Goal: Task Accomplishment & Management: Use online tool/utility

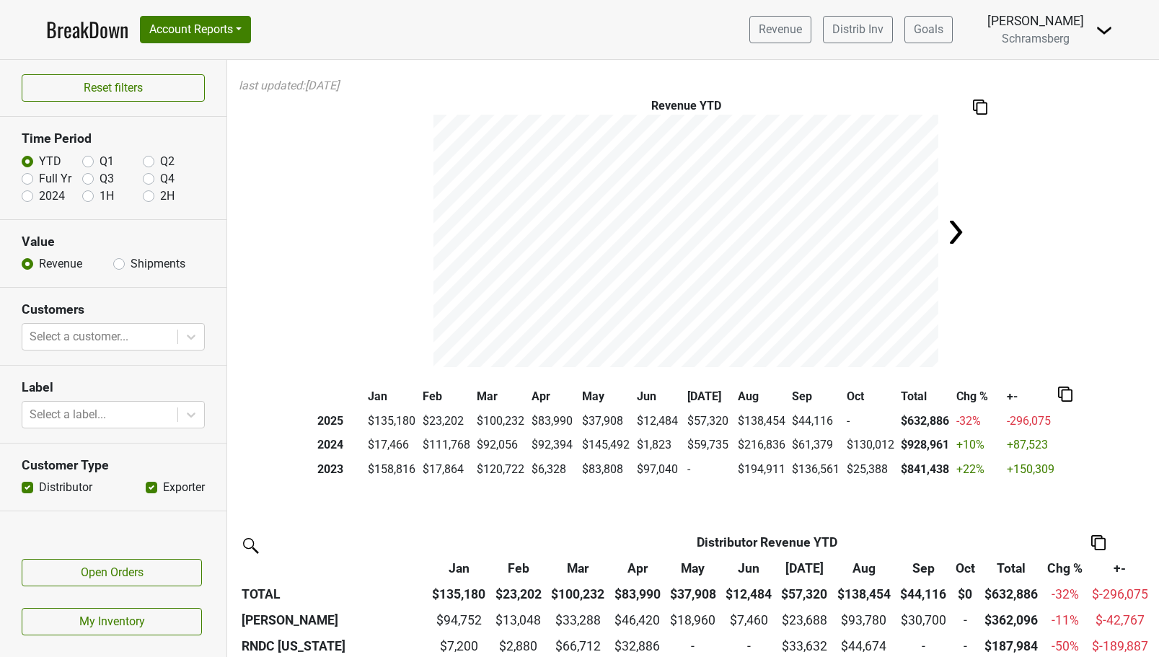
scroll to position [89, 0]
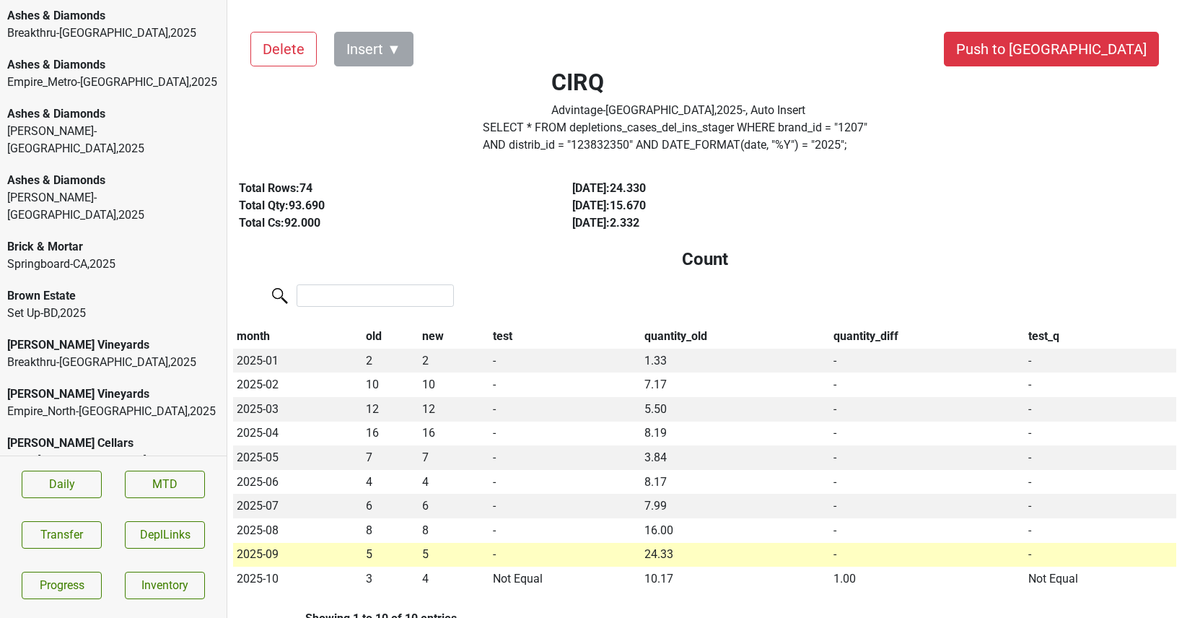
scroll to position [195, 0]
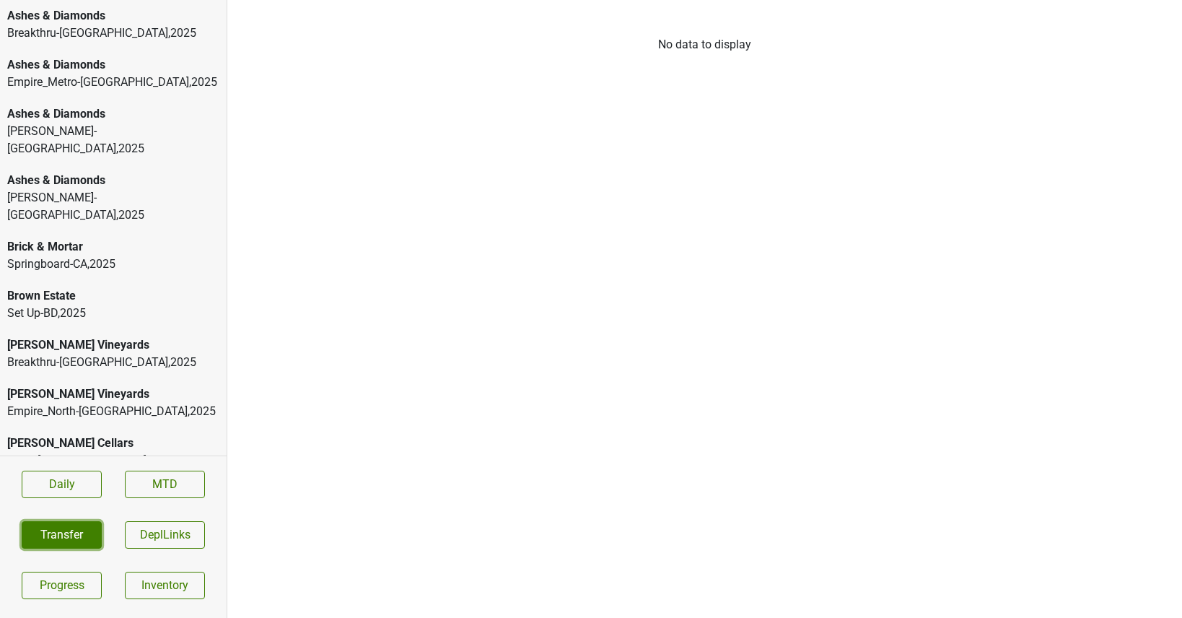
click at [42, 542] on button "Transfer" at bounding box center [62, 534] width 80 height 27
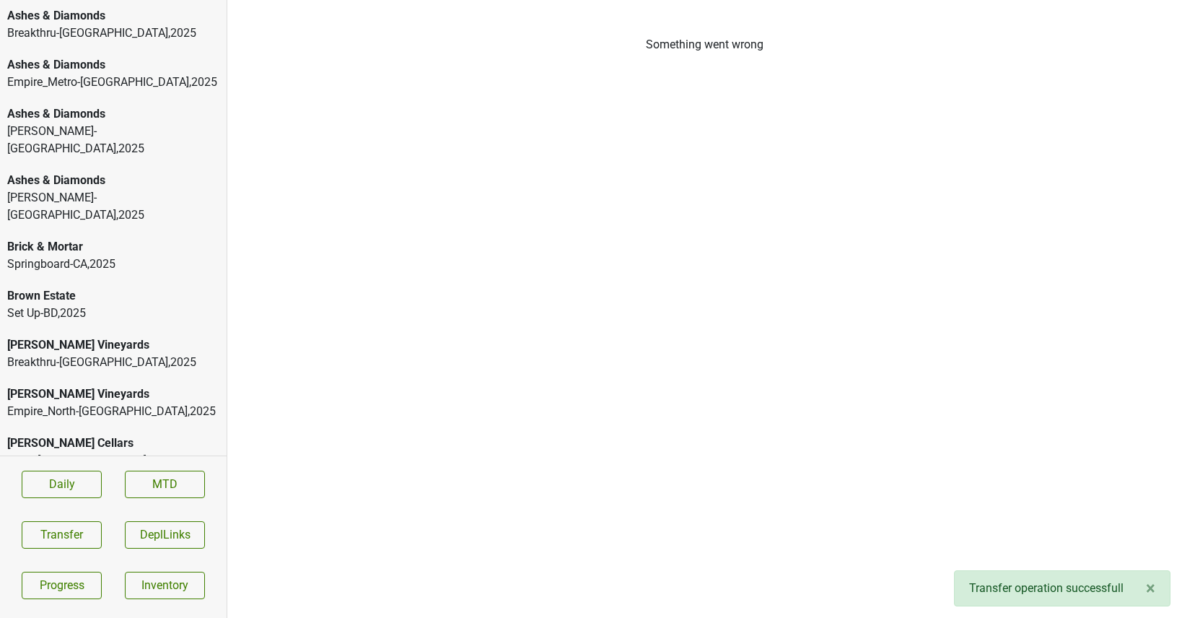
click at [41, 35] on div "Breakthru-[GEOGRAPHIC_DATA] , 2025" at bounding box center [113, 33] width 212 height 17
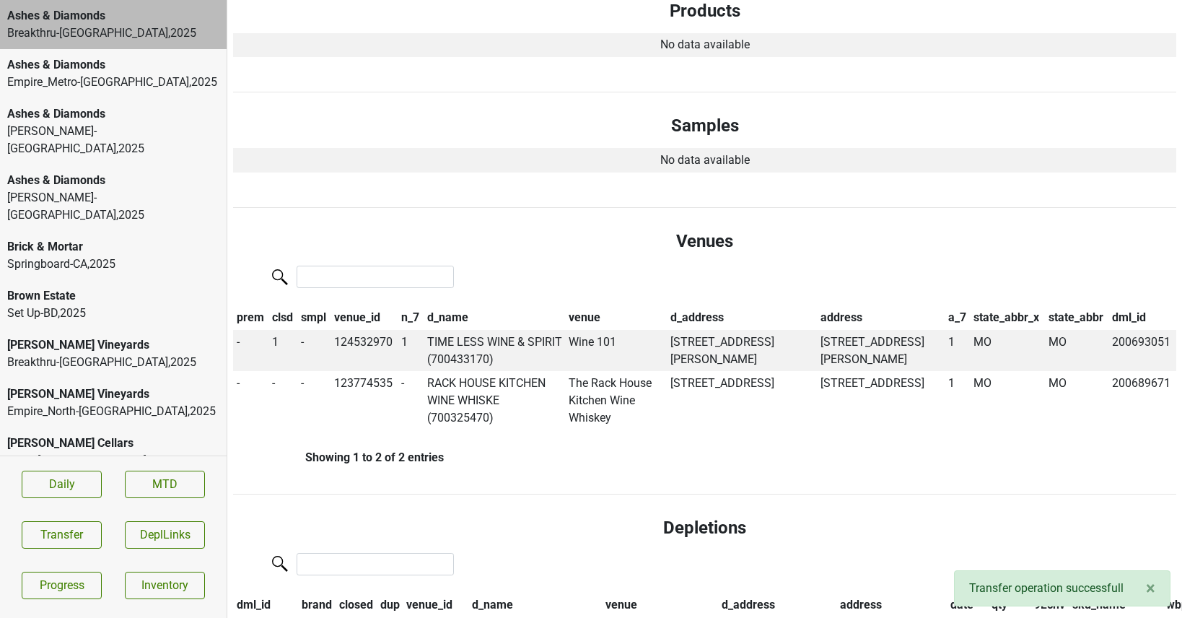
scroll to position [715, 0]
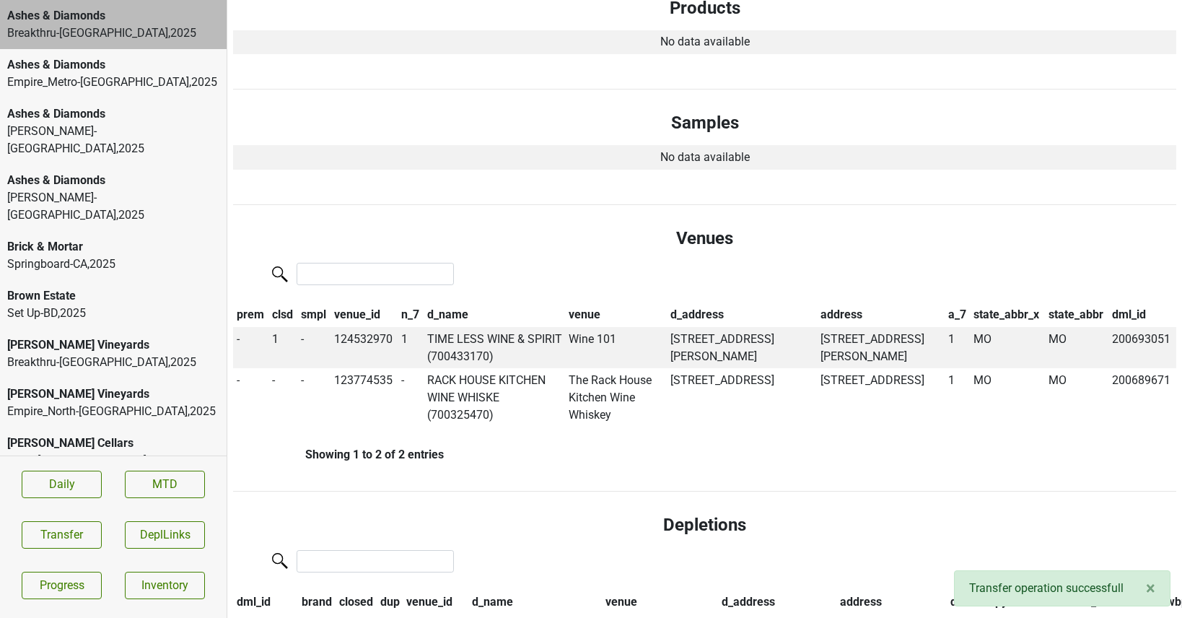
click at [113, 81] on div "Empire_Metro-[GEOGRAPHIC_DATA] , 2025" at bounding box center [113, 82] width 212 height 17
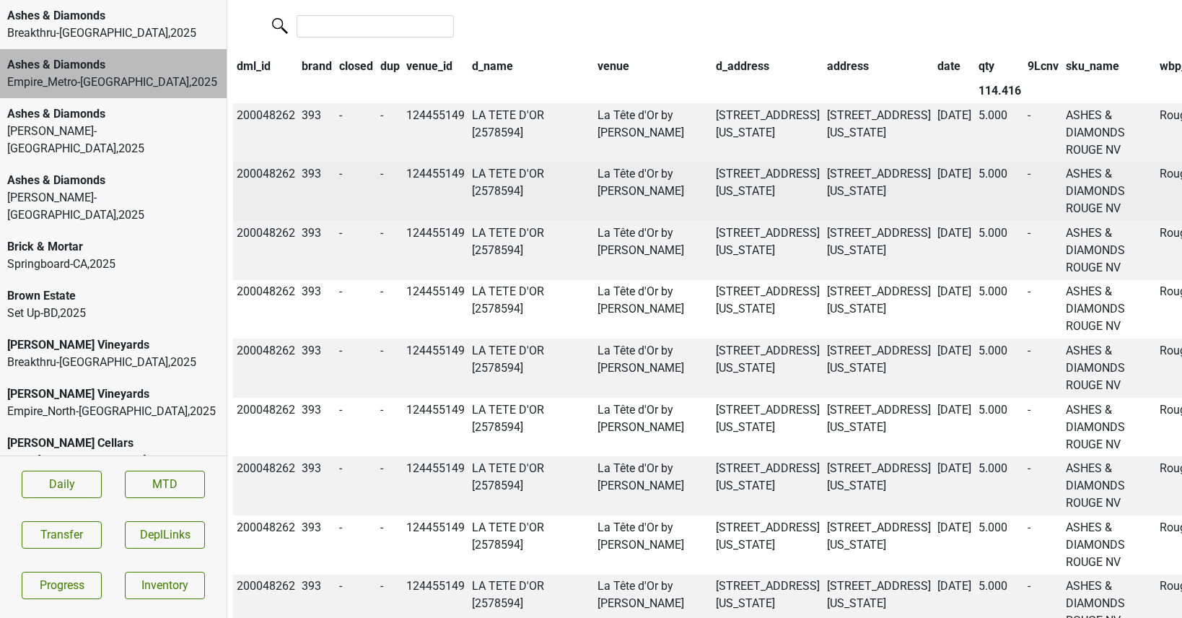
scroll to position [0, 0]
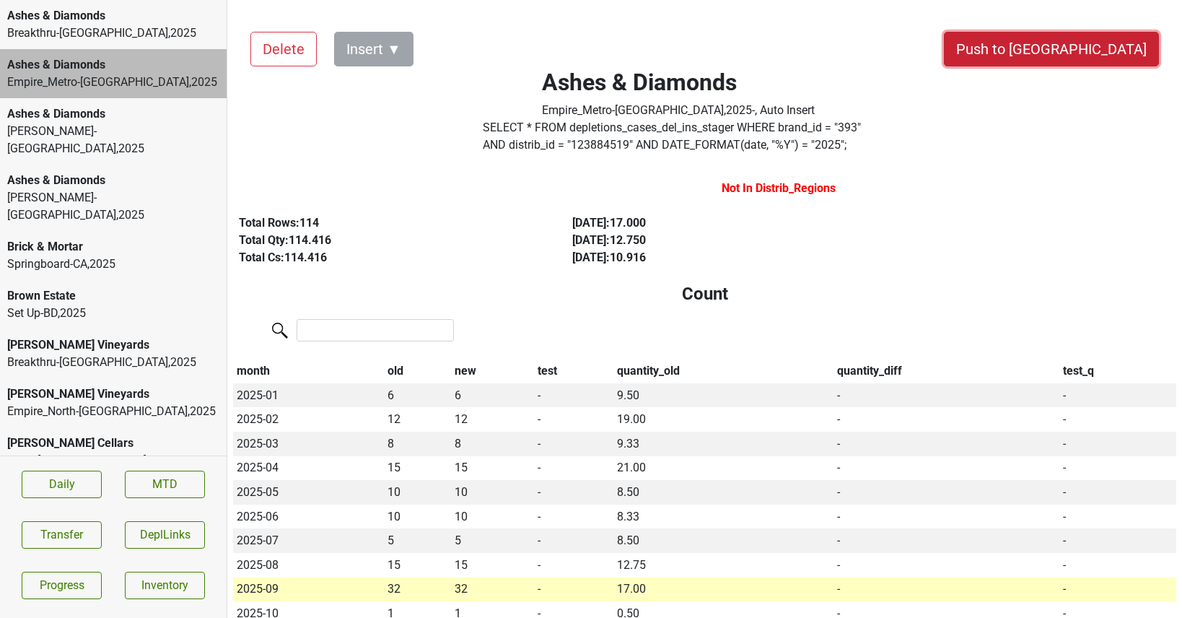
click at [1084, 60] on button "Push to [GEOGRAPHIC_DATA]" at bounding box center [1051, 49] width 215 height 35
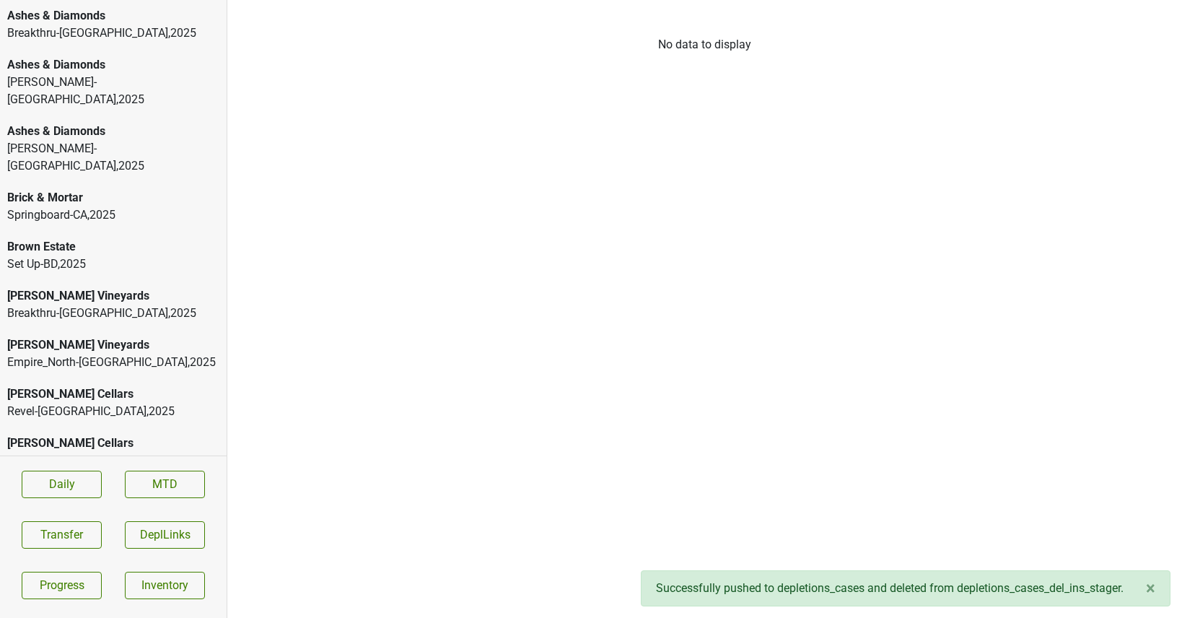
click at [138, 87] on div "[PERSON_NAME]-[GEOGRAPHIC_DATA] , 2025" at bounding box center [113, 91] width 212 height 35
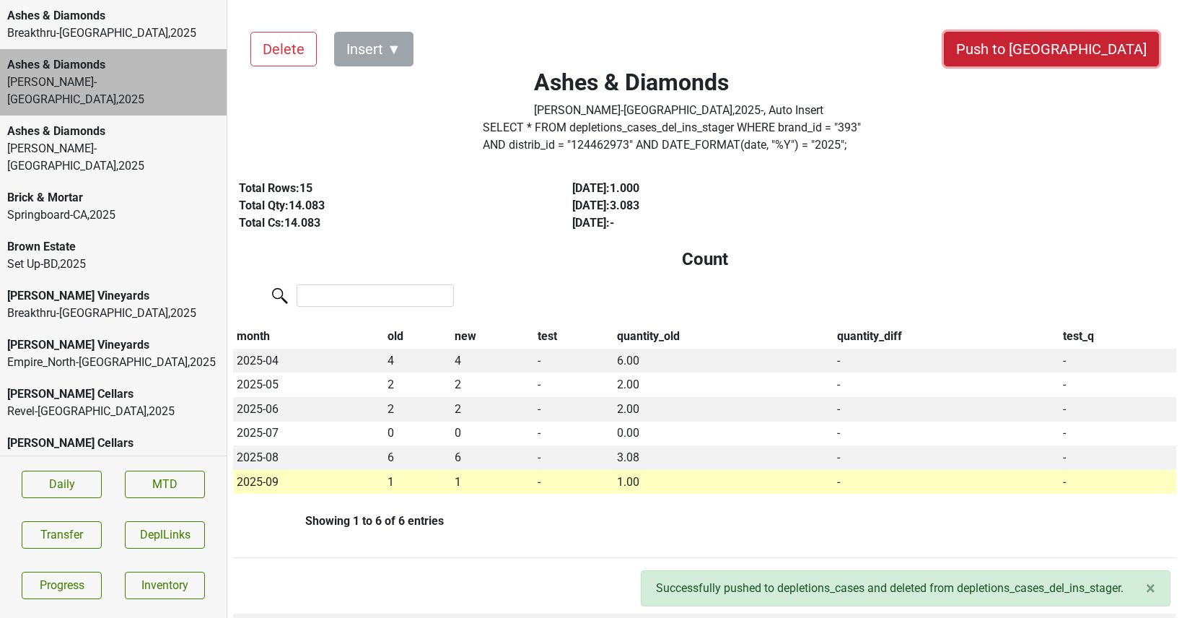
click at [1115, 56] on button "Push to DC" at bounding box center [1051, 49] width 215 height 35
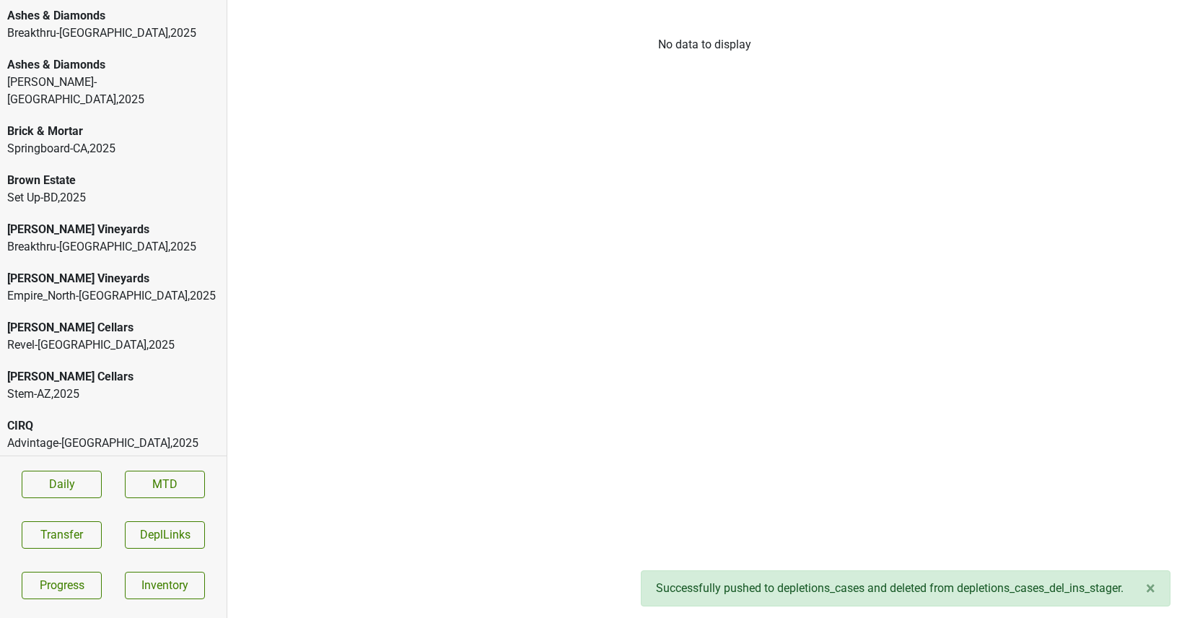
click at [155, 82] on div "Kellogg-VA , 2025" at bounding box center [113, 91] width 212 height 35
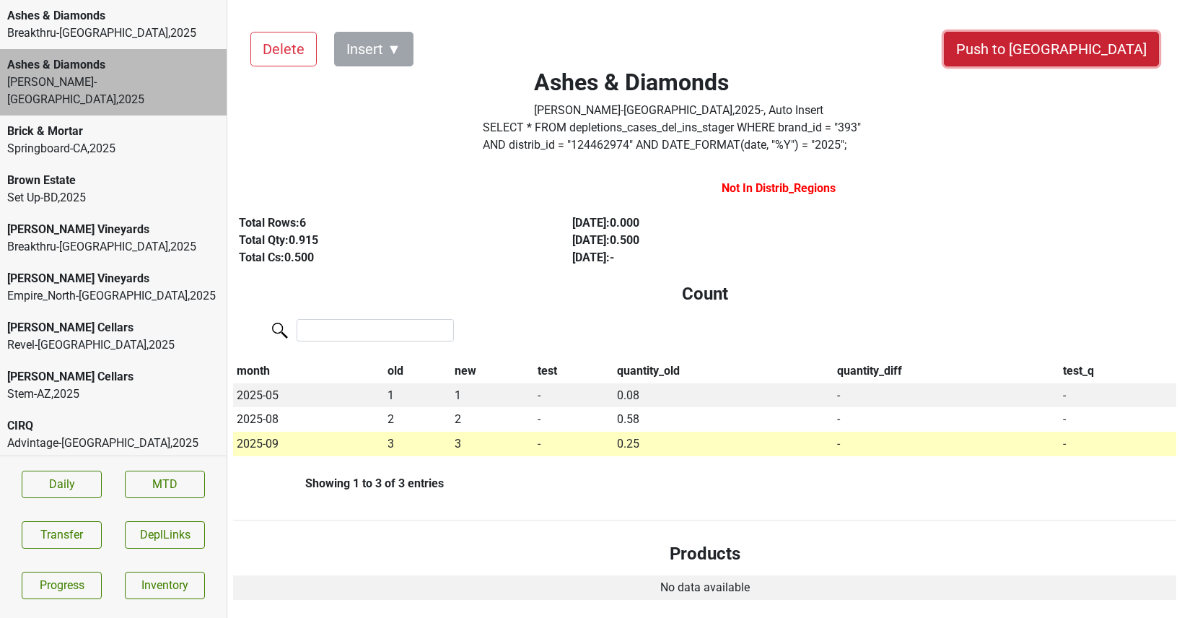
click at [1103, 51] on button "Push to DC" at bounding box center [1051, 49] width 215 height 35
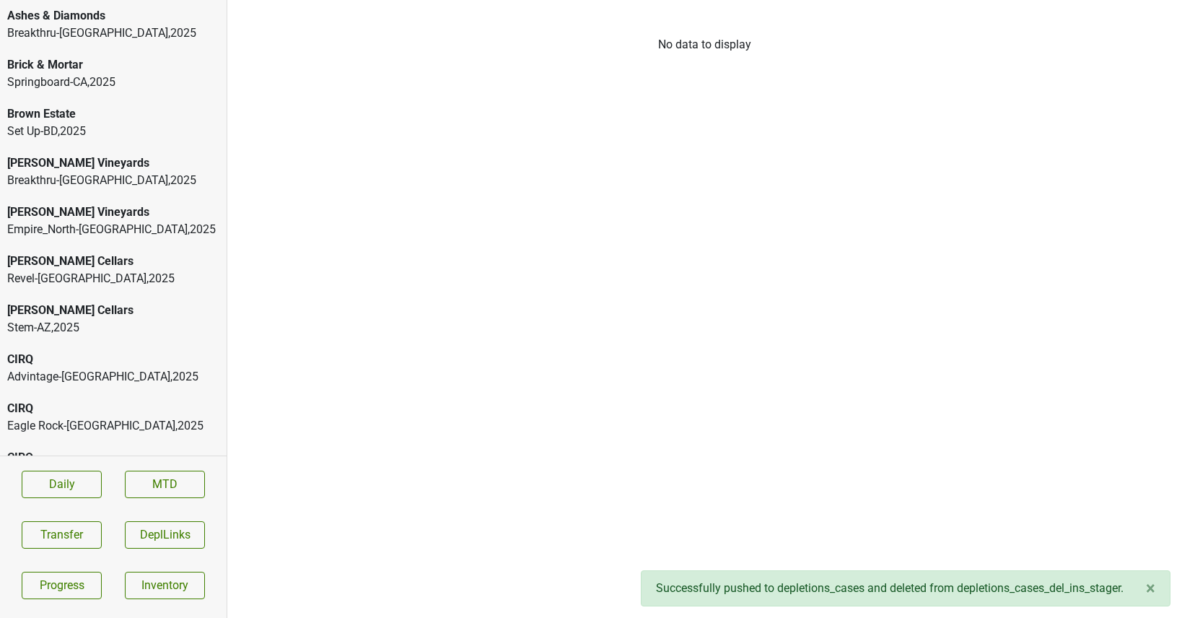
click at [82, 167] on div "Buehler Vineyards" at bounding box center [113, 162] width 212 height 17
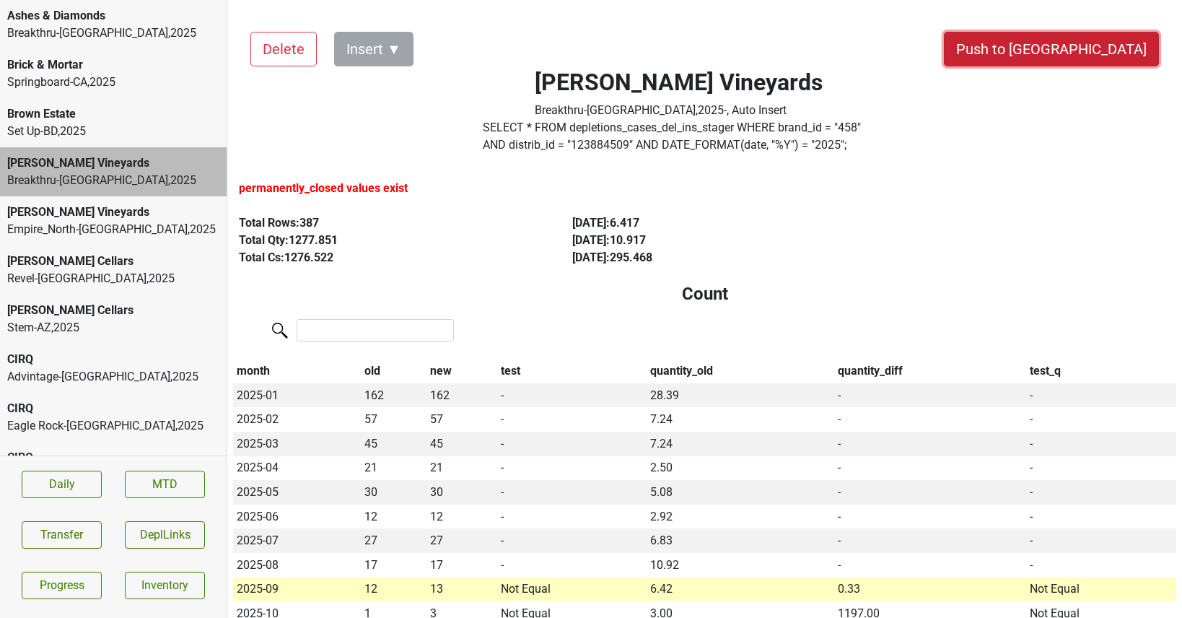
click at [1085, 58] on button "Push to DC" at bounding box center [1051, 49] width 215 height 35
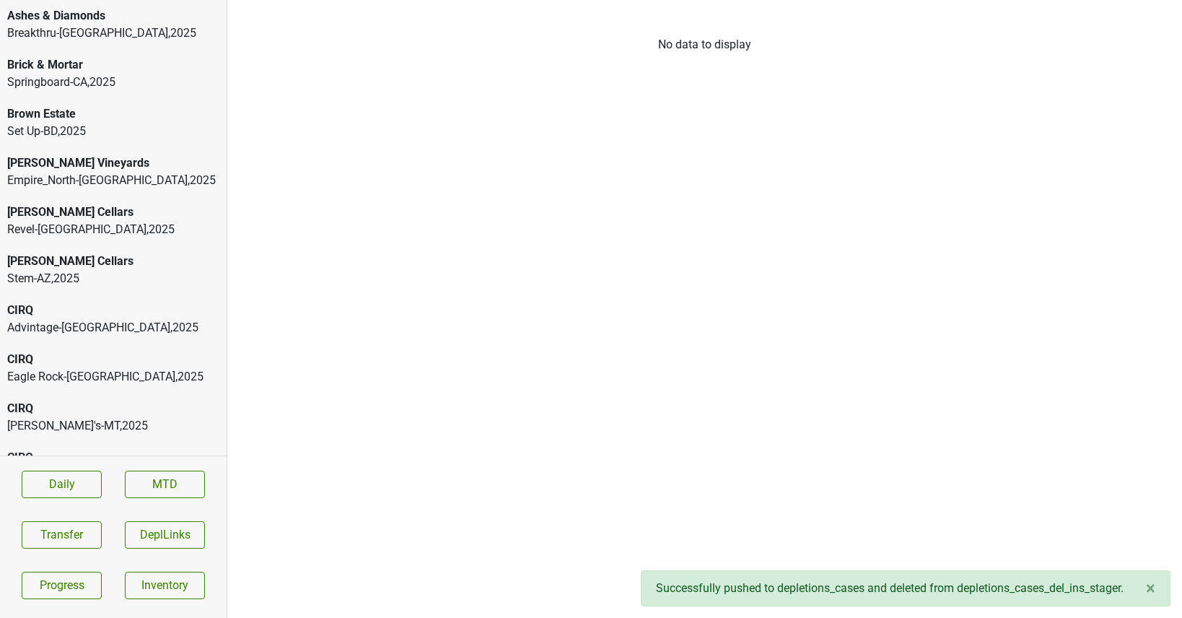
click at [56, 164] on div "Buehler Vineyards" at bounding box center [113, 162] width 212 height 17
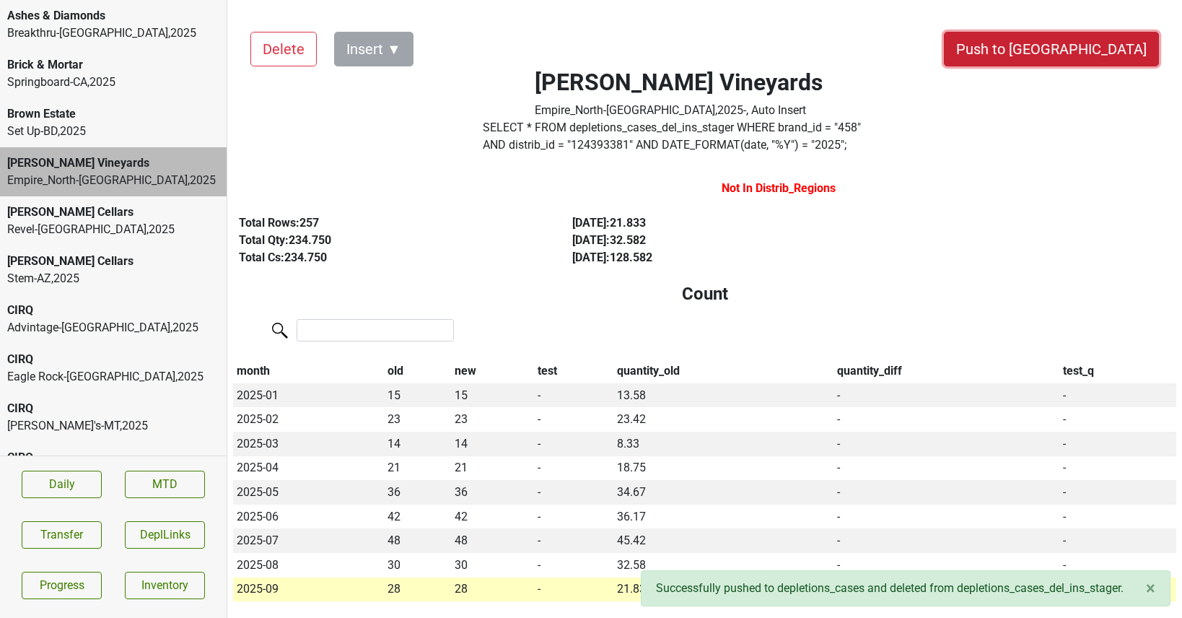
click at [1081, 44] on button "Push to DC" at bounding box center [1051, 49] width 215 height 35
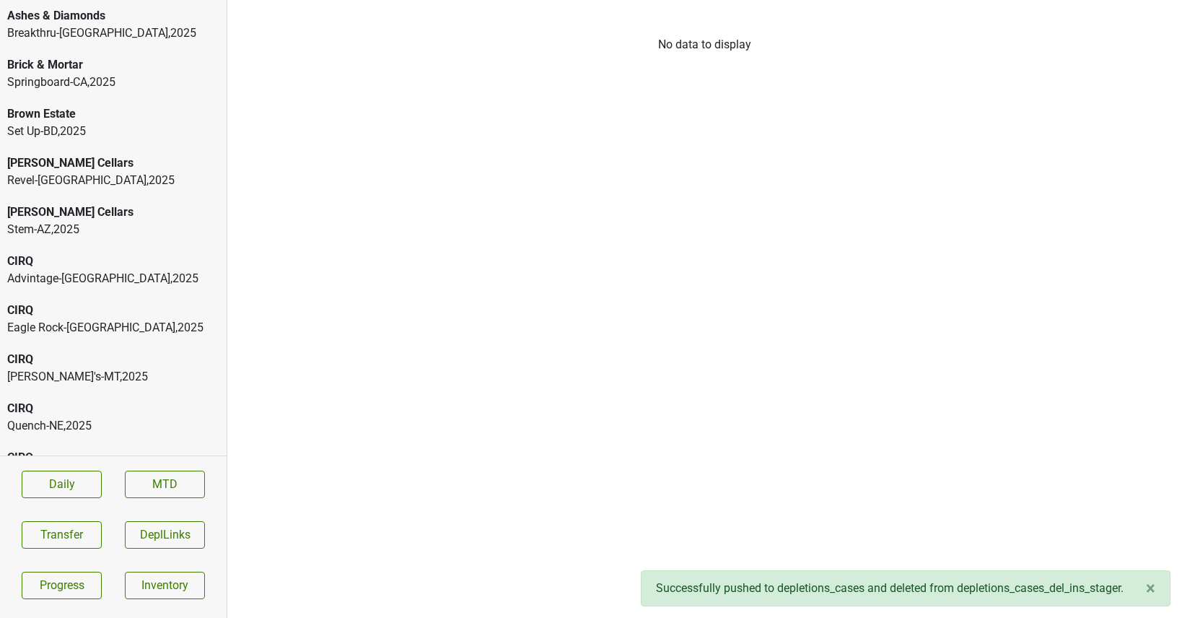
click at [87, 255] on div "CIRQ" at bounding box center [113, 260] width 212 height 17
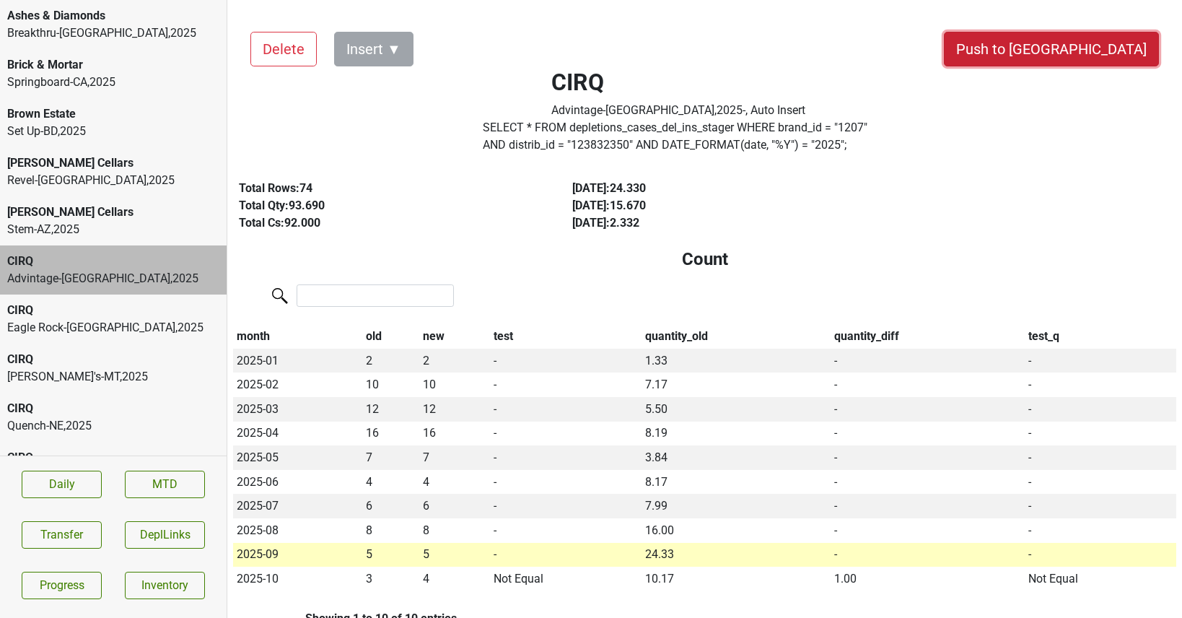
click at [1094, 33] on button "Push to DC" at bounding box center [1051, 49] width 215 height 35
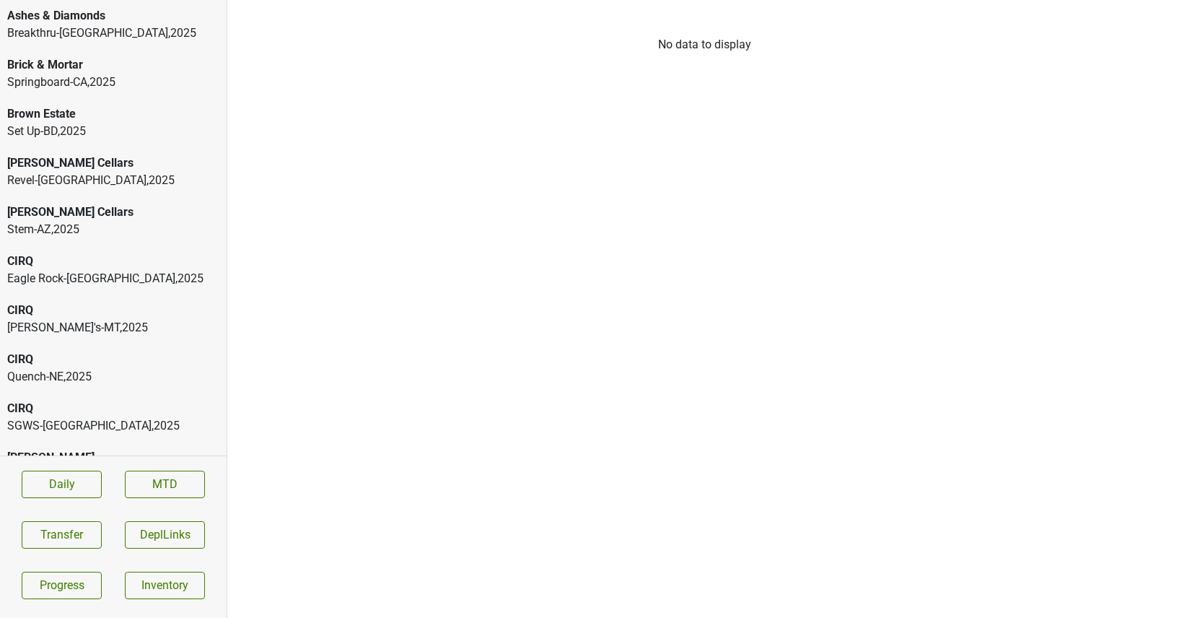
click at [97, 276] on div "Eagle Rock-GA , 2025" at bounding box center [113, 278] width 212 height 17
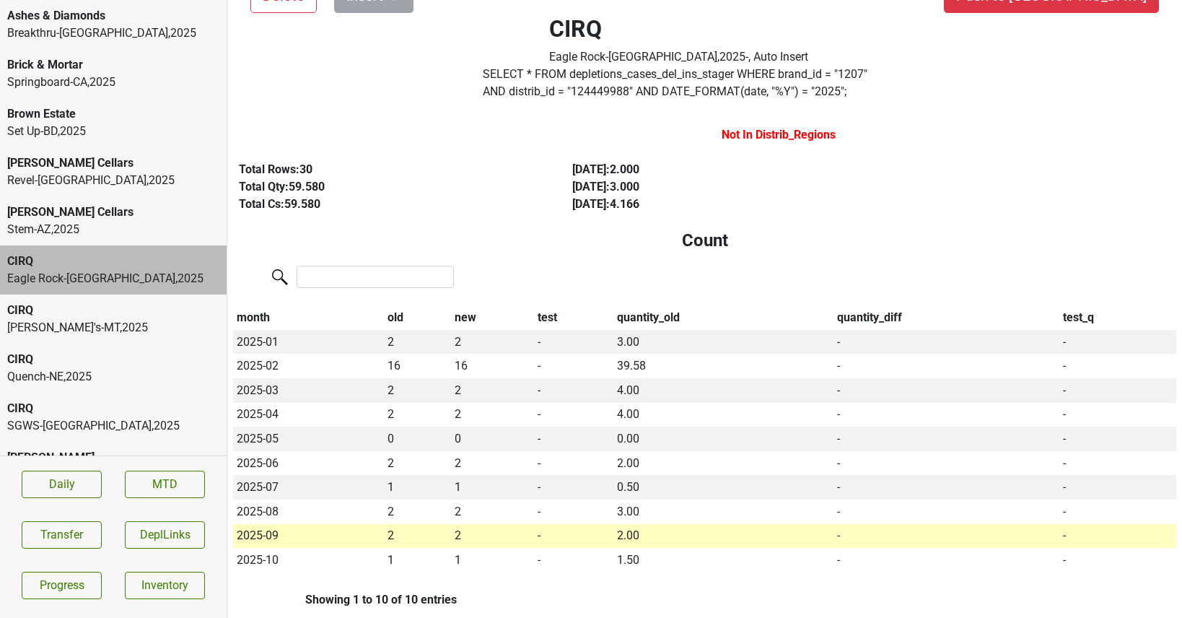
scroll to position [27, 0]
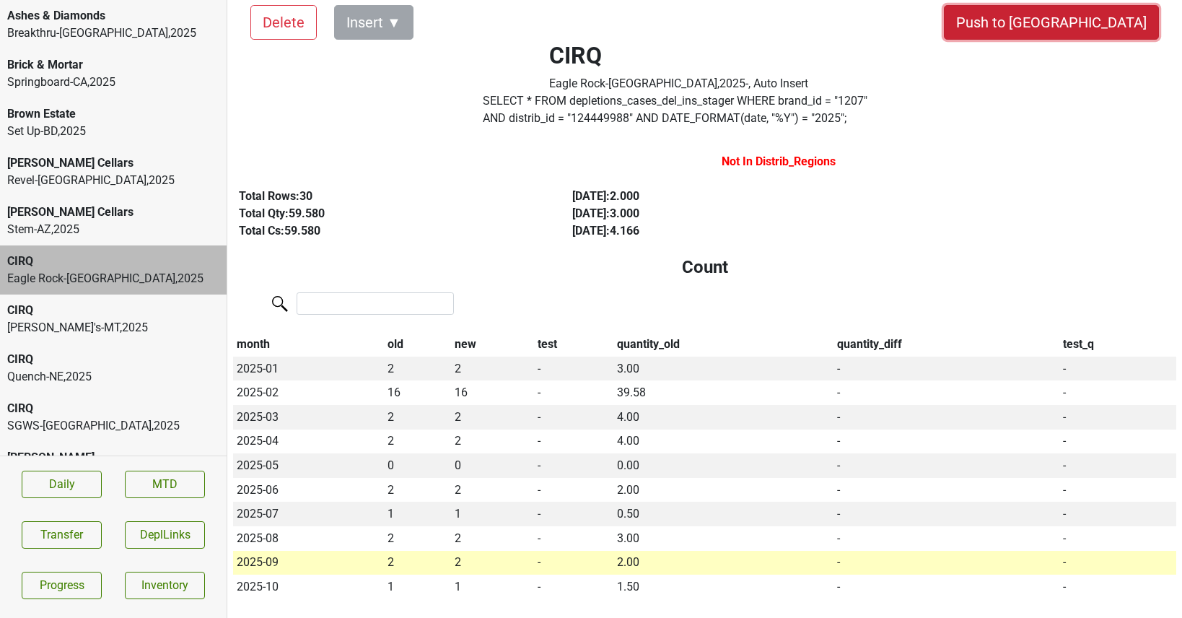
click at [1096, 27] on button "Push to DC" at bounding box center [1051, 22] width 215 height 35
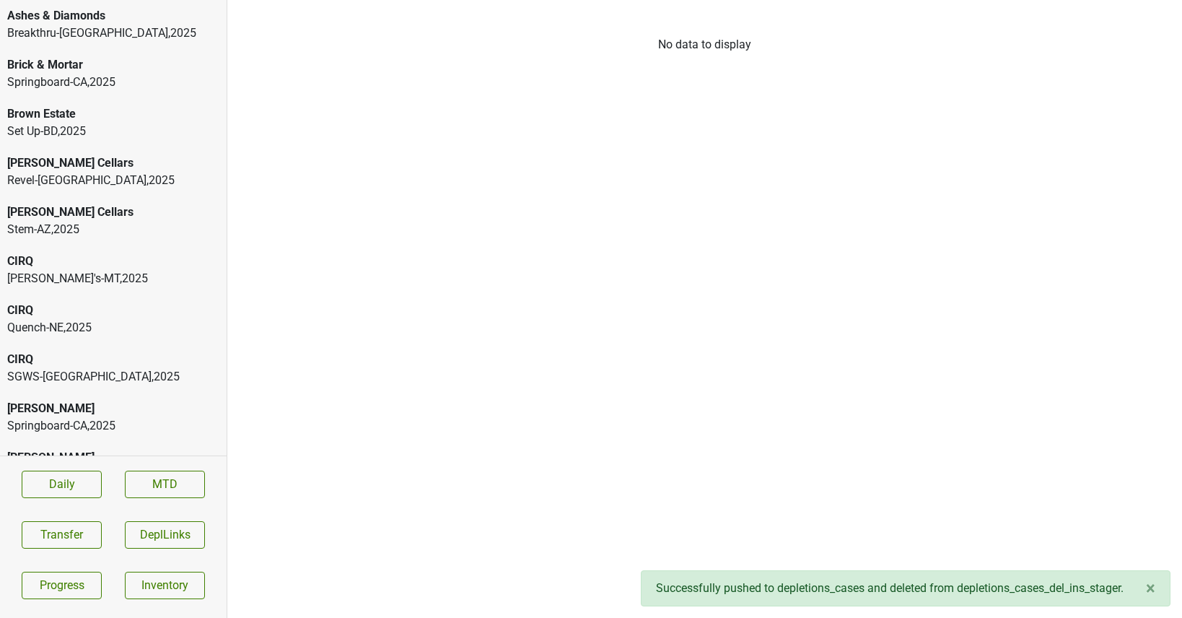
click at [133, 273] on div "George's-MT , 2025" at bounding box center [113, 278] width 212 height 17
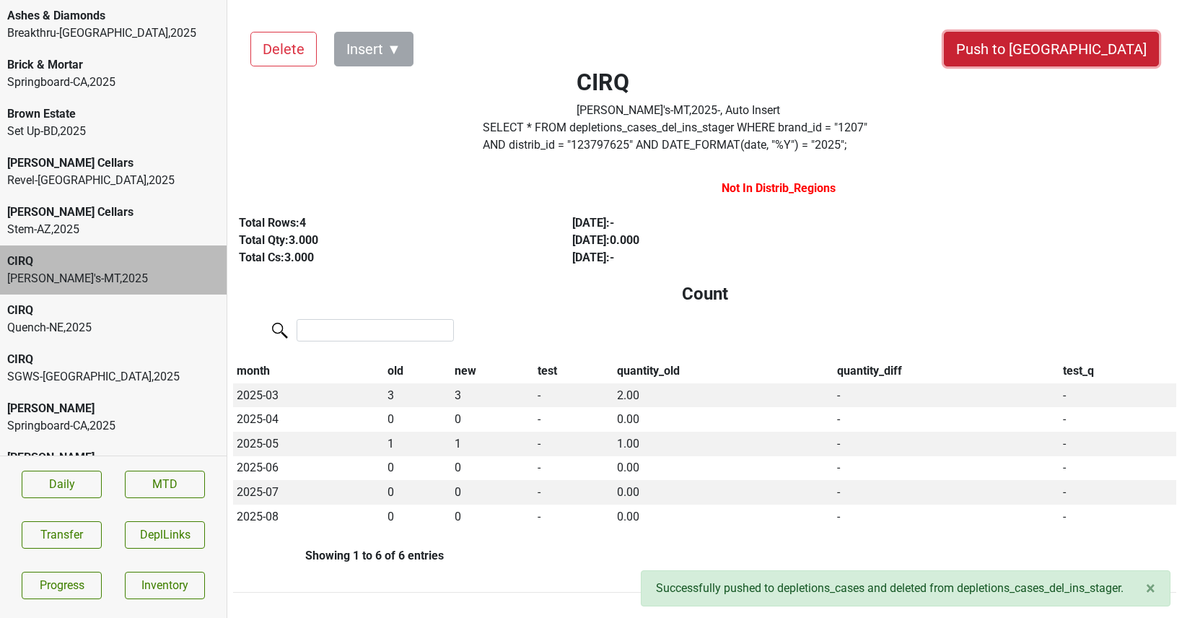
click at [1107, 48] on button "Push to DC" at bounding box center [1051, 49] width 215 height 35
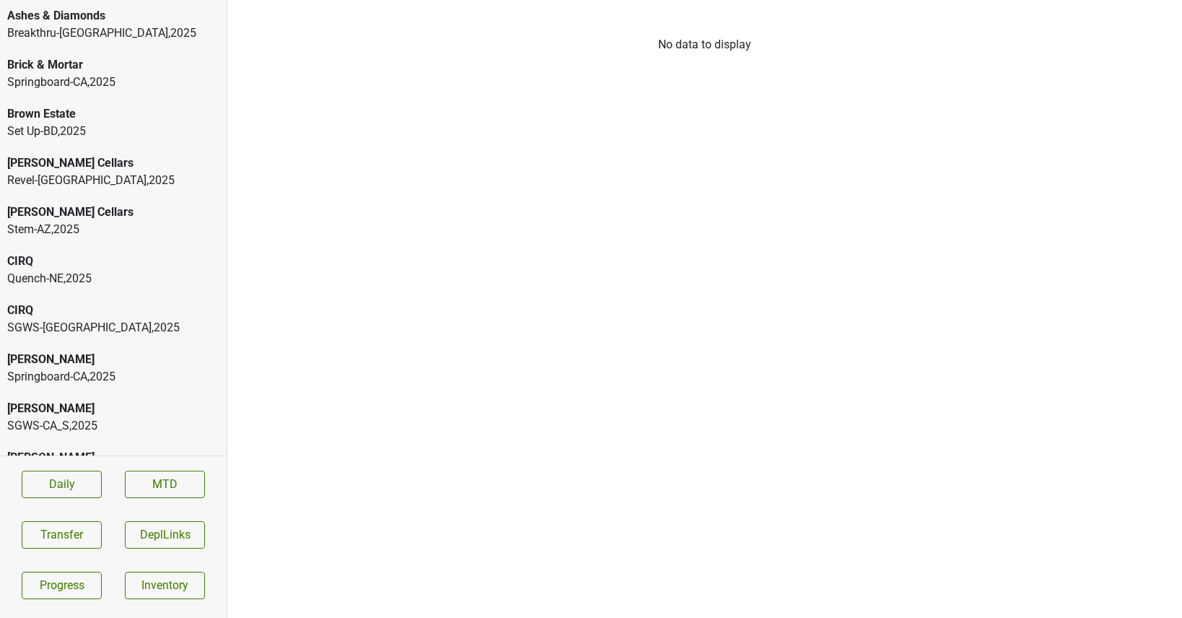
click at [128, 263] on div "CIRQ" at bounding box center [113, 260] width 212 height 17
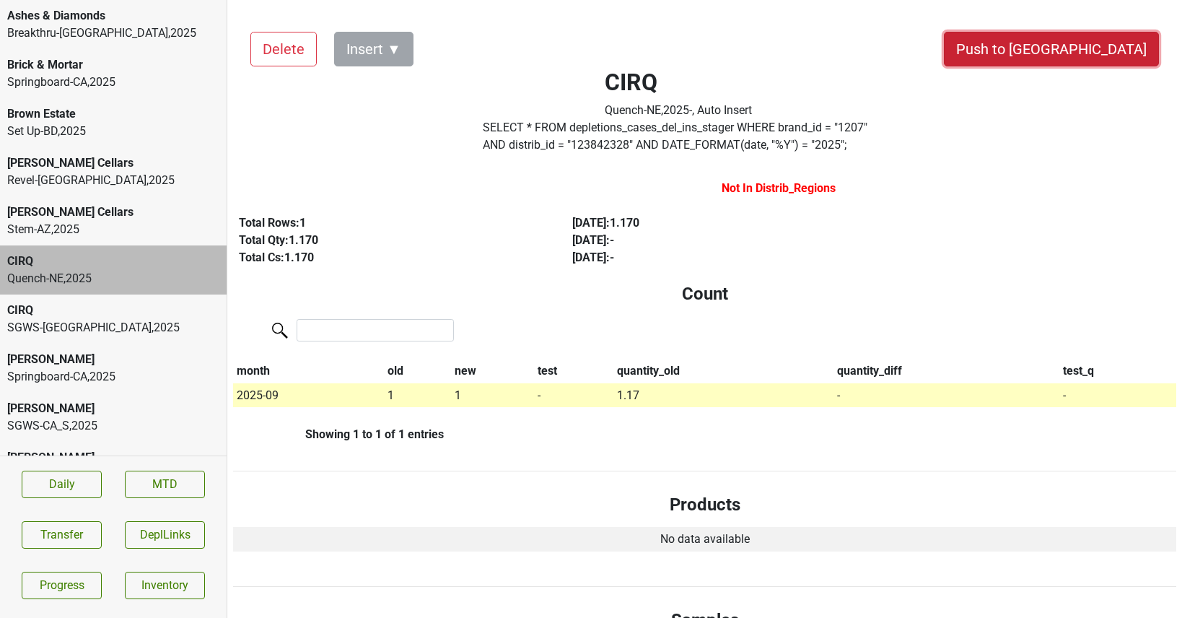
drag, startPoint x: 1093, startPoint y: 56, endPoint x: 876, endPoint y: 293, distance: 321.7
click at [876, 293] on div "Delete Insert ▼ Push to DC CIRQ Quench-NE , 2025 - , Auto Insert SELECT * FROM …" at bounding box center [704, 584] width 943 height 1141
click at [1079, 53] on button "Push to DC" at bounding box center [1051, 49] width 215 height 35
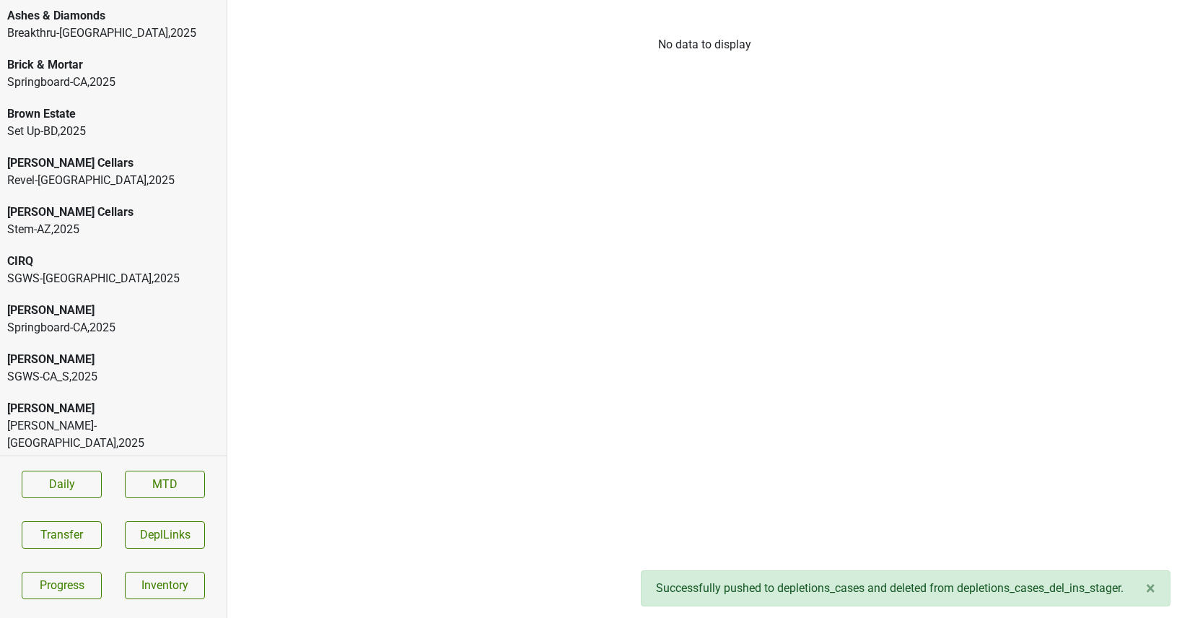
click at [152, 271] on div "SGWS-TX , 2025" at bounding box center [113, 278] width 212 height 17
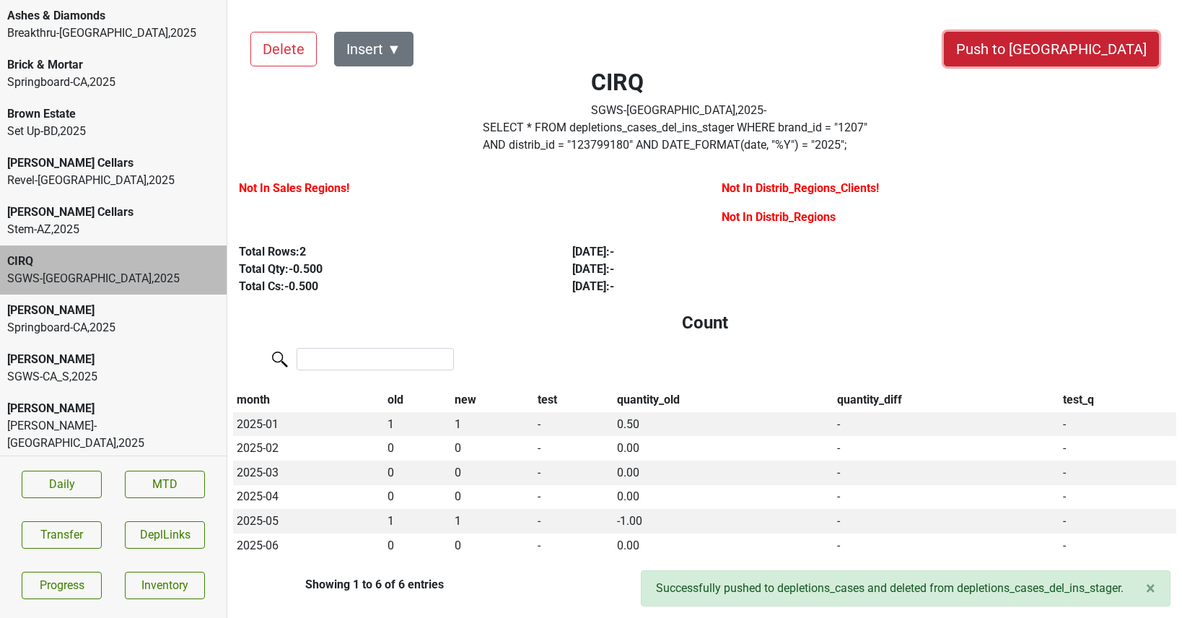
click at [1068, 42] on button "Push to DC" at bounding box center [1051, 49] width 215 height 35
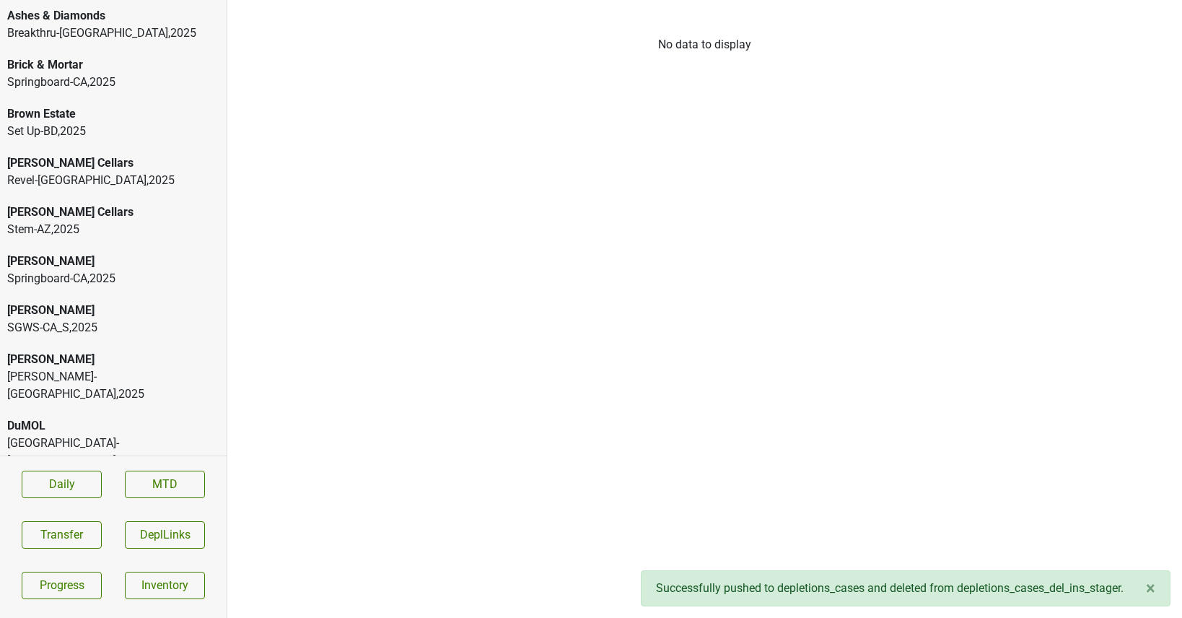
click at [125, 276] on div "Springboard-CA , 2025" at bounding box center [113, 278] width 212 height 17
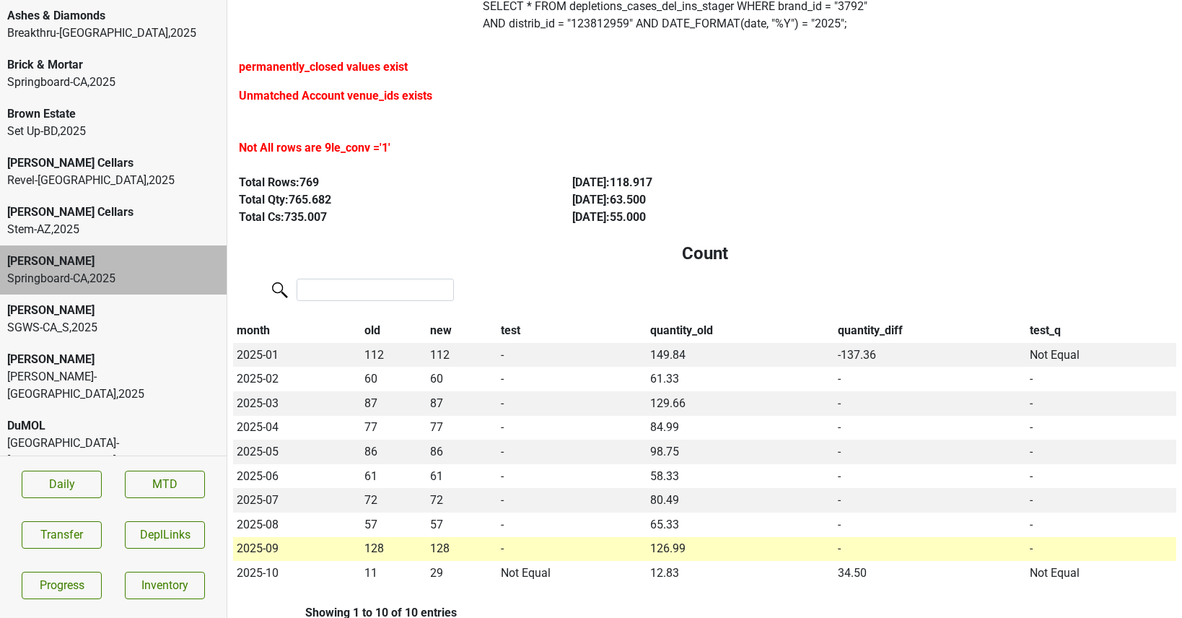
scroll to position [125, 0]
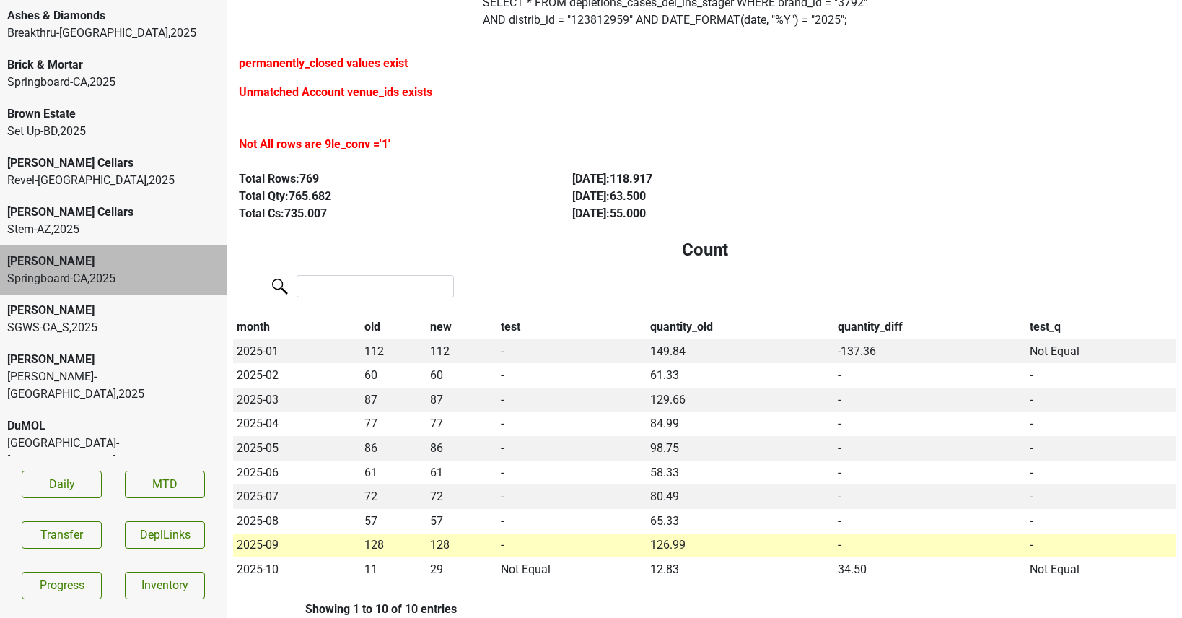
click at [120, 330] on div "SGWS-CA_S , 2025" at bounding box center [113, 327] width 212 height 17
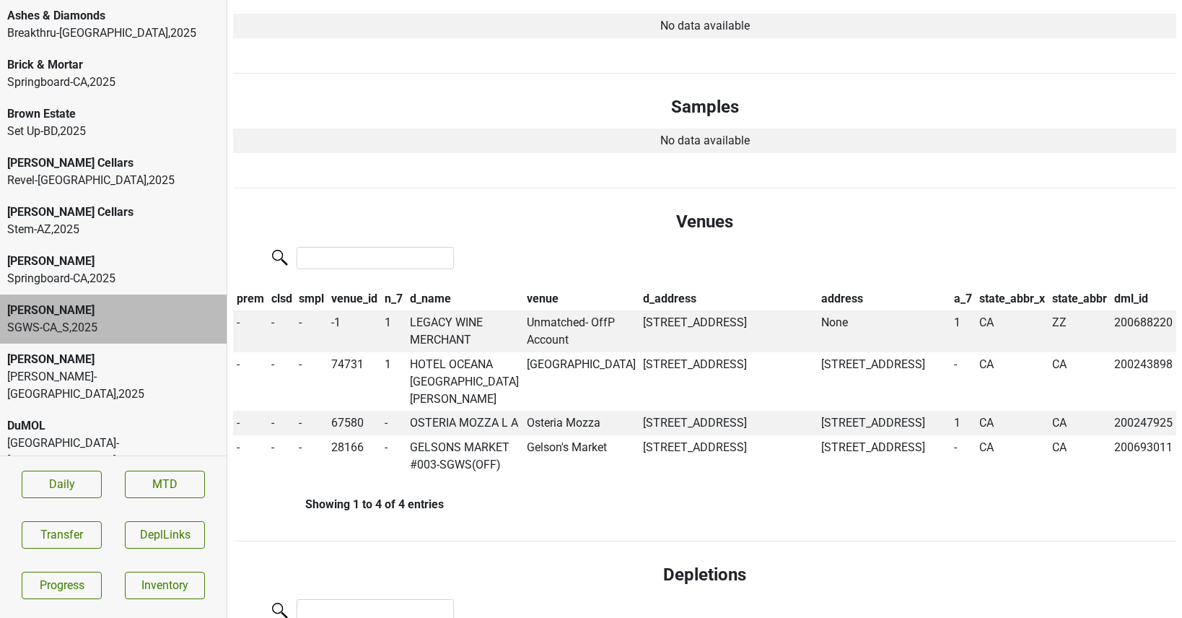
scroll to position [708, 0]
click at [453, 320] on td "LEGACY WINE MERCHANT" at bounding box center [464, 330] width 117 height 42
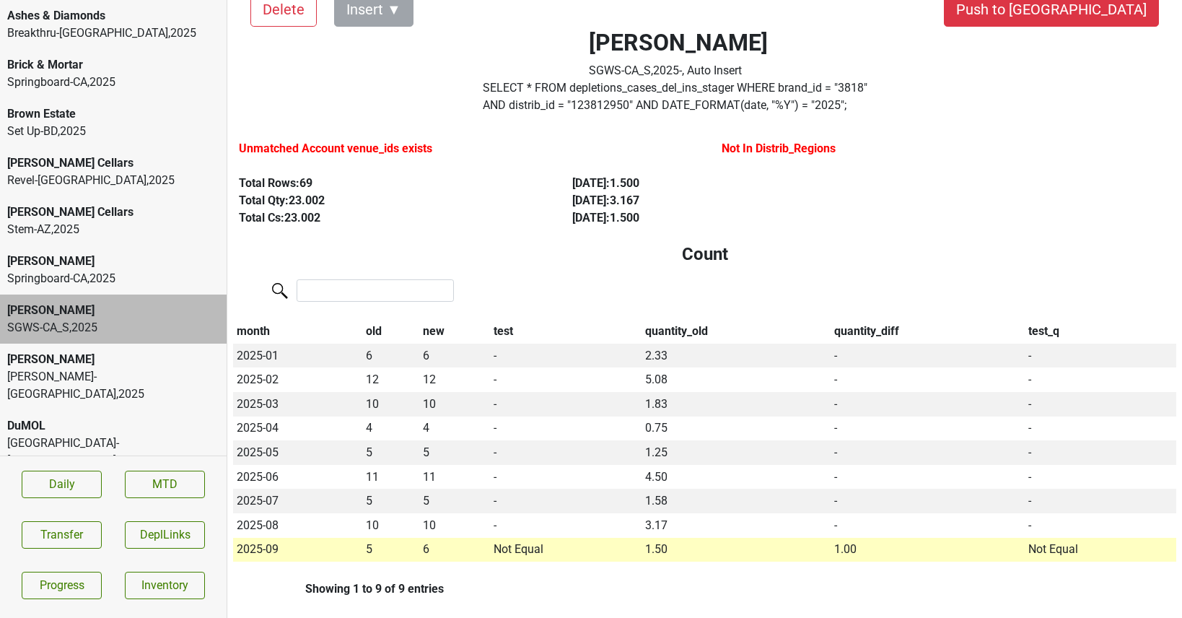
scroll to position [0, 0]
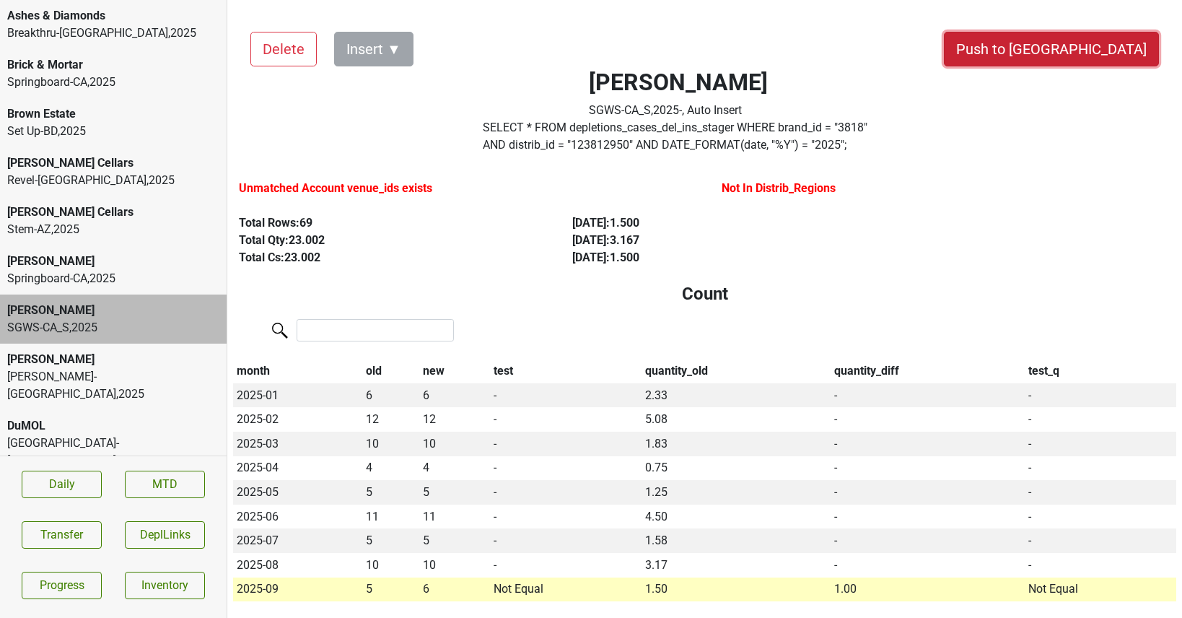
click at [1090, 43] on button "Push to DC" at bounding box center [1051, 49] width 215 height 35
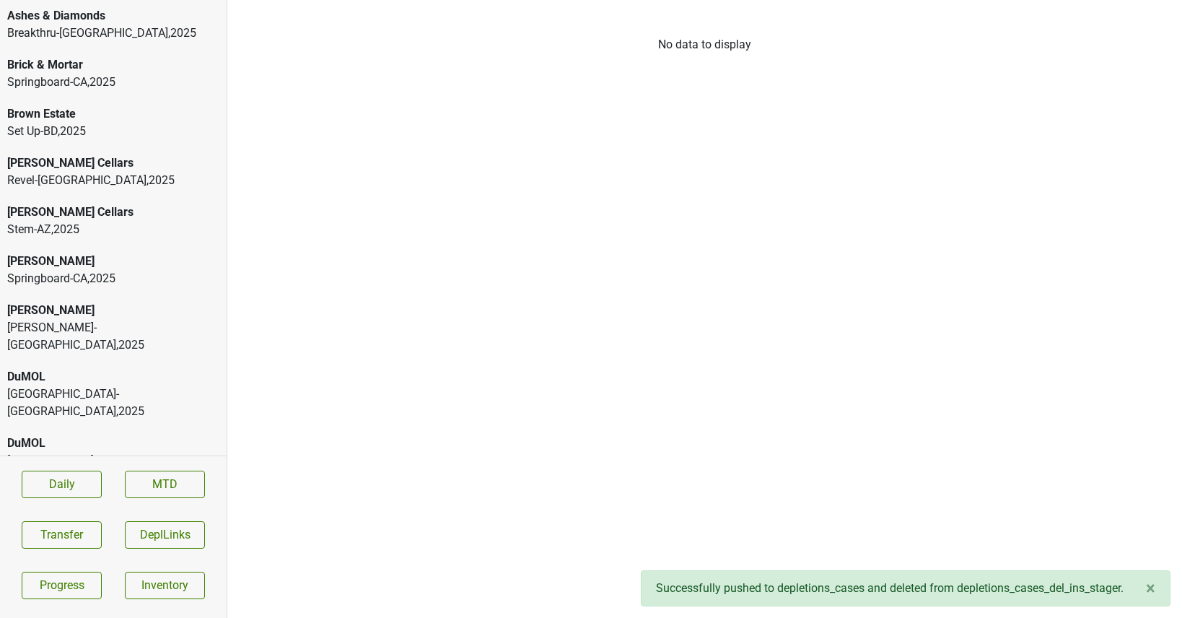
click at [38, 304] on div "Dalla Valle" at bounding box center [113, 310] width 212 height 17
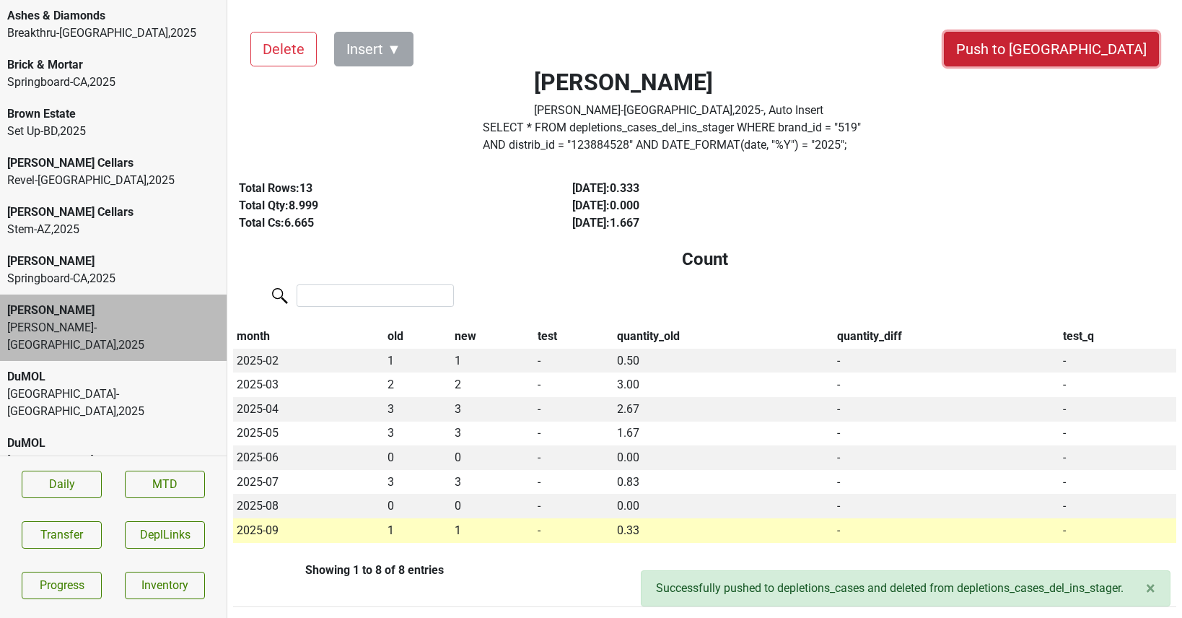
click at [1073, 50] on button "Push to DC" at bounding box center [1051, 49] width 215 height 35
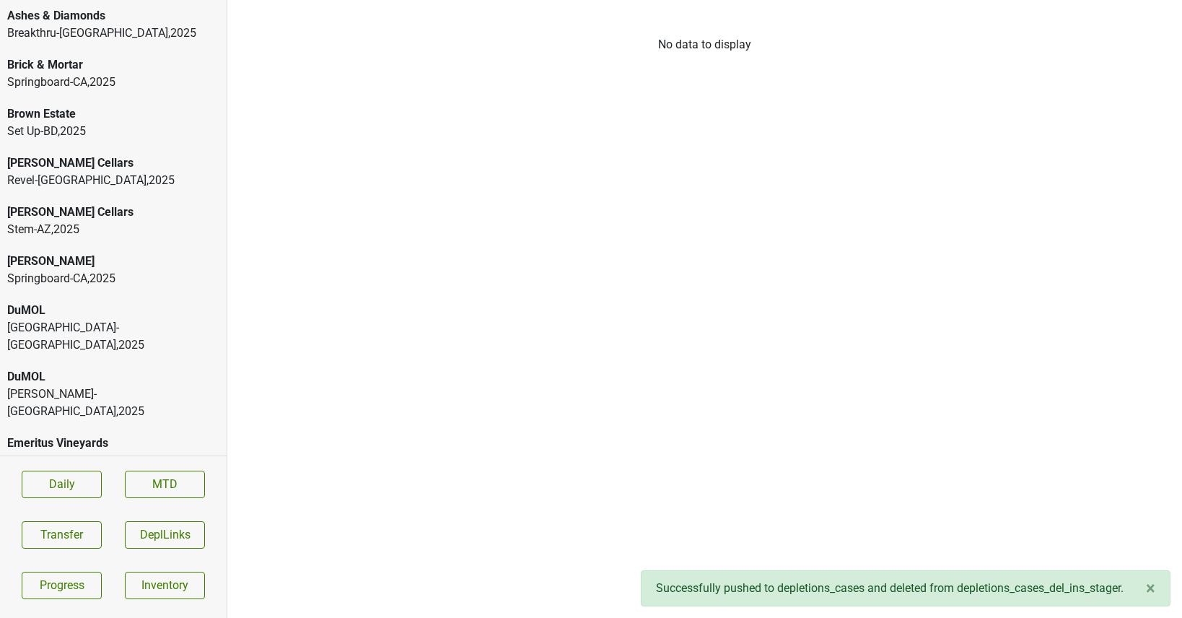
click at [133, 317] on div "DuMOL" at bounding box center [113, 310] width 212 height 17
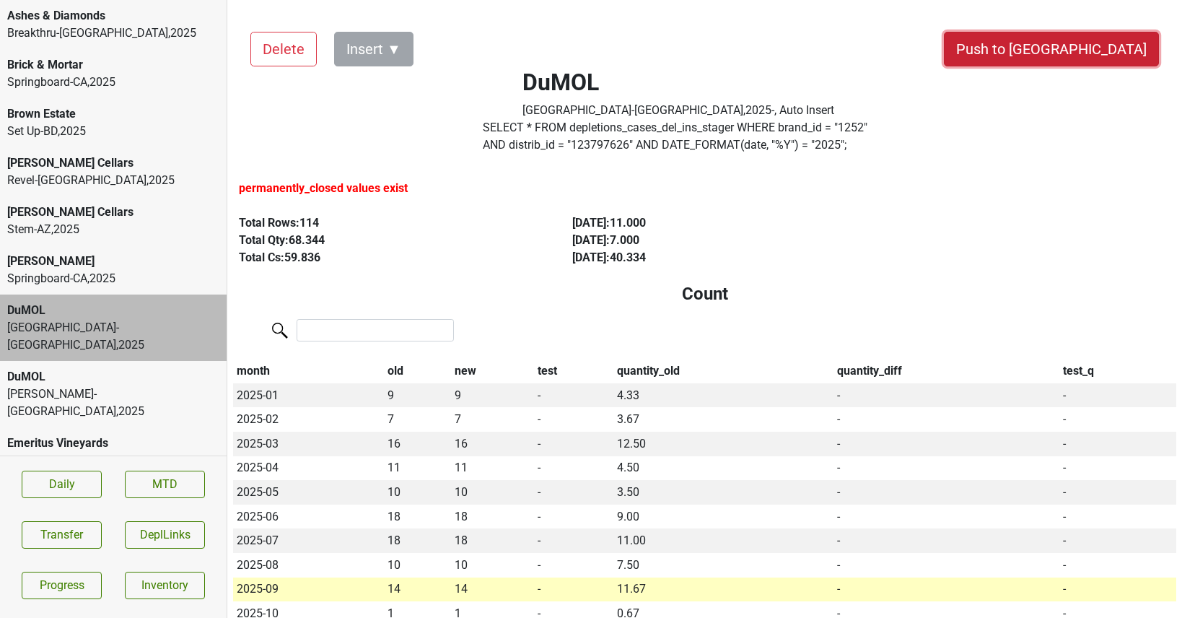
click at [1088, 35] on button "Push to [GEOGRAPHIC_DATA]" at bounding box center [1051, 49] width 215 height 35
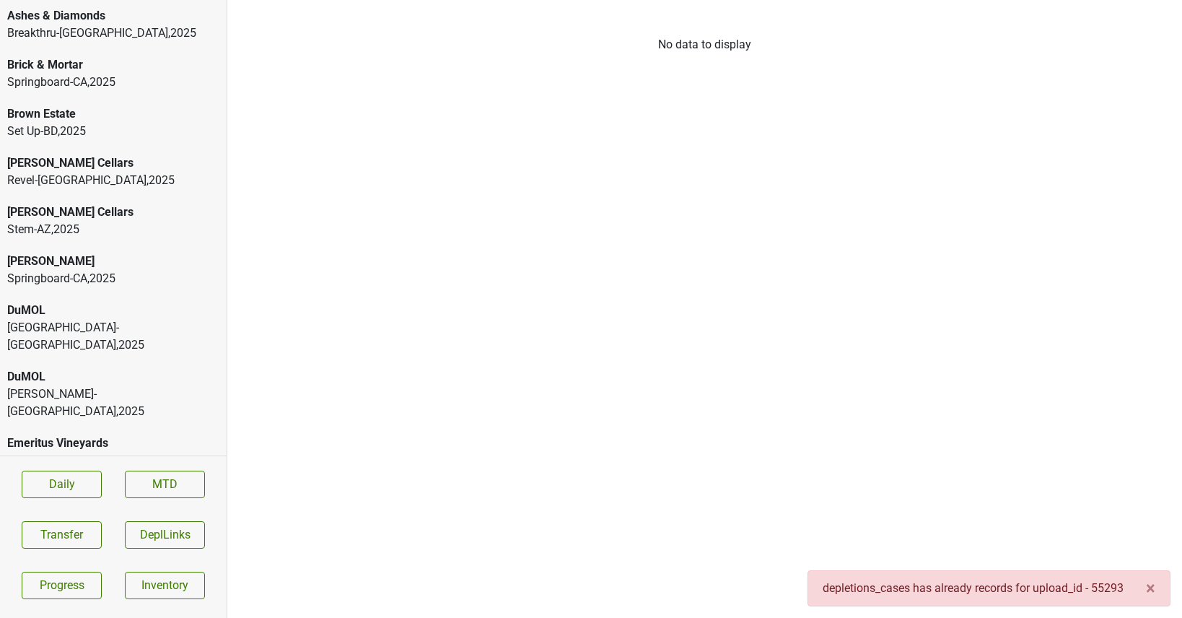
click at [96, 323] on div "Great Lakes-MI , 2025" at bounding box center [113, 336] width 212 height 35
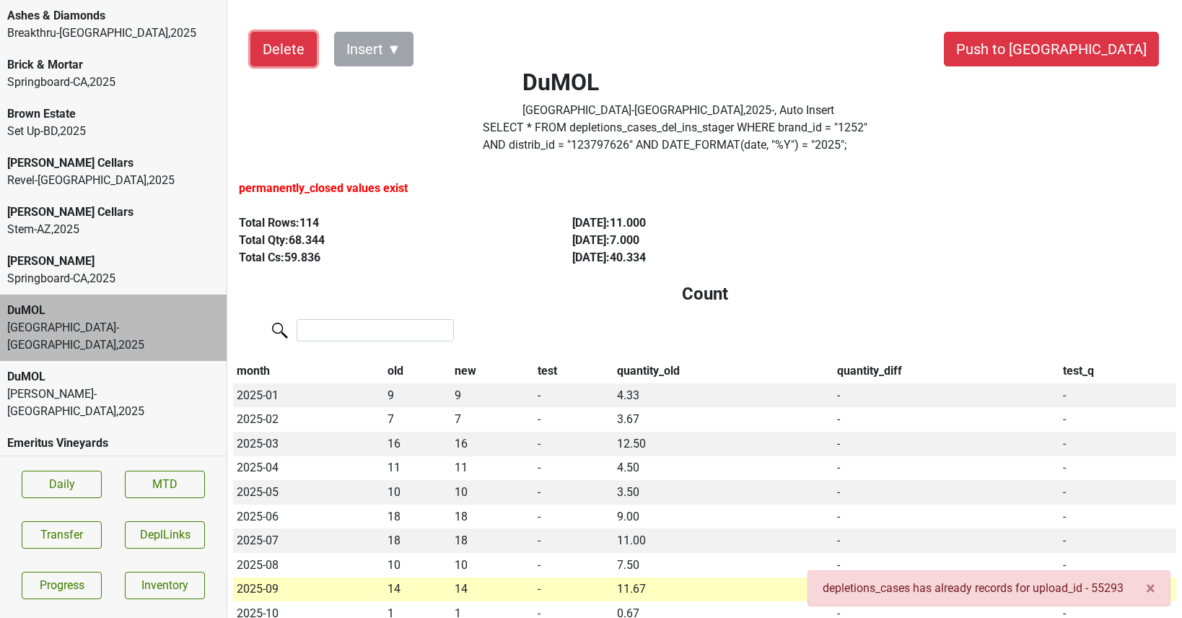
click at [279, 56] on button "Delete" at bounding box center [283, 49] width 66 height 35
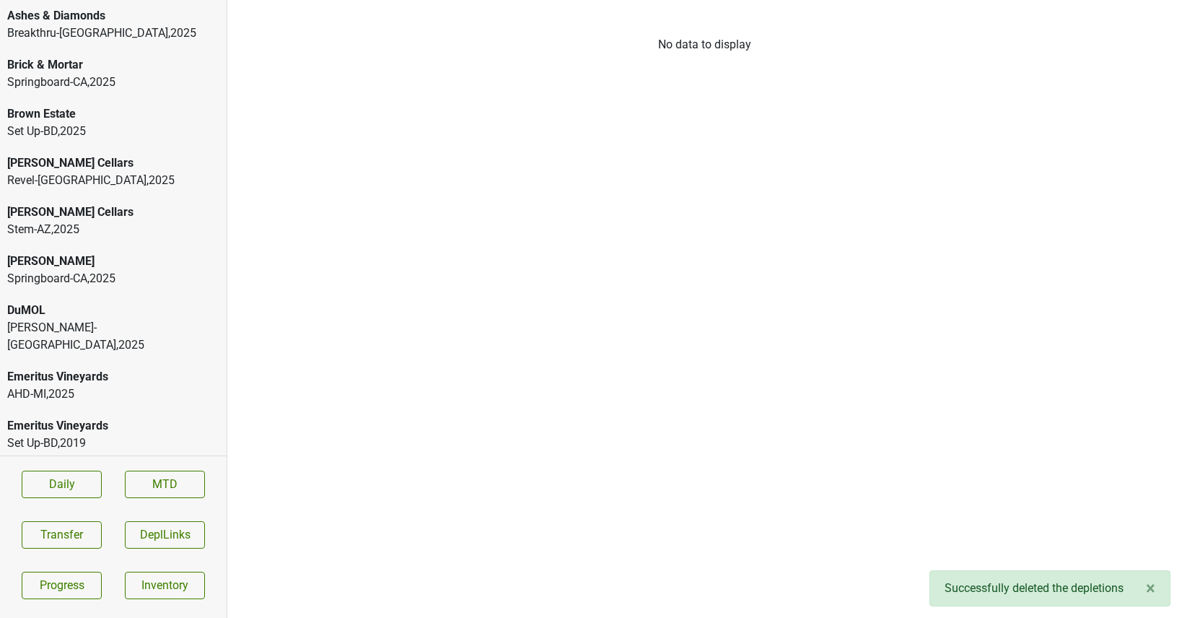
click at [134, 326] on div "Tryon-NC , 2025" at bounding box center [113, 336] width 212 height 35
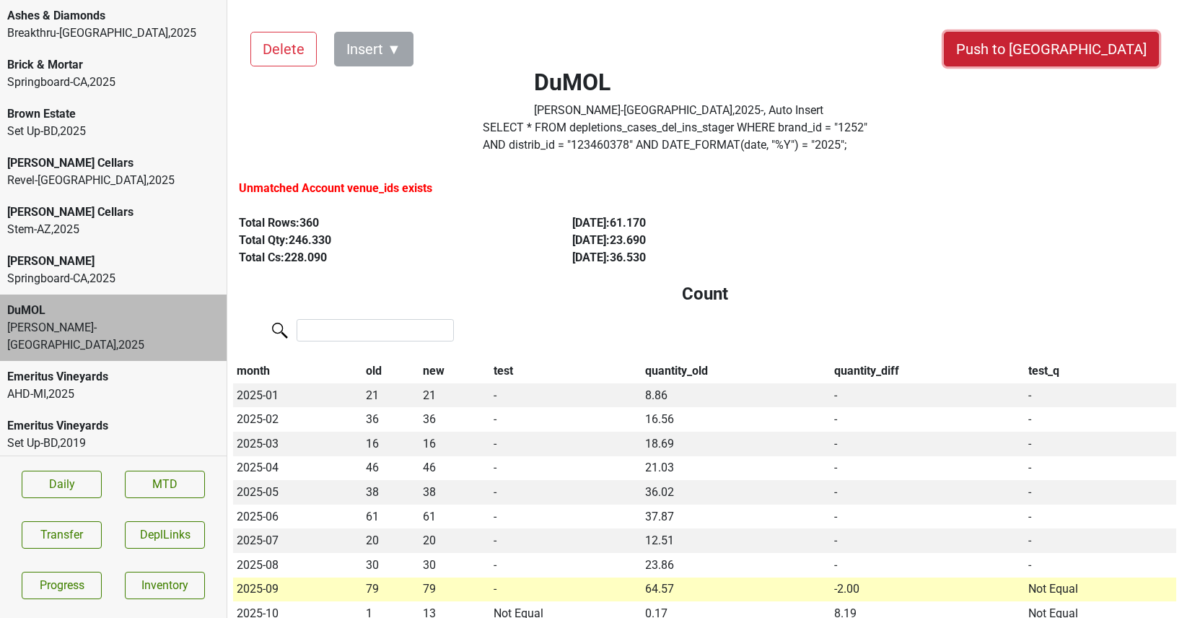
click at [1089, 45] on button "Push to [GEOGRAPHIC_DATA]" at bounding box center [1051, 49] width 215 height 35
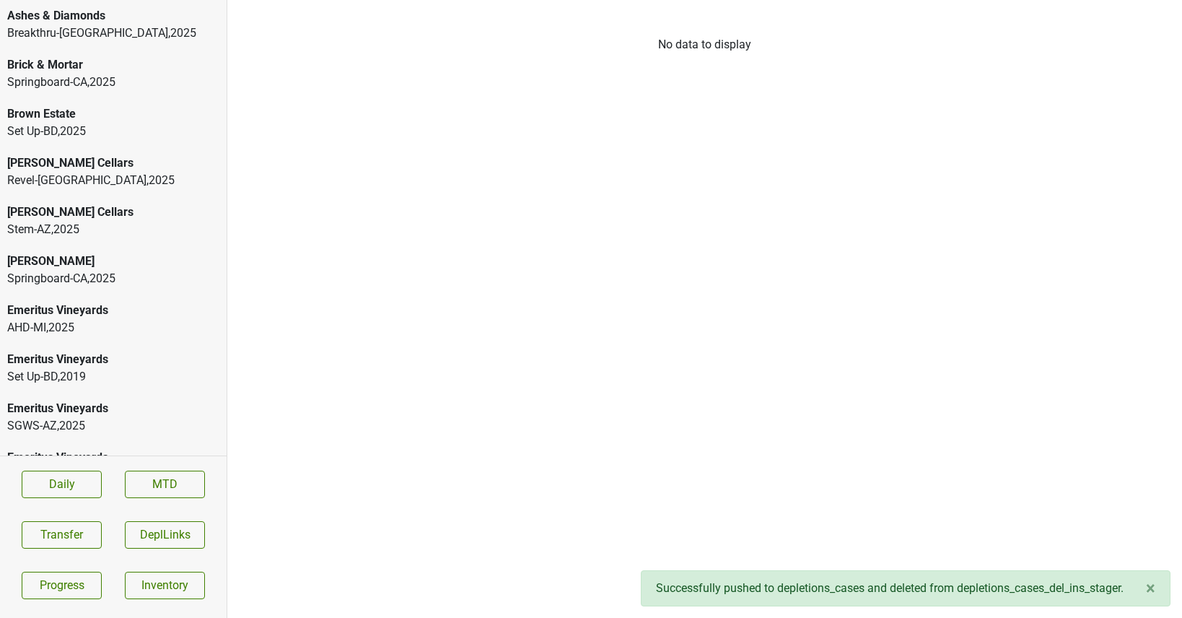
click at [150, 304] on div "Emeritus Vineyards" at bounding box center [113, 310] width 212 height 17
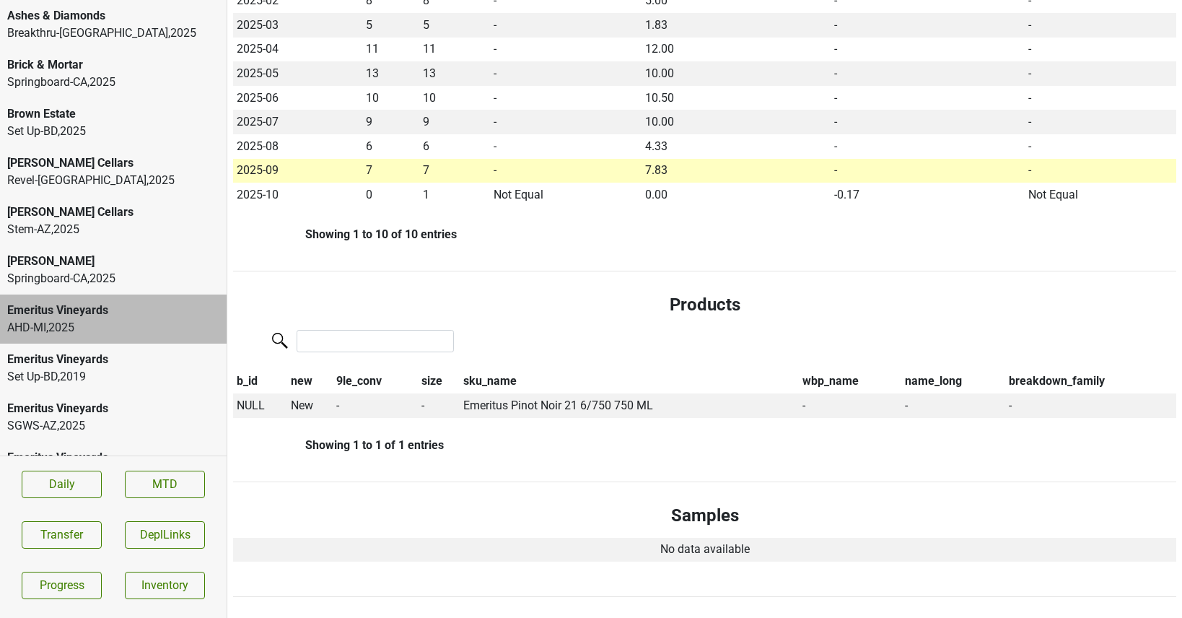
scroll to position [424, 0]
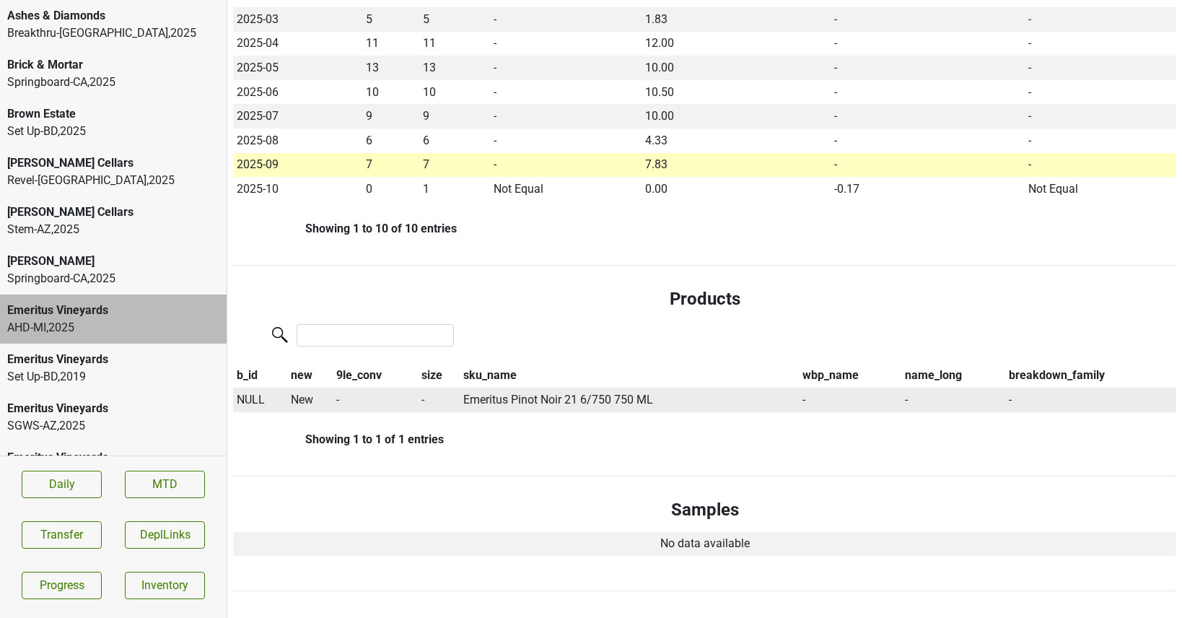
click at [251, 400] on span "NULL" at bounding box center [251, 399] width 28 height 14
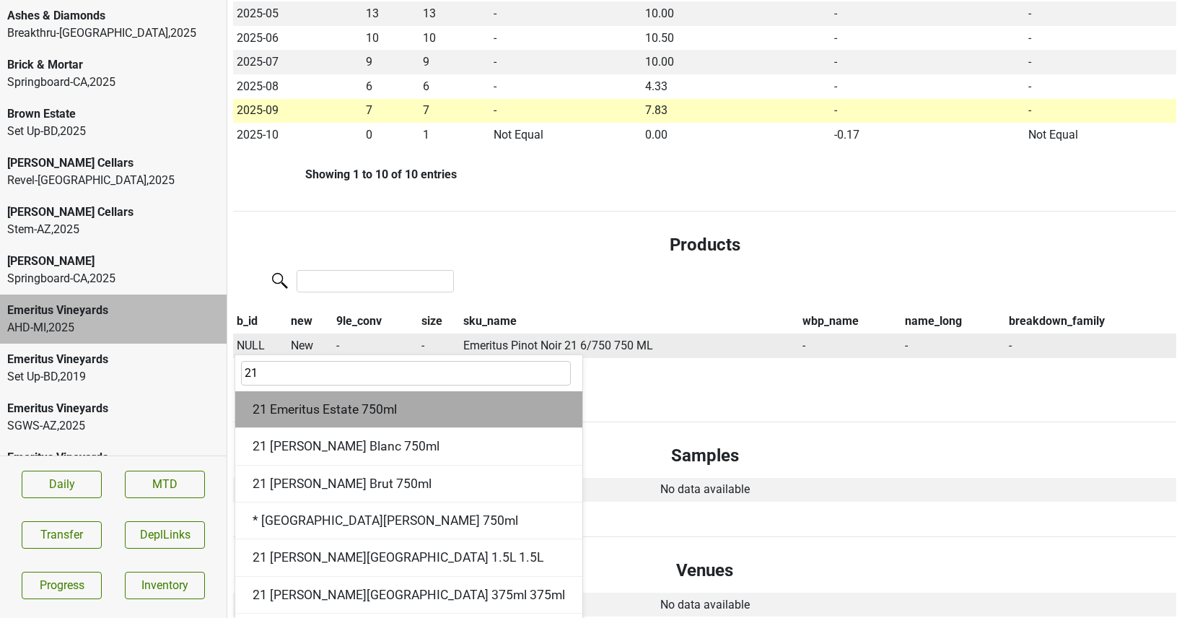
scroll to position [480, 0]
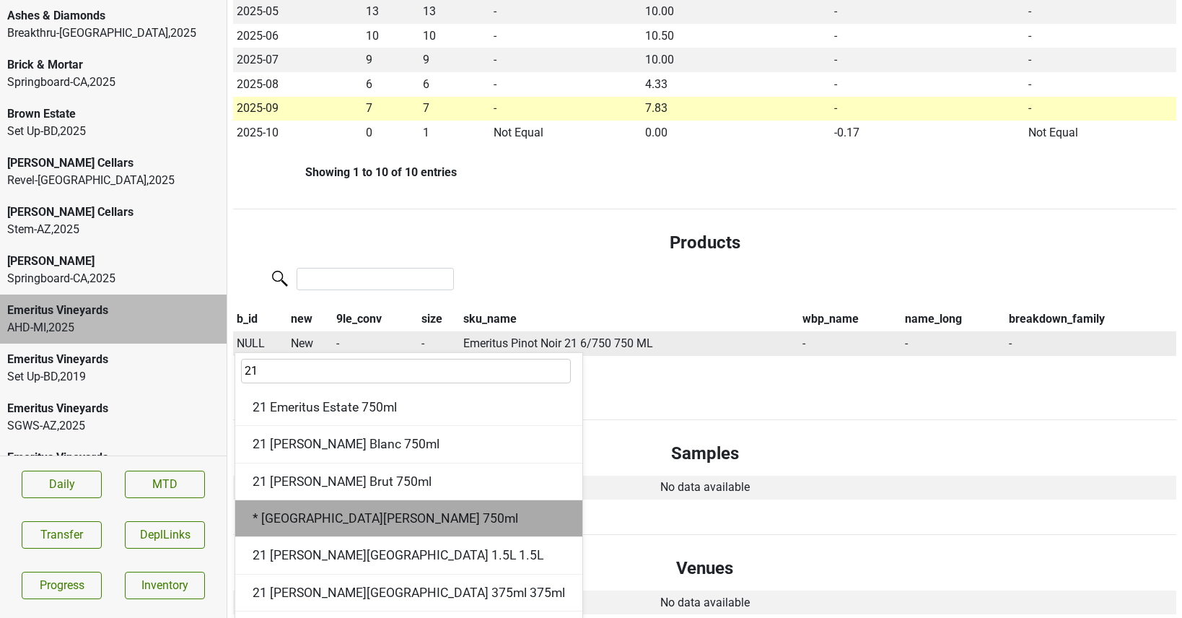
type input "21"
click at [353, 513] on div "* 21 Hallberg Ranch 750ml" at bounding box center [408, 518] width 347 height 37
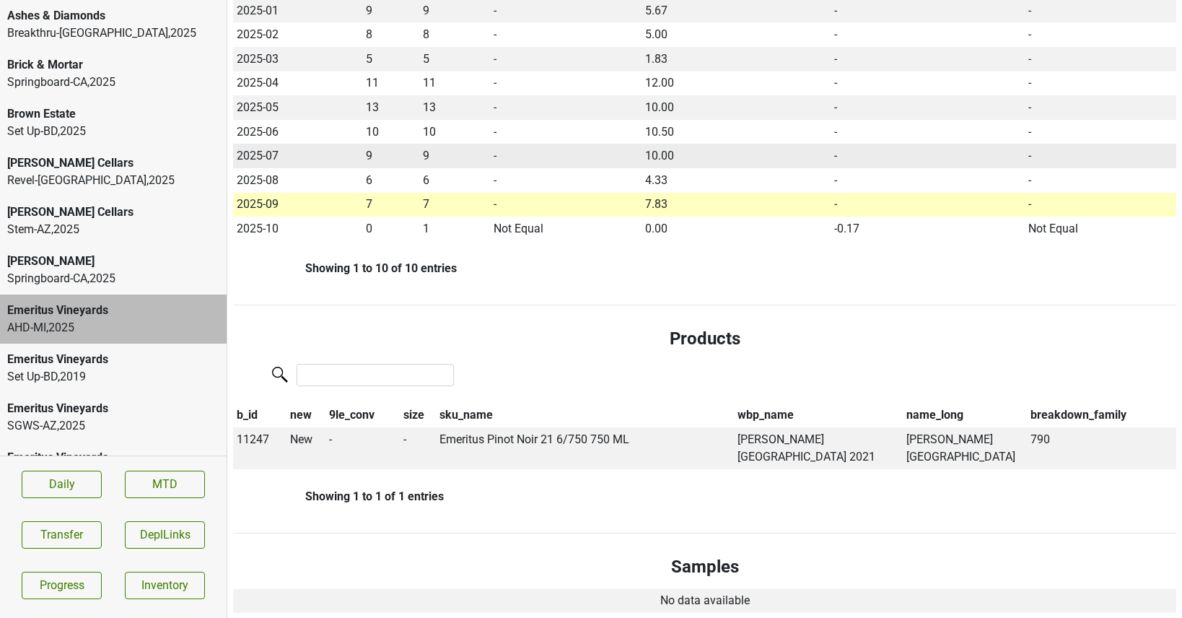
scroll to position [0, 0]
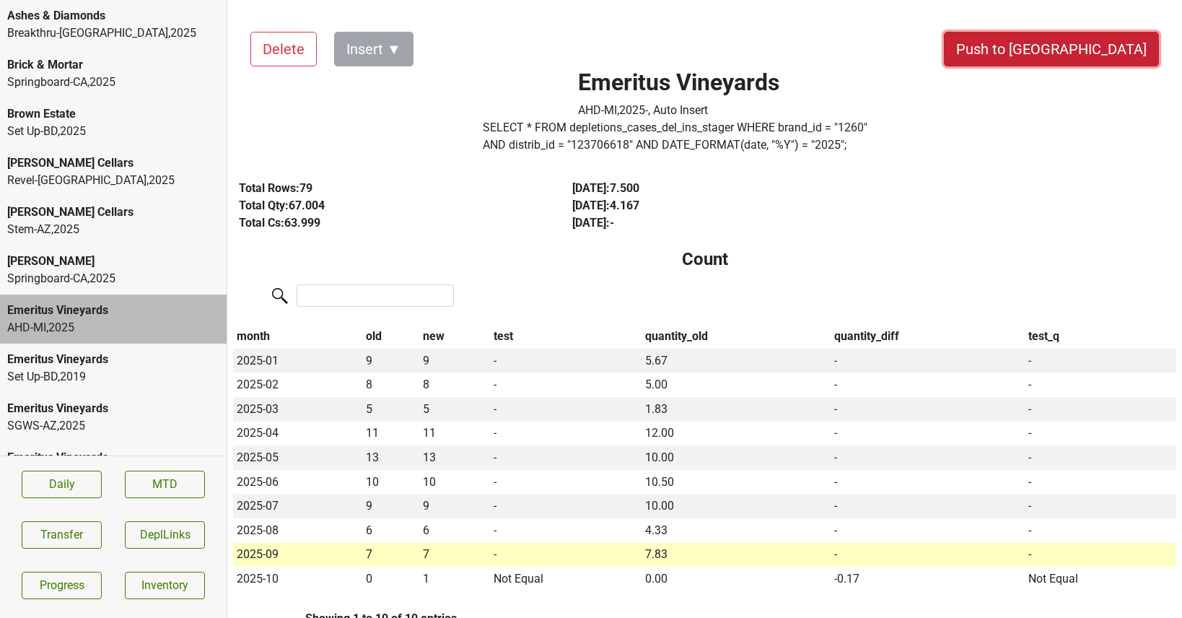
click at [1076, 51] on button "Push to [GEOGRAPHIC_DATA]" at bounding box center [1051, 49] width 215 height 35
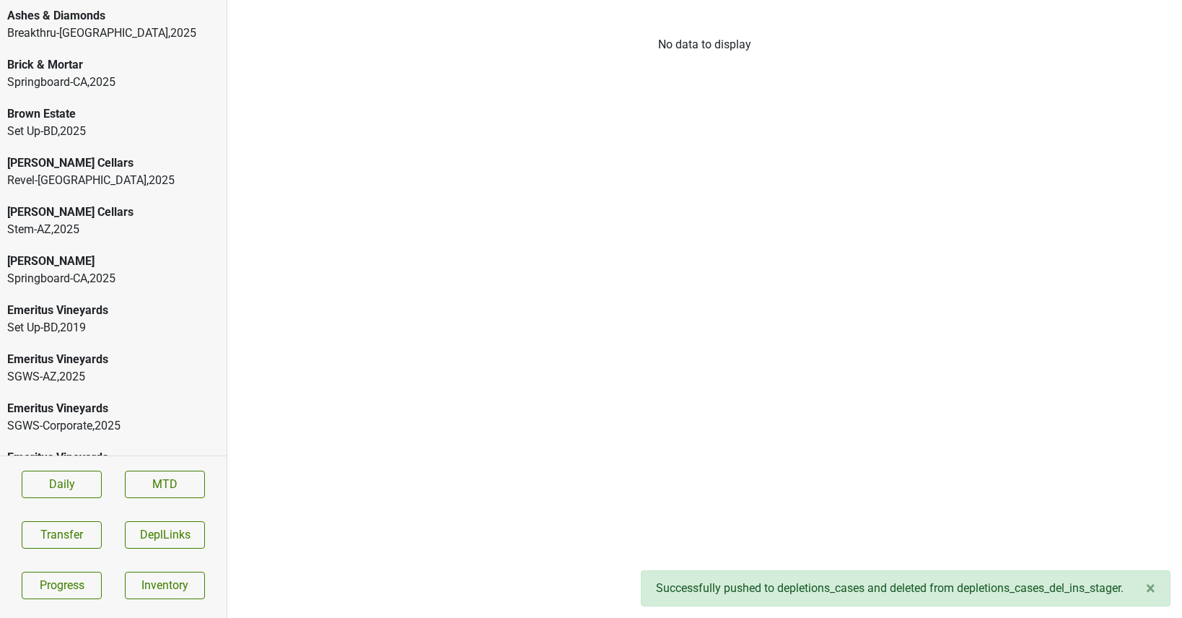
click at [116, 351] on div "Emeritus Vineyards" at bounding box center [113, 359] width 212 height 17
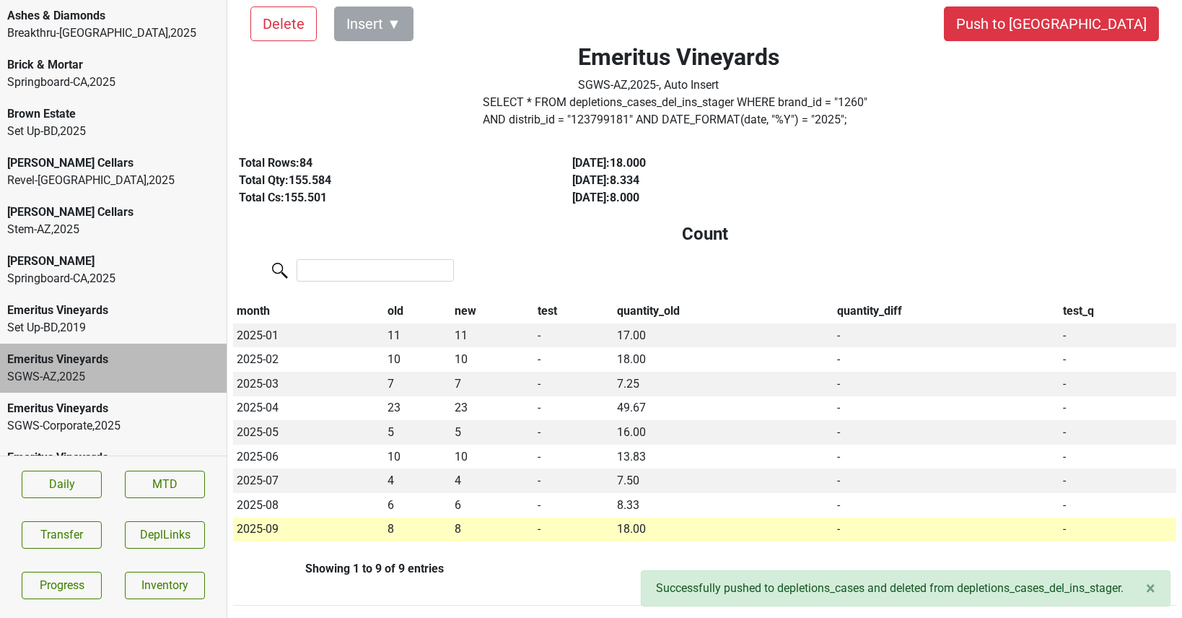
scroll to position [30, 0]
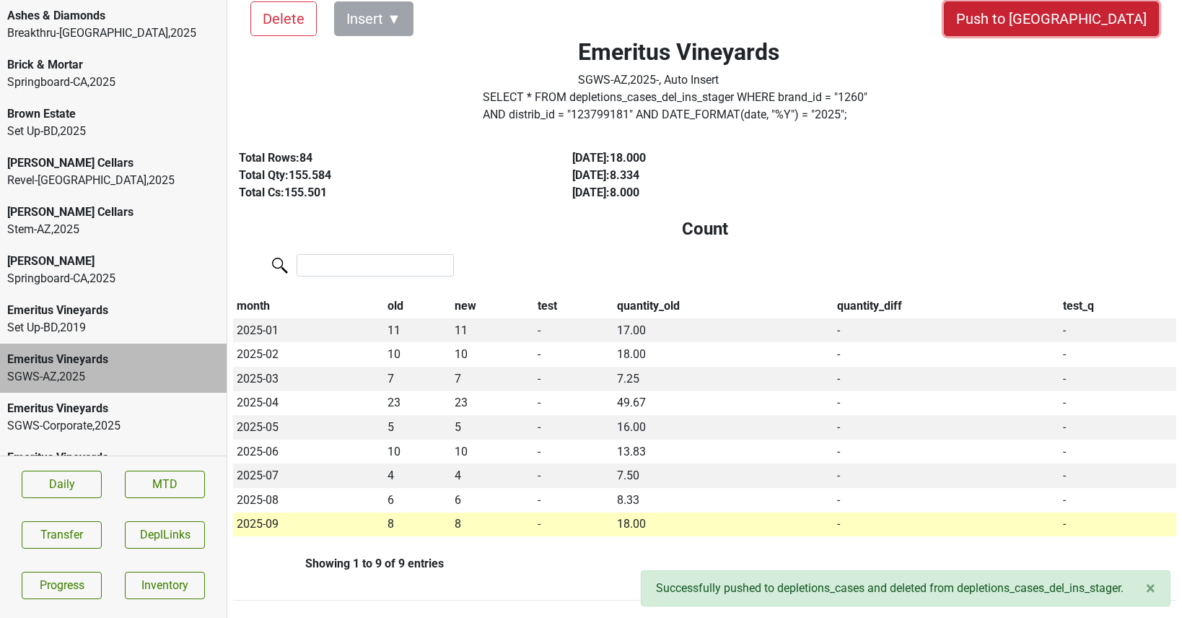
click at [1117, 14] on button "Push to [GEOGRAPHIC_DATA]" at bounding box center [1051, 18] width 215 height 35
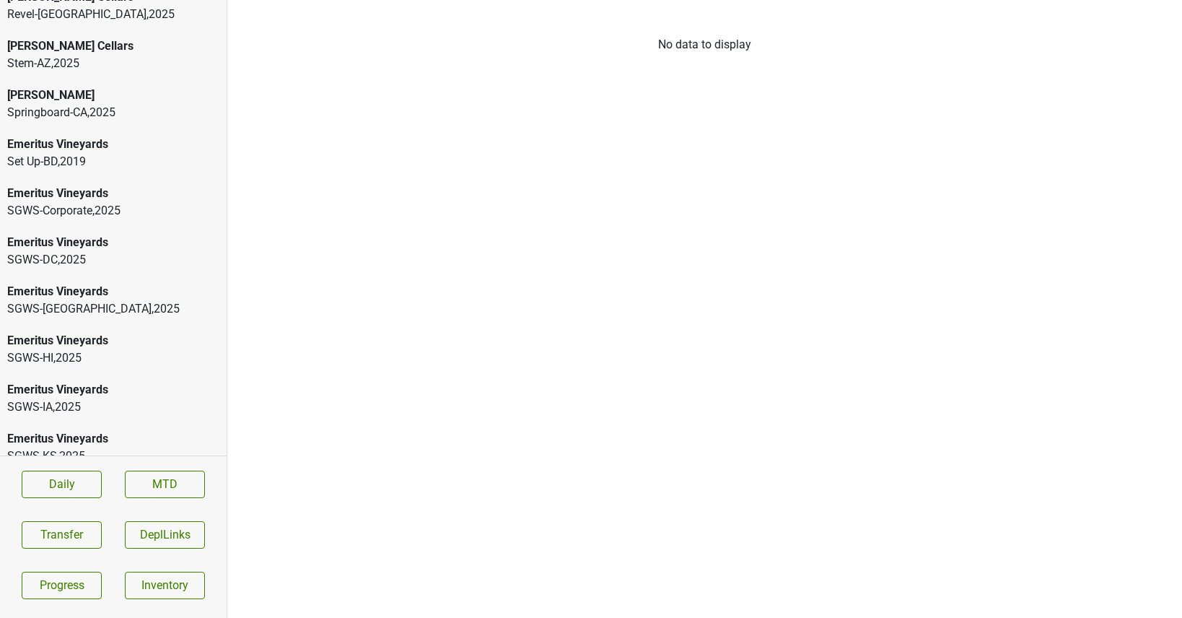
scroll to position [175, 0]
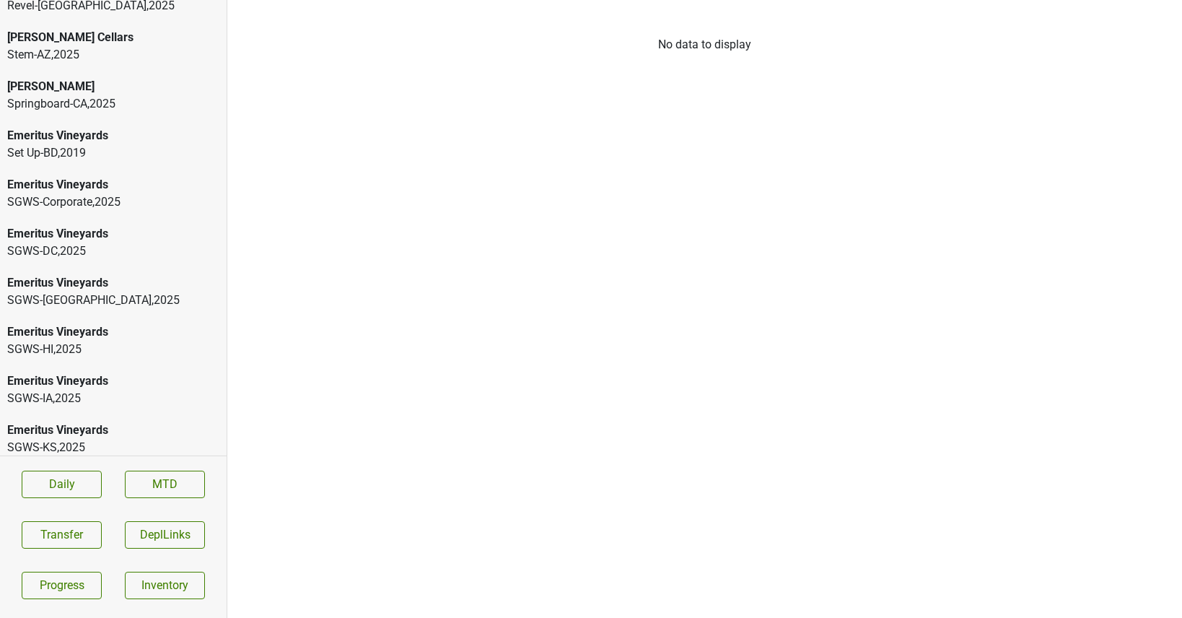
click at [87, 264] on div "Emeritus Vineyards SGWS-DC , 2025" at bounding box center [113, 242] width 227 height 49
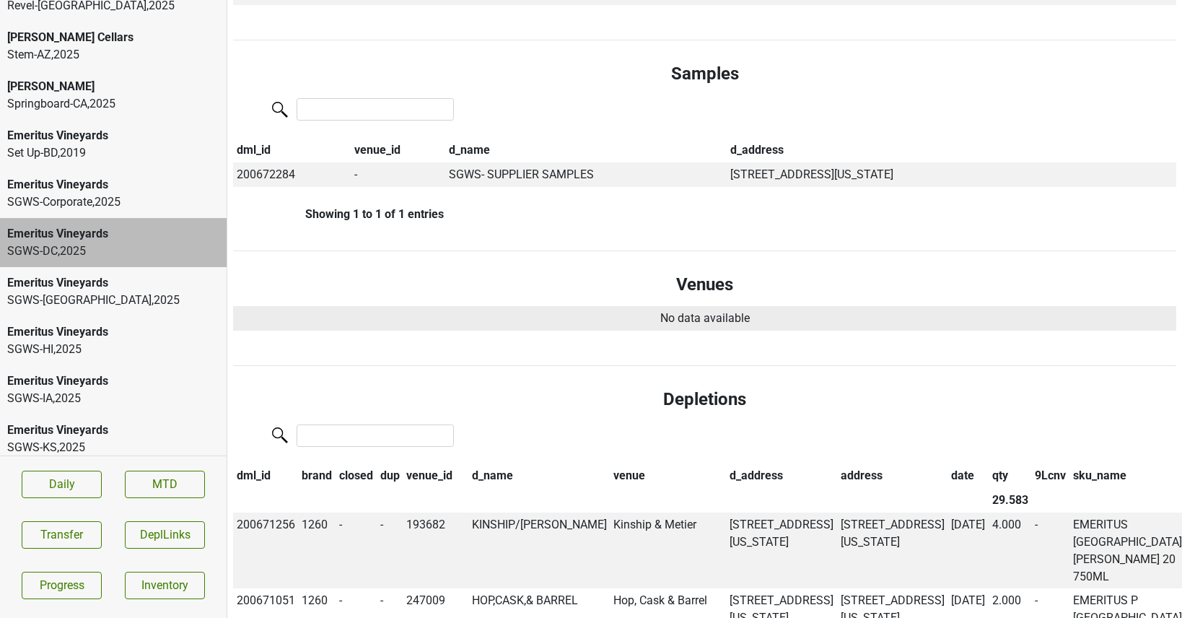
scroll to position [0, 0]
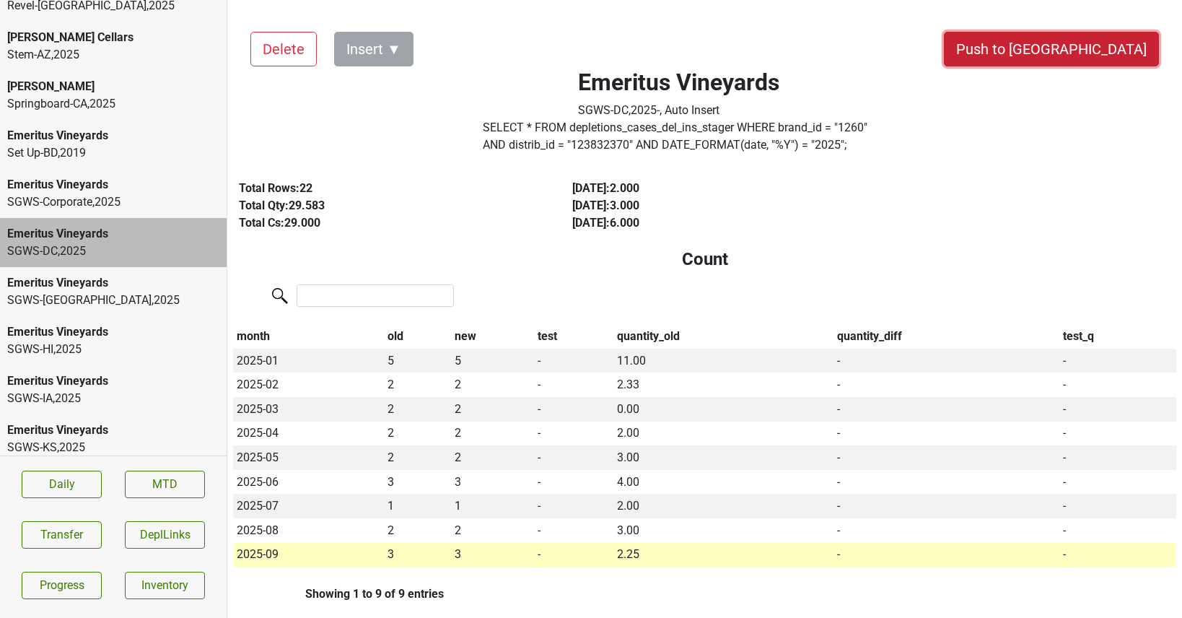
click at [1073, 53] on button "Push to [GEOGRAPHIC_DATA]" at bounding box center [1051, 49] width 215 height 35
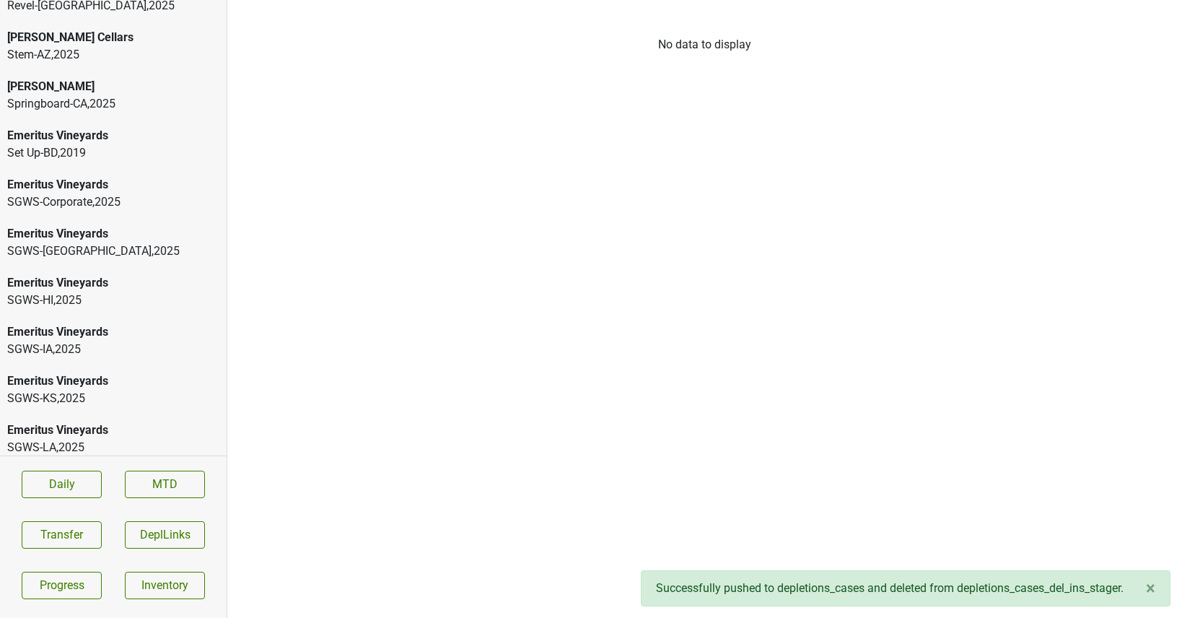
click at [128, 287] on div "Emeritus Vineyards" at bounding box center [113, 282] width 212 height 17
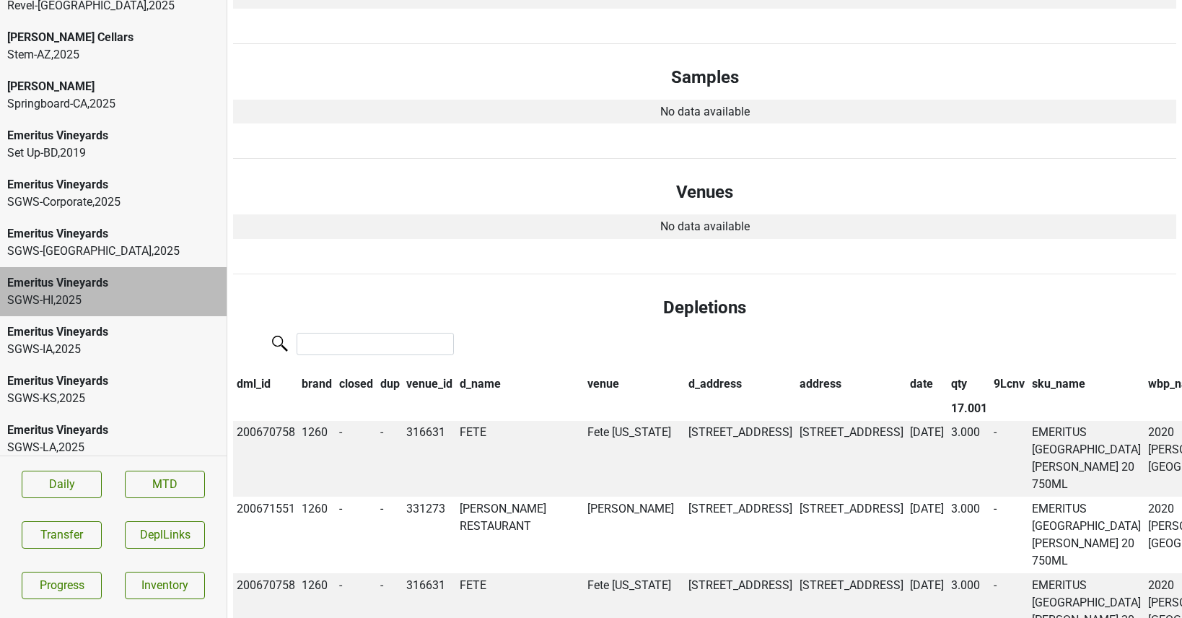
scroll to position [713, 0]
click at [906, 380] on th "date" at bounding box center [926, 384] width 41 height 25
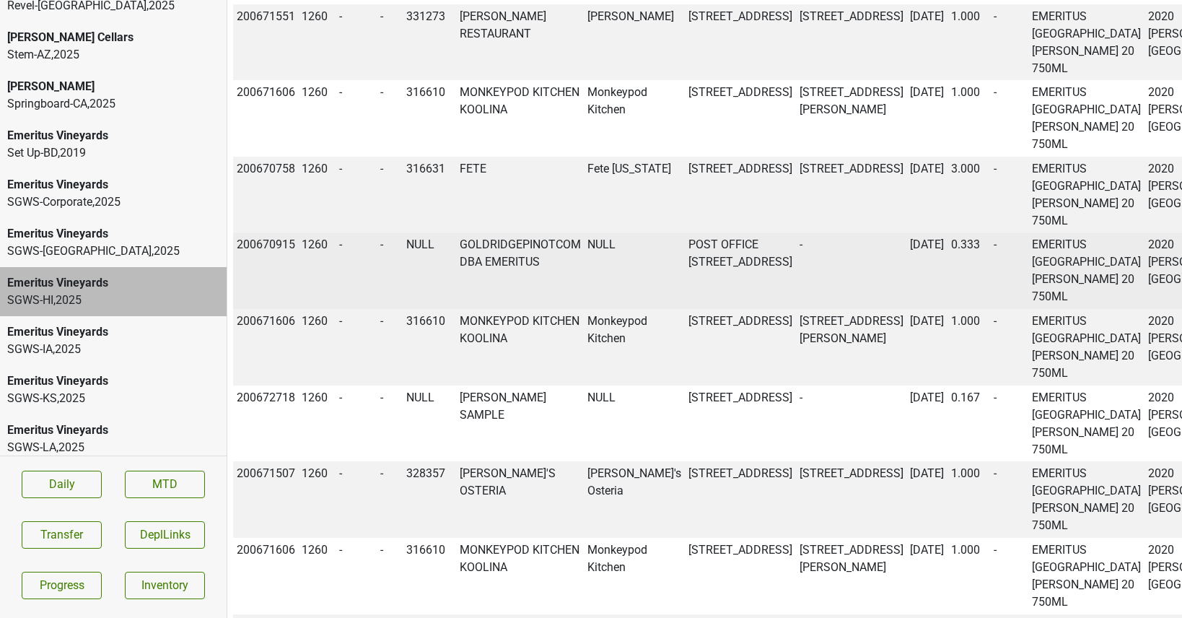
scroll to position [0, 0]
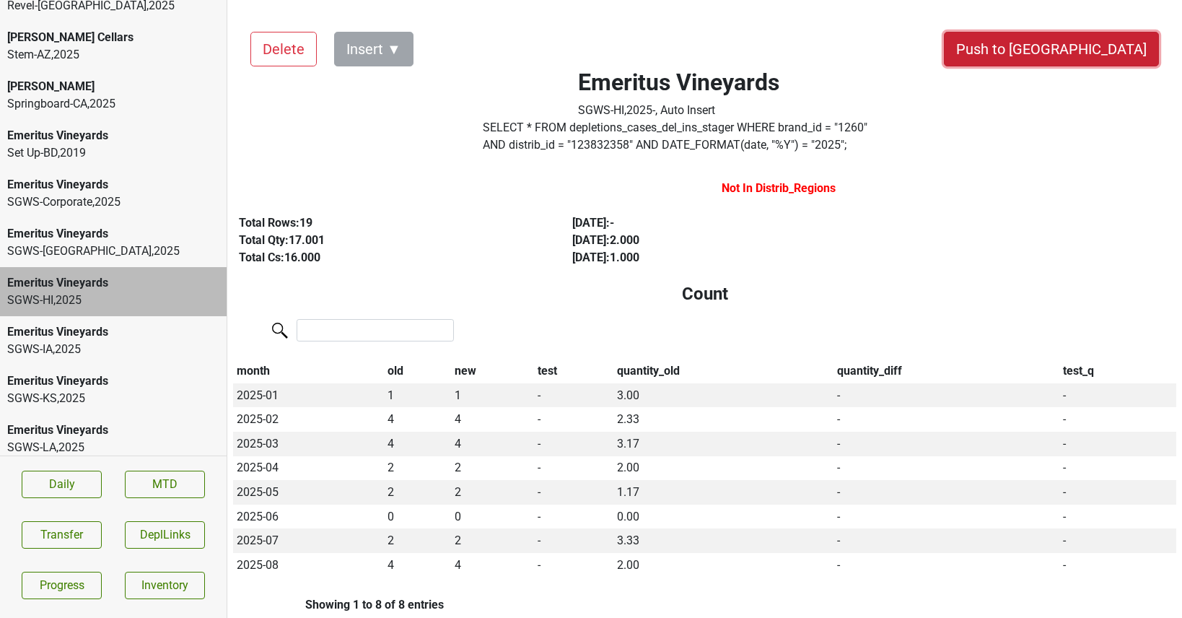
click at [1088, 57] on button "Push to [GEOGRAPHIC_DATA]" at bounding box center [1051, 49] width 215 height 35
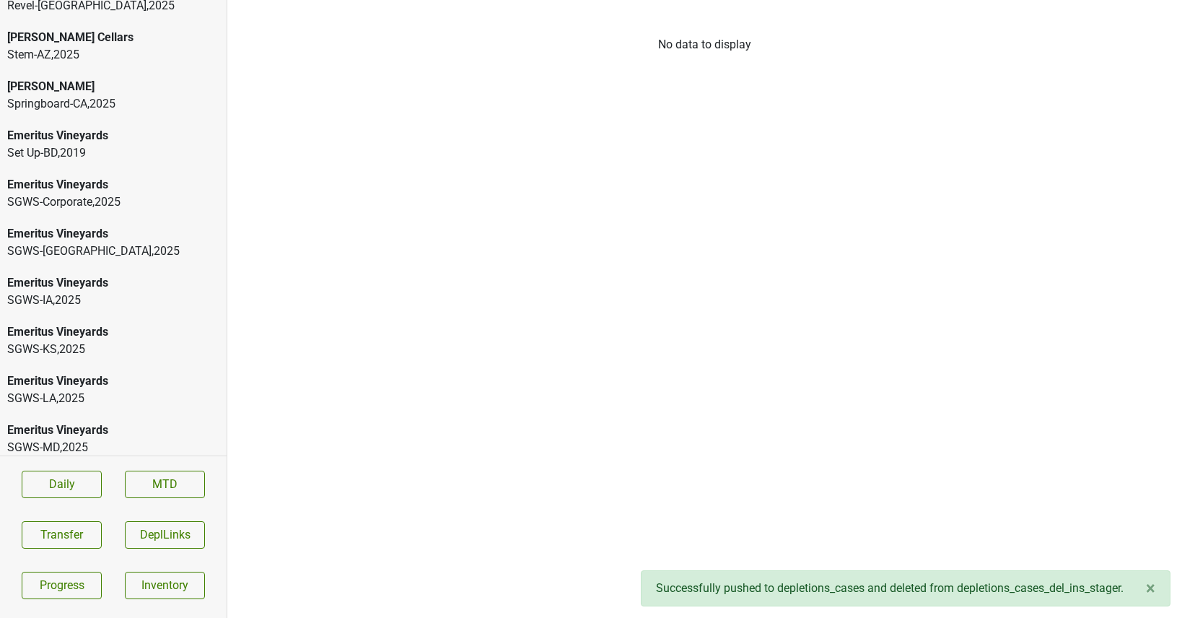
click at [148, 247] on div "SGWS-FL , 2025" at bounding box center [113, 250] width 212 height 17
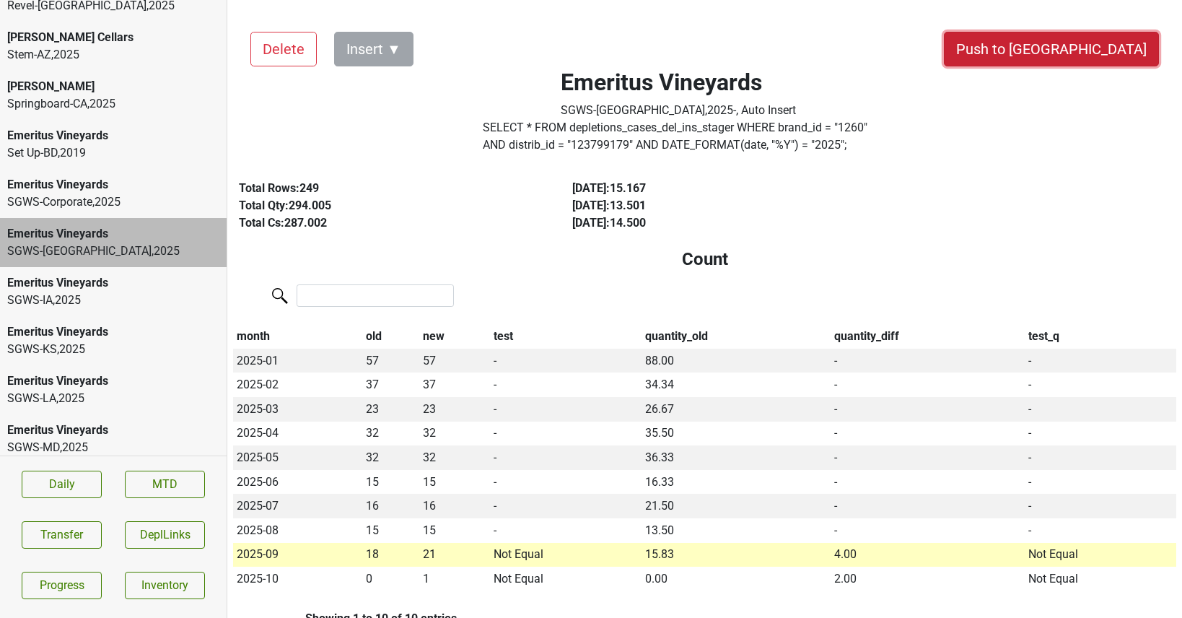
click at [1098, 55] on button "Push to [GEOGRAPHIC_DATA]" at bounding box center [1051, 49] width 215 height 35
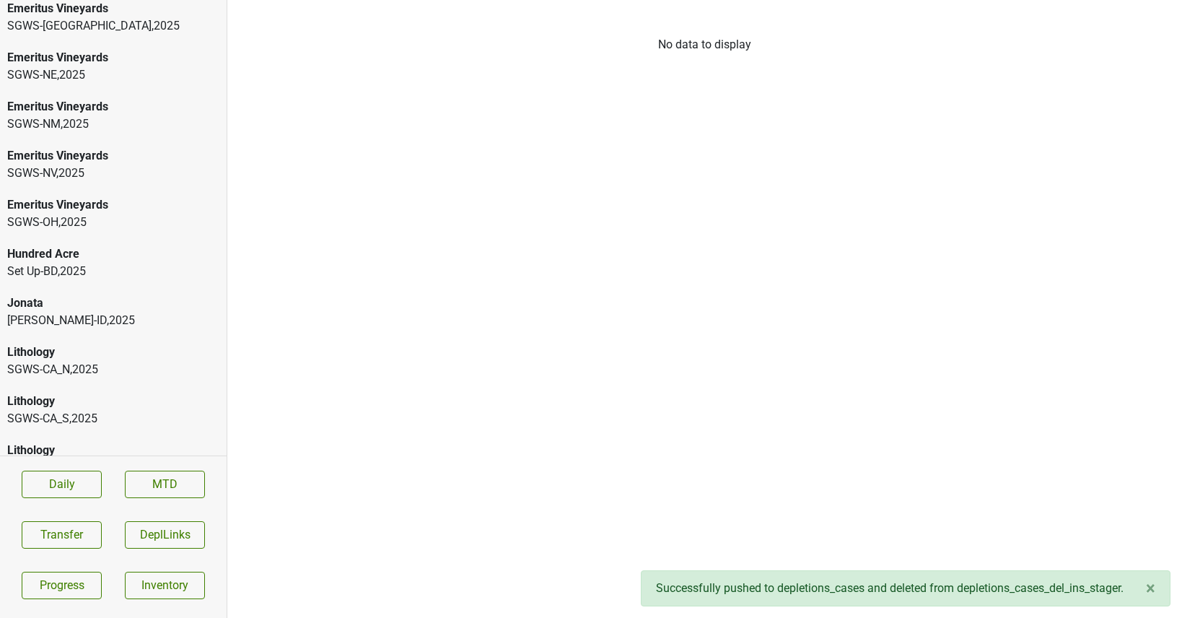
scroll to position [1213, 0]
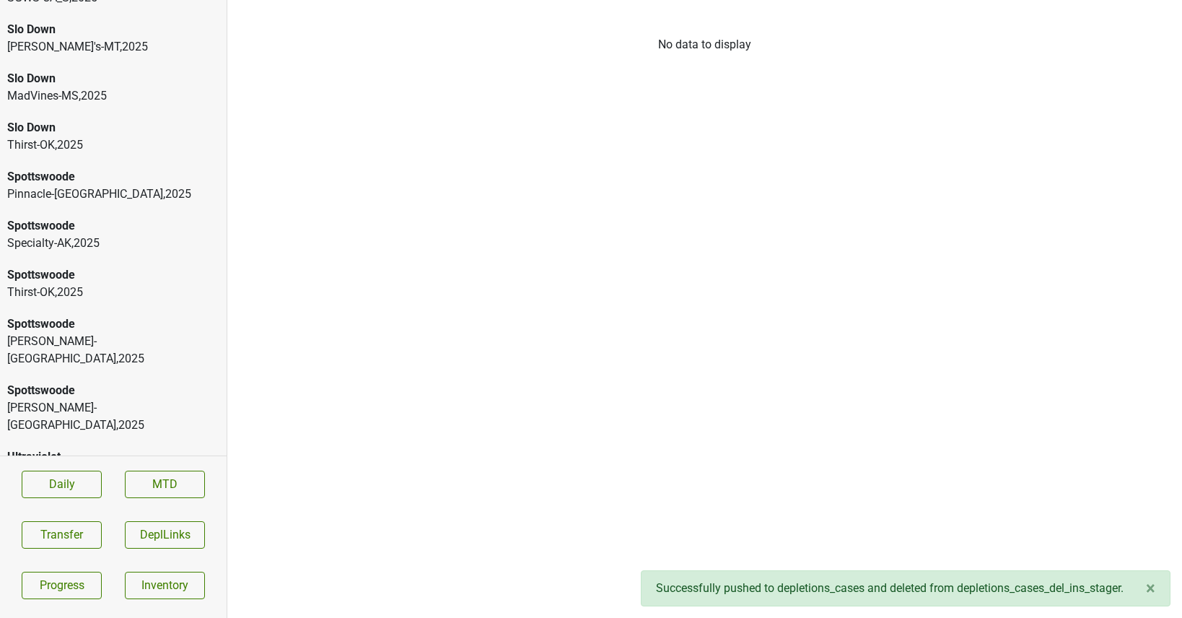
click at [102, 448] on div "Ultraviolet" at bounding box center [113, 456] width 212 height 17
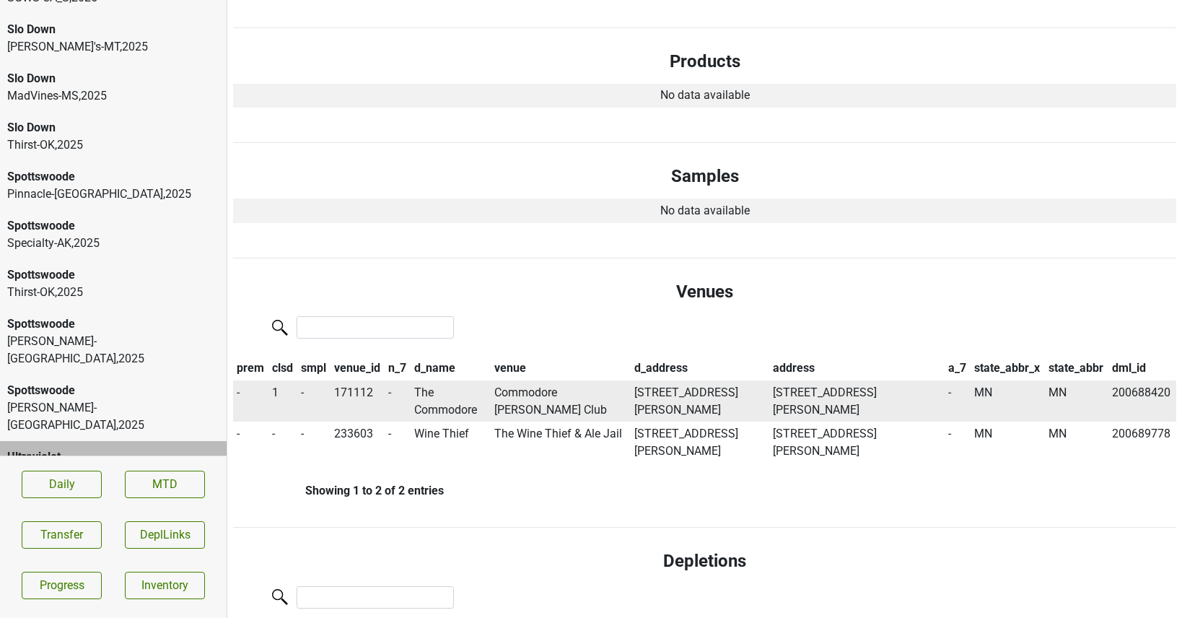
scroll to position [1982, 0]
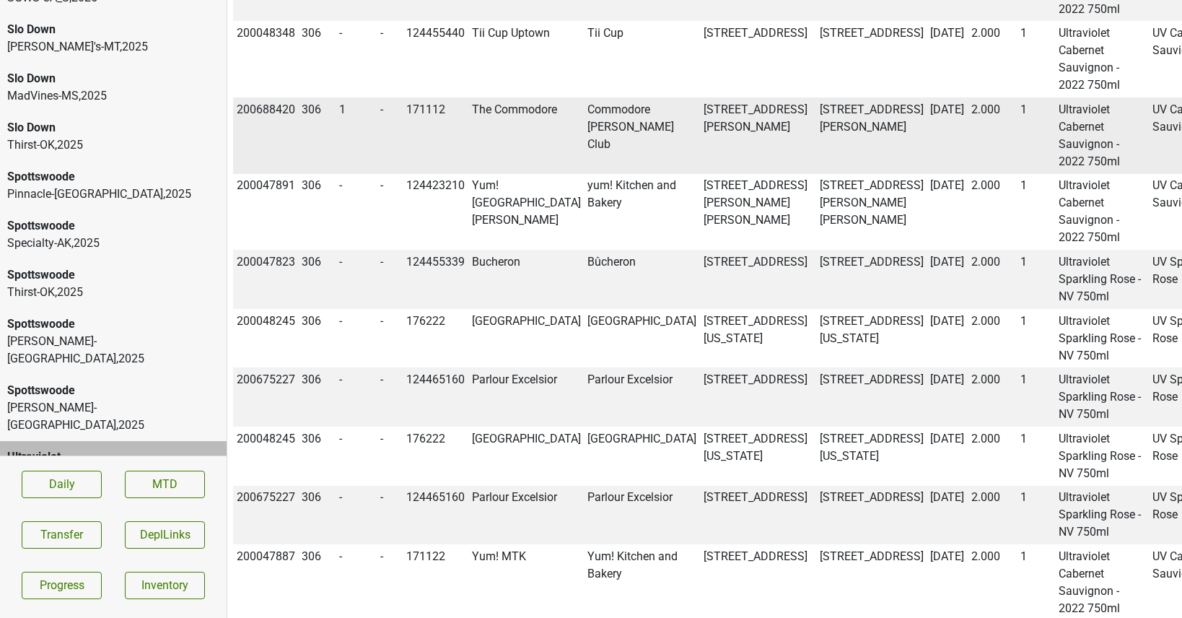
click at [266, 174] on td "200688420" at bounding box center [266, 135] width 66 height 76
copy td "200688420"
click at [78, 382] on div "Spottswoode" at bounding box center [113, 390] width 212 height 17
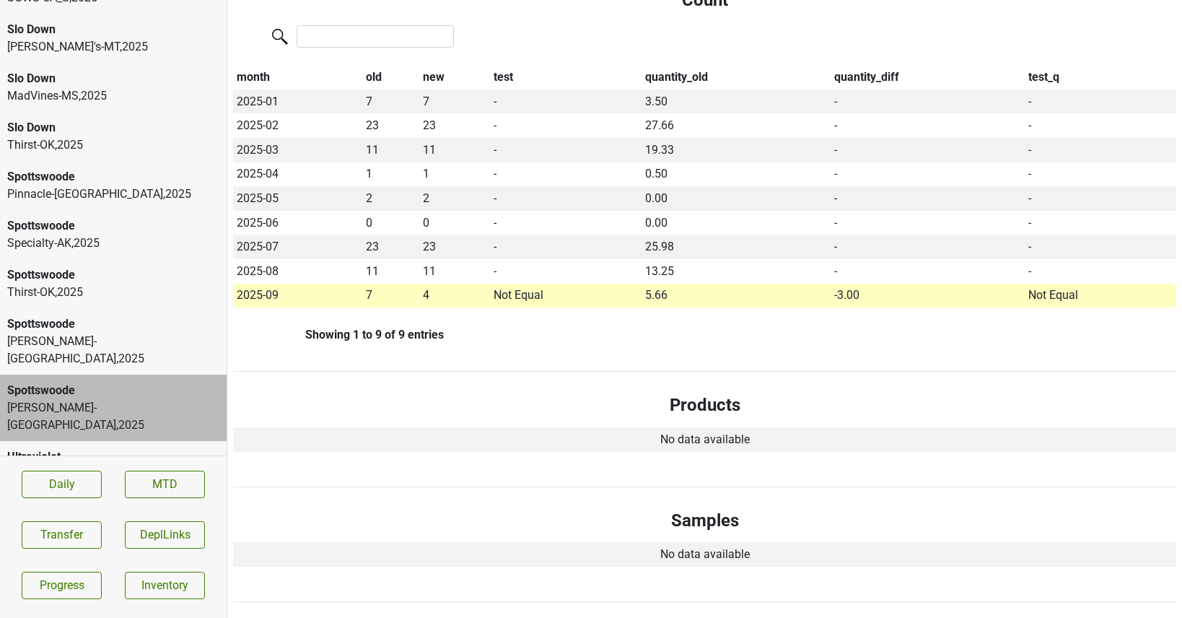
scroll to position [0, 0]
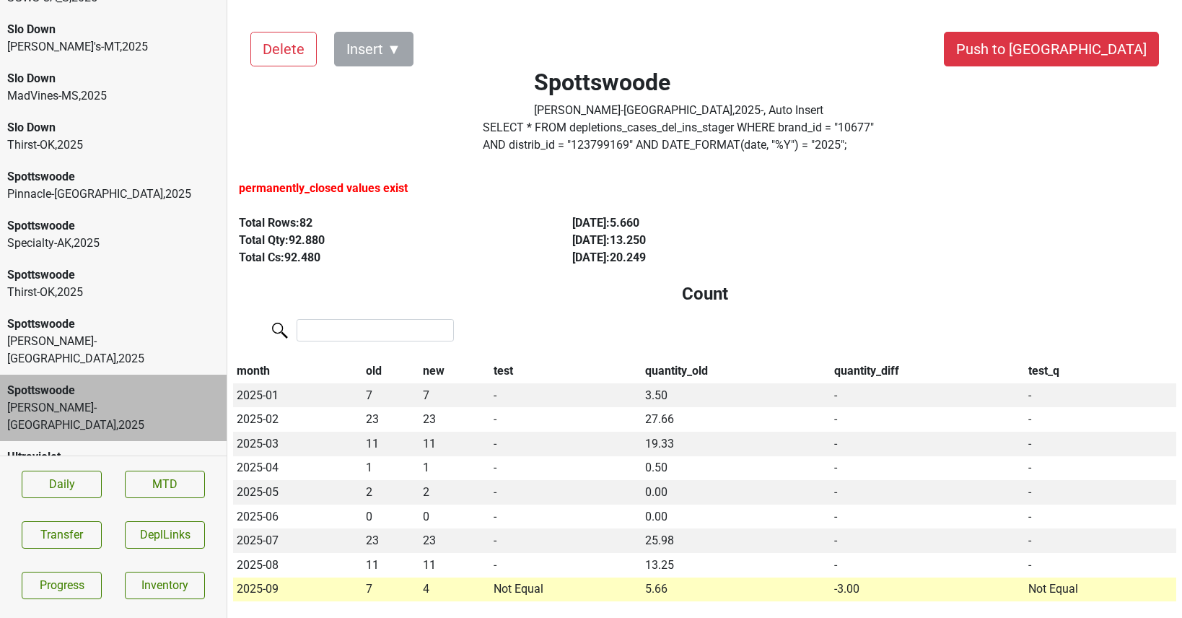
click at [551, 115] on div "Spottswoode Vehrs-WA , 2025 - , Auto Insert" at bounding box center [679, 94] width 496 height 50
click at [549, 126] on label "SELECT * FROM depletions_cases_del_ins_stager WHERE brand_id = " 10677 " AND di…" at bounding box center [679, 136] width 392 height 35
click at [106, 338] on div "Tryon-NC , 2025" at bounding box center [113, 350] width 212 height 35
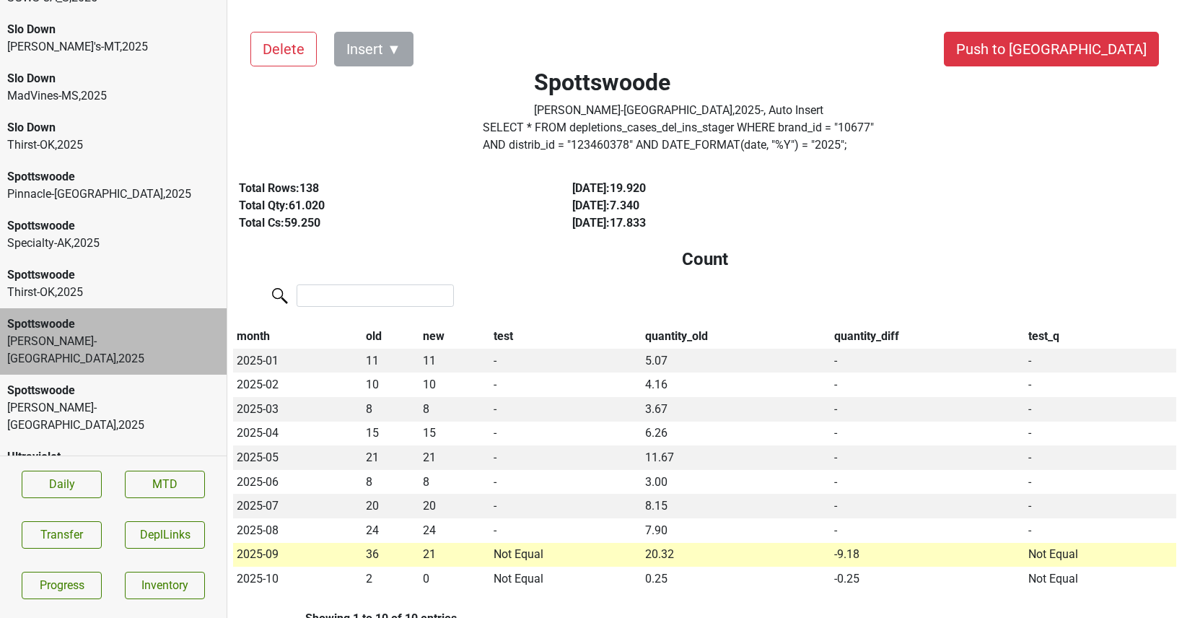
click at [78, 289] on div "Thirst-OK , 2025" at bounding box center [113, 292] width 212 height 17
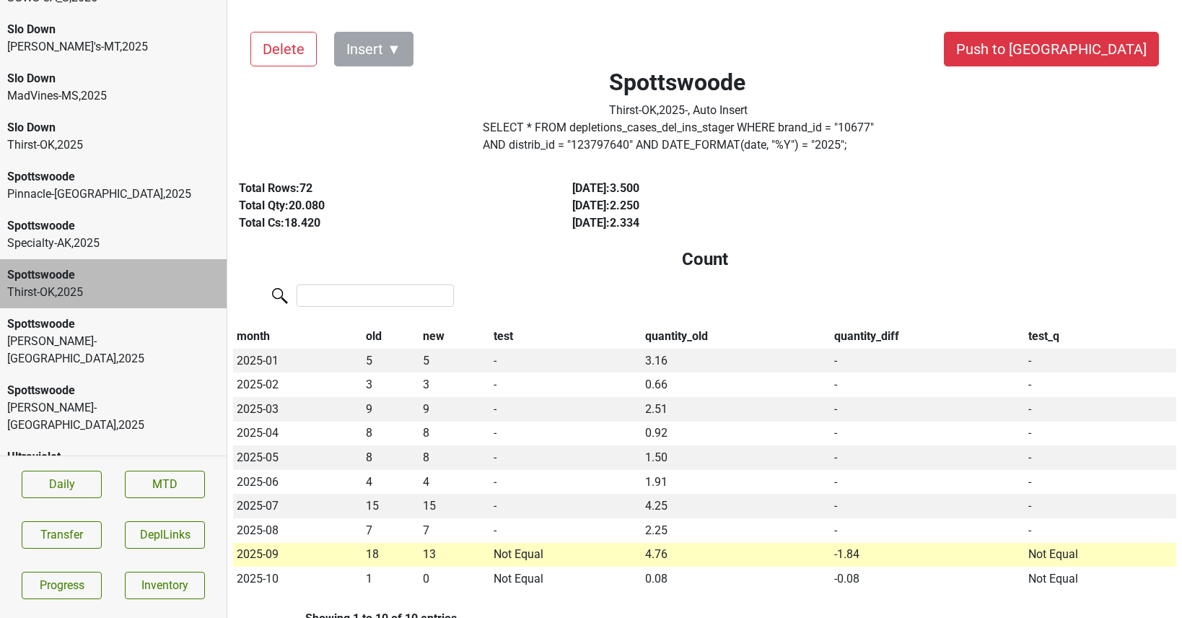
click at [67, 250] on div "Specialty-AK , 2025" at bounding box center [113, 242] width 212 height 17
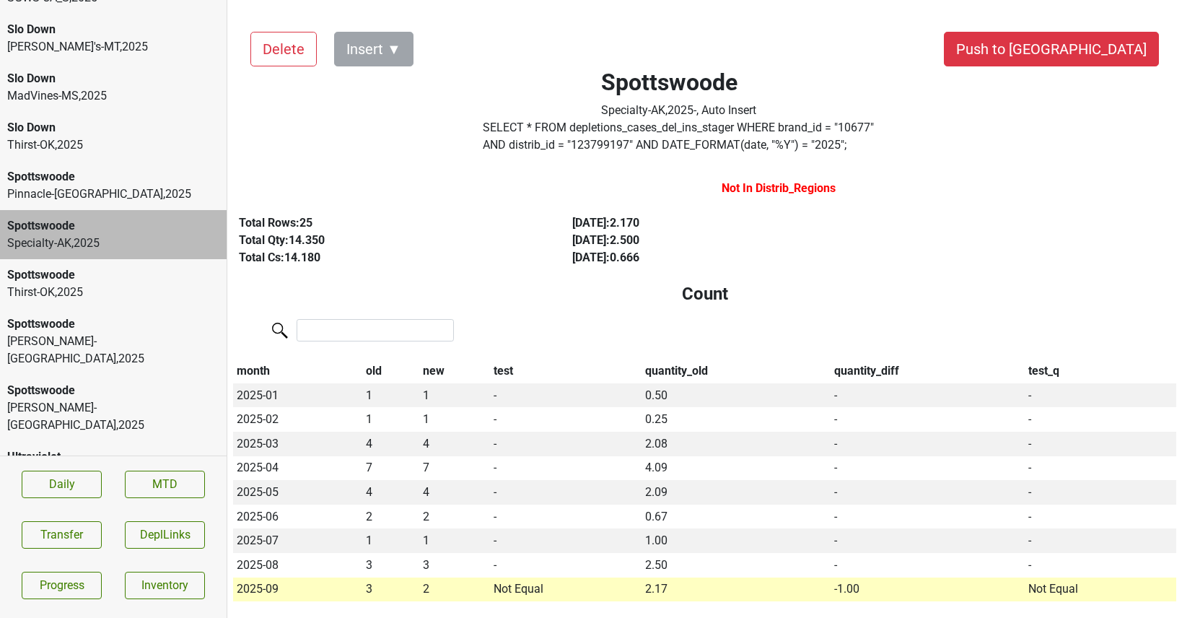
click at [69, 193] on div "Pinnacle-MO , 2025" at bounding box center [113, 193] width 212 height 17
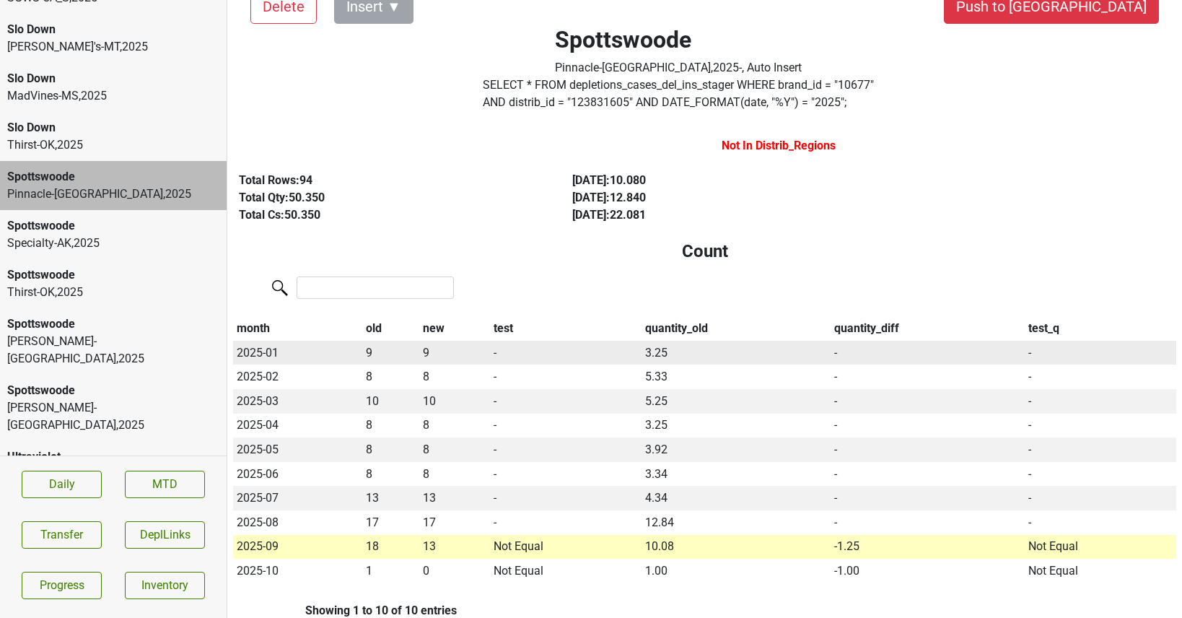
scroll to position [53, 0]
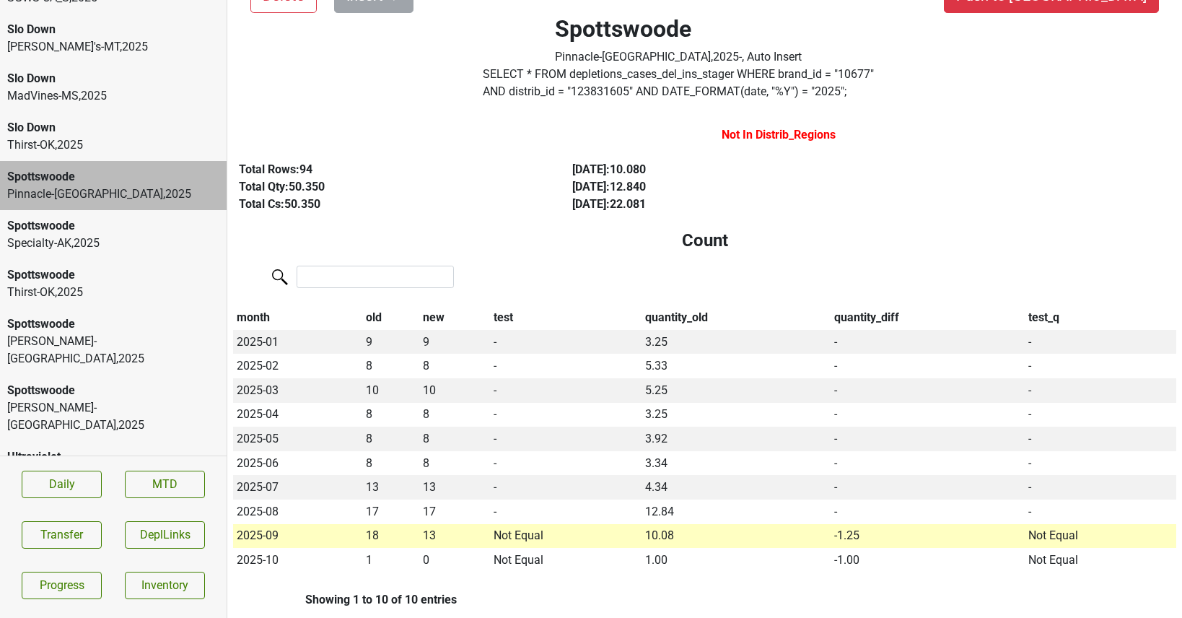
click at [169, 248] on div "Specialty-AK , 2025" at bounding box center [113, 242] width 212 height 17
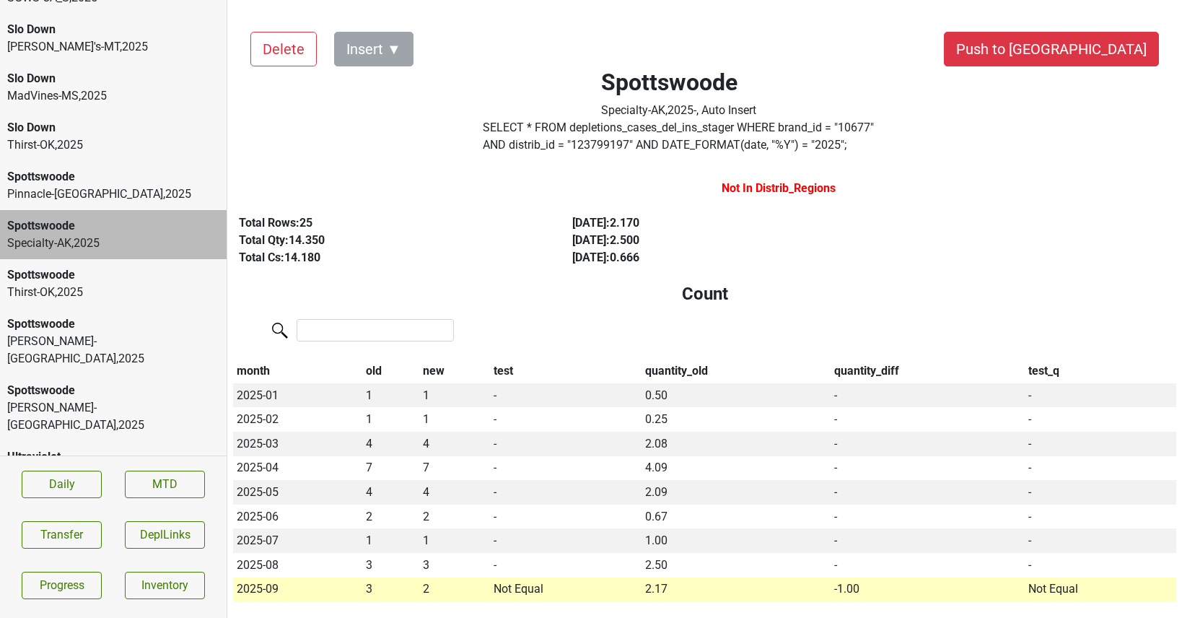
click at [523, 141] on label "SELECT * FROM depletions_cases_del_ins_stager WHERE brand_id = " 10677 " AND di…" at bounding box center [679, 136] width 392 height 35
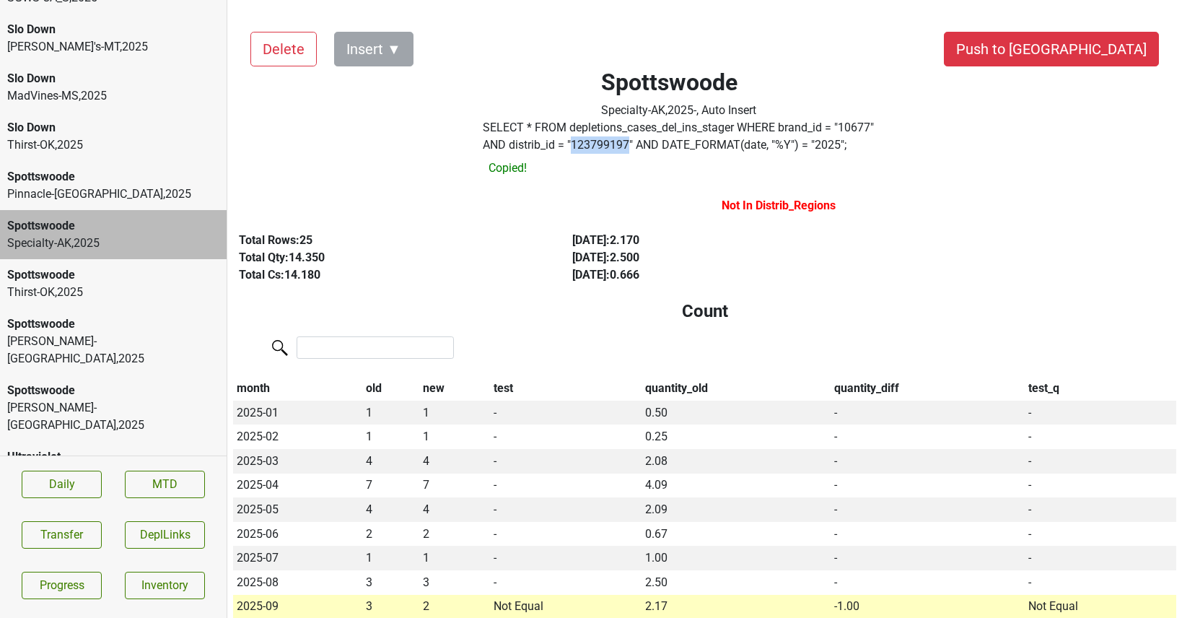
click at [523, 141] on label "SELECT * FROM depletions_cases_del_ins_stager WHERE brand_id = " 10677 " AND di…" at bounding box center [679, 136] width 392 height 35
copy label "123799197"
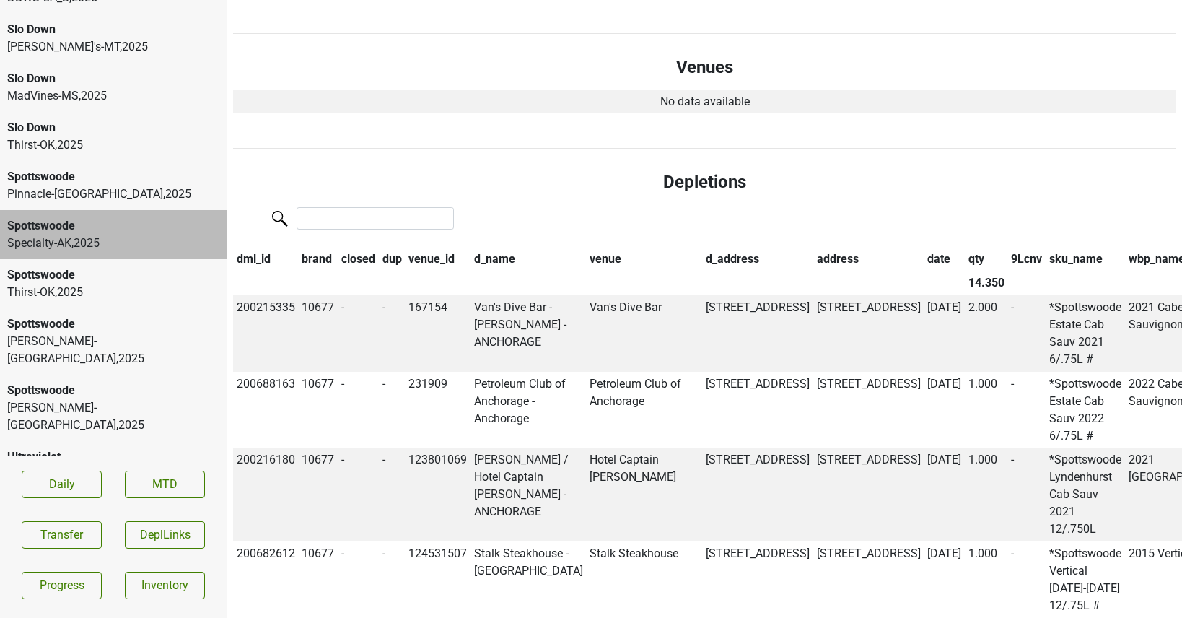
scroll to position [889, 0]
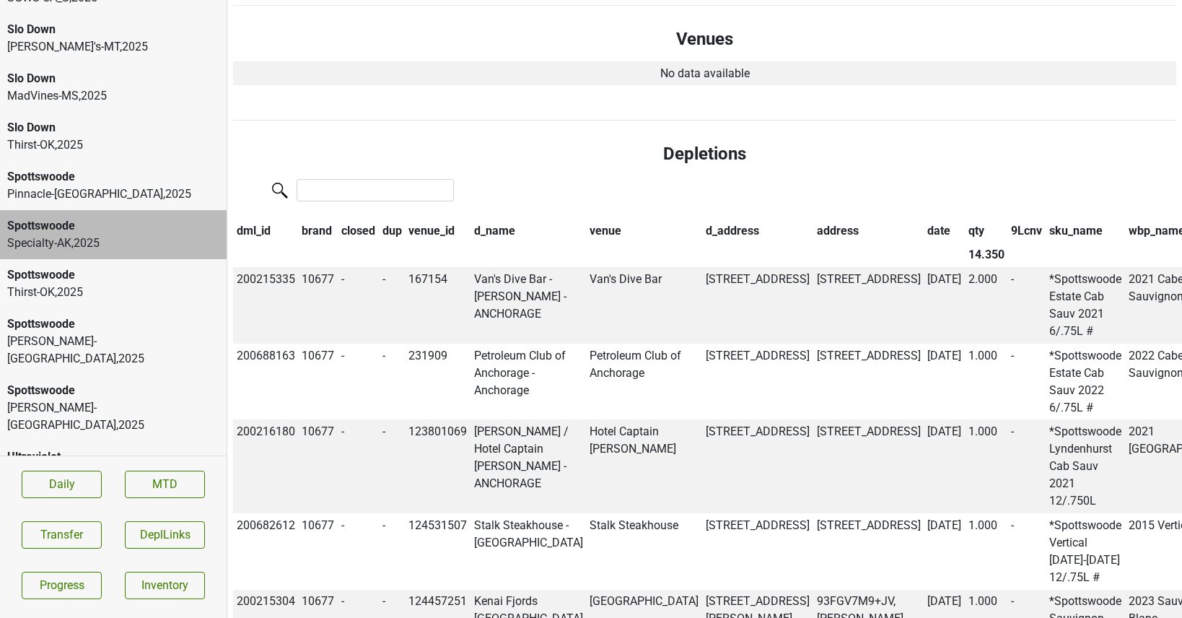
click at [923, 232] on th "date" at bounding box center [943, 231] width 41 height 25
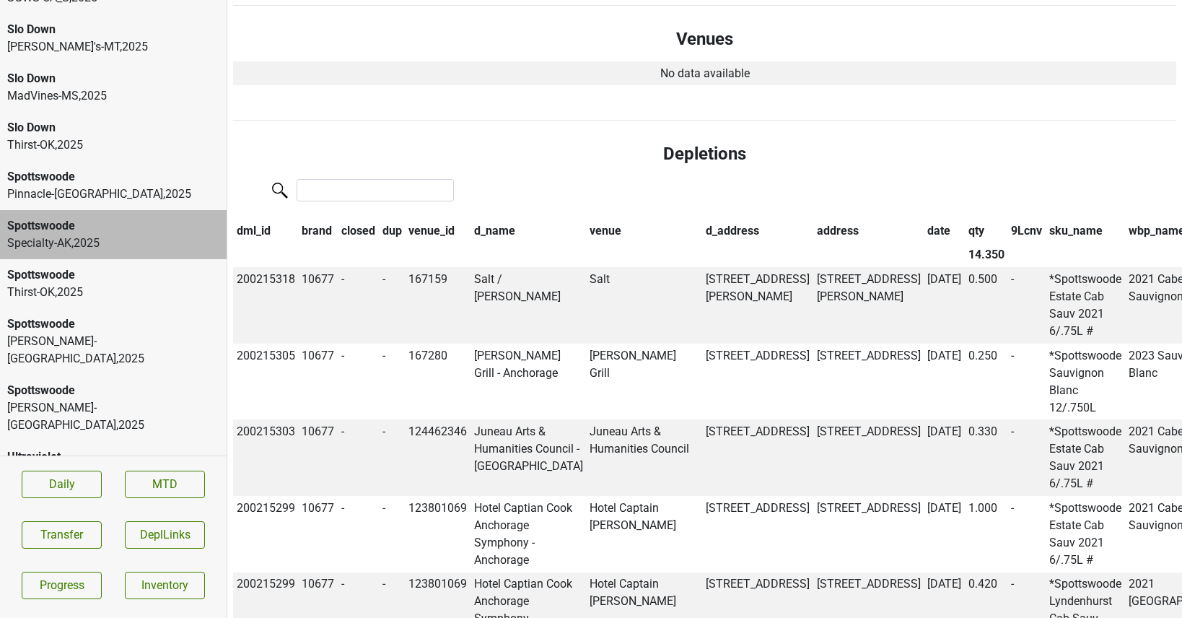
click at [923, 232] on th "date" at bounding box center [943, 231] width 41 height 25
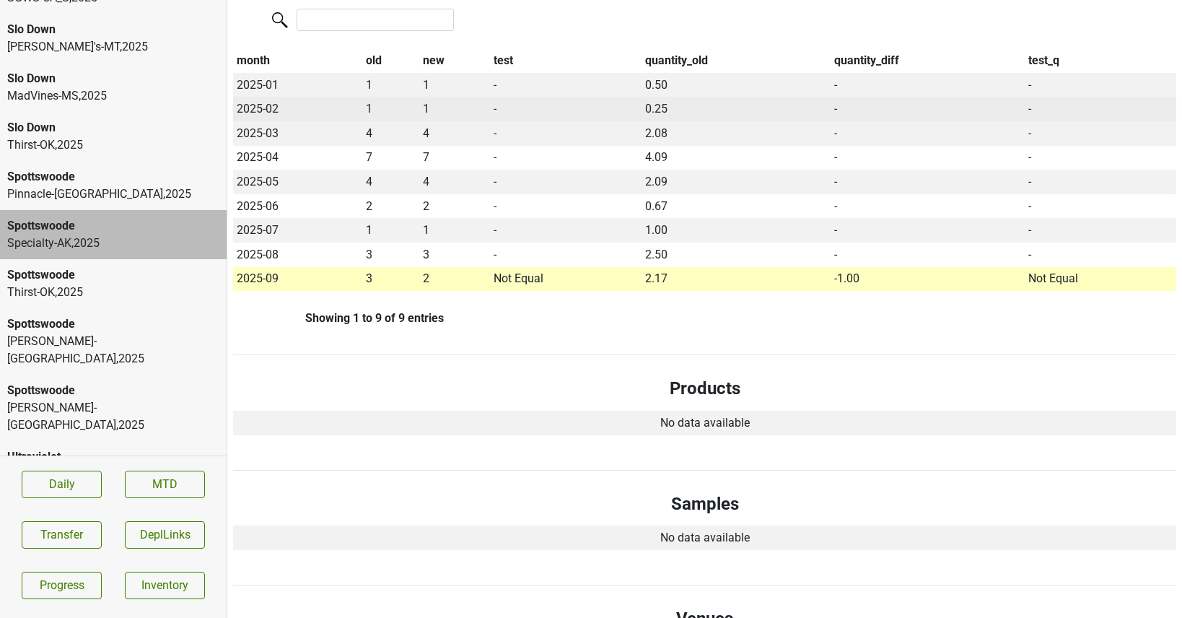
scroll to position [362, 0]
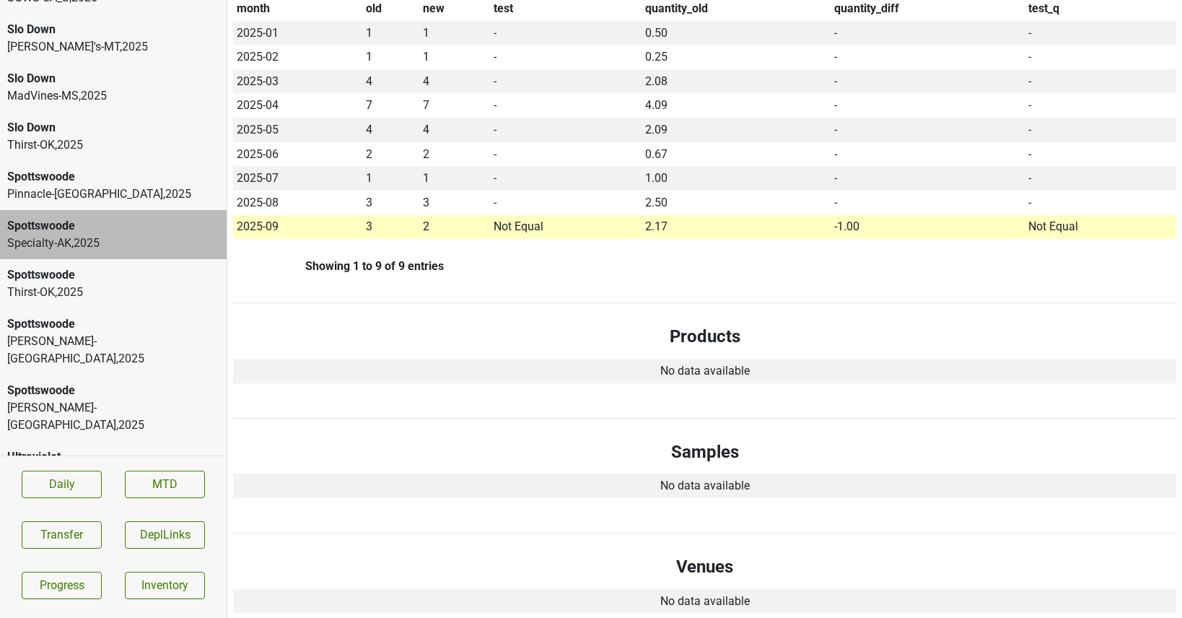
click at [139, 323] on div "Spottswoode" at bounding box center [113, 323] width 212 height 17
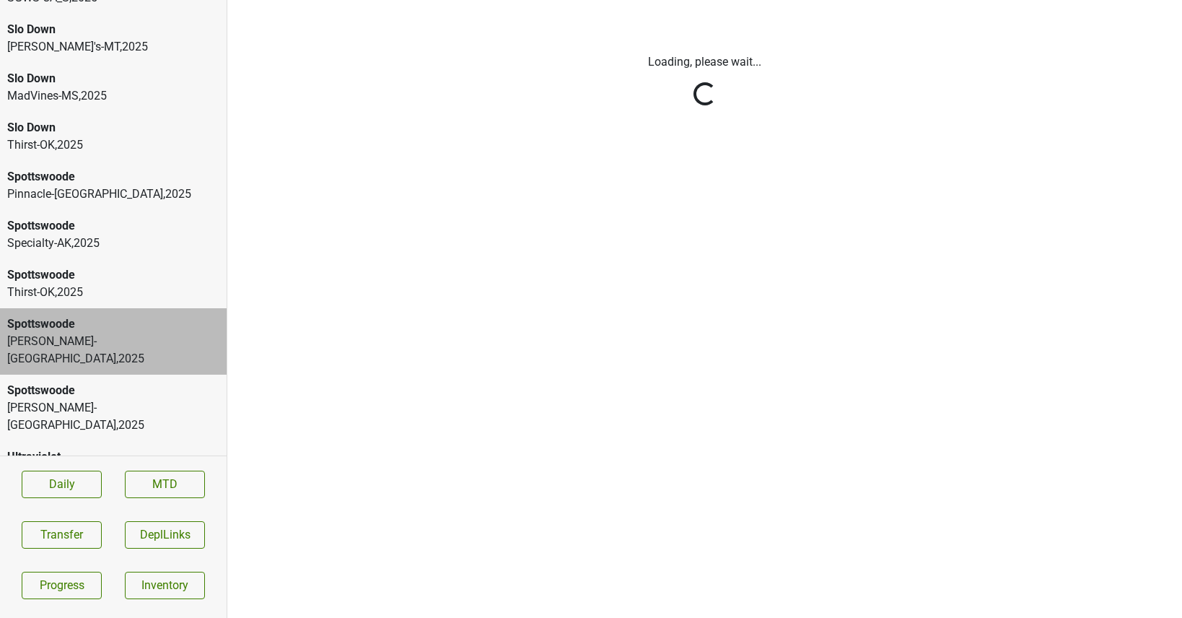
scroll to position [0, 0]
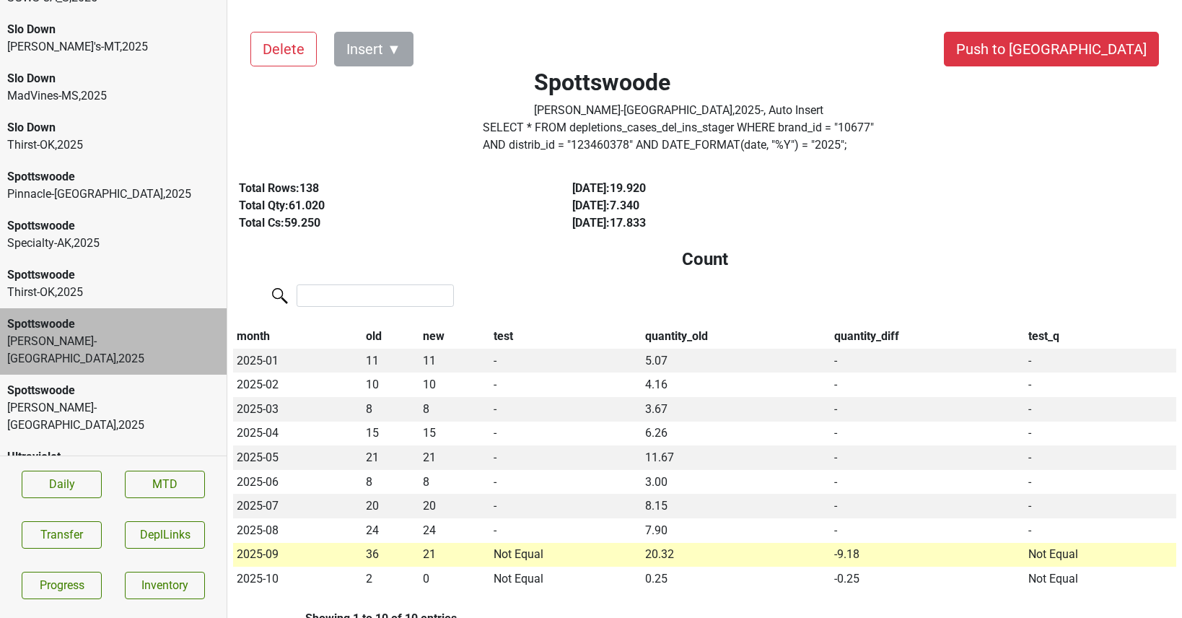
click at [139, 284] on div "Thirst-OK , 2025" at bounding box center [113, 292] width 212 height 17
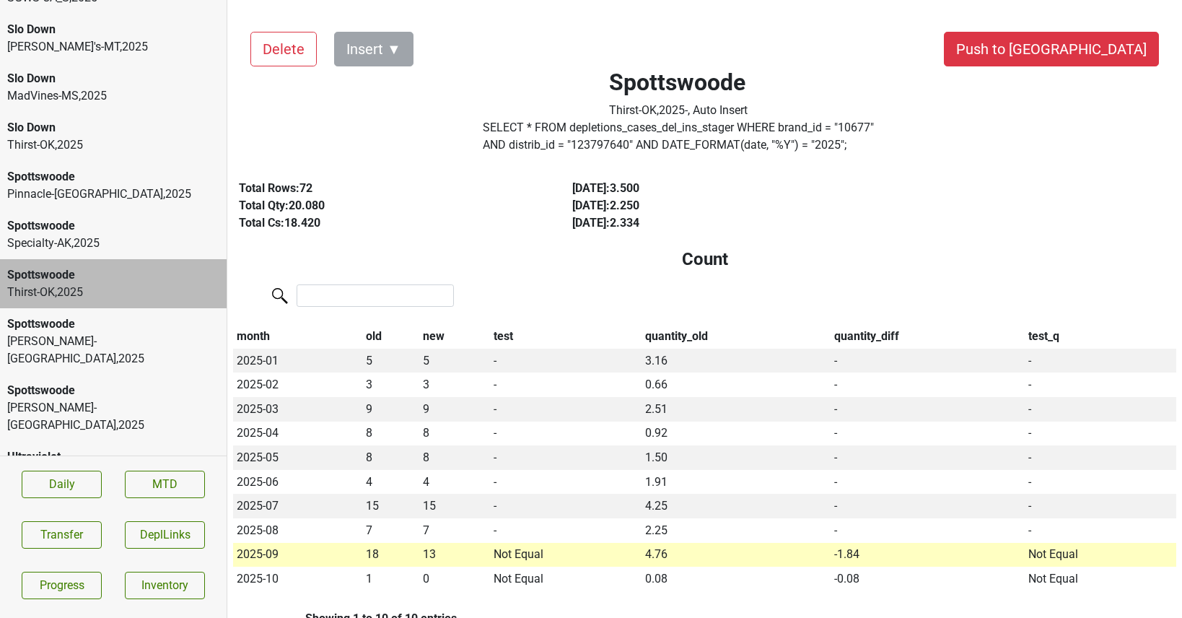
click at [126, 382] on div "Spottswoode" at bounding box center [113, 390] width 212 height 17
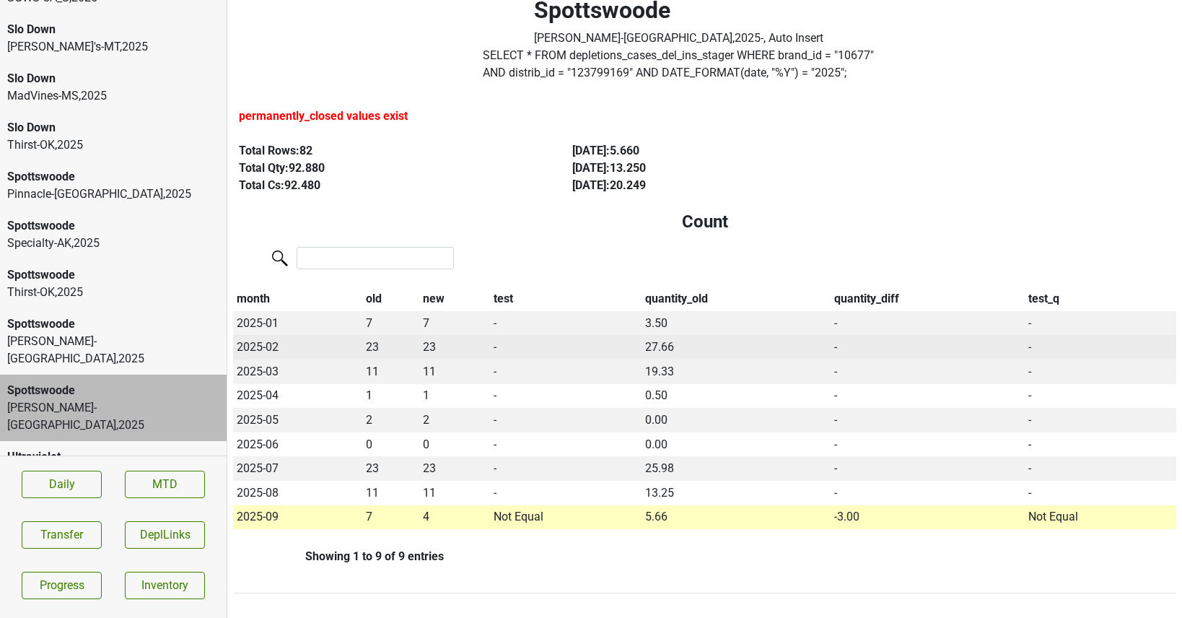
scroll to position [84, 0]
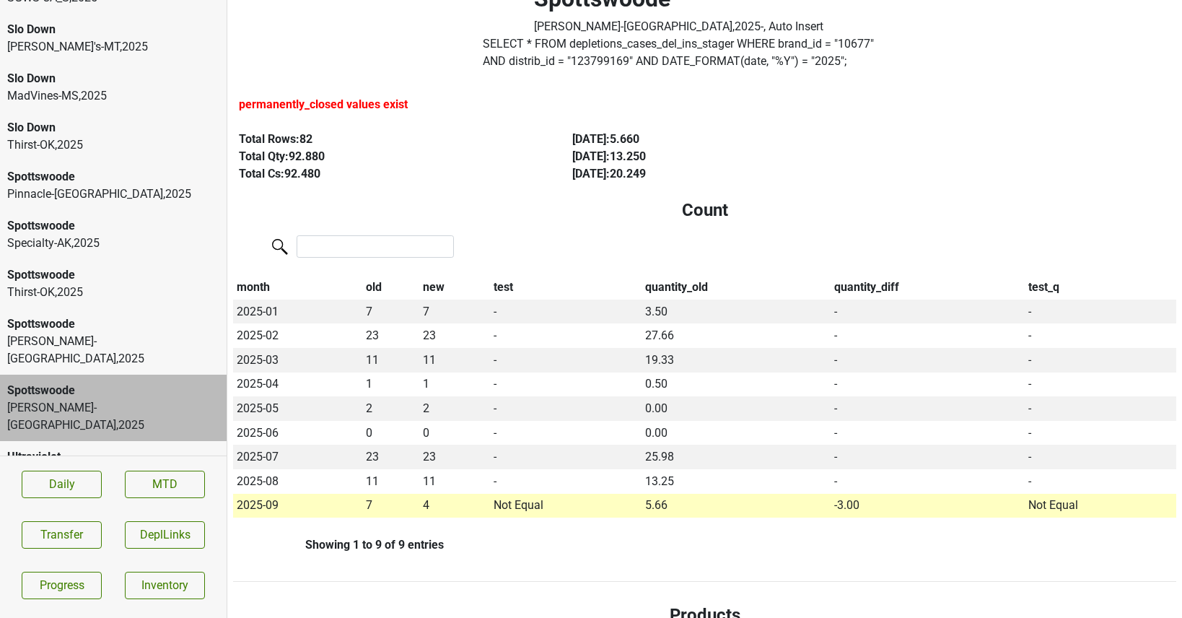
click at [84, 317] on div "Spottswoode" at bounding box center [113, 323] width 212 height 17
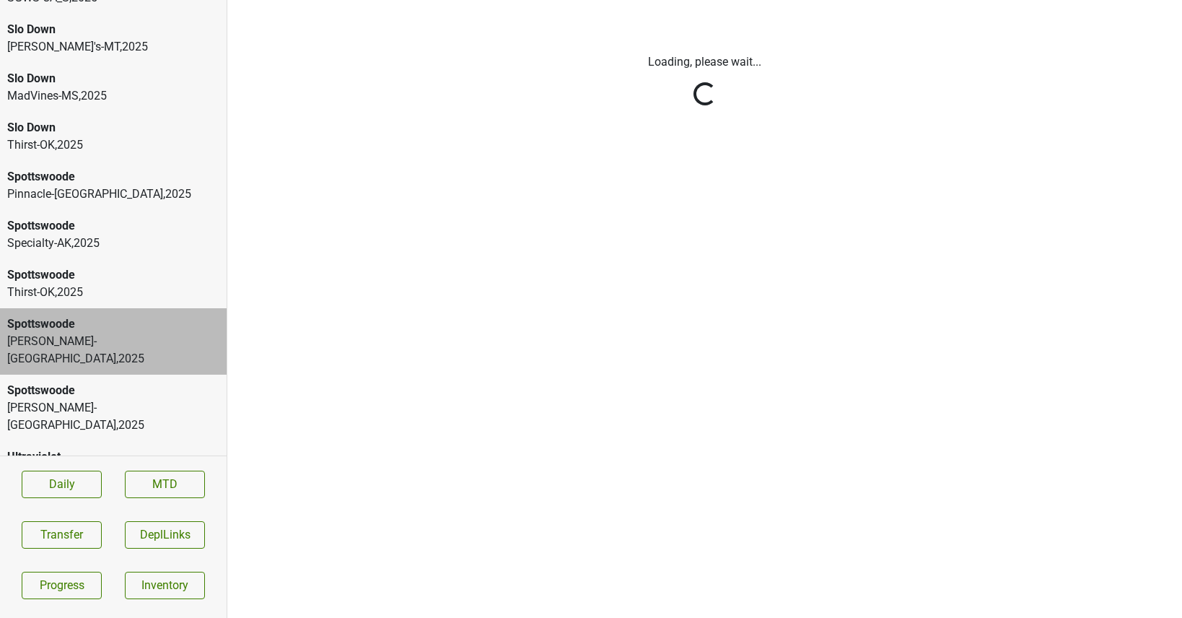
scroll to position [0, 0]
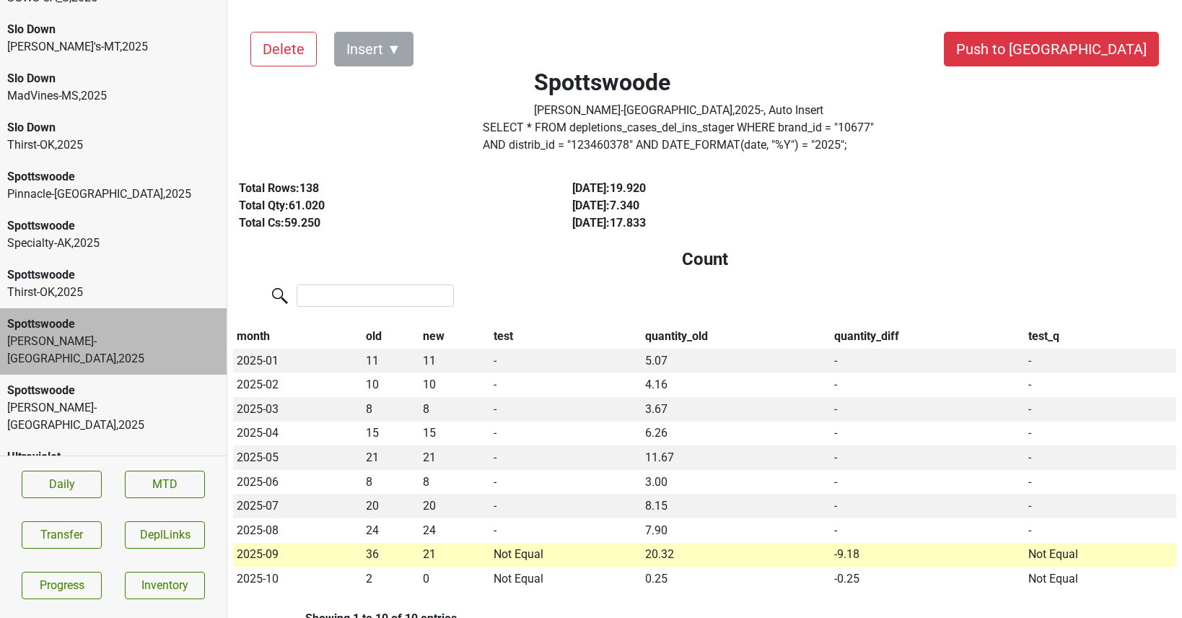
click at [79, 295] on div "Thirst-OK , 2025" at bounding box center [113, 292] width 212 height 17
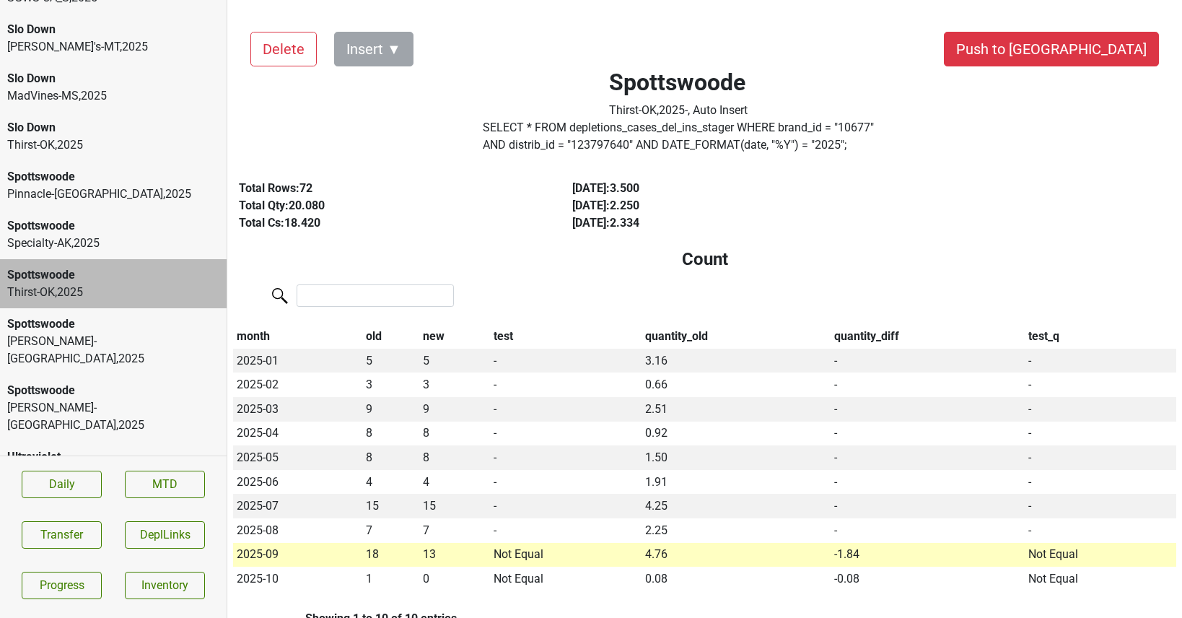
click at [80, 260] on div "Spottswoode Thirst-OK , 2025" at bounding box center [113, 283] width 227 height 49
click at [76, 249] on div "Specialty-AK , 2025" at bounding box center [113, 242] width 212 height 17
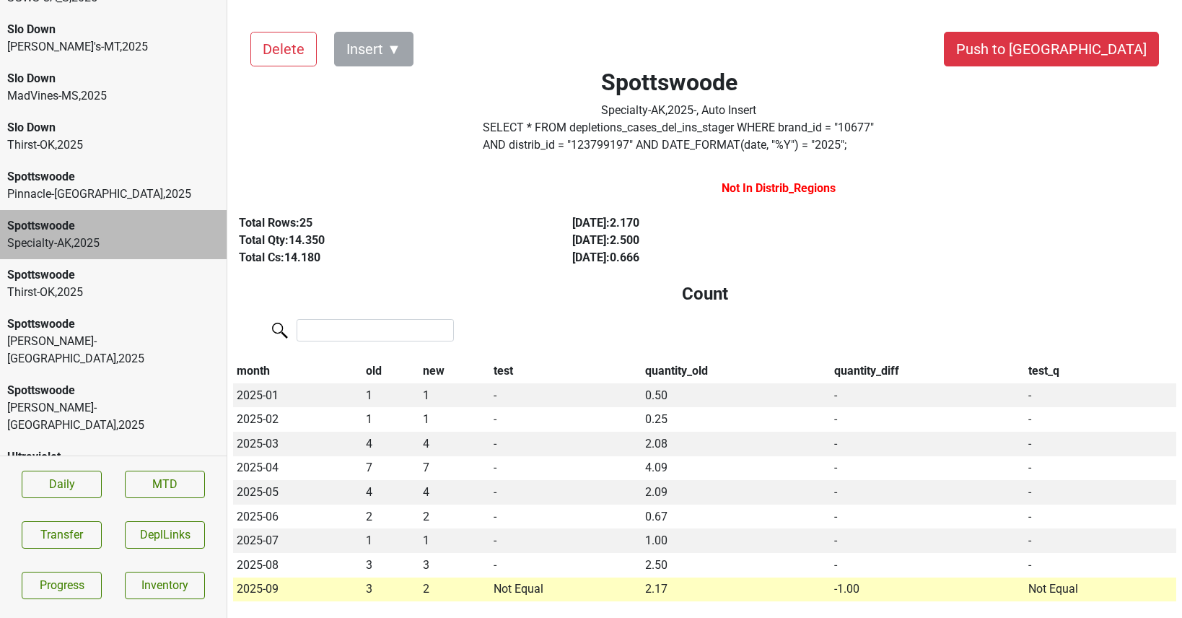
click at [68, 207] on div "Spottswoode Pinnacle-MO , 2025" at bounding box center [113, 185] width 227 height 49
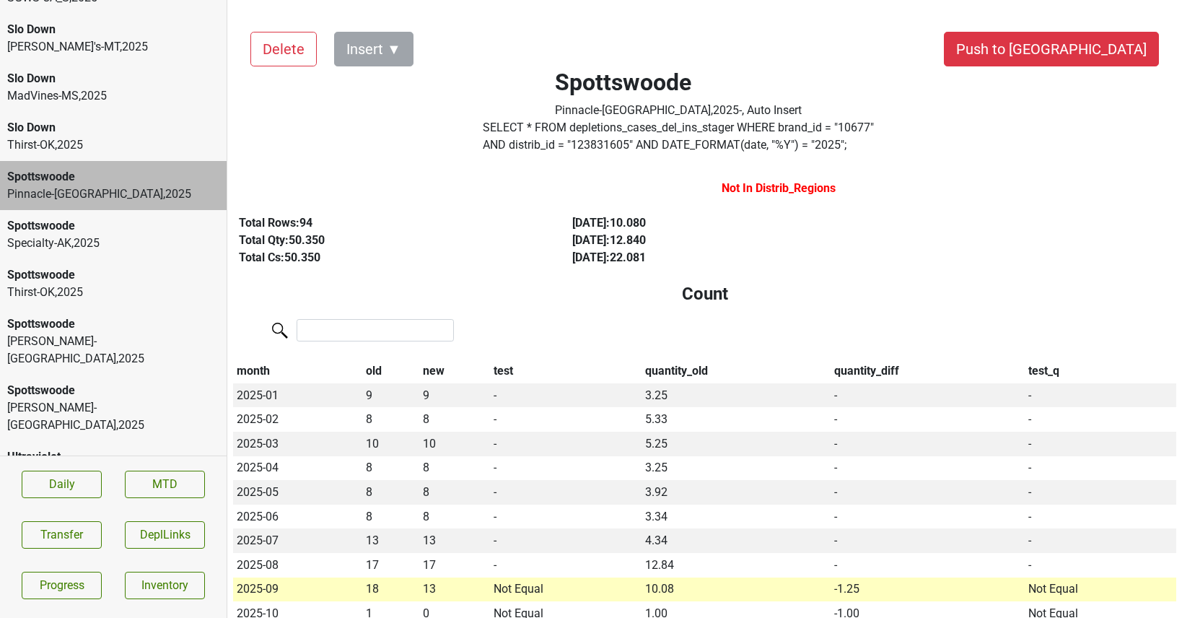
click at [56, 153] on div "Thirst-OK , 2025" at bounding box center [113, 144] width 212 height 17
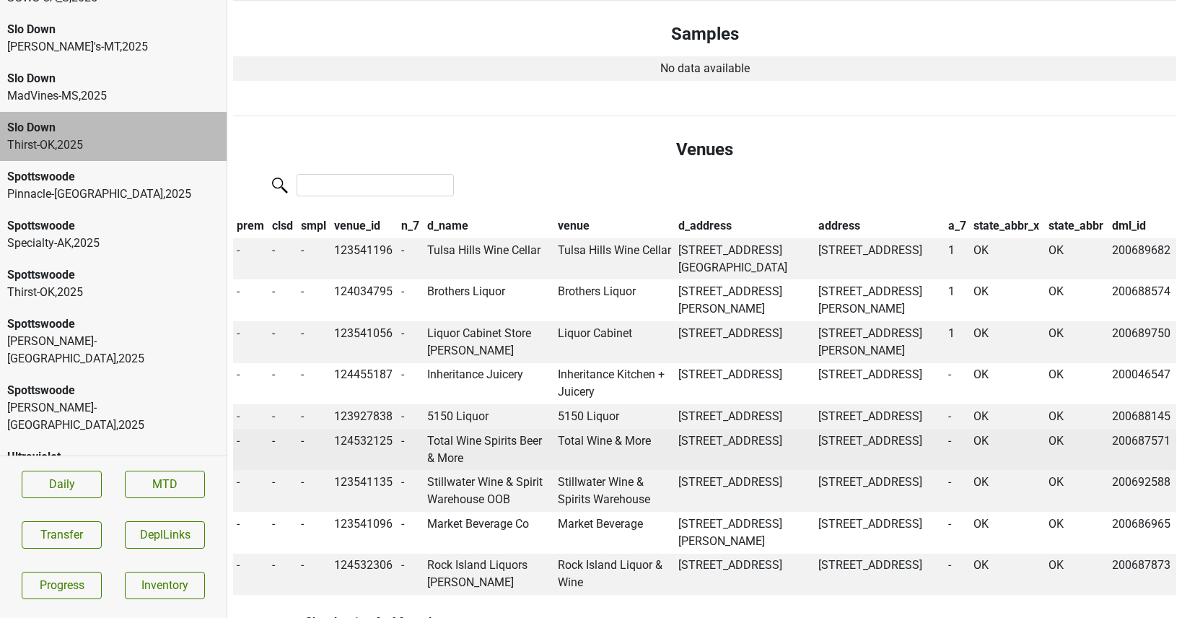
scroll to position [773, 0]
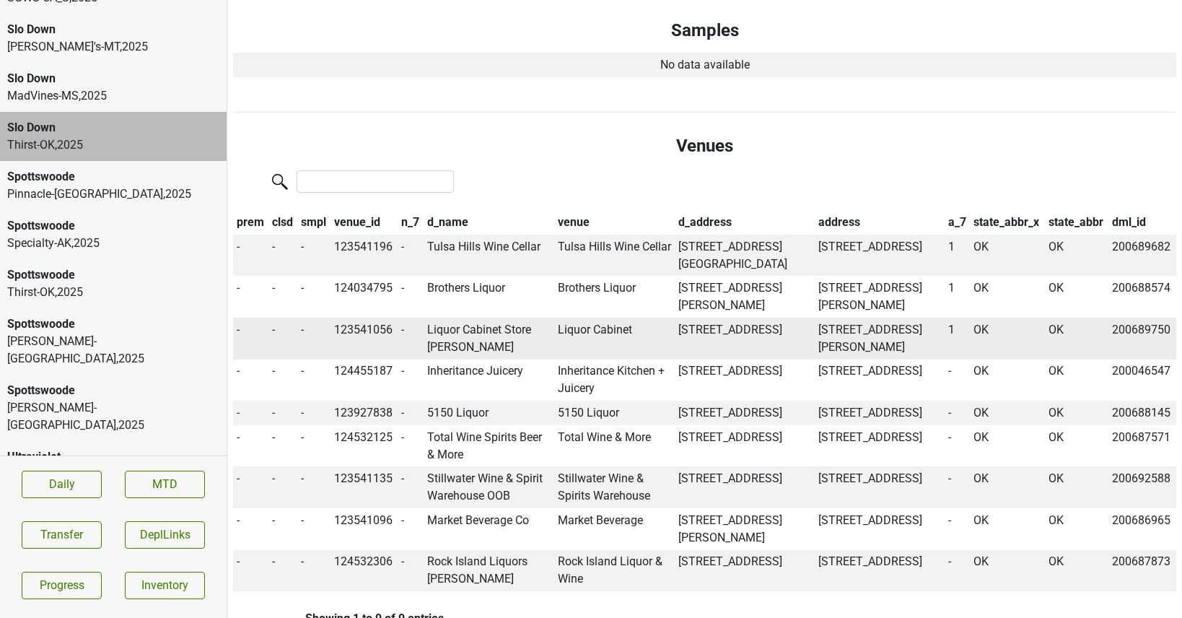
click at [495, 331] on td "Liquor Cabinet Store Pryor" at bounding box center [488, 338] width 131 height 42
click at [594, 333] on td "Liquor Cabinet" at bounding box center [614, 338] width 121 height 42
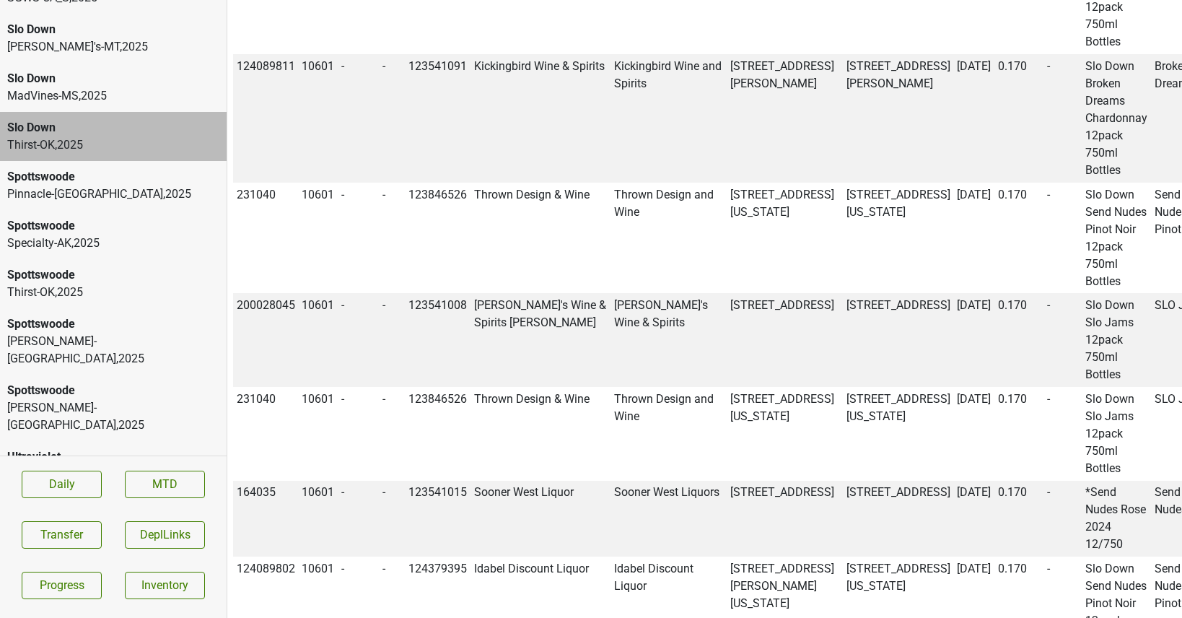
copy td "123541056"
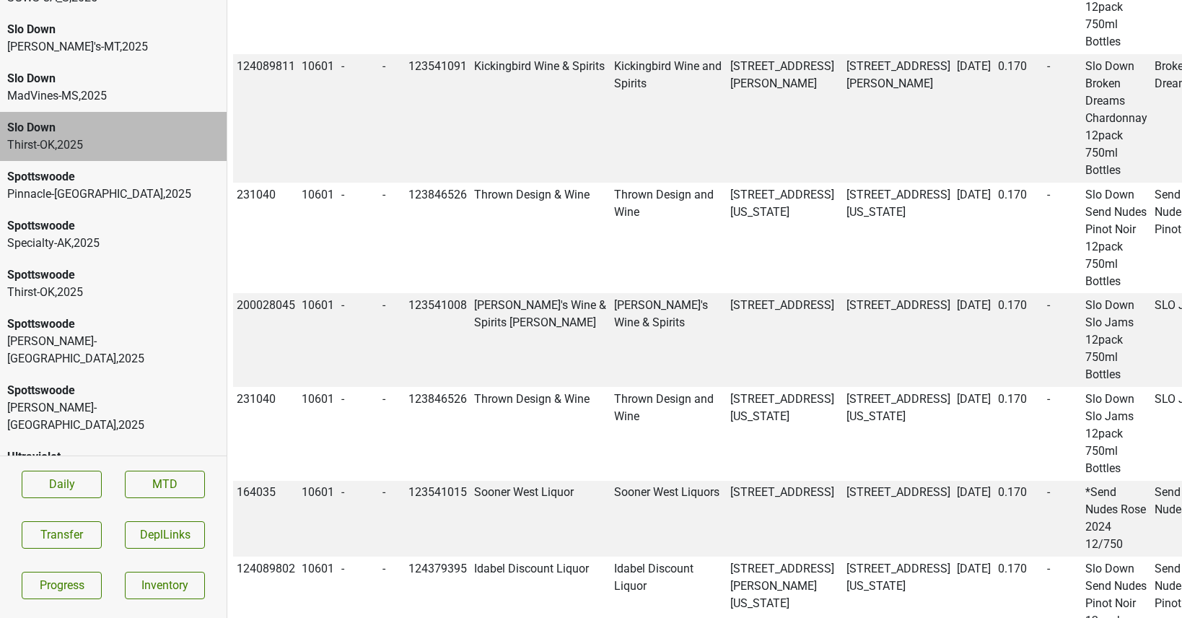
click at [71, 531] on button "Transfer" at bounding box center [62, 534] width 80 height 27
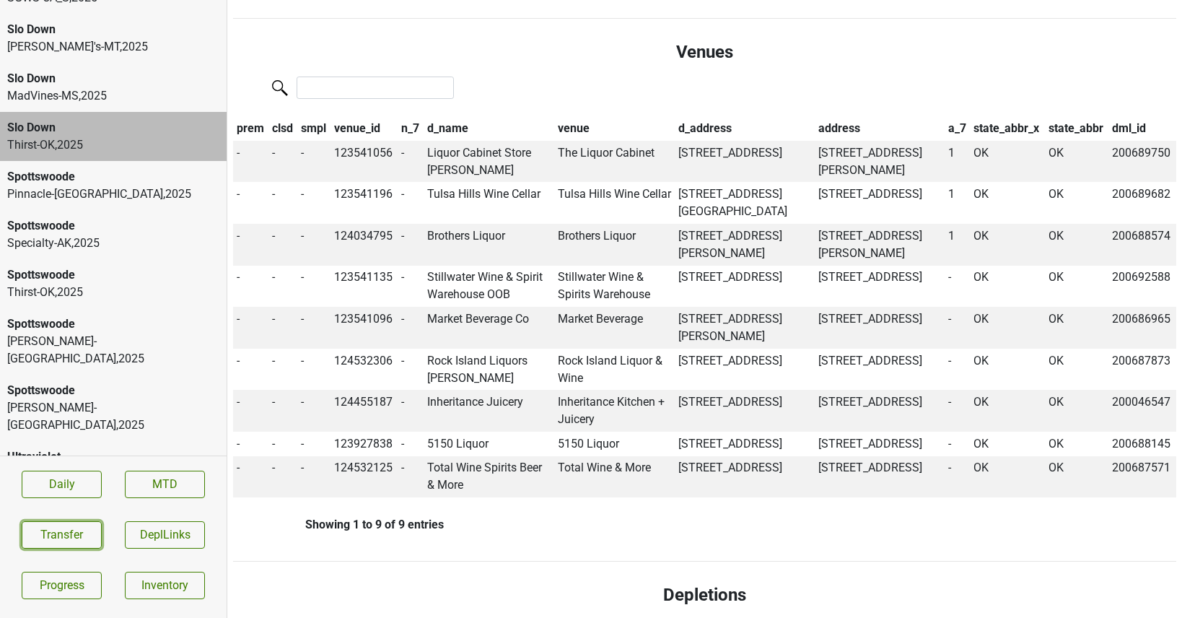
scroll to position [869, 0]
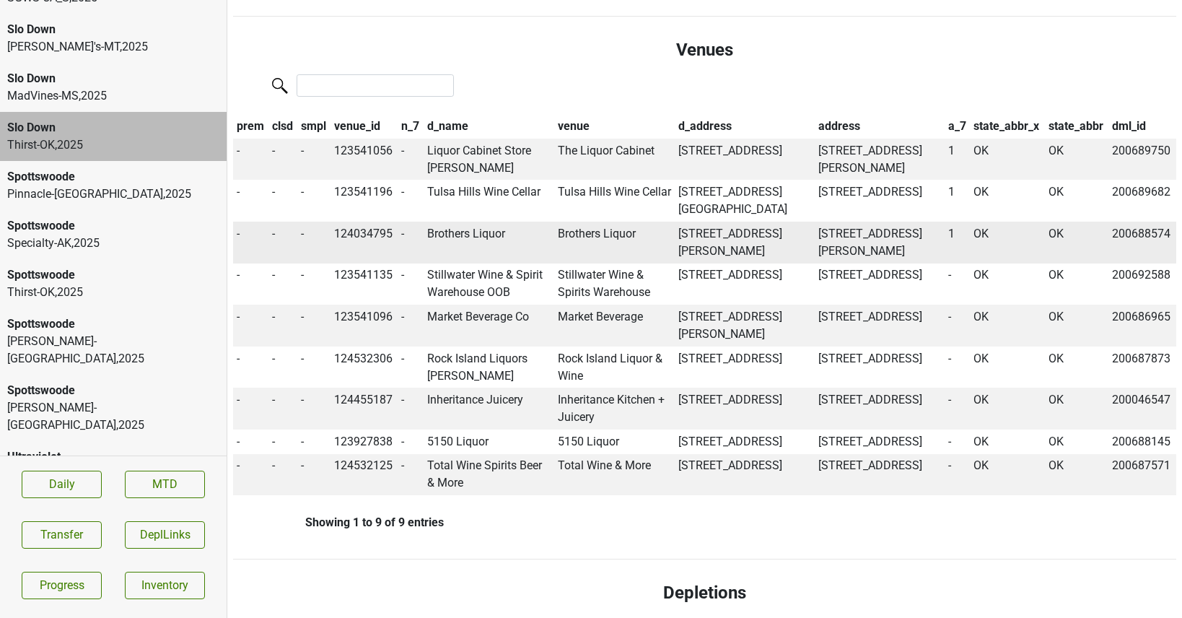
click at [476, 234] on td "Brothers Liquor" at bounding box center [488, 242] width 131 height 42
click at [605, 236] on td "Brothers Liquor" at bounding box center [614, 242] width 121 height 42
click at [377, 236] on td "124034795" at bounding box center [363, 242] width 67 height 42
copy td "124034795"
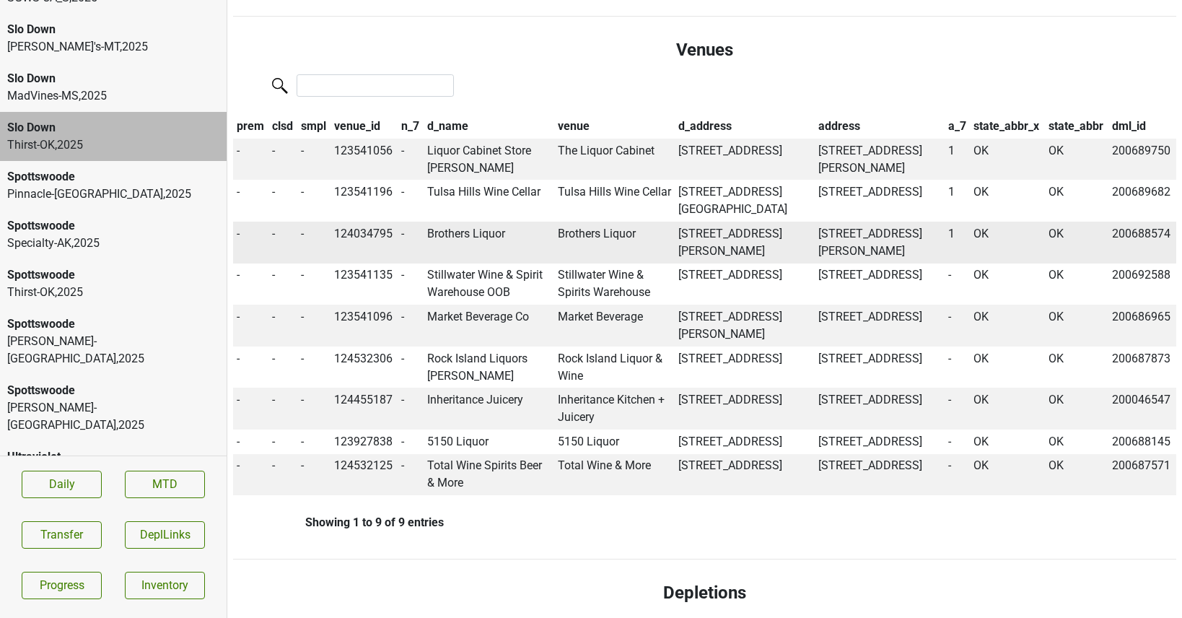
click at [478, 230] on td "Brothers Liquor" at bounding box center [488, 242] width 131 height 42
click at [56, 532] on button "Transfer" at bounding box center [62, 534] width 80 height 27
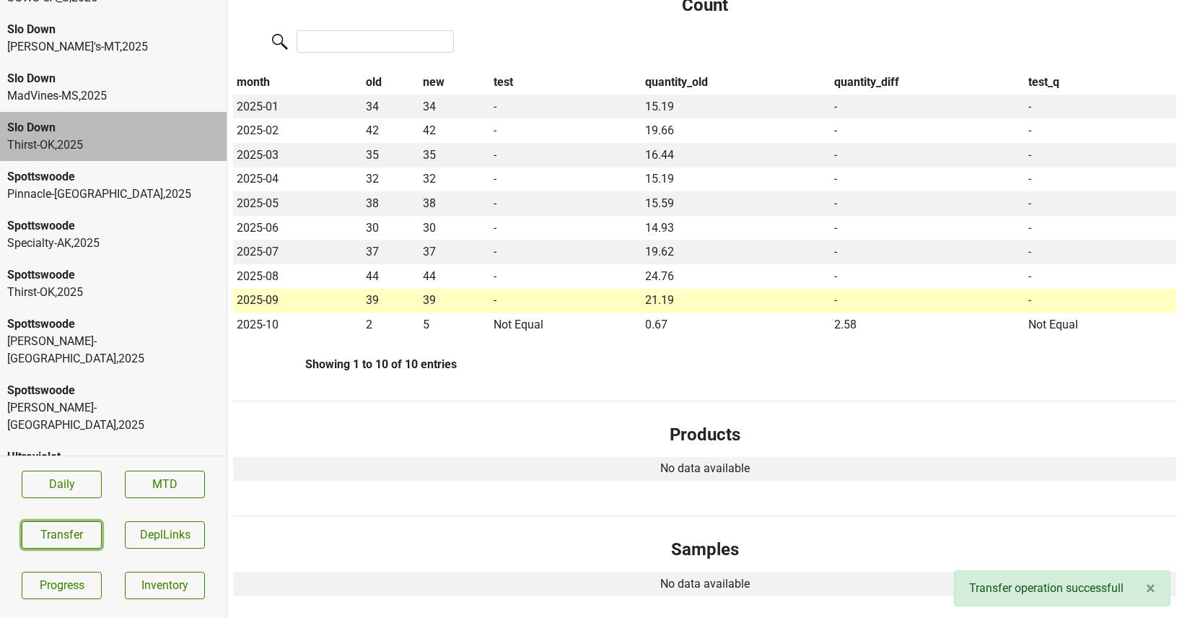
scroll to position [0, 0]
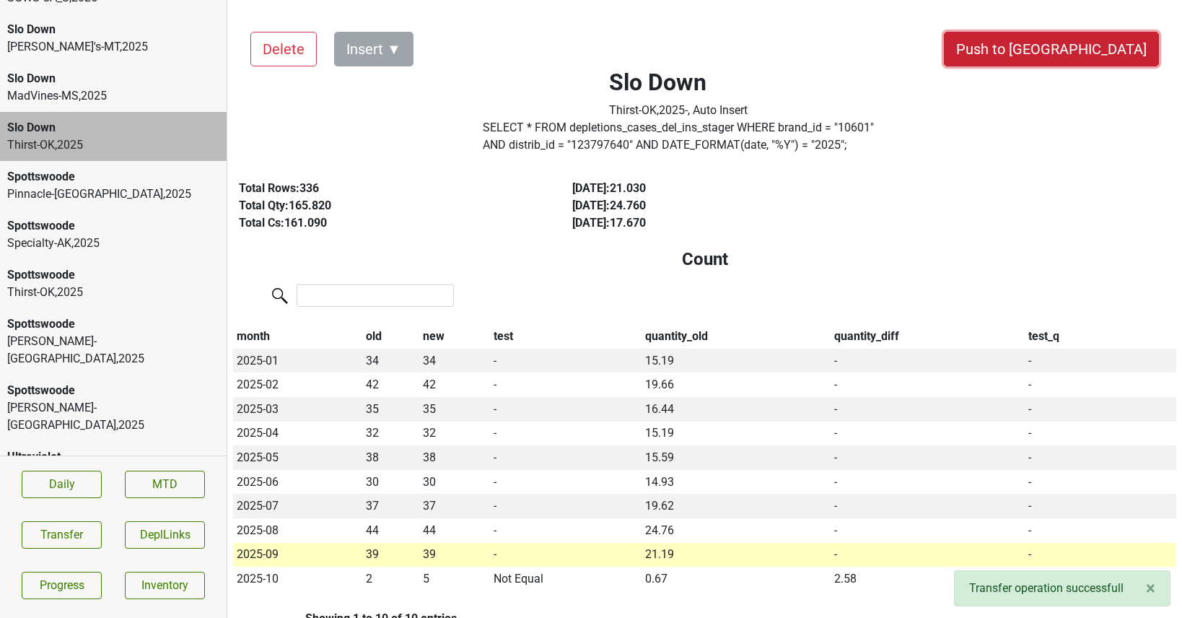
click at [1107, 43] on button "Push to [GEOGRAPHIC_DATA]" at bounding box center [1051, 49] width 215 height 35
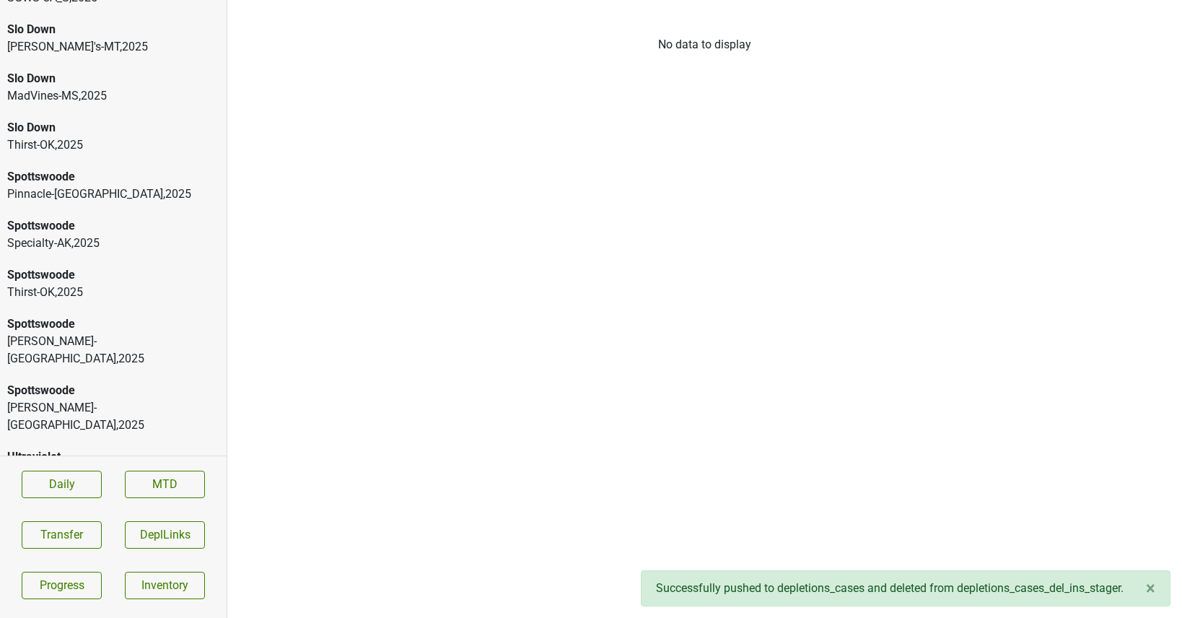
scroll to position [1164, 0]
click at [99, 129] on div "Slo Down" at bounding box center [113, 127] width 212 height 17
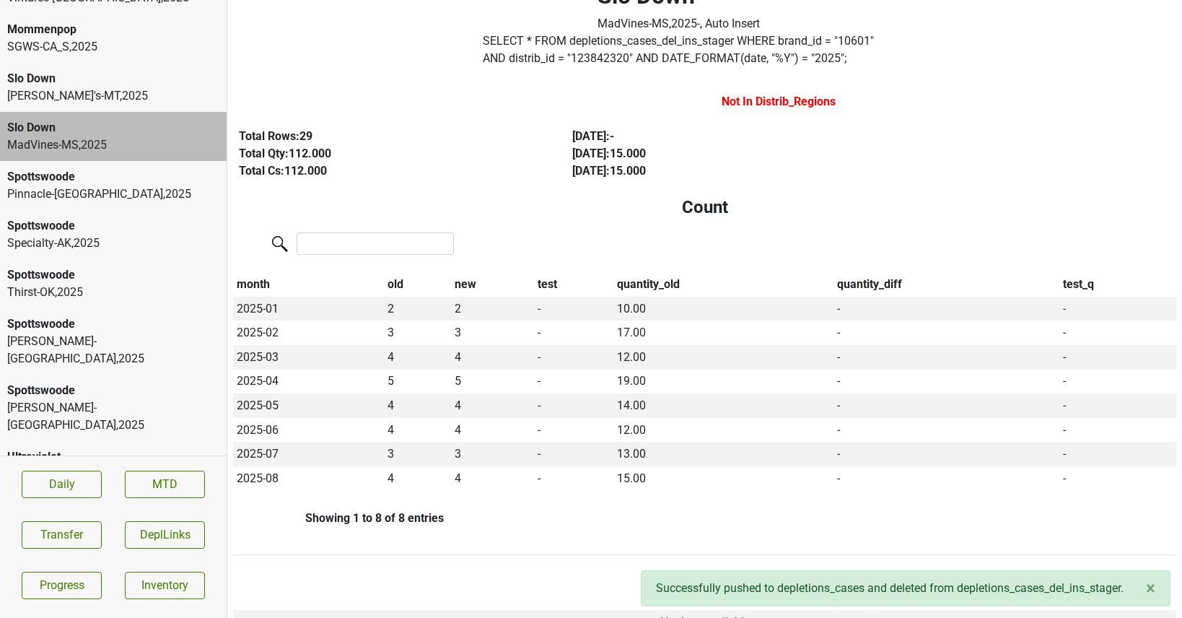
scroll to position [0, 0]
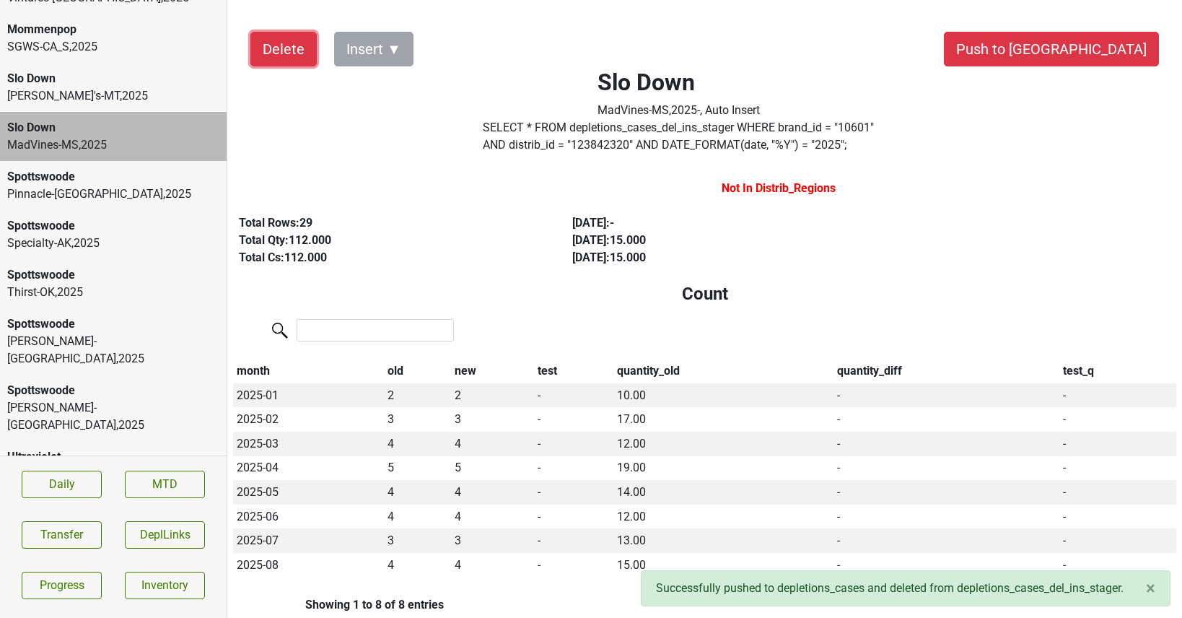
click at [281, 56] on button "Delete" at bounding box center [283, 49] width 66 height 35
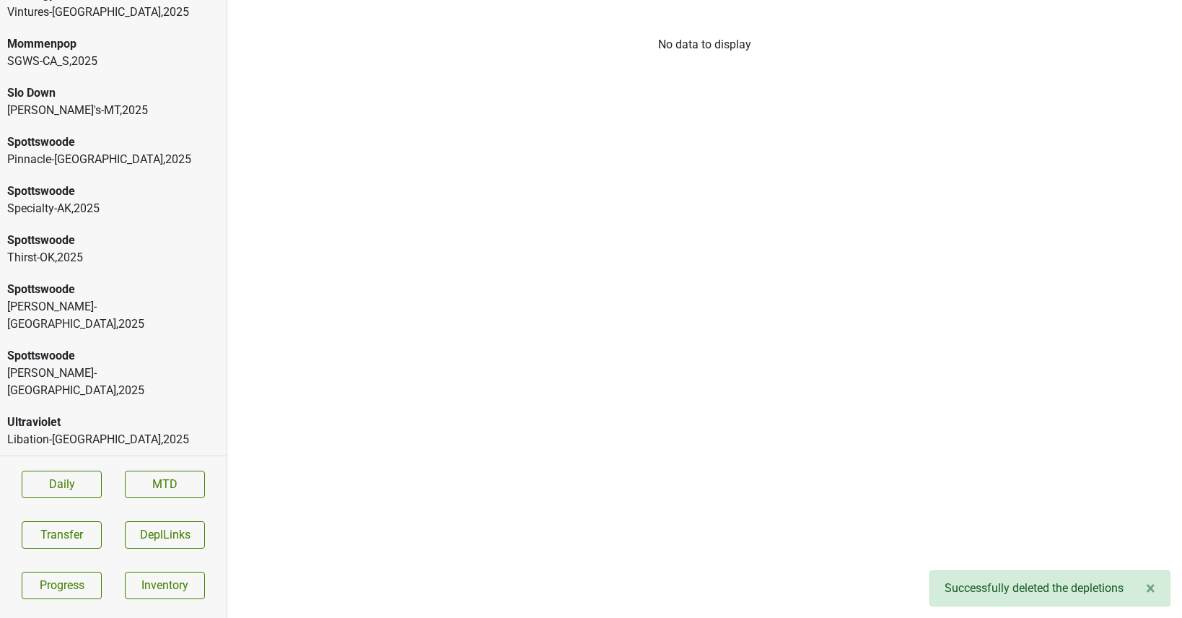
scroll to position [1115, 0]
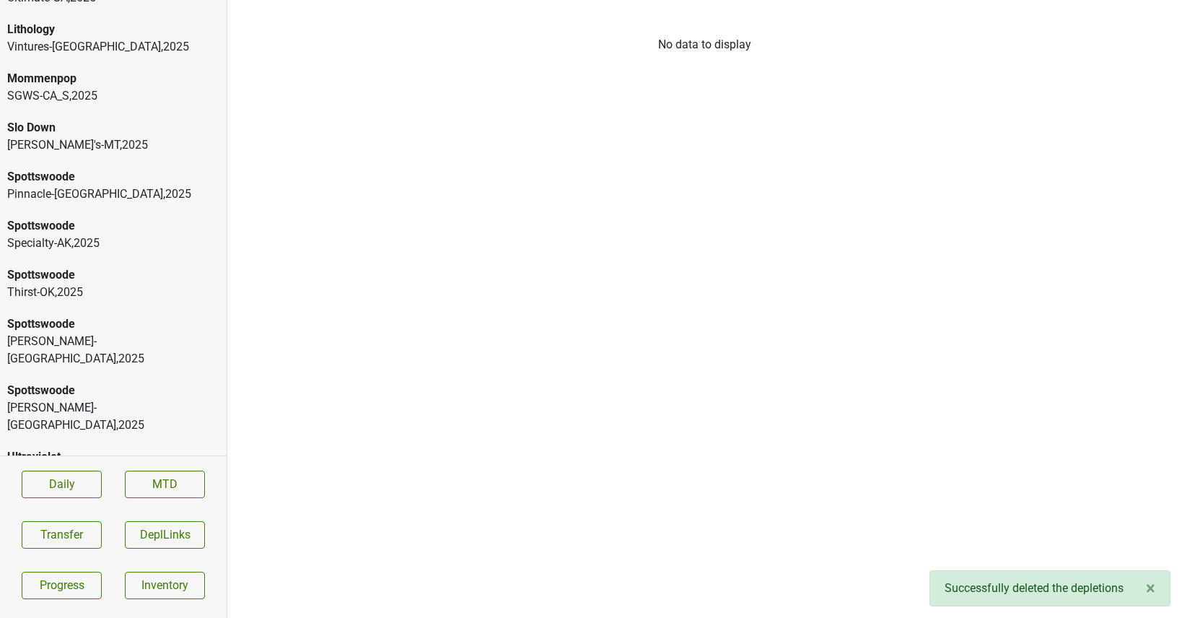
click at [100, 134] on div "Slo Down" at bounding box center [113, 127] width 212 height 17
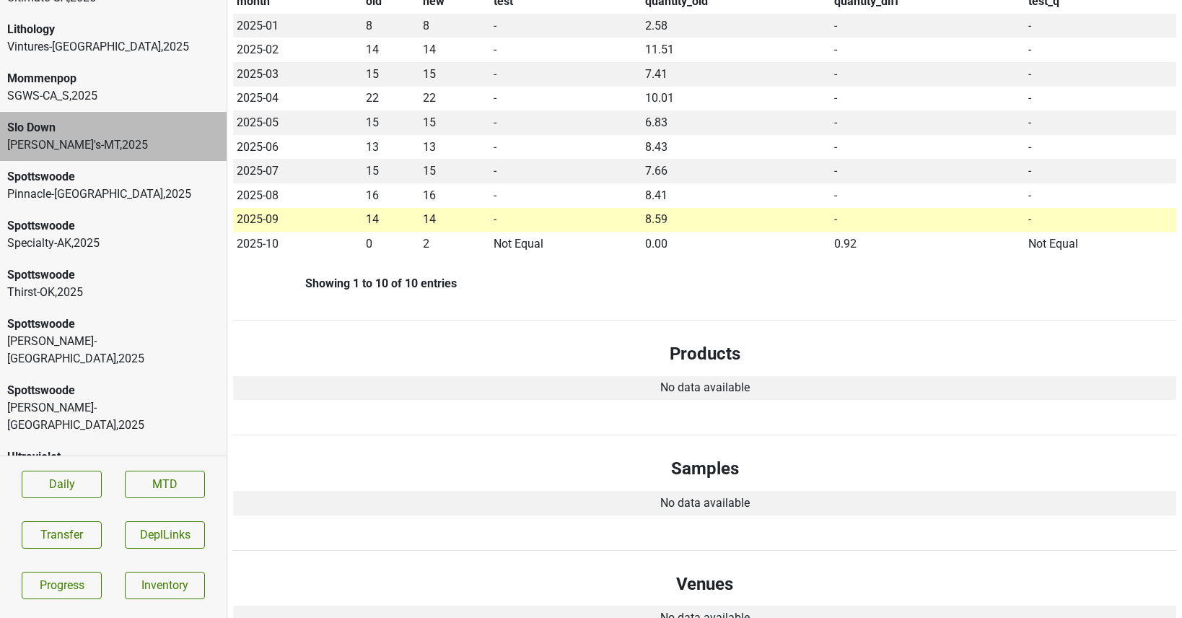
scroll to position [0, 0]
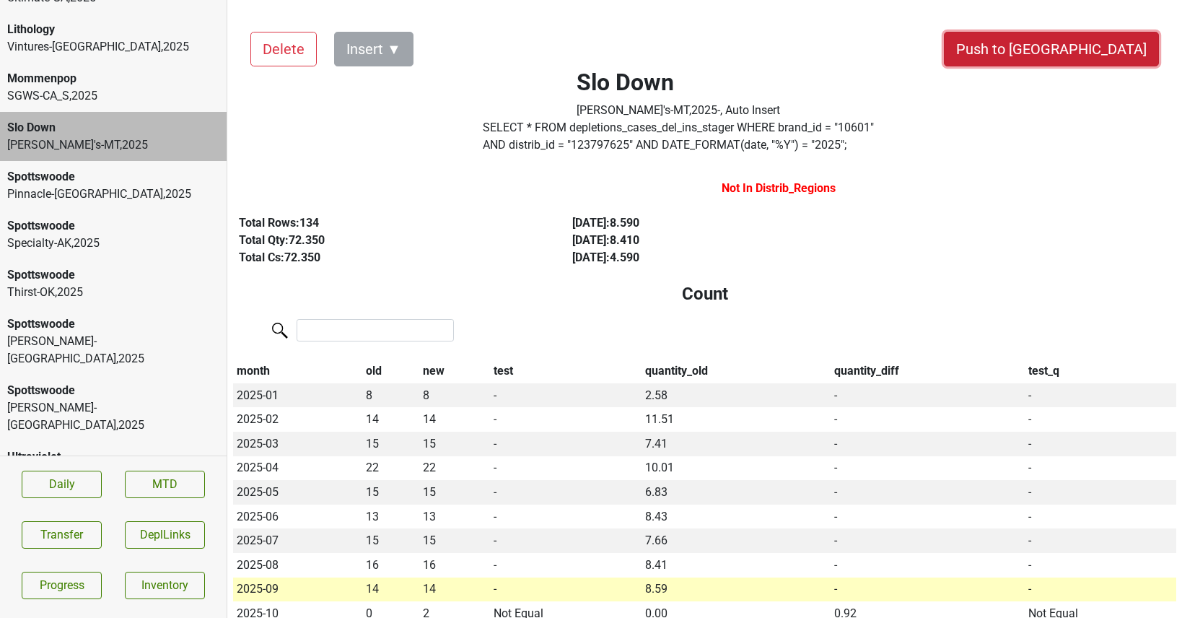
click at [1084, 50] on button "Push to [GEOGRAPHIC_DATA]" at bounding box center [1051, 49] width 215 height 35
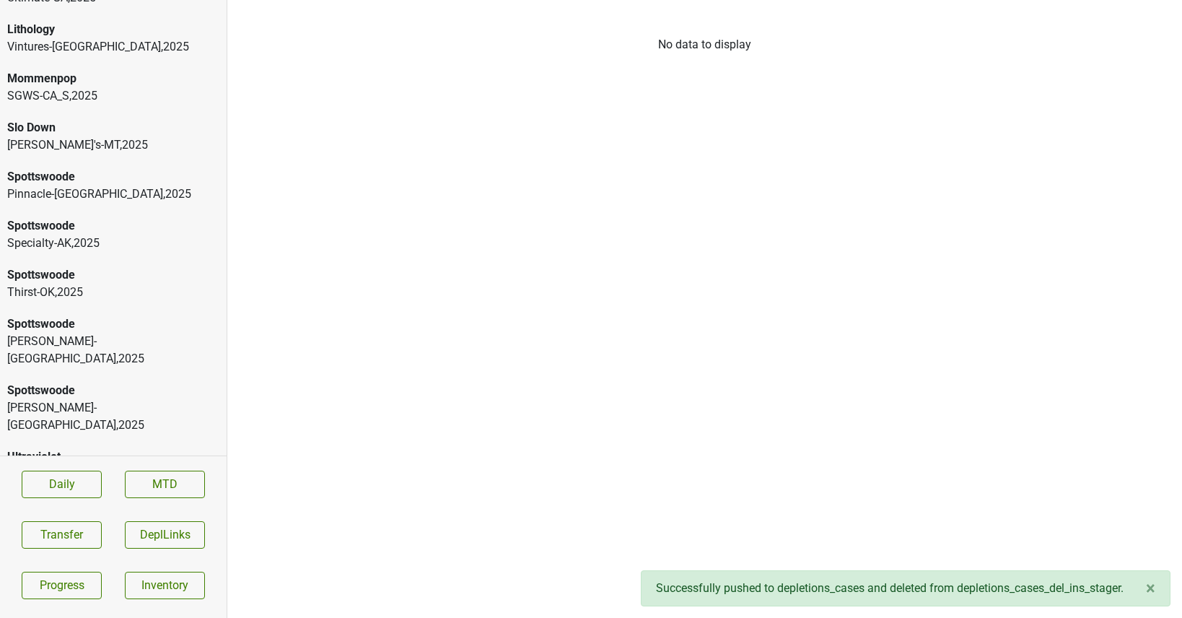
scroll to position [1065, 0]
click at [89, 120] on div "Mommenpop" at bounding box center [113, 127] width 212 height 17
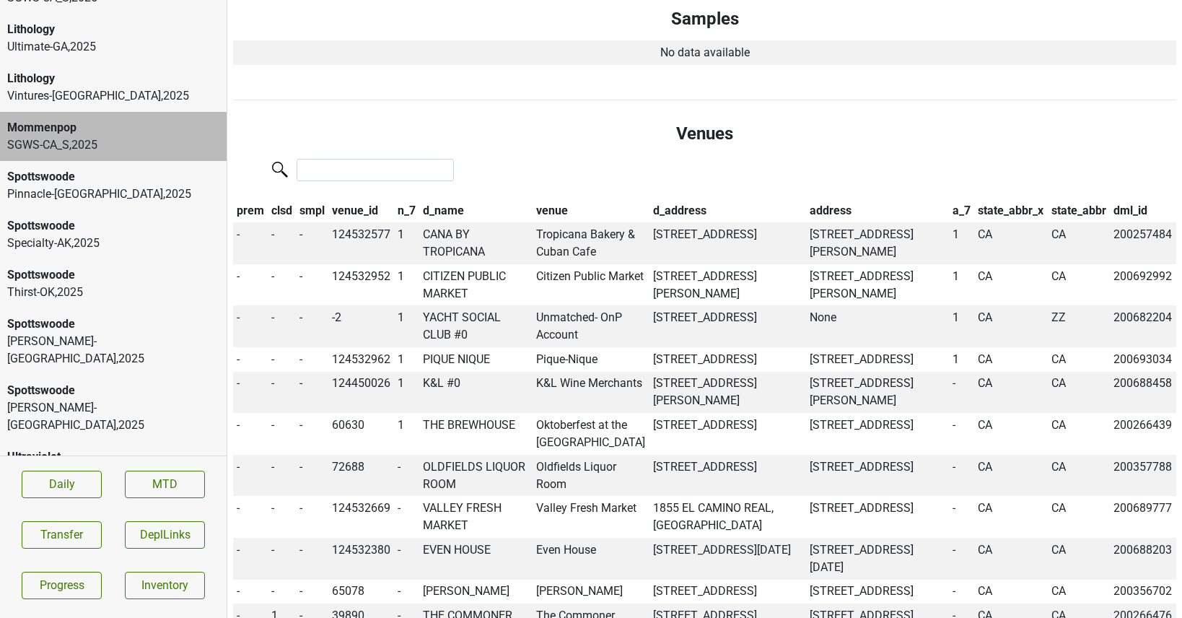
scroll to position [866, 0]
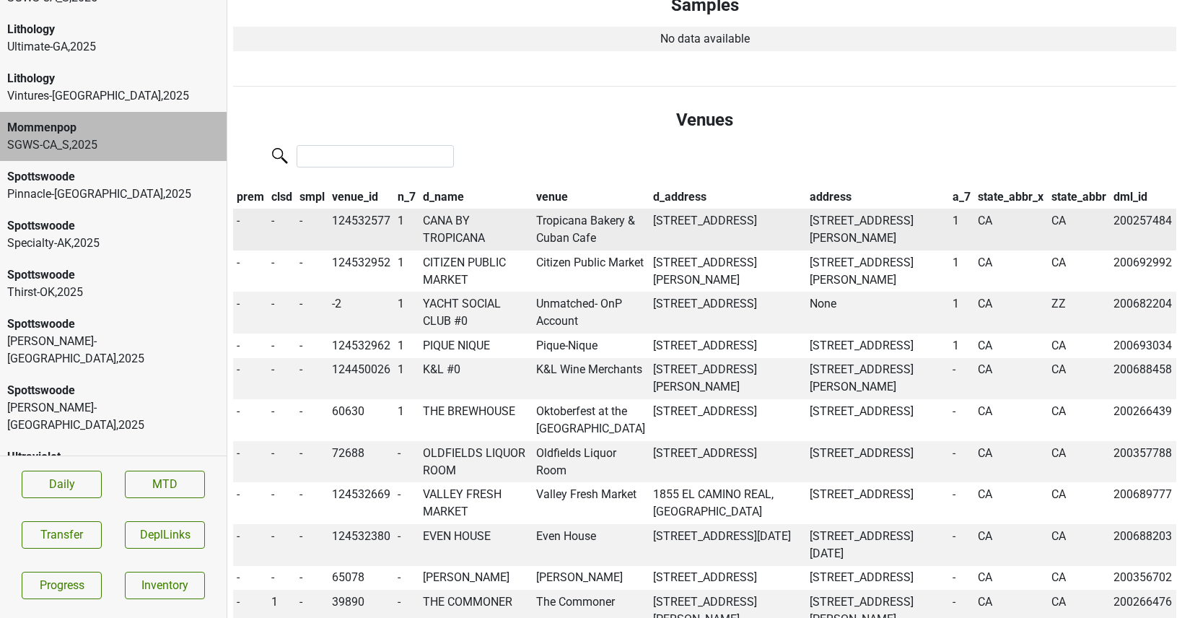
click at [443, 238] on td "CANA BY TROPICANA" at bounding box center [475, 229] width 113 height 42
click at [368, 220] on td "124532577" at bounding box center [361, 229] width 66 height 42
copy td "124532577"
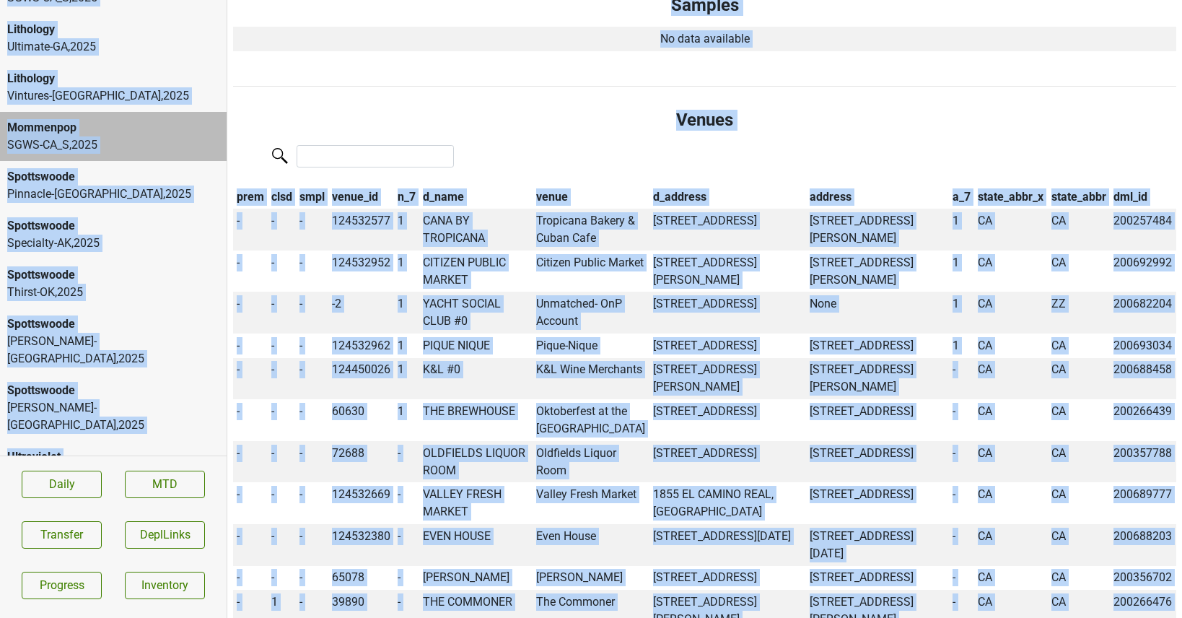
click at [77, 94] on div "Vintures-TX , 2025" at bounding box center [113, 95] width 212 height 17
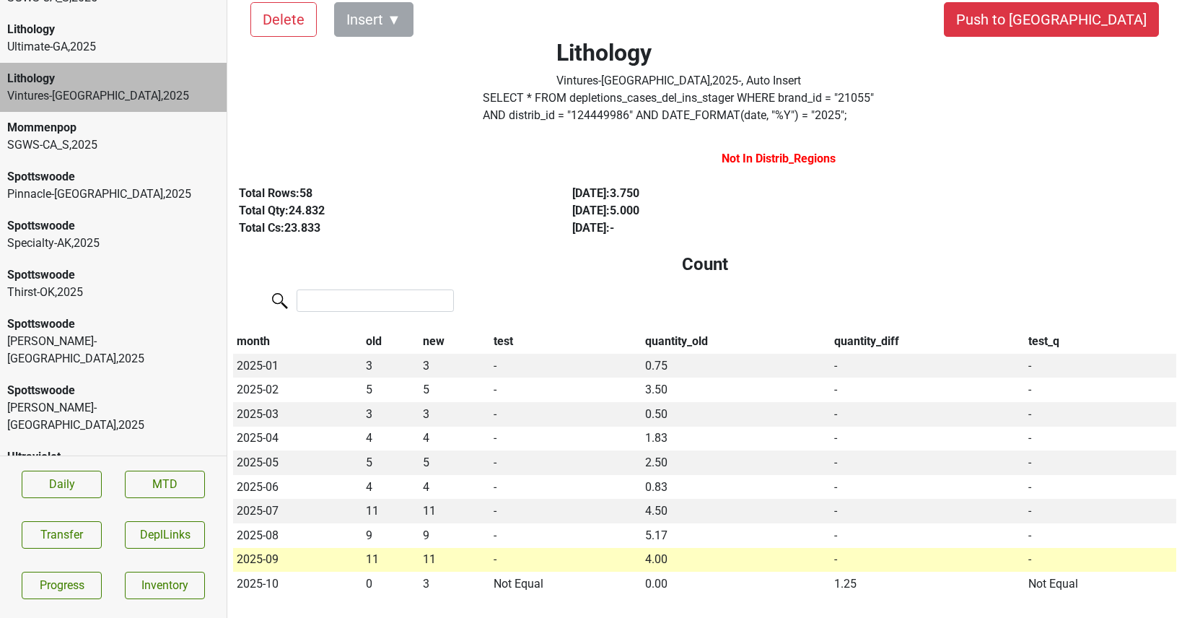
scroll to position [0, 0]
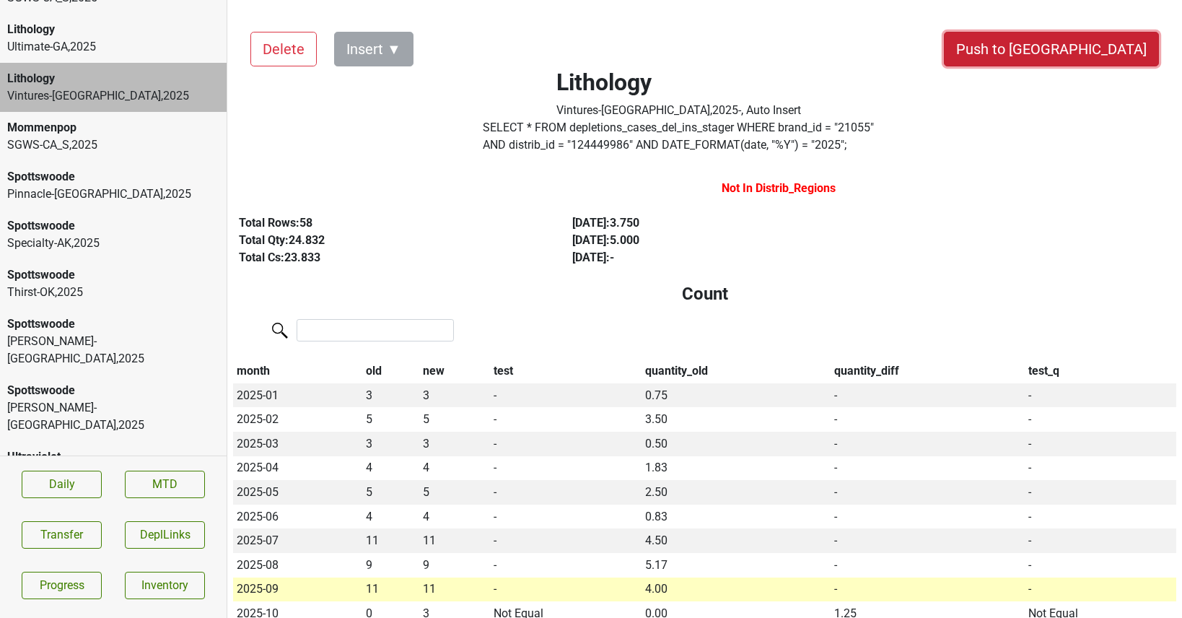
click at [1096, 48] on button "Push to [GEOGRAPHIC_DATA]" at bounding box center [1051, 49] width 215 height 35
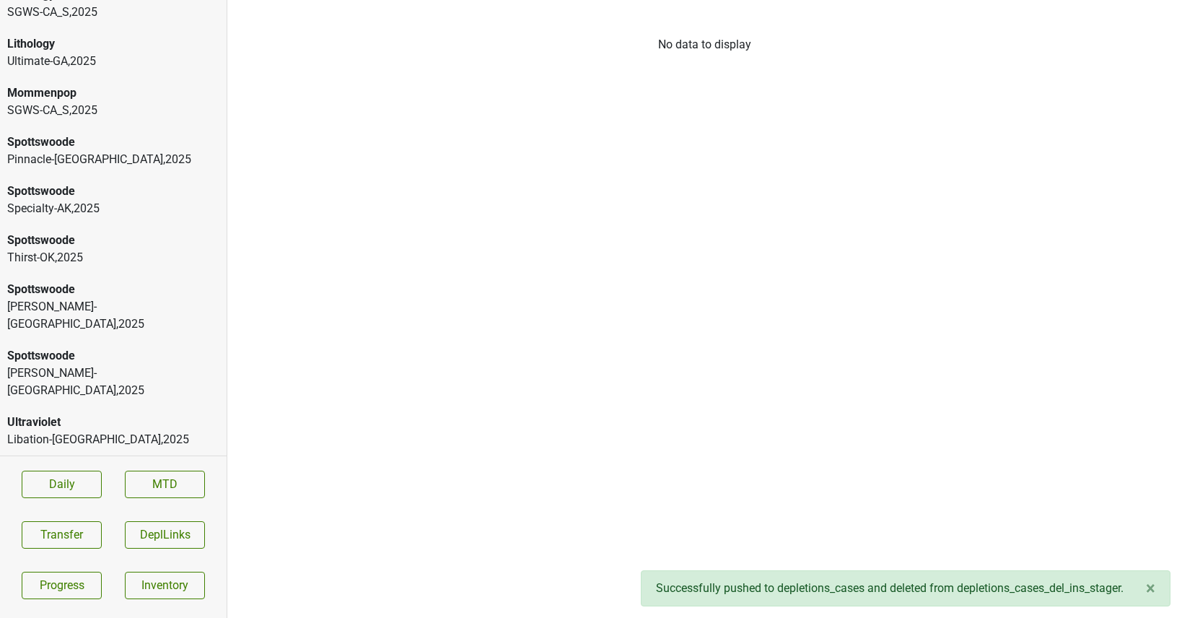
scroll to position [1016, 0]
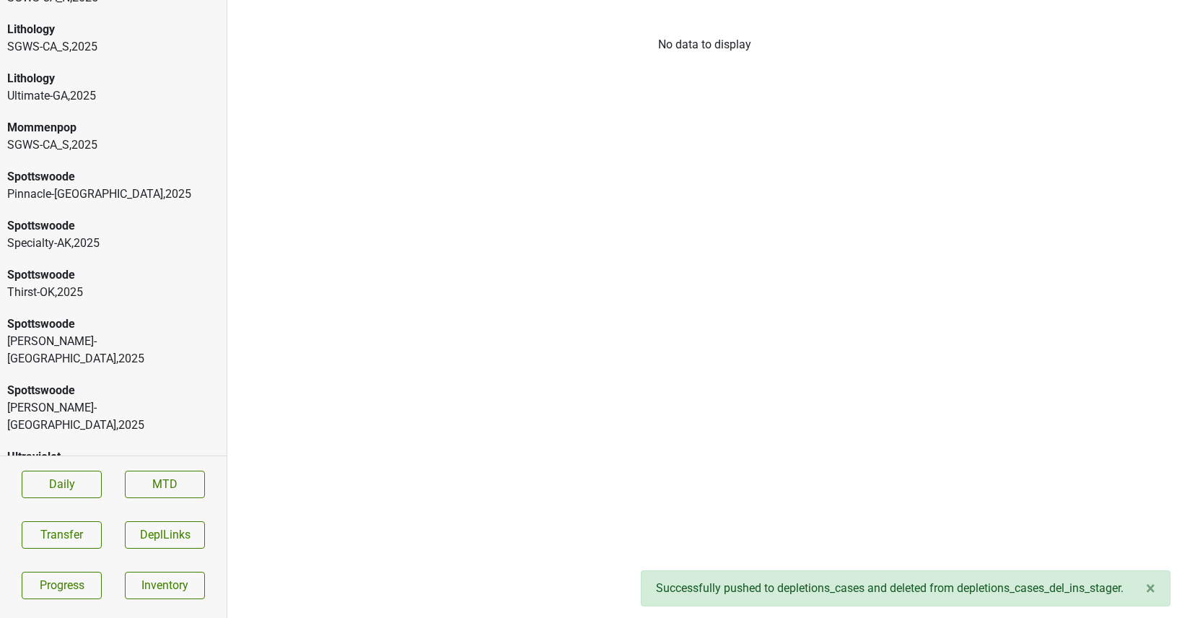
click at [113, 84] on div "Lithology" at bounding box center [113, 78] width 212 height 17
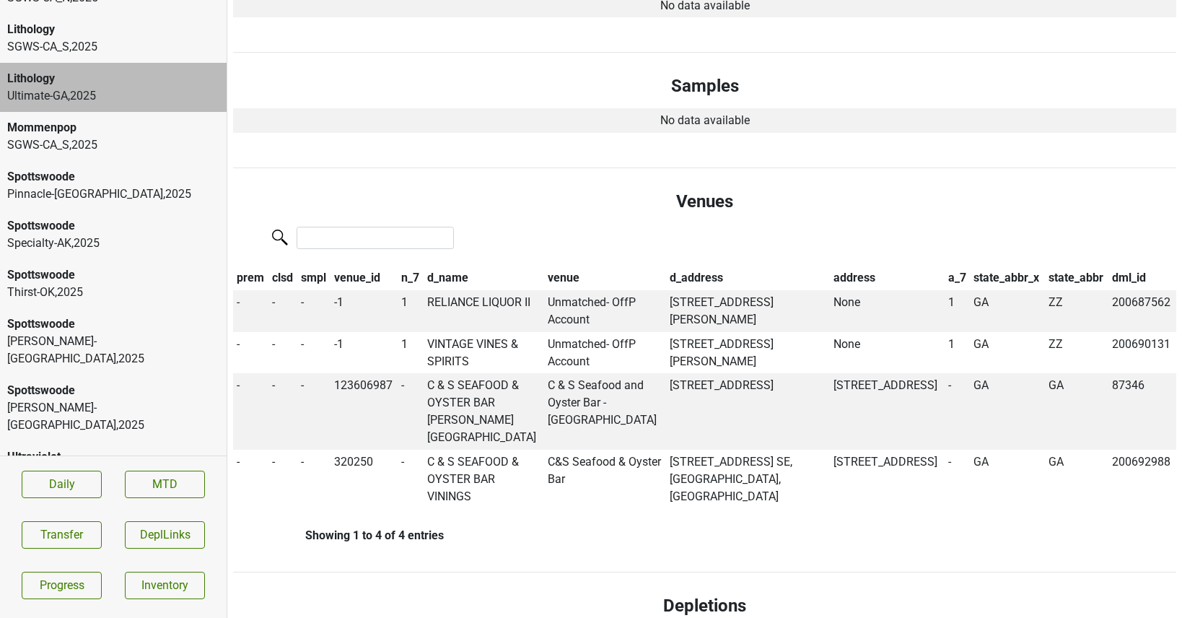
scroll to position [680, 0]
click at [450, 300] on td "RELIANCE LIQUOR II" at bounding box center [483, 310] width 120 height 42
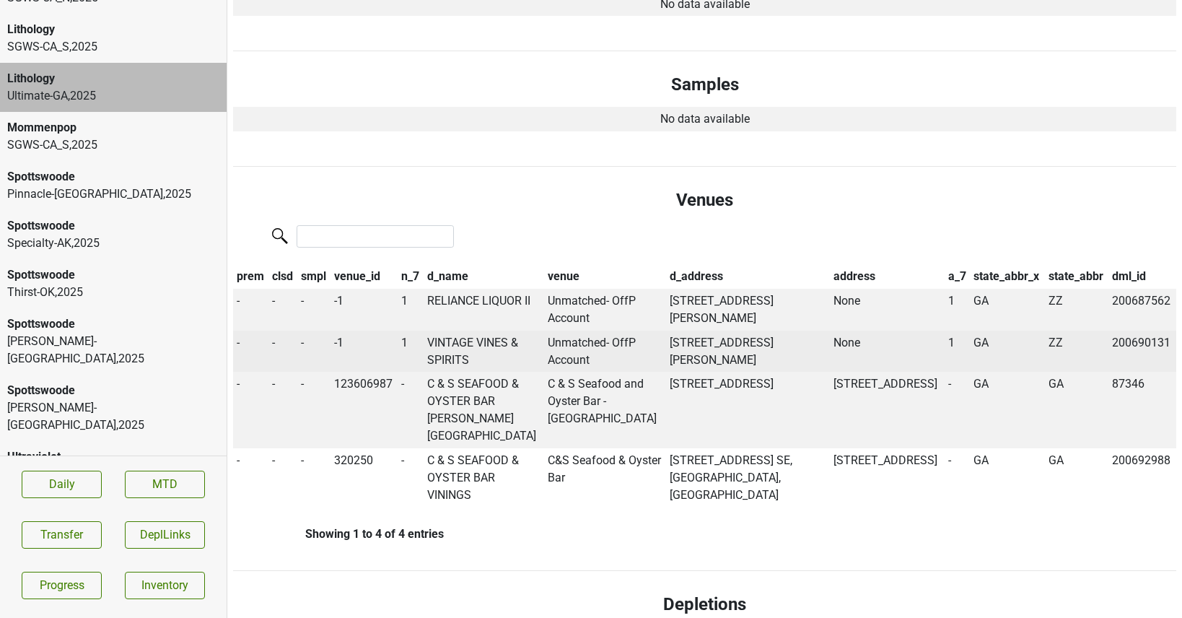
click at [479, 359] on td "VINTAGE VINES & SPIRITS" at bounding box center [483, 351] width 120 height 42
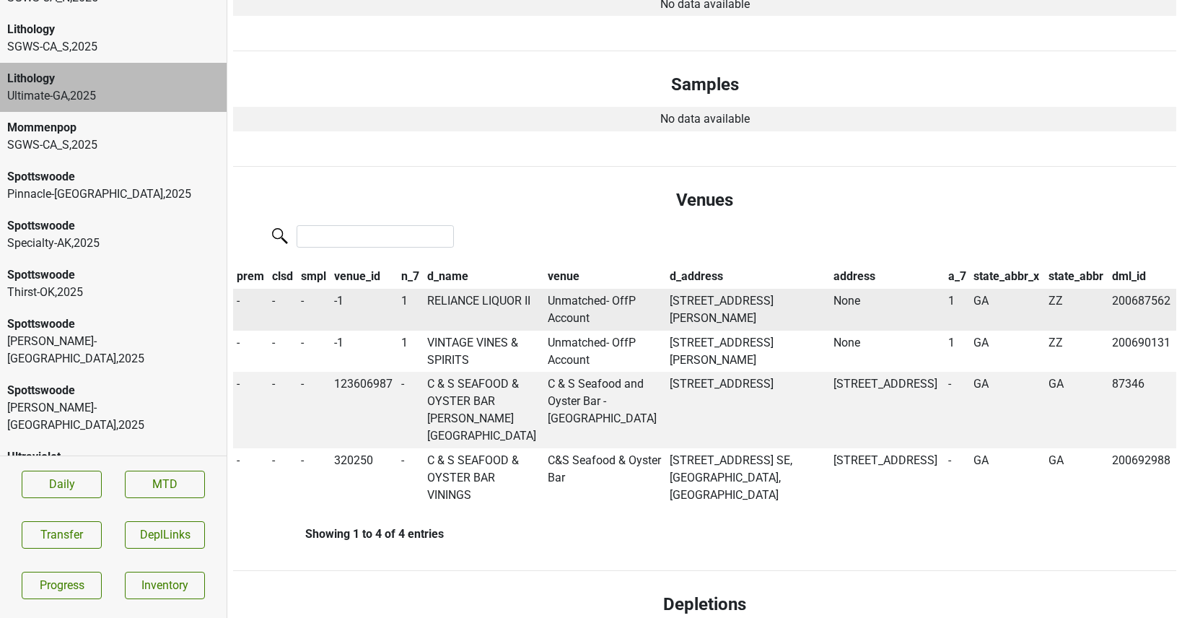
click at [469, 296] on td "RELIANCE LIQUOR II" at bounding box center [483, 310] width 120 height 42
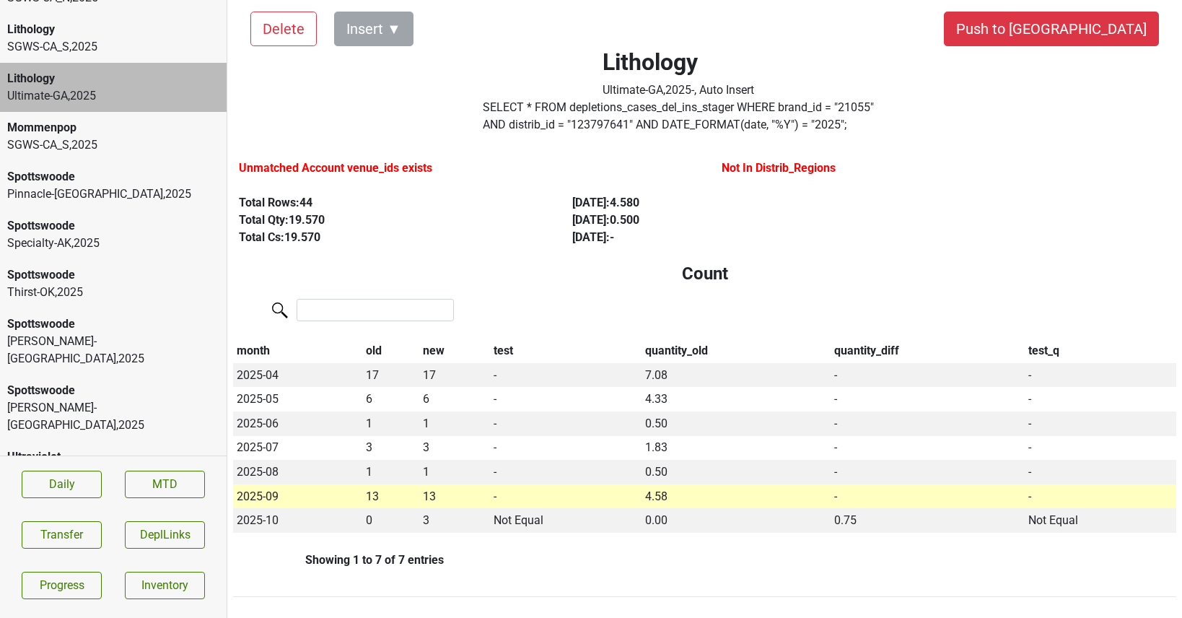
scroll to position [0, 0]
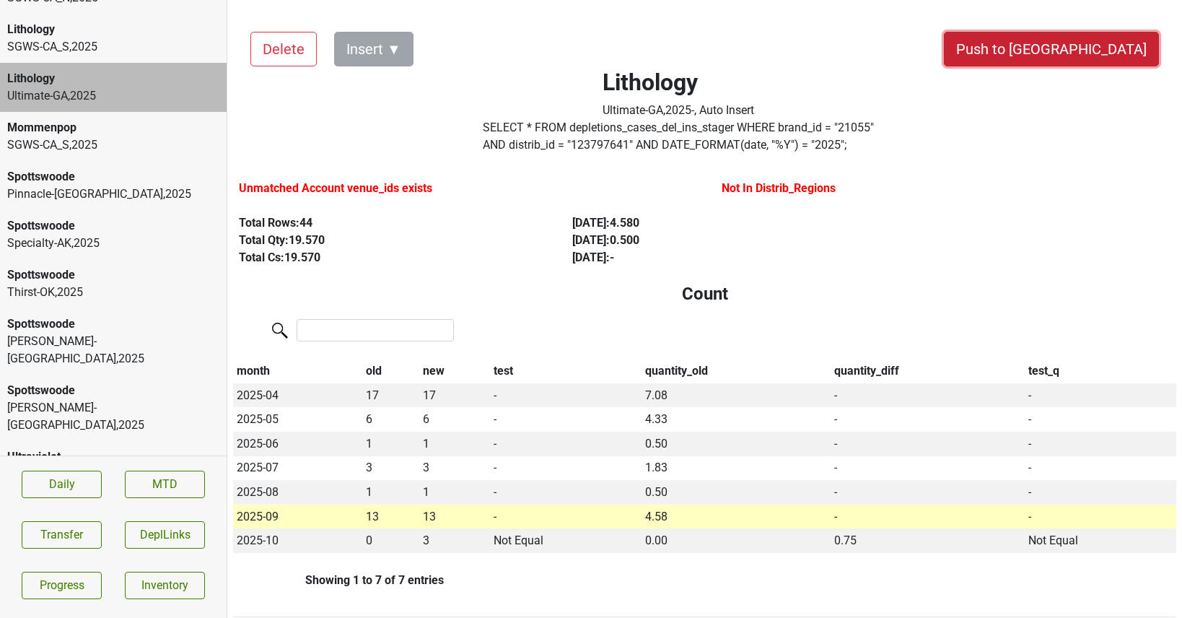
click at [1091, 38] on button "Push to [GEOGRAPHIC_DATA]" at bounding box center [1051, 49] width 215 height 35
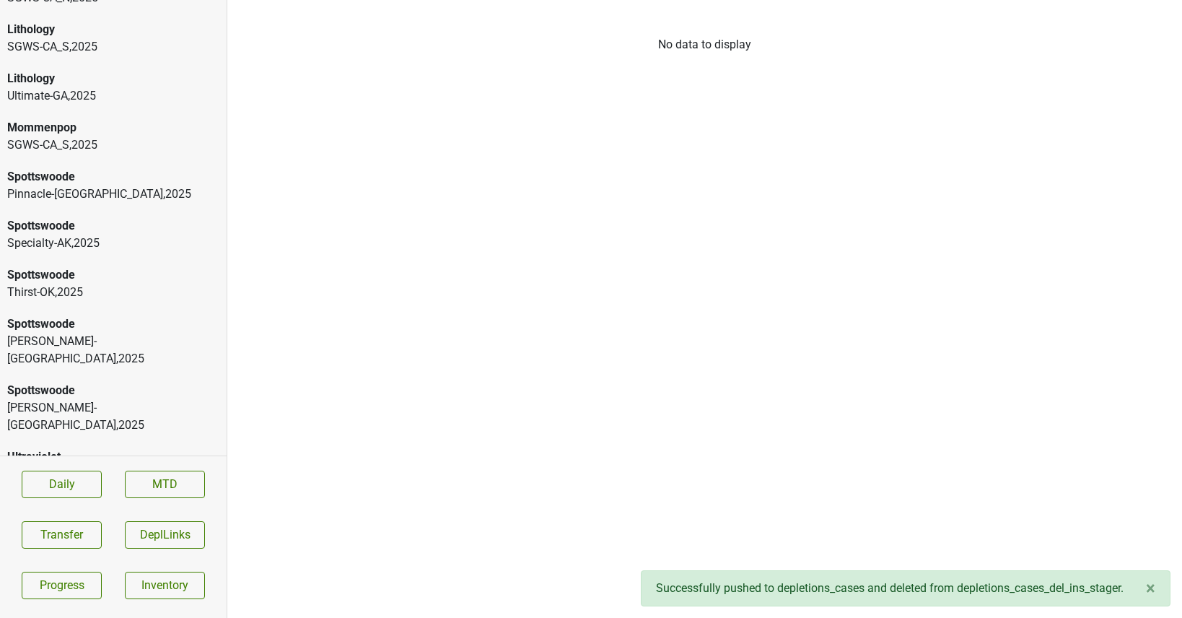
scroll to position [967, 0]
click at [99, 73] on div "Lithology" at bounding box center [113, 78] width 212 height 17
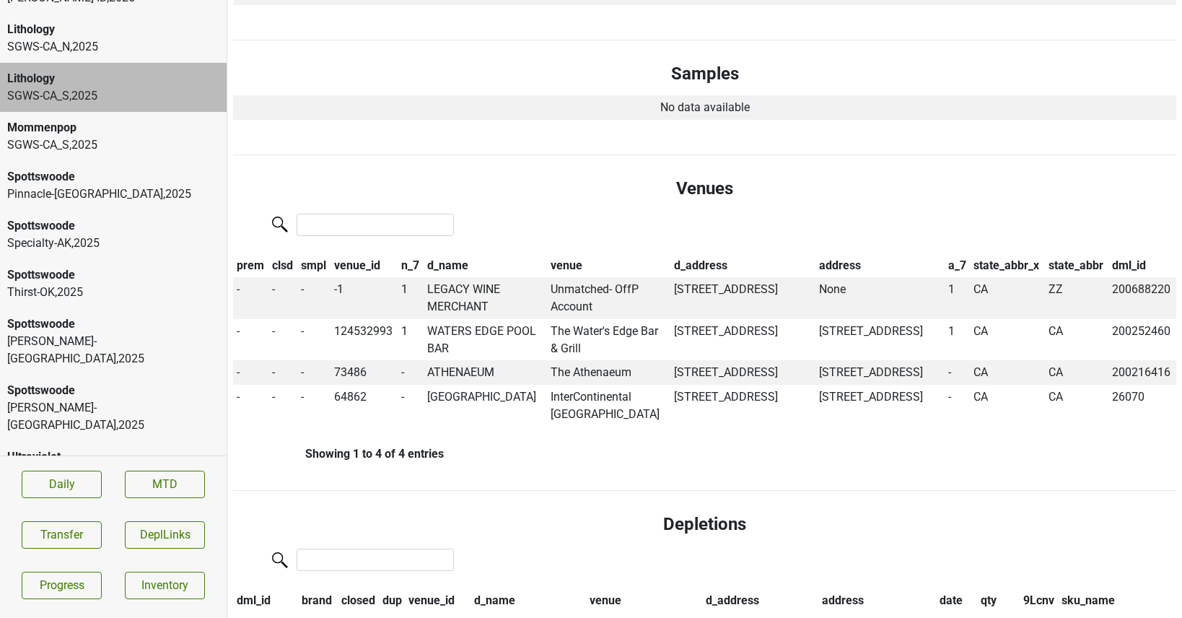
scroll to position [741, 0]
click at [437, 298] on td "LEGACY WINE MERCHANT" at bounding box center [485, 297] width 124 height 42
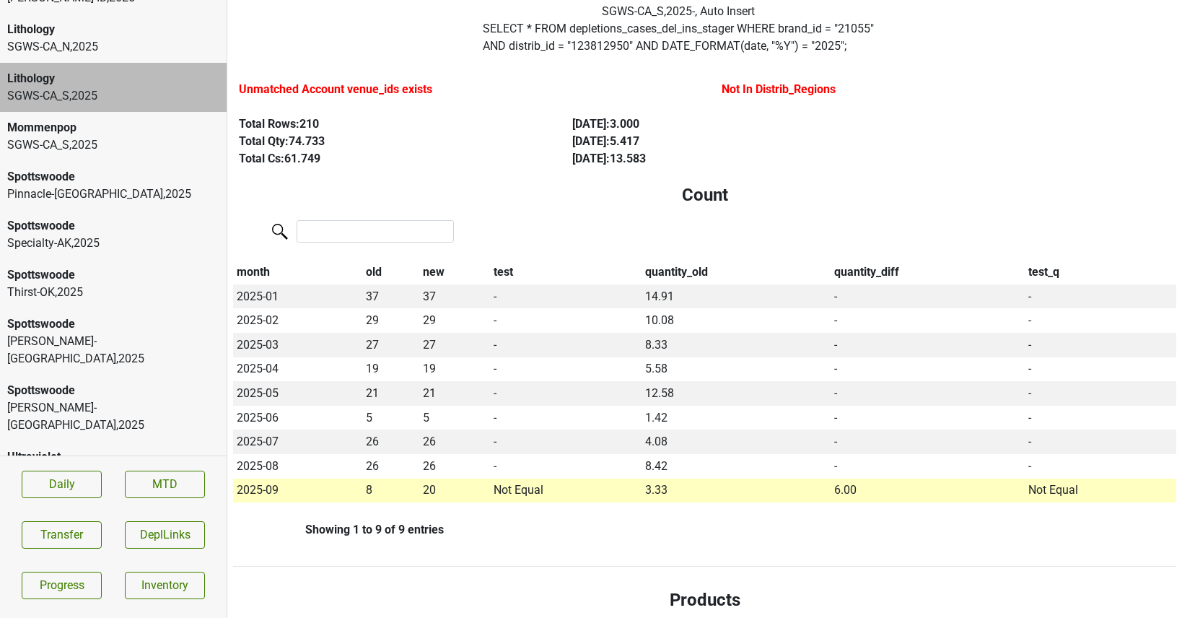
scroll to position [0, 0]
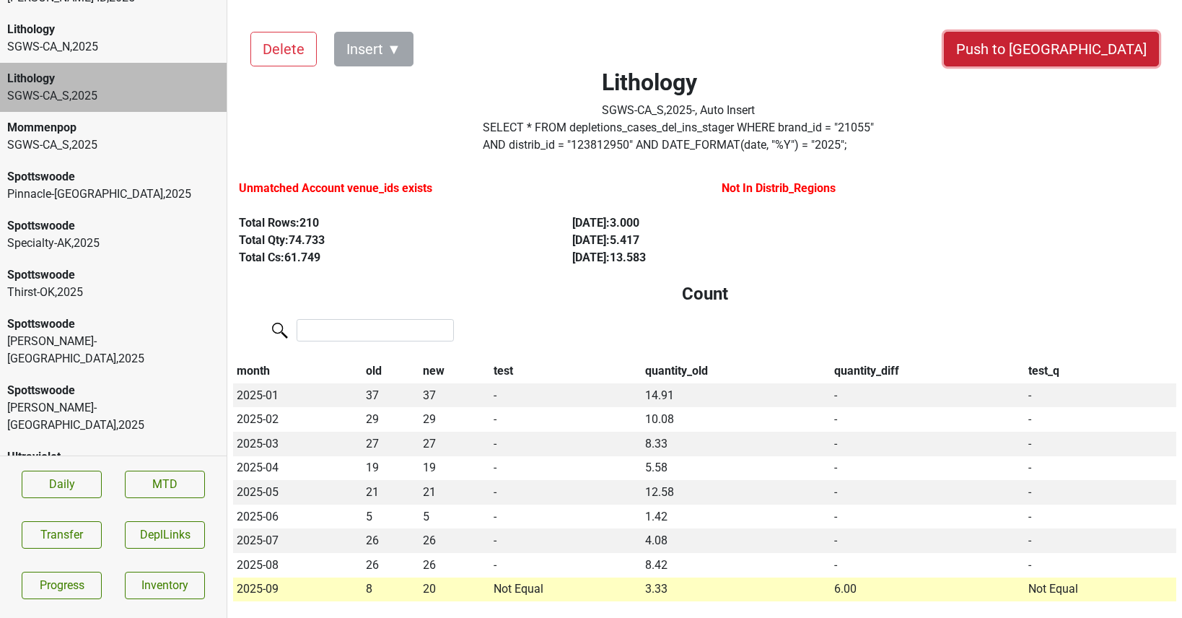
click at [1116, 53] on button "Push to [GEOGRAPHIC_DATA]" at bounding box center [1051, 49] width 215 height 35
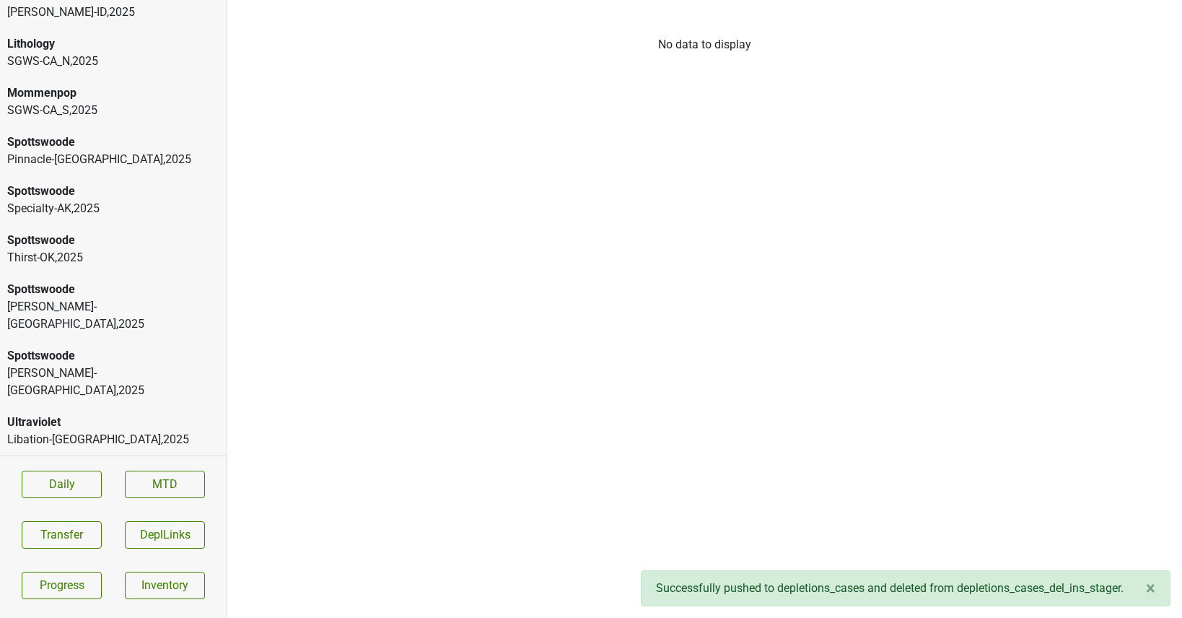
scroll to position [918, 0]
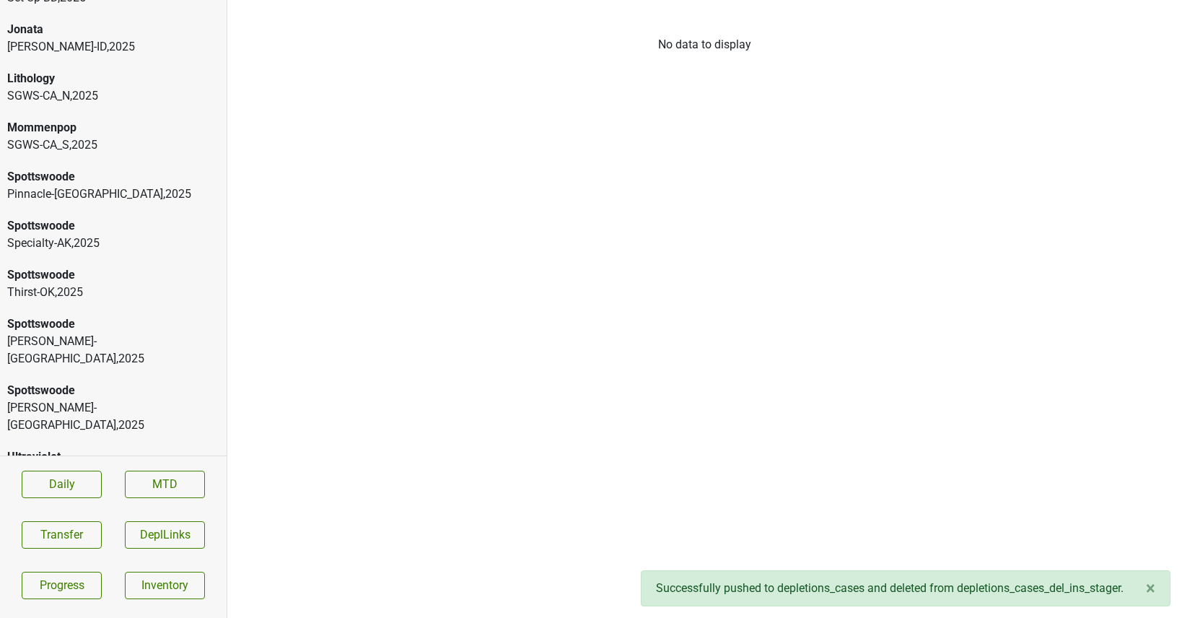
click at [92, 76] on div "Lithology" at bounding box center [113, 78] width 212 height 17
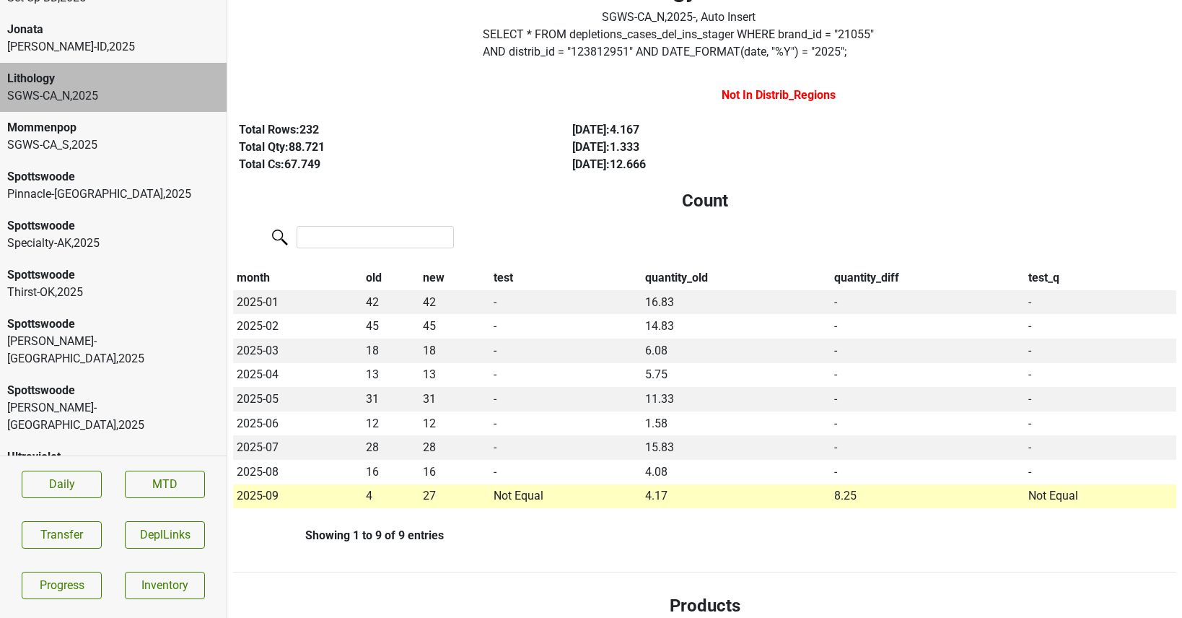
scroll to position [0, 0]
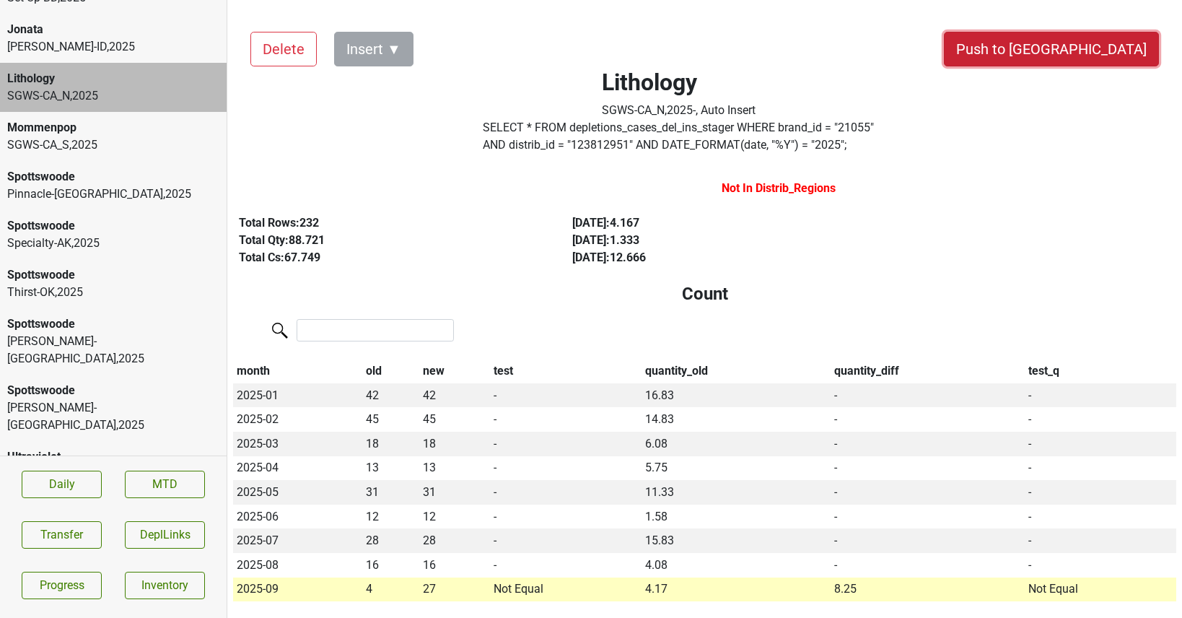
click at [1104, 50] on button "Push to [GEOGRAPHIC_DATA]" at bounding box center [1051, 49] width 215 height 35
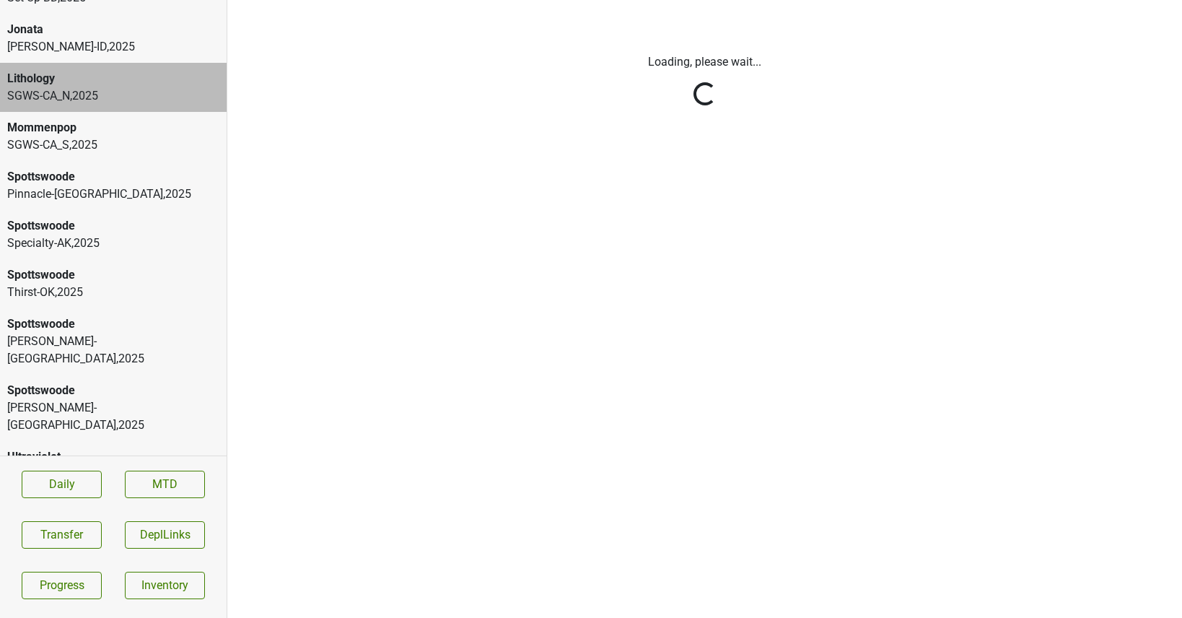
scroll to position [869, 0]
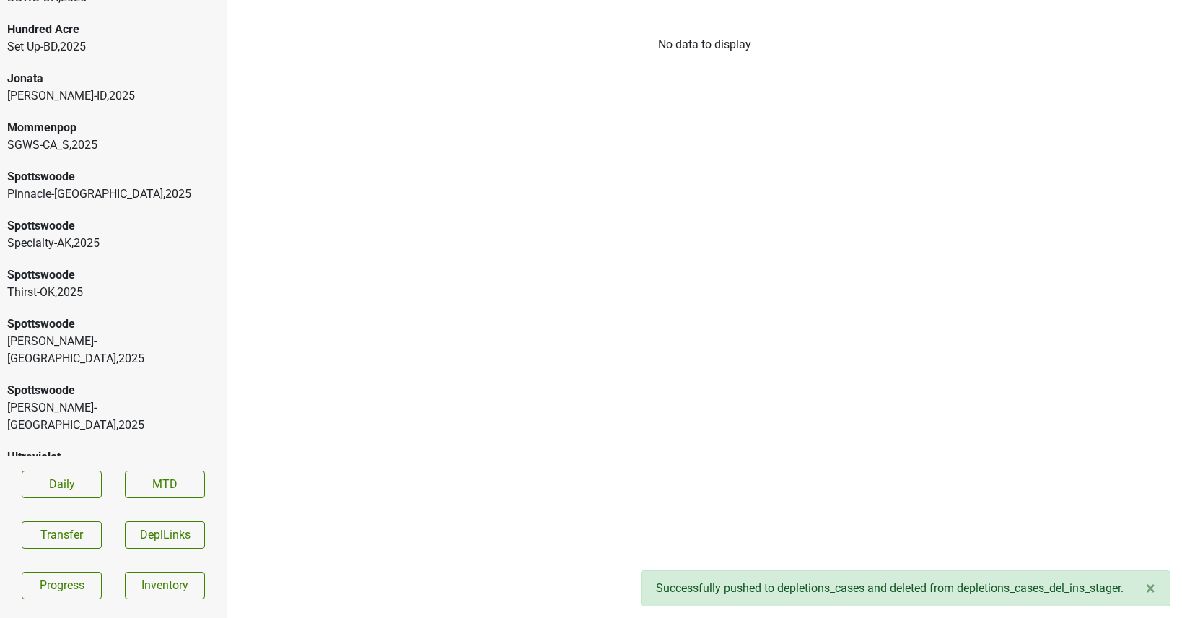
click at [134, 88] on div "Vehrs-ID , 2025" at bounding box center [113, 95] width 212 height 17
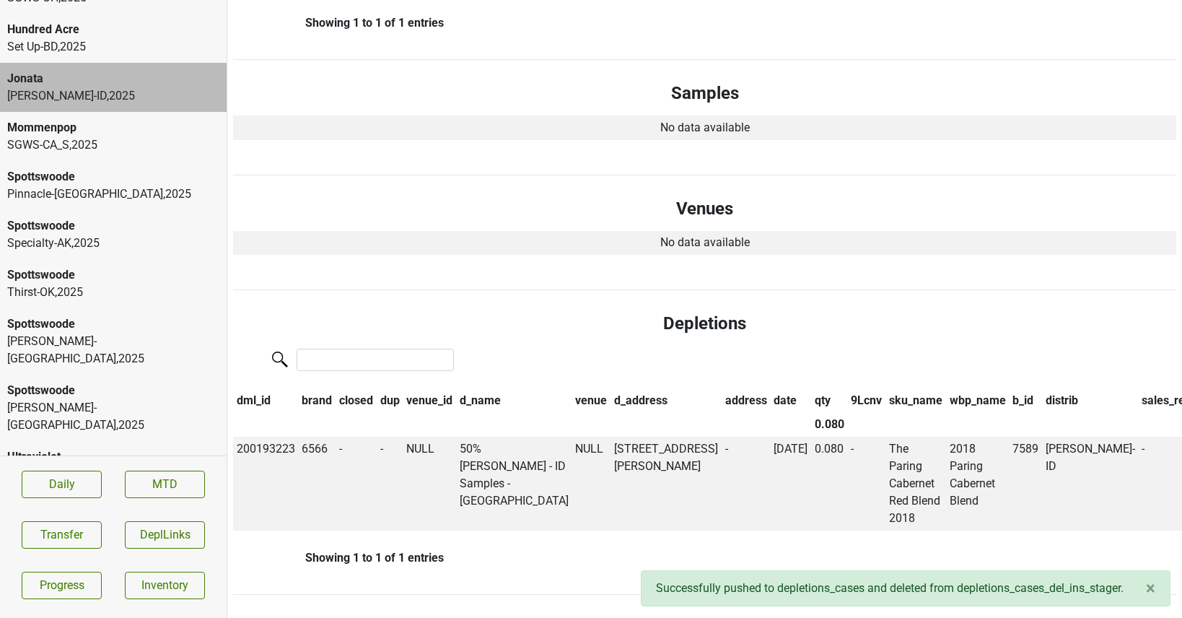
scroll to position [0, 0]
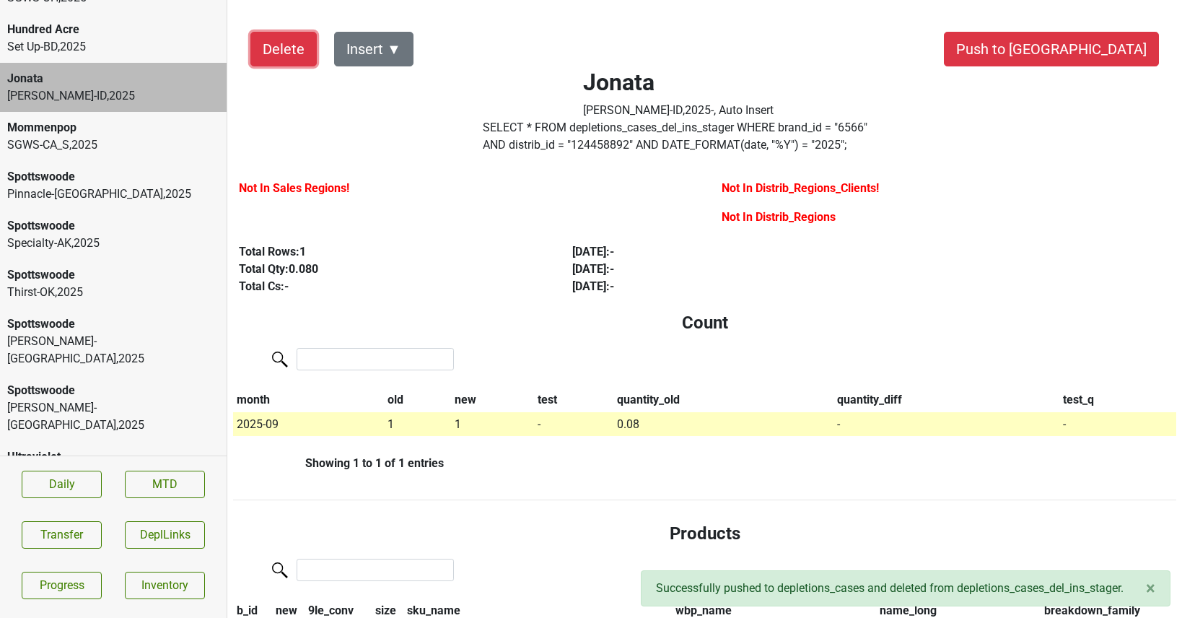
click at [263, 48] on button "Delete" at bounding box center [283, 49] width 66 height 35
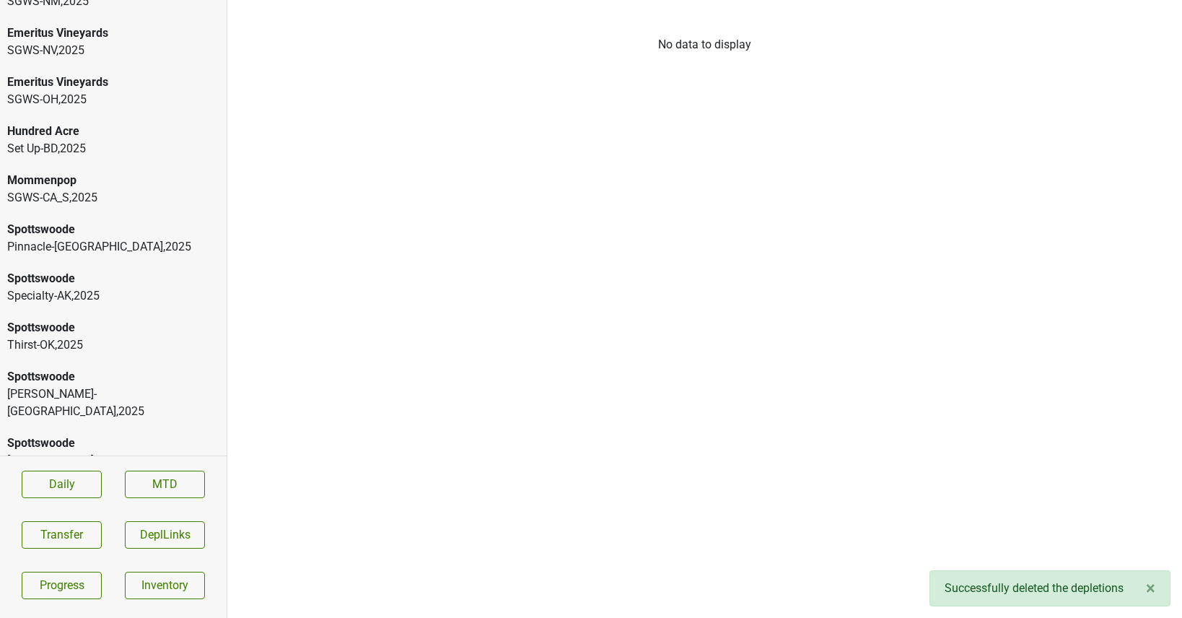
scroll to position [767, 0]
click at [34, 87] on div "Emeritus Vineyards" at bounding box center [113, 82] width 212 height 17
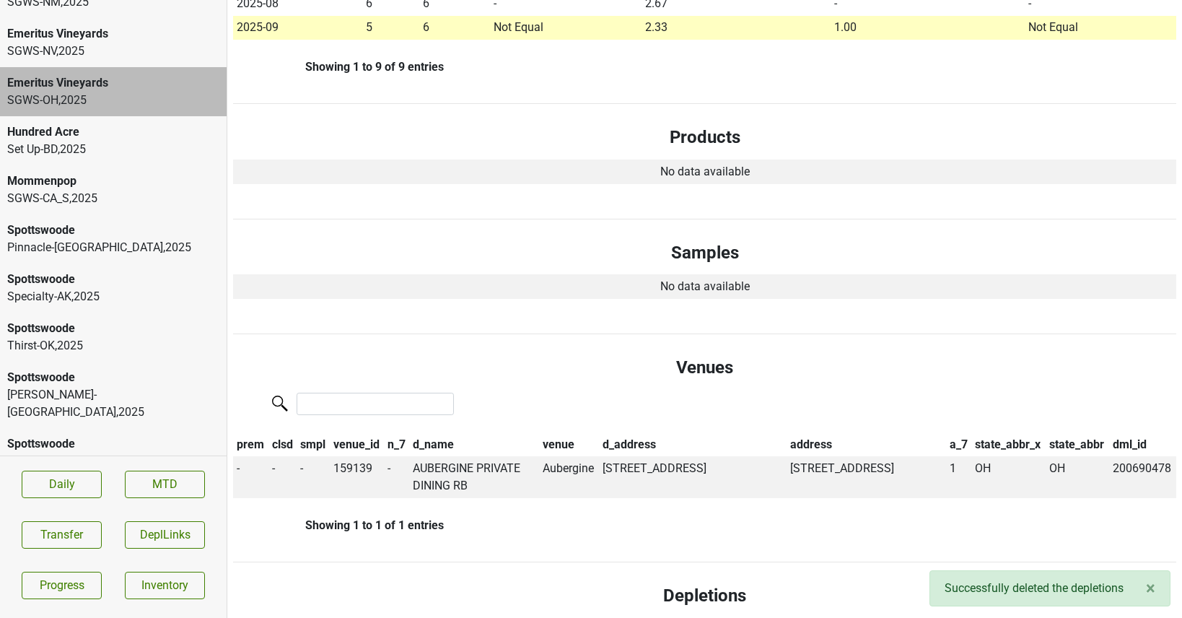
scroll to position [0, 0]
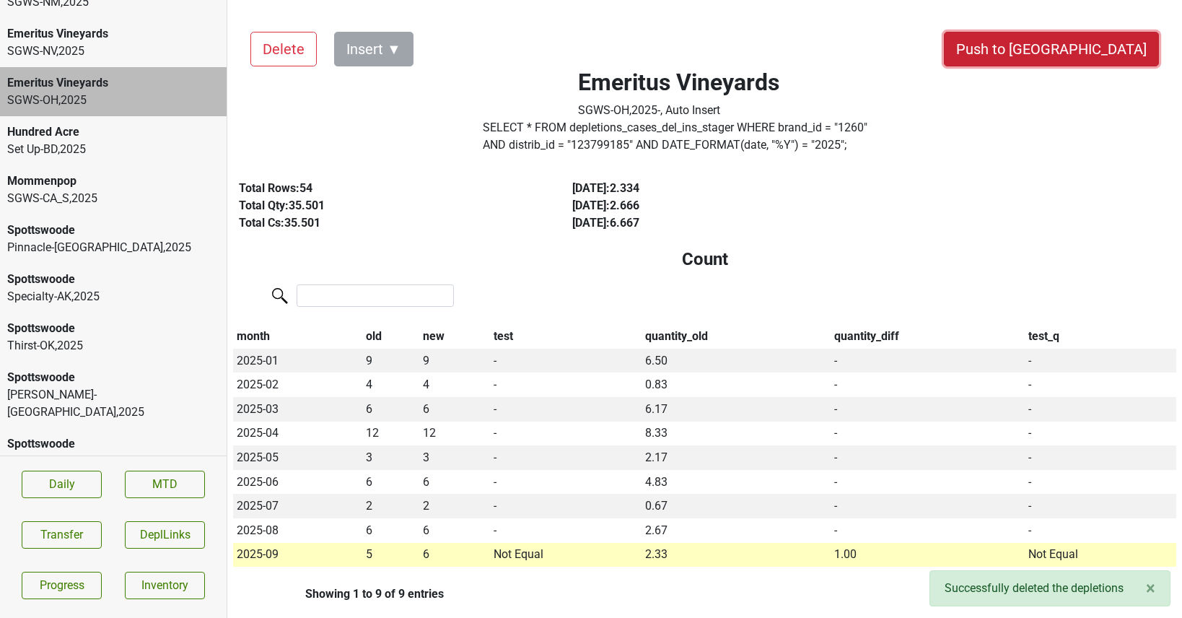
click at [1094, 60] on button "Push to [GEOGRAPHIC_DATA]" at bounding box center [1051, 49] width 215 height 35
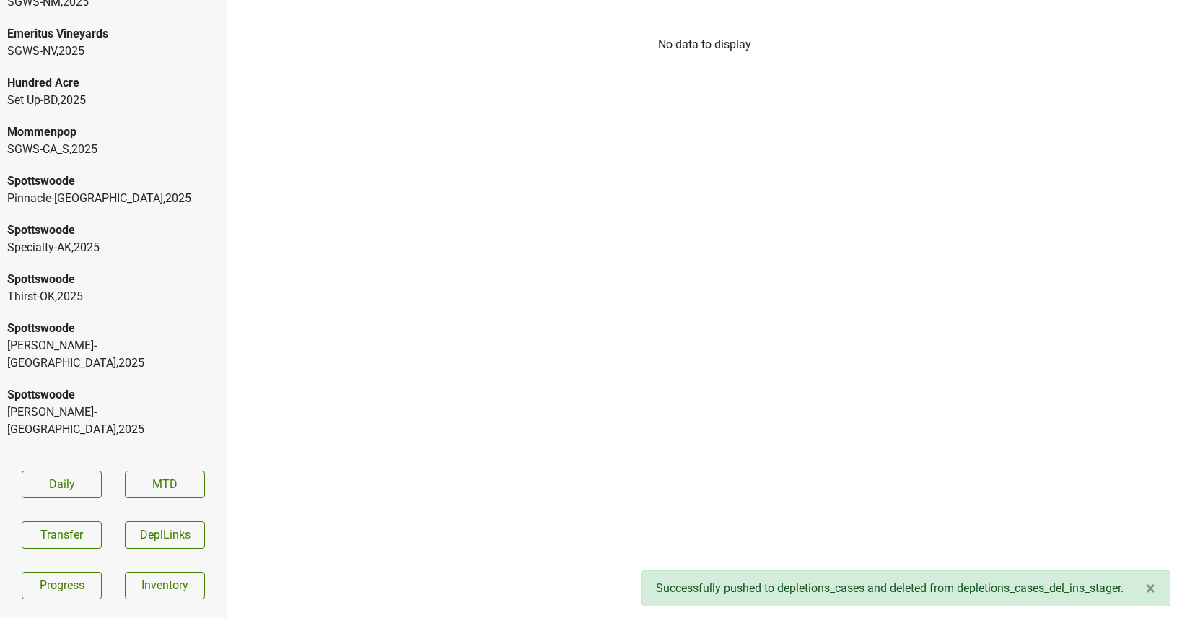
click at [151, 61] on div "Emeritus Vineyards SGWS-NV , 2025" at bounding box center [113, 42] width 227 height 49
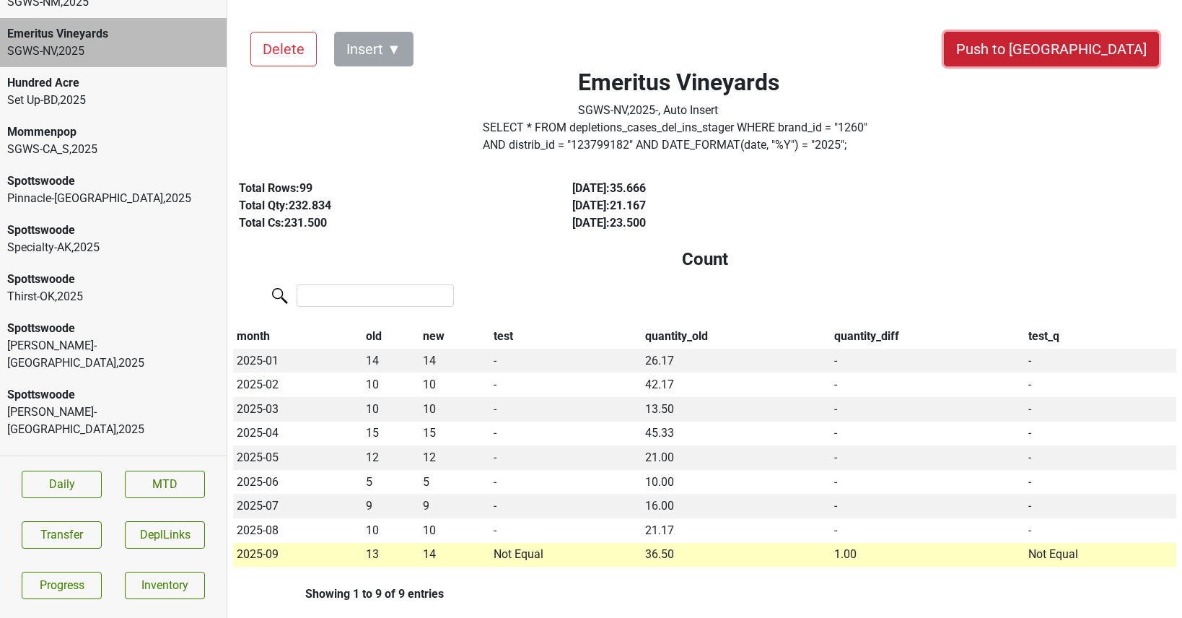
click at [1078, 56] on button "Push to [GEOGRAPHIC_DATA]" at bounding box center [1051, 49] width 215 height 35
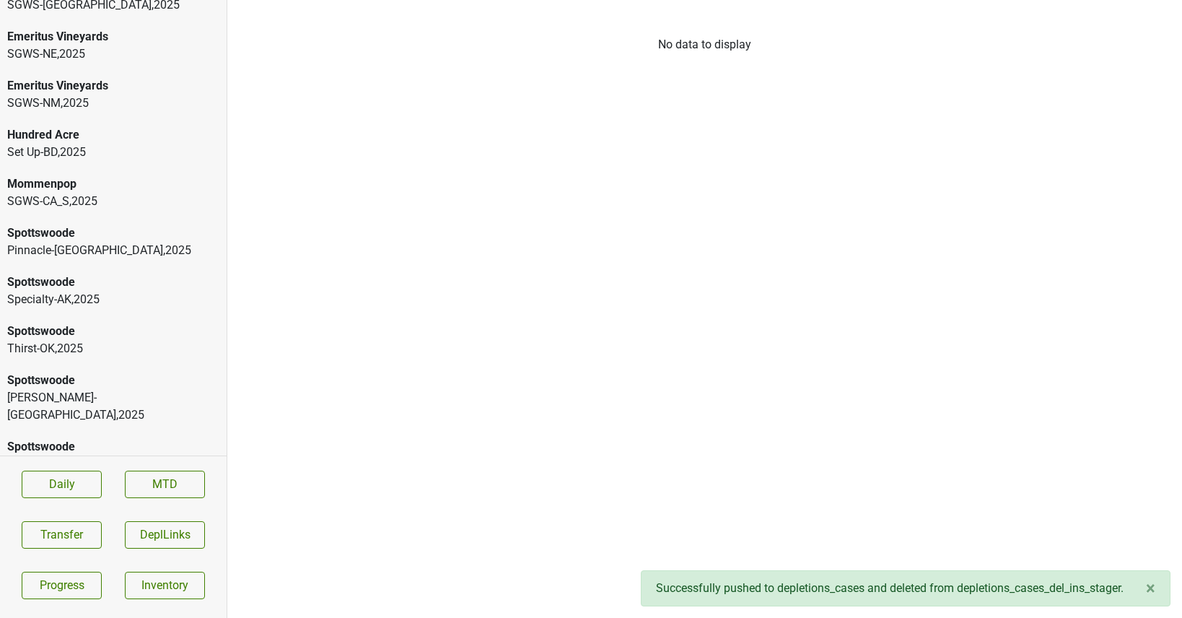
scroll to position [662, 0]
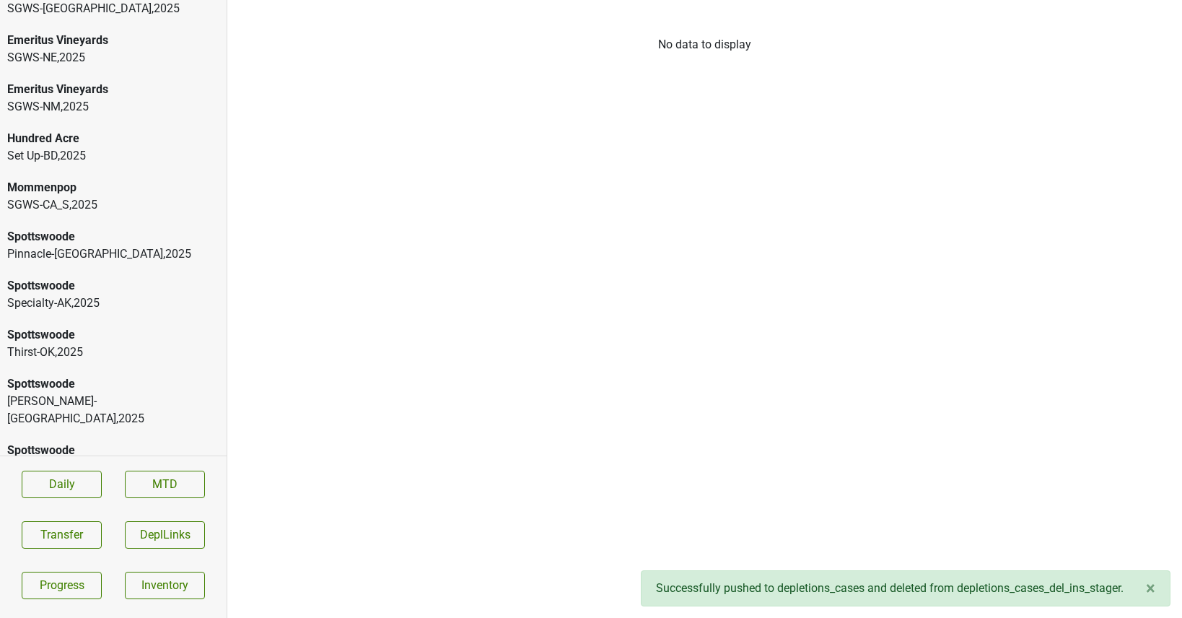
click at [100, 95] on div "Emeritus Vineyards" at bounding box center [113, 89] width 212 height 17
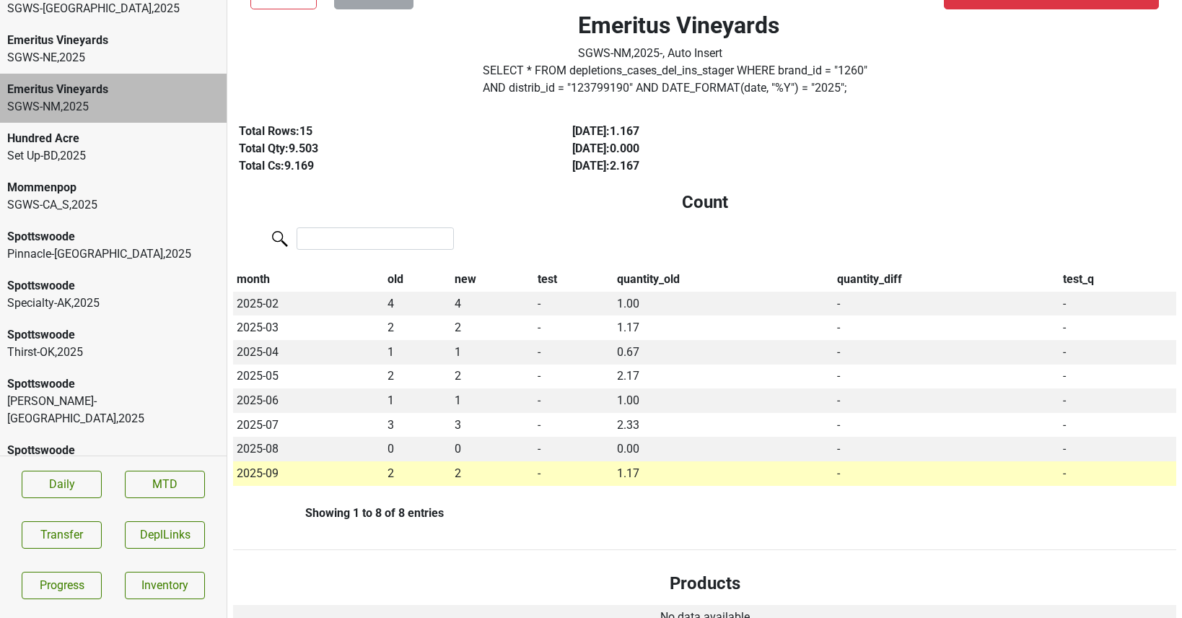
scroll to position [0, 0]
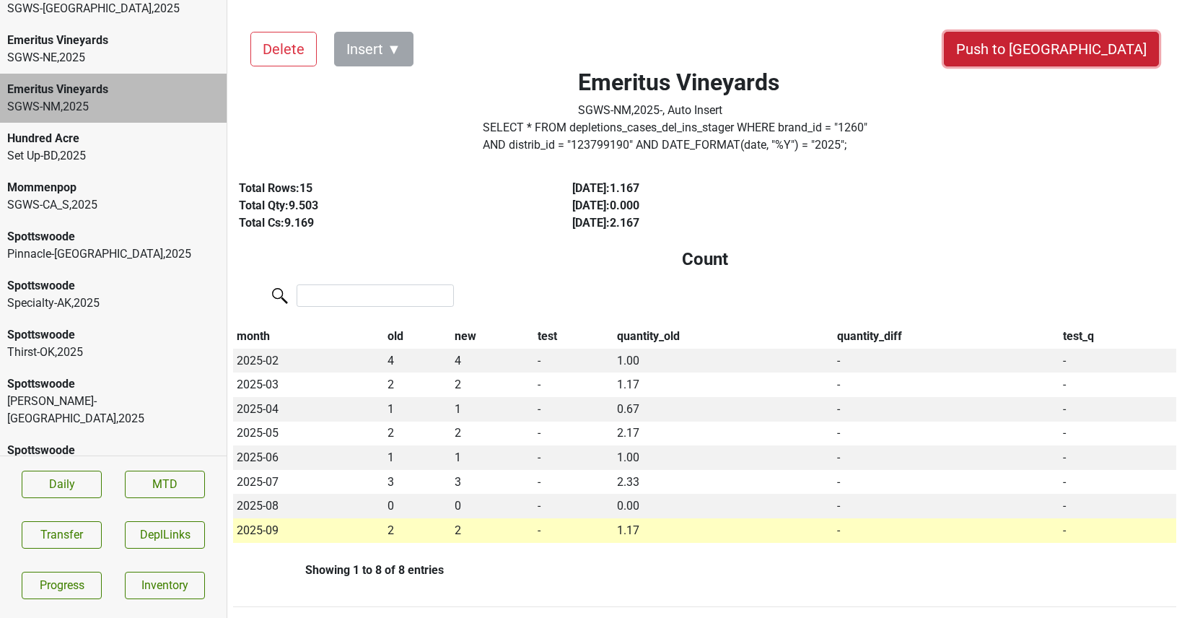
click at [1072, 46] on button "Push to [GEOGRAPHIC_DATA]" at bounding box center [1051, 49] width 215 height 35
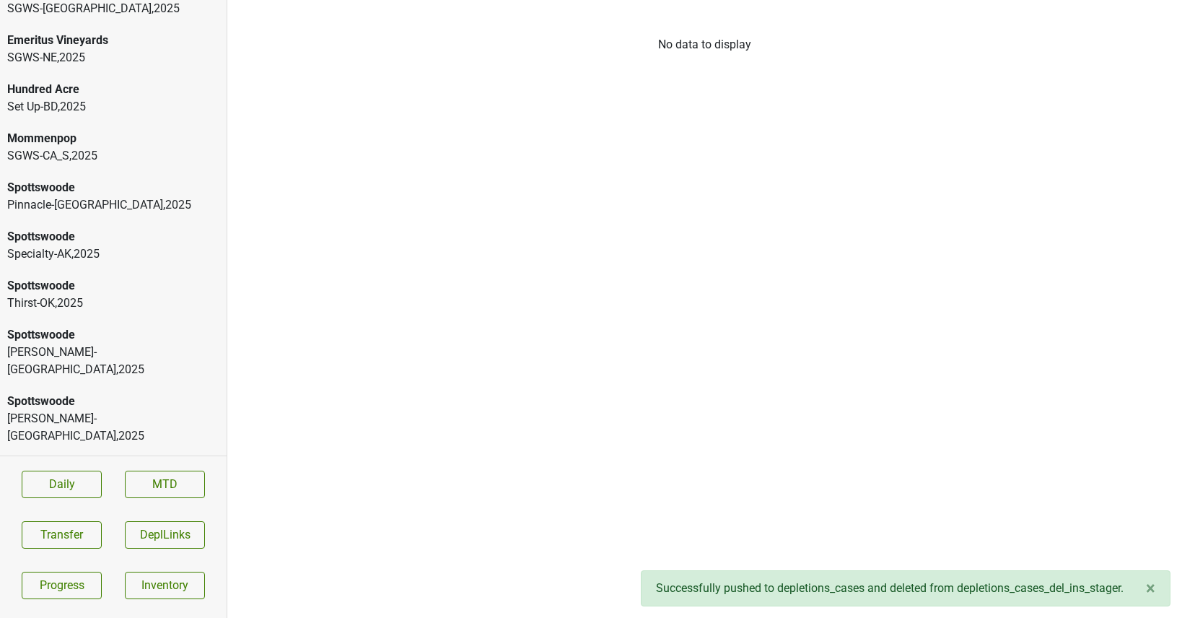
click at [128, 67] on div "Emeritus Vineyards SGWS-NE , 2025" at bounding box center [113, 49] width 227 height 49
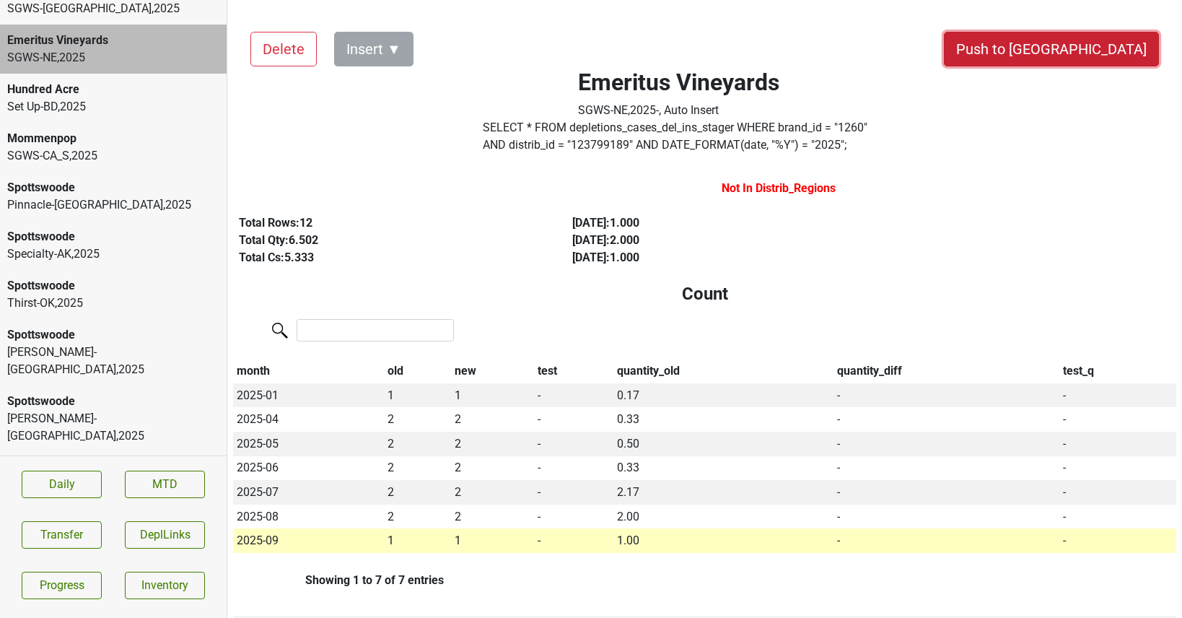
click at [1082, 49] on button "Push to [GEOGRAPHIC_DATA]" at bounding box center [1051, 49] width 215 height 35
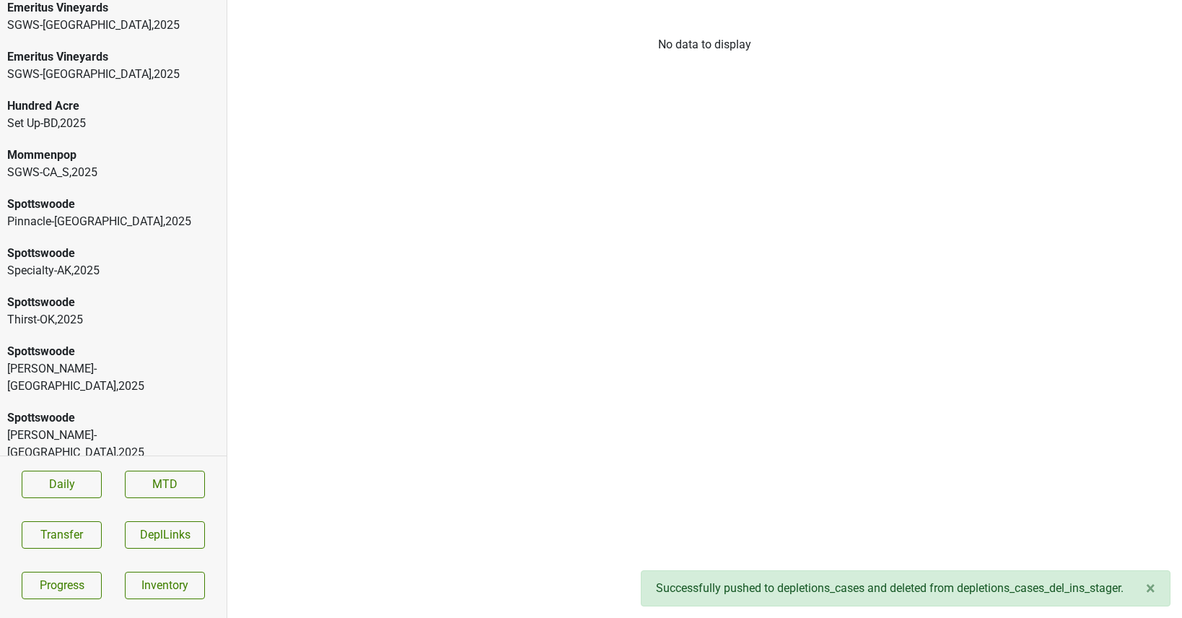
scroll to position [589, 0]
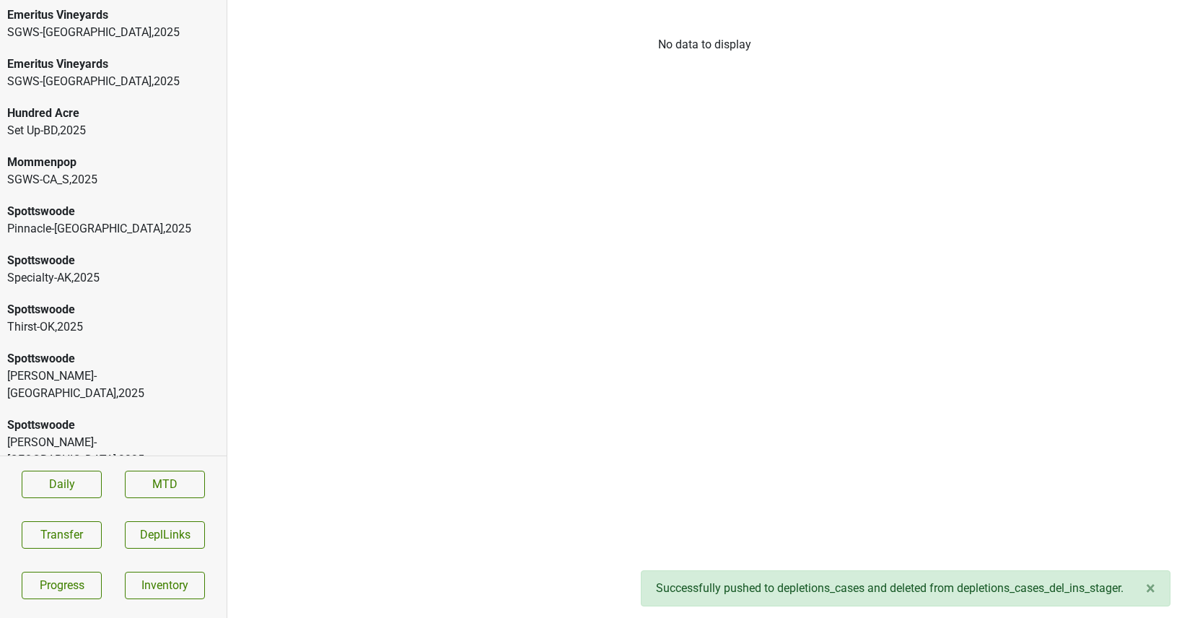
click at [96, 74] on div "SGWS-MO , 2025" at bounding box center [113, 81] width 212 height 17
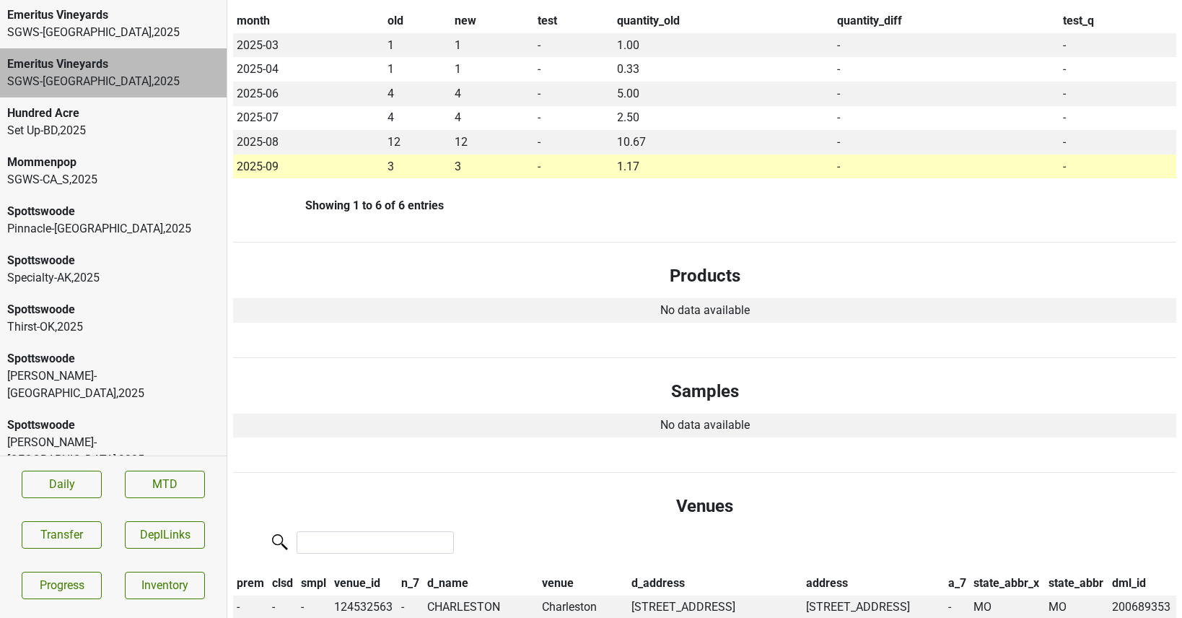
scroll to position [0, 0]
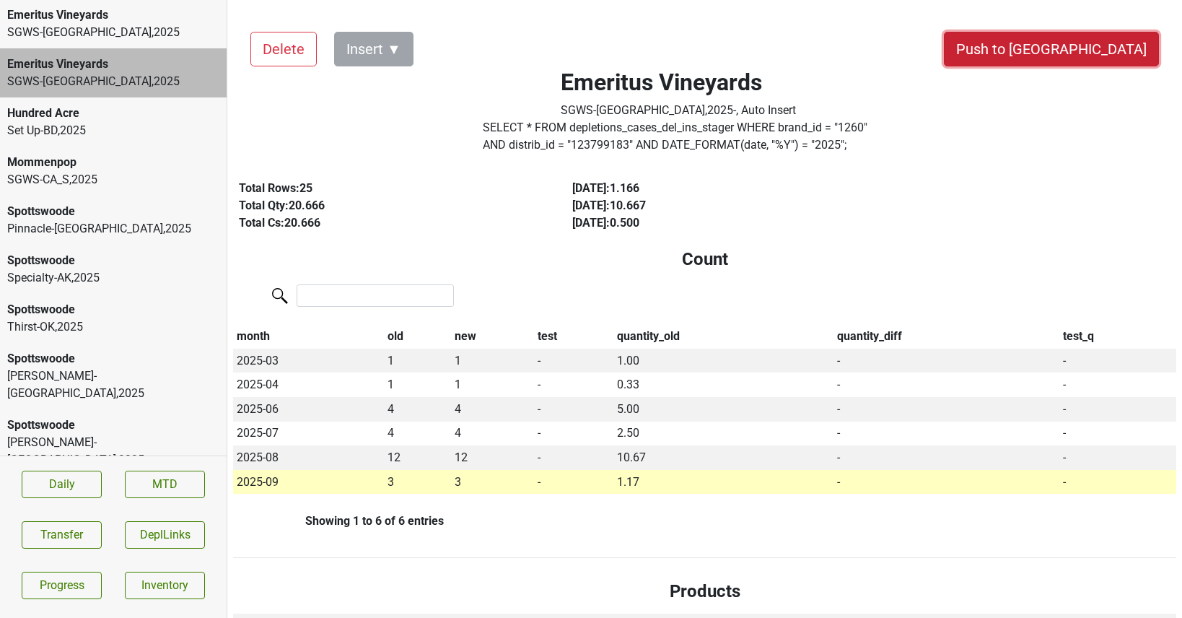
click at [1089, 55] on button "Push to [GEOGRAPHIC_DATA]" at bounding box center [1051, 49] width 215 height 35
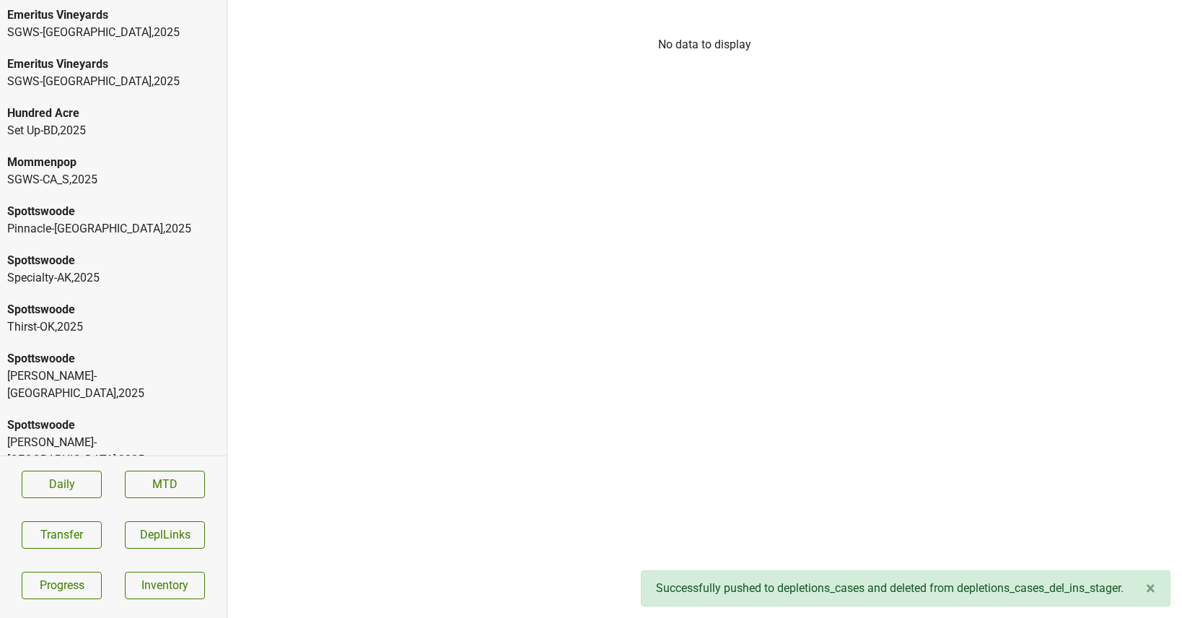
scroll to position [575, 0]
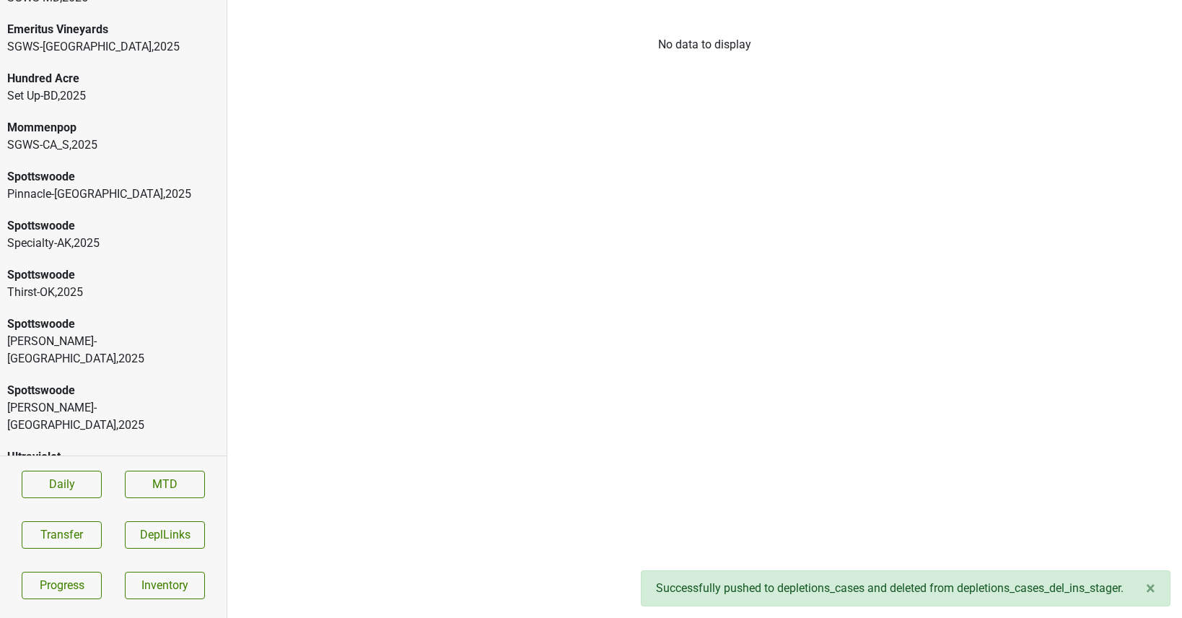
click at [141, 51] on div "SGWS-MN , 2025" at bounding box center [113, 46] width 212 height 17
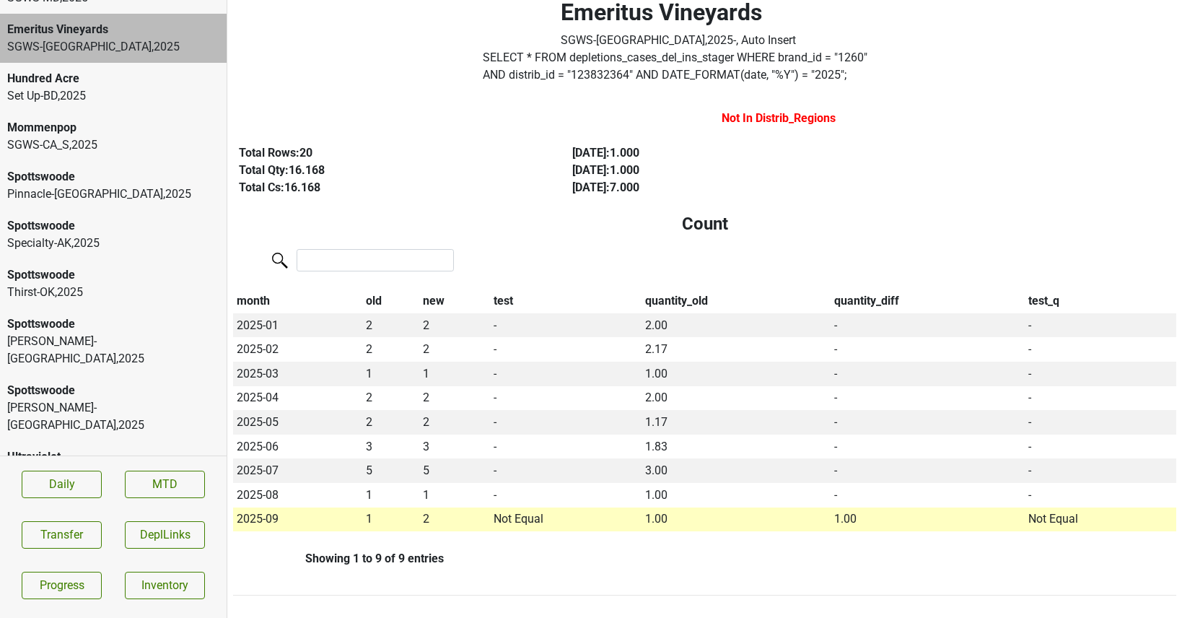
scroll to position [0, 0]
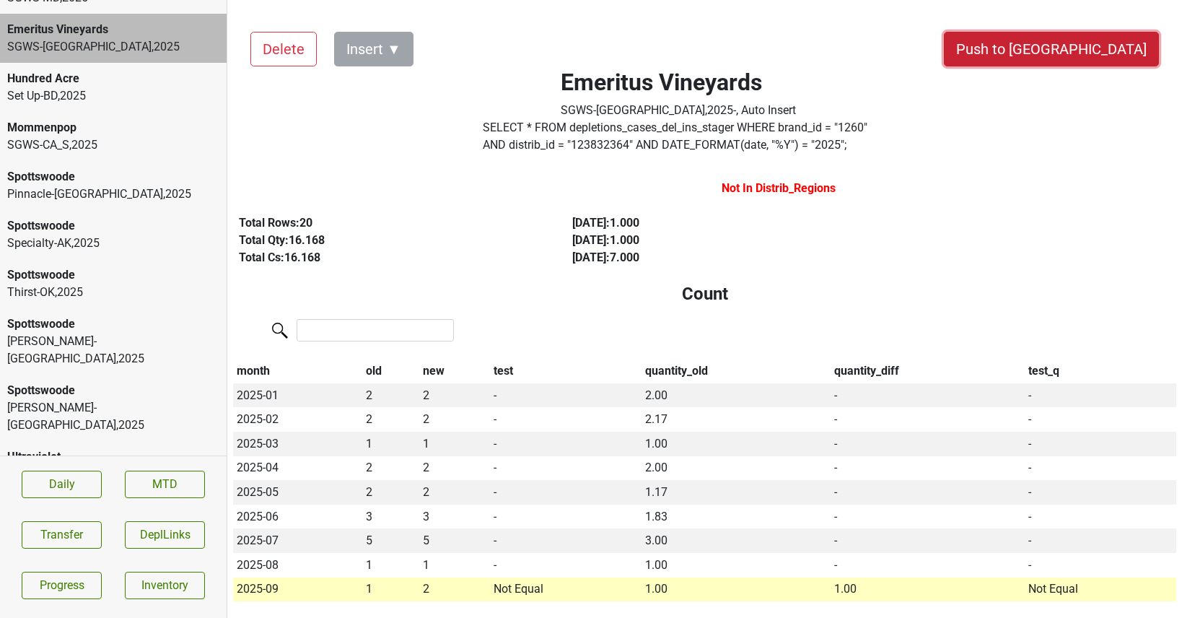
click at [1090, 51] on button "Push to [GEOGRAPHIC_DATA]" at bounding box center [1051, 49] width 215 height 35
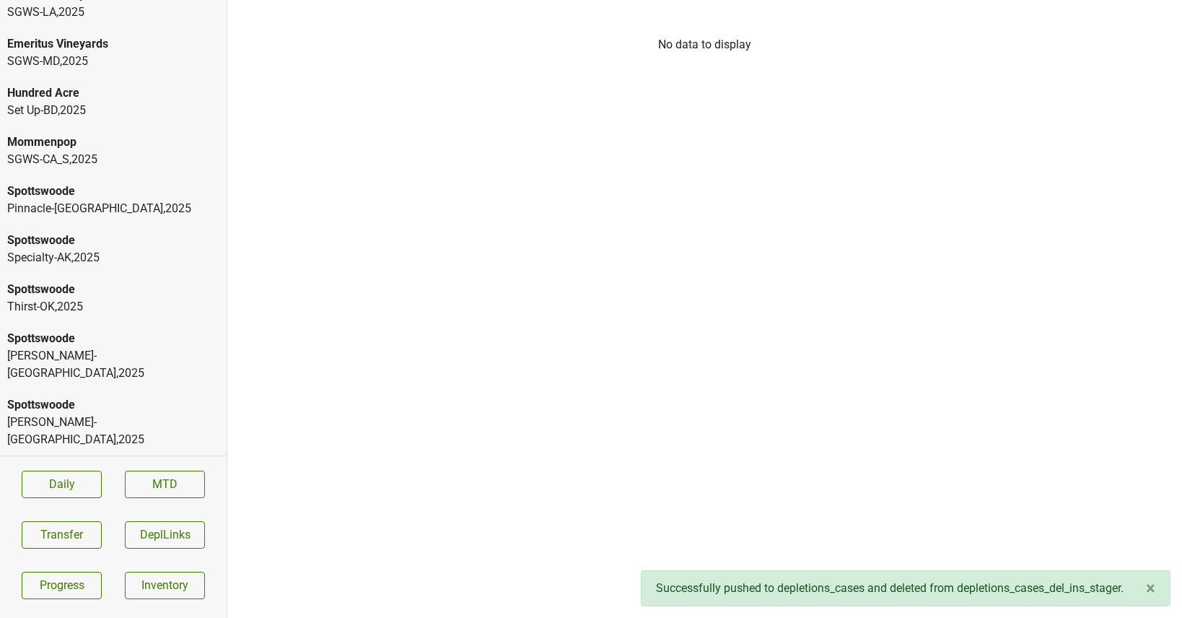
scroll to position [511, 0]
click at [72, 58] on div "SGWS-MD , 2025" at bounding box center [113, 61] width 212 height 17
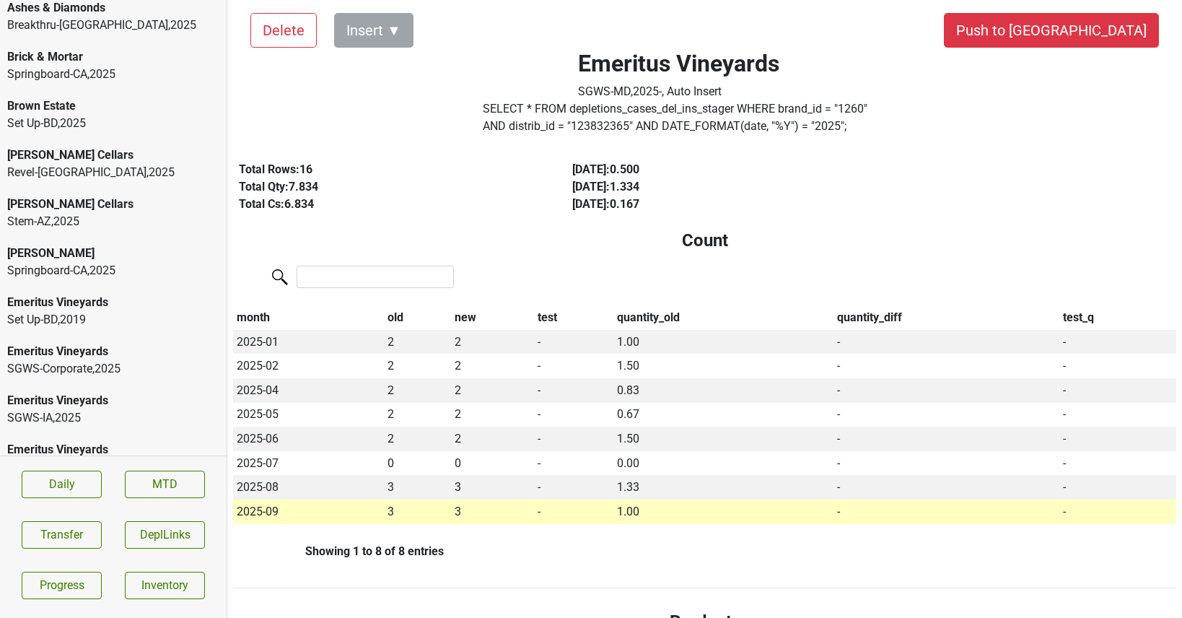
scroll to position [0, 0]
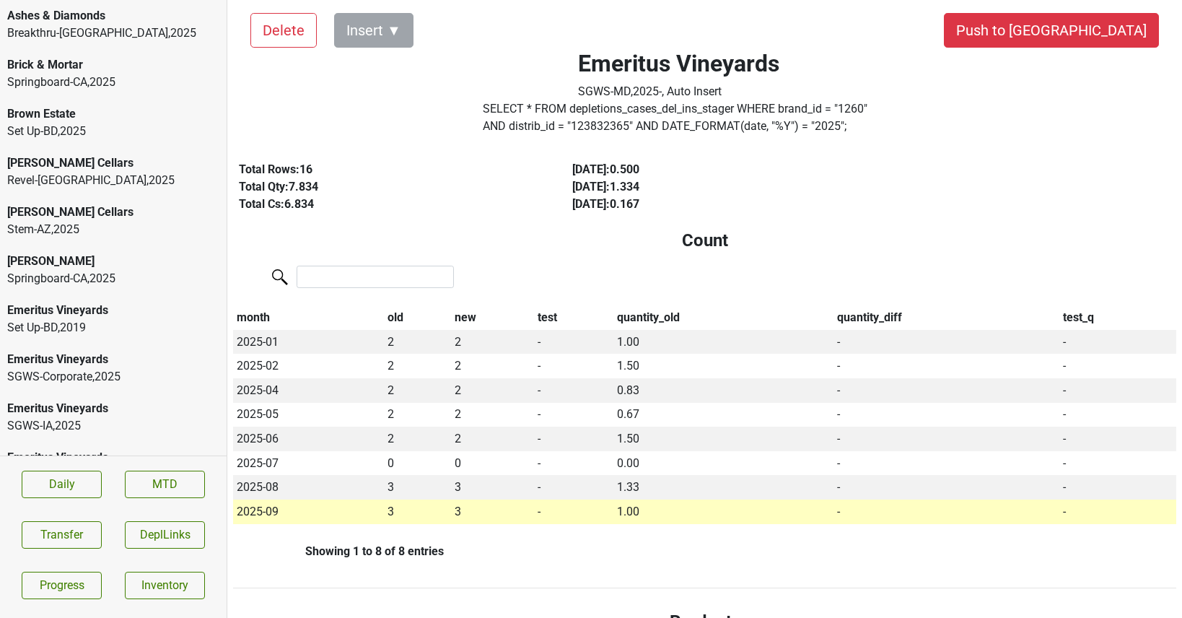
click at [92, 28] on div "Breakthru-MO , 2025" at bounding box center [113, 33] width 212 height 17
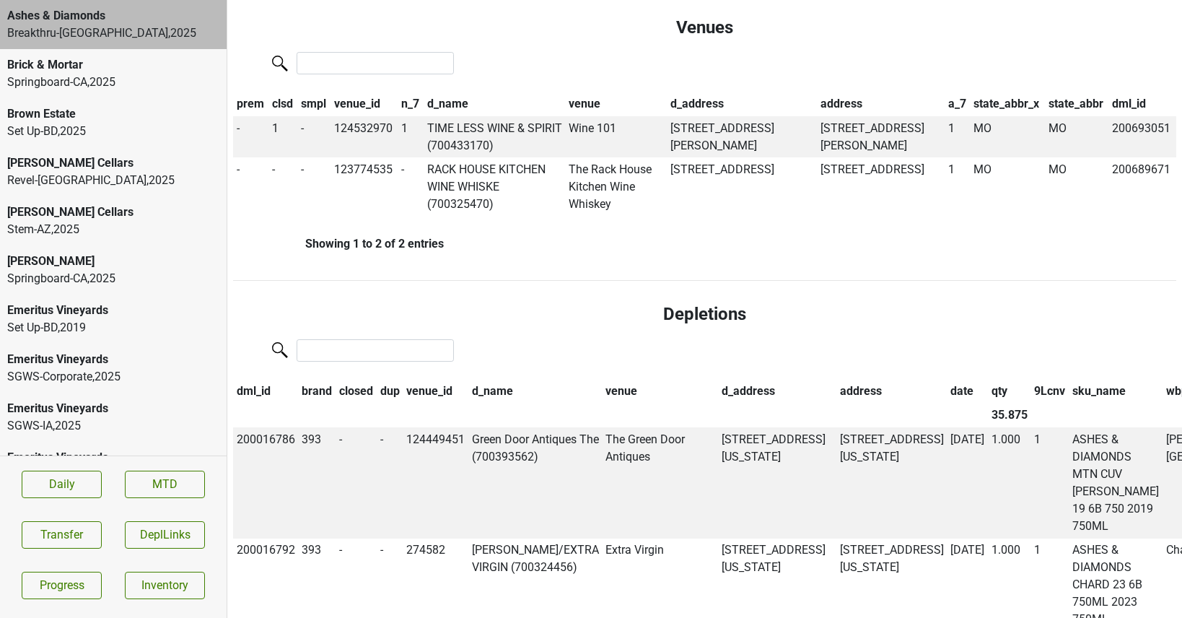
scroll to position [928, 0]
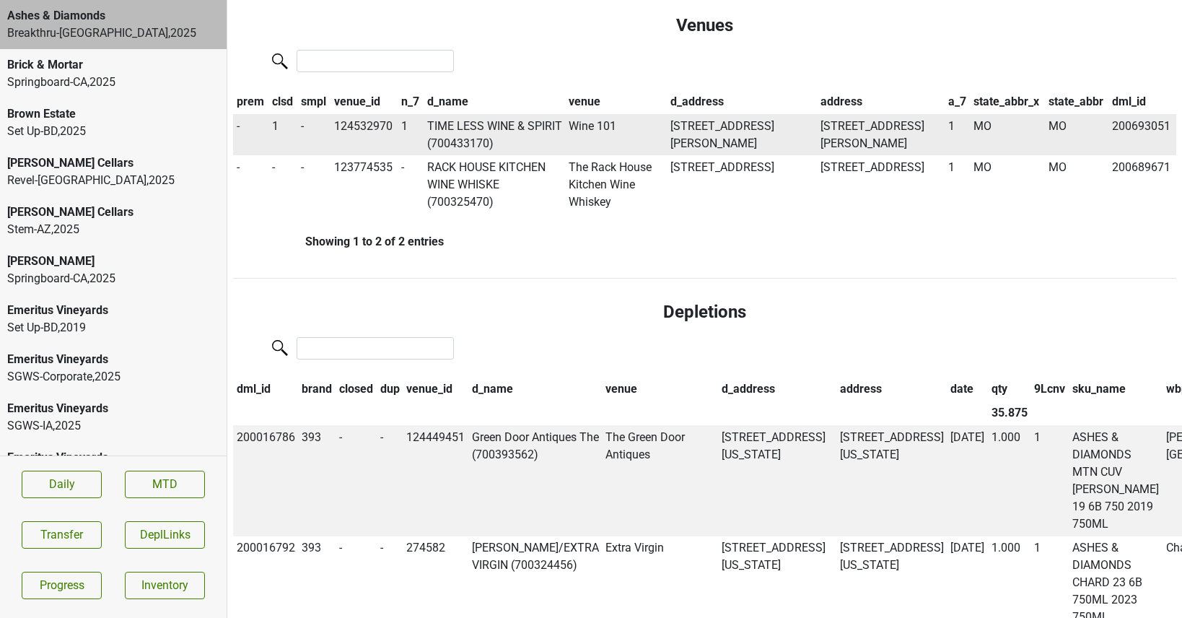
click at [486, 122] on td "TIME LESS WINE & SPIRIT (700433170)" at bounding box center [494, 135] width 142 height 42
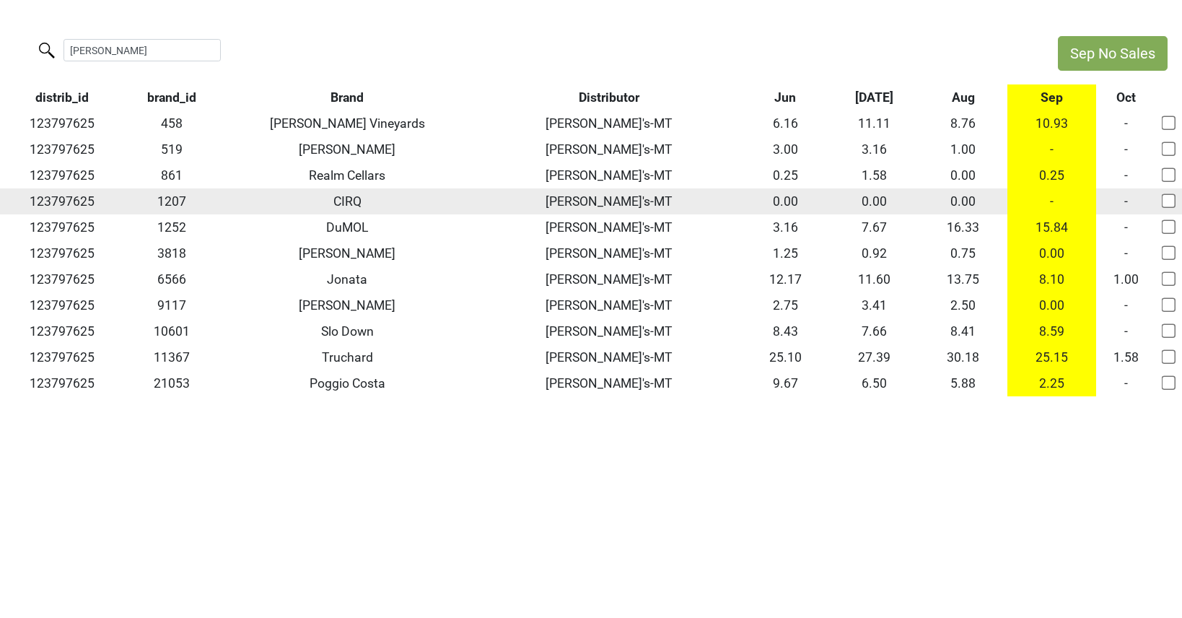
type input "[PERSON_NAME]"
click at [1052, 203] on td "-" at bounding box center [1051, 201] width 89 height 26
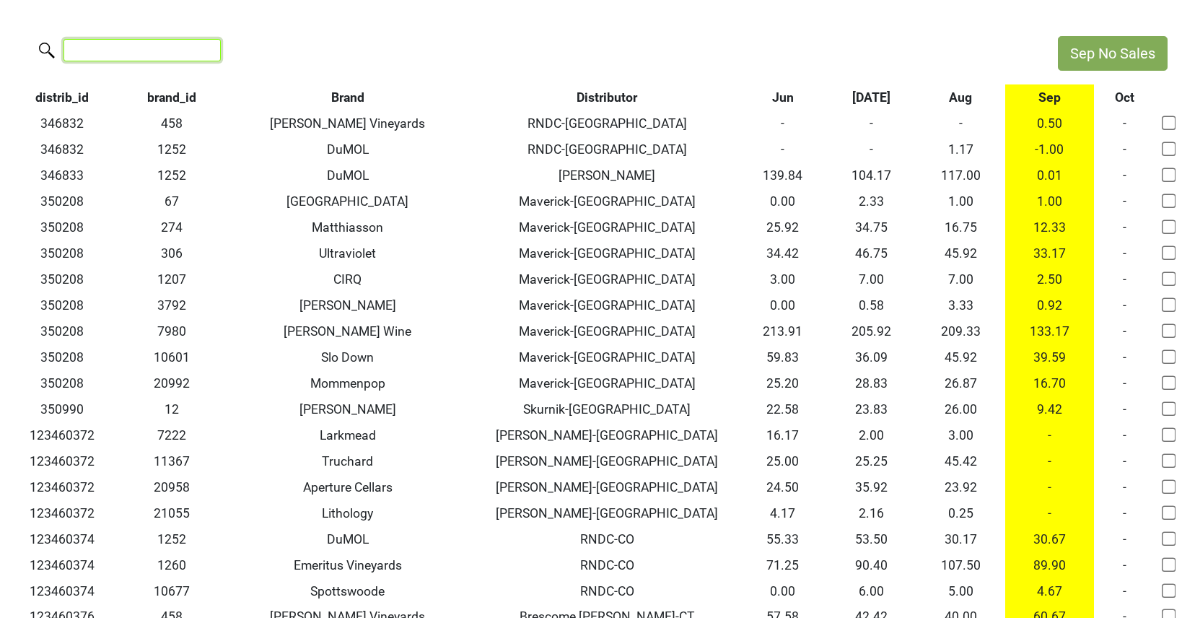
click at [118, 53] on input "search" at bounding box center [141, 50] width 157 height 22
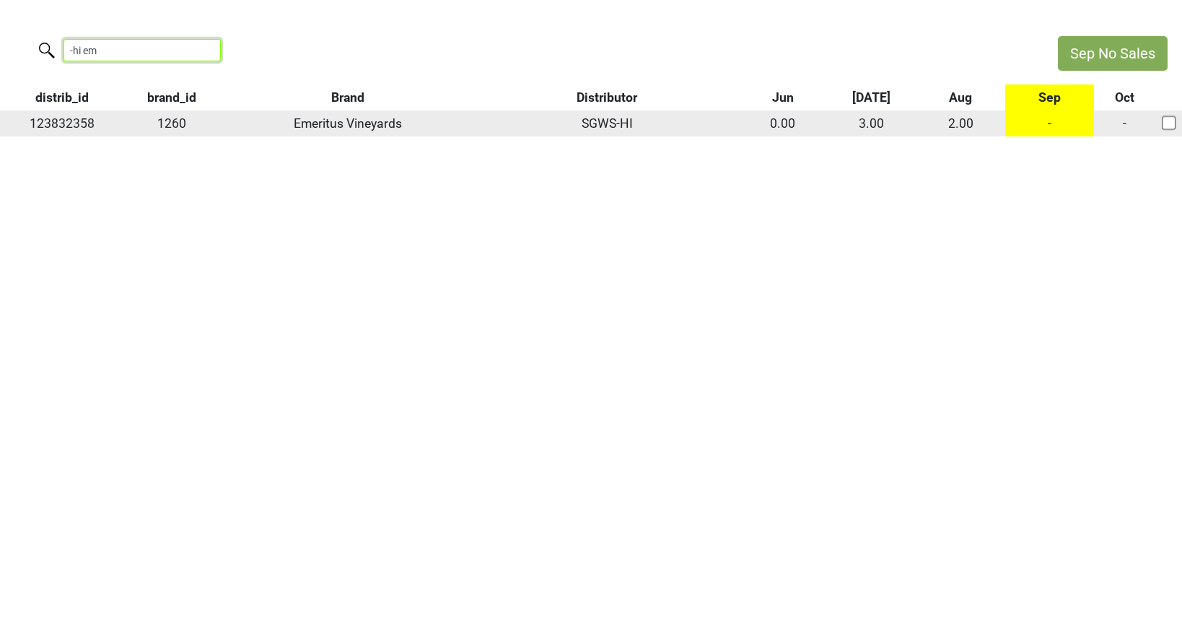
type input "-hi em"
click at [1049, 120] on td "-" at bounding box center [1049, 123] width 89 height 26
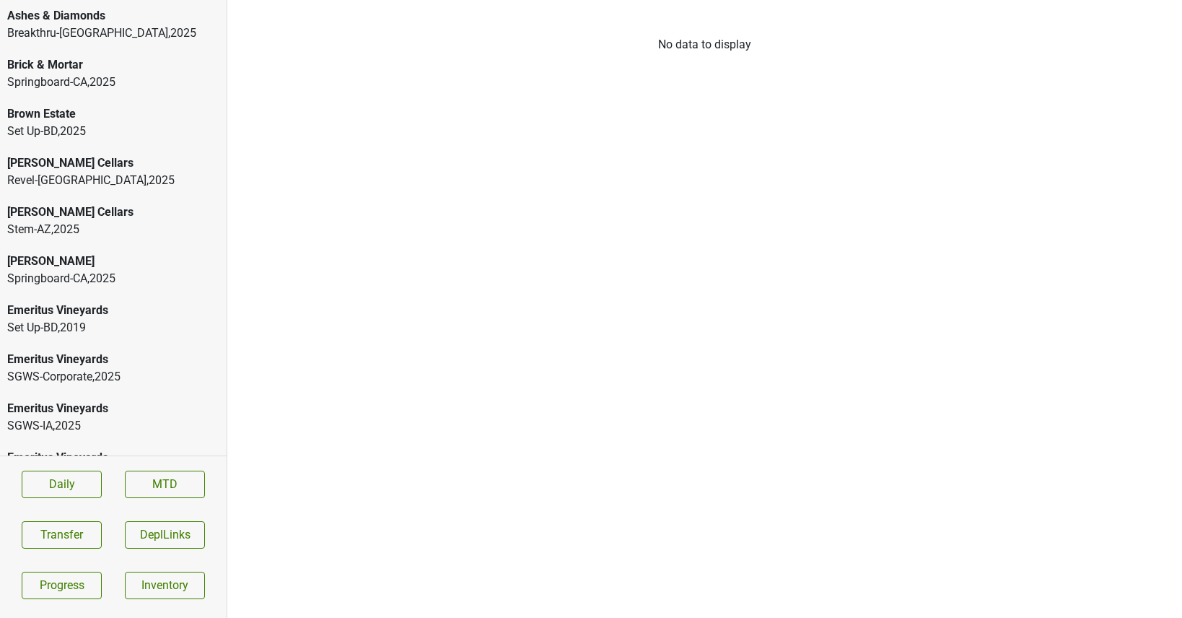
click at [58, 28] on div "Breakthru-[GEOGRAPHIC_DATA] , 2025" at bounding box center [113, 33] width 212 height 17
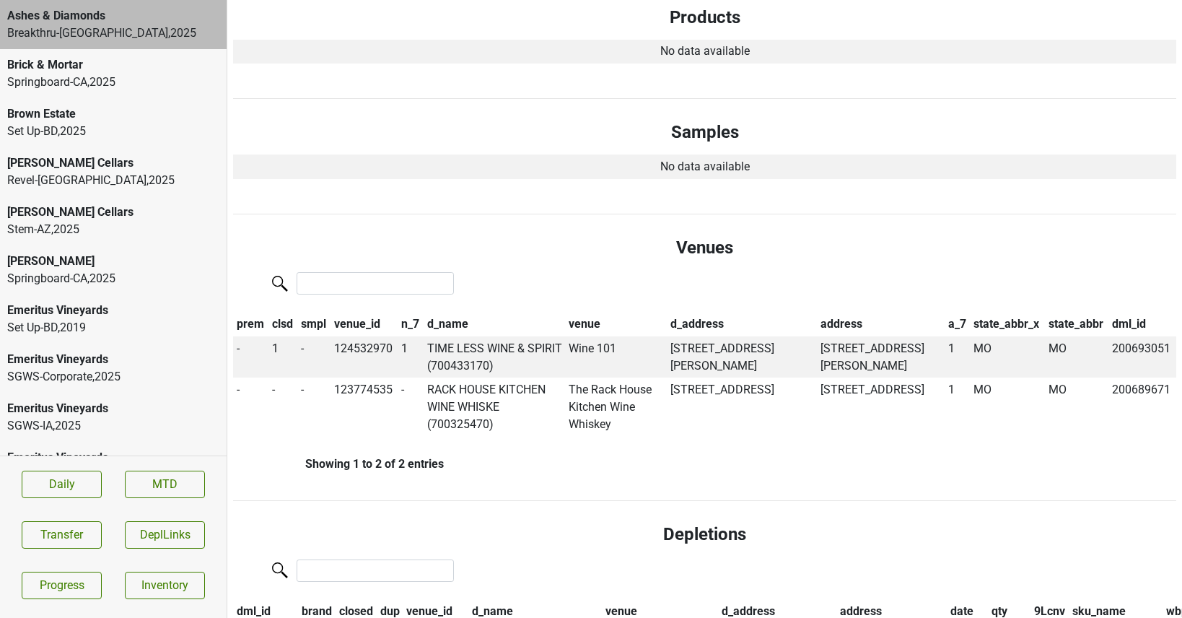
scroll to position [709, 0]
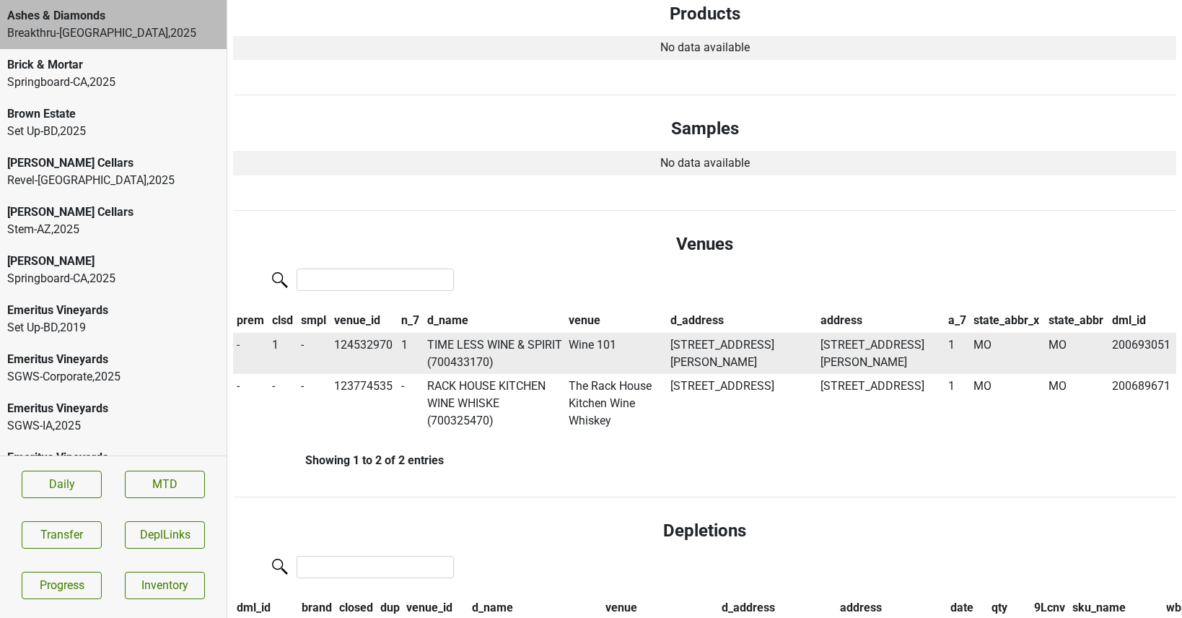
click at [359, 342] on td "124532970" at bounding box center [363, 354] width 67 height 42
copy td "124532970"
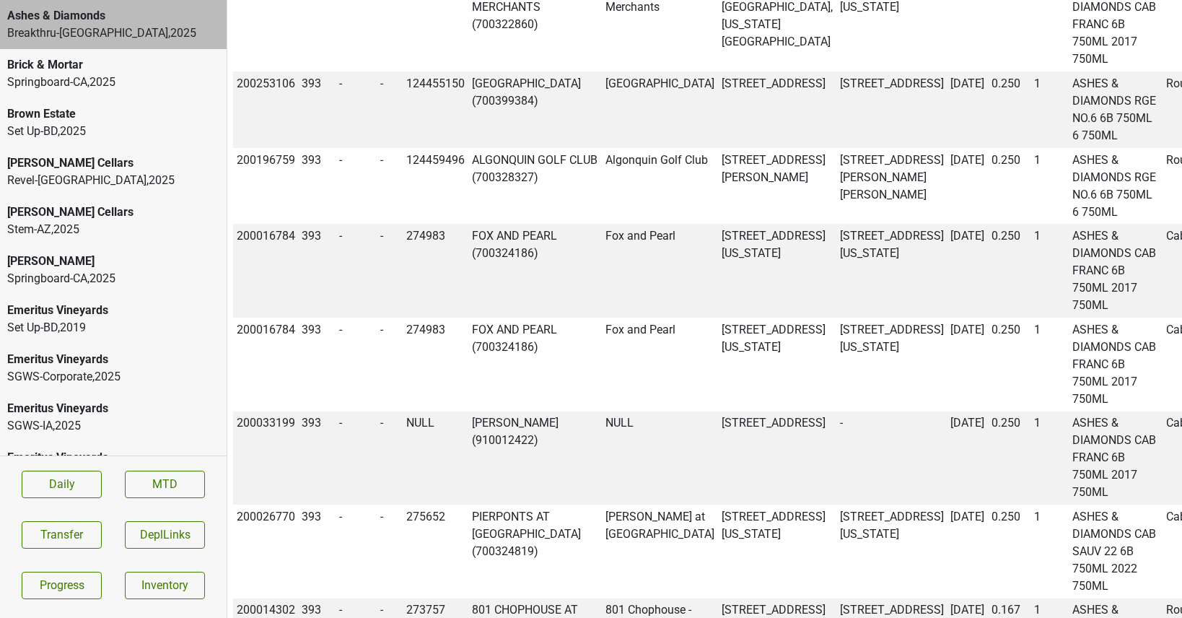
copy td "200693051"
click at [73, 533] on button "Transfer" at bounding box center [62, 534] width 80 height 27
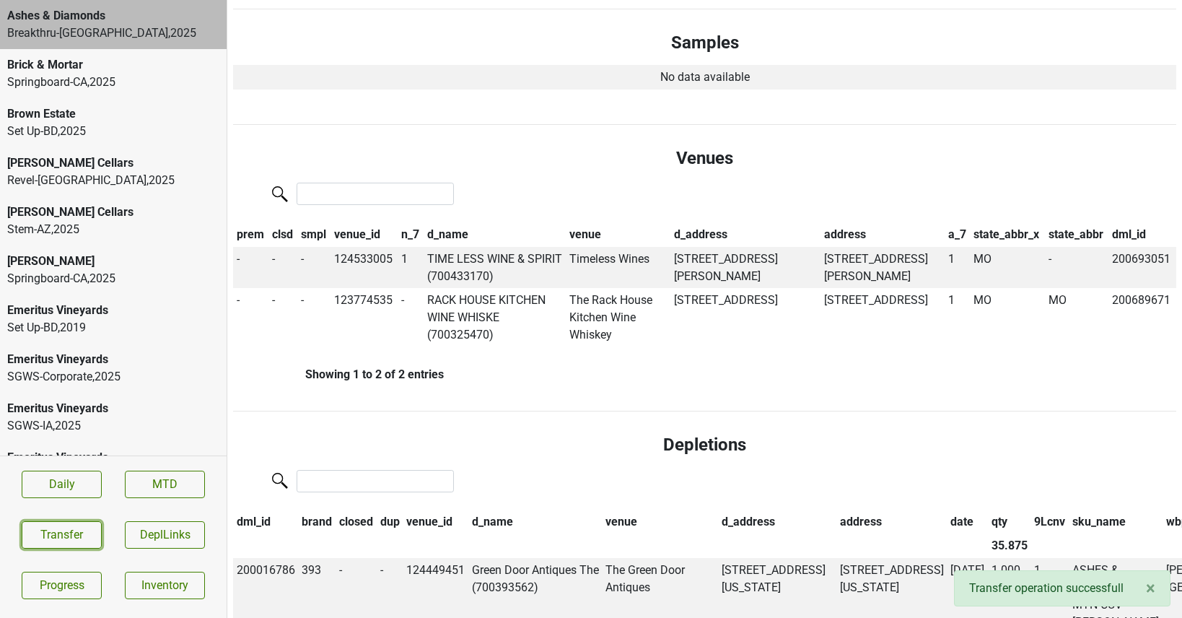
scroll to position [0, 0]
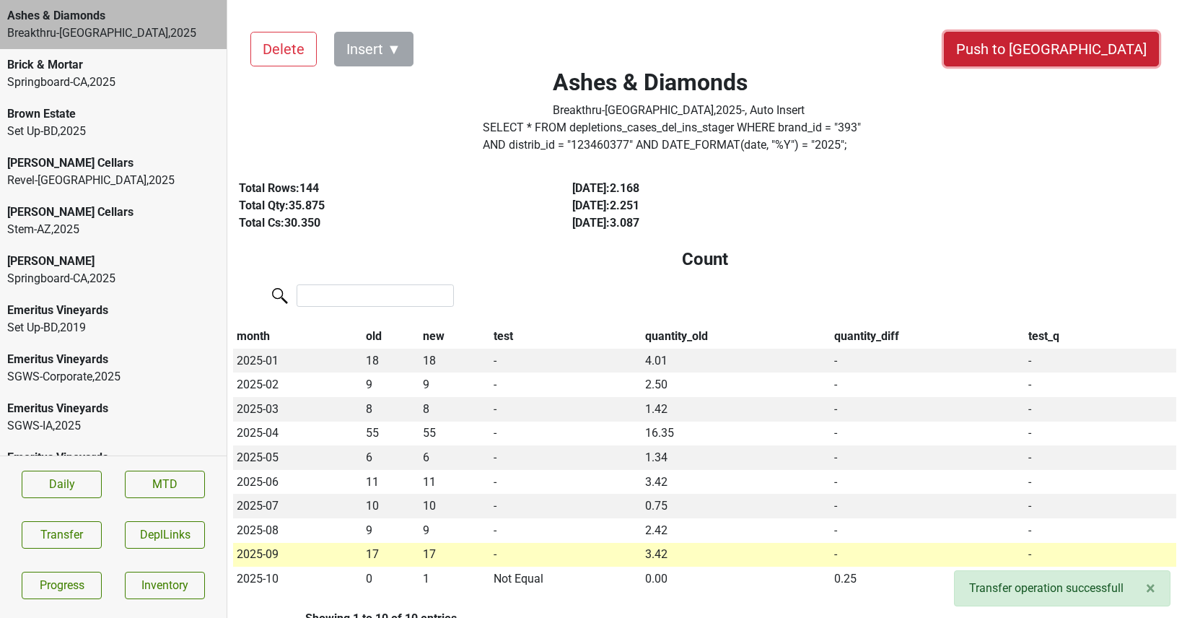
click at [1097, 47] on button "Push to DC" at bounding box center [1051, 49] width 215 height 35
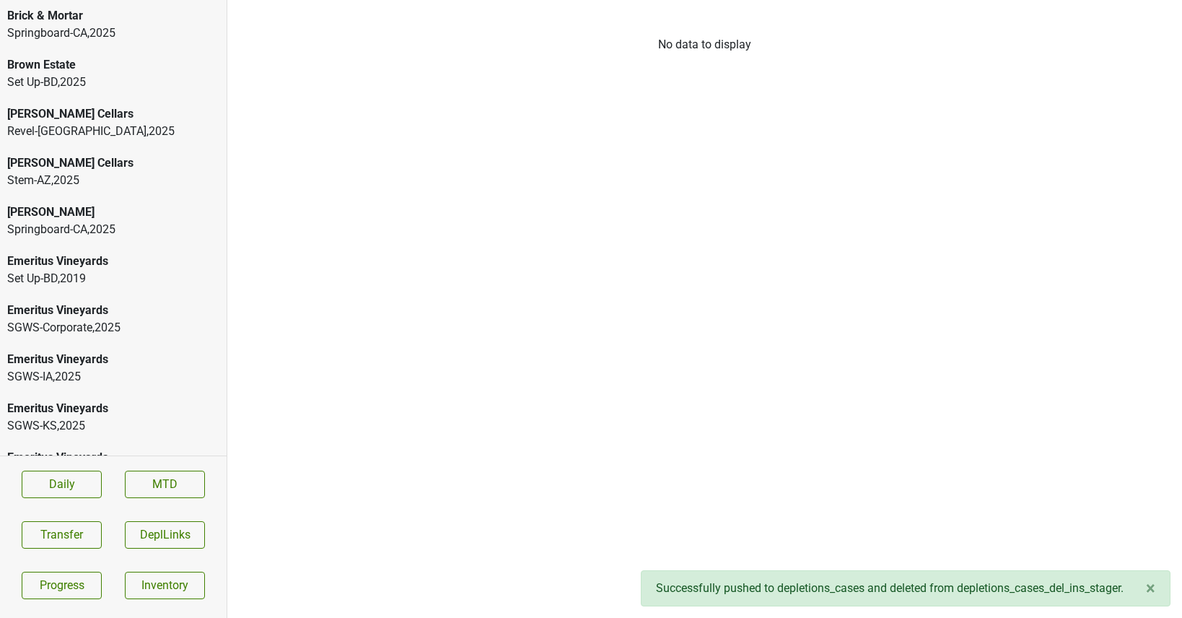
click at [55, 19] on div "Brick & Mortar" at bounding box center [113, 15] width 212 height 17
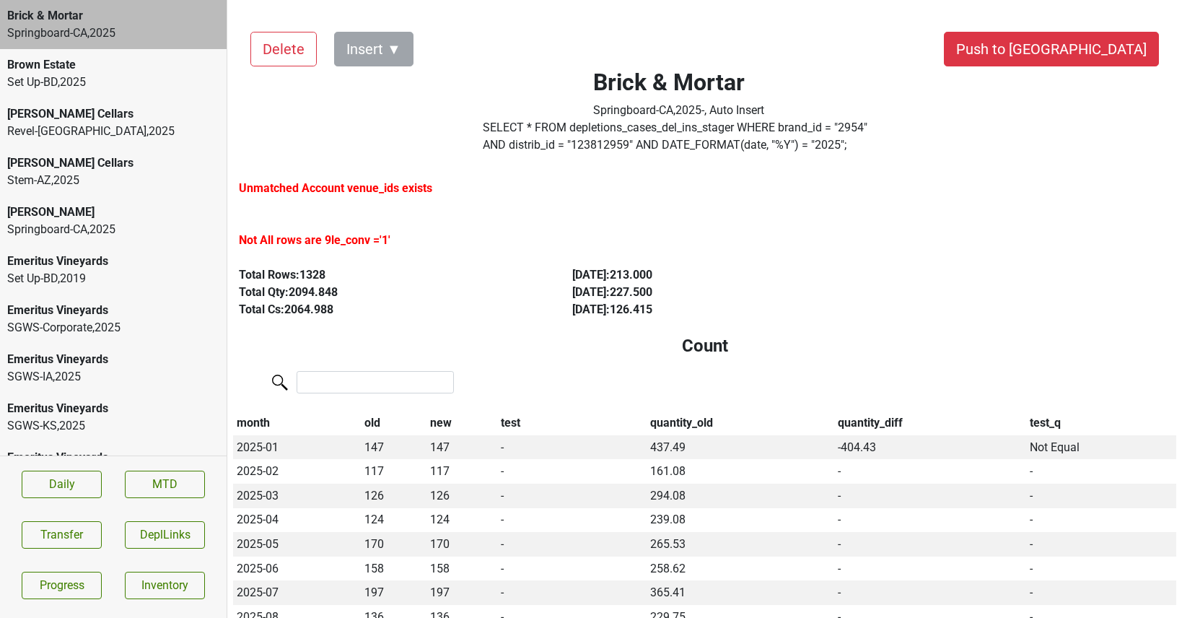
click at [700, 144] on label "SELECT * FROM depletions_cases_del_ins_stager WHERE brand_id = " 2954 " AND dis…" at bounding box center [679, 136] width 392 height 35
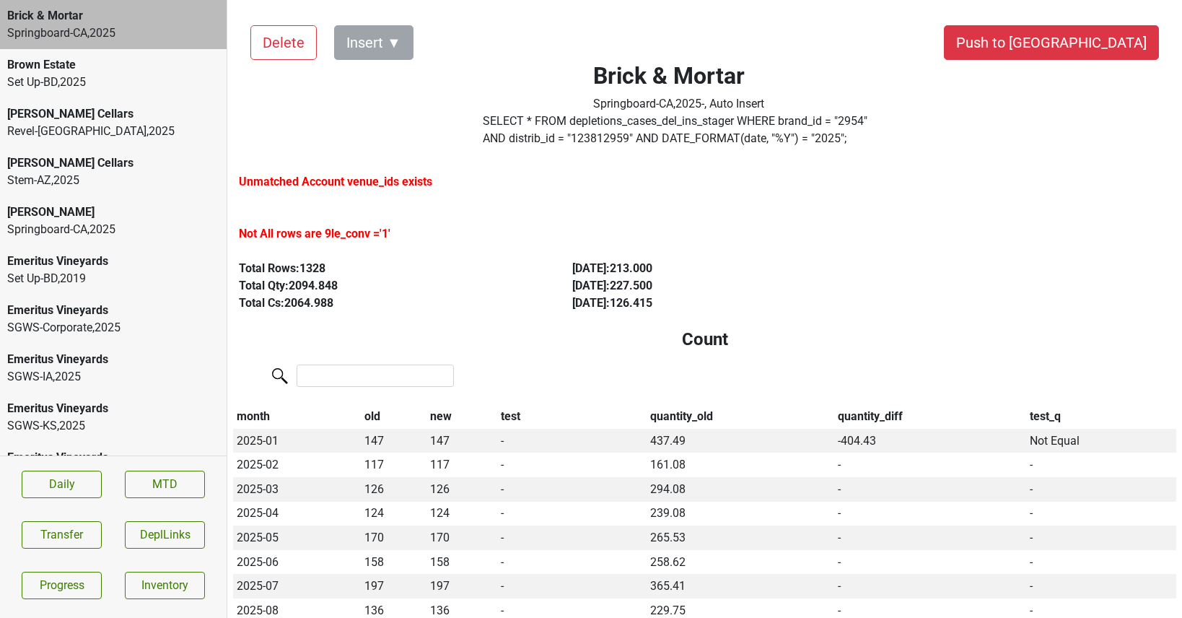
click at [126, 58] on div "Brown Estate" at bounding box center [113, 64] width 212 height 17
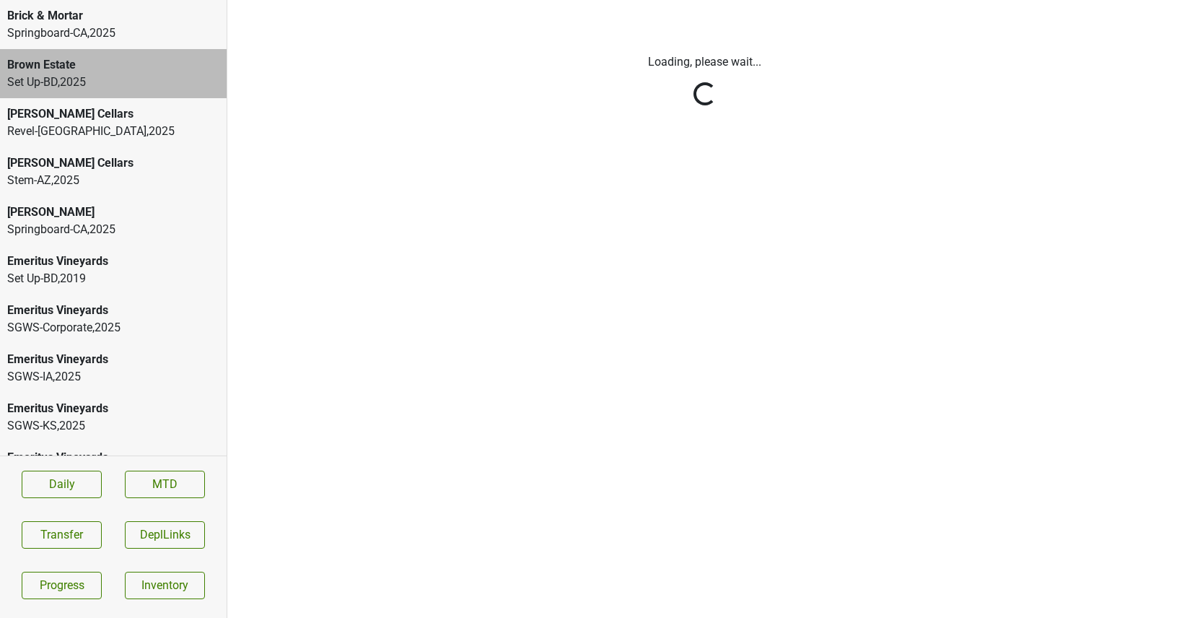
scroll to position [0, 0]
click at [113, 0] on html "Brick & Mortar Springboard-CA , 2025 Brown Estate Set Up-BD , 2025 Caraccioli C…" at bounding box center [591, 0] width 1182 height 0
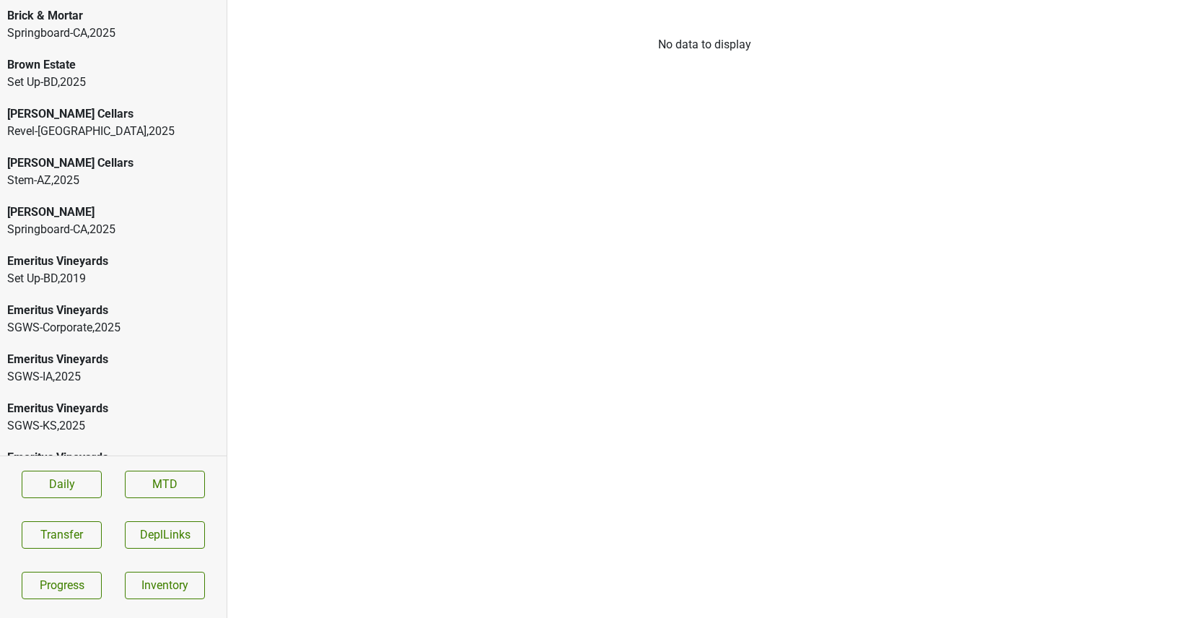
click at [94, 33] on div "Springboard-[GEOGRAPHIC_DATA] , 2025" at bounding box center [113, 33] width 212 height 17
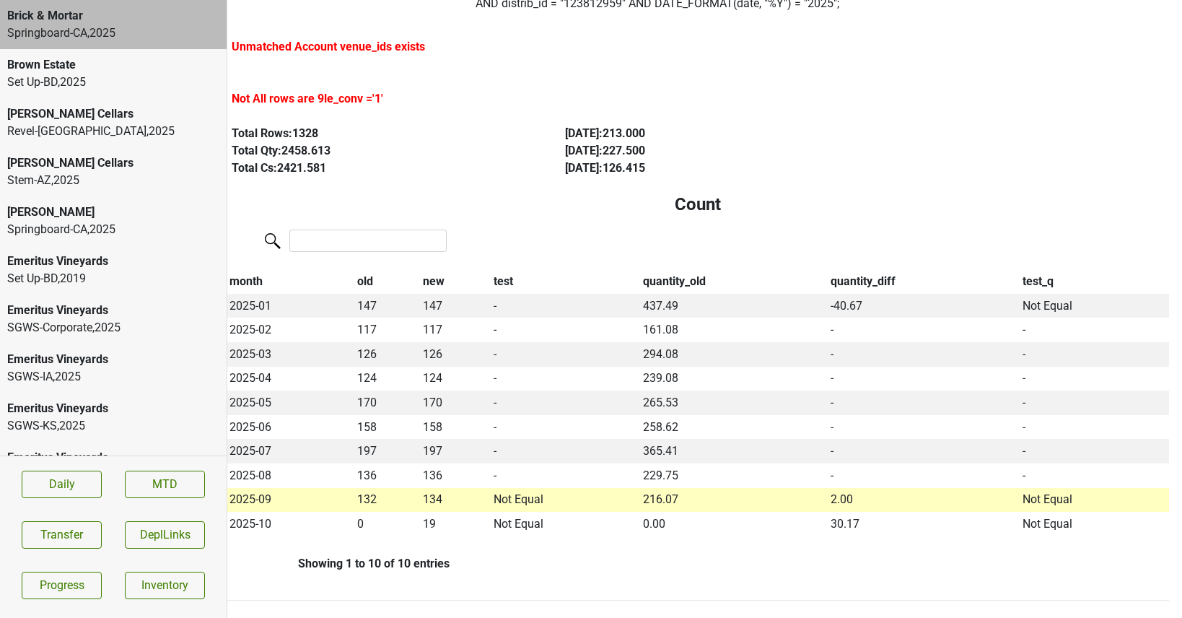
scroll to position [0, 7]
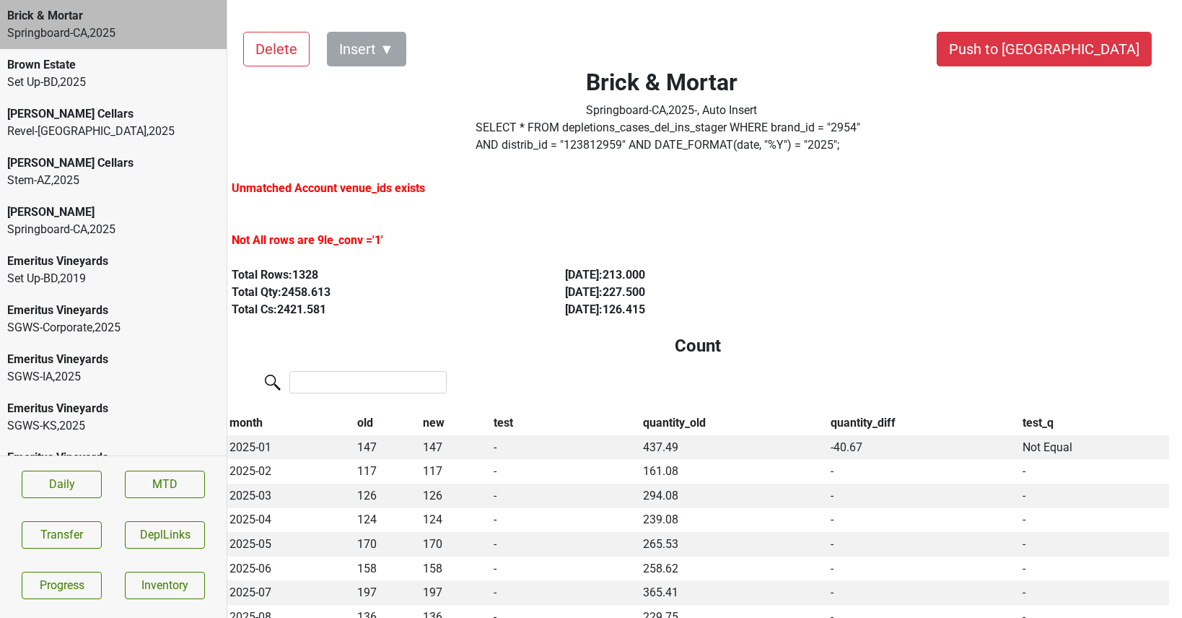
click at [568, 128] on label "SELECT * FROM depletions_cases_del_ins_stager WHERE brand_id = " 2954 " AND dis…" at bounding box center [671, 136] width 392 height 35
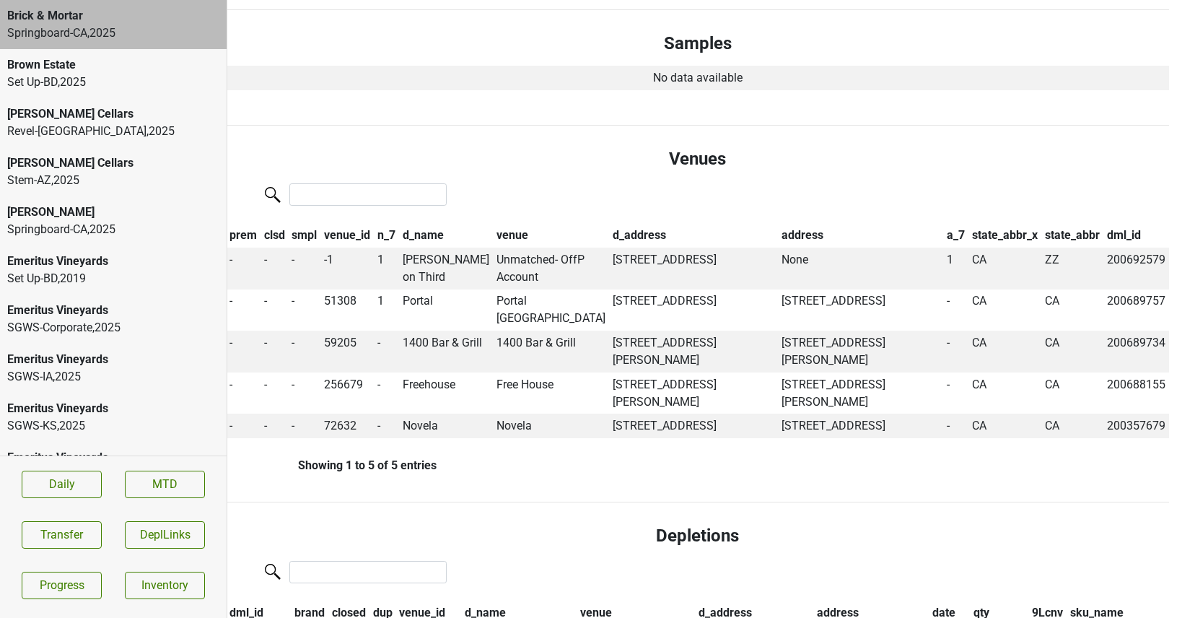
scroll to position [984, 7]
click at [422, 274] on td "Jane on Third" at bounding box center [446, 268] width 94 height 42
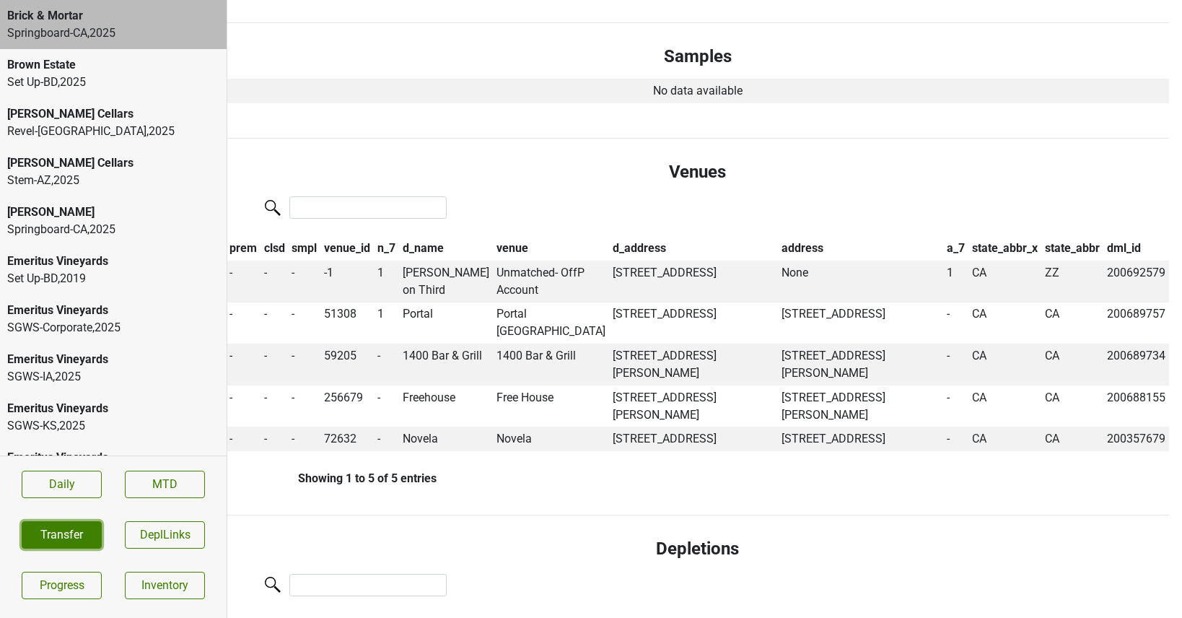
click at [66, 531] on button "Transfer" at bounding box center [62, 534] width 80 height 27
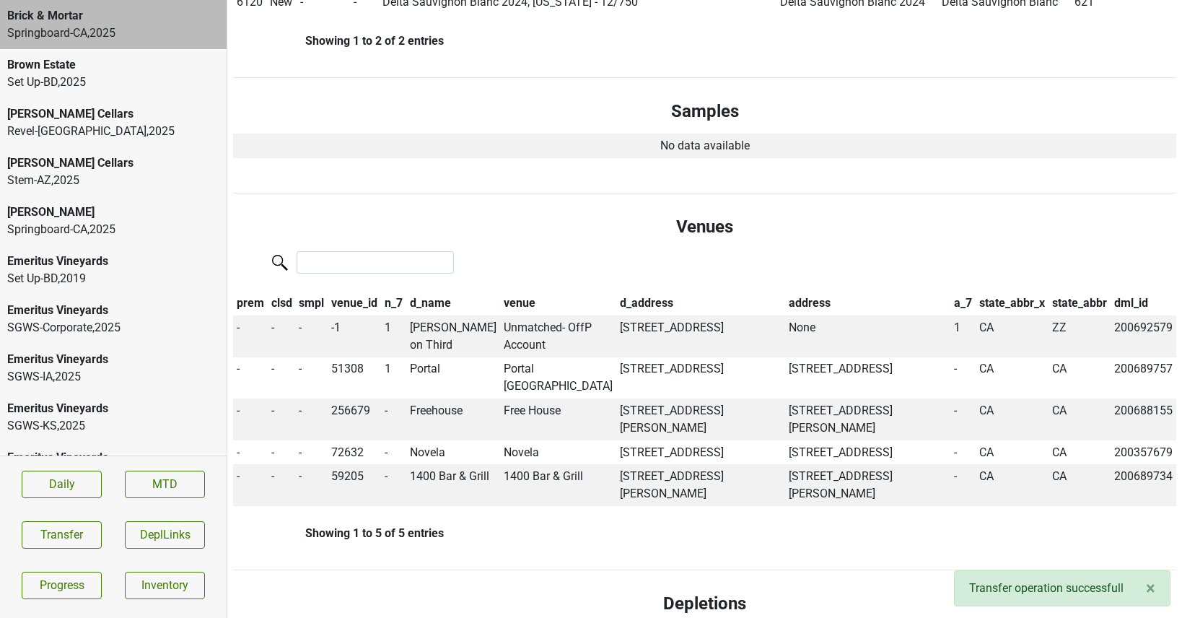
scroll to position [57646, 0]
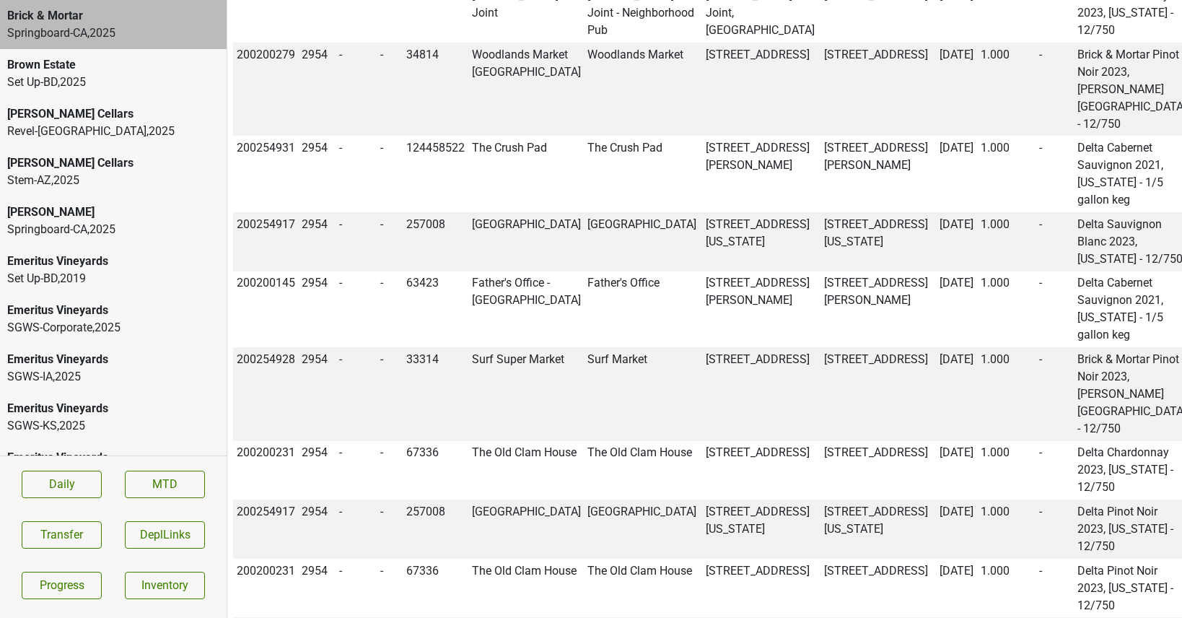
copy td "200692579"
click at [56, 533] on button "Transfer" at bounding box center [62, 534] width 80 height 27
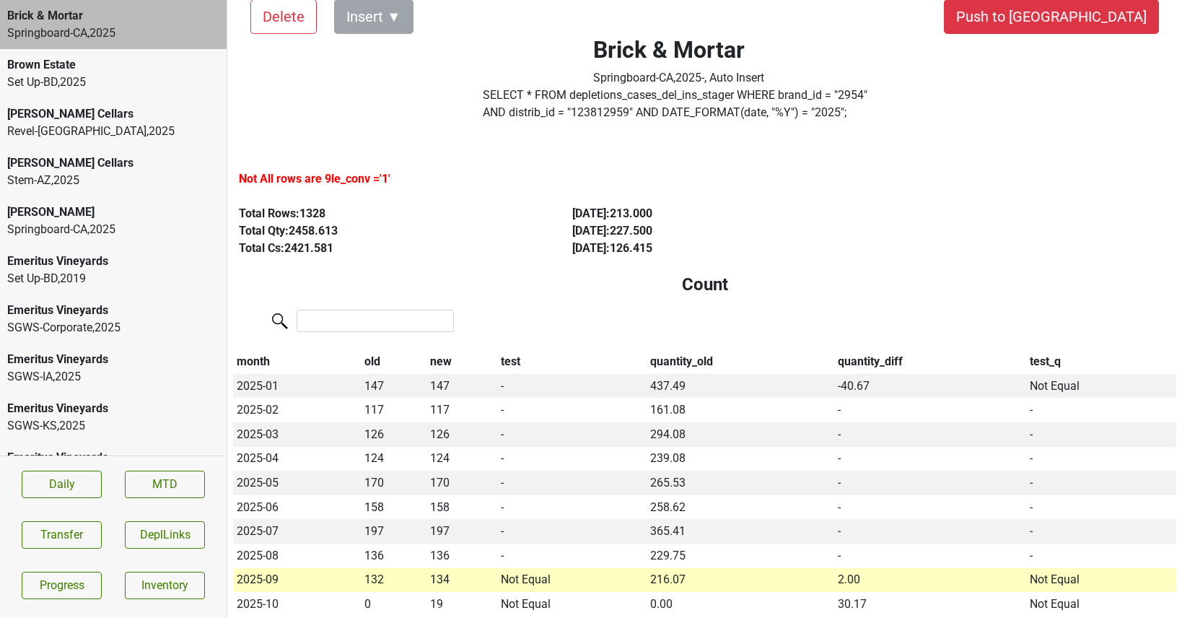
scroll to position [0, 0]
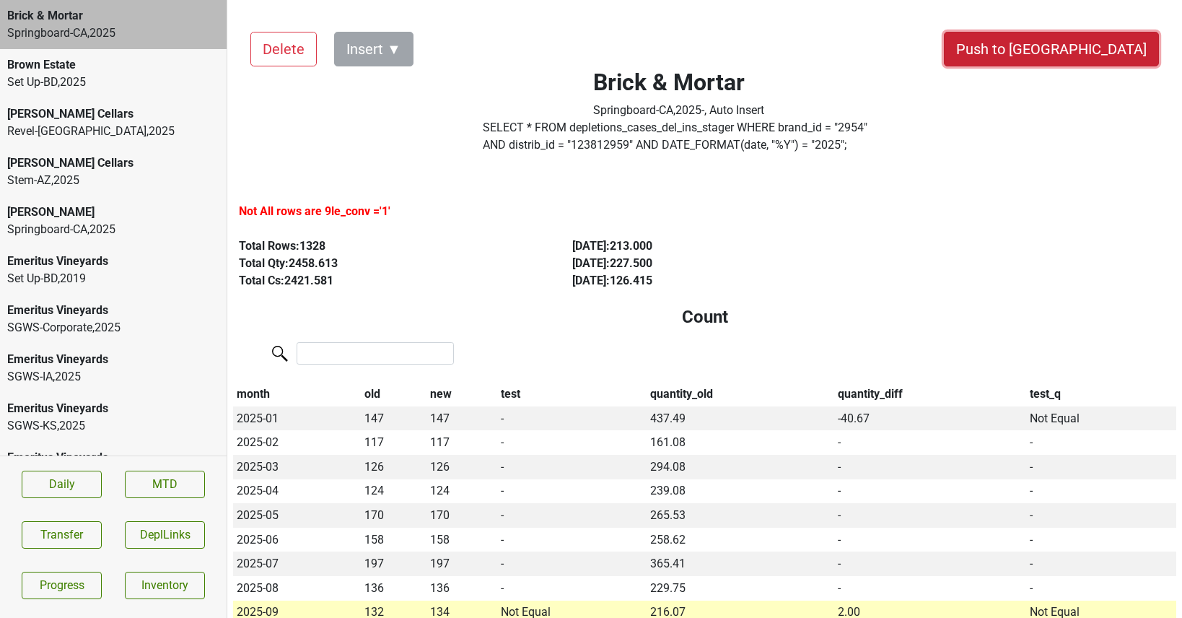
click at [1104, 56] on button "Push to [GEOGRAPHIC_DATA]" at bounding box center [1051, 49] width 215 height 35
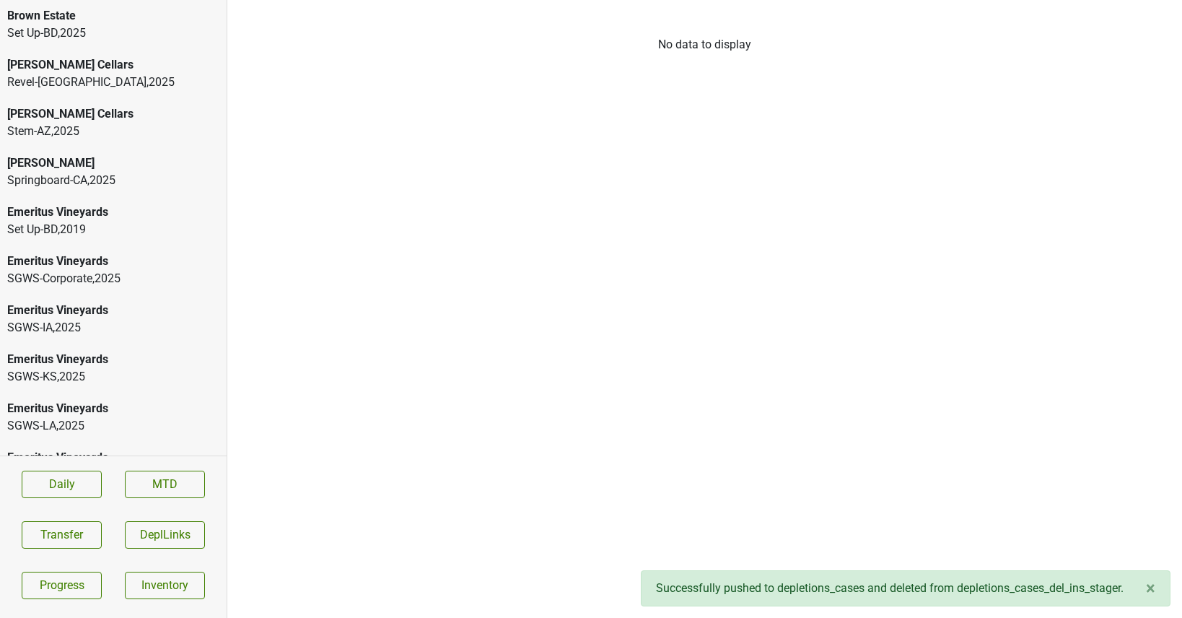
click at [115, 175] on div "Springboard-CA , 2025" at bounding box center [113, 180] width 212 height 17
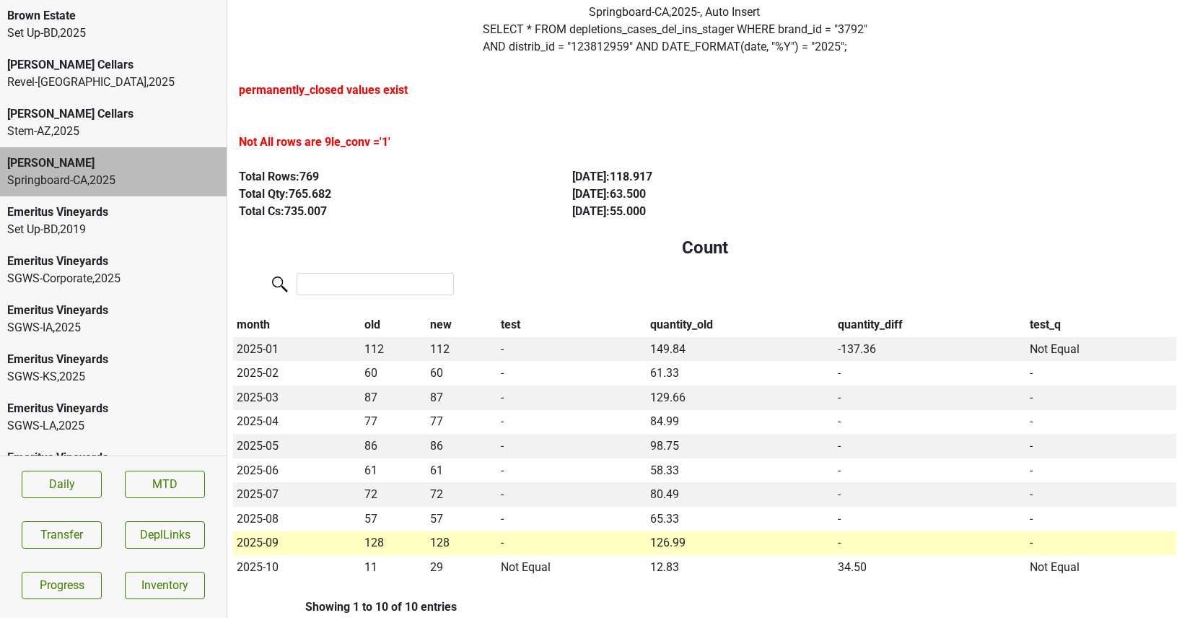
scroll to position [95, 0]
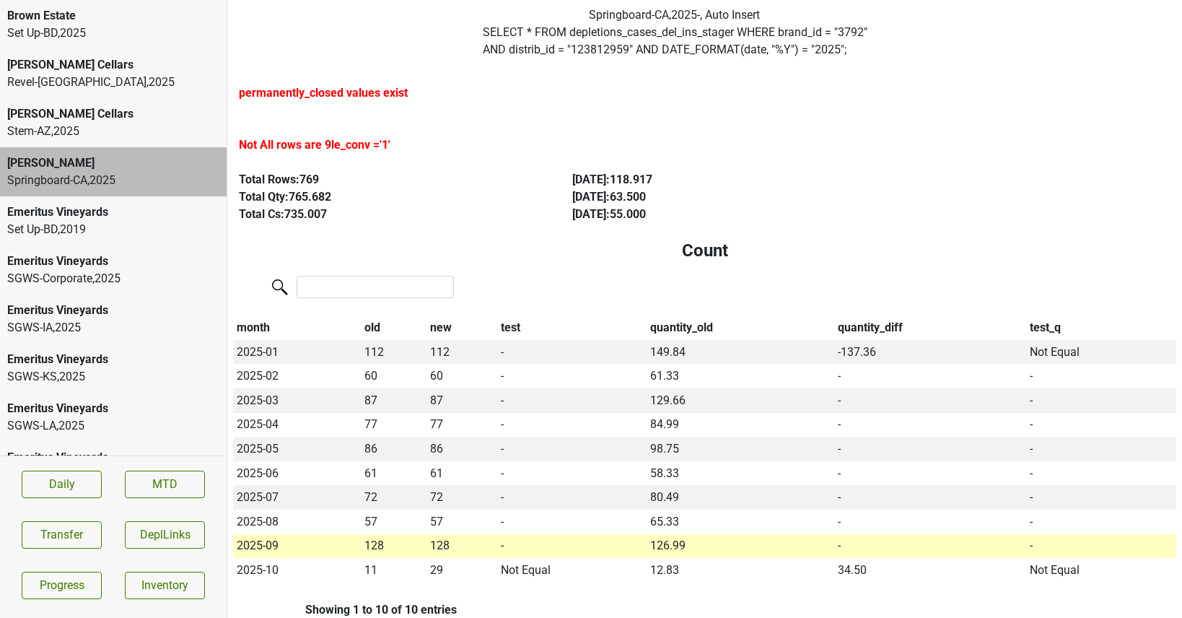
click at [523, 30] on label "SELECT * FROM depletions_cases_del_ins_stager WHERE brand_id = " 3792 " AND dis…" at bounding box center [679, 41] width 392 height 35
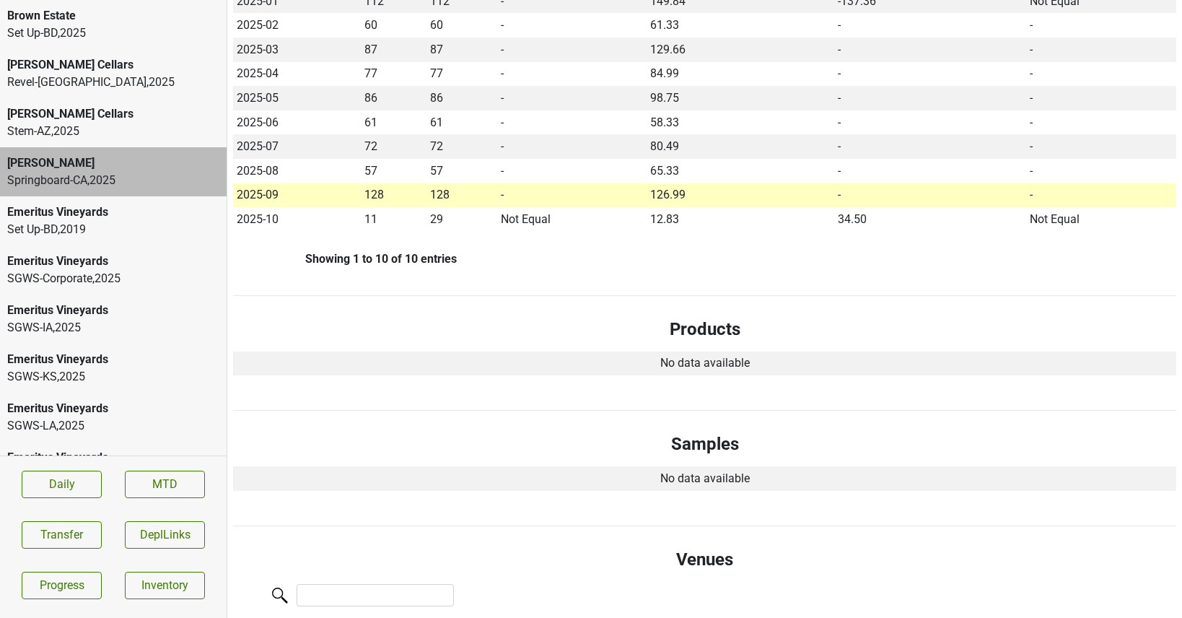
scroll to position [0, 0]
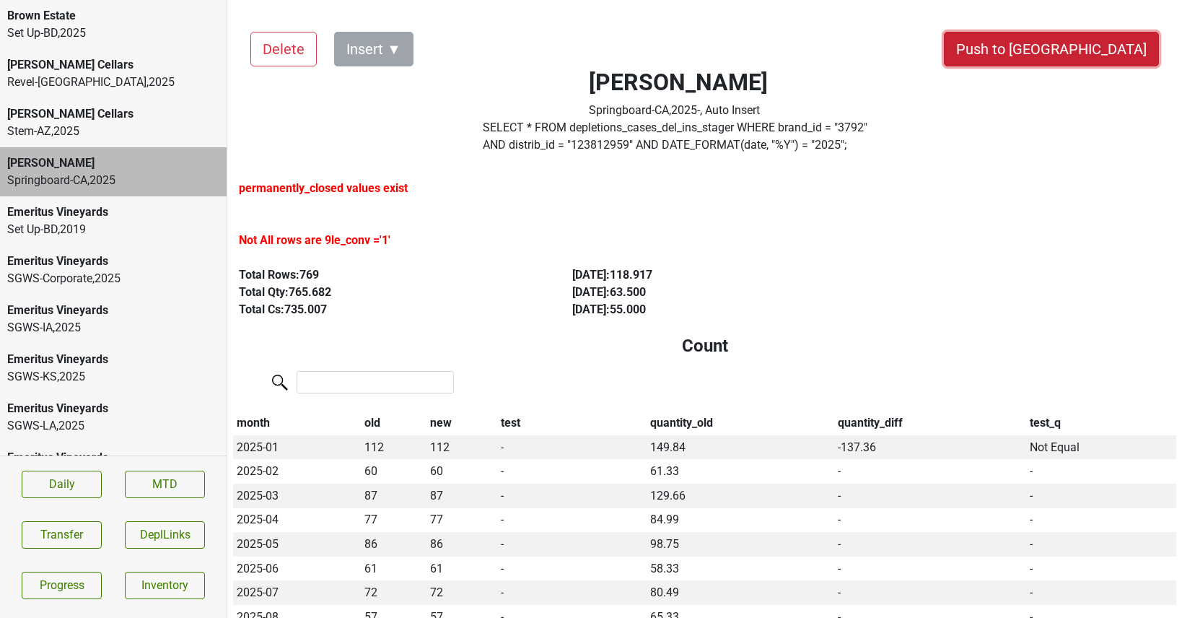
click at [1092, 48] on button "Push to [GEOGRAPHIC_DATA]" at bounding box center [1051, 49] width 215 height 35
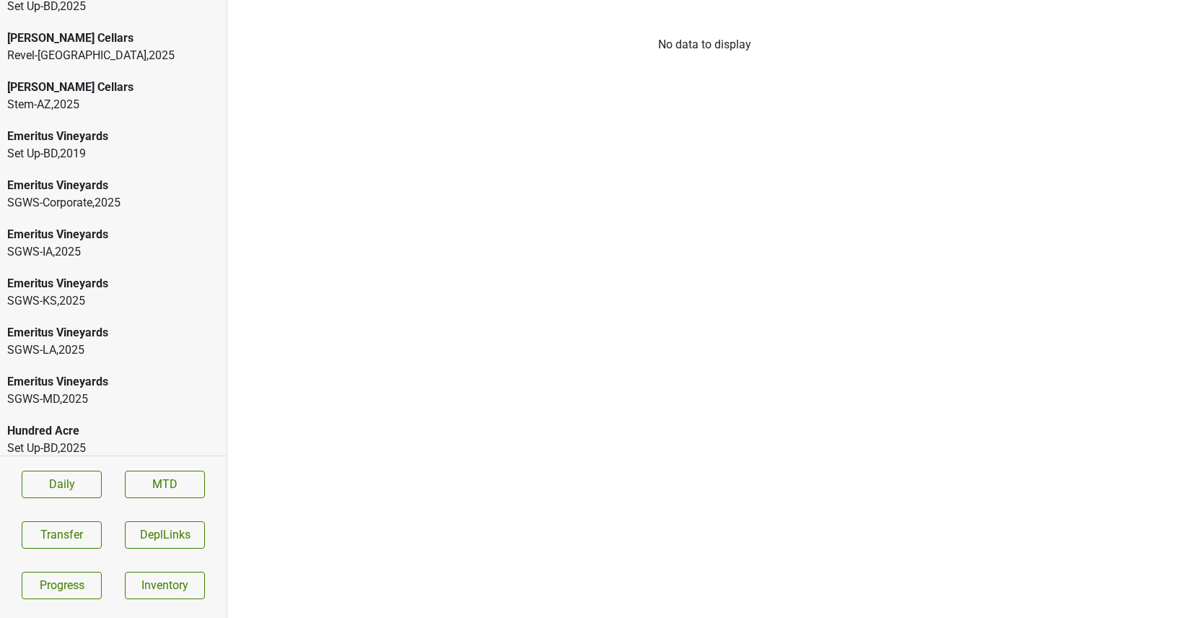
scroll to position [30, 0]
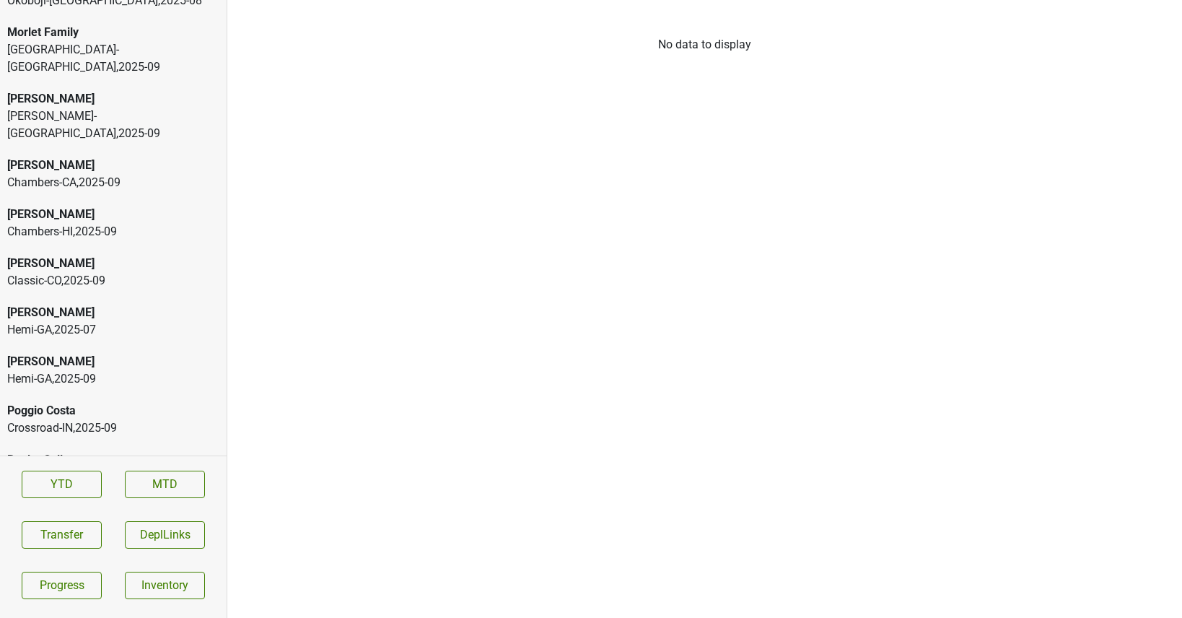
scroll to position [3665, 0]
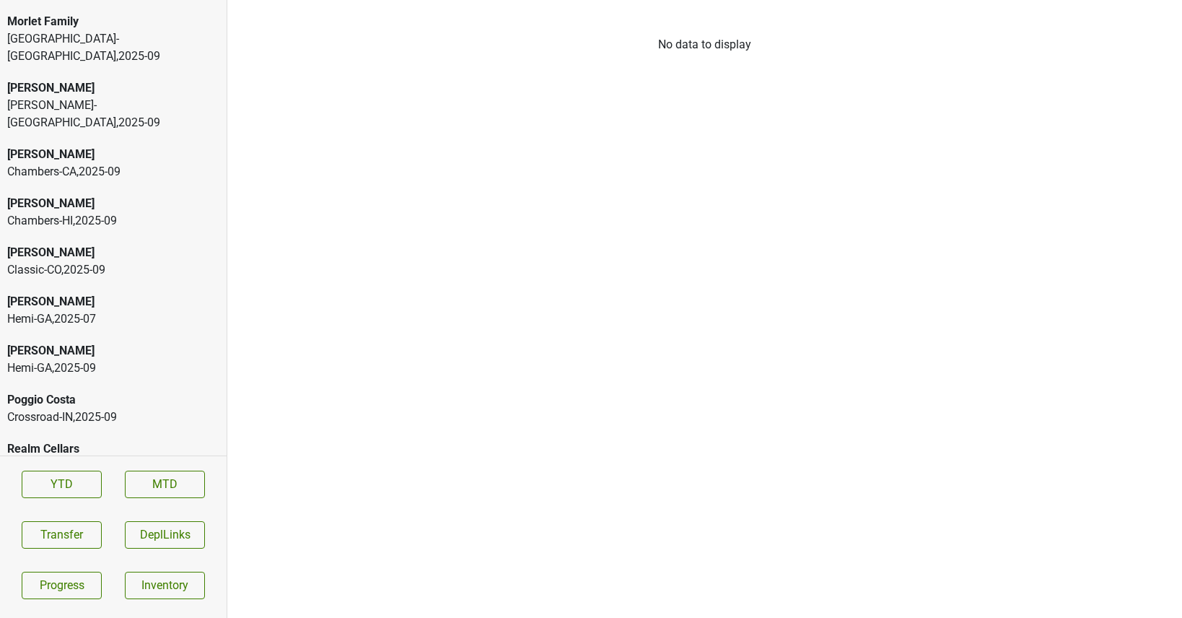
click at [100, 489] on div "Realm Cellars" at bounding box center [113, 497] width 212 height 17
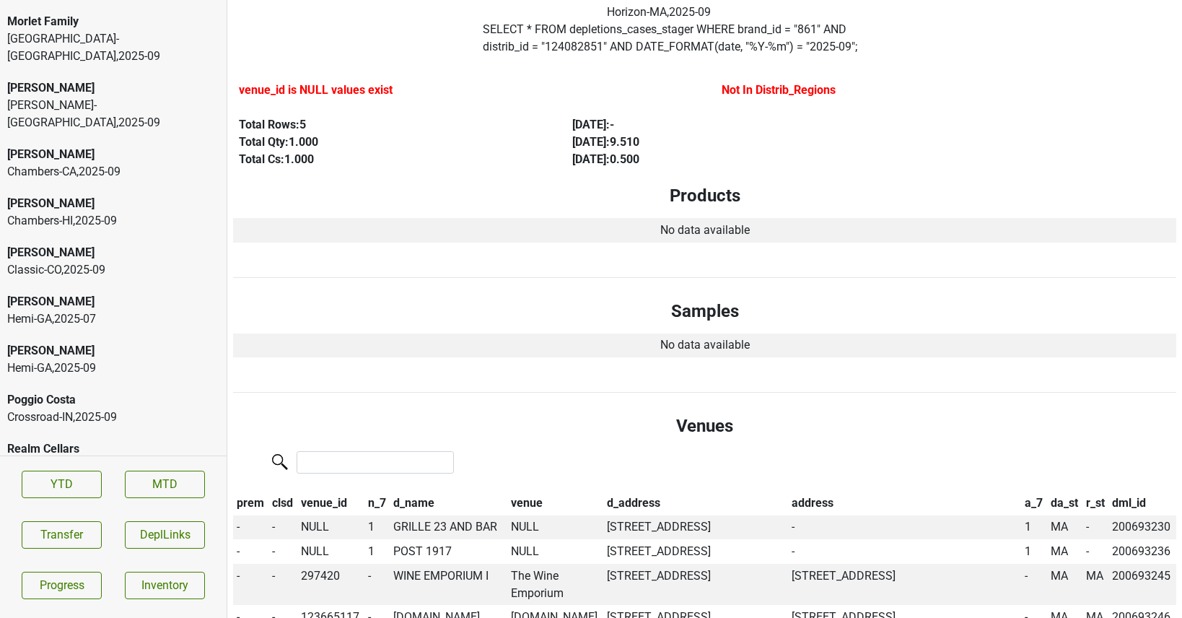
scroll to position [0, 0]
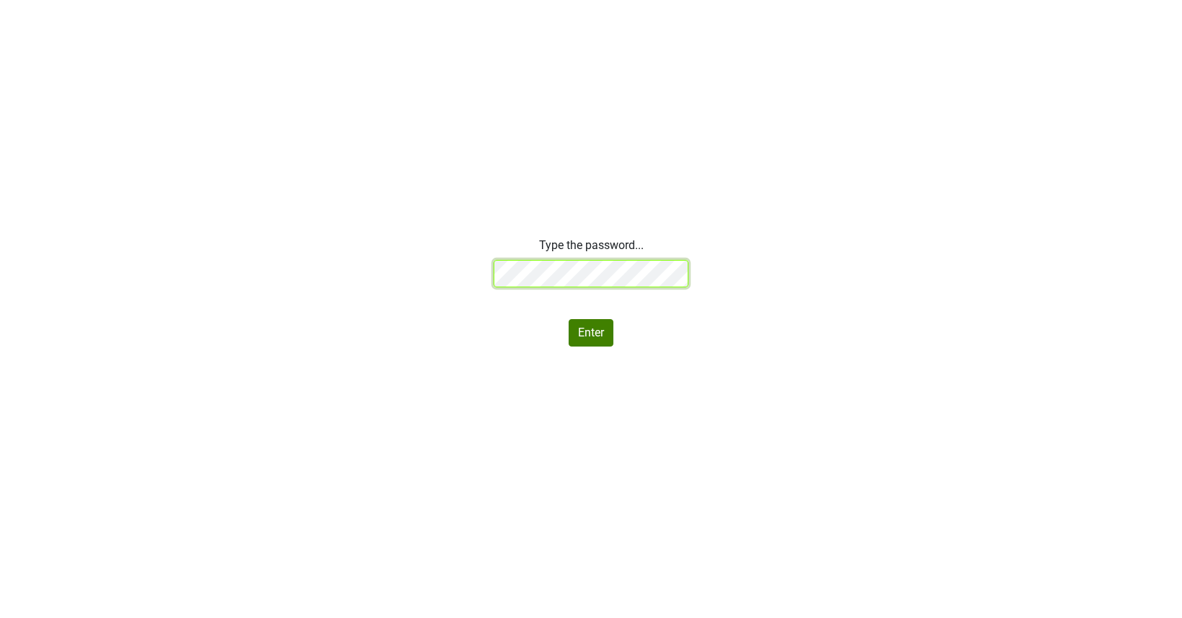
click at [388, 265] on div "Type the password... Enter" at bounding box center [591, 292] width 1182 height 110
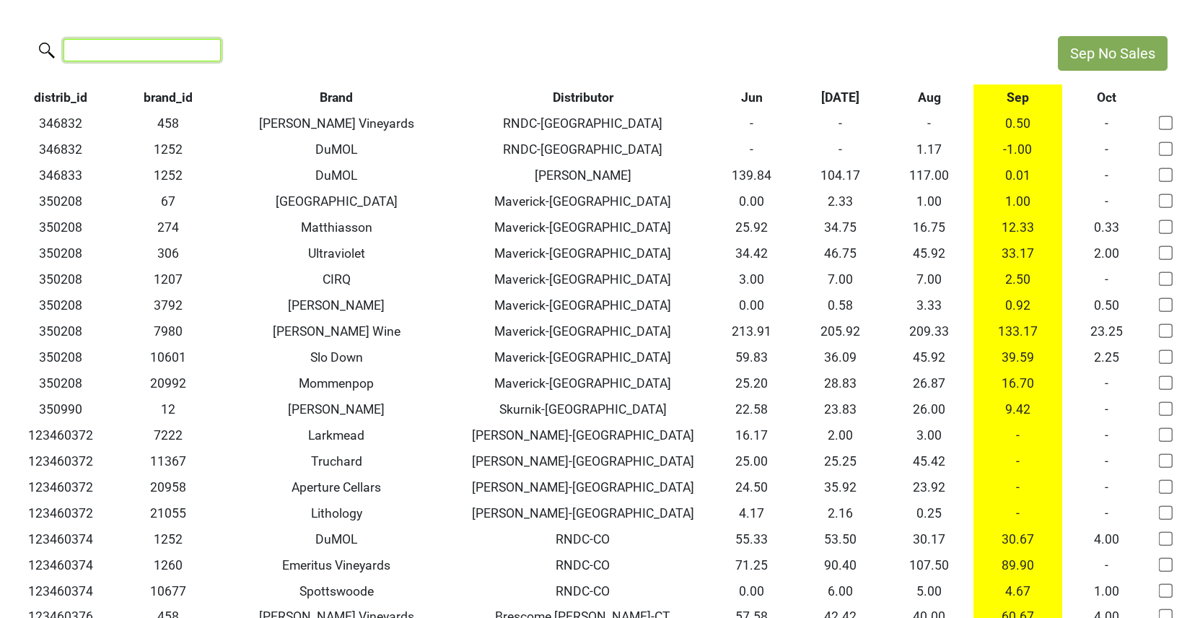
click at [109, 53] on input "search" at bounding box center [141, 50] width 157 height 22
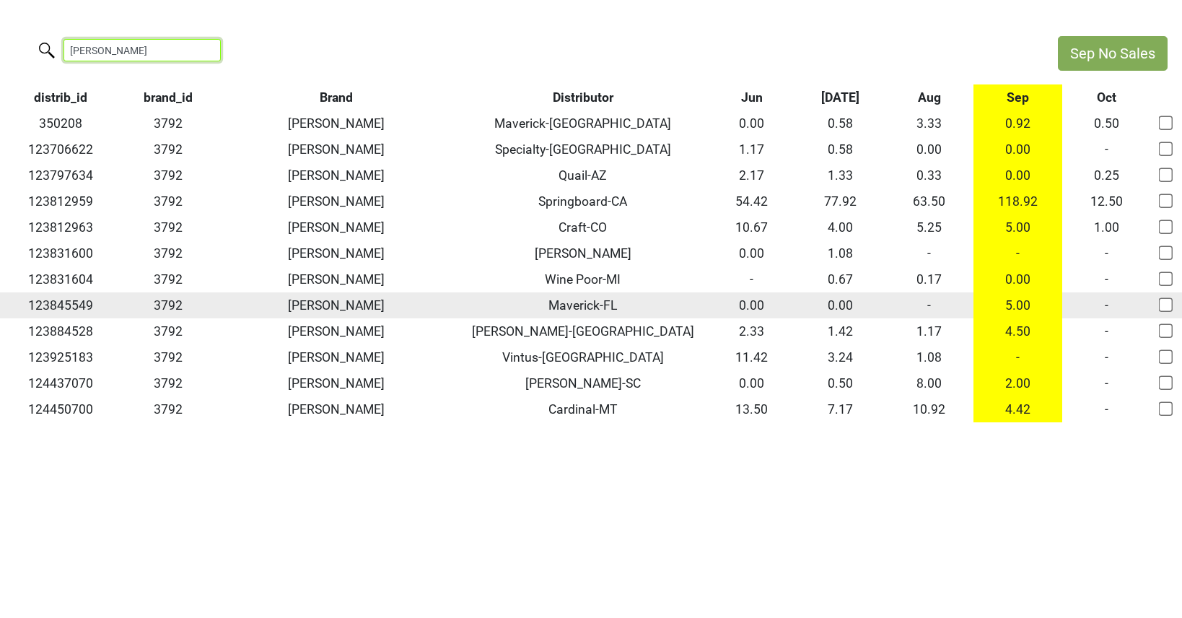
type input "[PERSON_NAME]"
click at [930, 305] on td "-" at bounding box center [928, 305] width 89 height 26
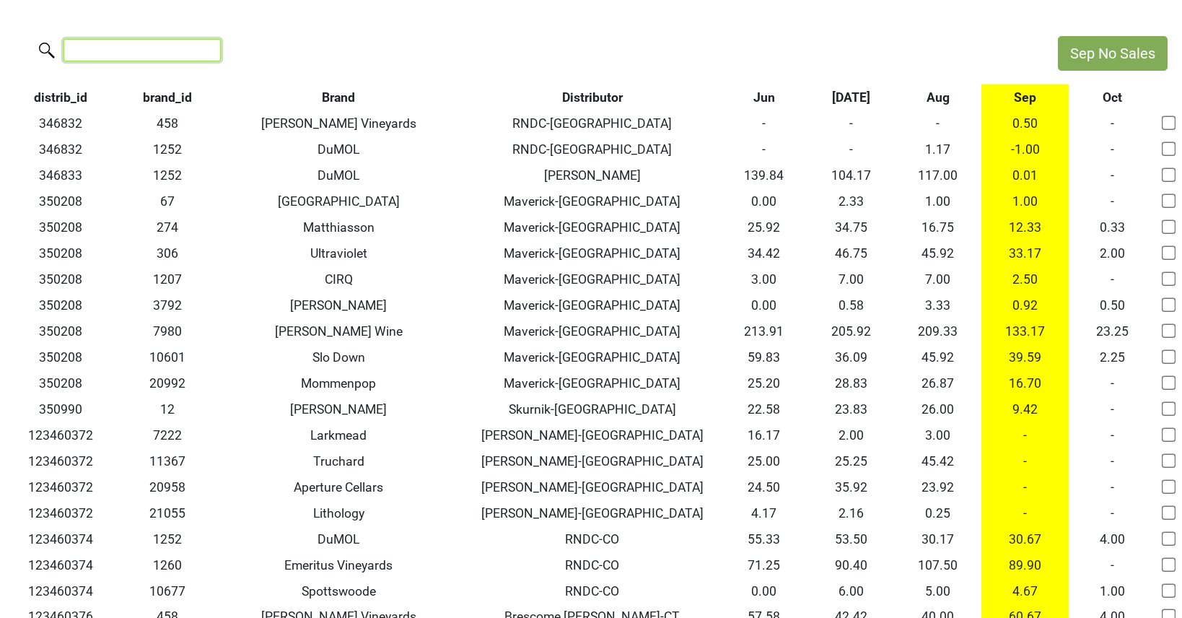
click at [126, 44] on input "search" at bounding box center [141, 50] width 157 height 22
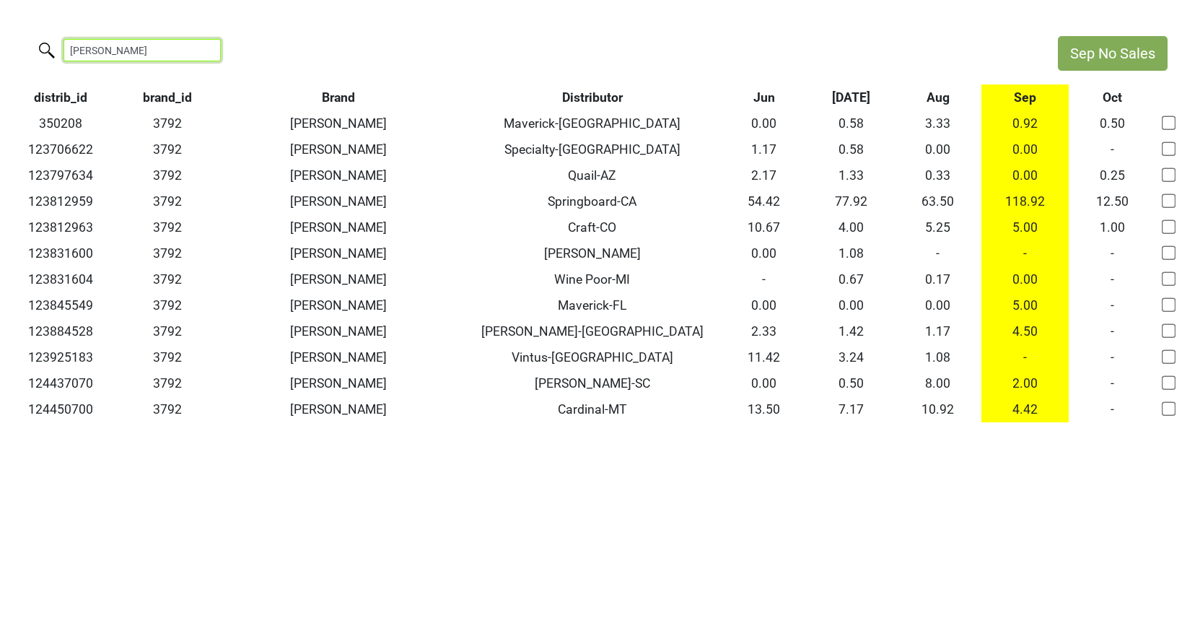
type input "cobb"
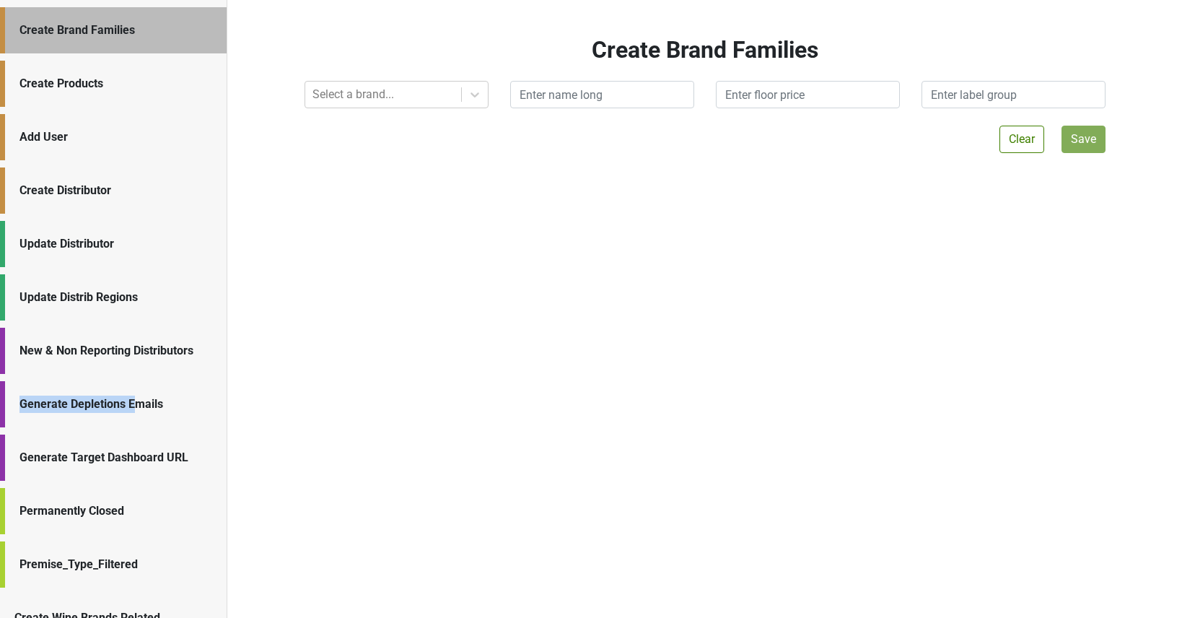
drag, startPoint x: 131, startPoint y: 405, endPoint x: 92, endPoint y: 373, distance: 50.8
click at [92, 373] on div "Create Brand Families Create Products Add User Create Distributor Update Distri…" at bounding box center [113, 323] width 227 height 633
click at [97, 400] on div "Generate Depletions Emails" at bounding box center [115, 403] width 193 height 17
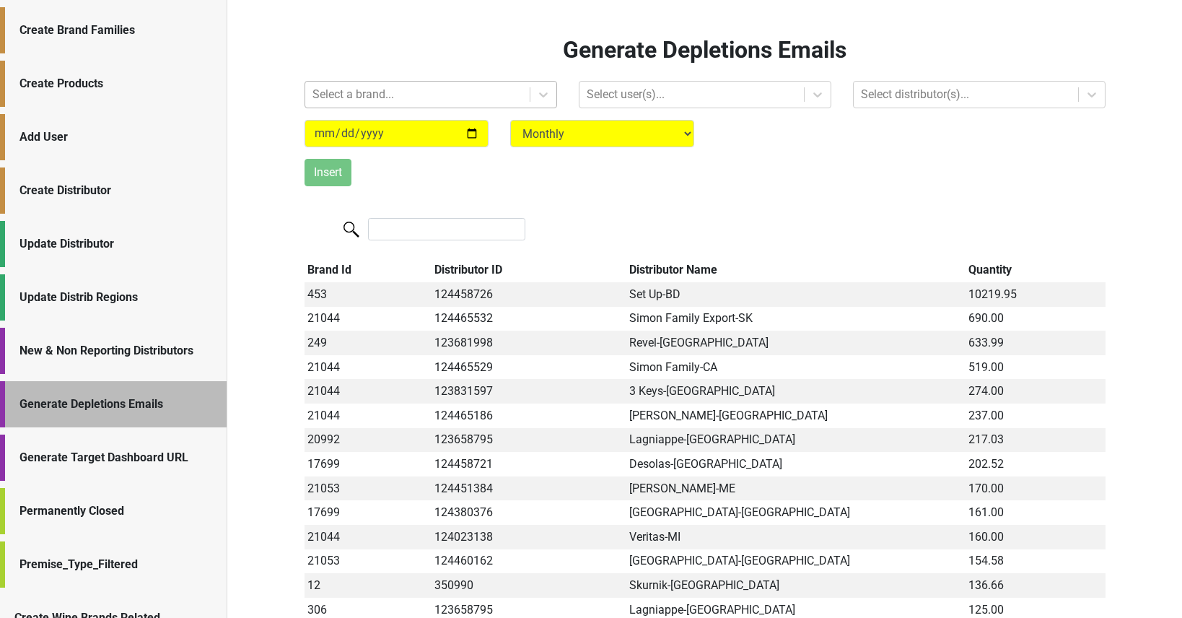
click at [398, 98] on div at bounding box center [417, 94] width 210 height 20
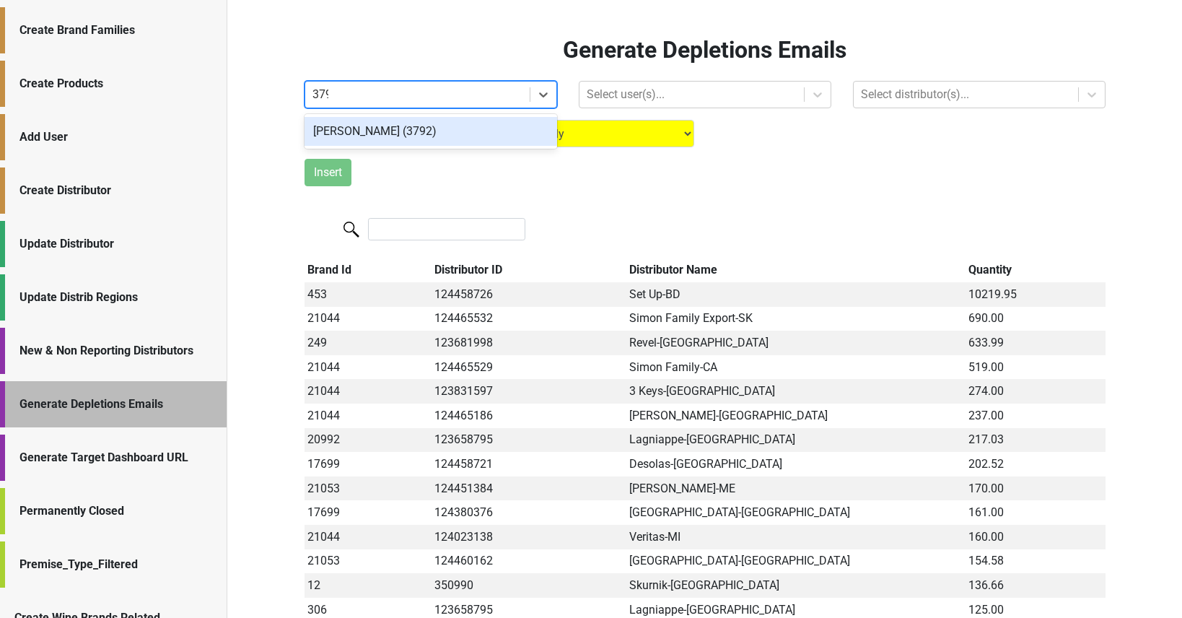
type input "3792"
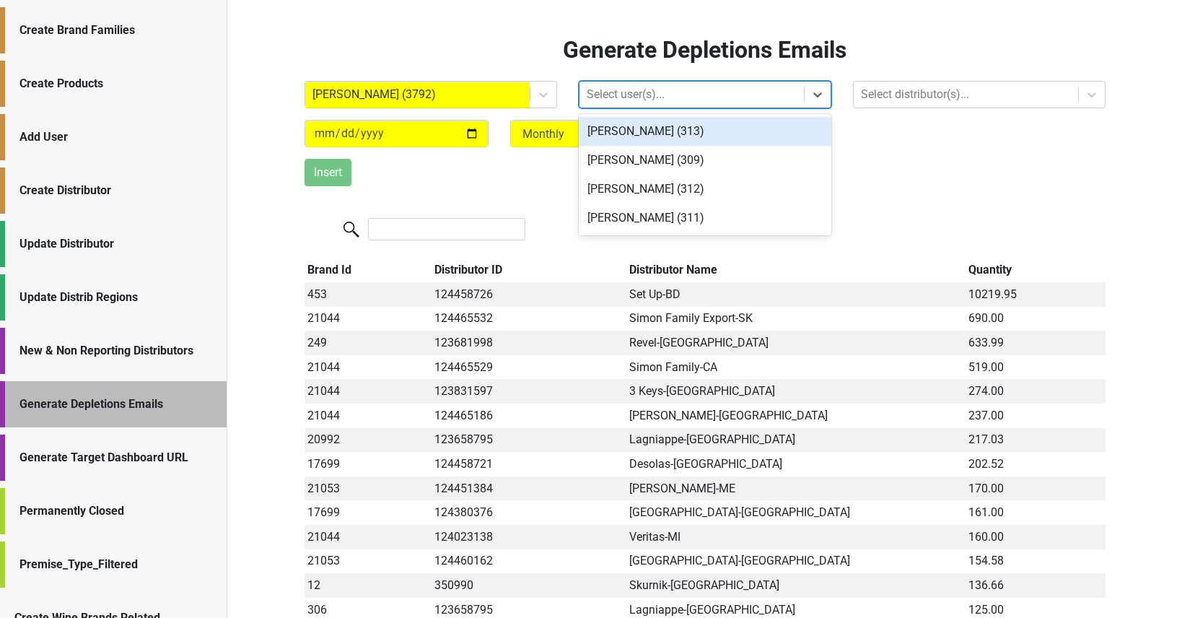
click at [637, 88] on div at bounding box center [691, 94] width 210 height 20
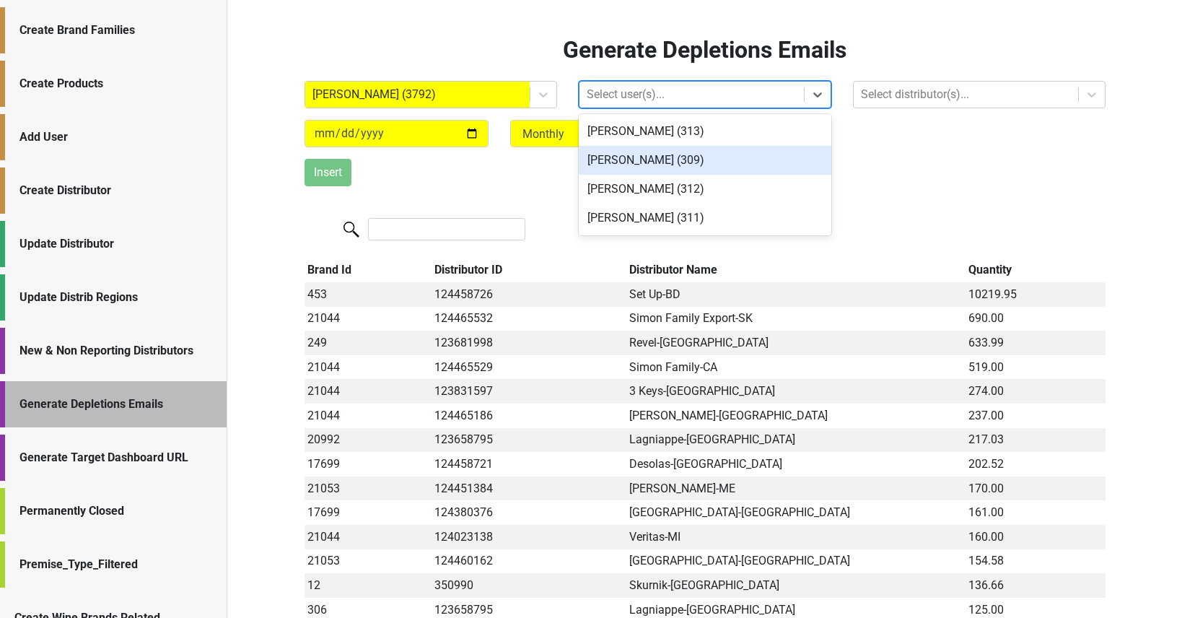
click at [636, 159] on div "[PERSON_NAME] (309)" at bounding box center [705, 160] width 252 height 29
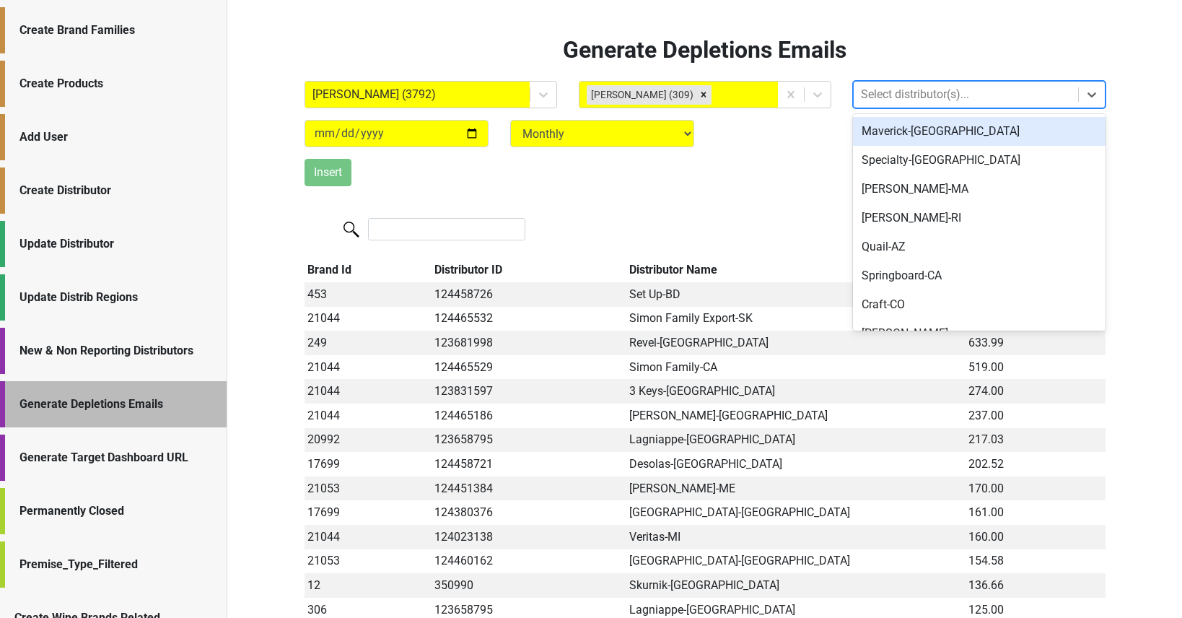
click at [919, 98] on div at bounding box center [966, 94] width 210 height 20
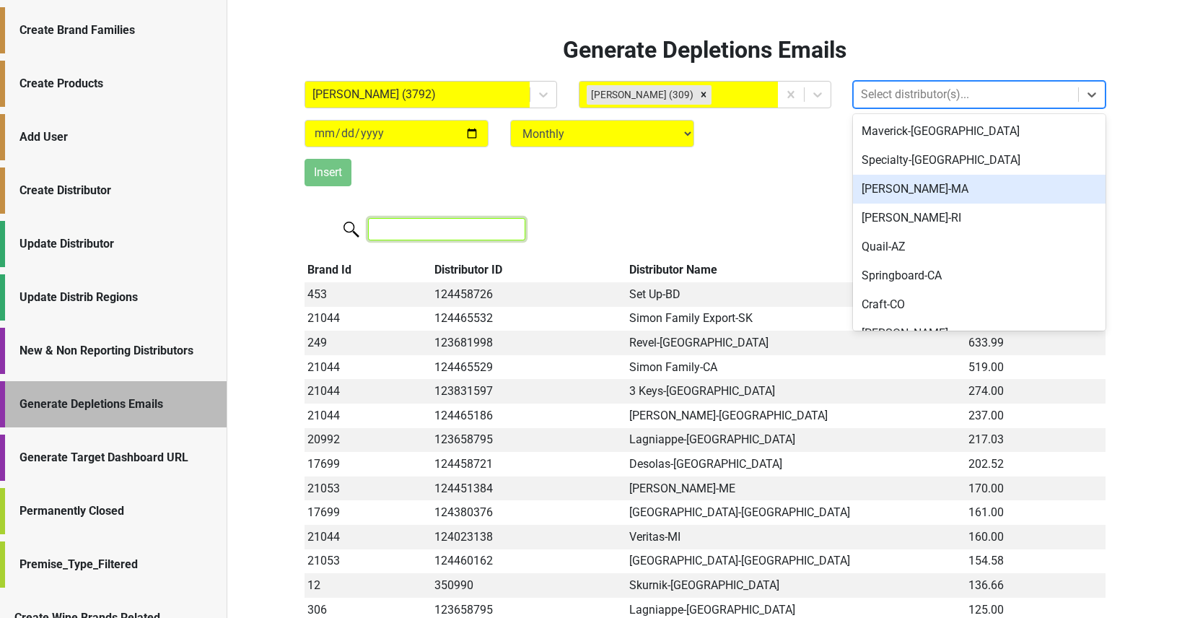
click at [418, 224] on input "search" at bounding box center [446, 229] width 157 height 22
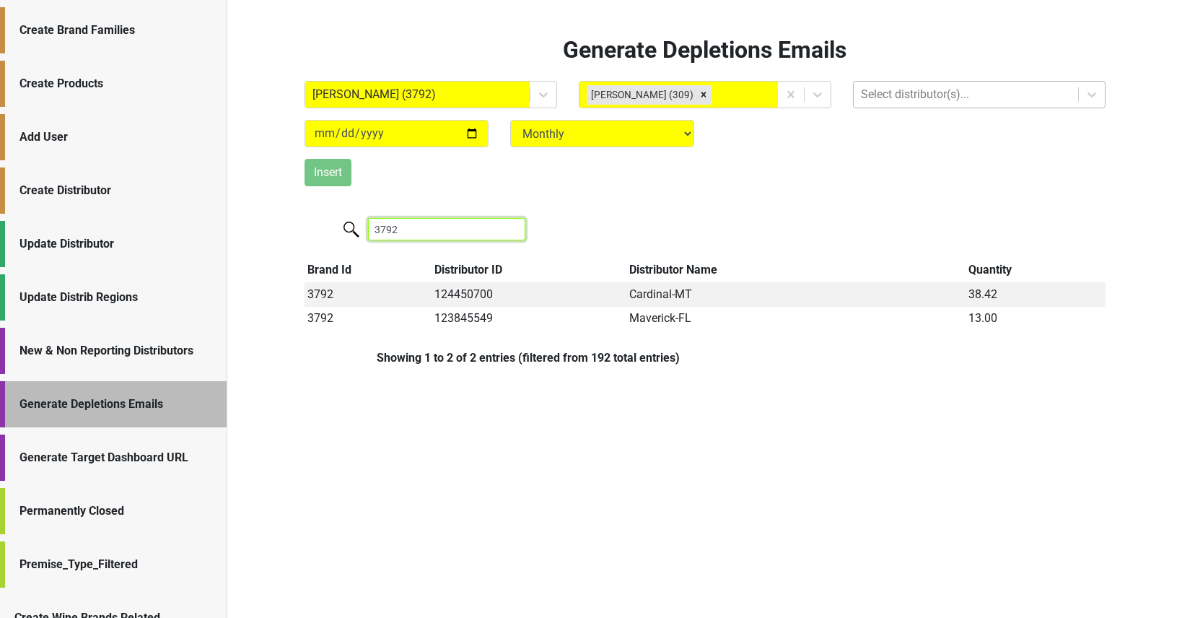
type input "3792"
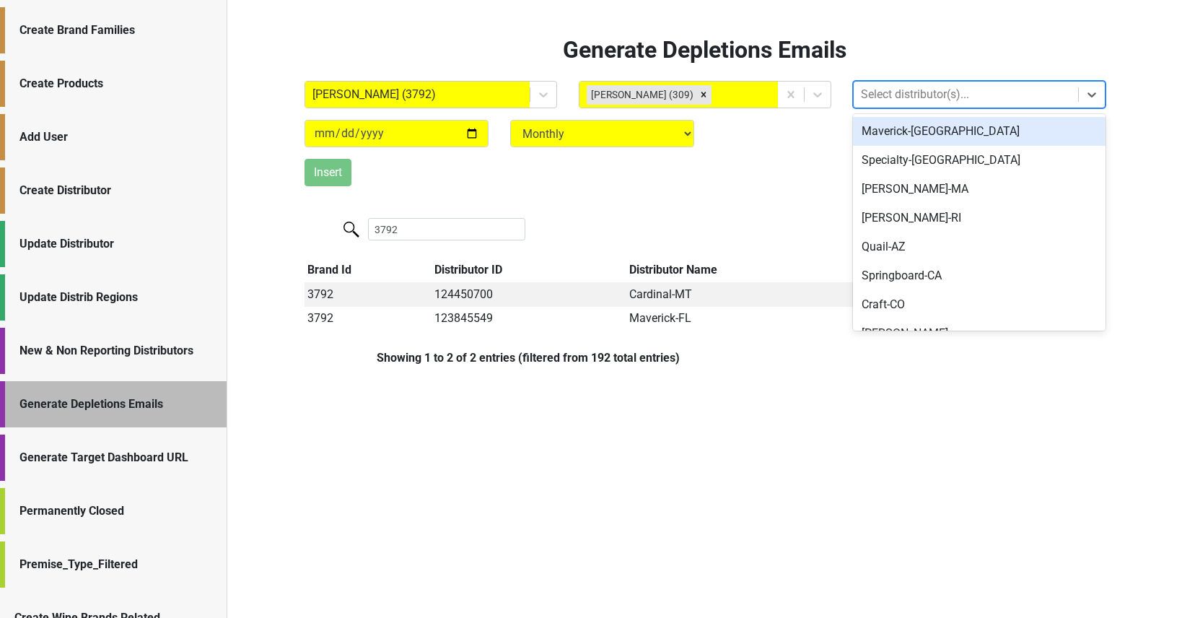
click at [869, 99] on div at bounding box center [966, 94] width 210 height 20
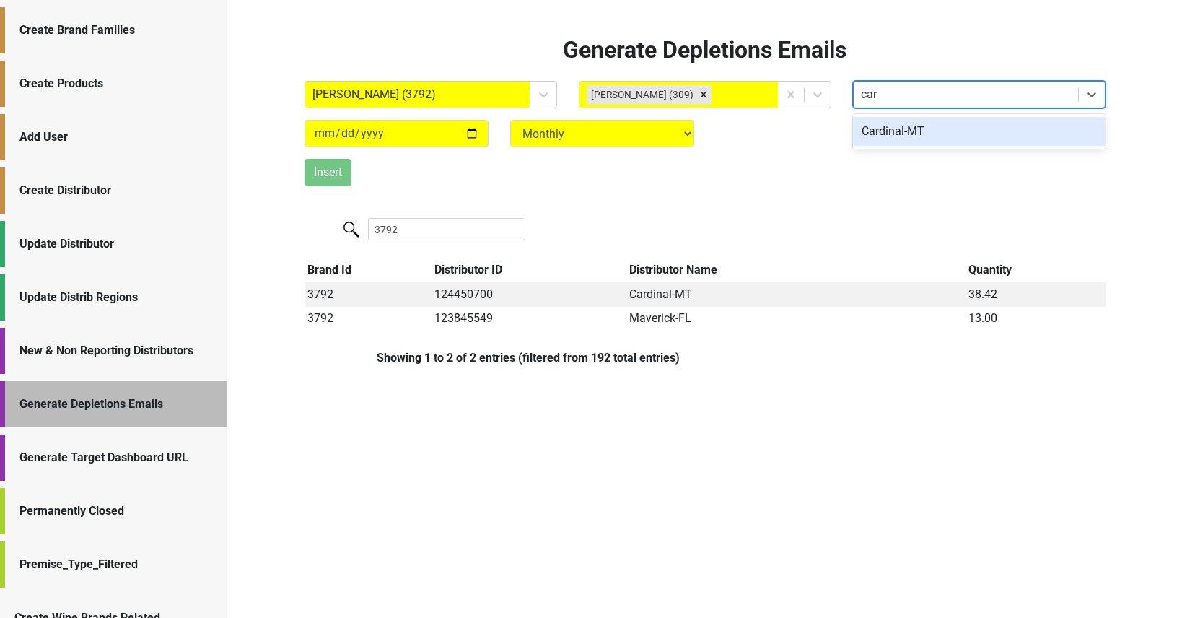
type input "card"
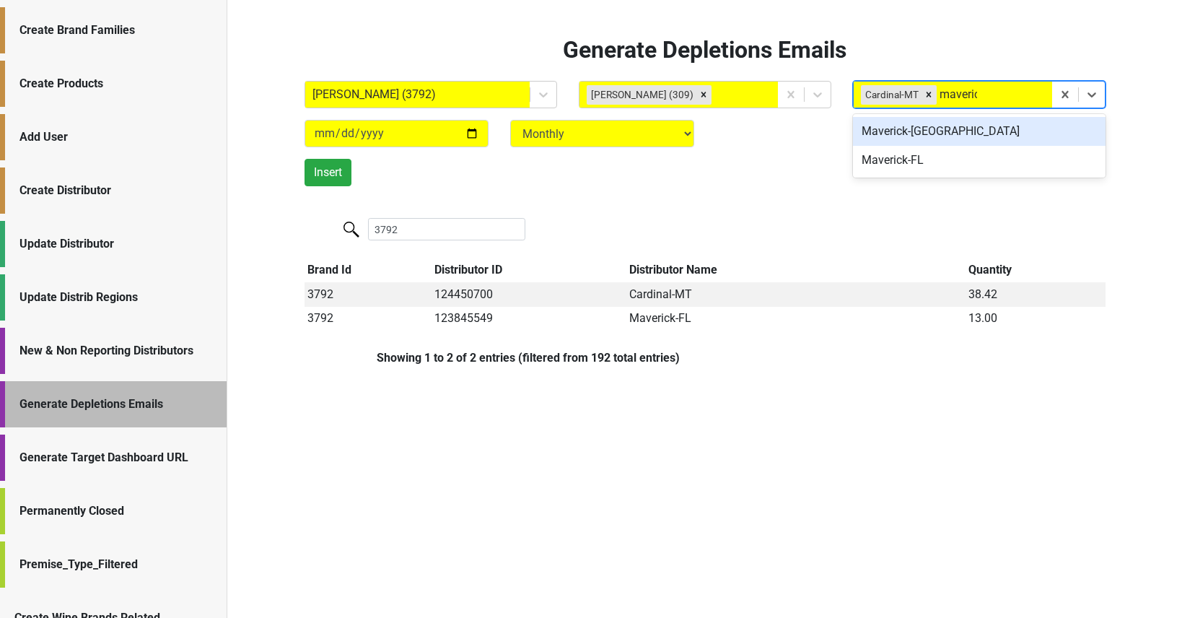
type input "maverick"
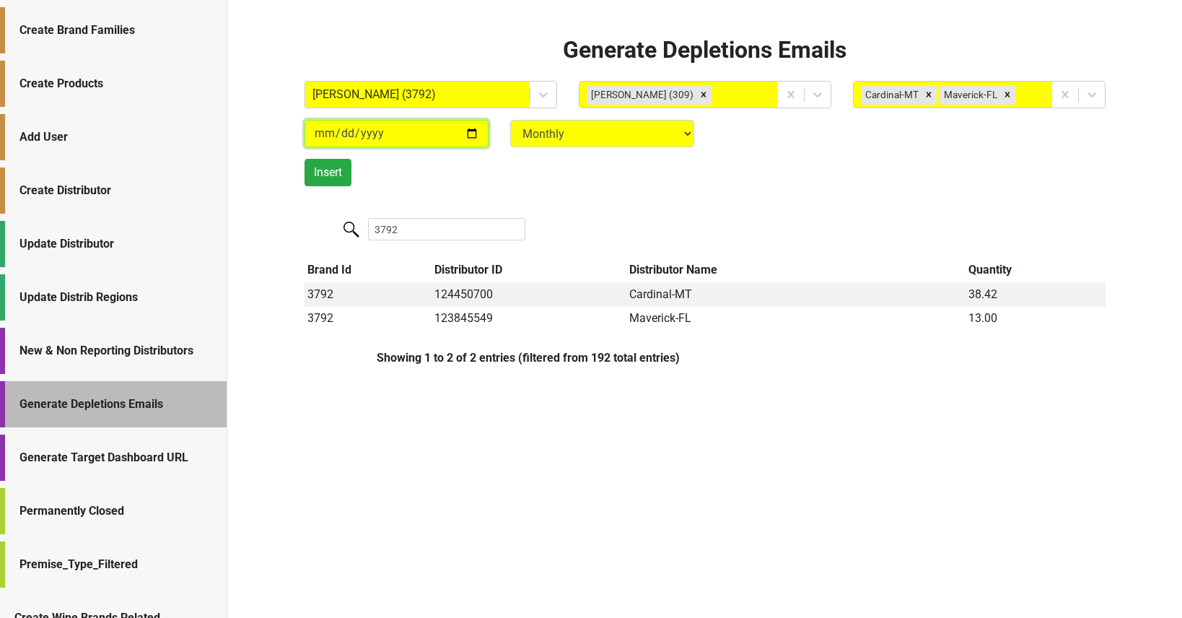
click at [465, 132] on input "[DATE]" at bounding box center [396, 133] width 184 height 27
type input "[DATE]"
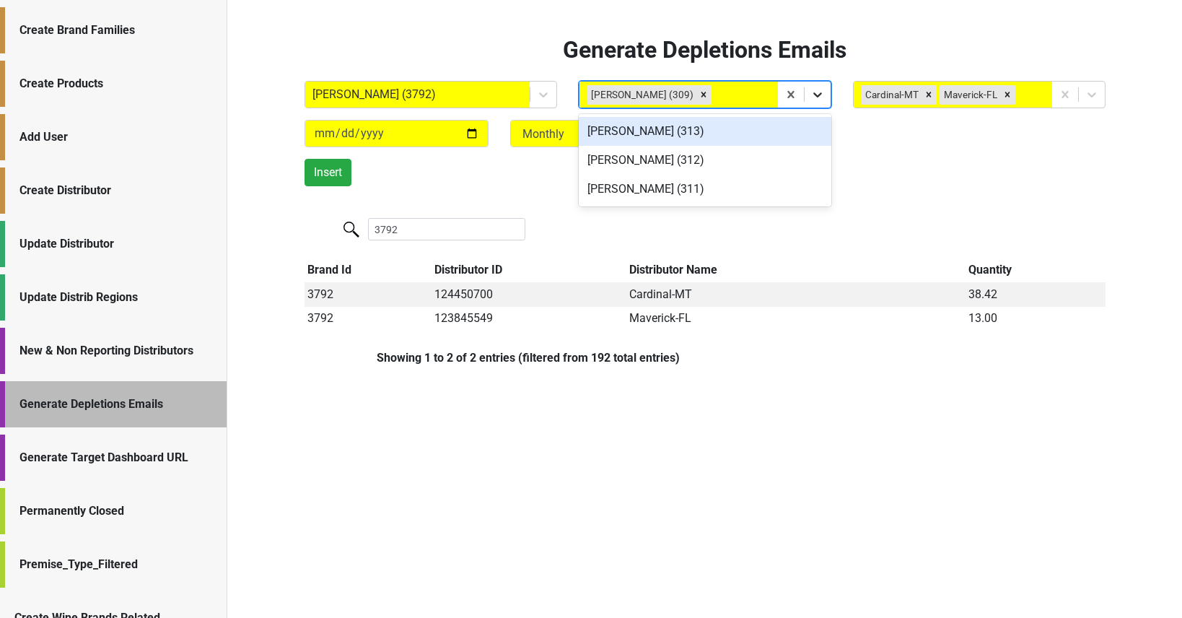
click at [814, 97] on icon at bounding box center [817, 94] width 14 height 14
click at [703, 132] on div "Andrew Copeland (313)" at bounding box center [705, 131] width 252 height 29
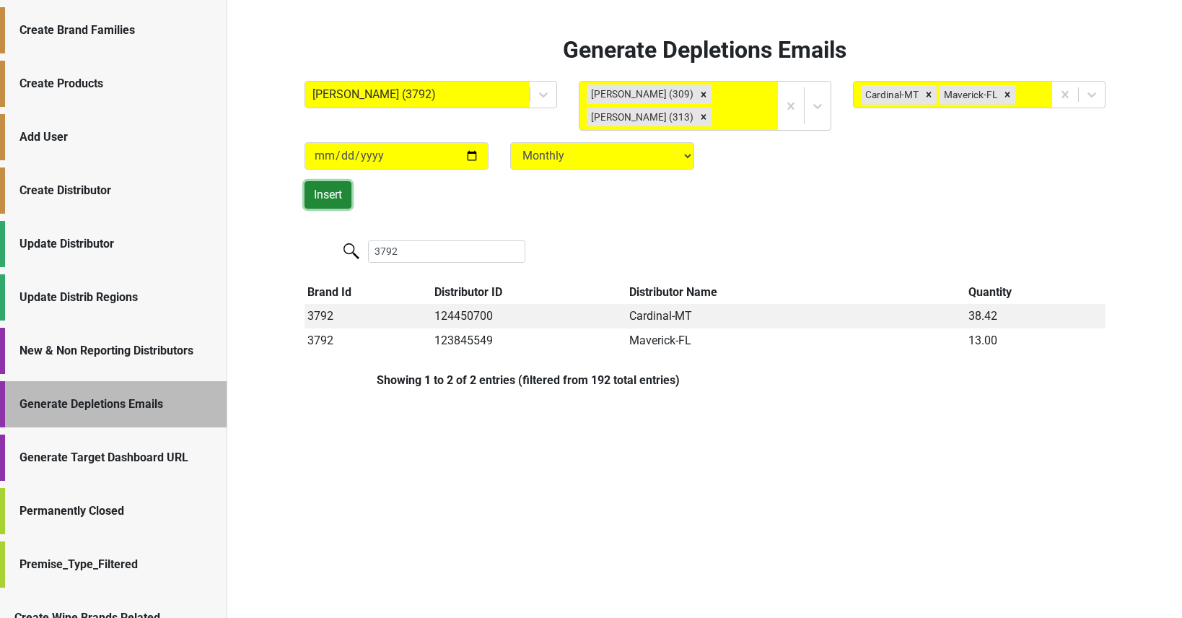
click at [332, 195] on button "Insert" at bounding box center [327, 194] width 47 height 27
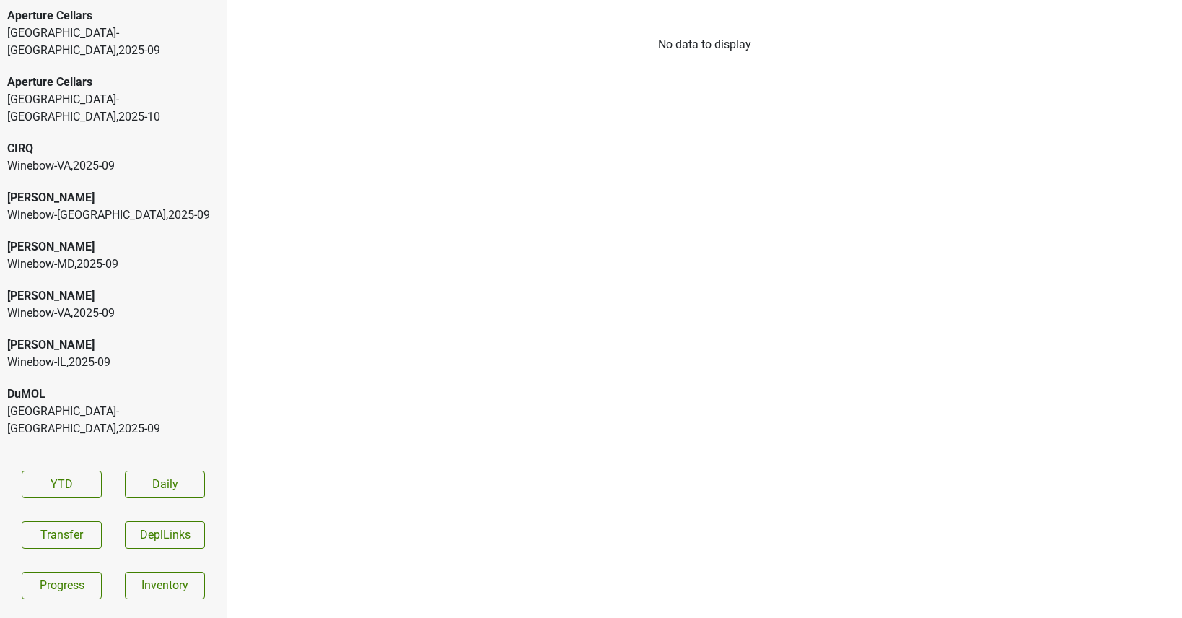
click at [120, 255] on div "Winebow-MD , 2025 - 09" at bounding box center [113, 263] width 212 height 17
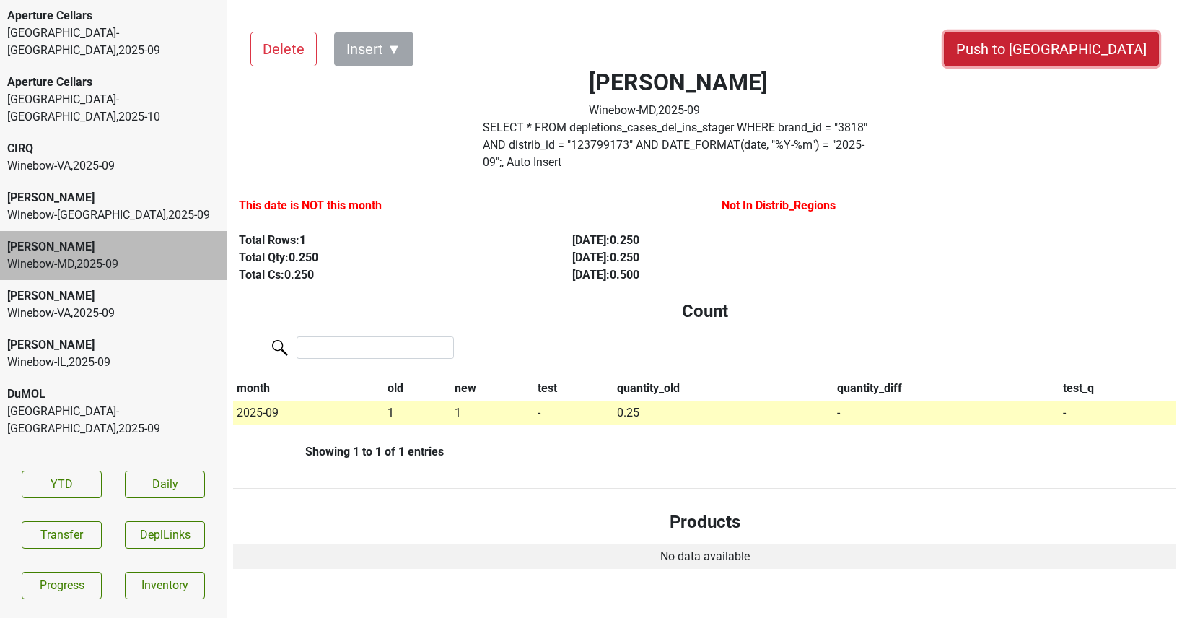
click at [1101, 50] on button "Push to [GEOGRAPHIC_DATA]" at bounding box center [1051, 49] width 215 height 35
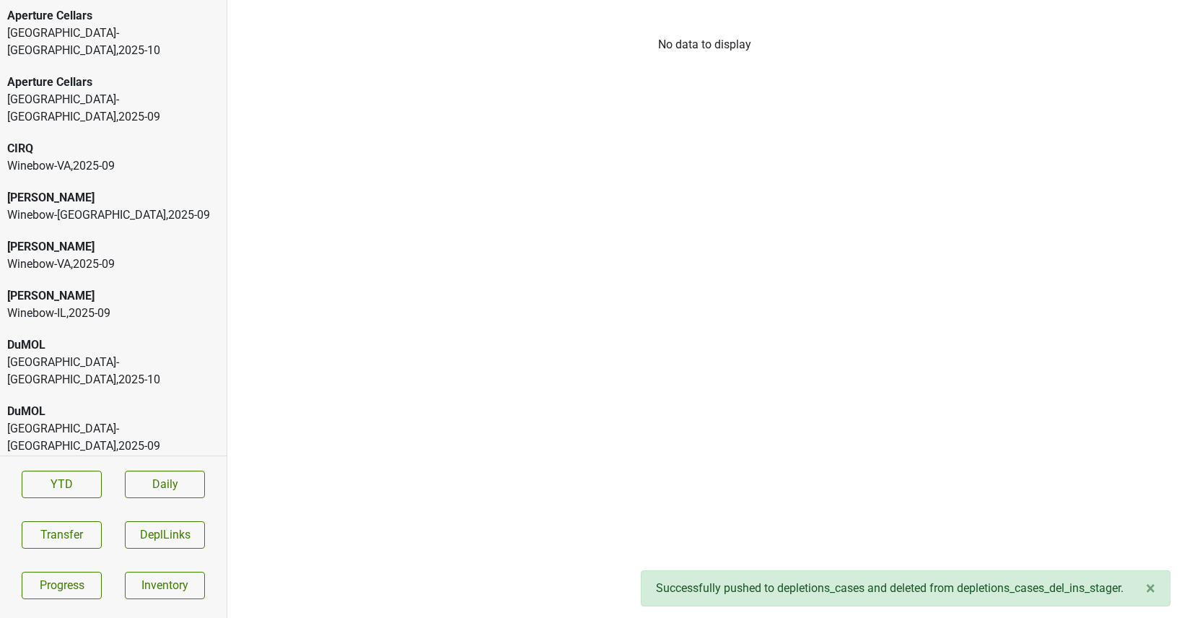
click at [124, 206] on div "Winebow-[GEOGRAPHIC_DATA] , 2025 - 09" at bounding box center [113, 214] width 212 height 17
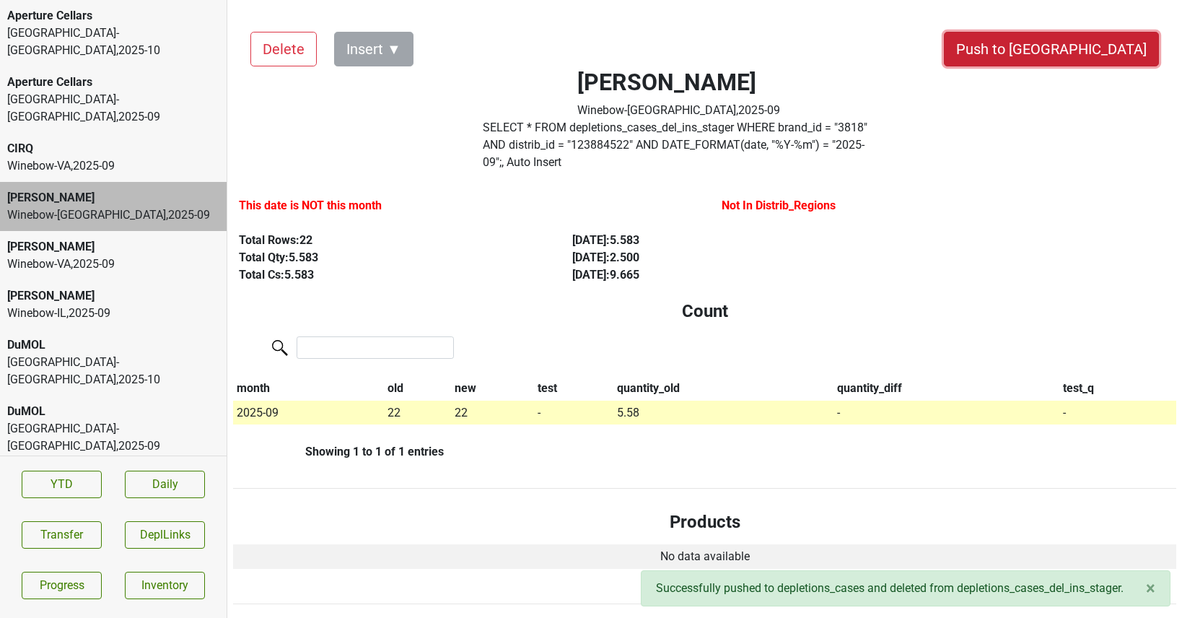
click at [1087, 50] on button "Push to [GEOGRAPHIC_DATA]" at bounding box center [1051, 49] width 215 height 35
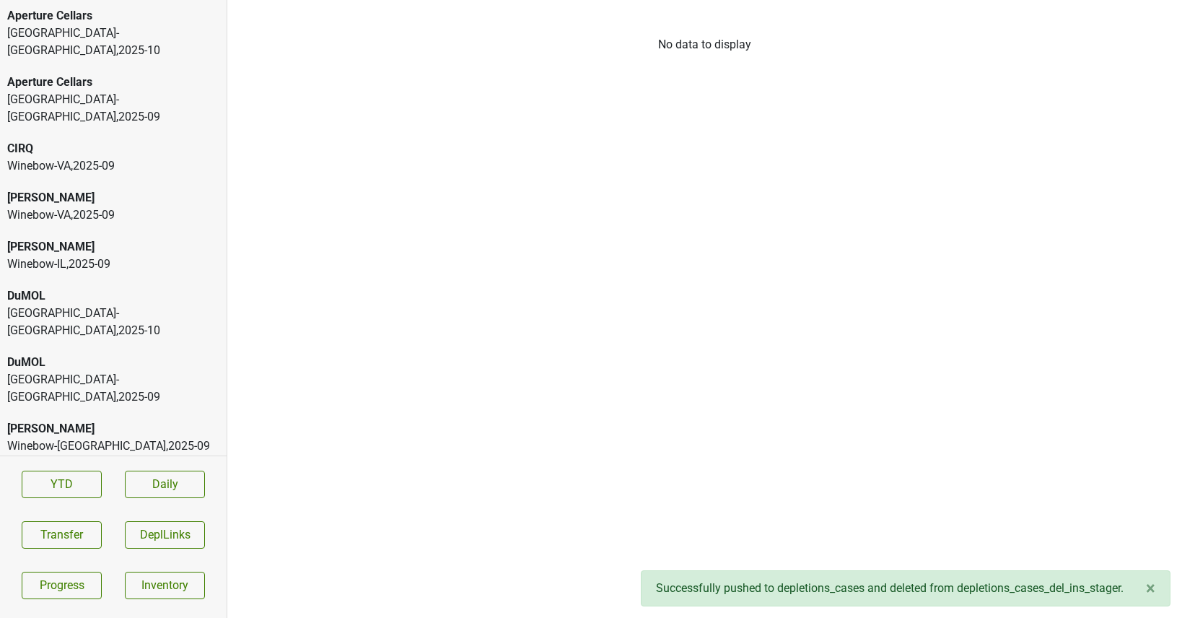
click at [131, 157] on div "Winebow-VA , 2025 - 09" at bounding box center [113, 165] width 212 height 17
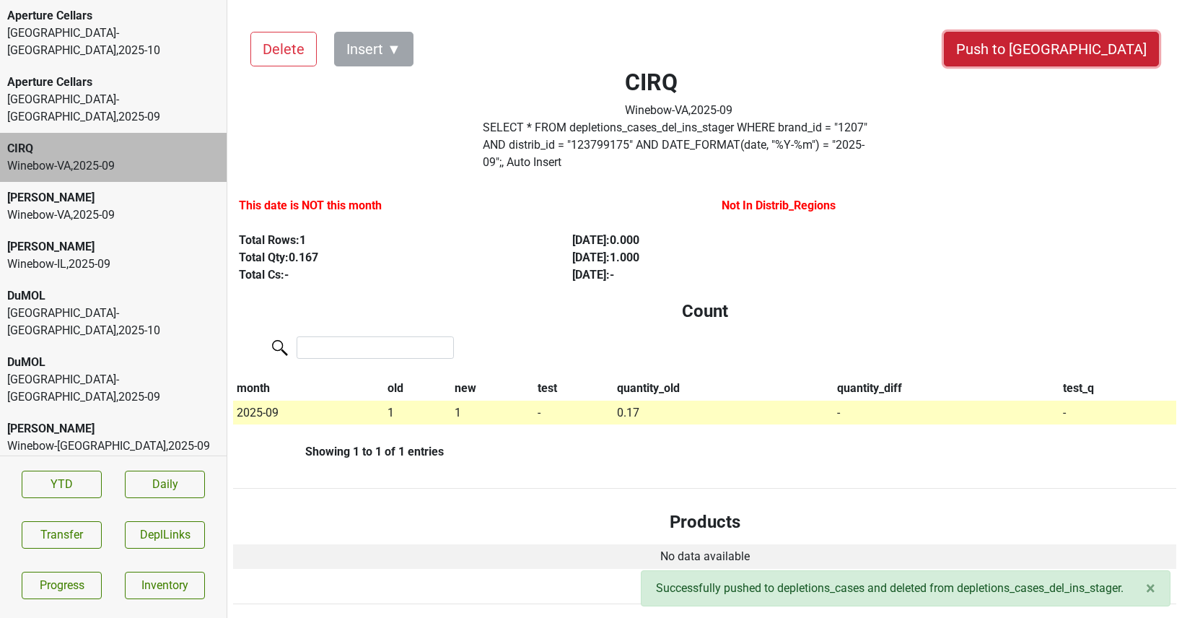
click at [1094, 45] on button "Push to [GEOGRAPHIC_DATA]" at bounding box center [1051, 49] width 215 height 35
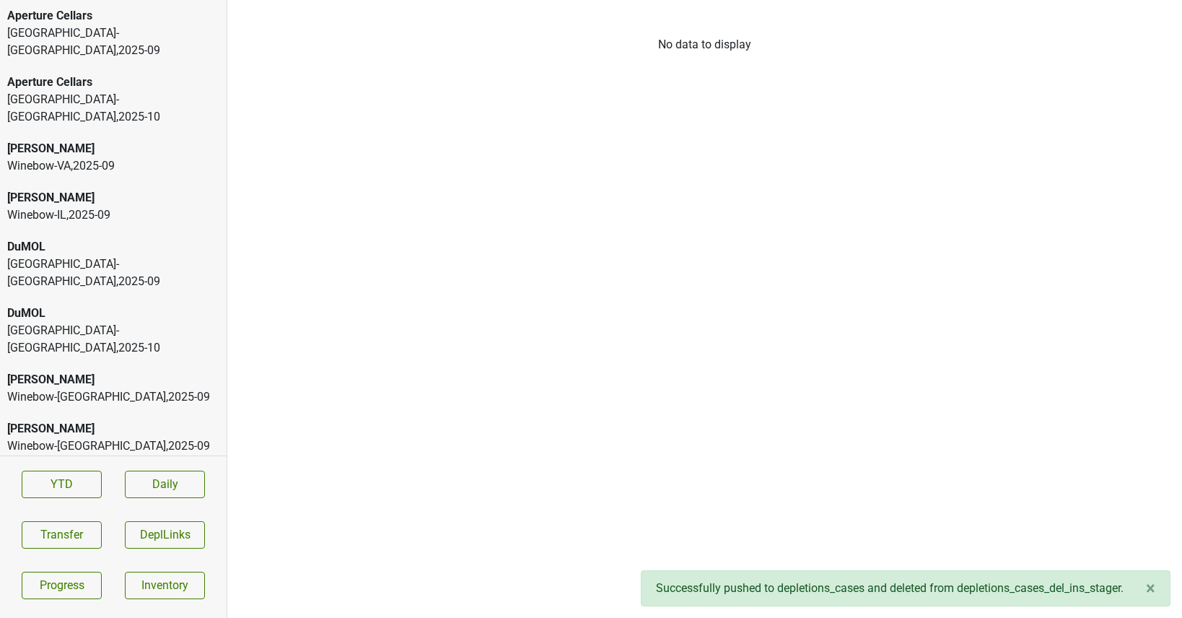
click at [112, 157] on div "Winebow-VA , 2025 - 09" at bounding box center [113, 165] width 212 height 17
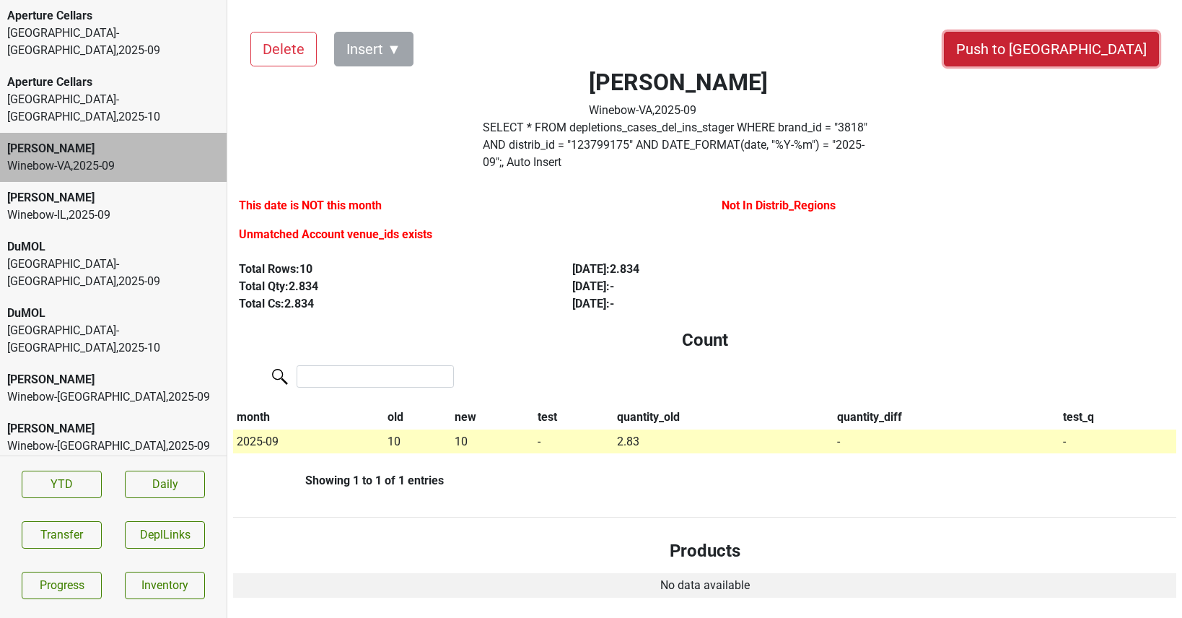
click at [1106, 56] on button "Push to [GEOGRAPHIC_DATA]" at bounding box center [1051, 49] width 215 height 35
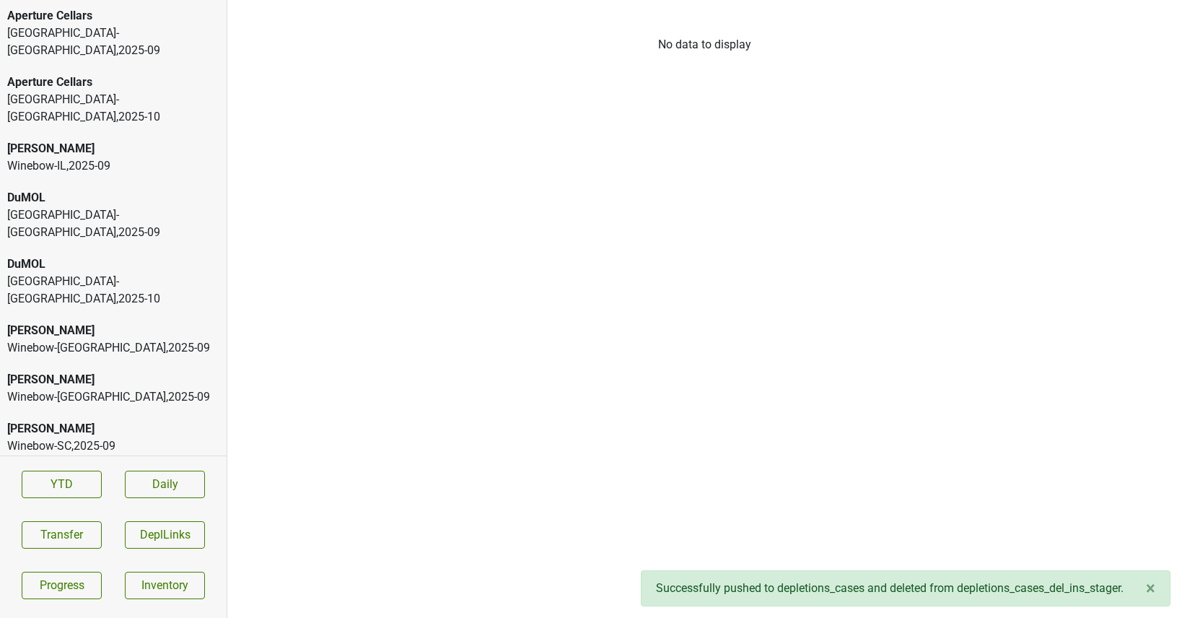
click at [143, 157] on div "Winebow-IL , 2025 - 09" at bounding box center [113, 165] width 212 height 17
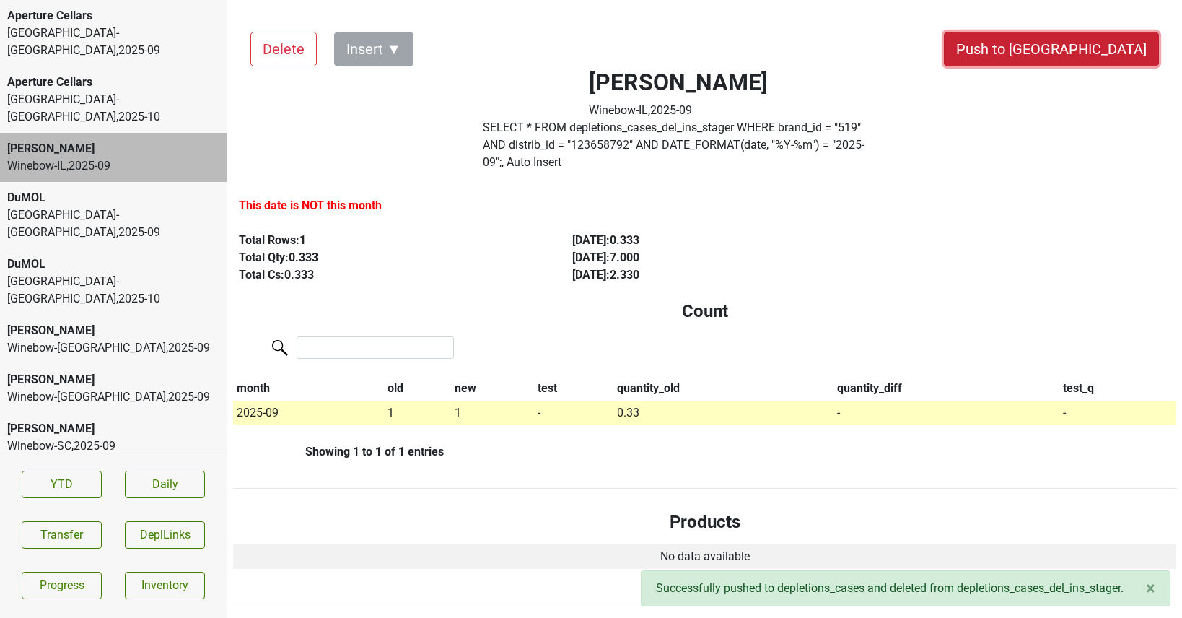
click at [1089, 53] on button "Push to [GEOGRAPHIC_DATA]" at bounding box center [1051, 49] width 215 height 35
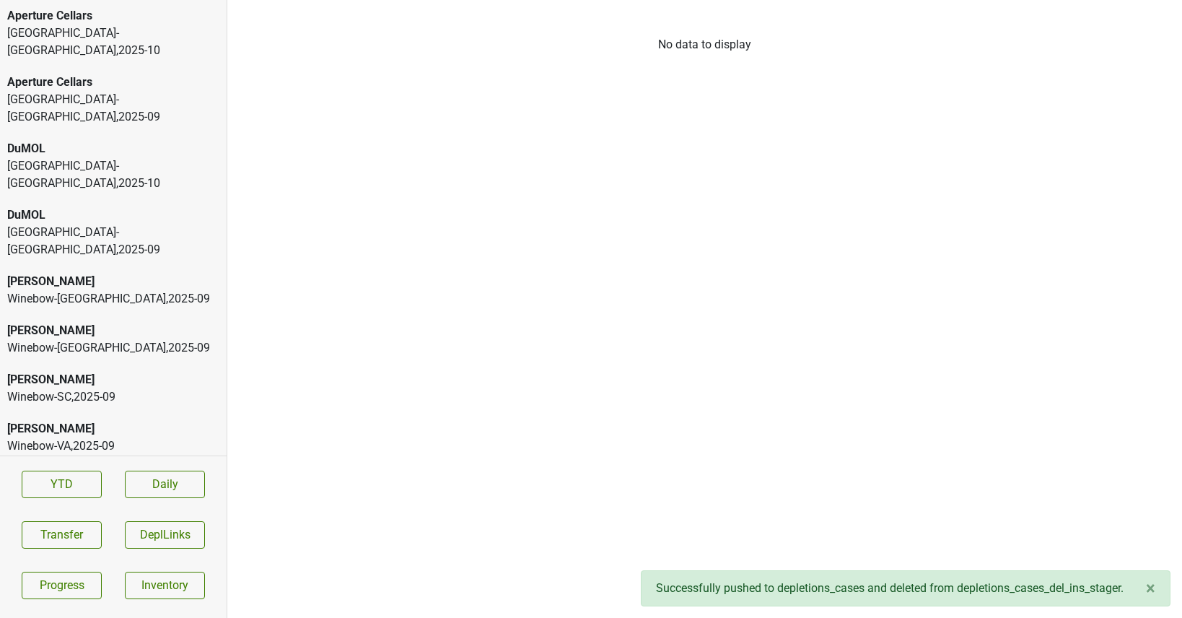
click at [115, 290] on div "Winebow-DC , 2025 - 09" at bounding box center [113, 298] width 212 height 17
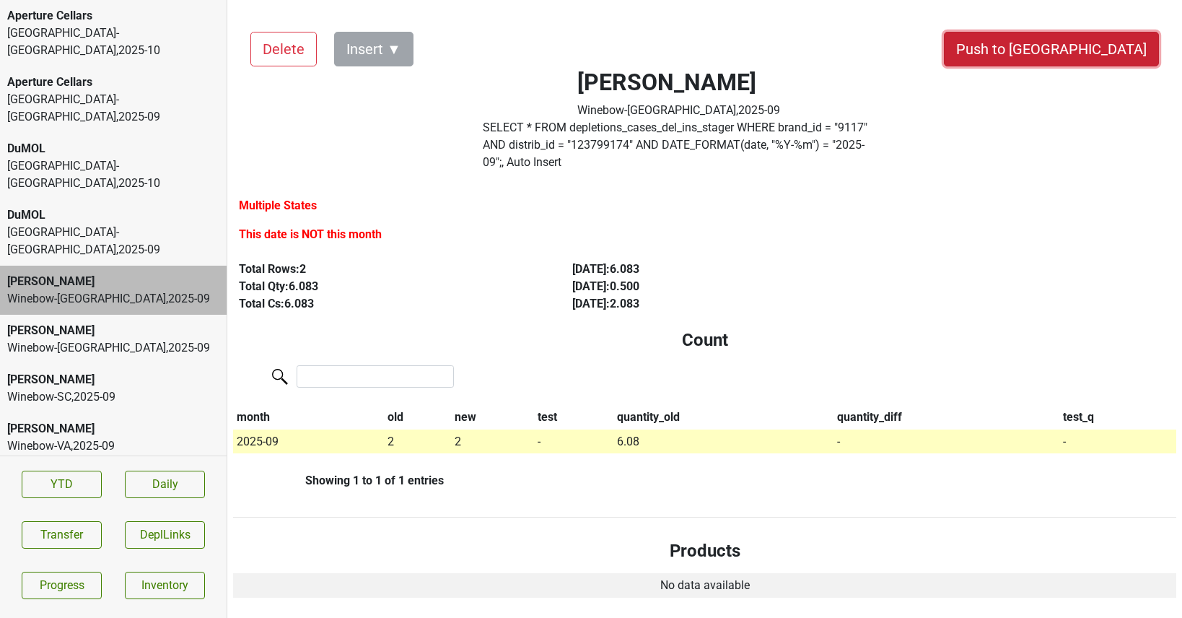
click at [1095, 49] on button "Push to [GEOGRAPHIC_DATA]" at bounding box center [1051, 49] width 215 height 35
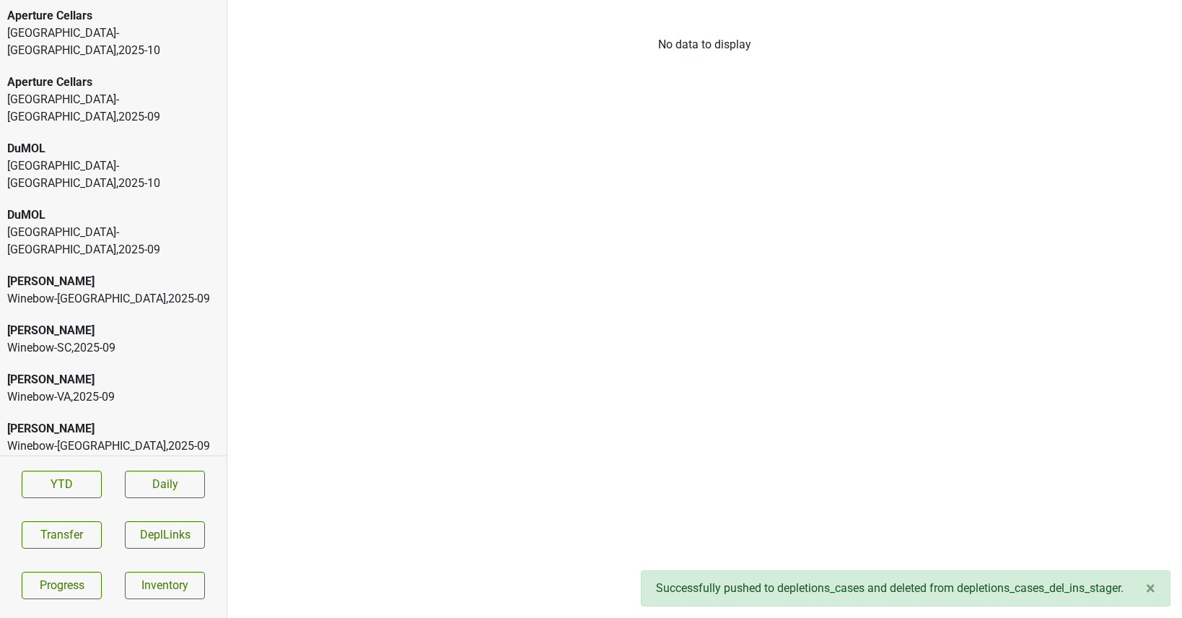
click at [129, 273] on div "Peter Michael" at bounding box center [113, 281] width 212 height 17
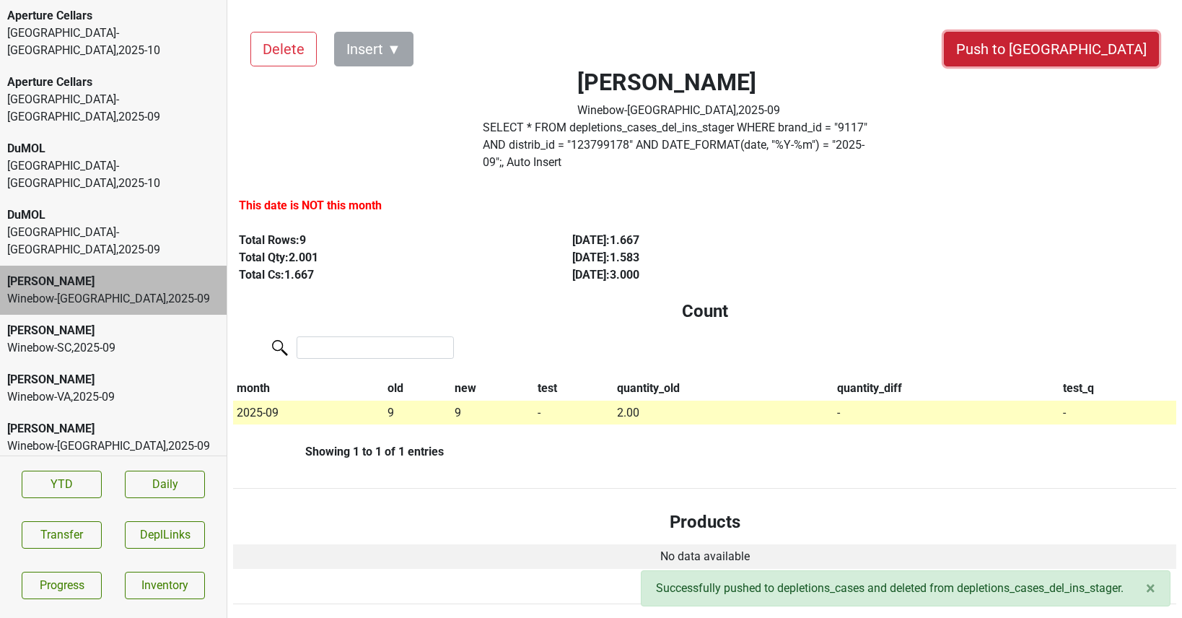
click at [1091, 51] on button "Push to DC" at bounding box center [1051, 49] width 215 height 35
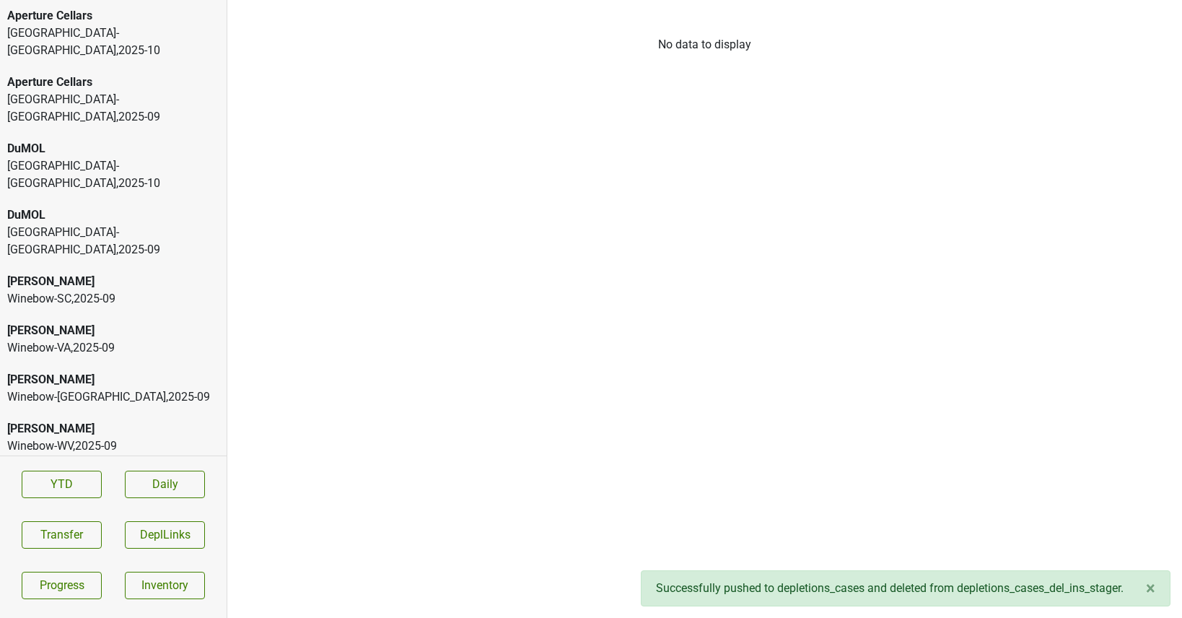
scroll to position [967, 0]
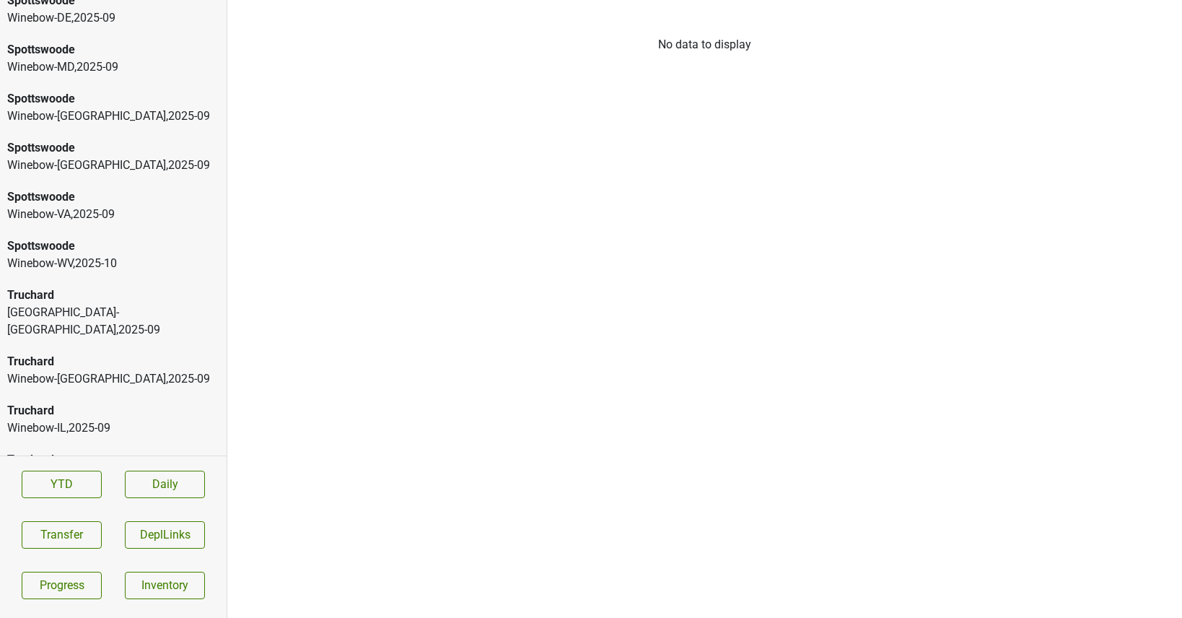
click at [78, 500] on div "Truchard" at bounding box center [113, 508] width 212 height 17
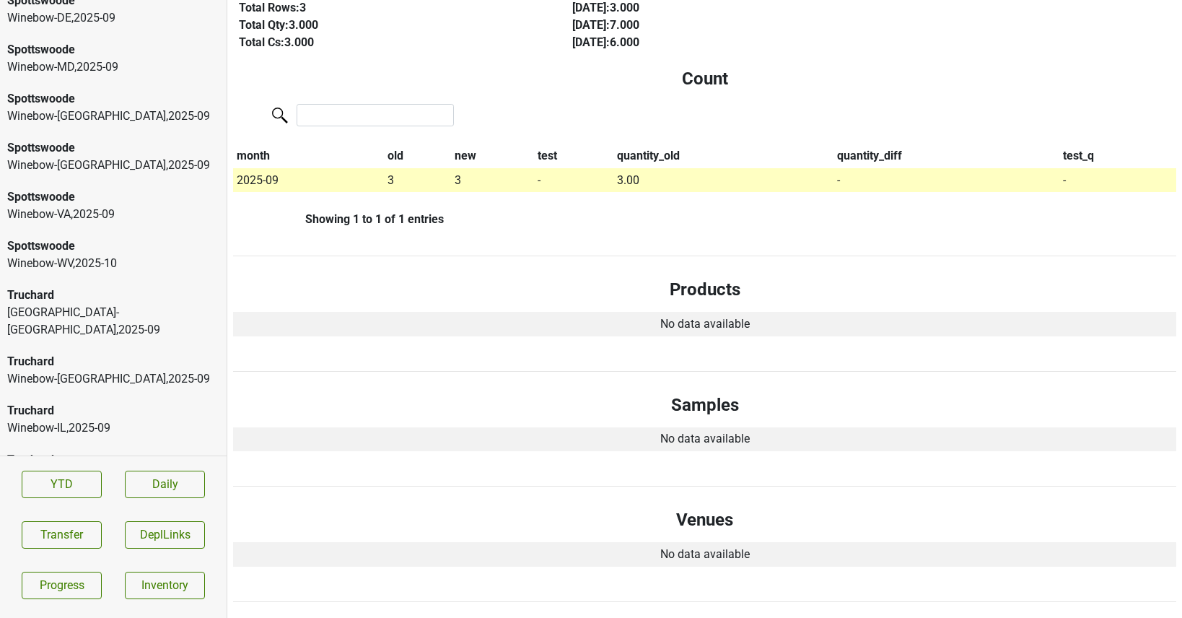
scroll to position [0, 0]
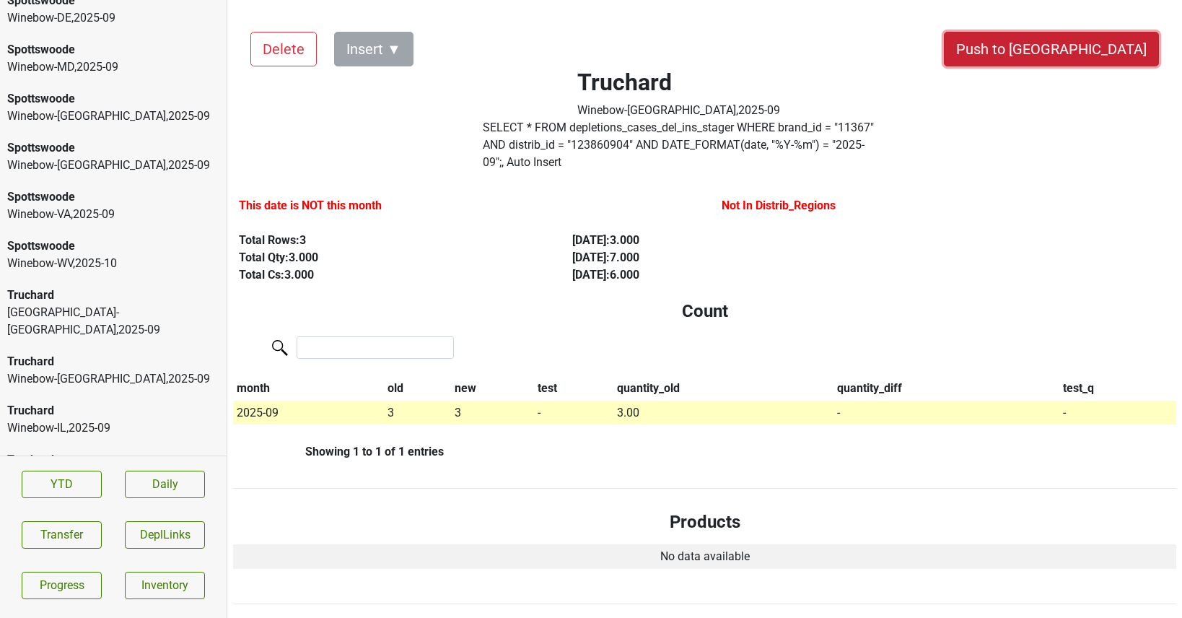
click at [1104, 48] on button "Push to DC" at bounding box center [1051, 49] width 215 height 35
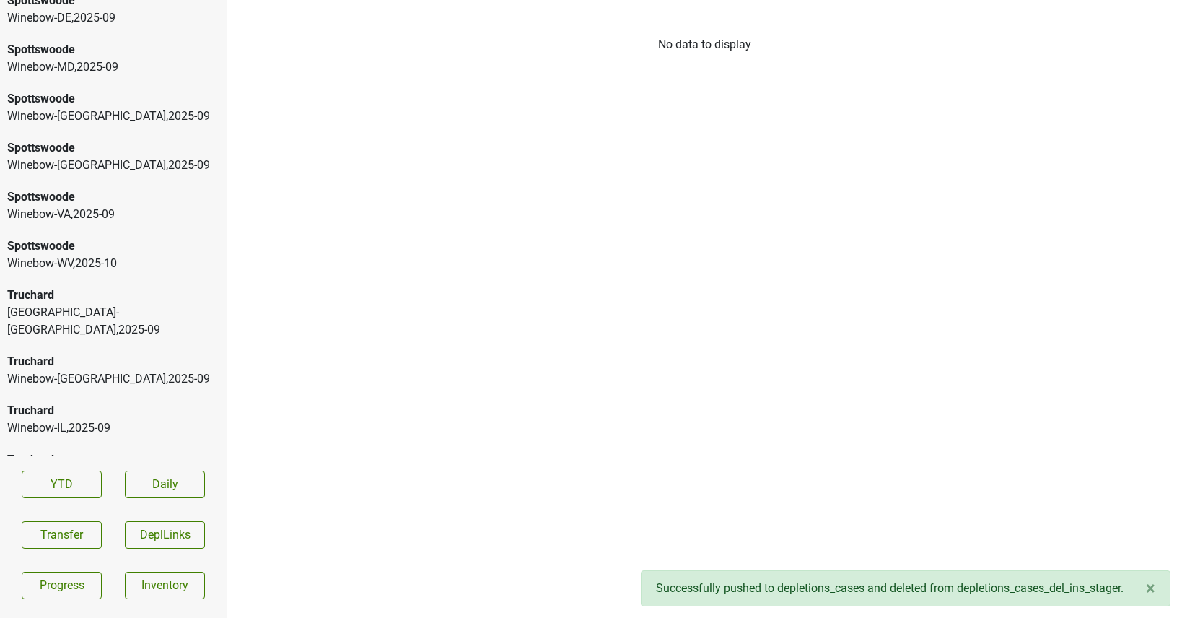
scroll to position [918, 0]
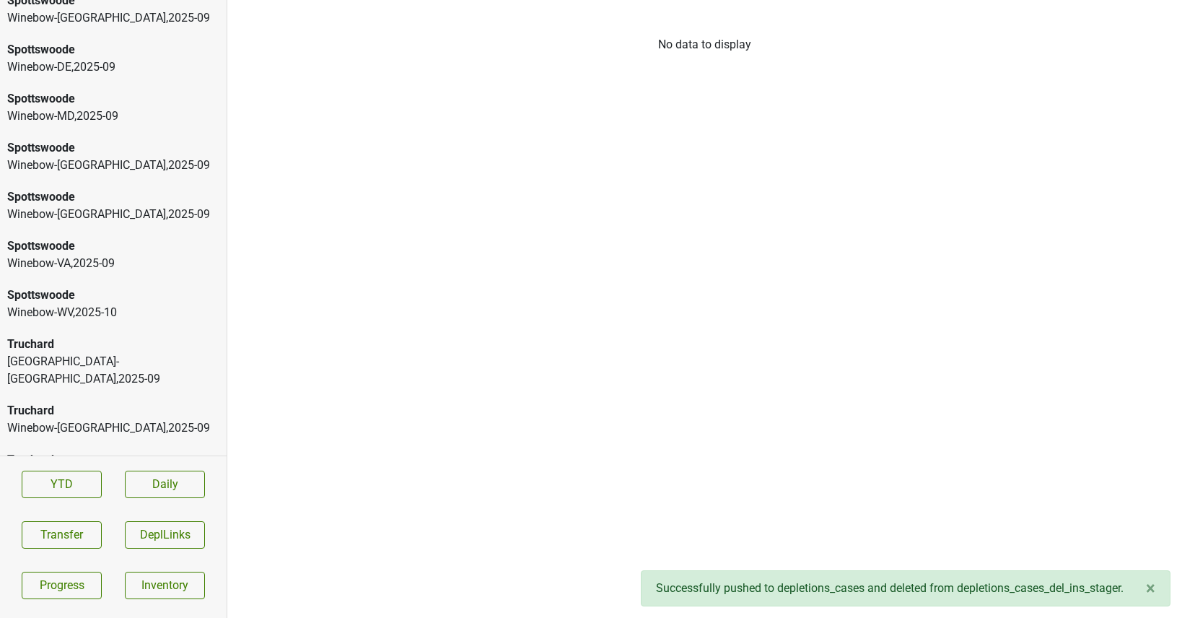
click at [162, 493] on div "Truchard Winebow-MD , 2025 - 09" at bounding box center [113, 517] width 227 height 49
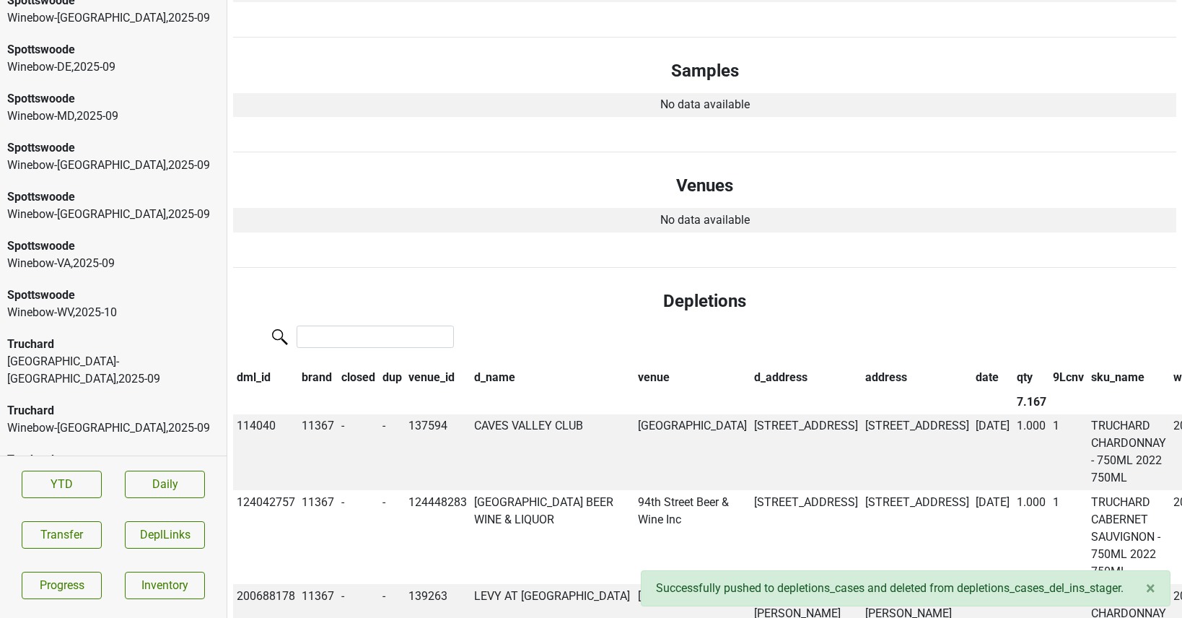
scroll to position [0, 0]
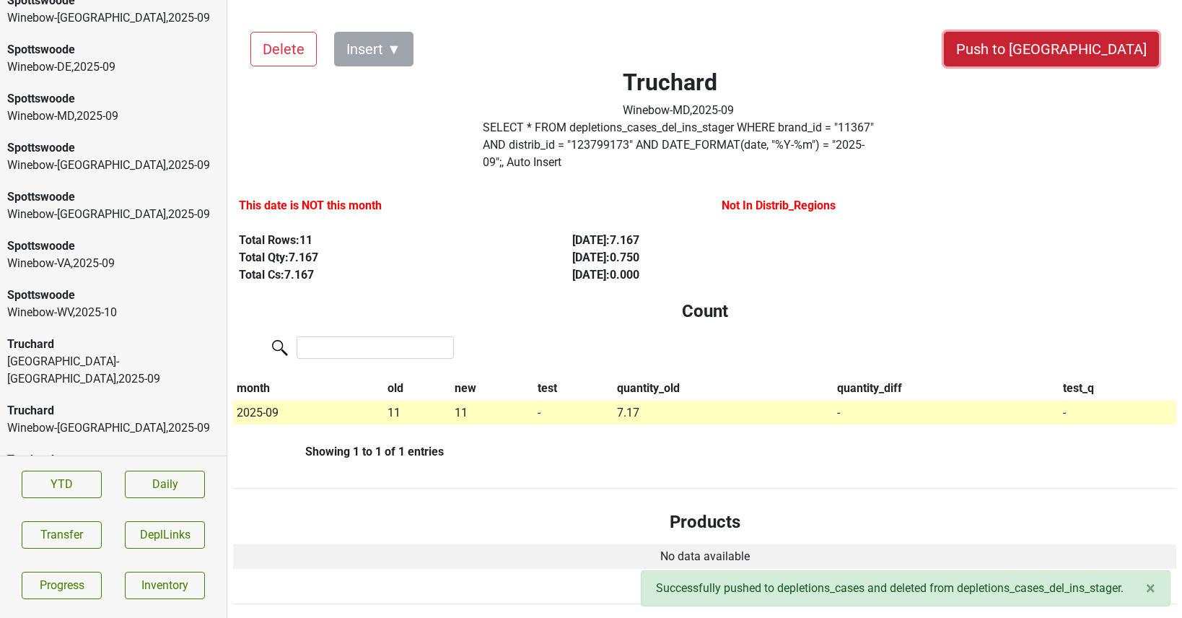
click at [1121, 32] on button "Push to [GEOGRAPHIC_DATA]" at bounding box center [1051, 49] width 215 height 35
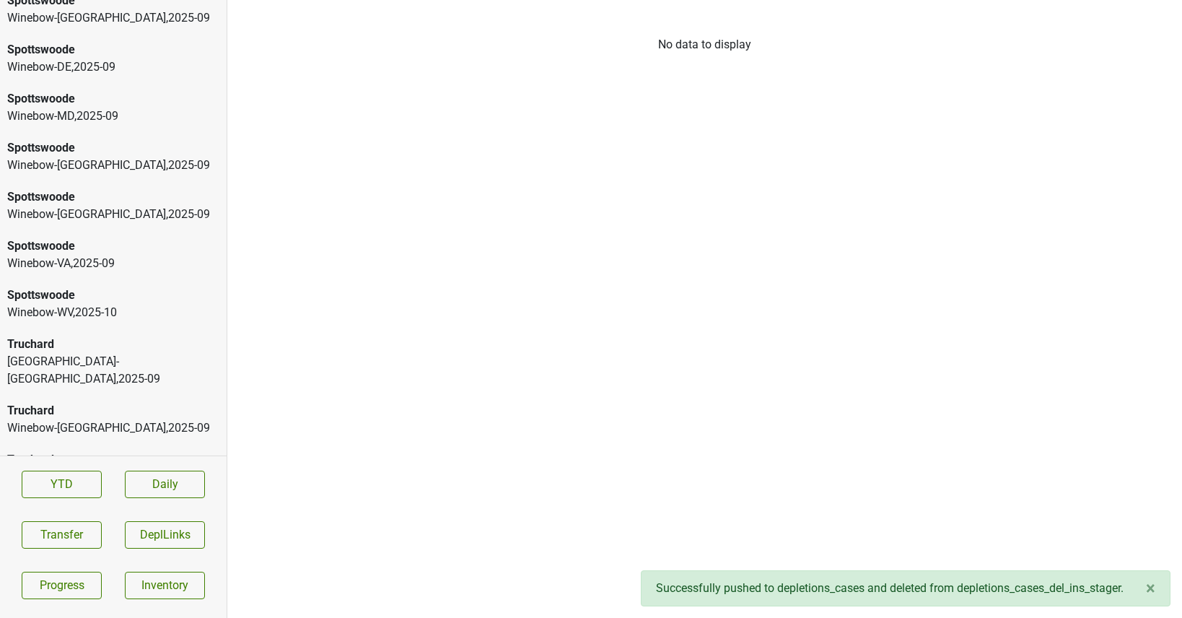
scroll to position [869, 0]
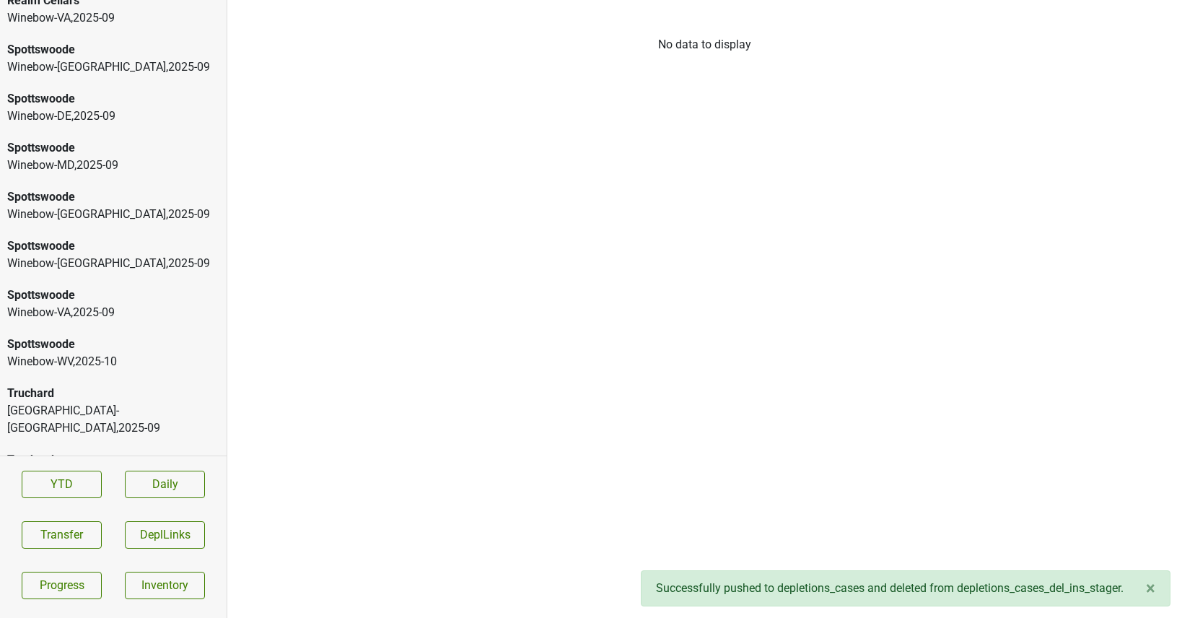
click at [82, 500] on div "Truchard" at bounding box center [113, 508] width 212 height 17
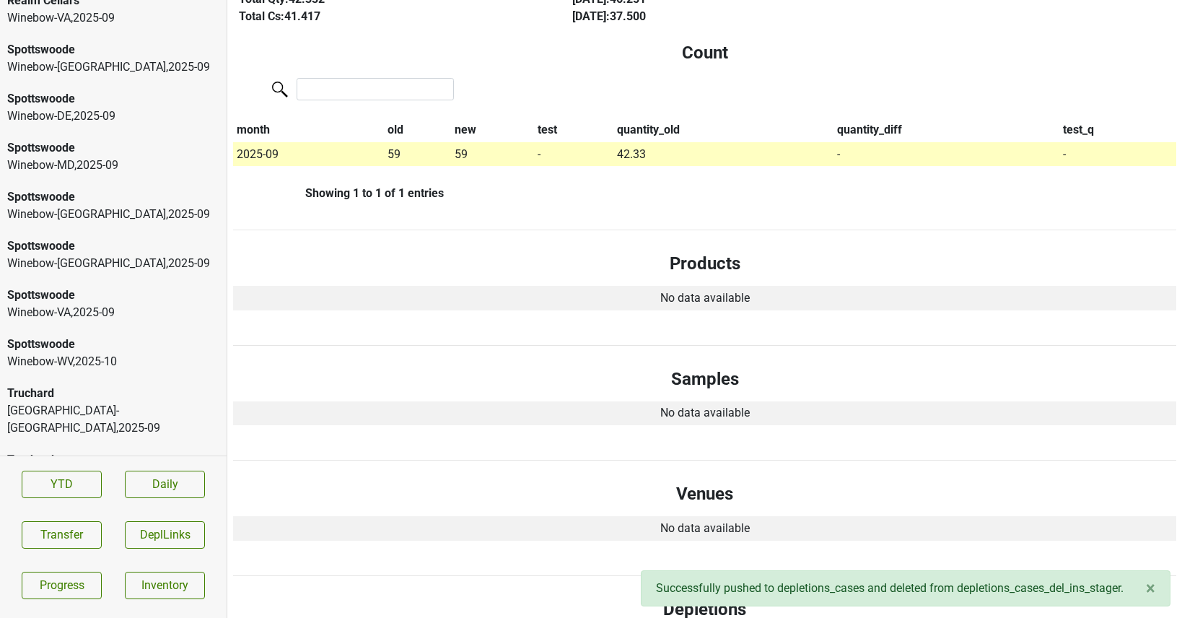
scroll to position [0, 0]
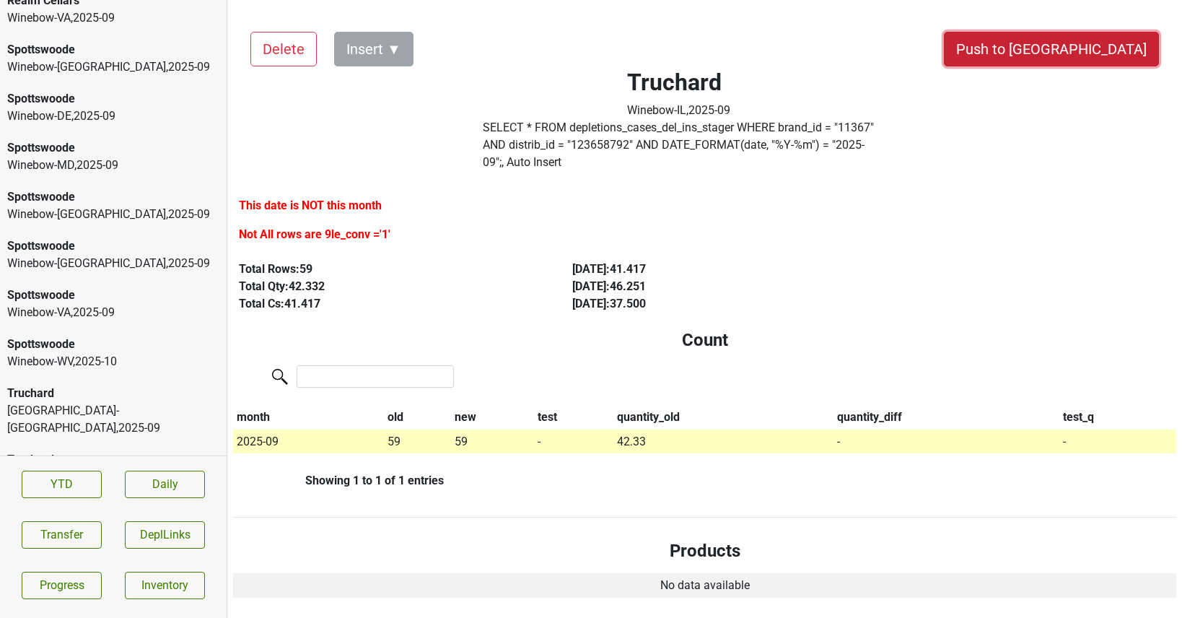
click at [1130, 50] on button "Push to [GEOGRAPHIC_DATA]" at bounding box center [1051, 49] width 215 height 35
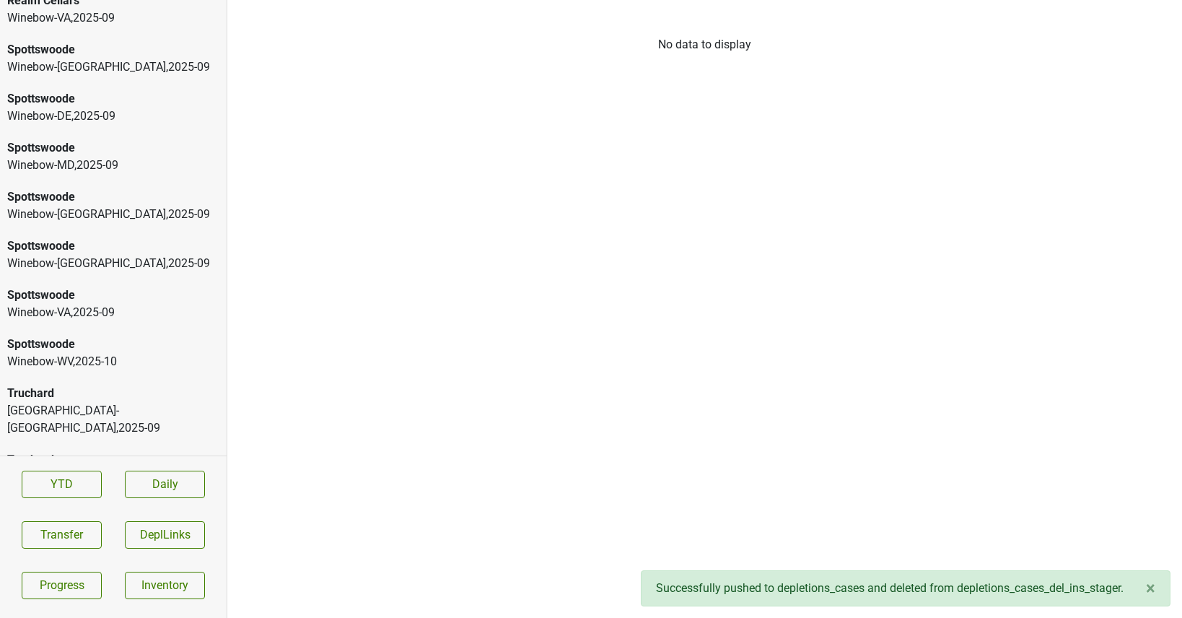
scroll to position [820, 0]
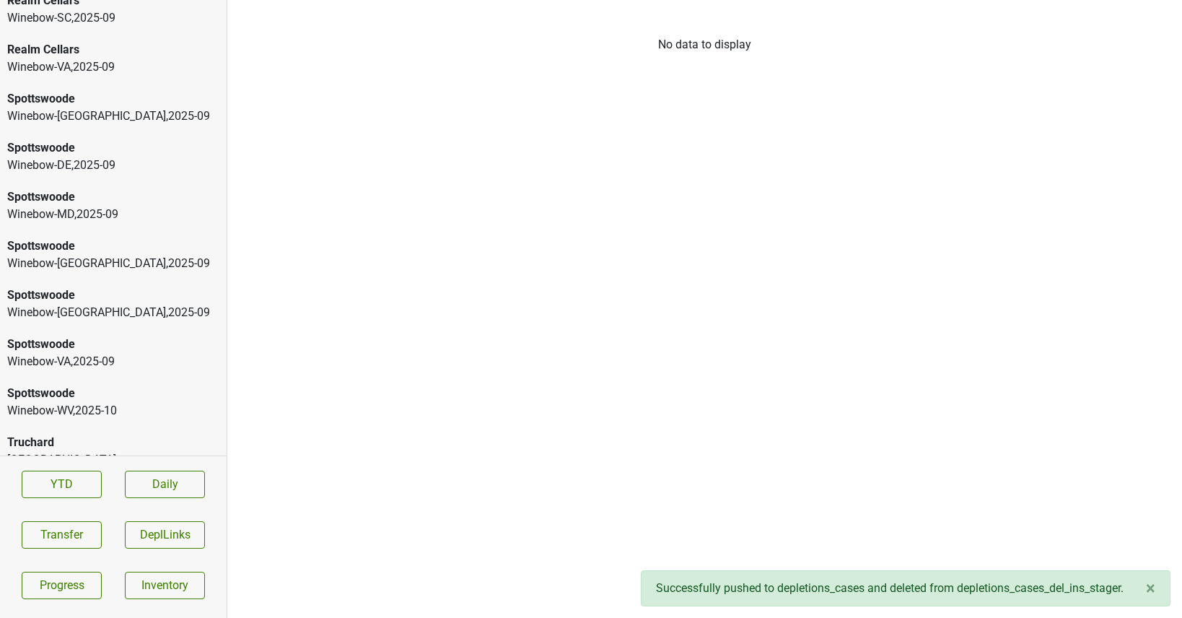
click at [146, 500] on div "Truchard" at bounding box center [113, 508] width 212 height 17
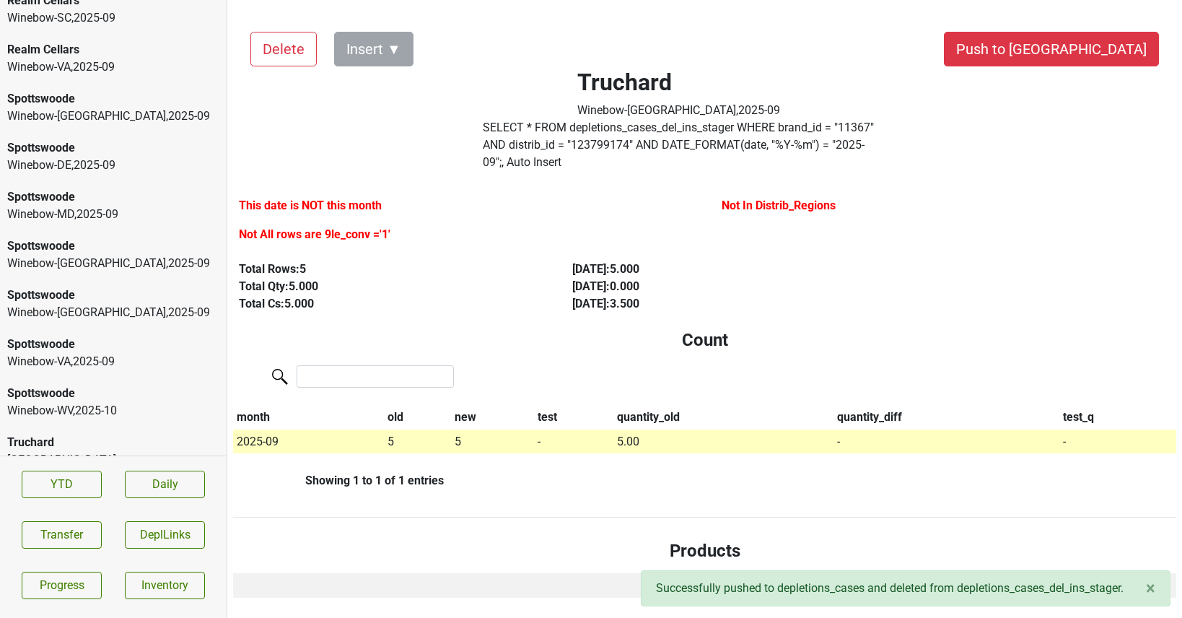
click at [518, 127] on label "SELECT * FROM depletions_cases_del_ins_stager WHERE brand_id = " 11367 " AND di…" at bounding box center [679, 145] width 392 height 52
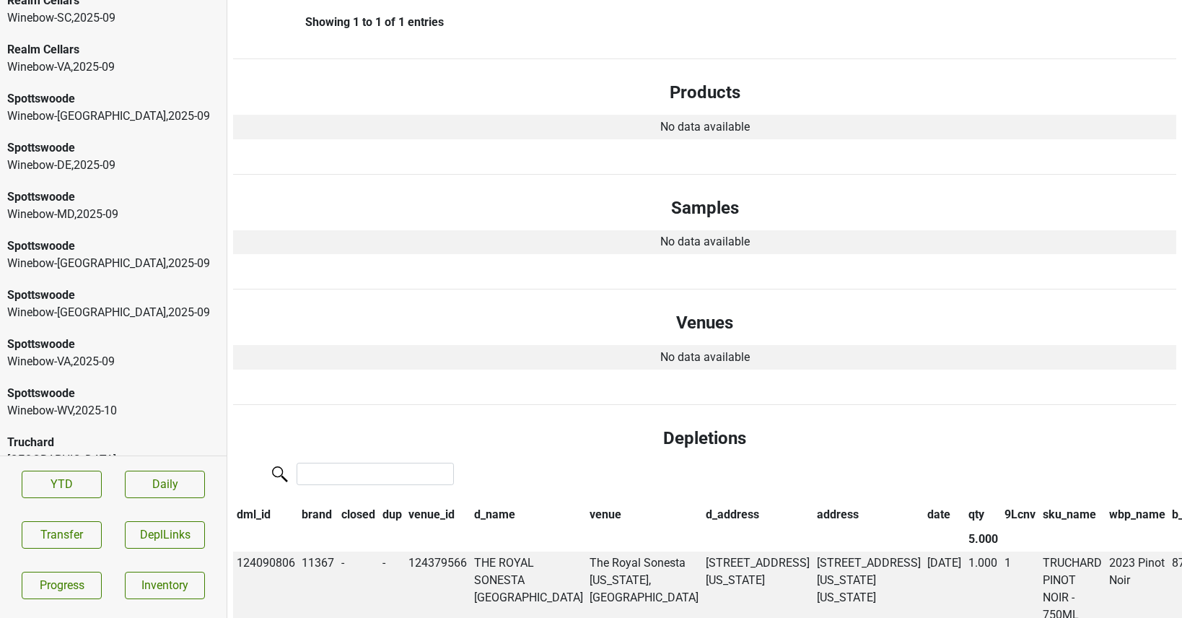
scroll to position [0, 0]
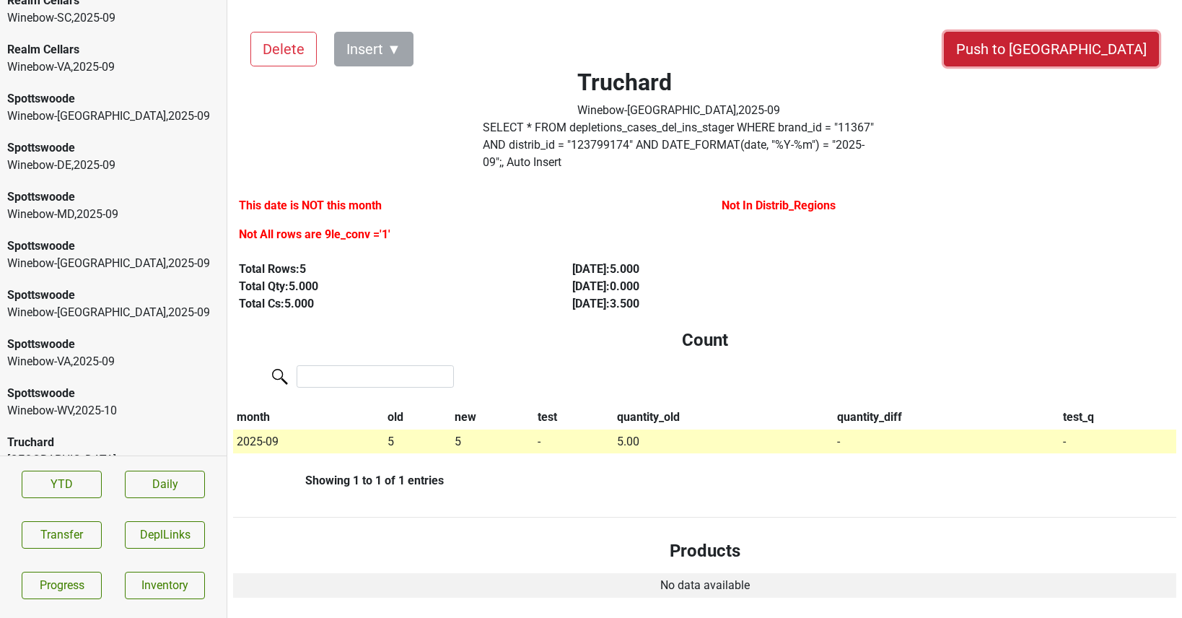
click at [1083, 43] on button "Push to [GEOGRAPHIC_DATA]" at bounding box center [1051, 49] width 215 height 35
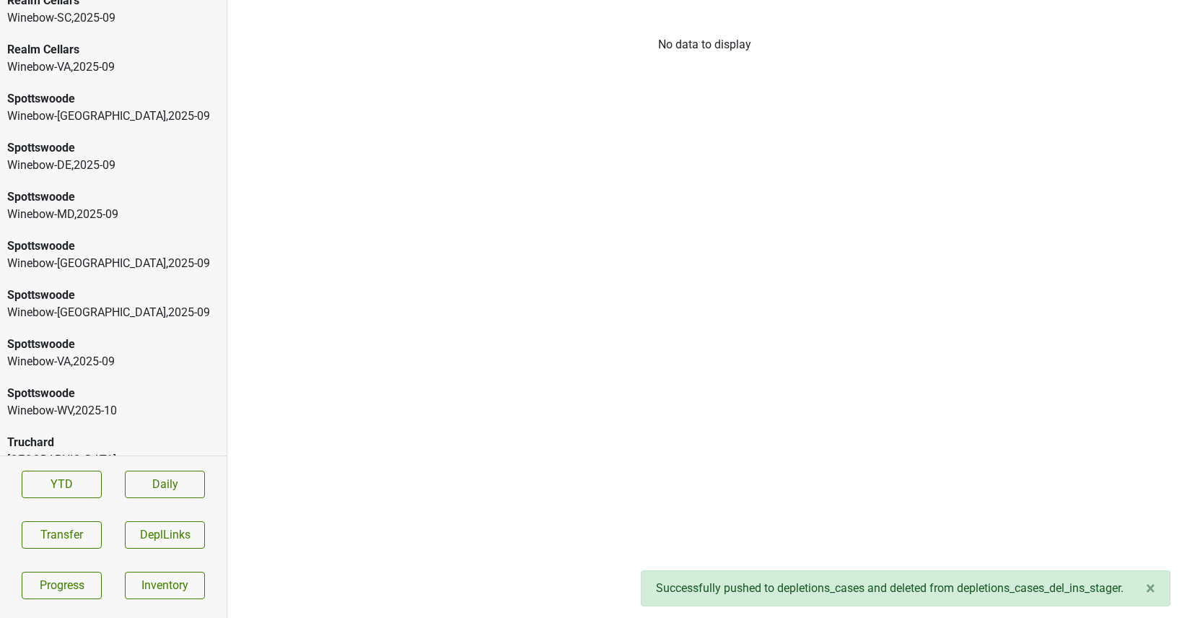
scroll to position [771, 0]
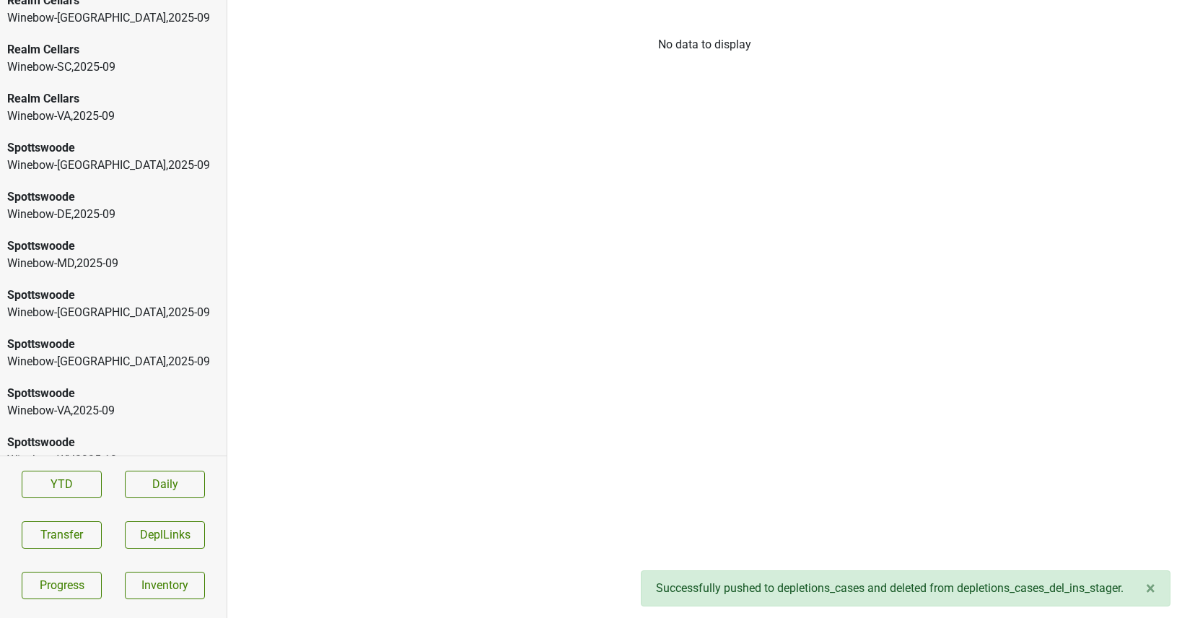
click at [162, 483] on div "Truchard" at bounding box center [113, 491] width 212 height 17
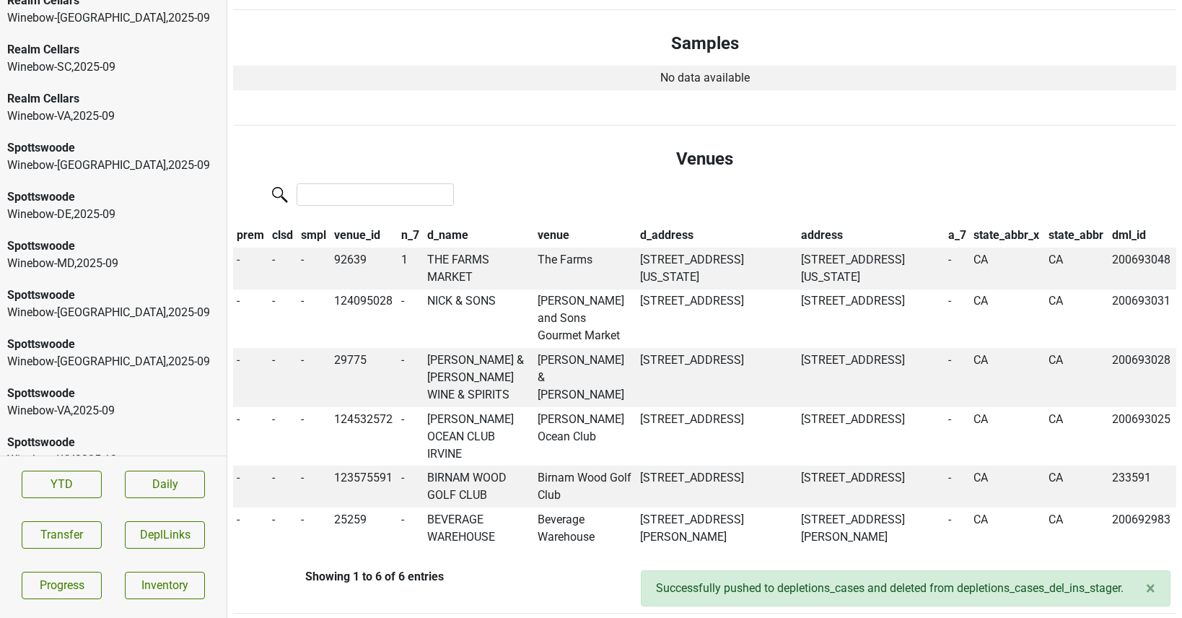
scroll to position [505, 0]
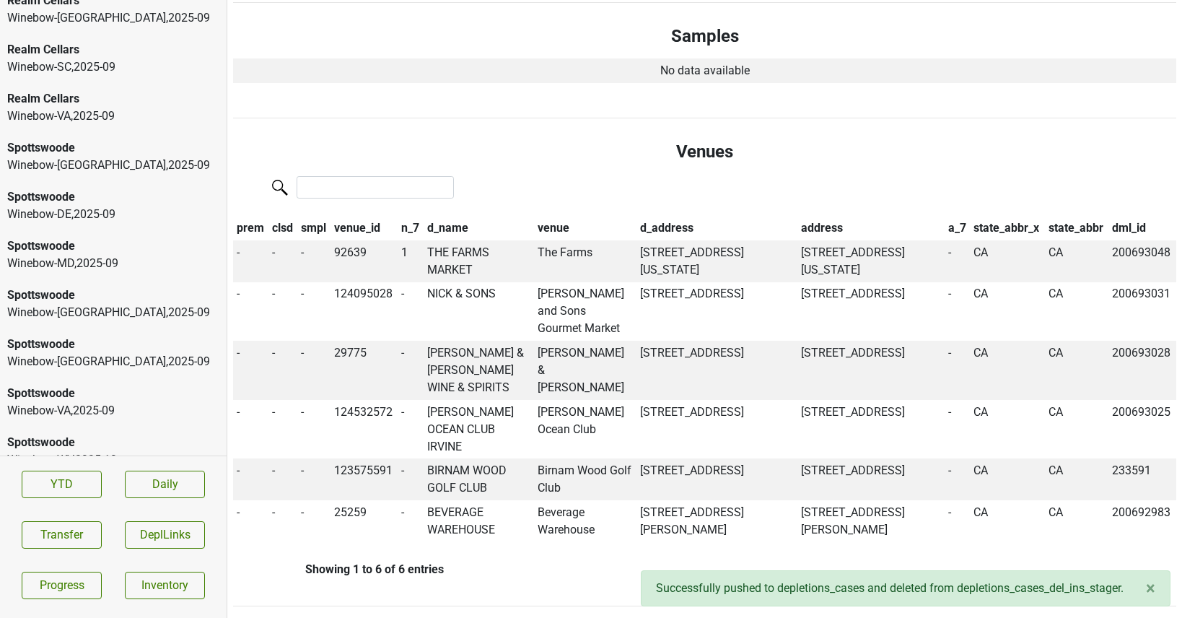
click at [35, 451] on div "Winebow-WV , 2025 - 10" at bounding box center [113, 459] width 212 height 17
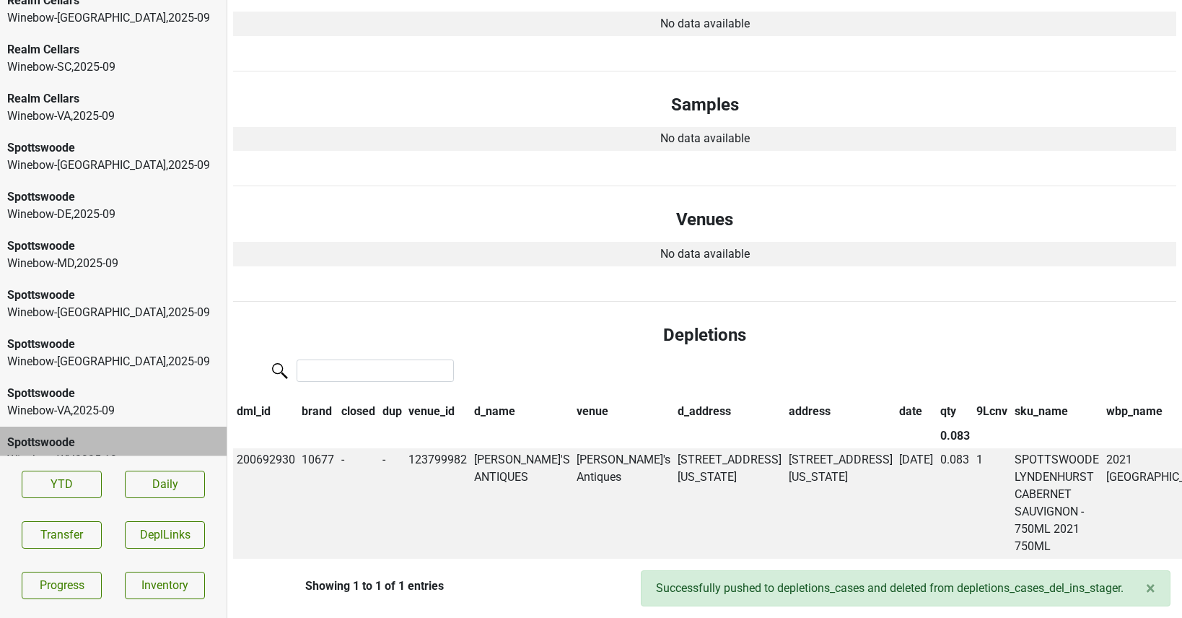
scroll to position [0, 0]
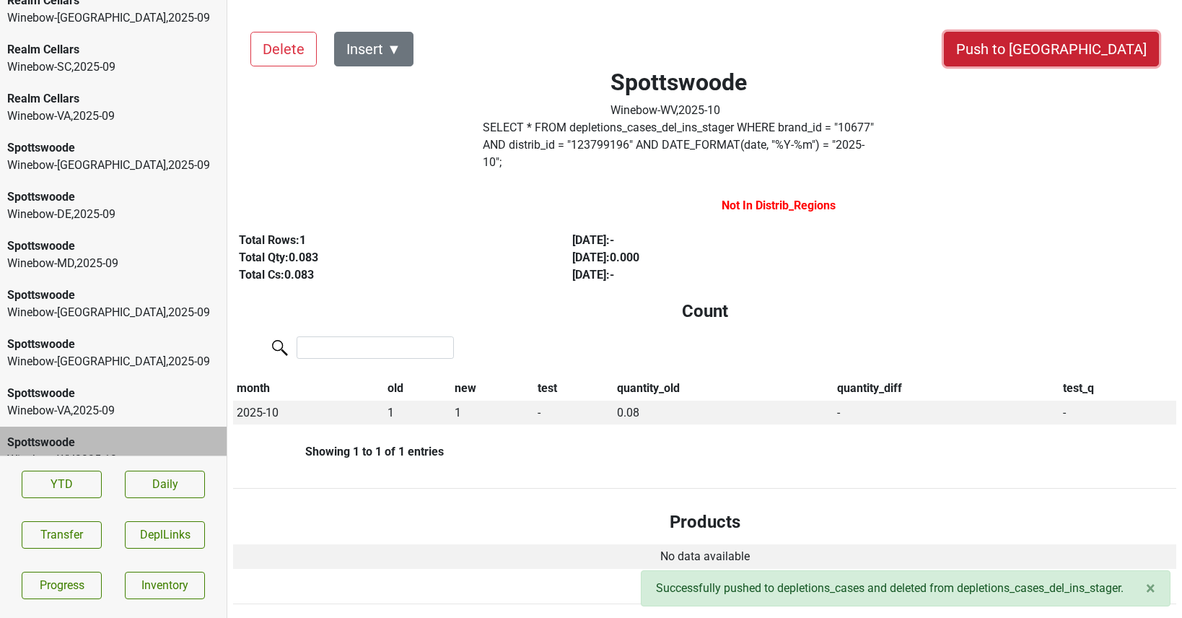
click at [1107, 46] on button "Push to DC" at bounding box center [1051, 49] width 215 height 35
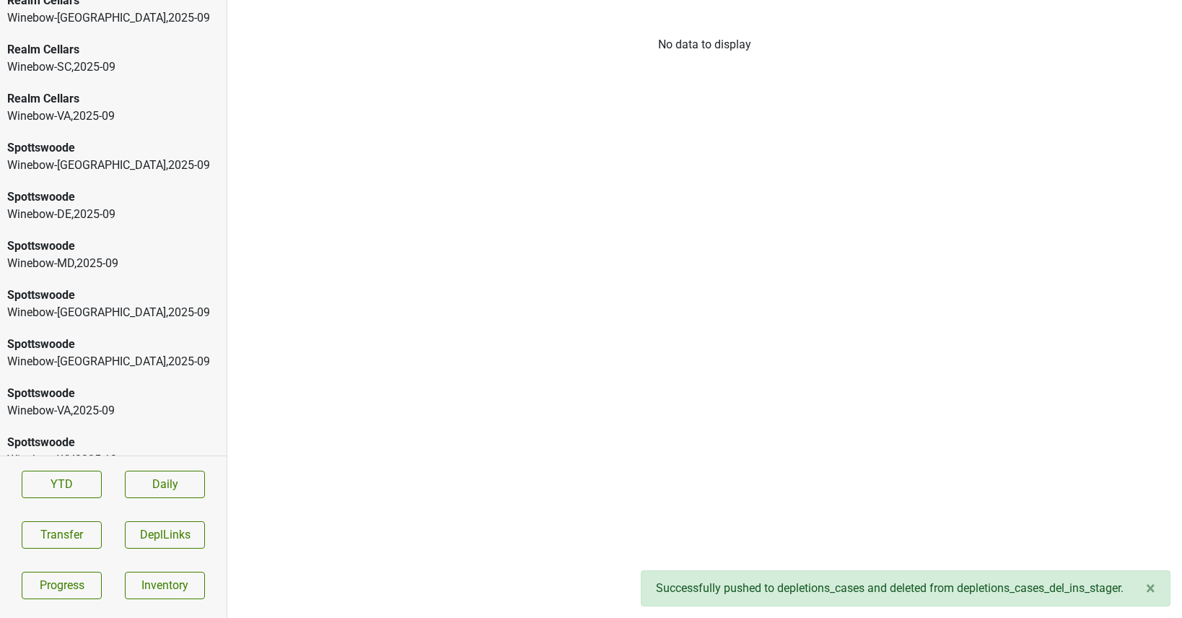
scroll to position [722, 0]
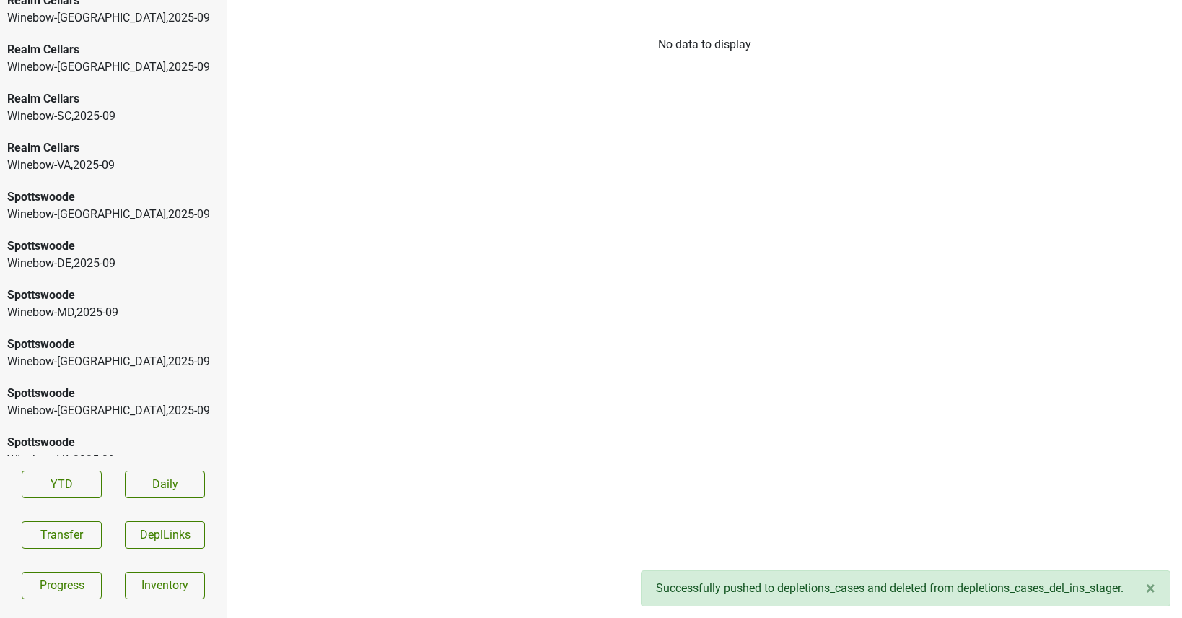
click at [145, 434] on div "Spottswoode" at bounding box center [113, 442] width 212 height 17
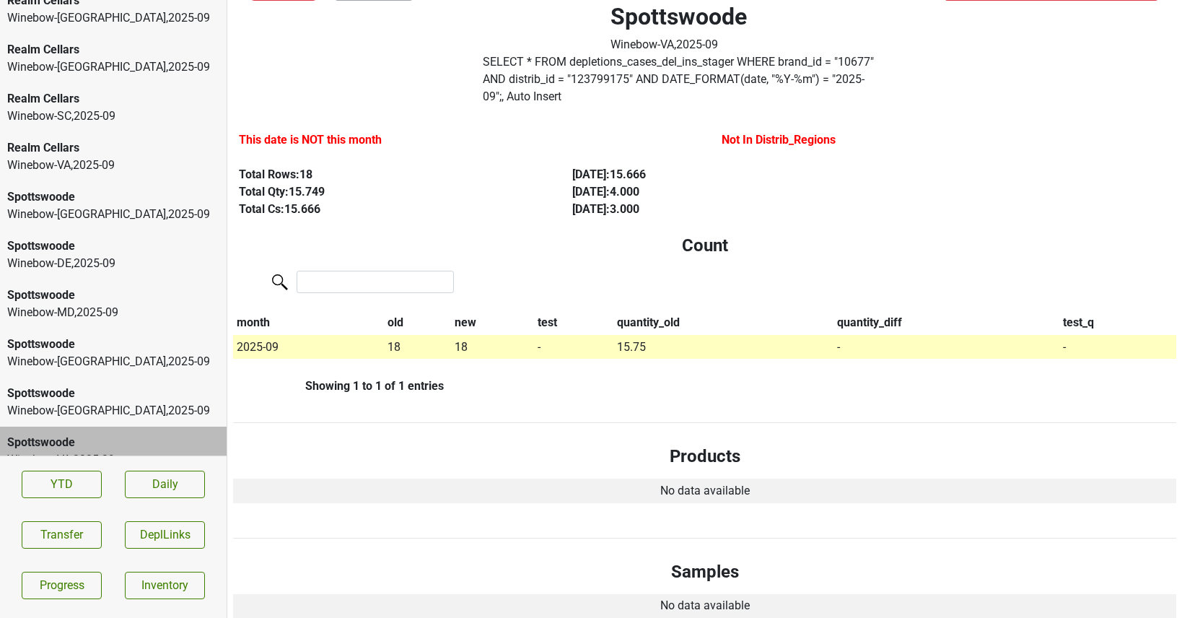
scroll to position [0, 0]
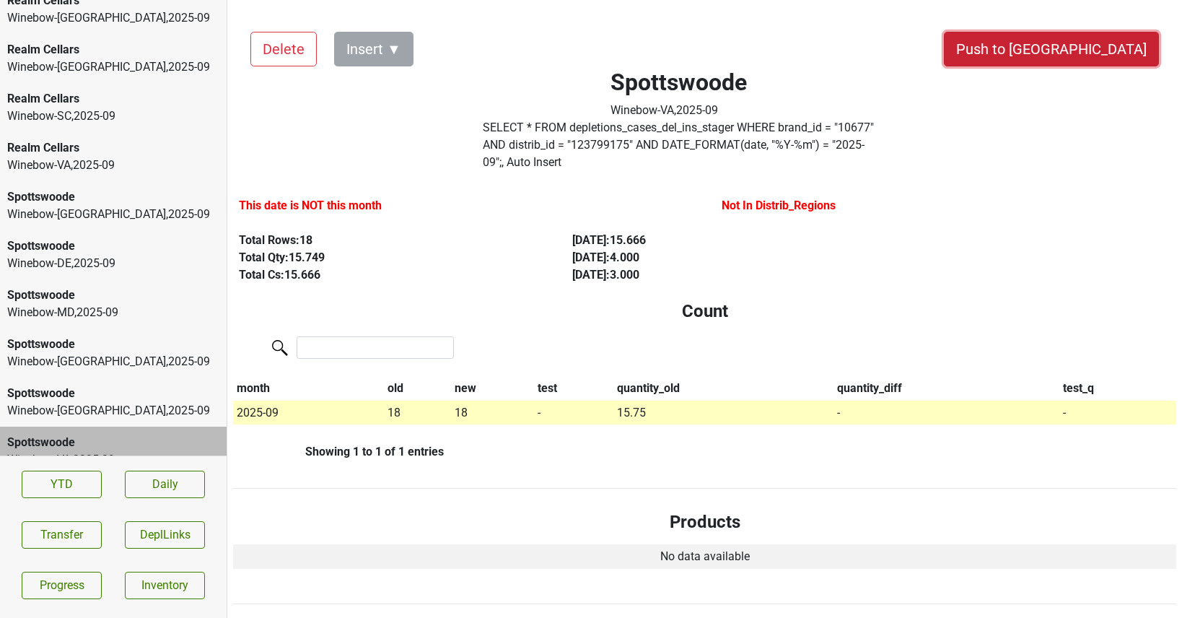
click at [1074, 38] on button "Push to [GEOGRAPHIC_DATA]" at bounding box center [1051, 49] width 215 height 35
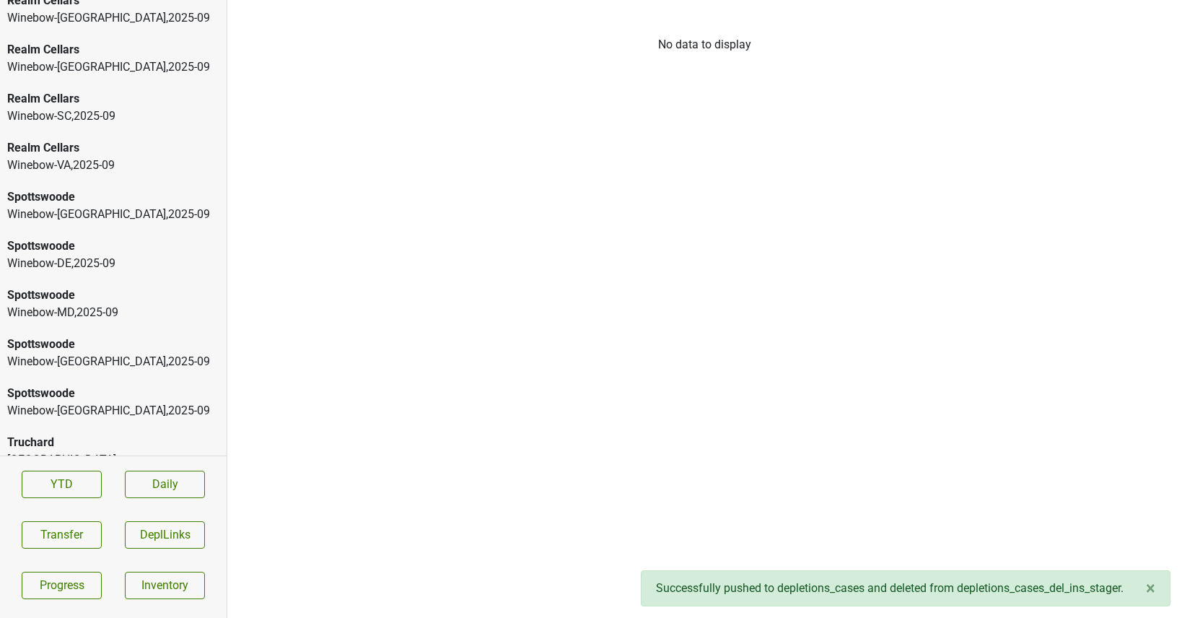
scroll to position [673, 0]
click at [103, 451] on div "Winebow-NY , 2025 - 09" at bounding box center [113, 459] width 212 height 17
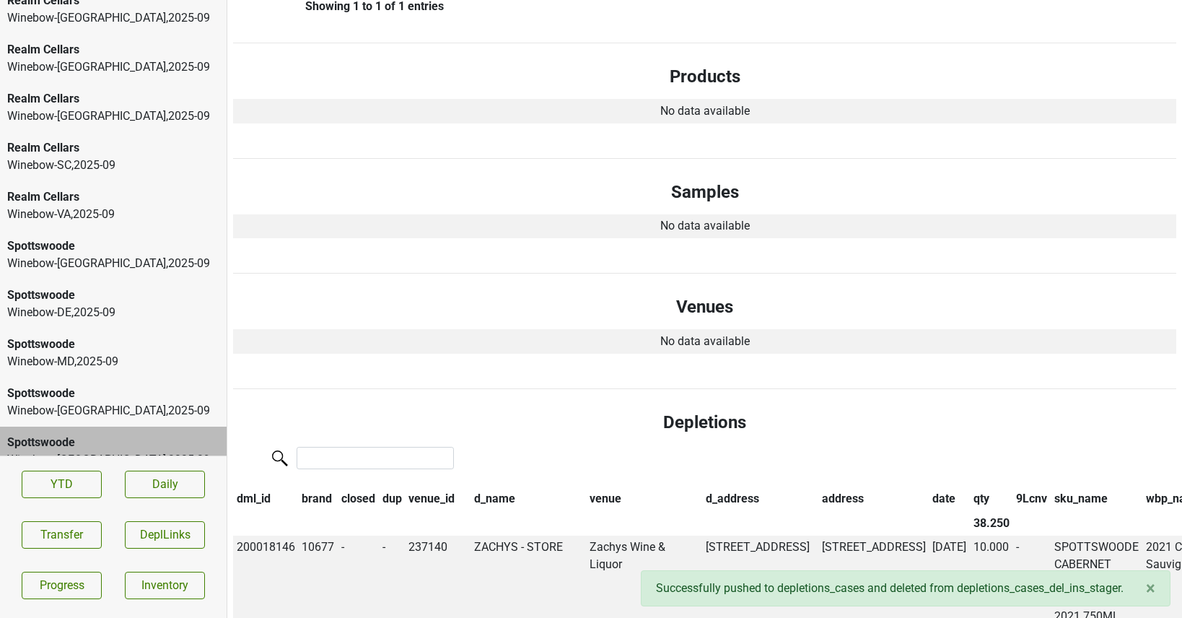
scroll to position [0, 0]
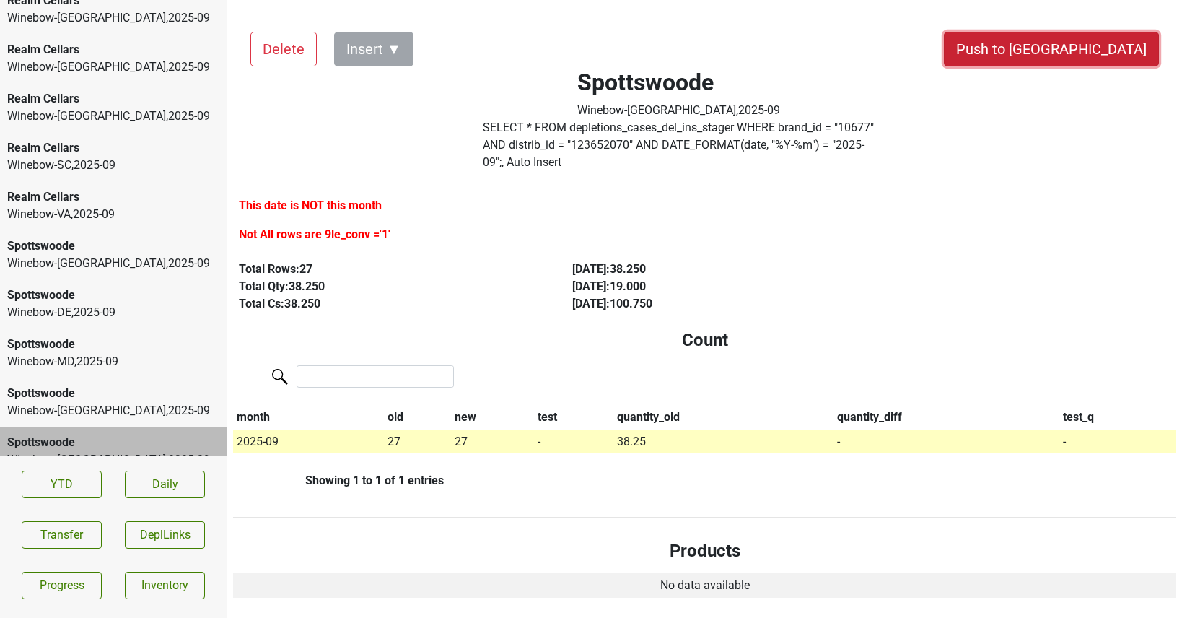
click at [1116, 53] on button "Push to [GEOGRAPHIC_DATA]" at bounding box center [1051, 49] width 215 height 35
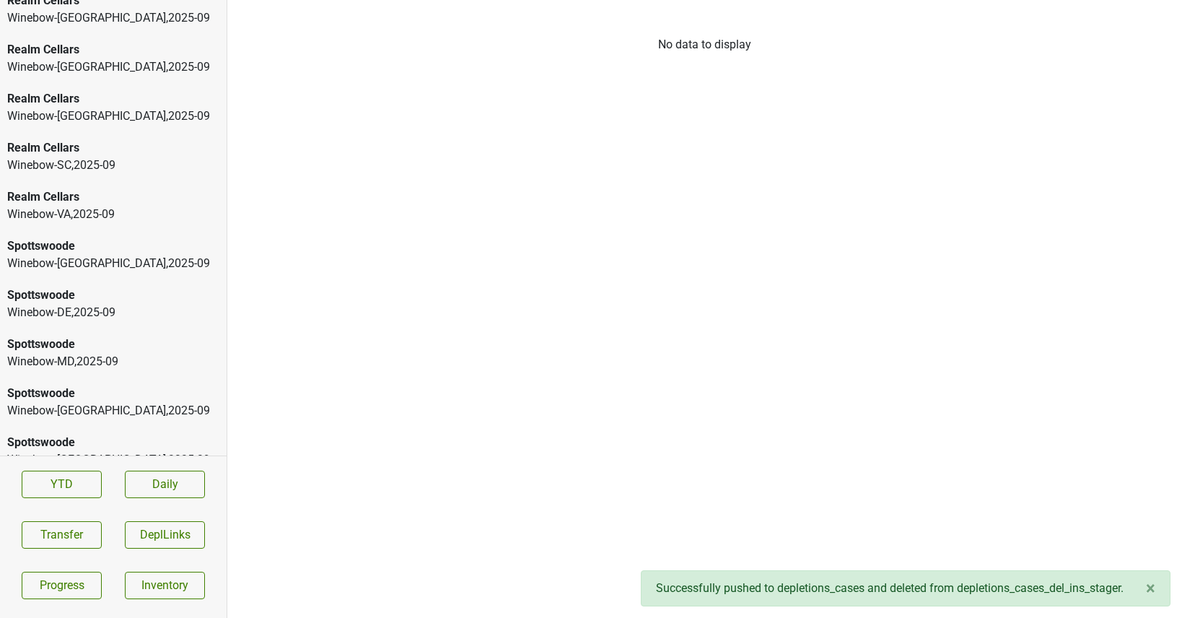
scroll to position [624, 0]
click at [124, 434] on div "Spottswoode" at bounding box center [113, 442] width 212 height 17
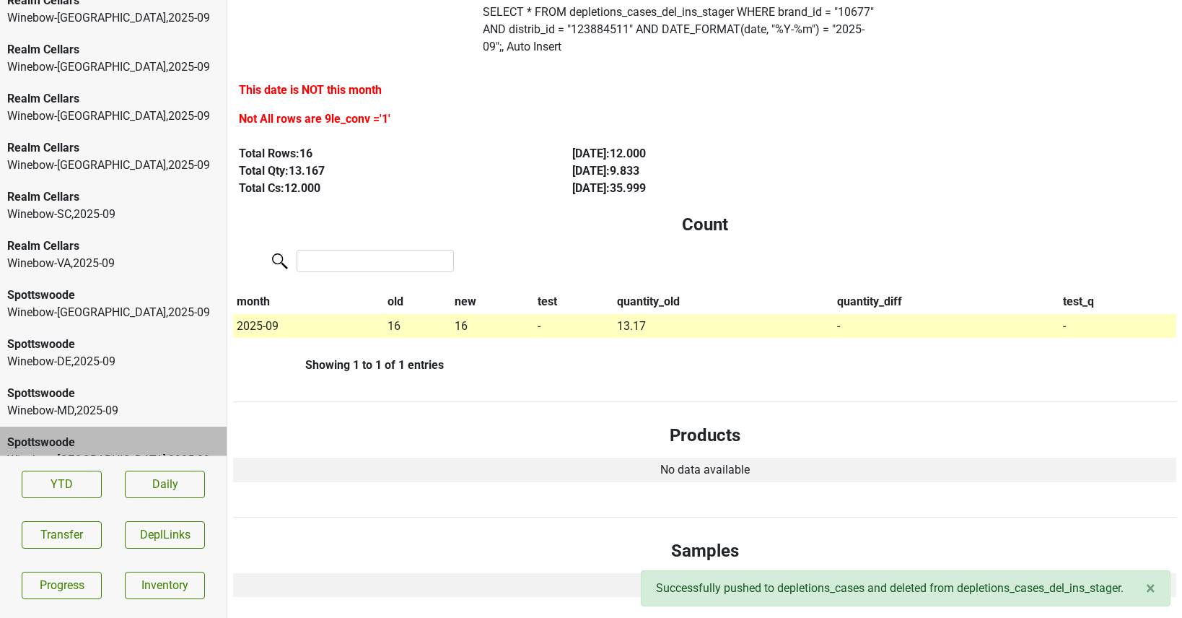
scroll to position [0, 0]
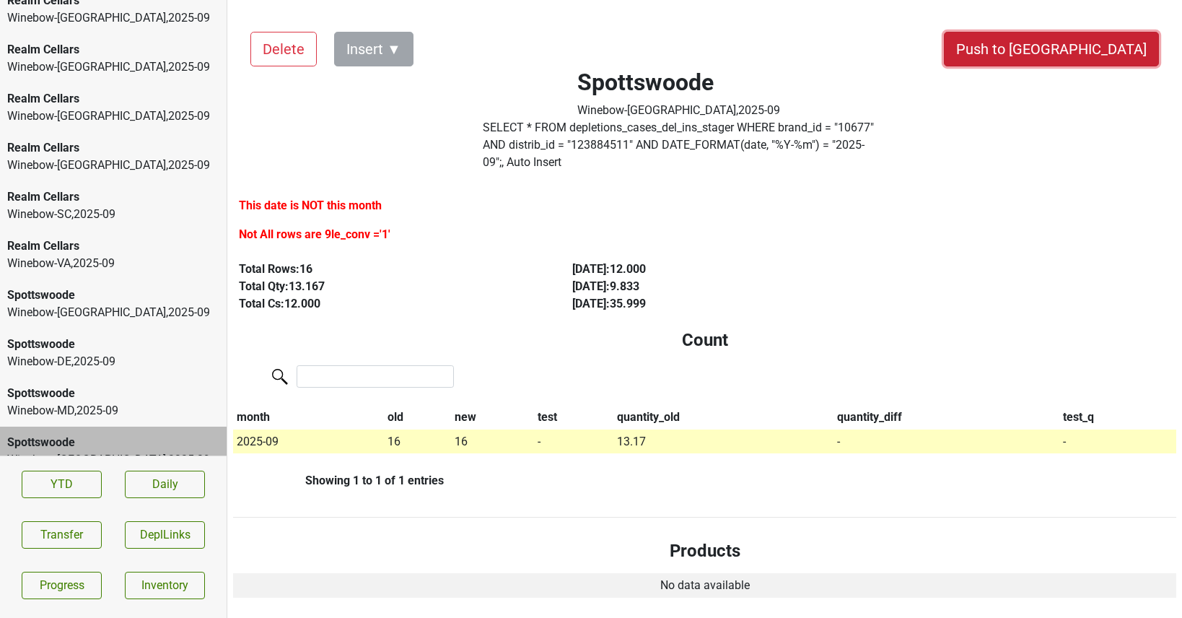
click at [1090, 56] on button "Push to [GEOGRAPHIC_DATA]" at bounding box center [1051, 49] width 215 height 35
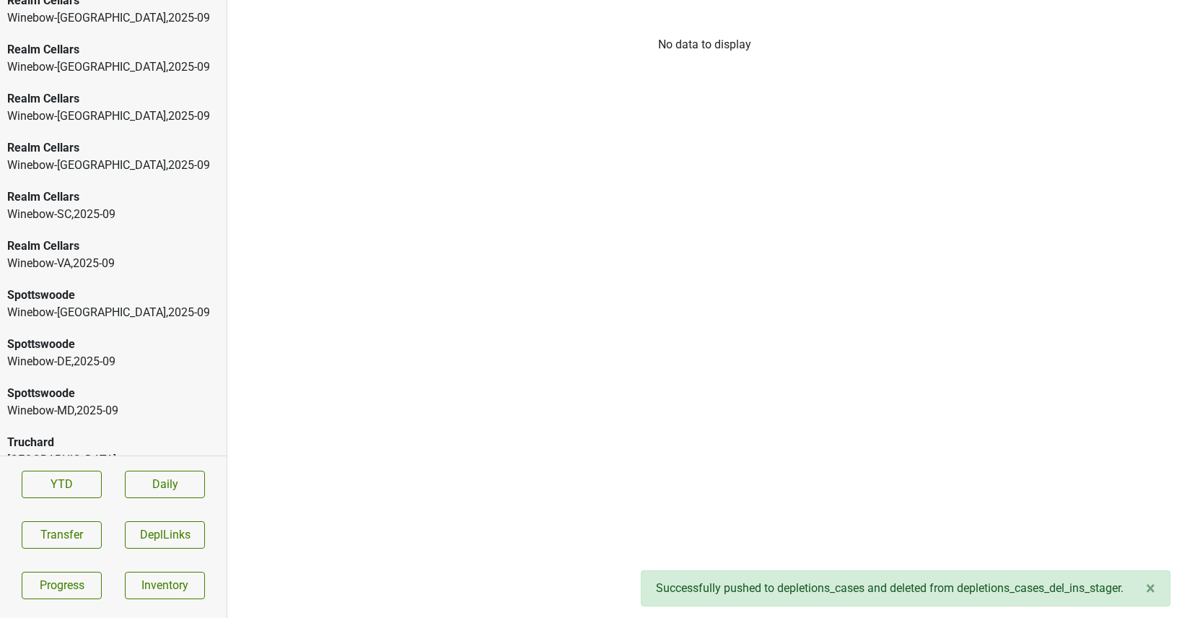
scroll to position [575, 0]
click at [68, 451] on div "Winebow-MD , 2025 - 09" at bounding box center [113, 459] width 212 height 17
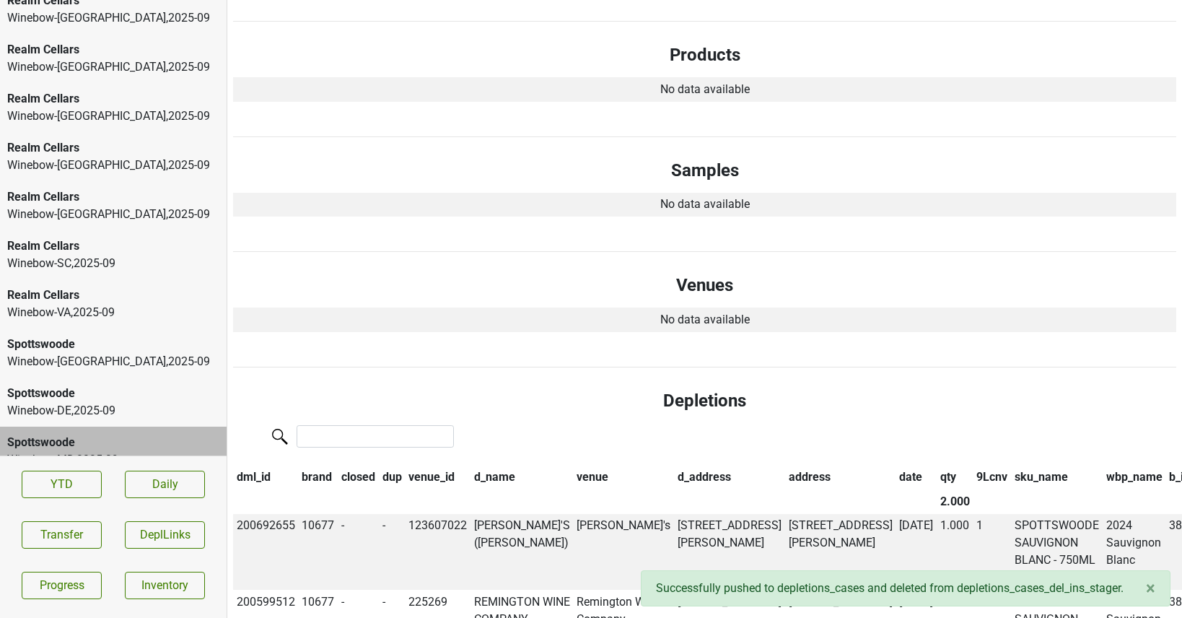
scroll to position [0, 0]
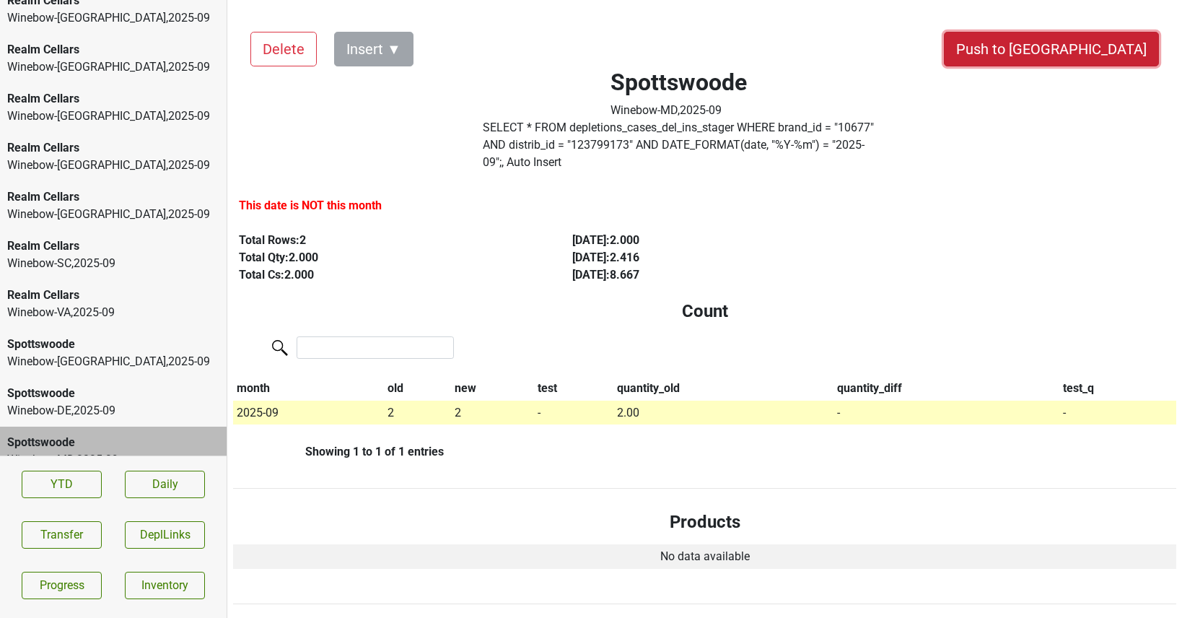
click at [1082, 53] on button "Push to [GEOGRAPHIC_DATA]" at bounding box center [1051, 49] width 215 height 35
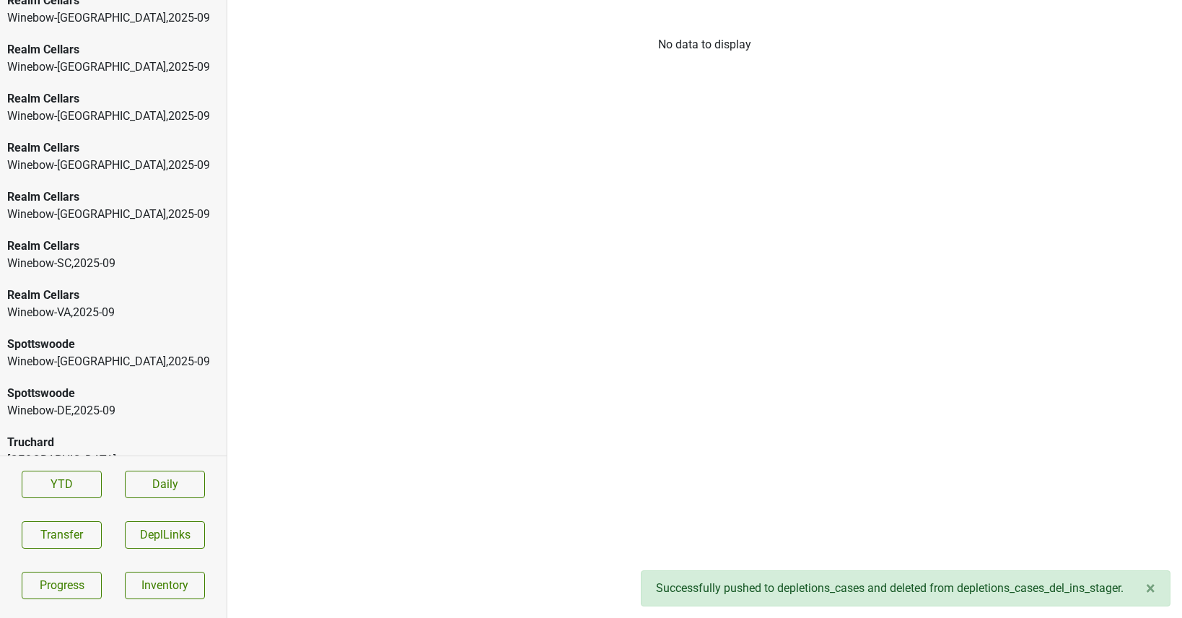
scroll to position [526, 0]
click at [120, 434] on div "Spottswoode" at bounding box center [113, 442] width 212 height 17
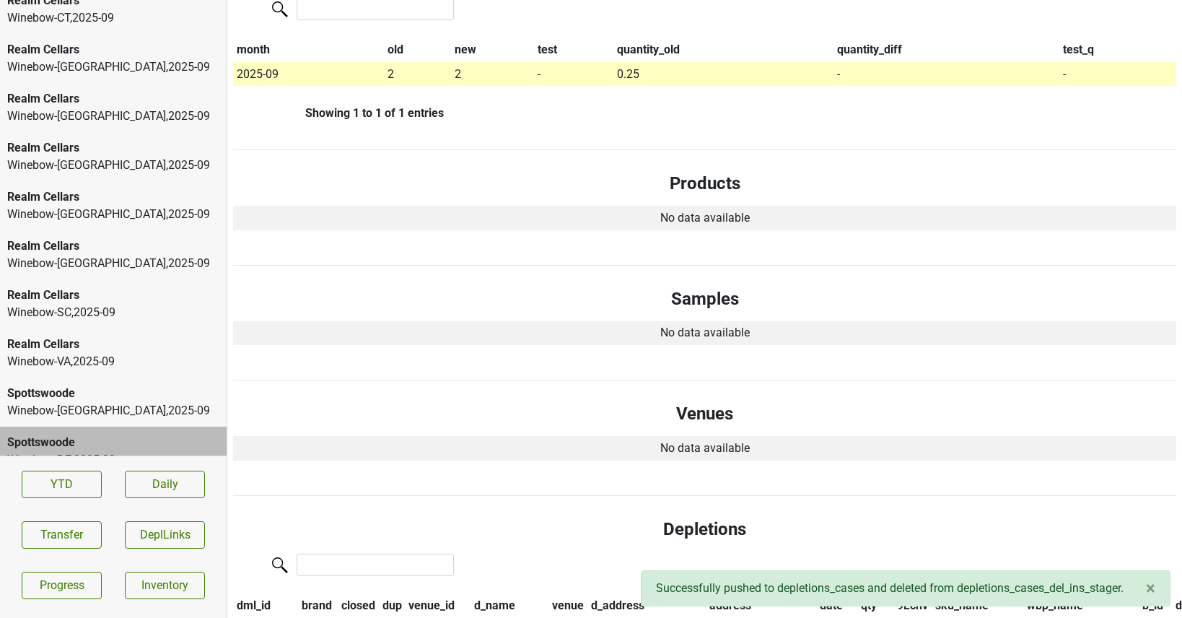
scroll to position [0, 0]
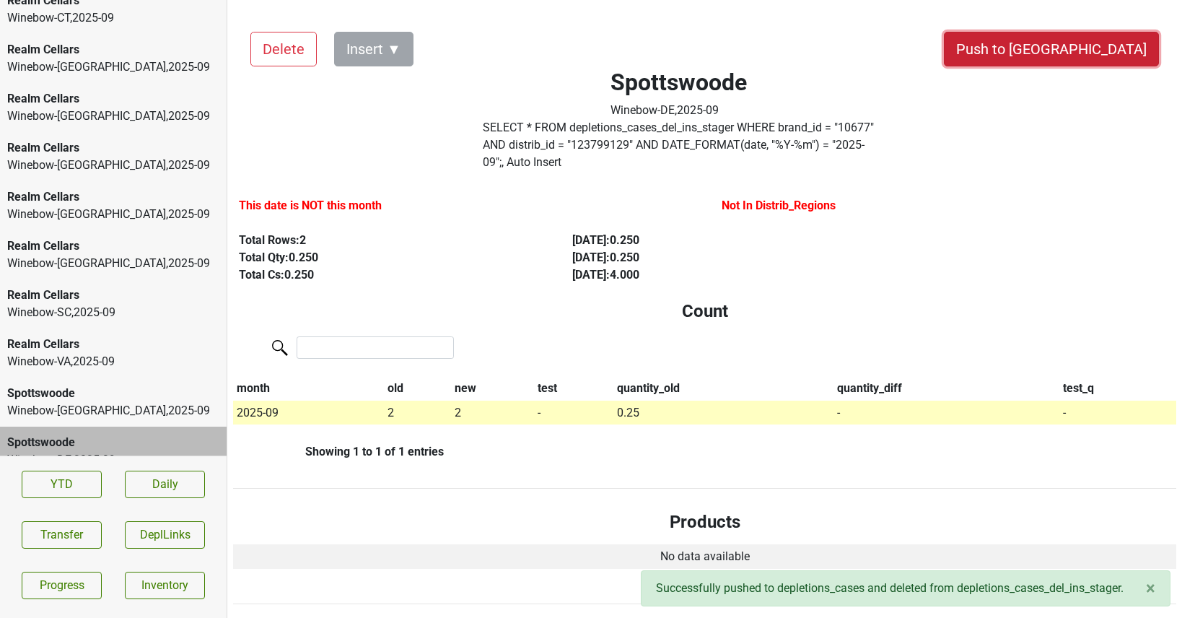
click at [1085, 41] on button "Push to [GEOGRAPHIC_DATA]" at bounding box center [1051, 49] width 215 height 35
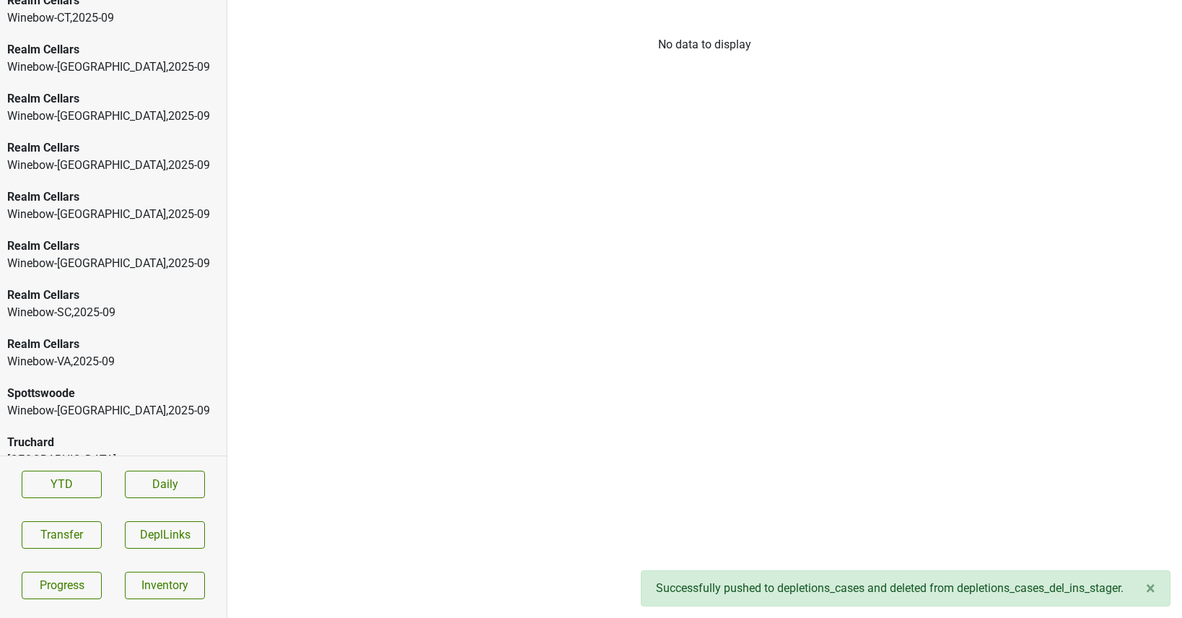
scroll to position [477, 0]
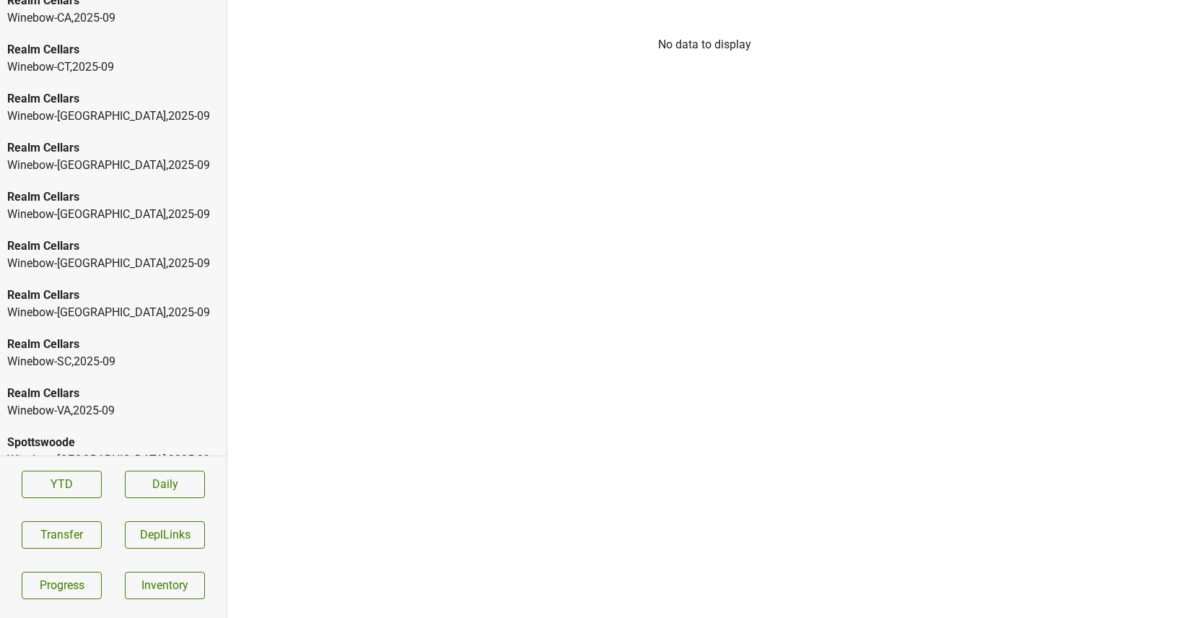
click at [128, 451] on div "Winebow-DC , 2025 - 09" at bounding box center [113, 459] width 212 height 17
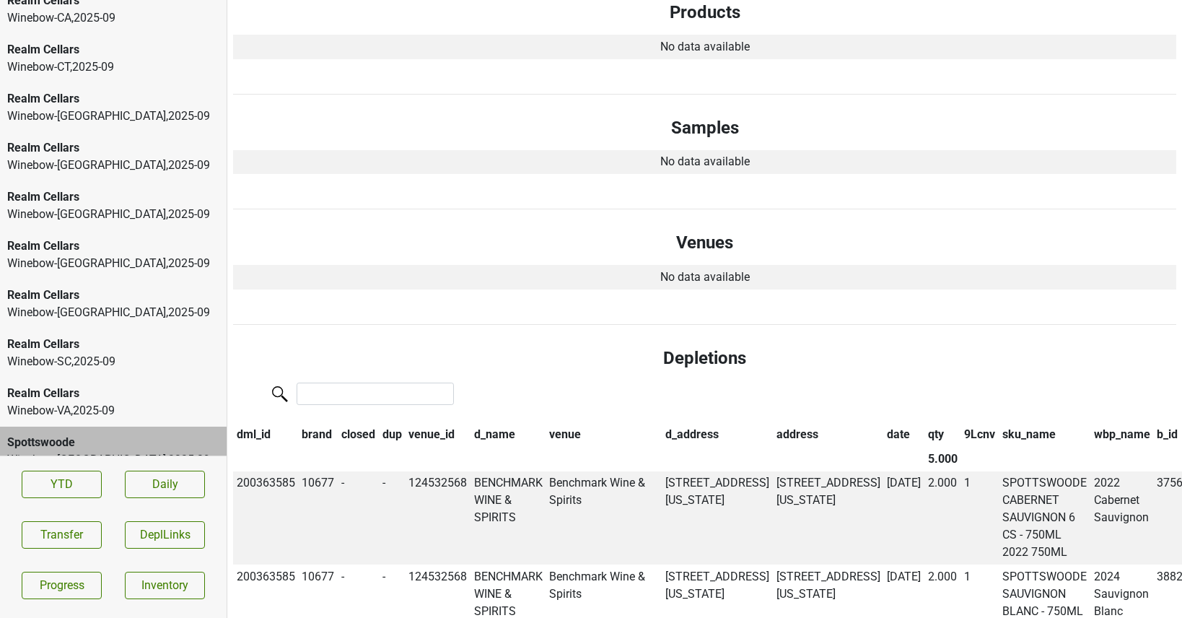
scroll to position [0, 0]
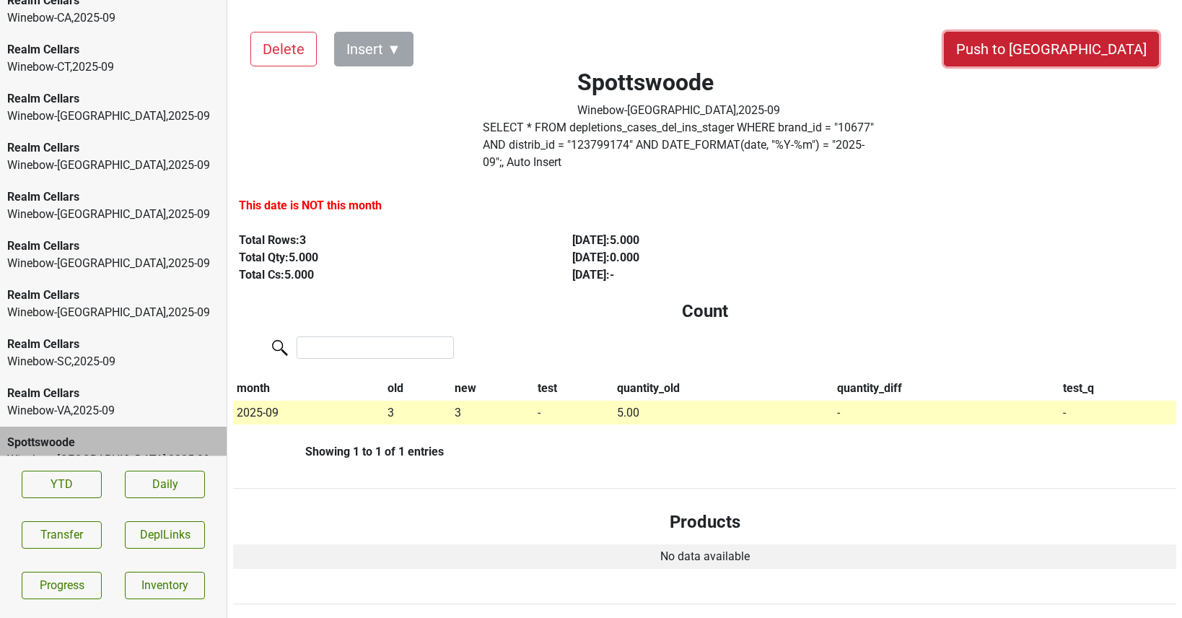
click at [1117, 45] on button "Push to [GEOGRAPHIC_DATA]" at bounding box center [1051, 49] width 215 height 35
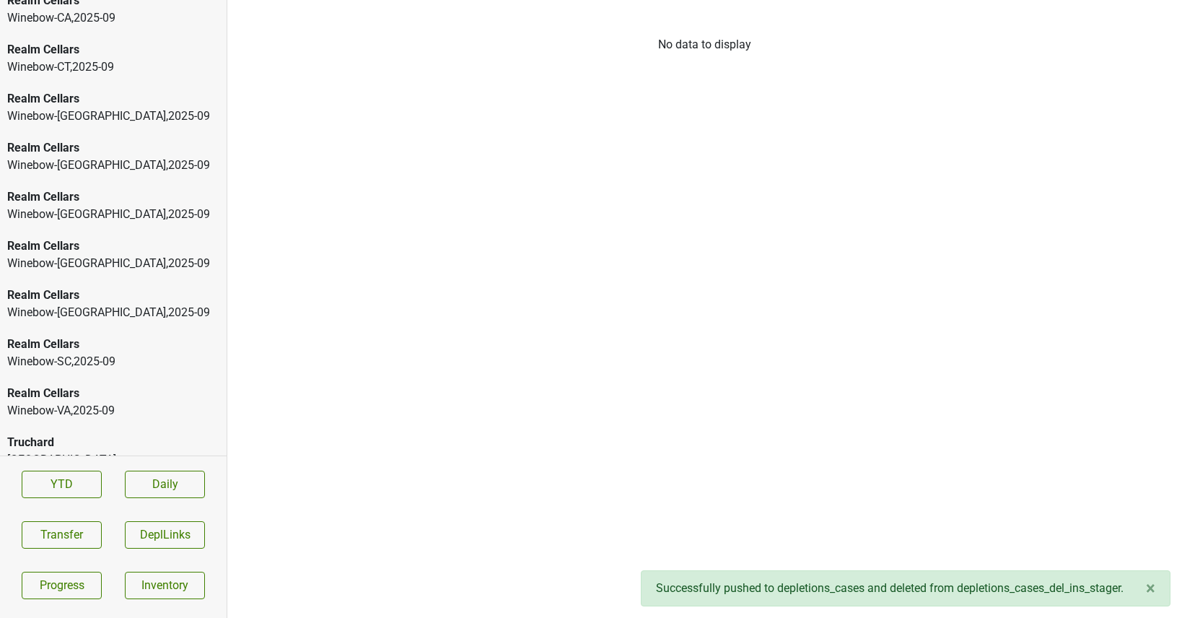
scroll to position [428, 0]
click at [137, 434] on div "Realm Cellars" at bounding box center [113, 442] width 212 height 17
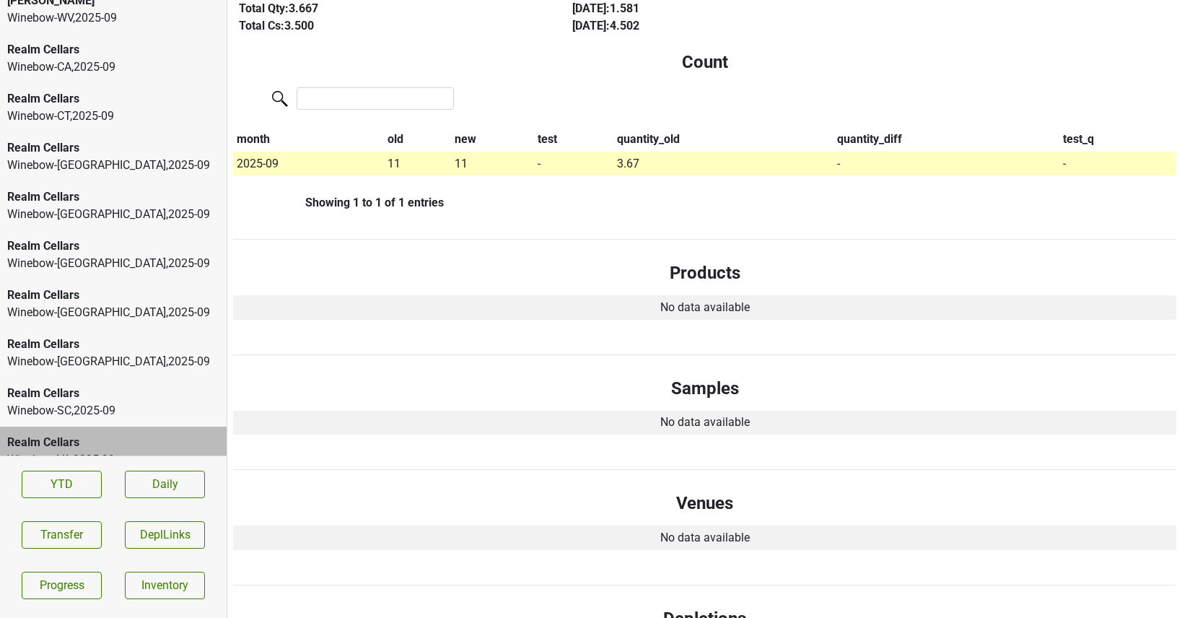
scroll to position [0, 0]
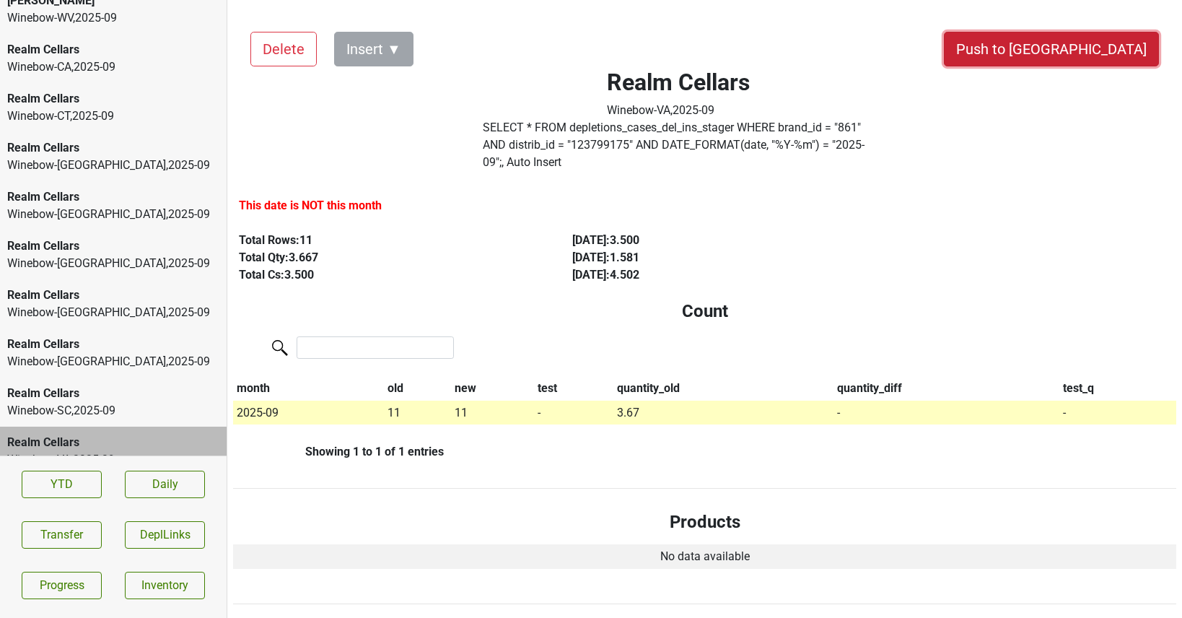
click at [1082, 56] on button "Push to [GEOGRAPHIC_DATA]" at bounding box center [1051, 49] width 215 height 35
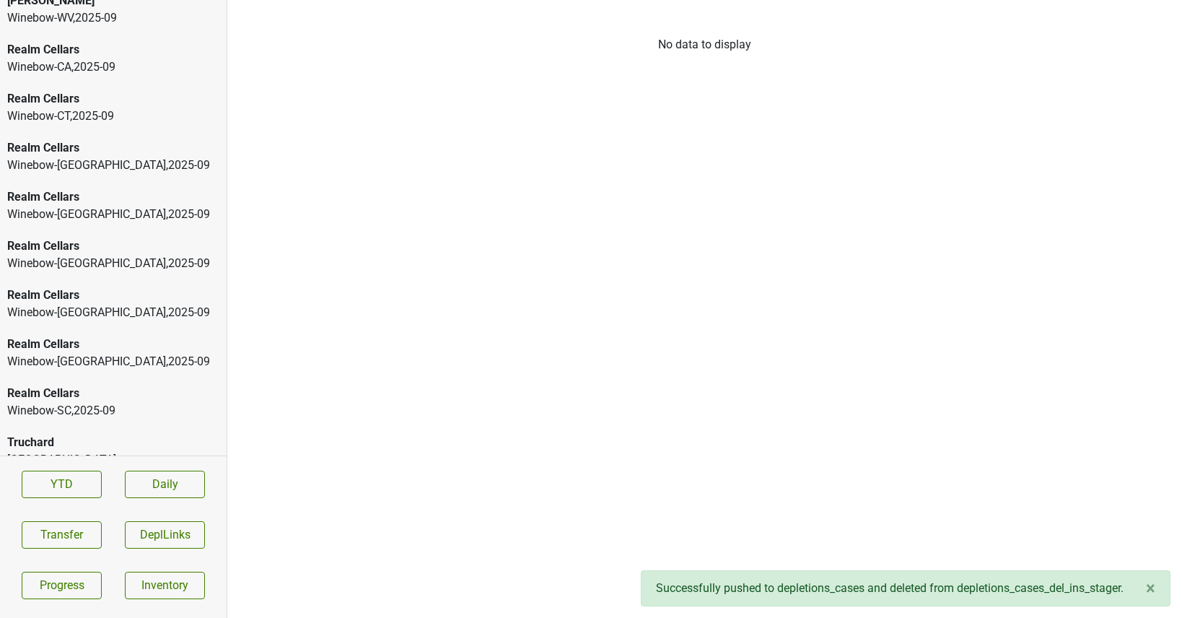
scroll to position [379, 0]
click at [93, 434] on div "Realm Cellars" at bounding box center [113, 442] width 212 height 17
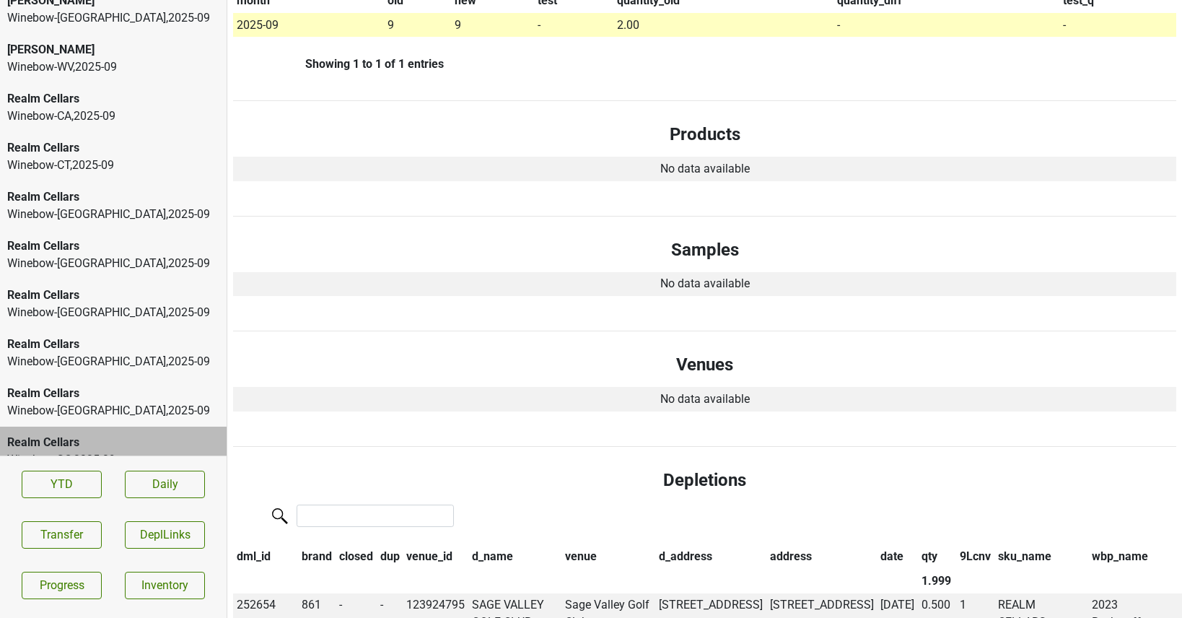
scroll to position [0, 0]
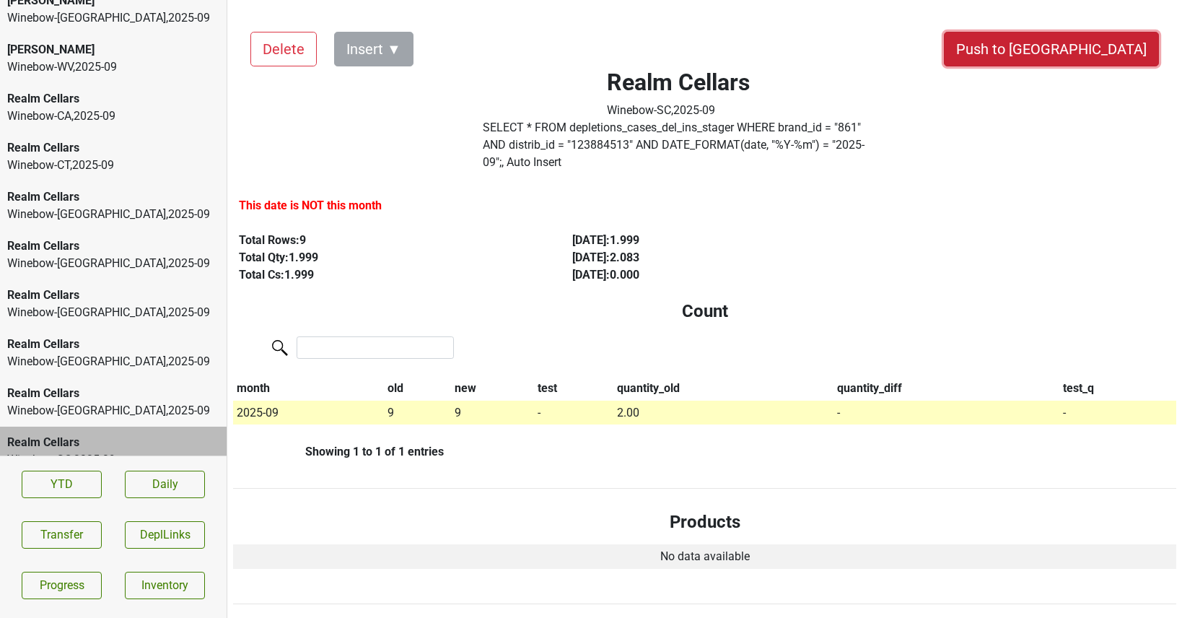
click at [1107, 53] on button "Push to [GEOGRAPHIC_DATA]" at bounding box center [1051, 49] width 215 height 35
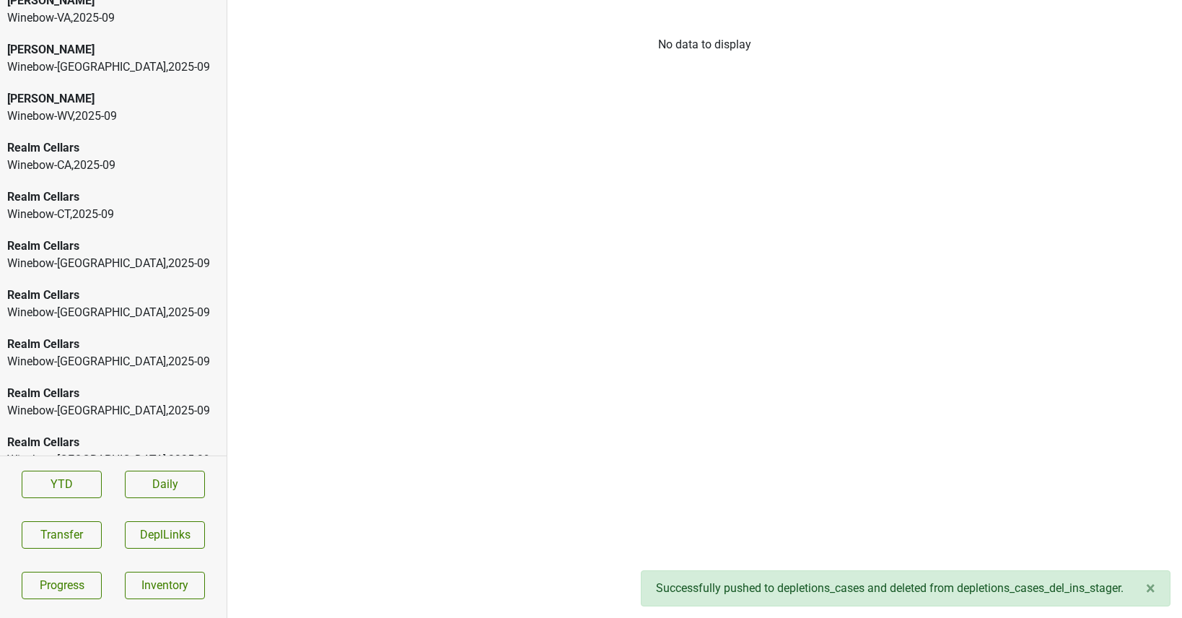
click at [143, 451] on div "Winebow-NY , 2025 - 09" at bounding box center [113, 459] width 212 height 17
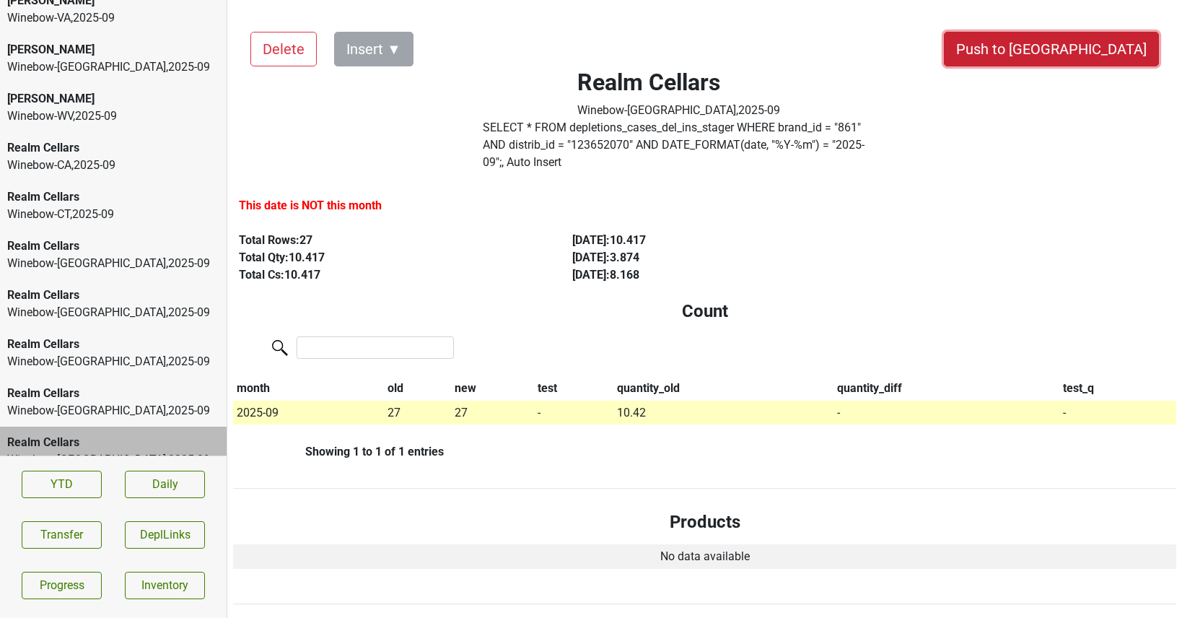
click at [1086, 56] on button "Push to [GEOGRAPHIC_DATA]" at bounding box center [1051, 49] width 215 height 35
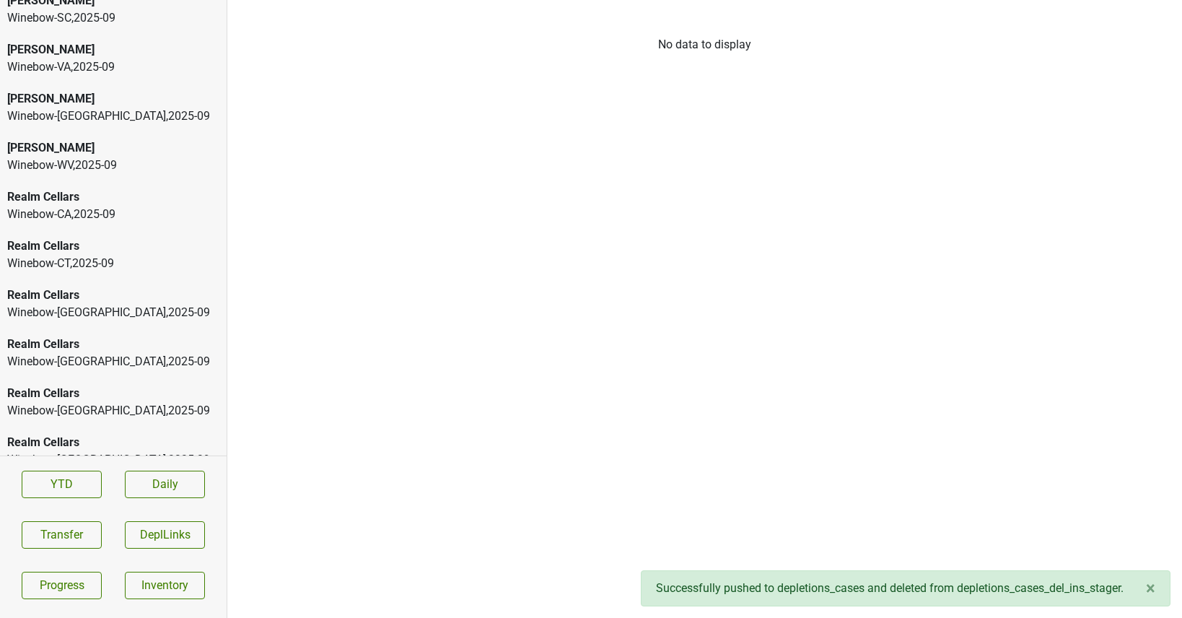
click at [84, 451] on div "Winebow-NJ , 2025 - 09" at bounding box center [113, 459] width 212 height 17
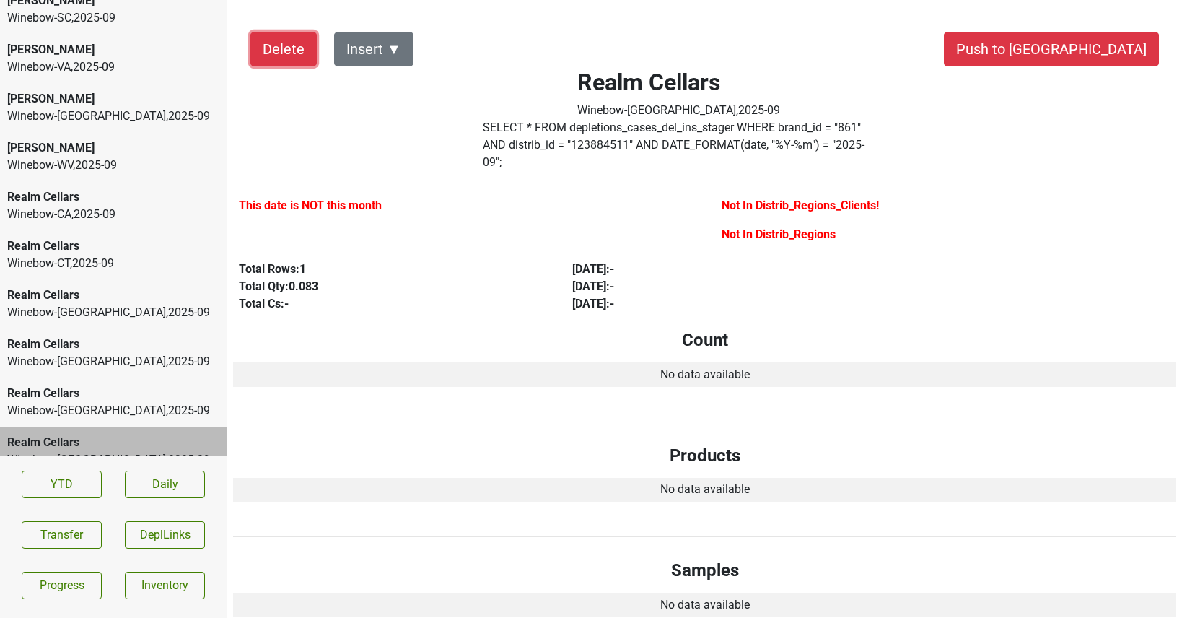
click at [266, 48] on button "Delete" at bounding box center [283, 49] width 66 height 35
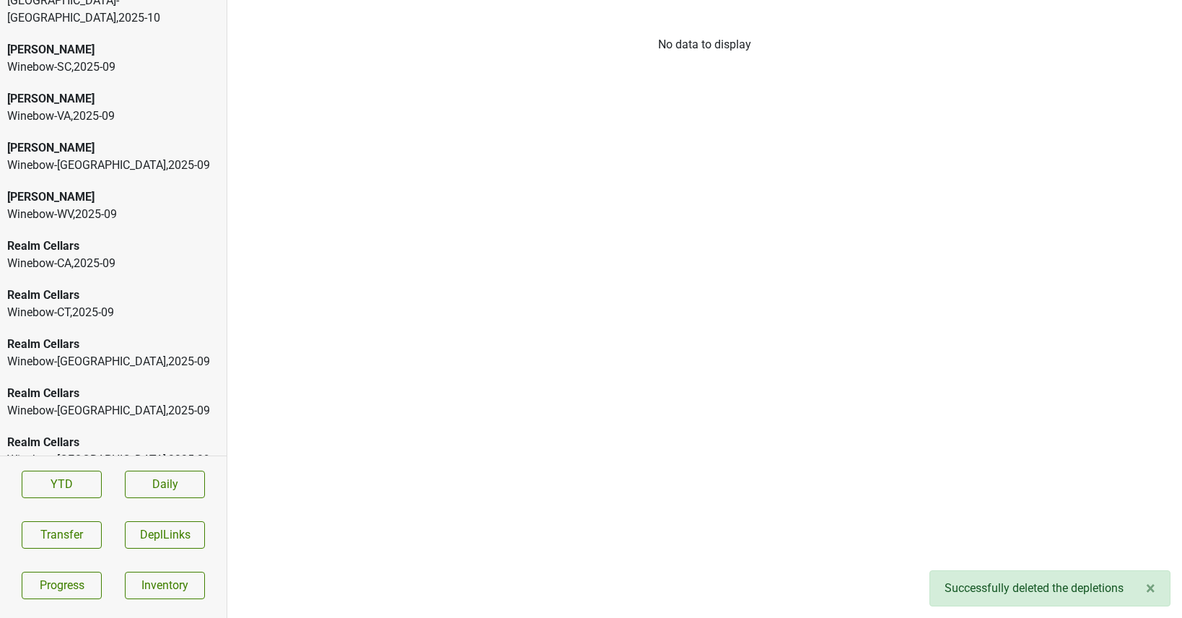
click at [99, 451] on div "Winebow-NC , 2025 - 09" at bounding box center [113, 459] width 212 height 17
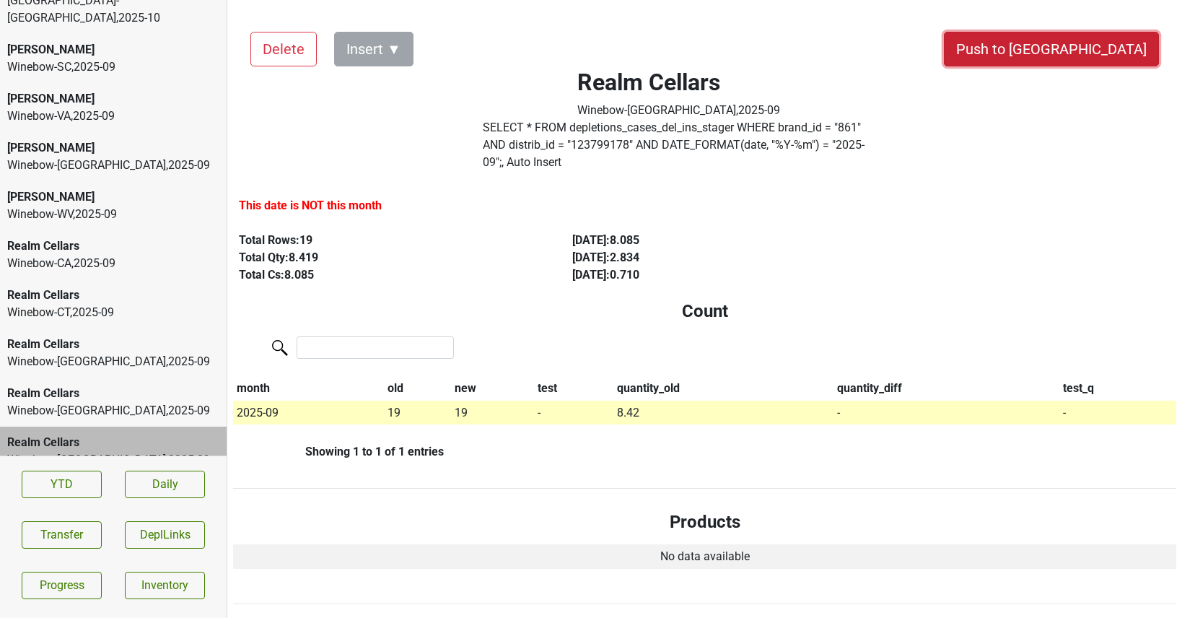
click at [1102, 54] on button "Push to [GEOGRAPHIC_DATA]" at bounding box center [1051, 49] width 215 height 35
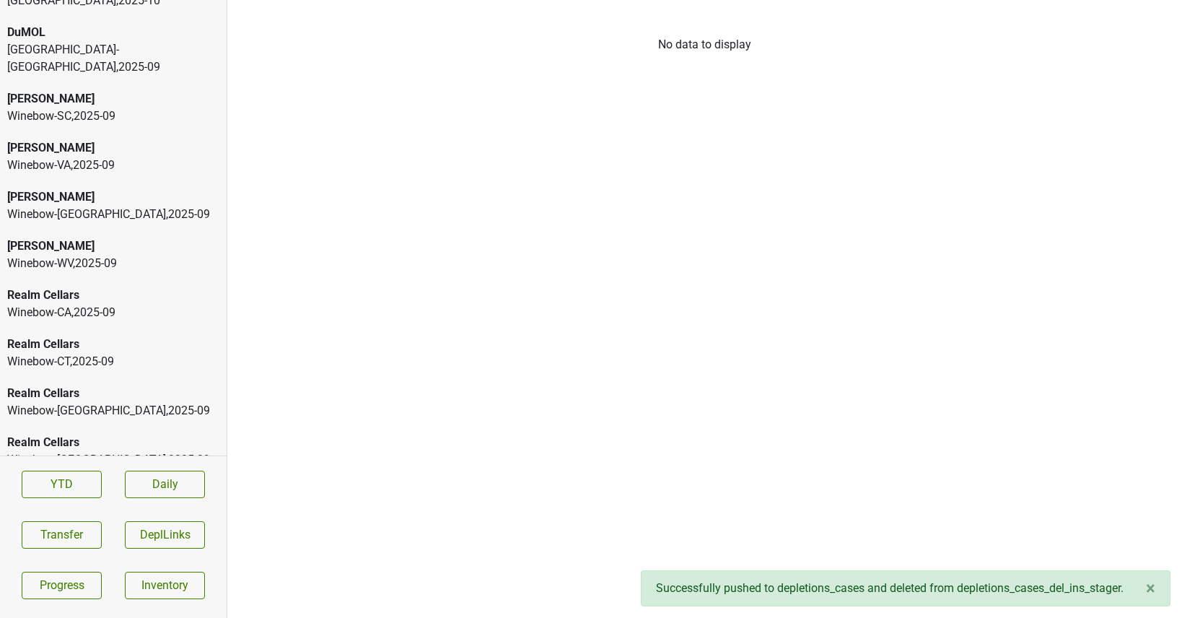
click at [133, 434] on div "Realm Cellars" at bounding box center [113, 442] width 212 height 17
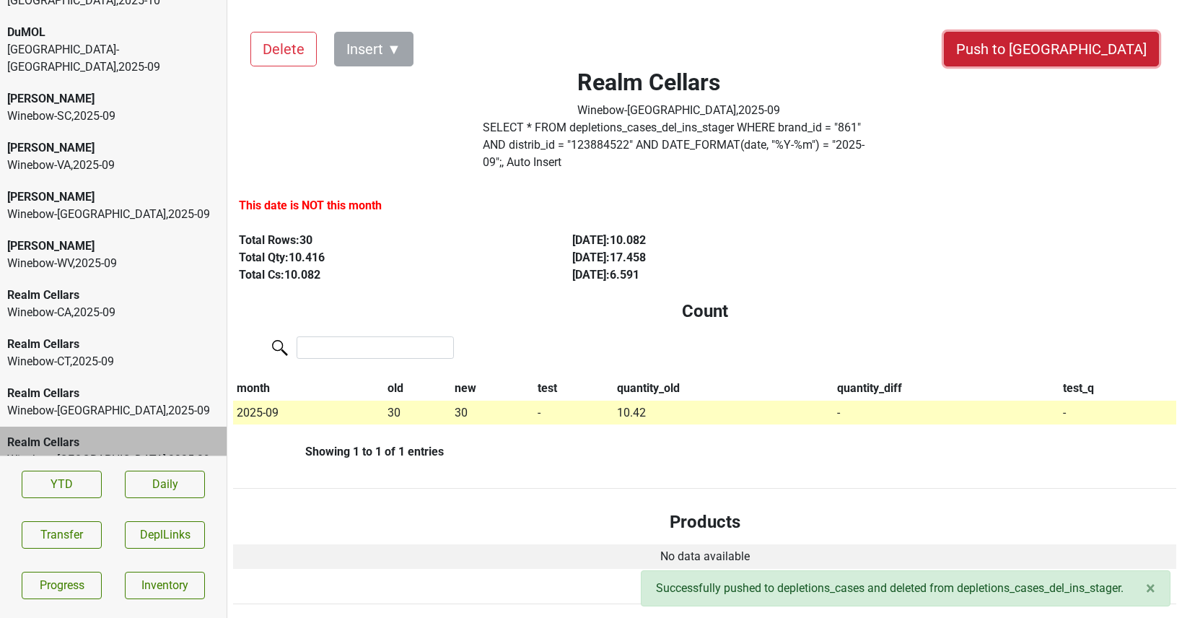
click at [1084, 57] on button "Push to [GEOGRAPHIC_DATA]" at bounding box center [1051, 49] width 215 height 35
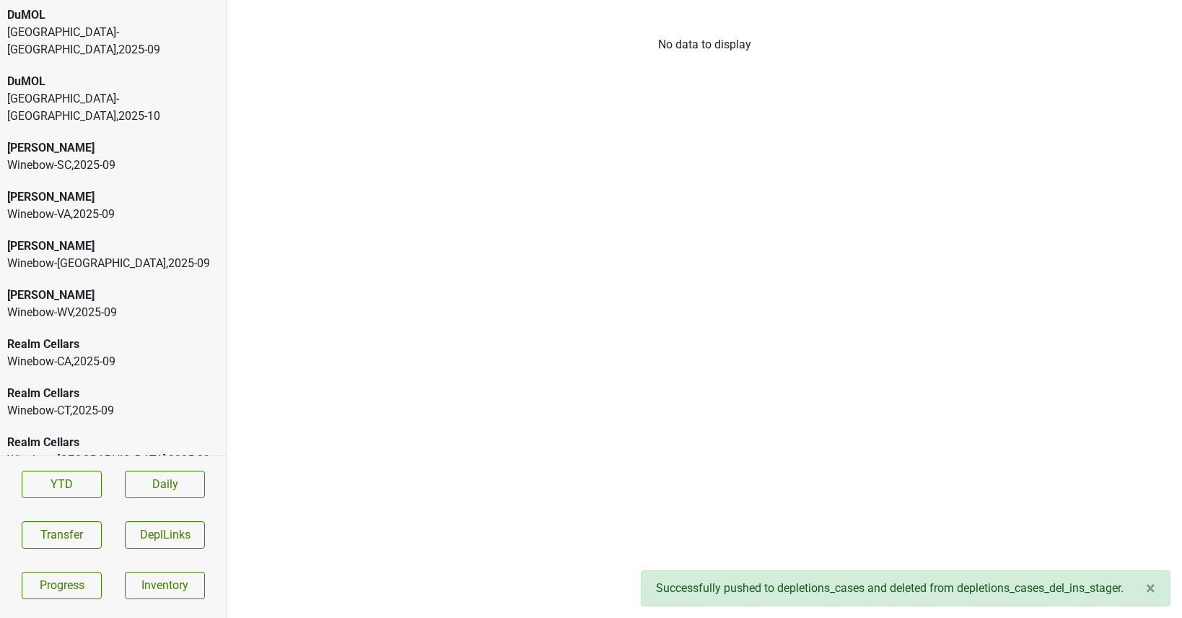
click at [144, 451] on div "Winebow-DC , 2025 - 09" at bounding box center [113, 459] width 212 height 17
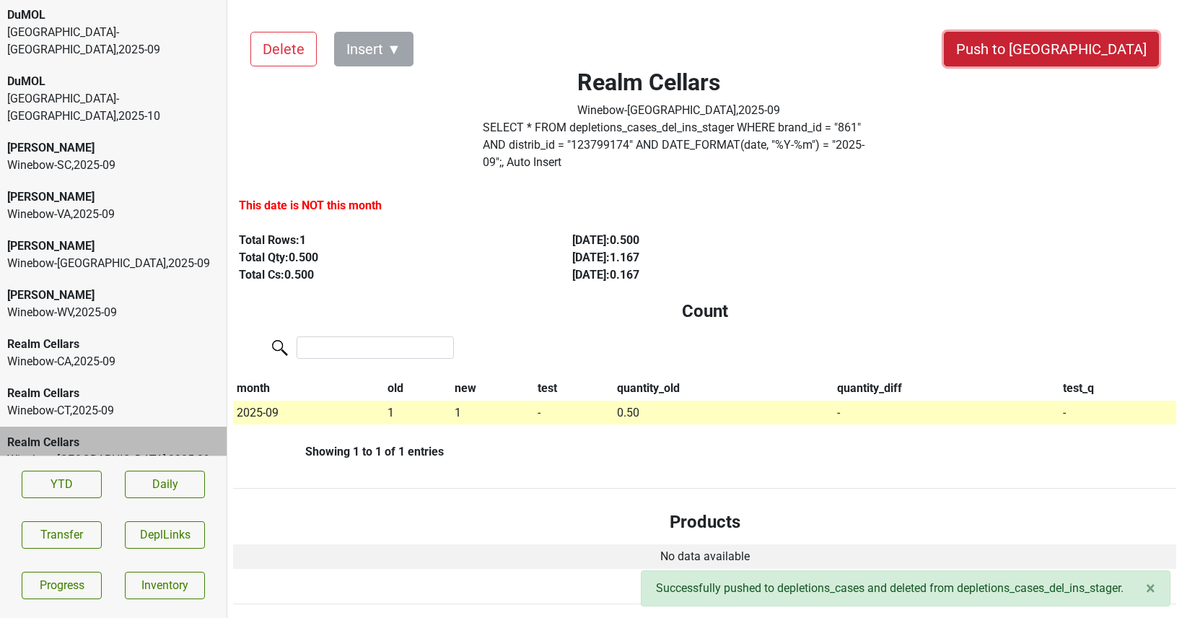
click at [1094, 43] on button "Push to [GEOGRAPHIC_DATA]" at bounding box center [1051, 49] width 215 height 35
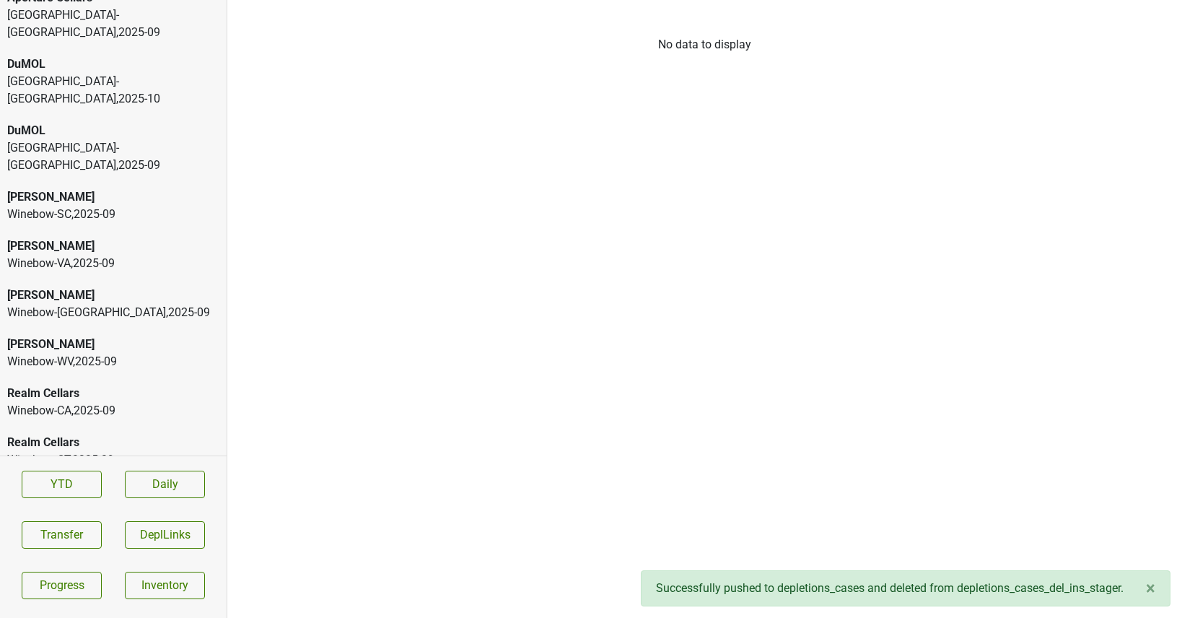
click at [110, 451] on div "Winebow-CT , 2025 - 09" at bounding box center [113, 459] width 212 height 17
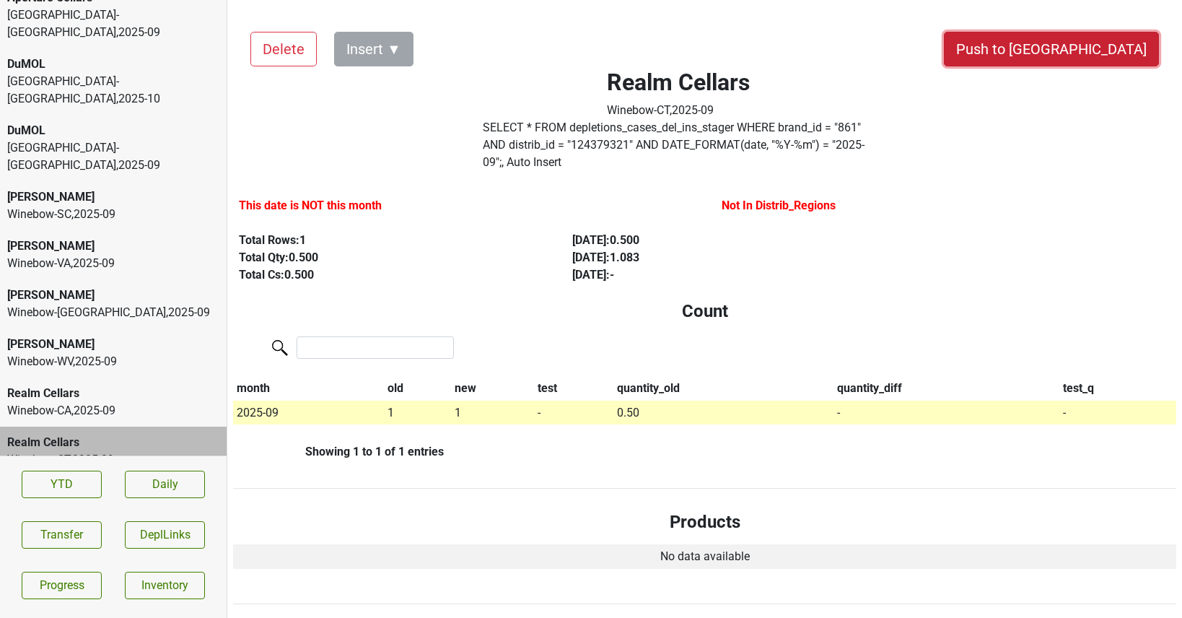
click at [1086, 42] on button "Push to [GEOGRAPHIC_DATA]" at bounding box center [1051, 49] width 215 height 35
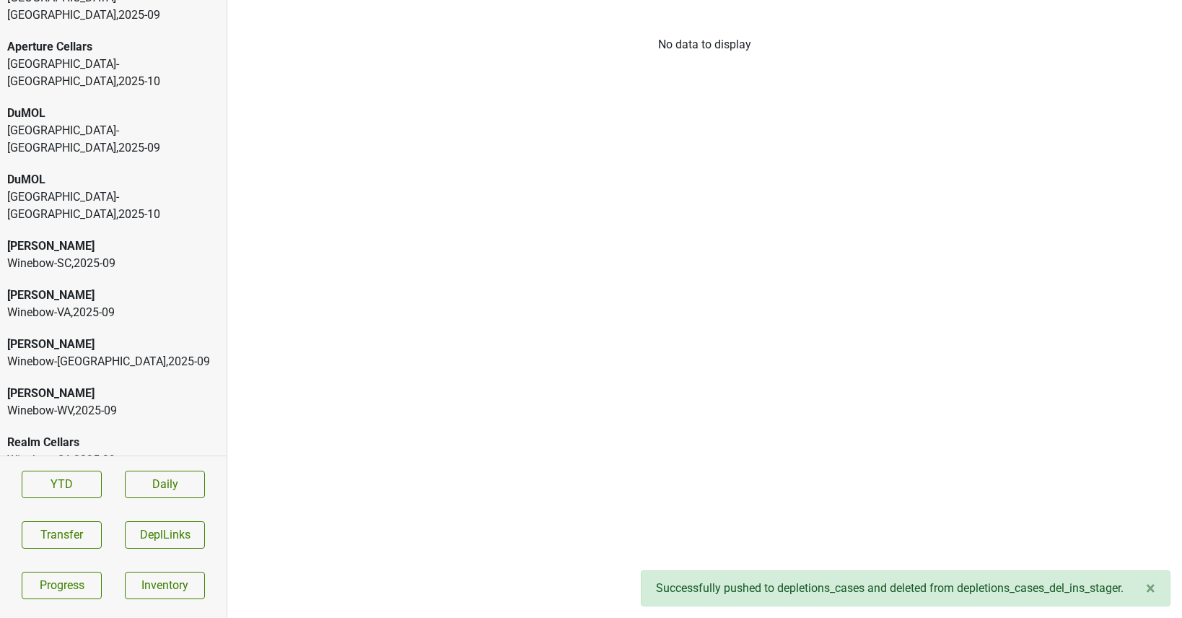
click at [100, 434] on div "Realm Cellars" at bounding box center [113, 442] width 212 height 17
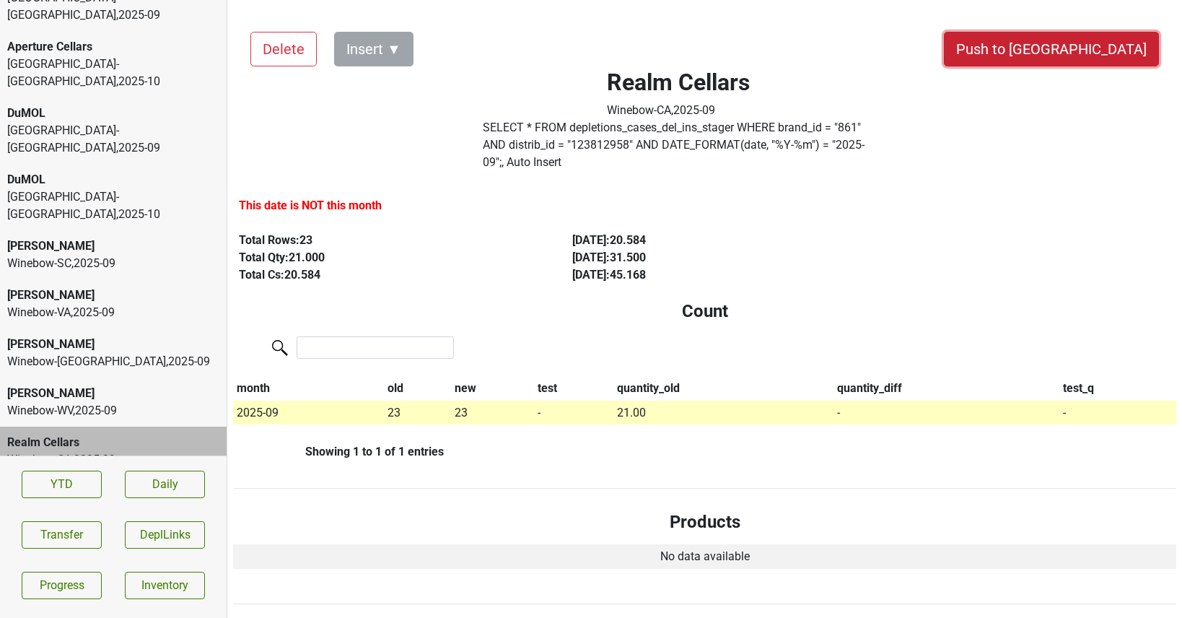
click at [1088, 37] on button "Push to [GEOGRAPHIC_DATA]" at bounding box center [1051, 49] width 215 height 35
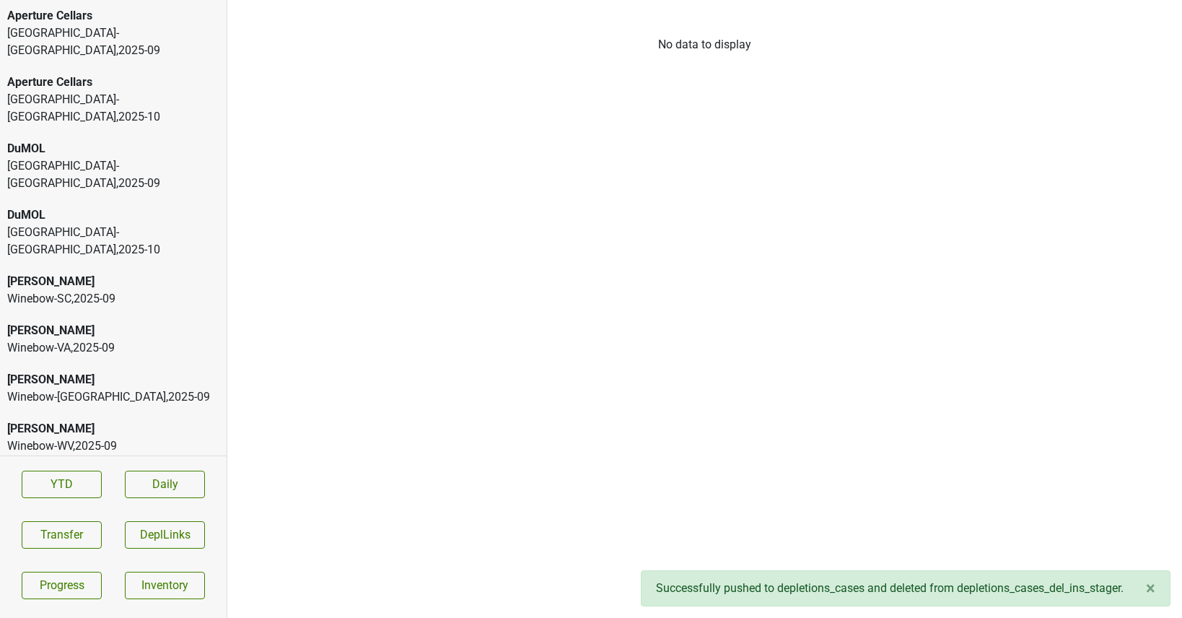
click at [103, 420] on div "Peter Michael" at bounding box center [113, 428] width 212 height 17
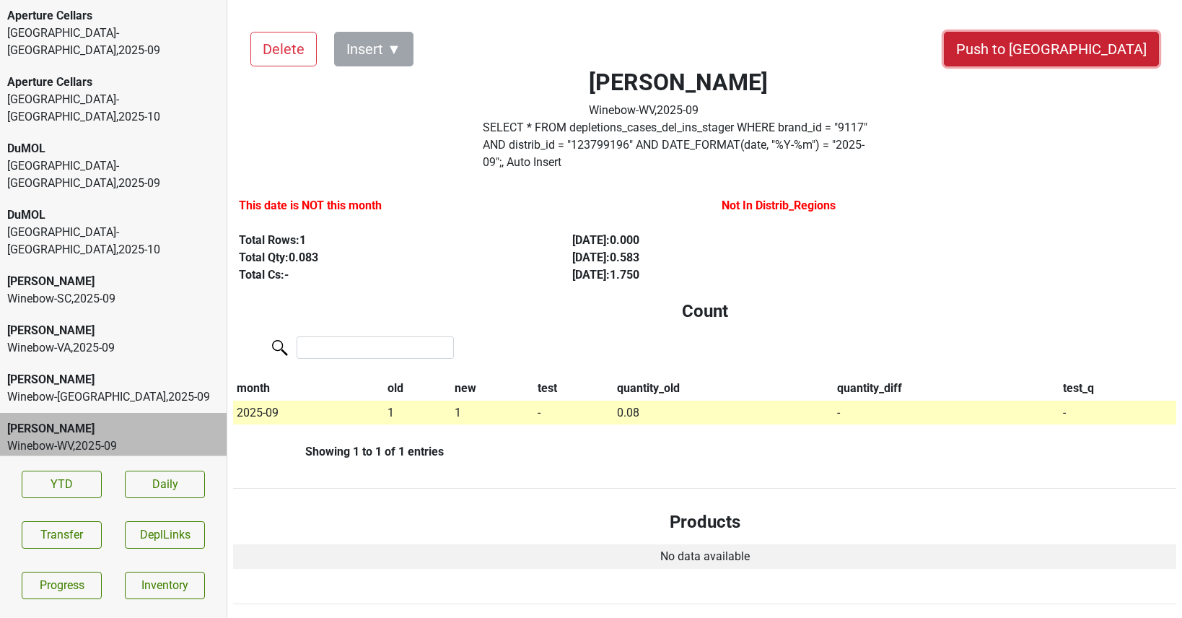
click at [1084, 48] on button "Push to [GEOGRAPHIC_DATA]" at bounding box center [1051, 49] width 215 height 35
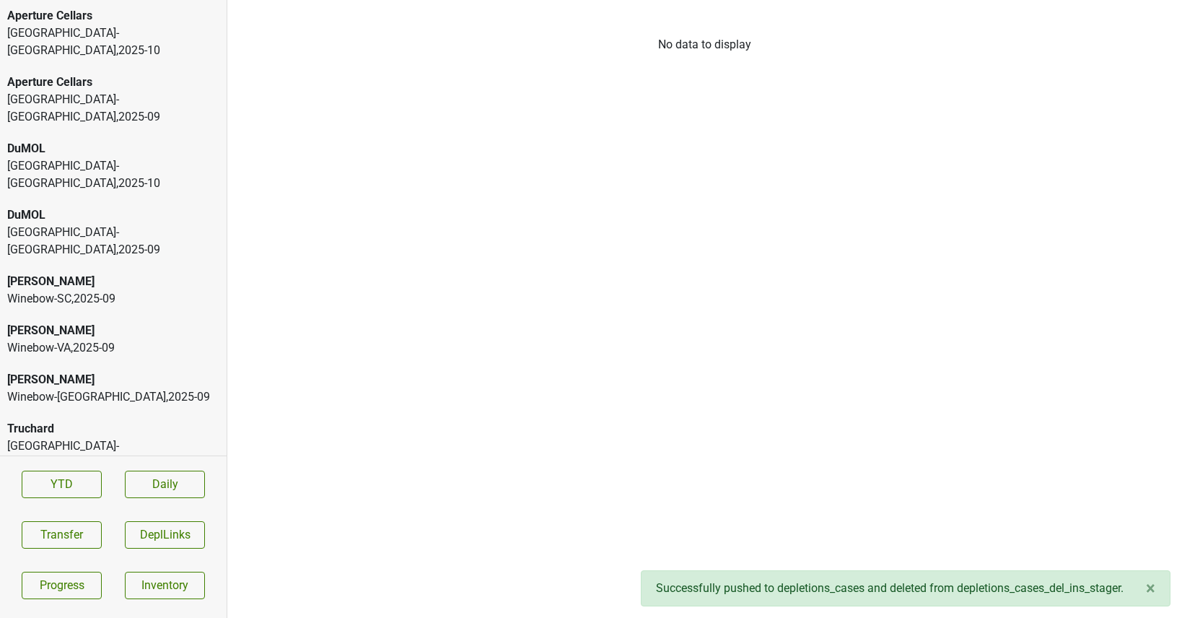
click at [139, 388] on div "Winebow-WA , 2025 - 09" at bounding box center [113, 396] width 212 height 17
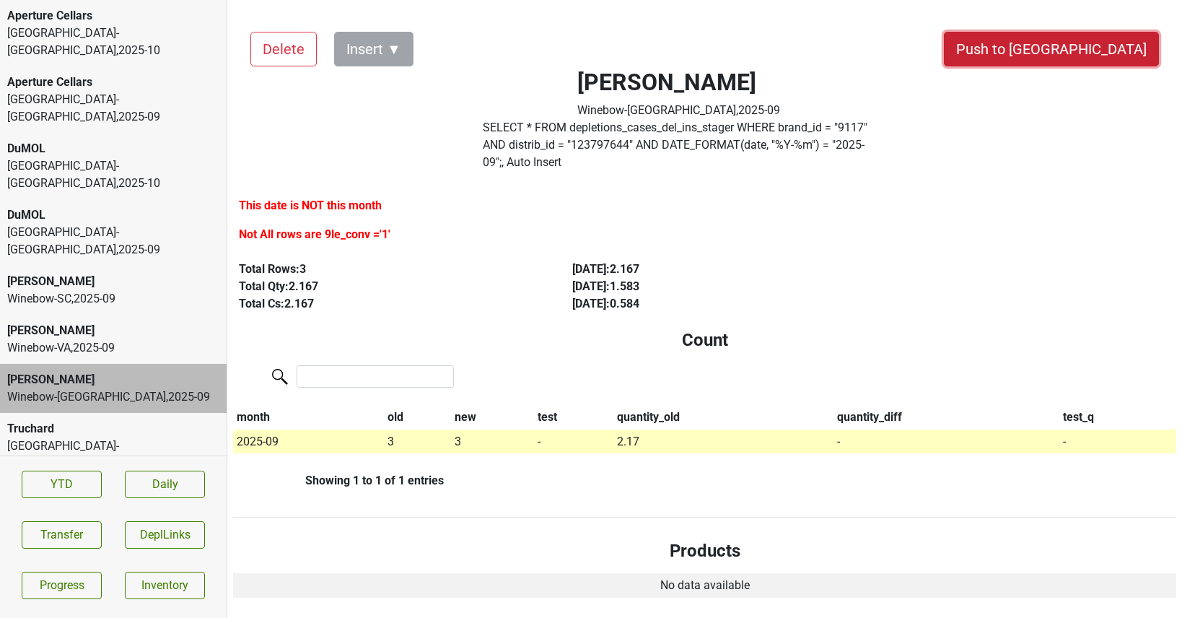
click at [1078, 47] on button "Push to [GEOGRAPHIC_DATA]" at bounding box center [1051, 49] width 215 height 35
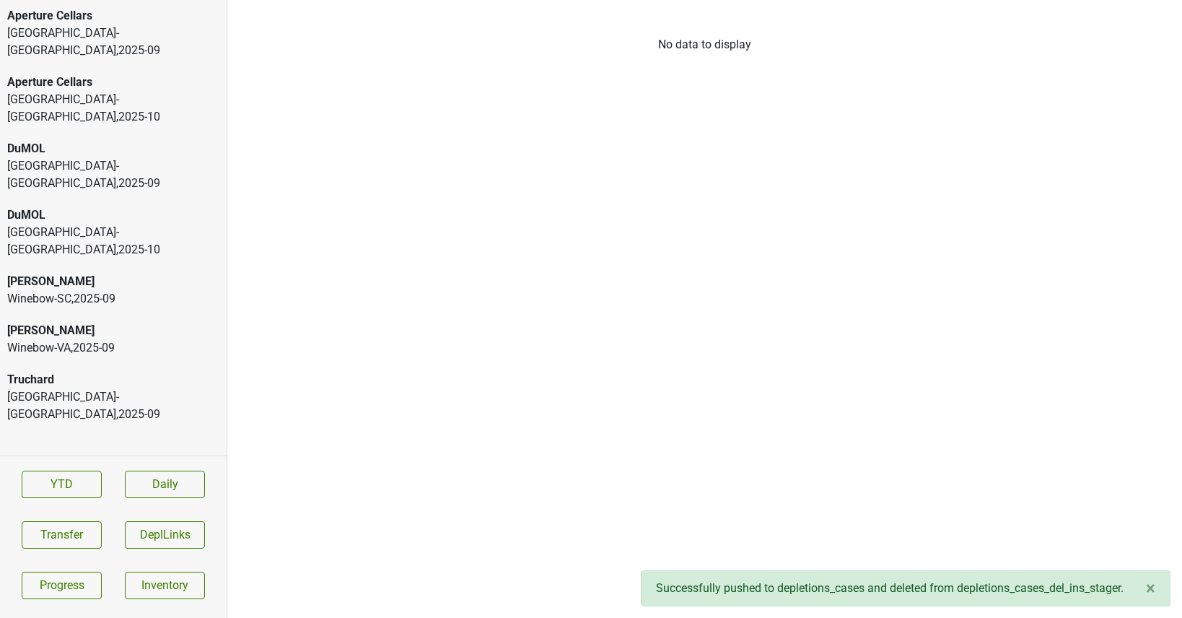
click at [131, 339] on div "Winebow-VA , 2025 - 09" at bounding box center [113, 347] width 212 height 17
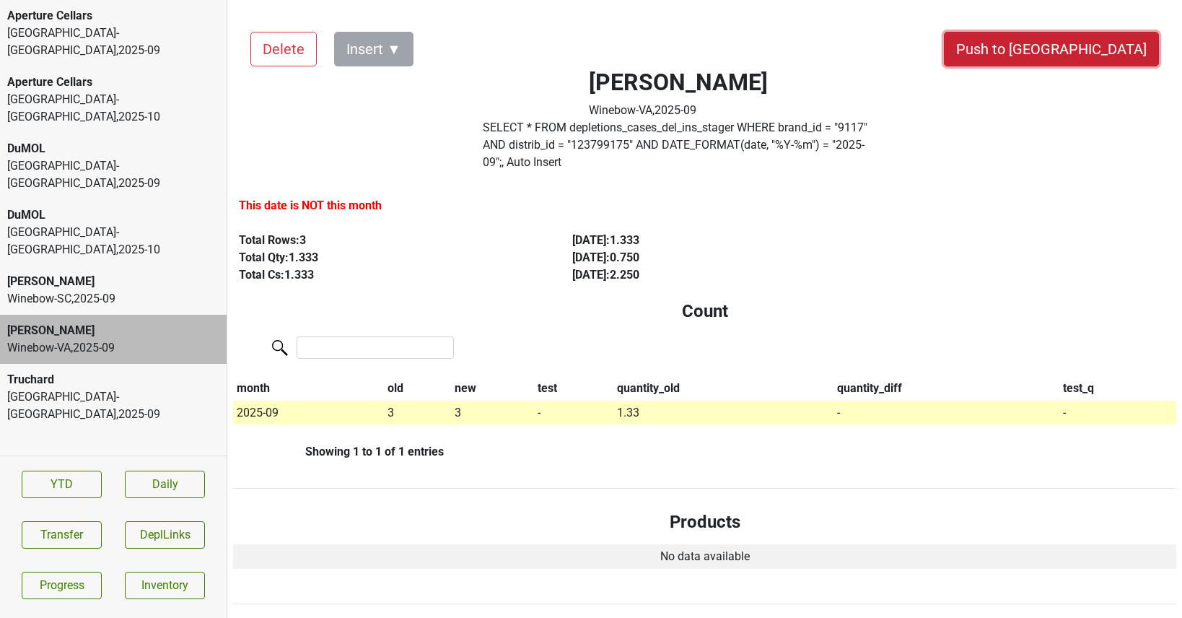
click at [1074, 63] on button "Push to [GEOGRAPHIC_DATA]" at bounding box center [1051, 49] width 215 height 35
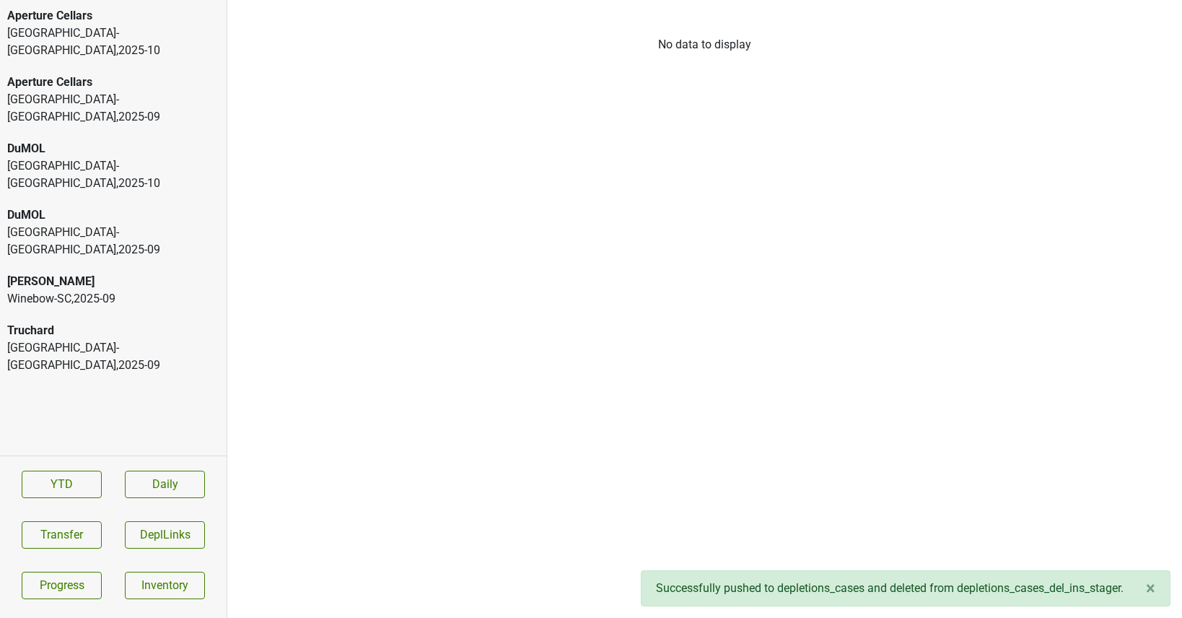
click at [89, 265] on div "Peter Michael Winebow-SC , 2025 - 09" at bounding box center [113, 289] width 227 height 49
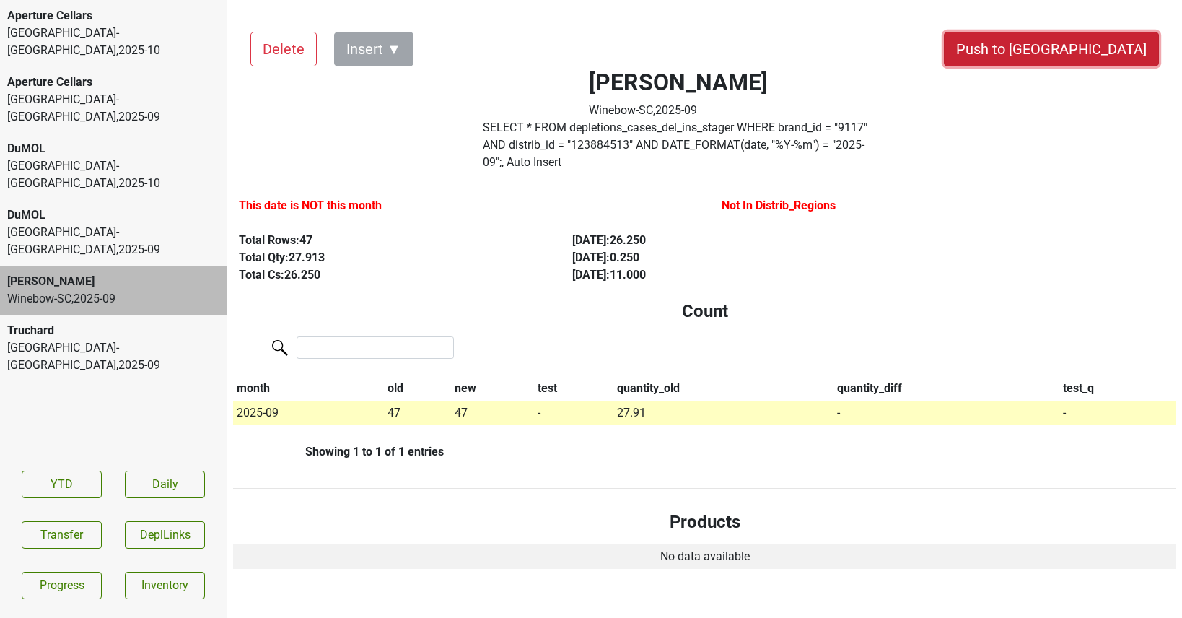
click at [1092, 58] on button "Push to [GEOGRAPHIC_DATA]" at bounding box center [1051, 49] width 215 height 35
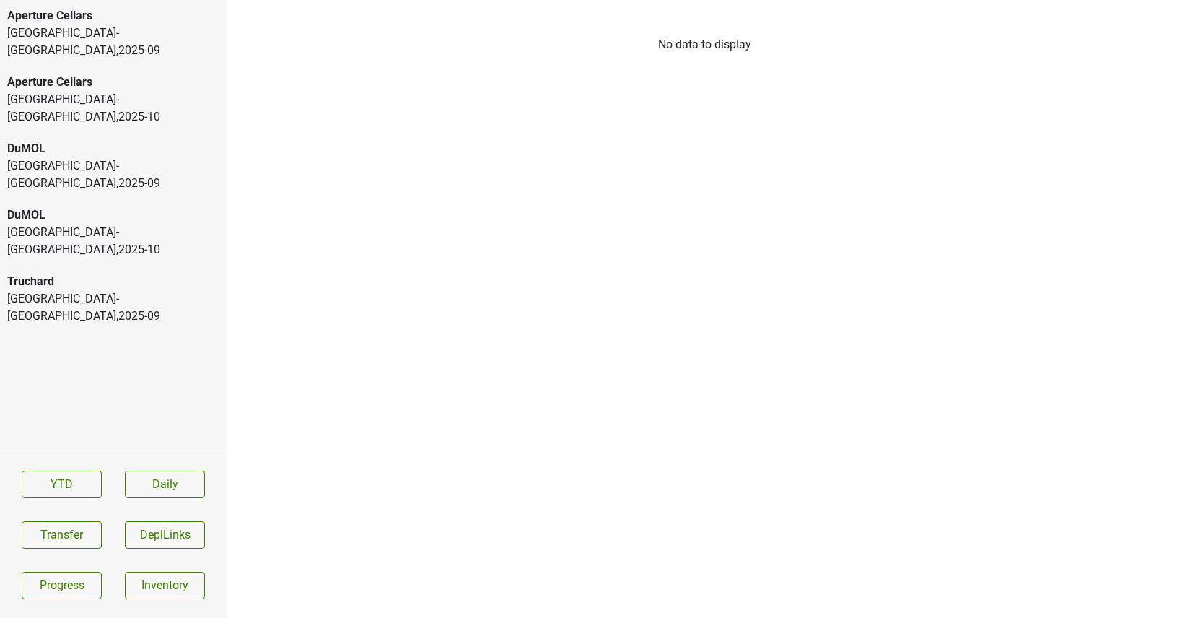
click at [92, 91] on div "Monterey-CA , 2025 - 10" at bounding box center [113, 108] width 212 height 35
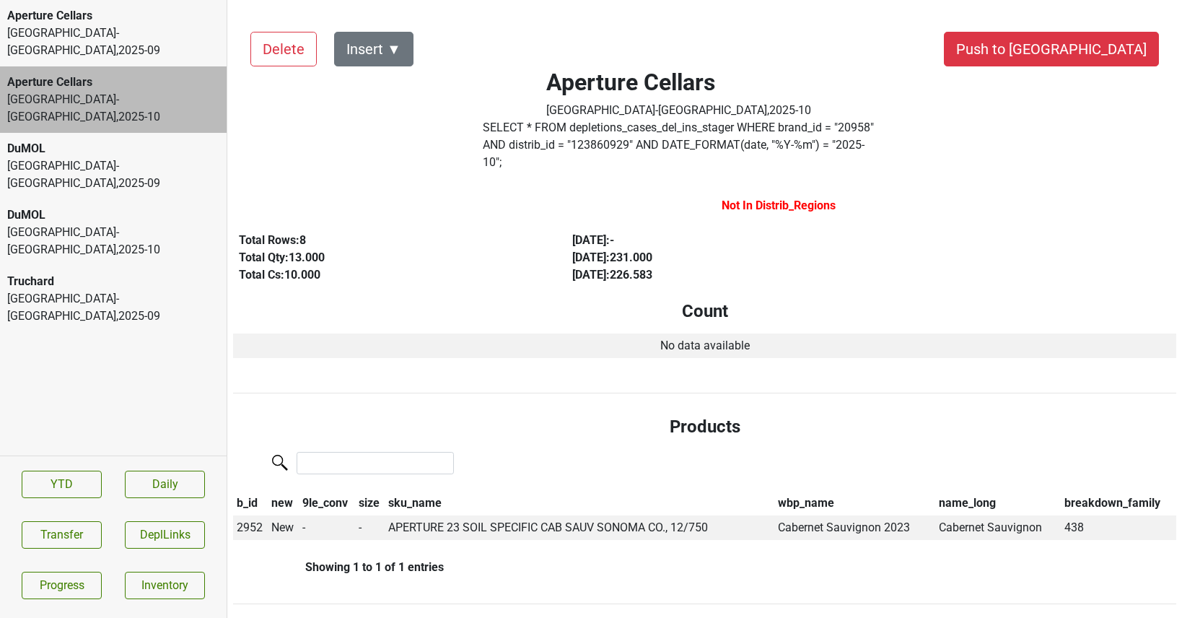
click at [128, 40] on div "[GEOGRAPHIC_DATA]-[GEOGRAPHIC_DATA] , 2025 - 09" at bounding box center [113, 42] width 212 height 35
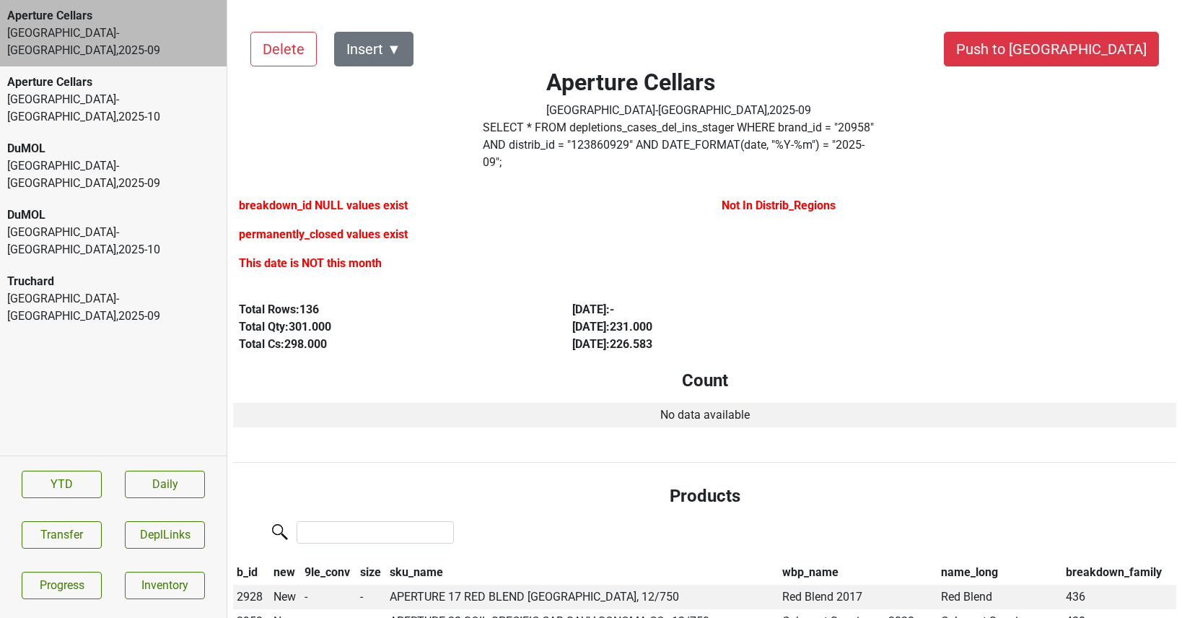
click at [124, 157] on div "[GEOGRAPHIC_DATA]-[GEOGRAPHIC_DATA] , 2025 - 09" at bounding box center [113, 174] width 212 height 35
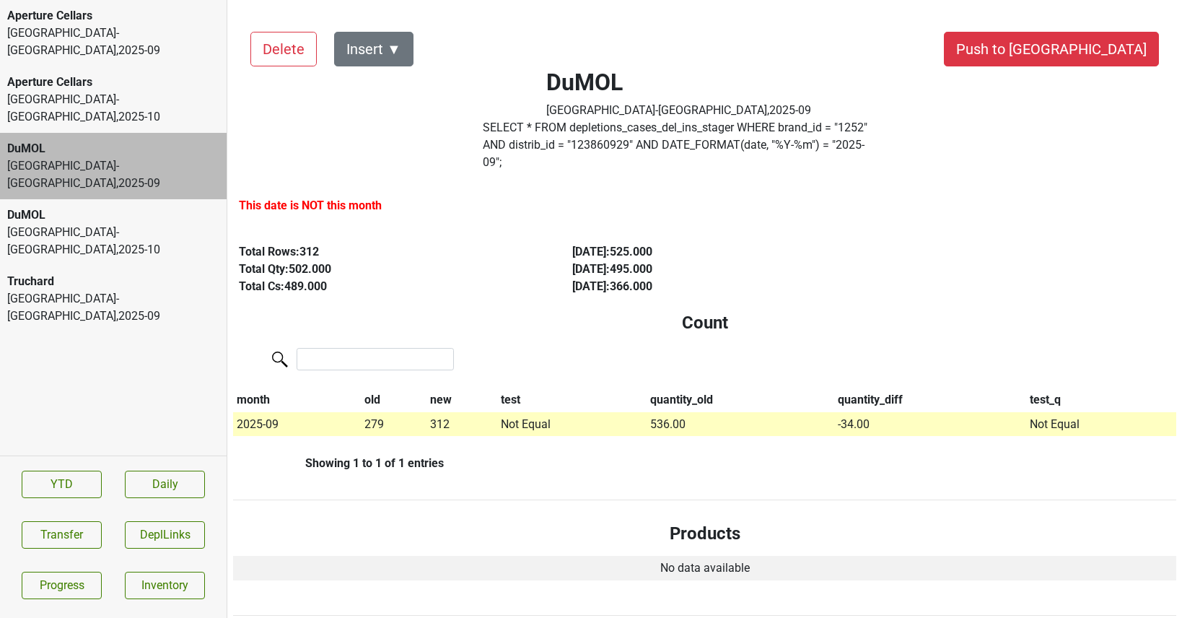
click at [126, 224] on div "Monterey-CA , 2025 - 10" at bounding box center [113, 241] width 212 height 35
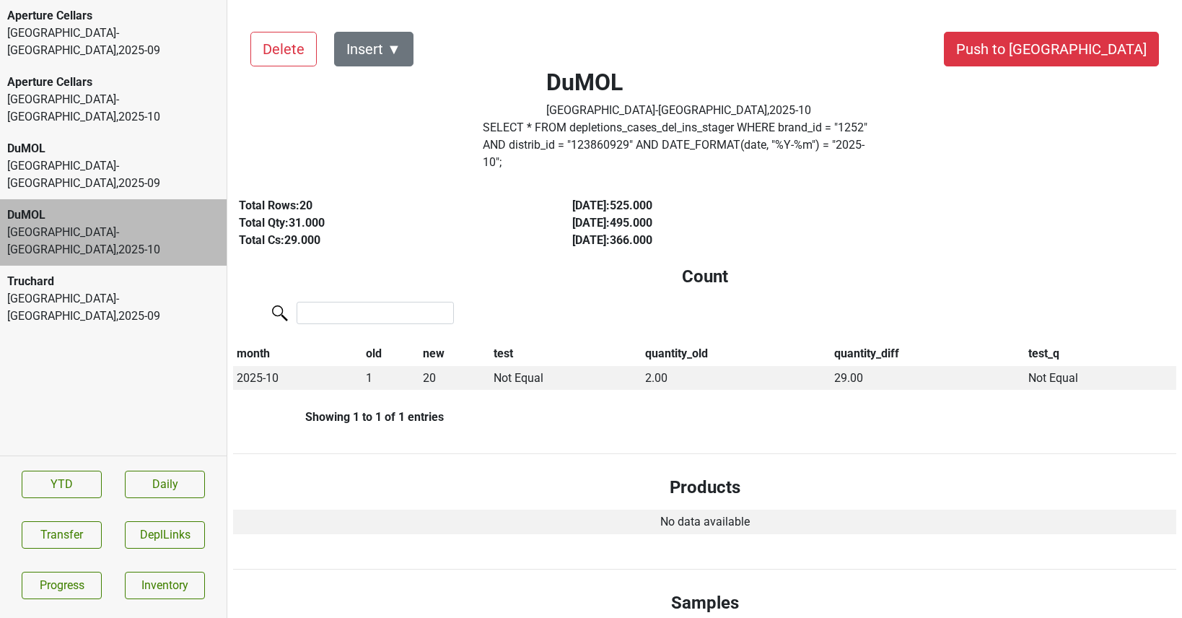
click at [113, 157] on div "[GEOGRAPHIC_DATA]-[GEOGRAPHIC_DATA] , 2025 - 09" at bounding box center [113, 174] width 212 height 35
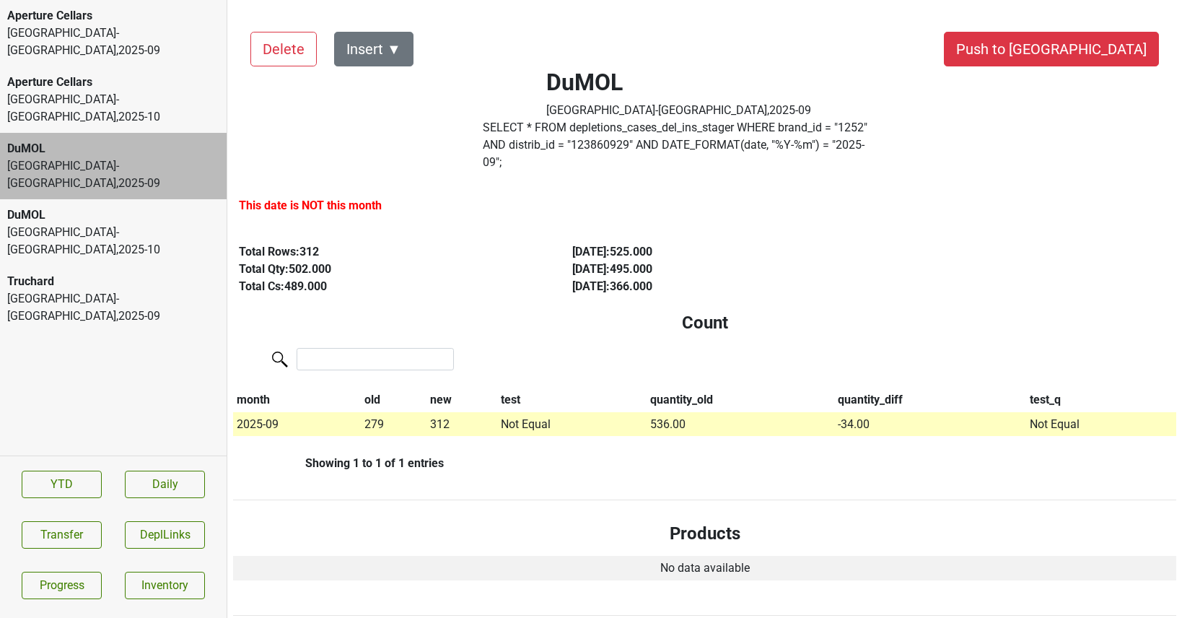
click at [119, 224] on div "Monterey-CA , 2025 - 10" at bounding box center [113, 241] width 212 height 35
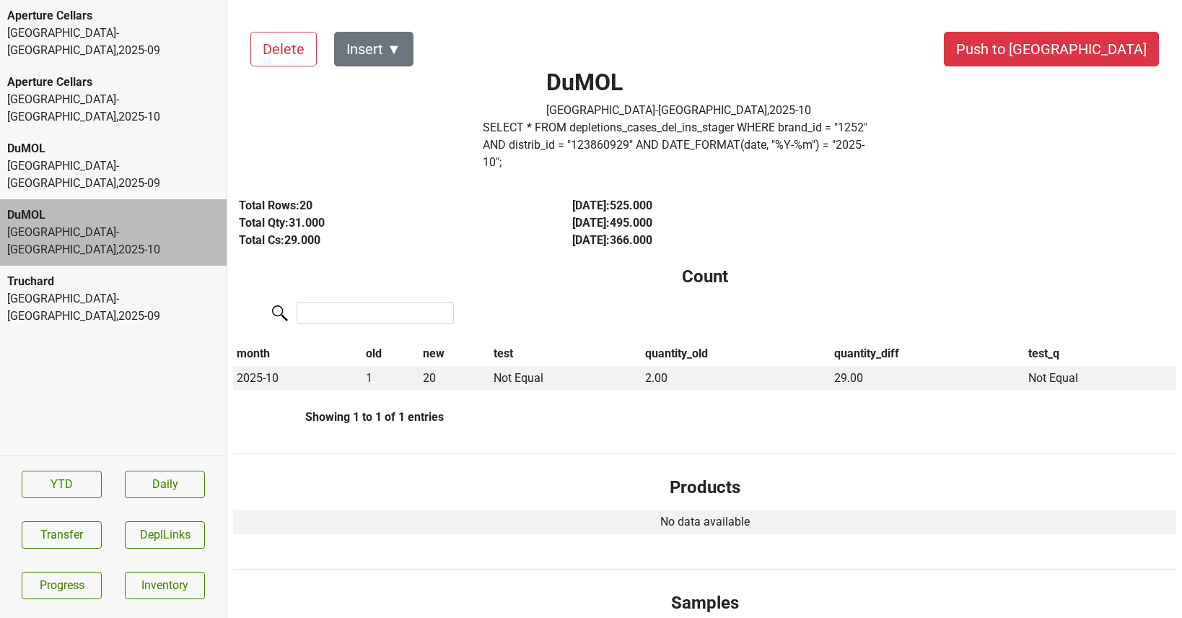
click at [104, 157] on div "[GEOGRAPHIC_DATA]-[GEOGRAPHIC_DATA] , 2025 - 09" at bounding box center [113, 174] width 212 height 35
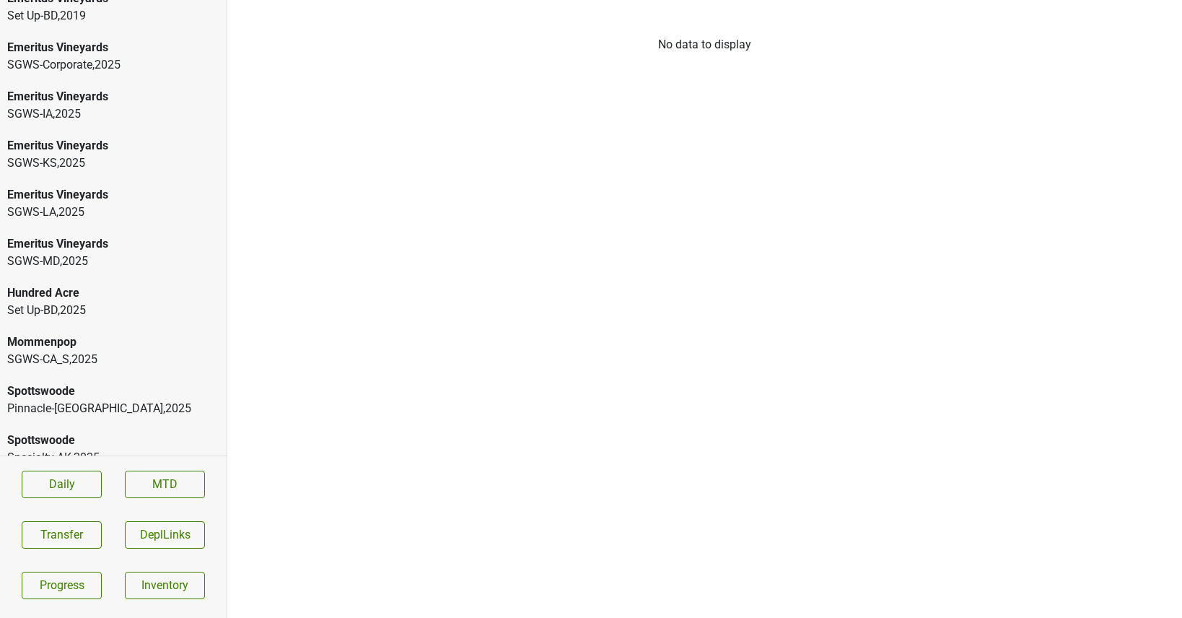
scroll to position [167, 0]
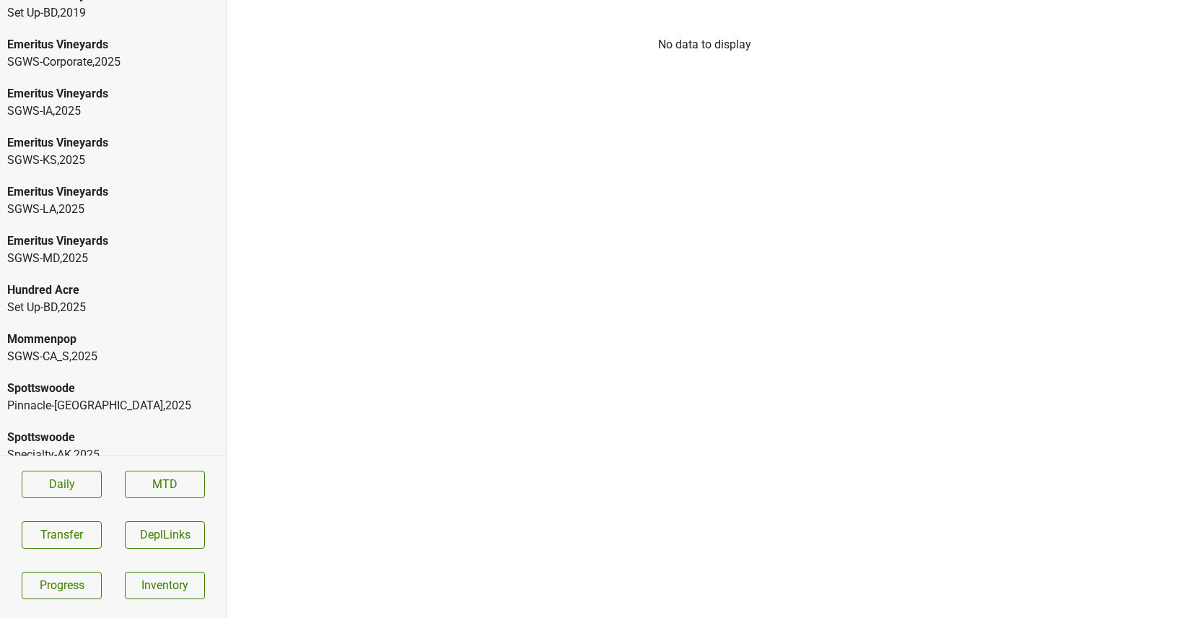
click at [98, 246] on div "Emeritus Vineyards" at bounding box center [113, 240] width 212 height 17
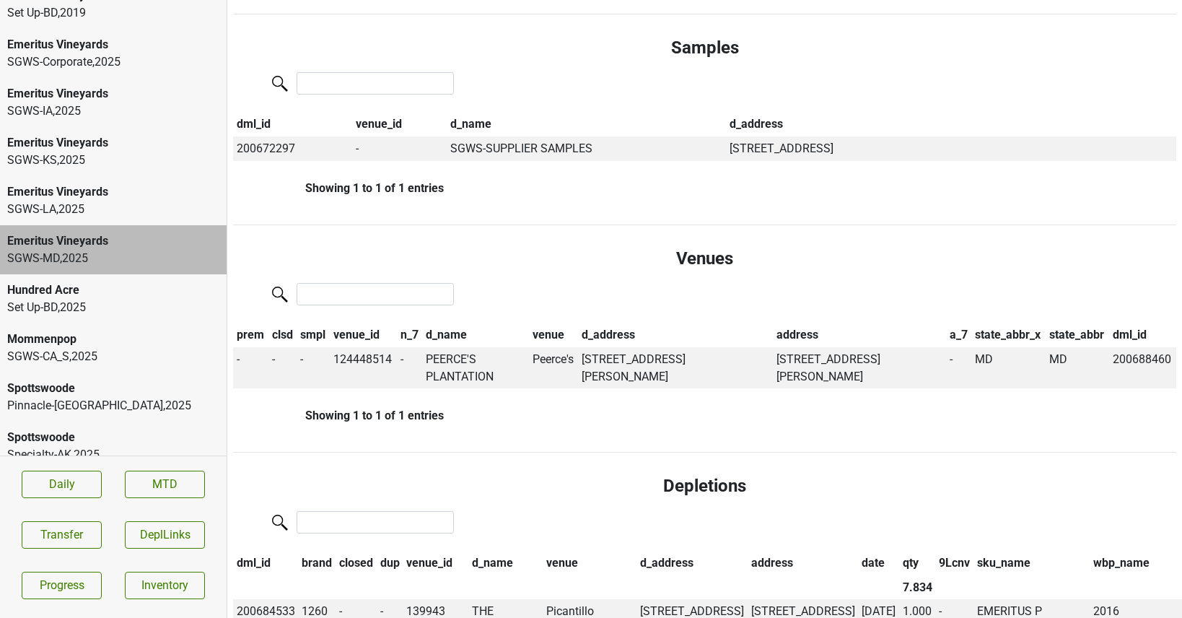
scroll to position [0, 0]
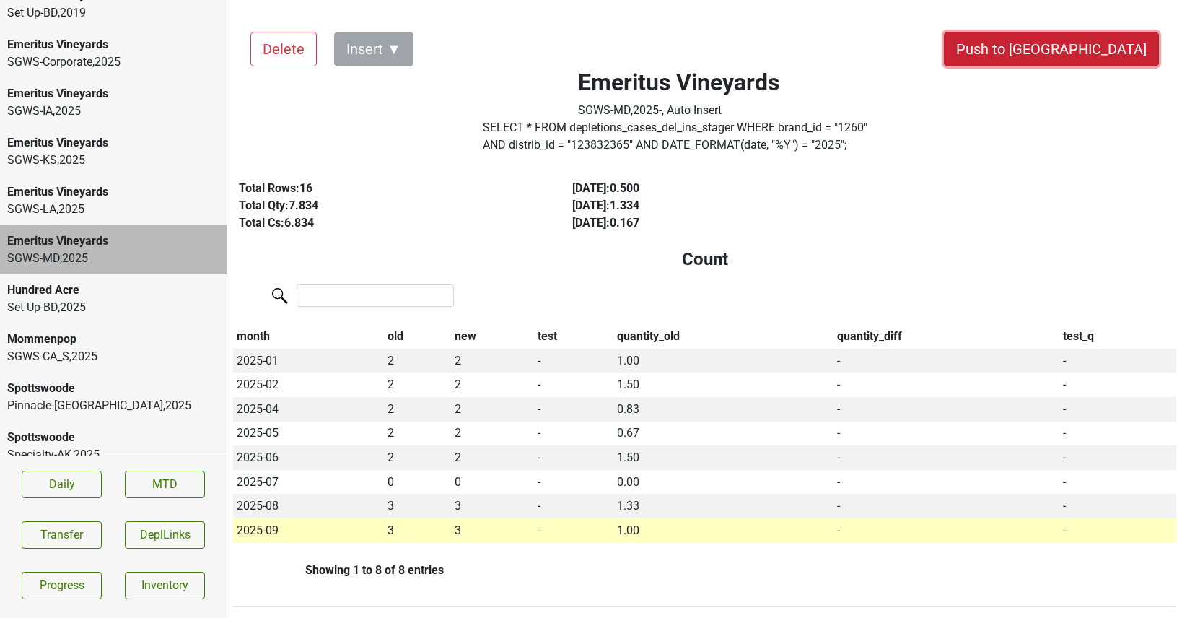
click at [1118, 36] on button "Push to [GEOGRAPHIC_DATA]" at bounding box center [1051, 49] width 215 height 35
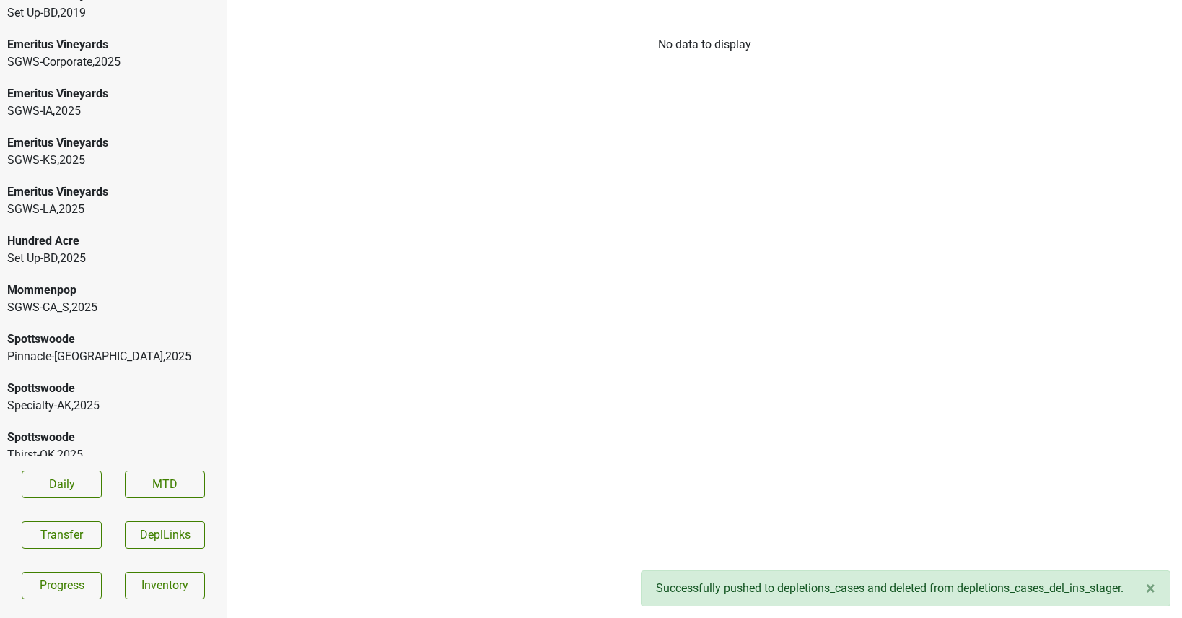
click at [114, 206] on div "SGWS-LA , 2025" at bounding box center [113, 209] width 212 height 17
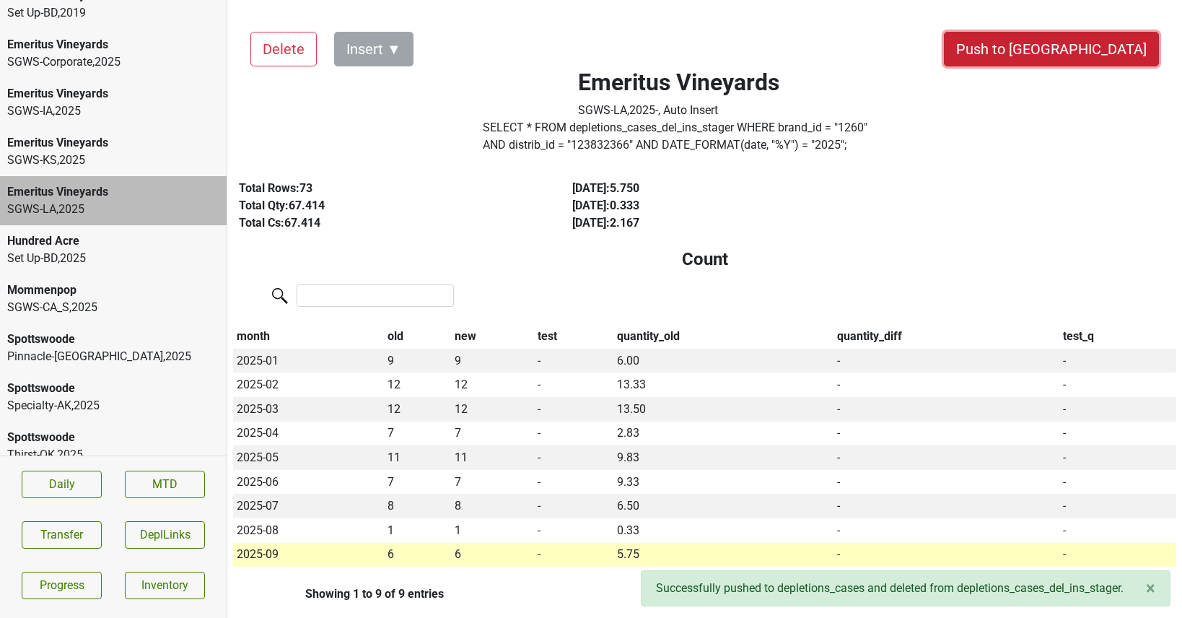
click at [1074, 54] on button "Push to [GEOGRAPHIC_DATA]" at bounding box center [1051, 49] width 215 height 35
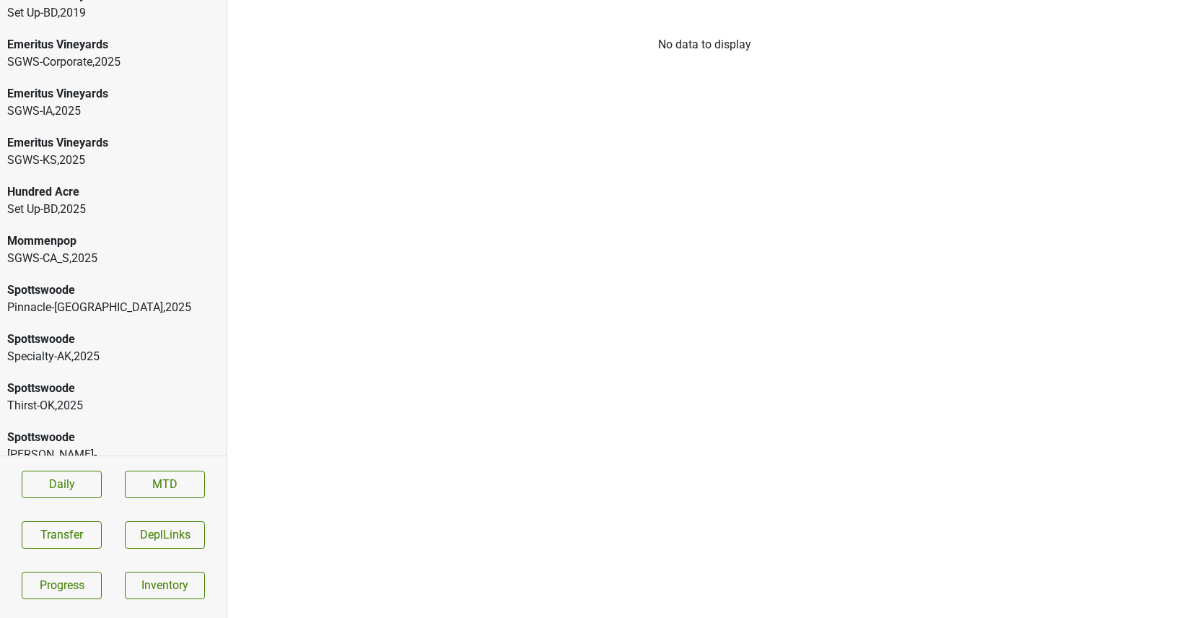
click at [99, 151] on div "Emeritus Vineyards" at bounding box center [113, 142] width 212 height 17
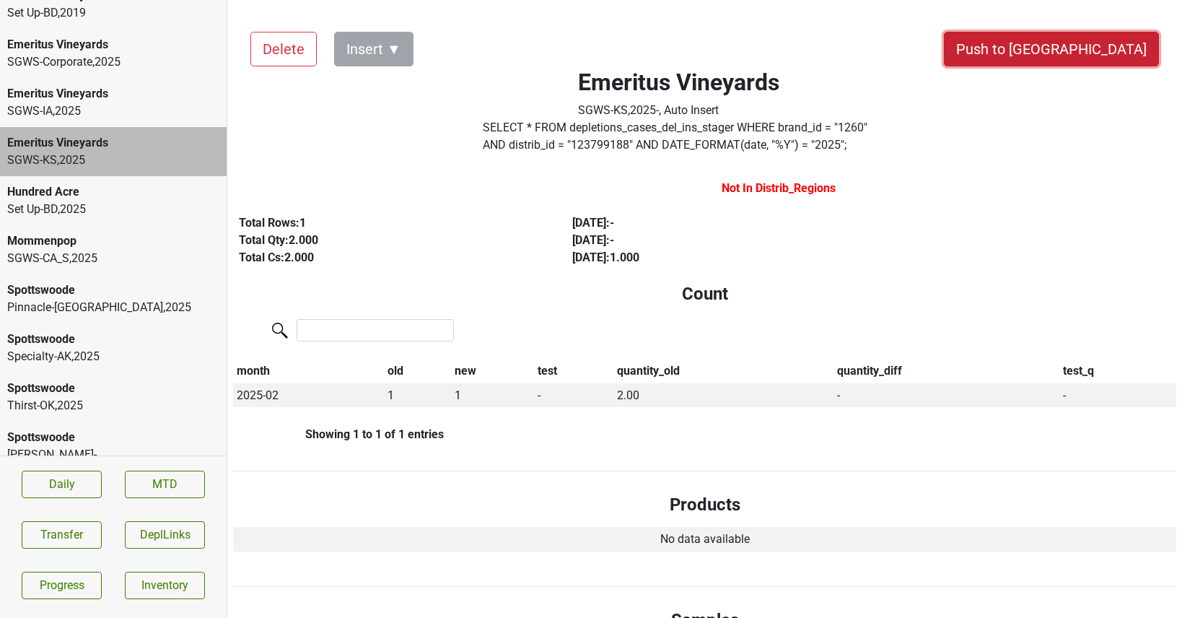
click at [1113, 45] on button "Push to [GEOGRAPHIC_DATA]" at bounding box center [1051, 49] width 215 height 35
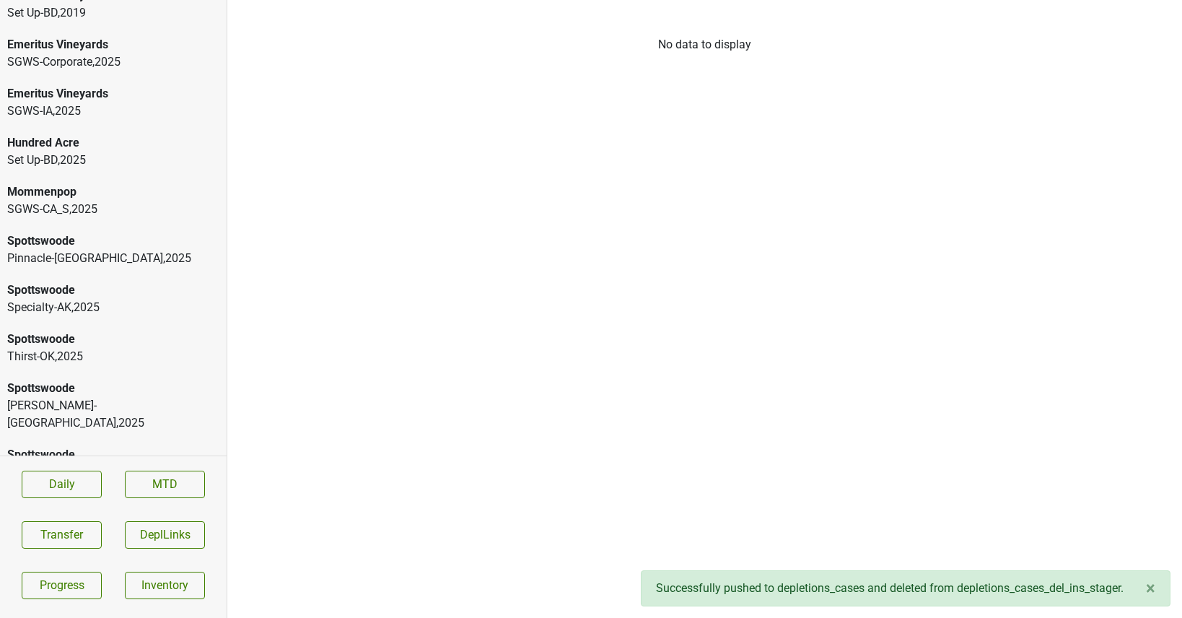
click at [91, 107] on div "SGWS-[GEOGRAPHIC_DATA] , 2025" at bounding box center [113, 110] width 212 height 17
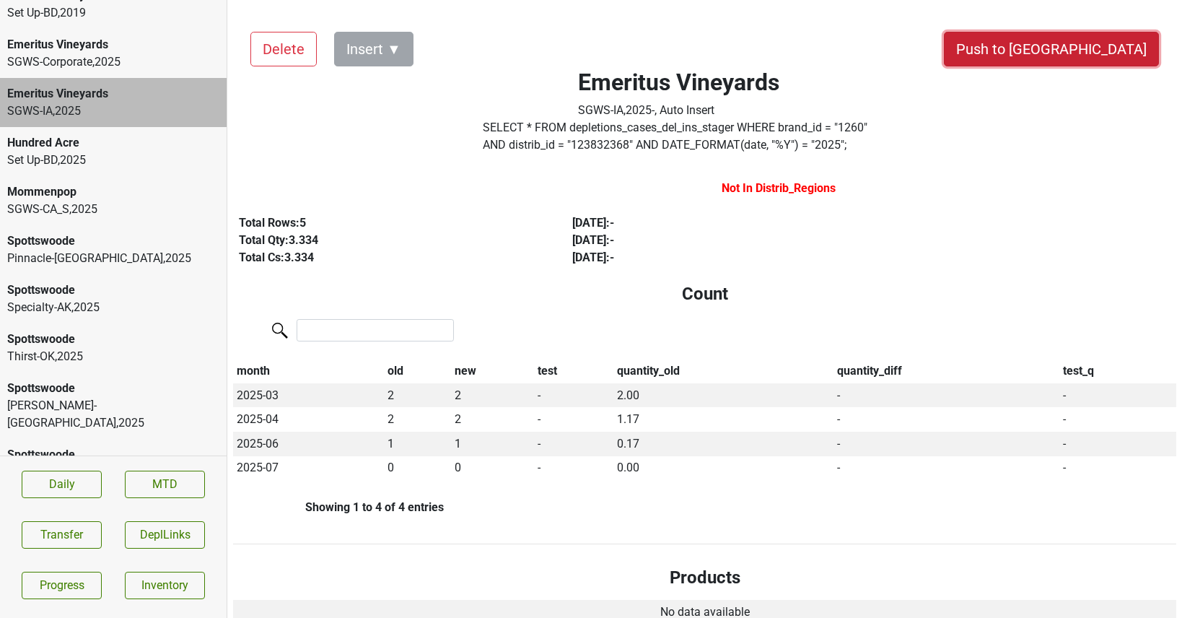
click at [1073, 50] on button "Push to [GEOGRAPHIC_DATA]" at bounding box center [1051, 49] width 215 height 35
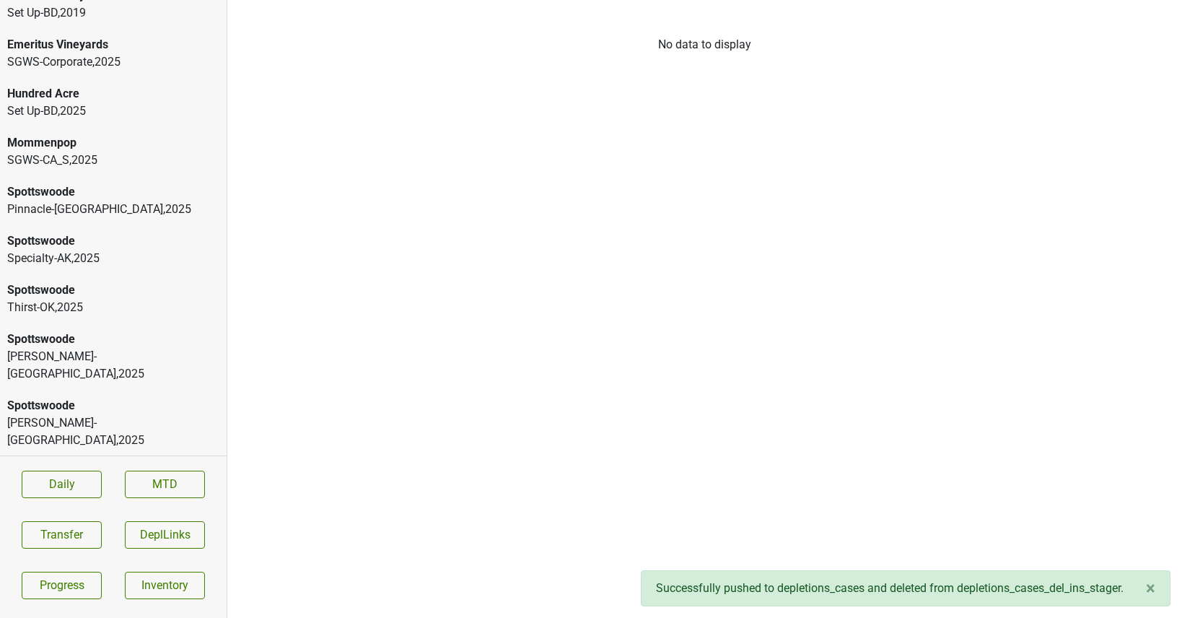
click at [88, 48] on div "Emeritus Vineyards" at bounding box center [113, 44] width 212 height 17
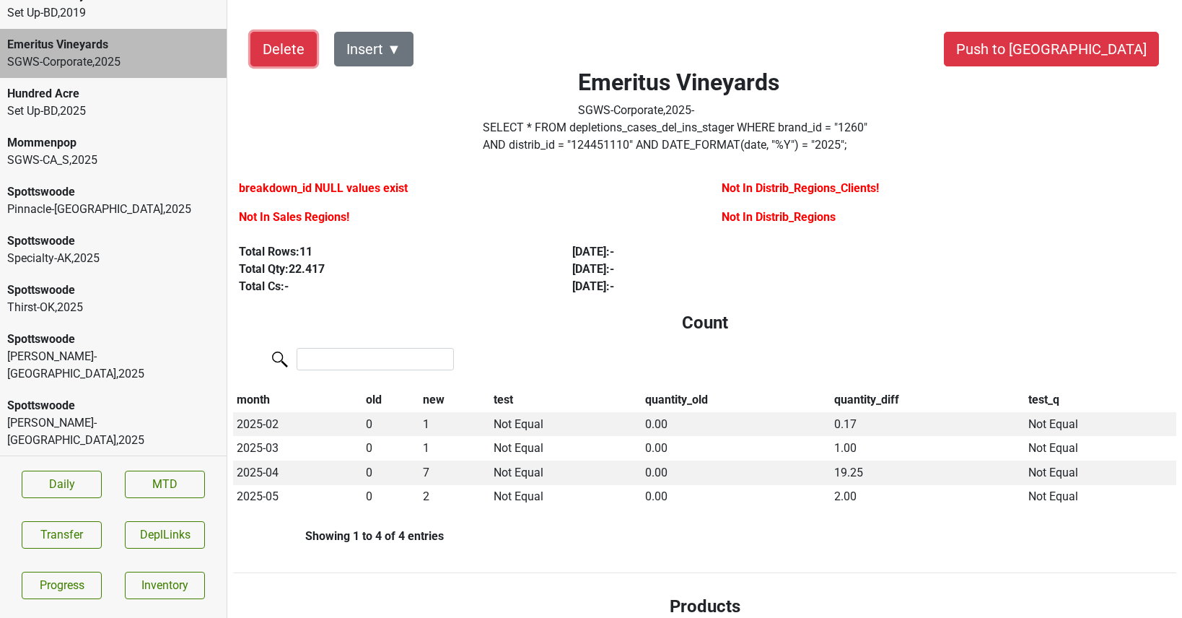
click at [276, 60] on button "Delete" at bounding box center [283, 49] width 66 height 35
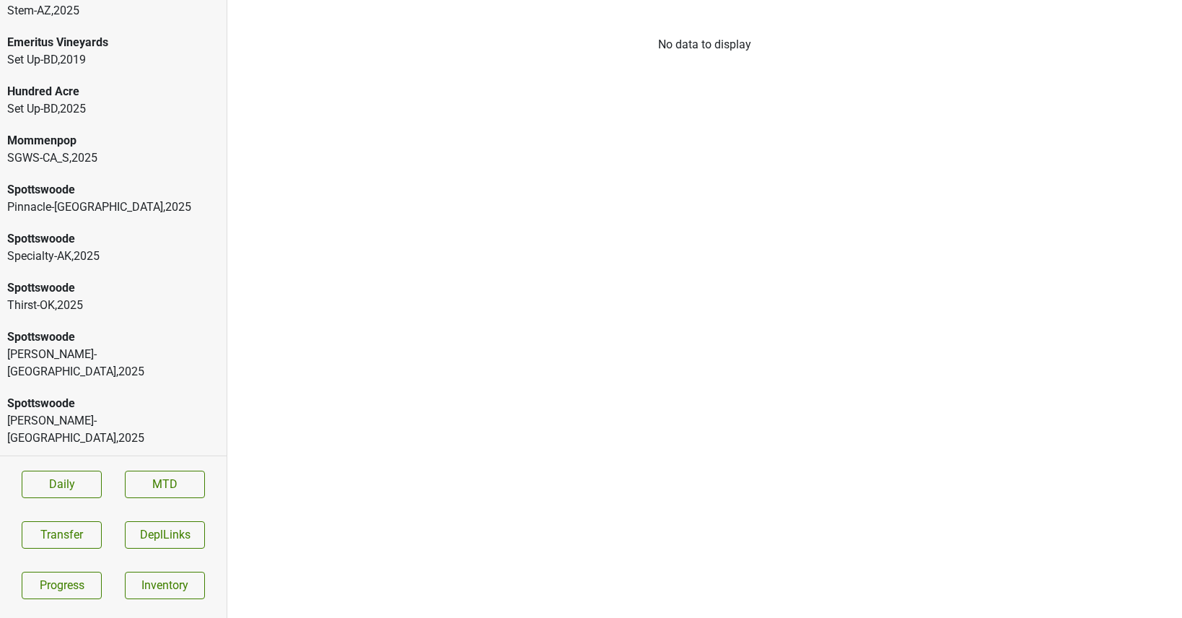
scroll to position [115, 0]
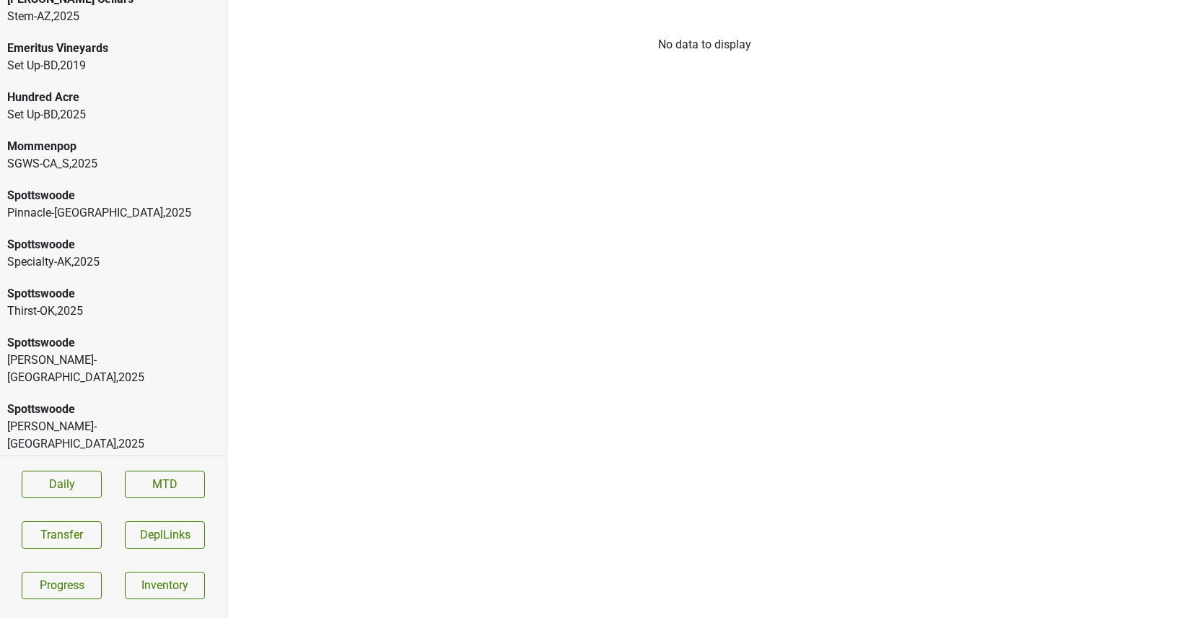
click at [50, 166] on div "SGWS-CA_S , 2025" at bounding box center [113, 163] width 212 height 17
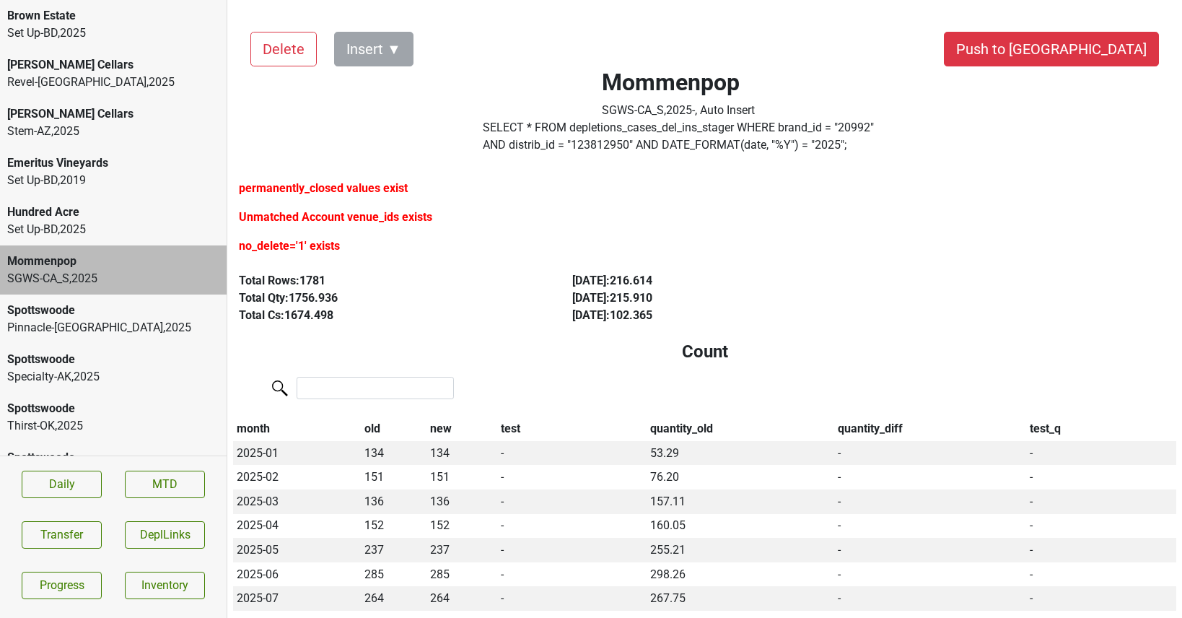
scroll to position [133, 0]
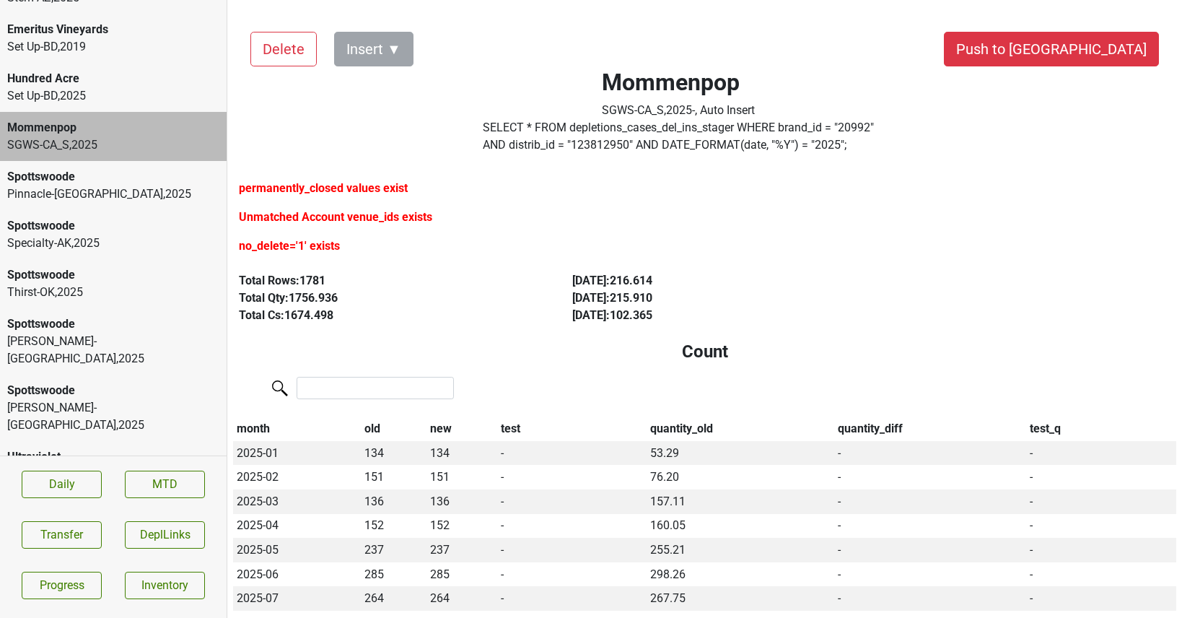
click at [114, 449] on div "Ultraviolet Libation-MN , 2025" at bounding box center [113, 465] width 227 height 49
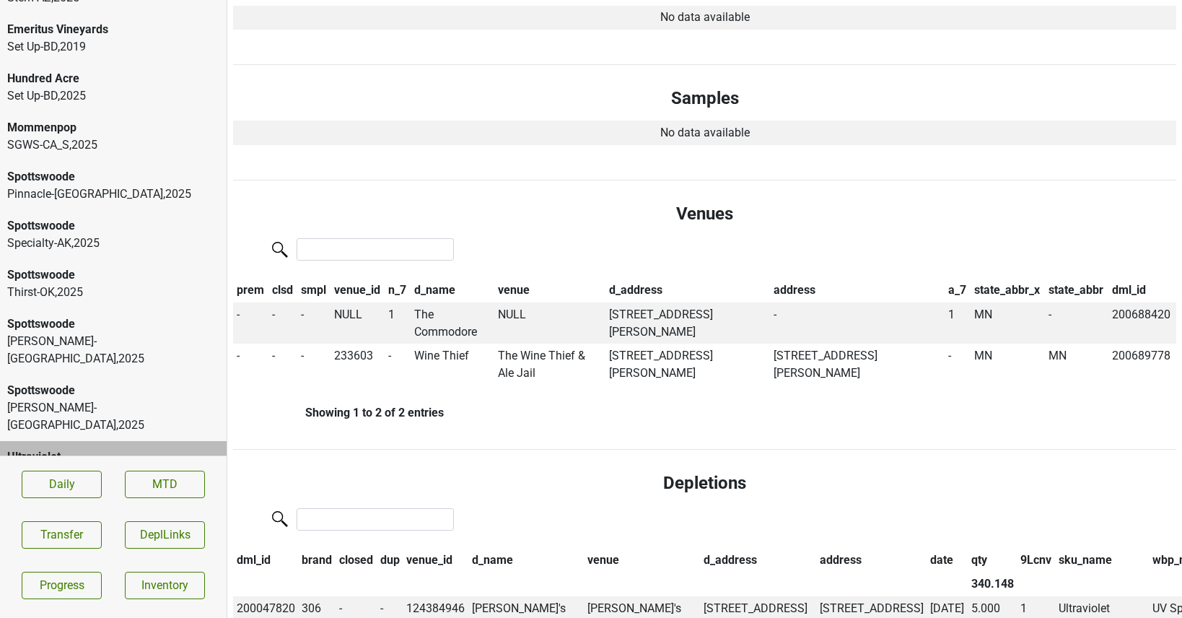
scroll to position [742, 0]
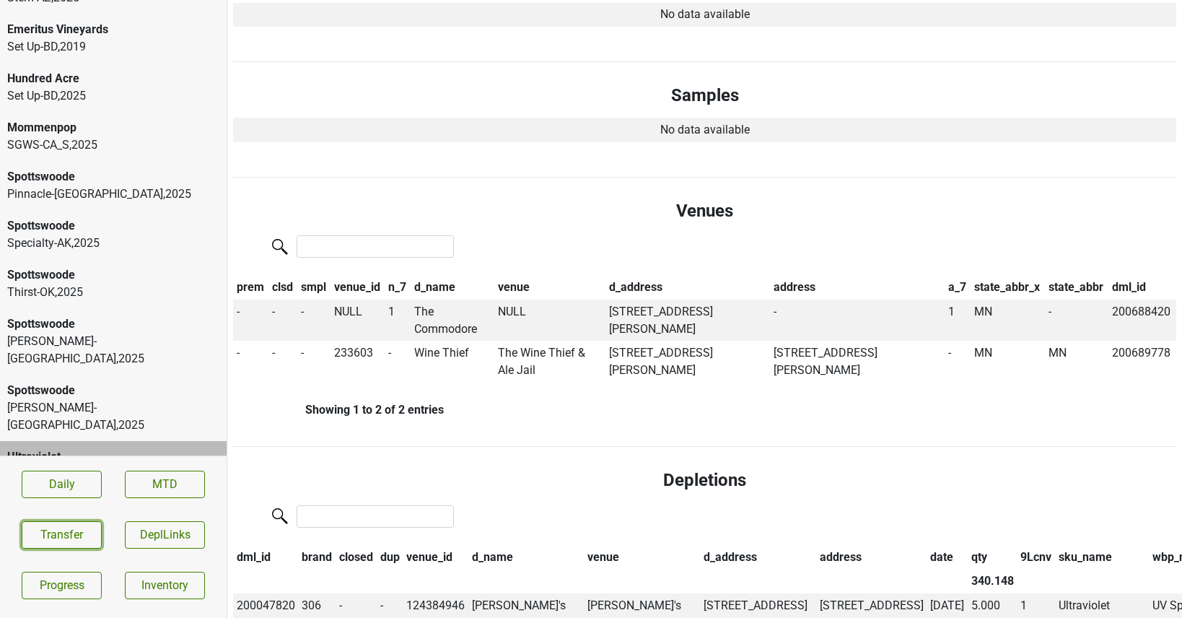
click at [88, 523] on button "Transfer" at bounding box center [62, 534] width 80 height 27
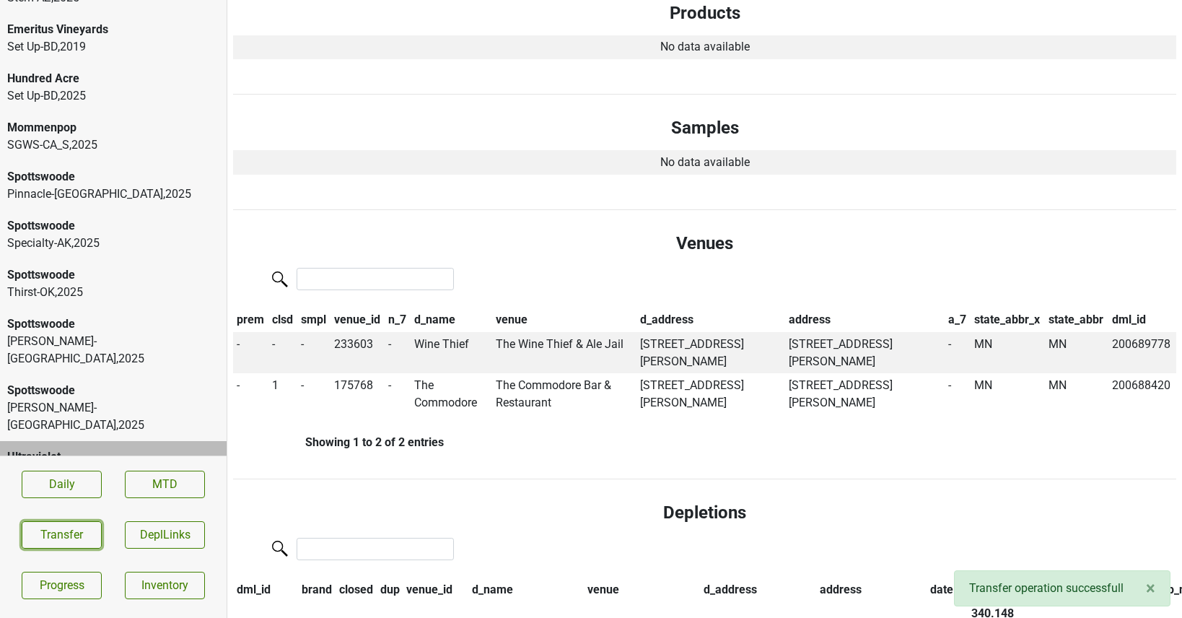
scroll to position [713, 0]
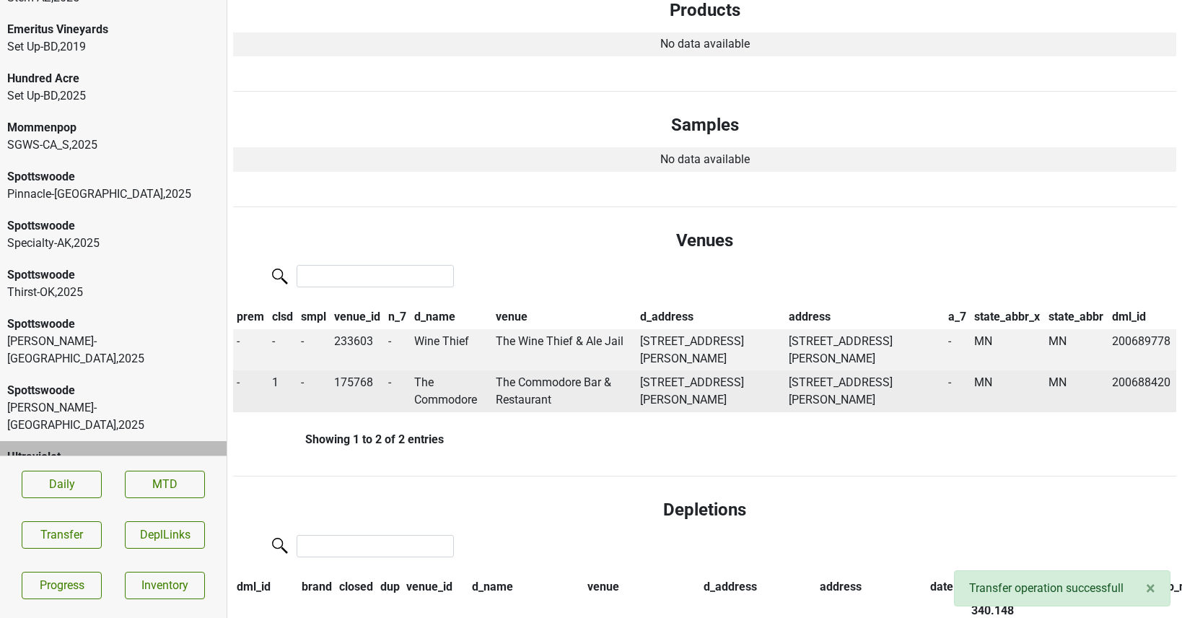
click at [519, 384] on td "The Commodore Bar & Restaurant" at bounding box center [564, 391] width 144 height 42
click at [360, 387] on td "175768" at bounding box center [357, 391] width 55 height 42
copy td "175768"
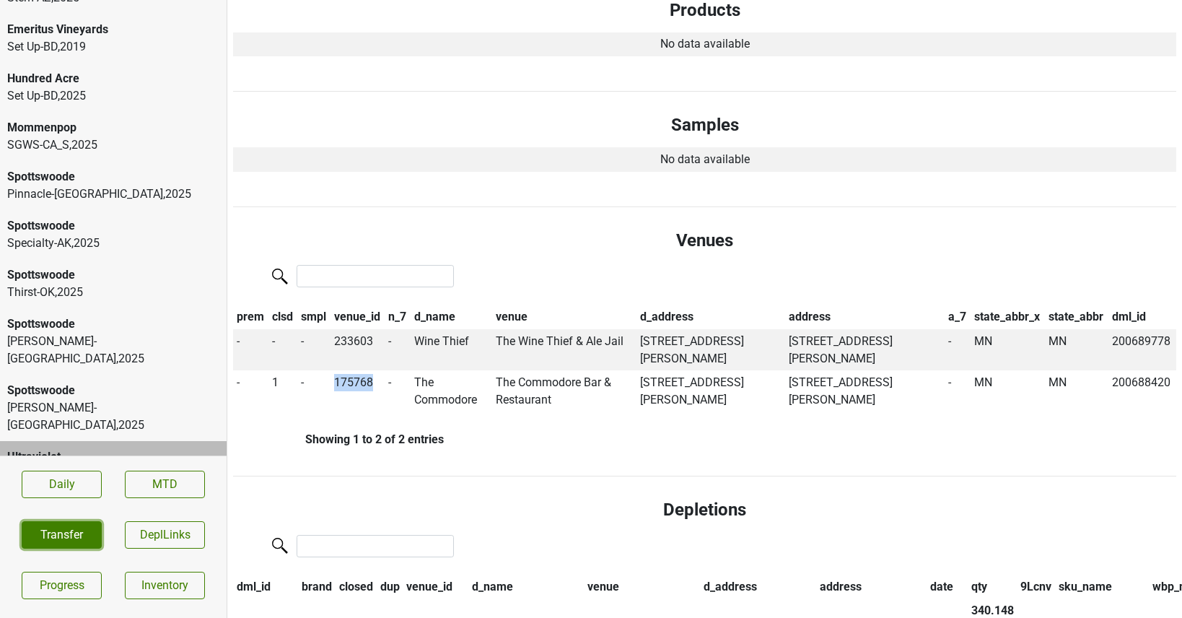
click at [65, 532] on button "Transfer" at bounding box center [62, 534] width 80 height 27
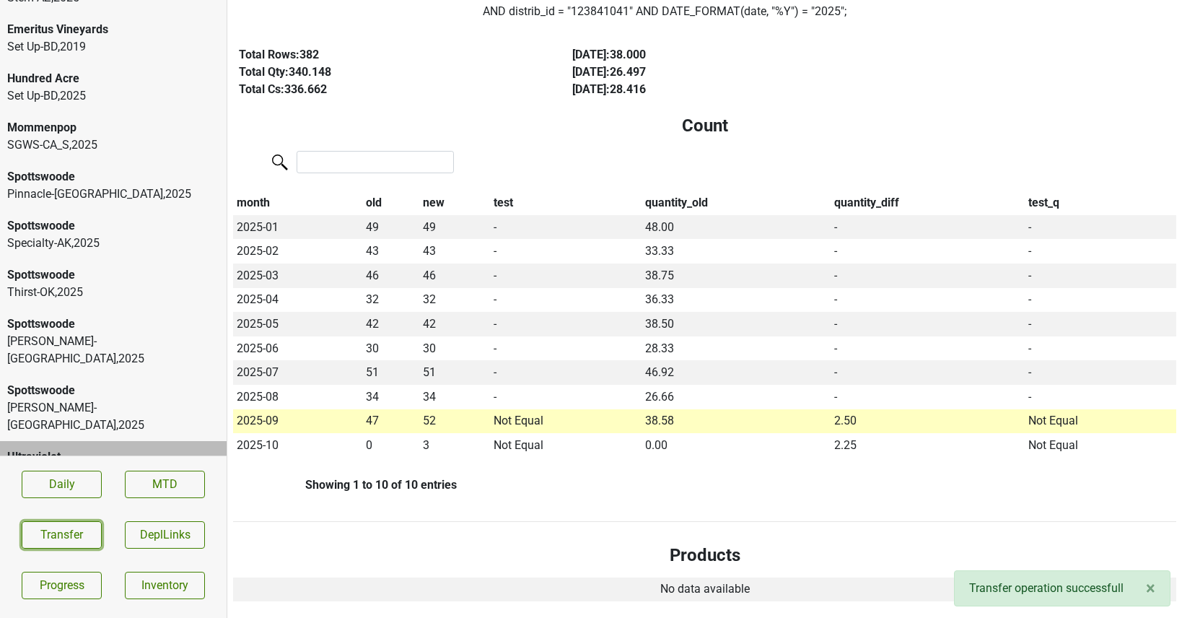
scroll to position [0, 0]
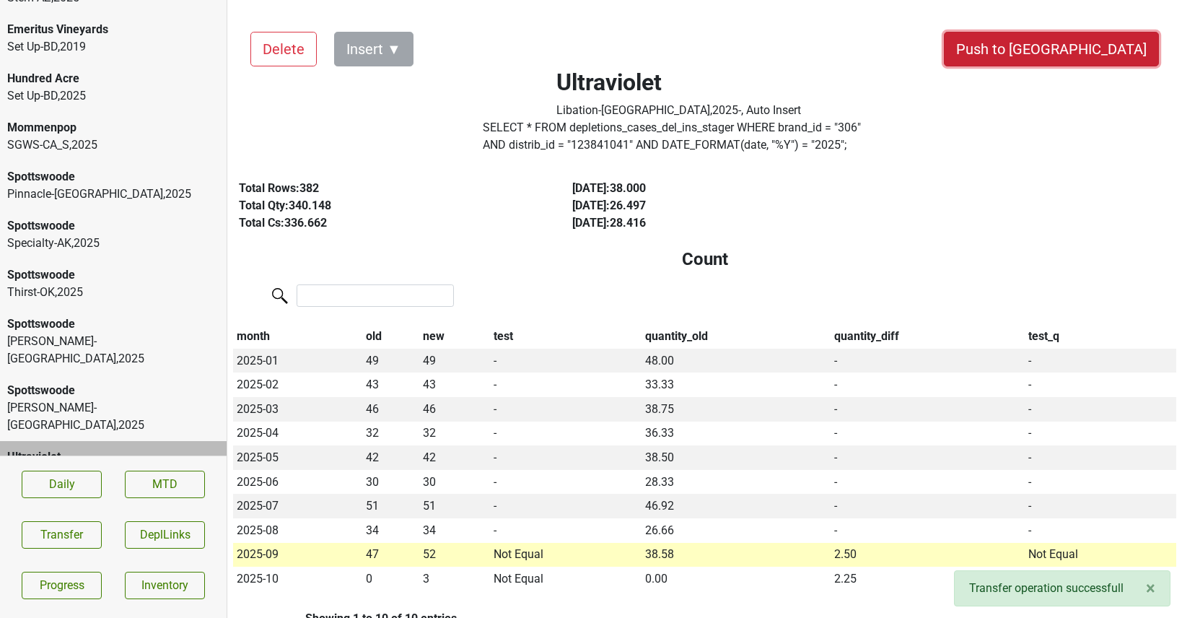
click at [1105, 44] on button "Push to [GEOGRAPHIC_DATA]" at bounding box center [1051, 49] width 215 height 35
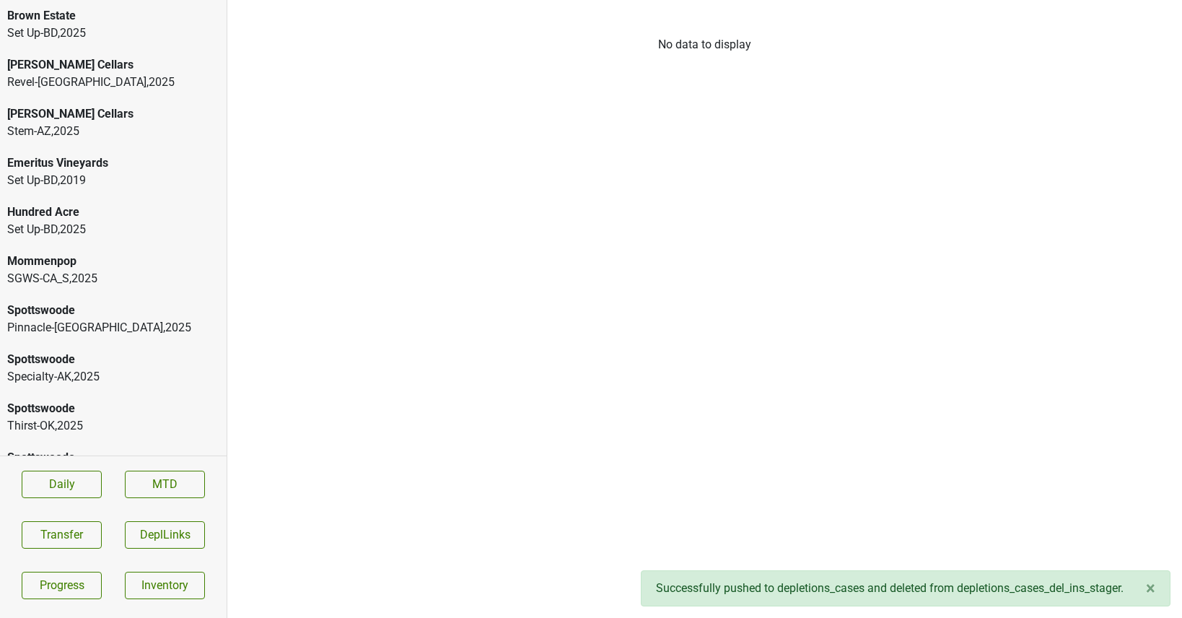
scroll to position [84, 0]
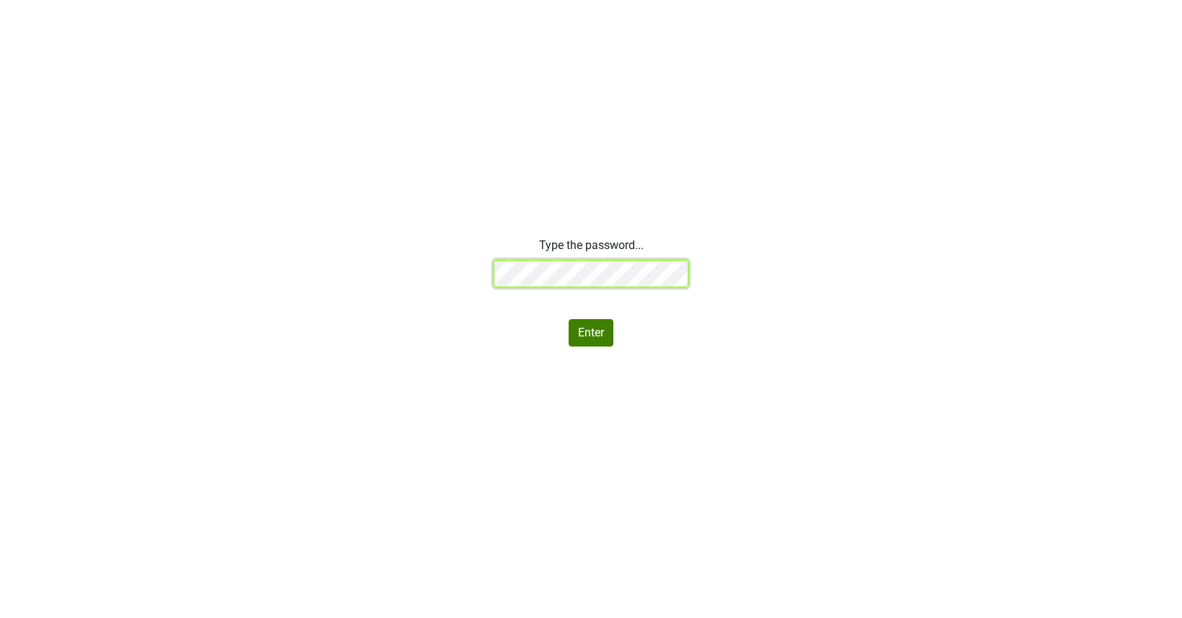
click at [372, 254] on div "Type the password... Enter" at bounding box center [591, 292] width 1182 height 110
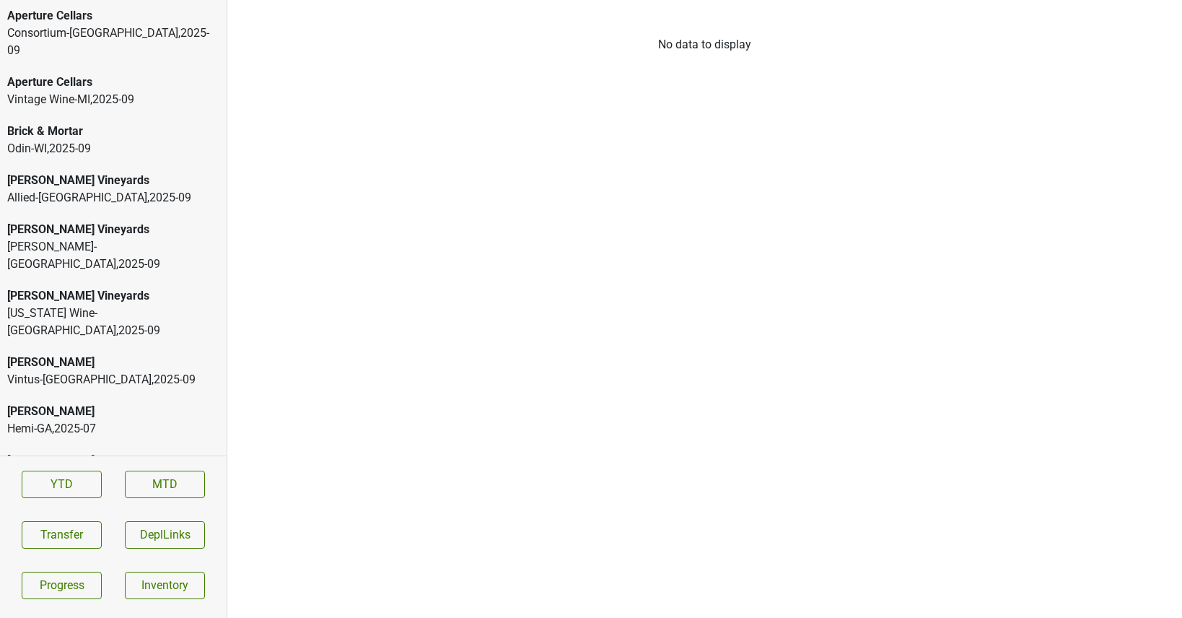
click at [125, 17] on div "Aperture Cellars" at bounding box center [113, 15] width 212 height 17
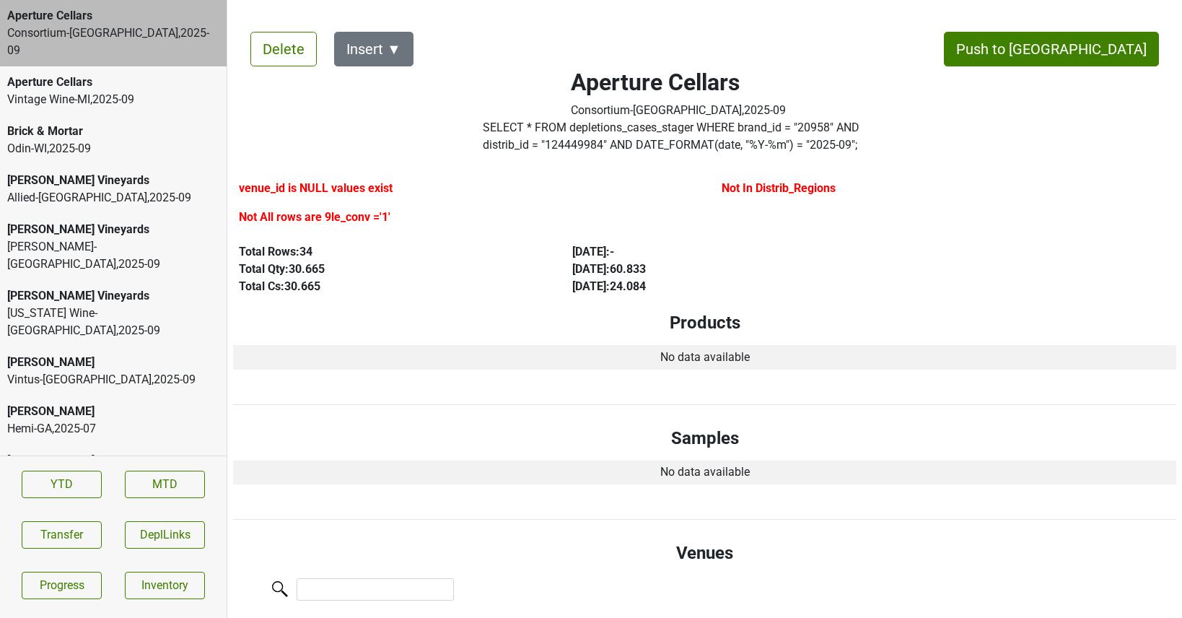
click at [125, 91] on div "Vintage Wine-MI , 2025 - 09" at bounding box center [113, 99] width 212 height 17
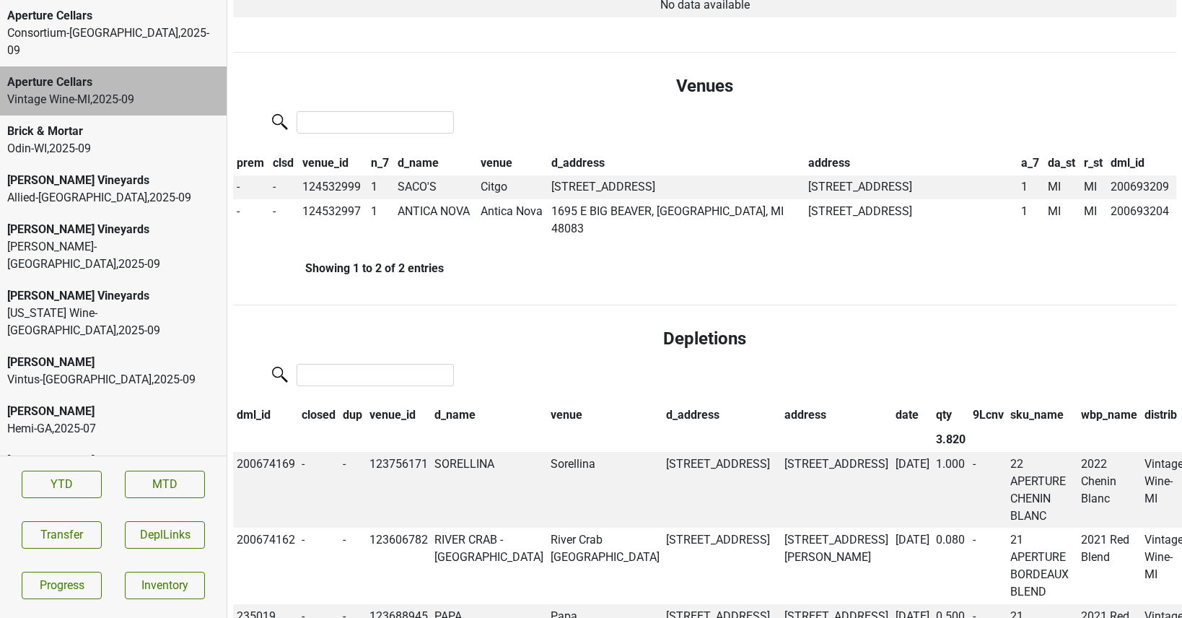
scroll to position [447, 0]
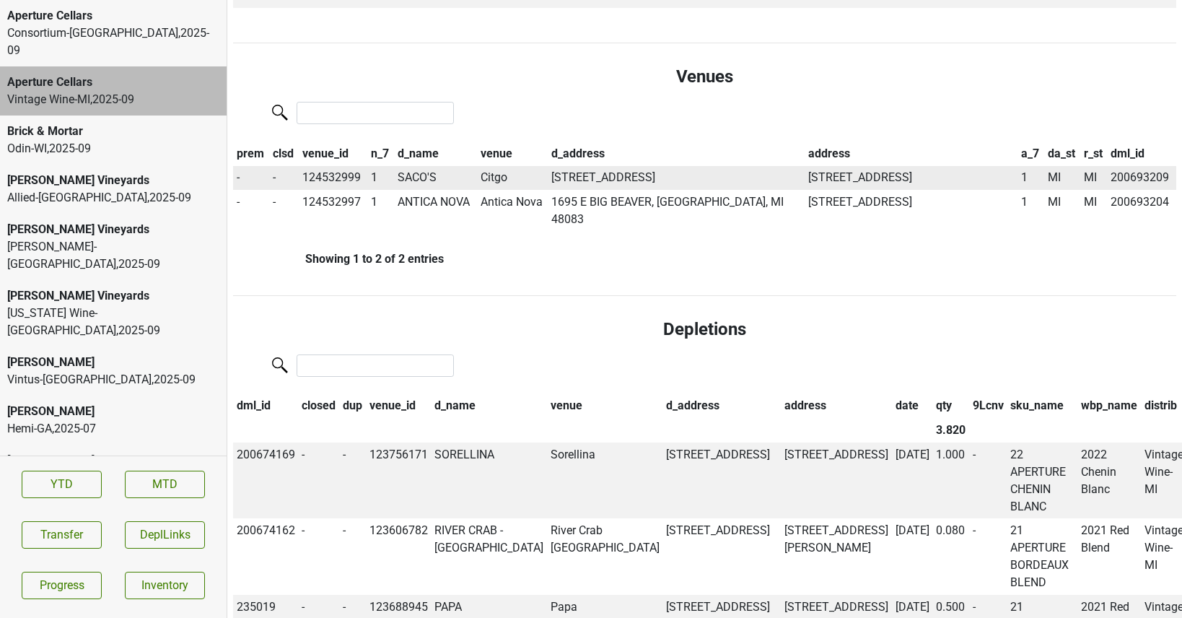
click at [415, 175] on td "SACO'S" at bounding box center [436, 178] width 84 height 25
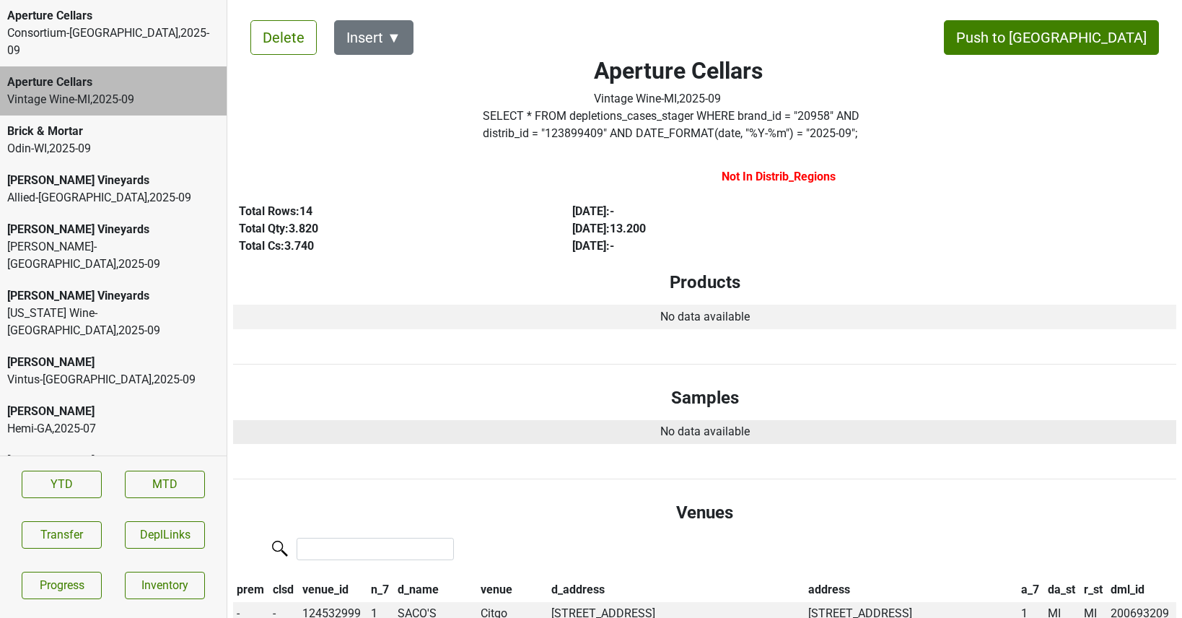
scroll to position [0, 0]
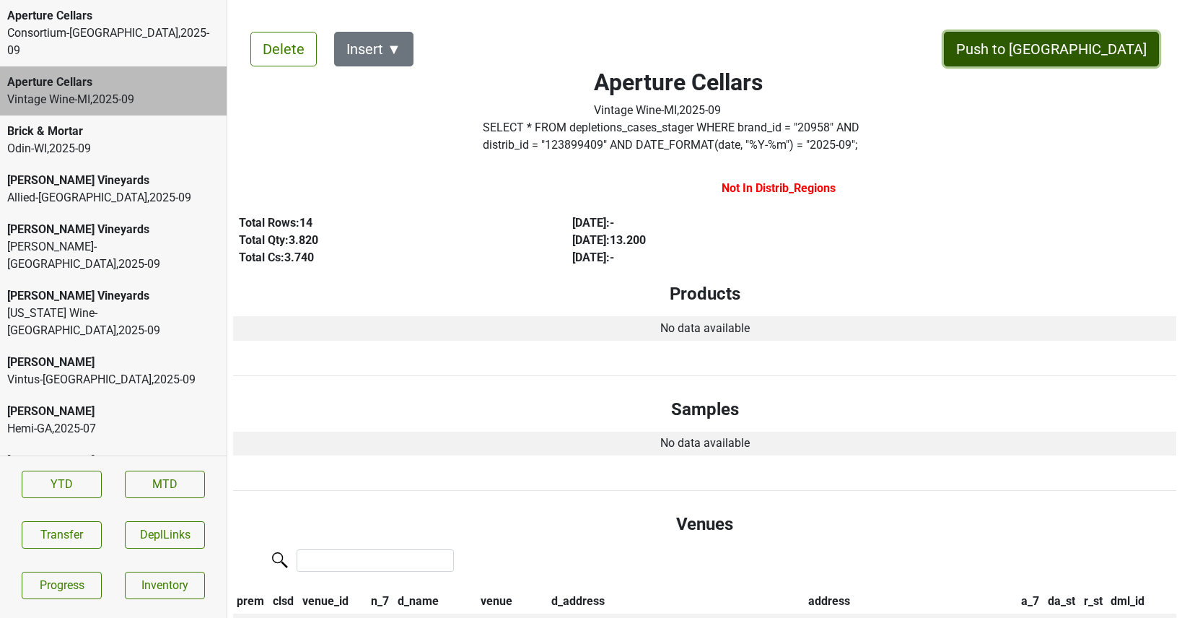
click at [1099, 38] on button "Push to [GEOGRAPHIC_DATA]" at bounding box center [1051, 49] width 215 height 35
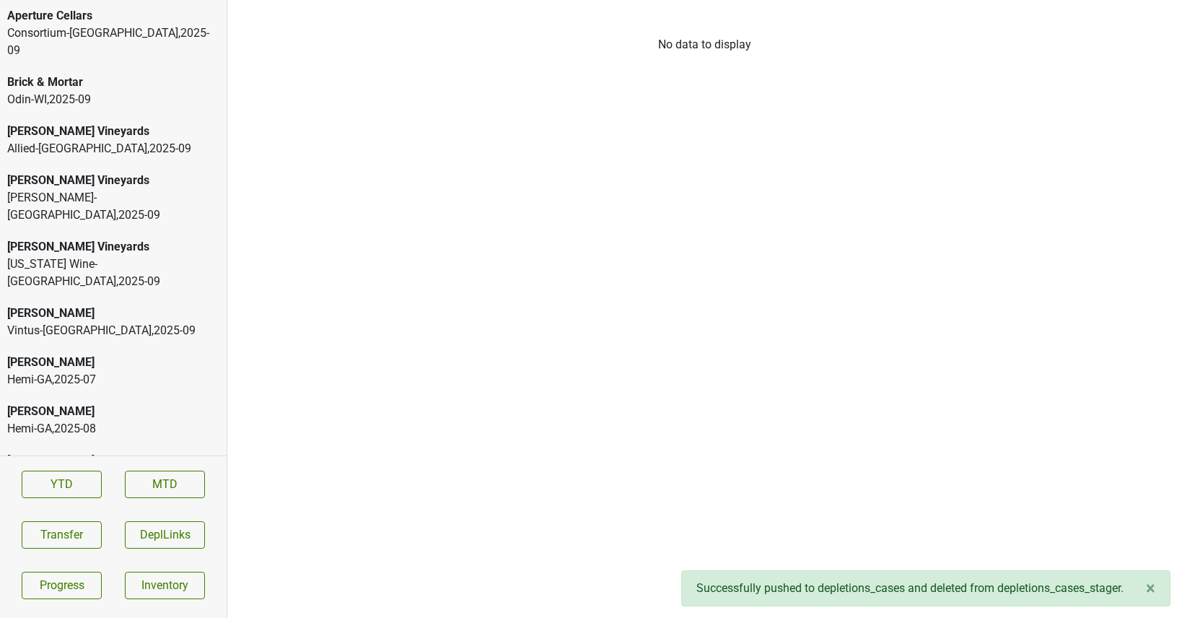
click at [99, 140] on div "Allied-[GEOGRAPHIC_DATA] , 2025 - 09" at bounding box center [113, 148] width 212 height 17
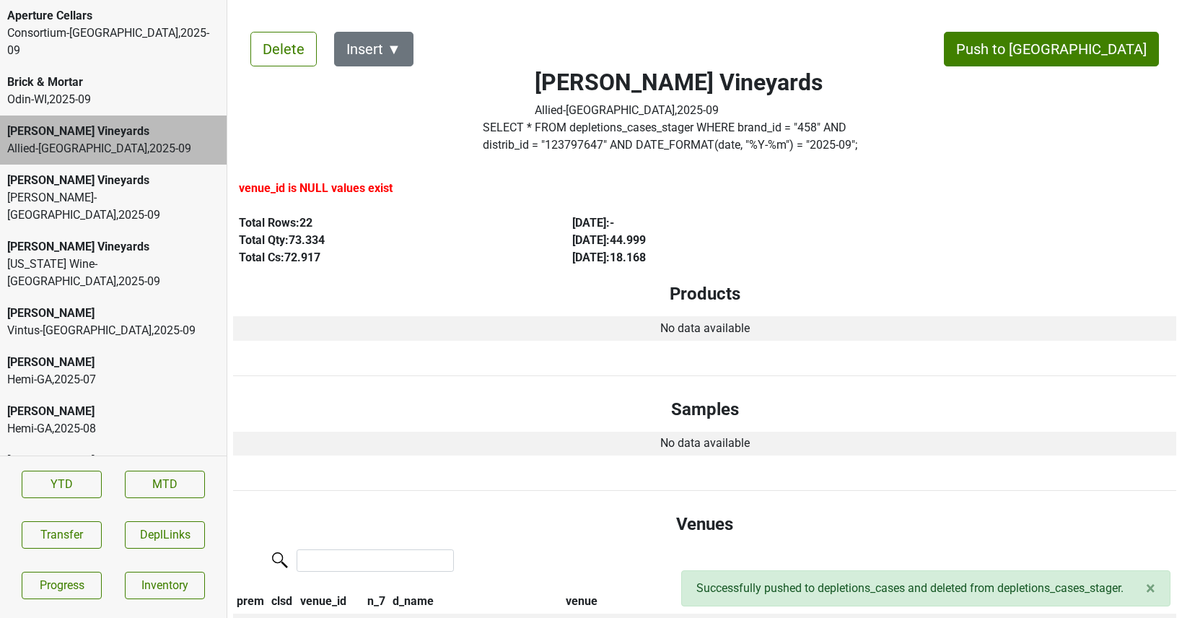
click at [89, 164] on div "[PERSON_NAME] Vineyards [PERSON_NAME]-[GEOGRAPHIC_DATA] , 2025 - 09" at bounding box center [113, 197] width 227 height 66
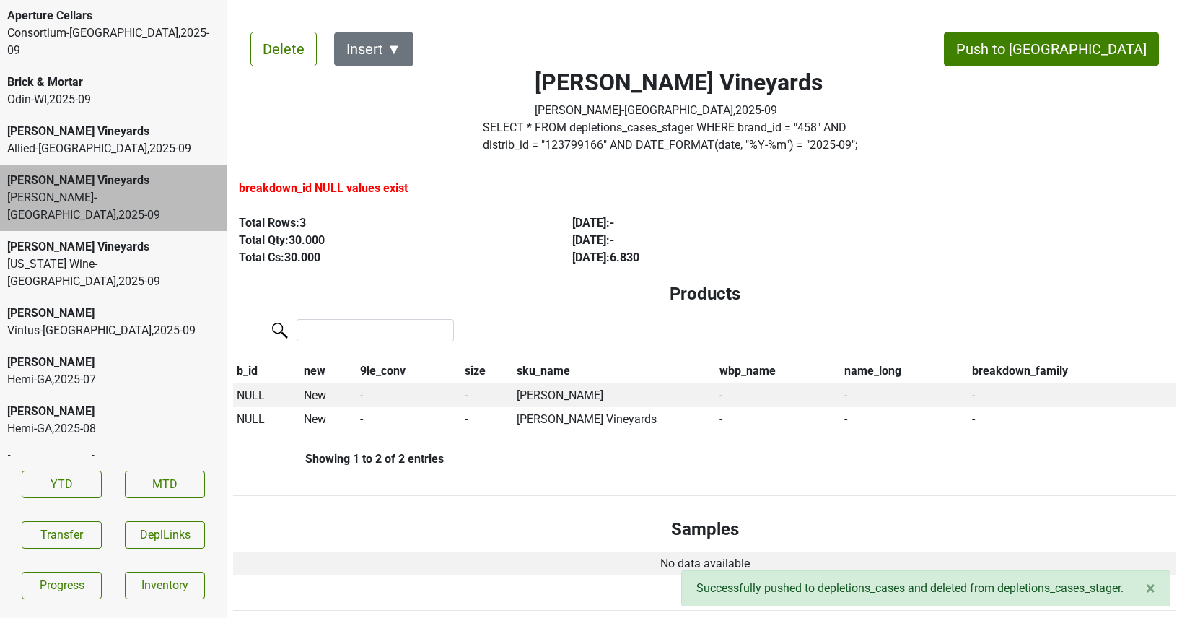
click at [95, 74] on div "Brick & Mortar" at bounding box center [113, 82] width 212 height 17
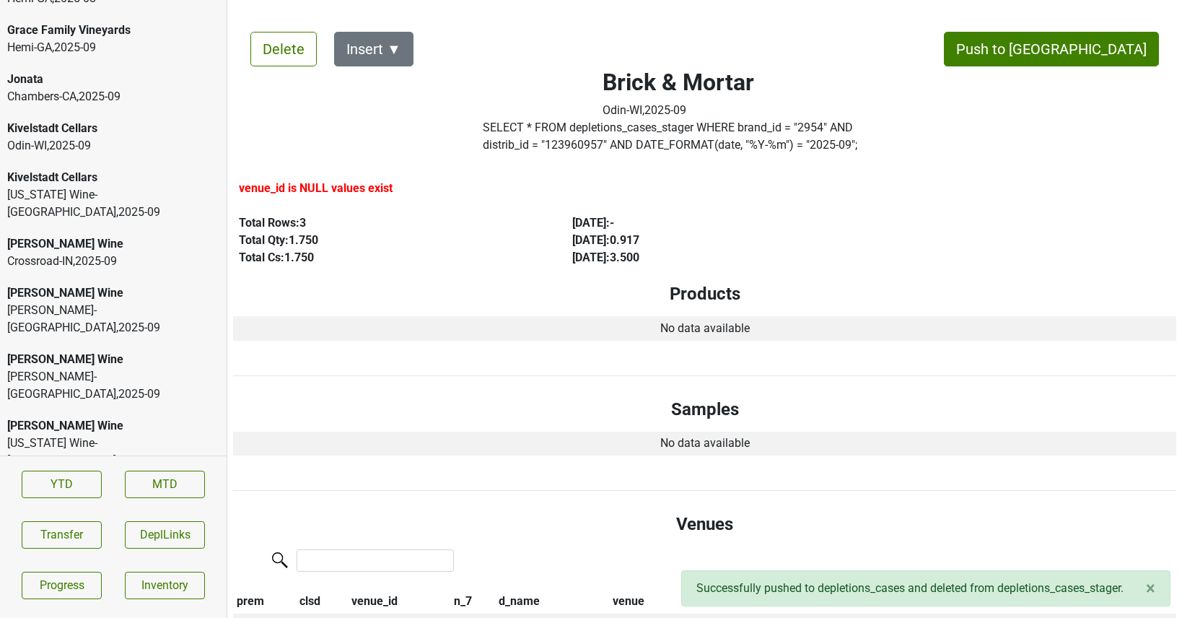
scroll to position [3763, 0]
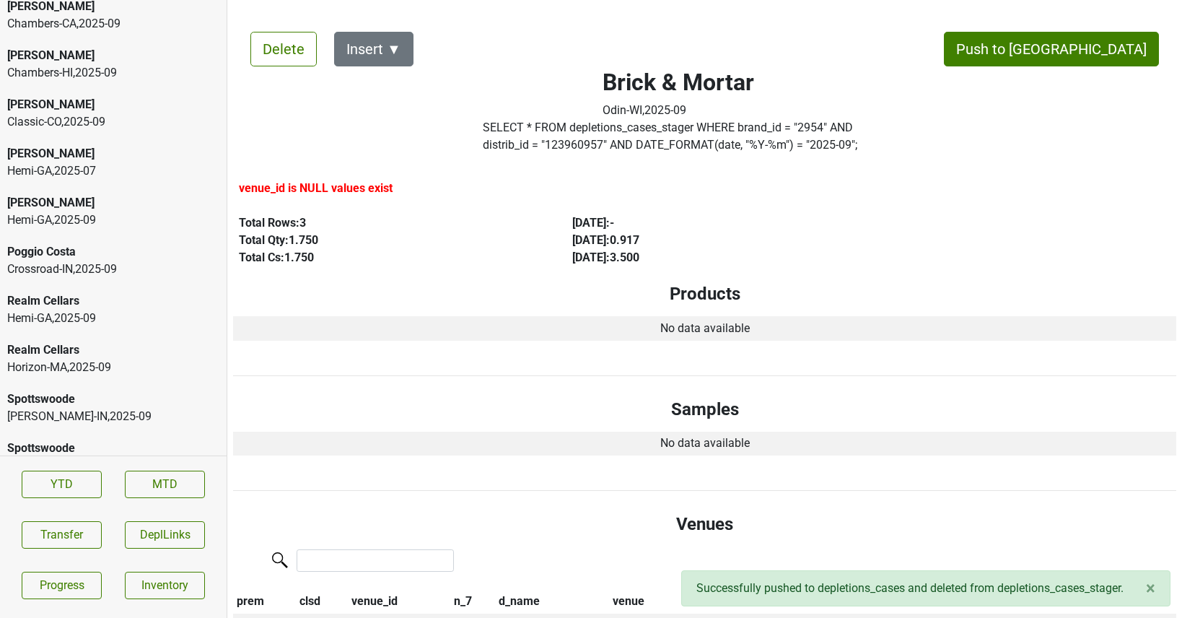
click at [102, 604] on div "Ultraviolet" at bounding box center [113, 612] width 212 height 17
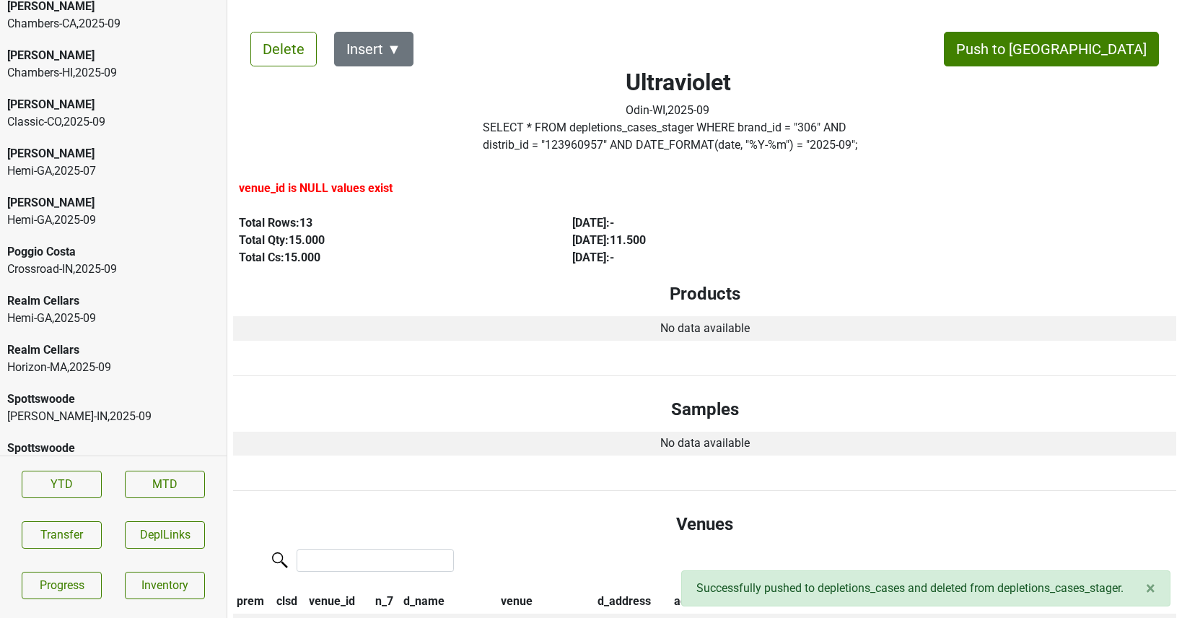
click at [109, 572] on div "United-[GEOGRAPHIC_DATA] , 2025 - 09" at bounding box center [113, 580] width 212 height 17
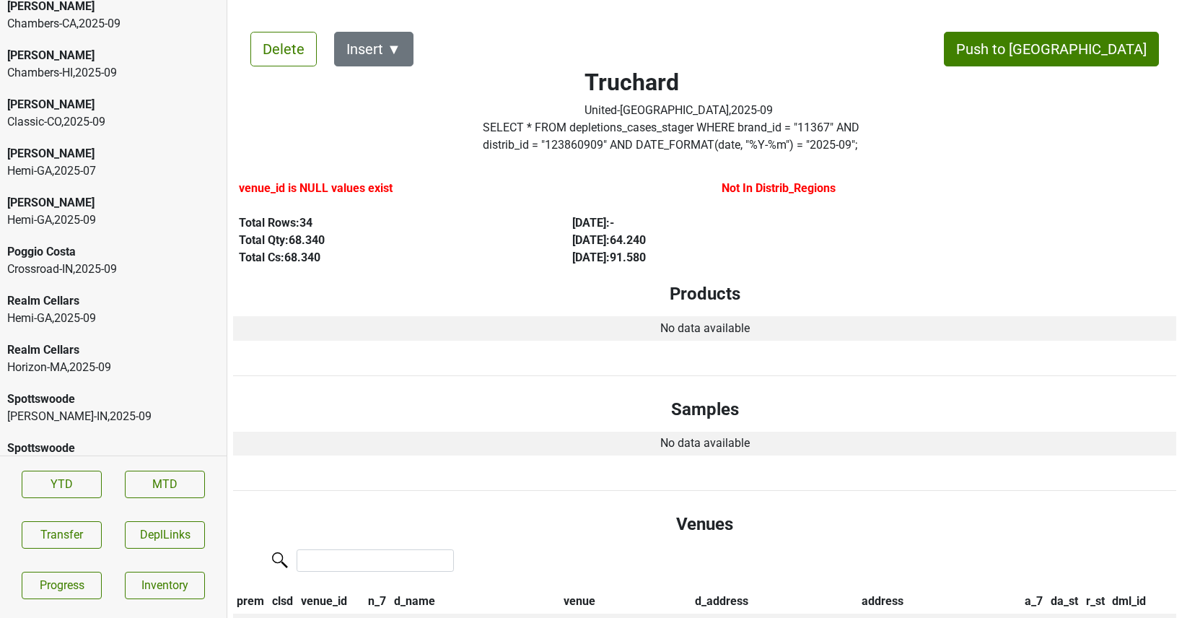
click at [109, 506] on div "[PERSON_NAME]-[GEOGRAPHIC_DATA] , 2025 - 09" at bounding box center [113, 523] width 212 height 35
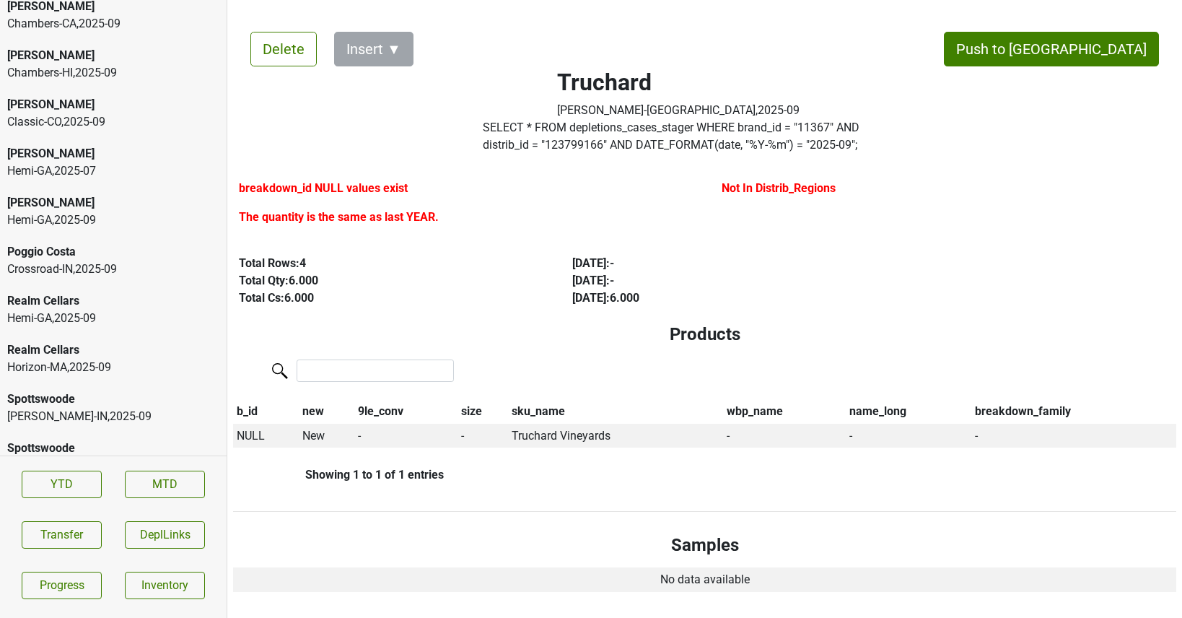
click at [111, 457] on div "Paustis-[GEOGRAPHIC_DATA] , 2025 - 09" at bounding box center [113, 465] width 212 height 17
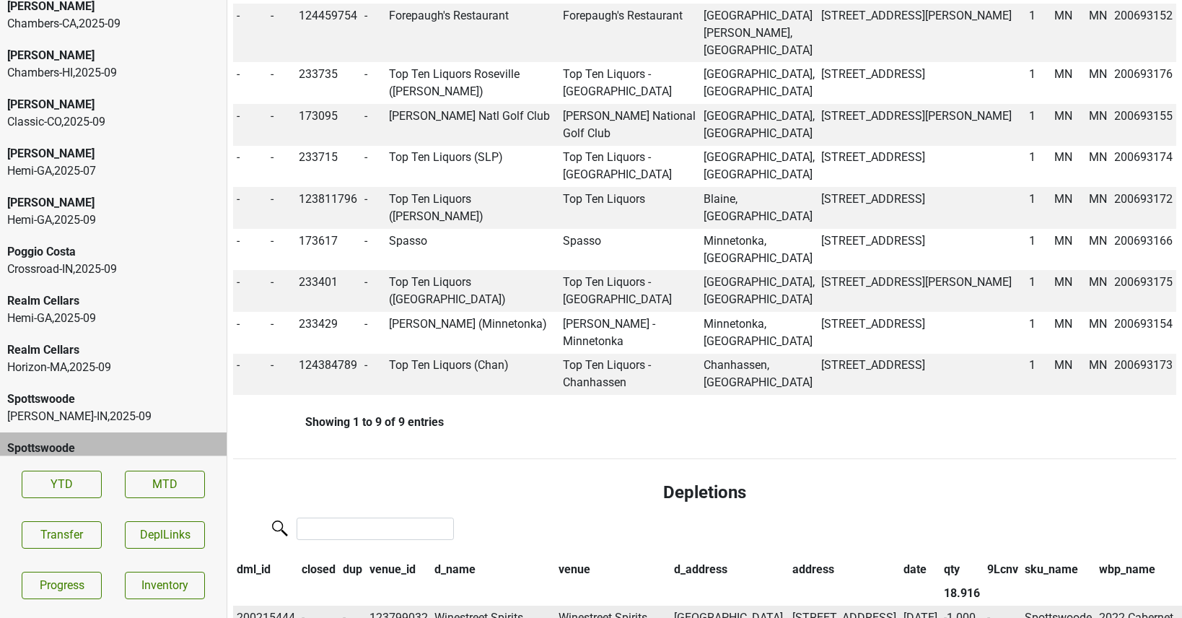
scroll to position [0, 0]
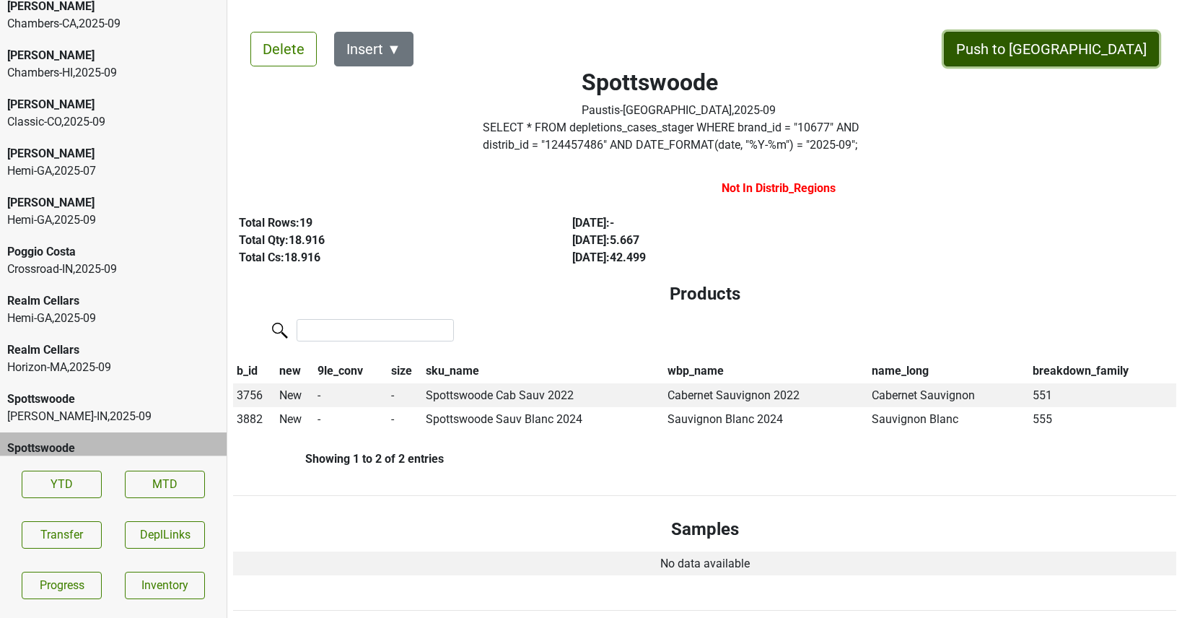
click at [1085, 43] on button "Push to [GEOGRAPHIC_DATA]" at bounding box center [1051, 49] width 215 height 35
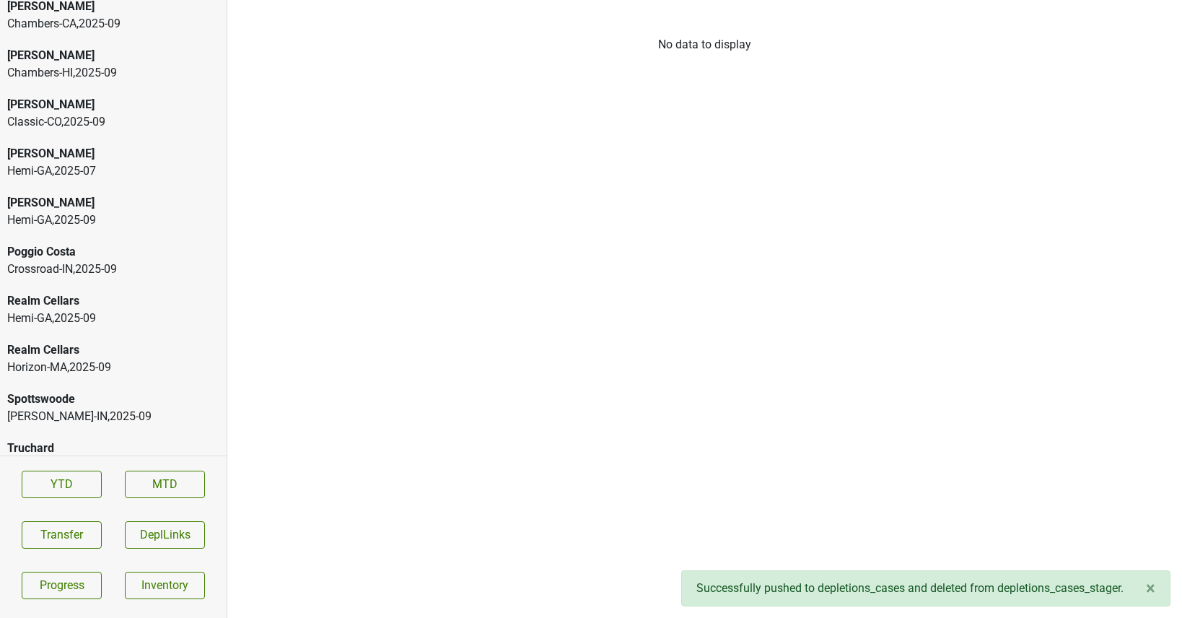
scroll to position [3714, 0]
click at [29, 432] on div "Spottswoode Carroll-IN , 2025 - 09" at bounding box center [113, 456] width 227 height 49
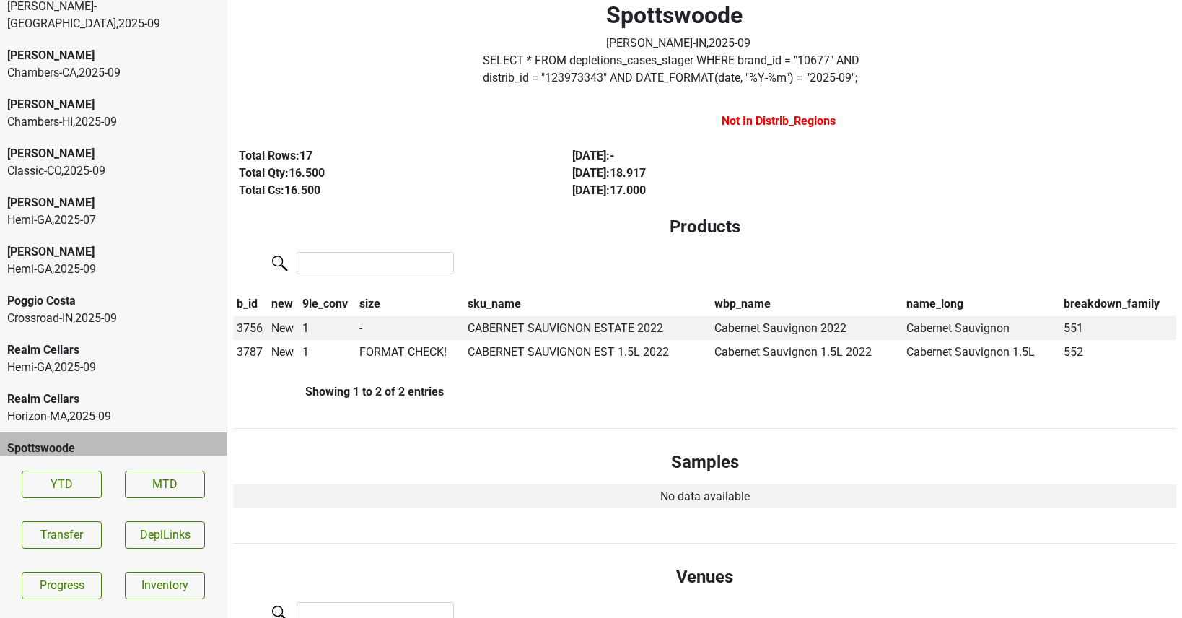
scroll to position [0, 0]
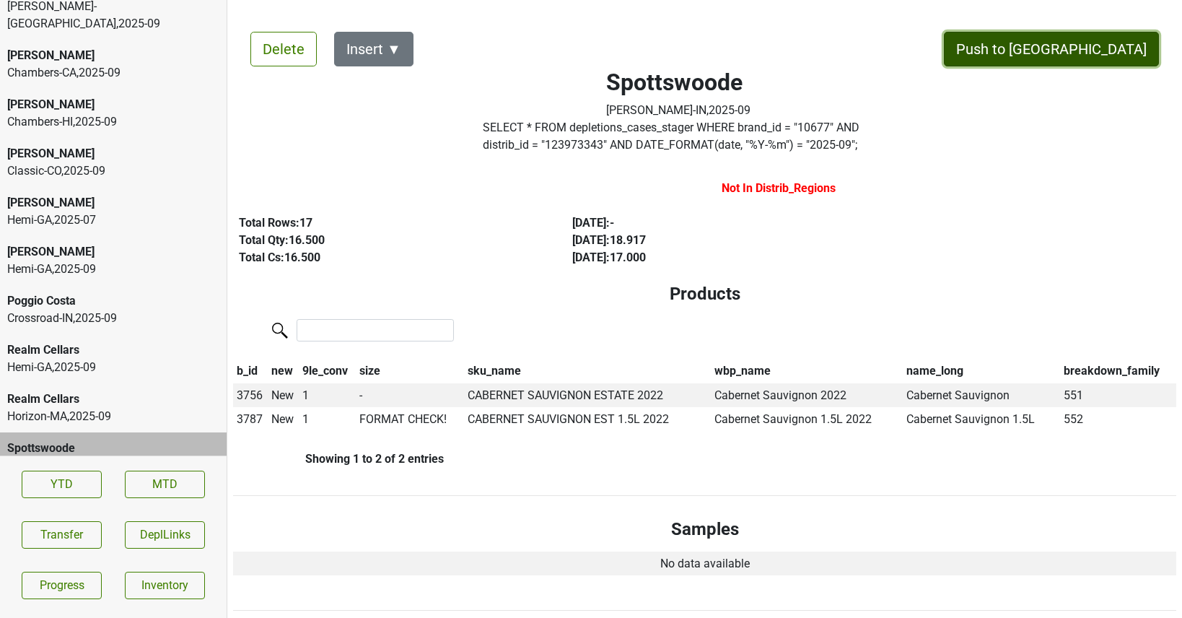
click at [1091, 53] on button "Push to DC" at bounding box center [1051, 49] width 215 height 35
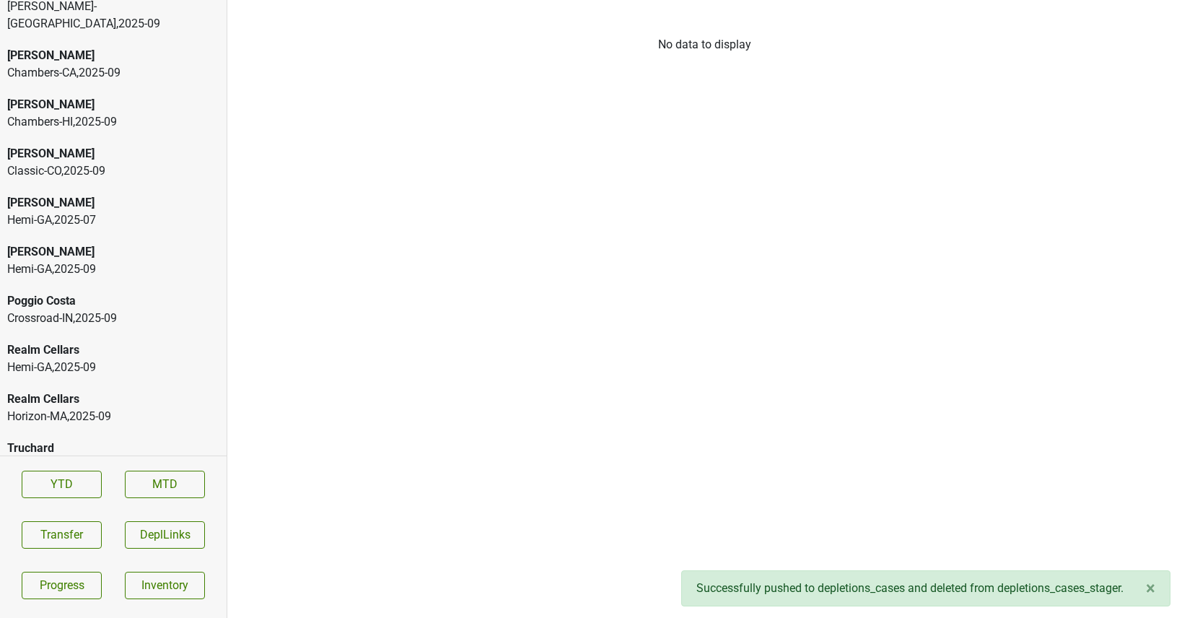
scroll to position [3665, 0]
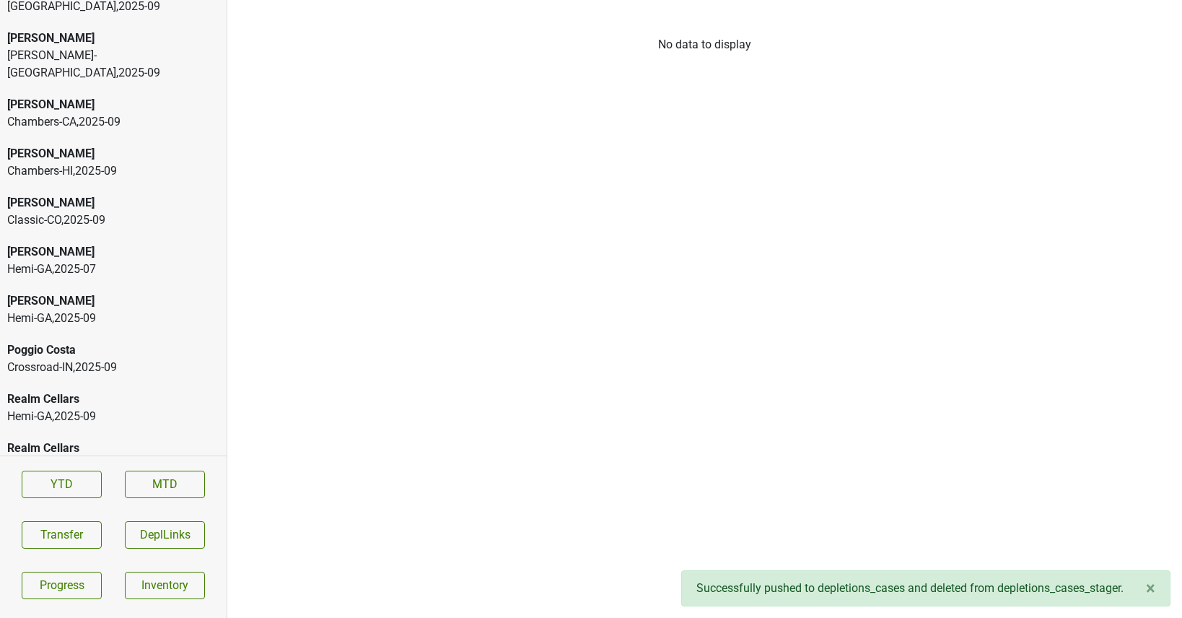
click at [167, 408] on div "Hemi-GA , 2025 - 09" at bounding box center [113, 416] width 212 height 17
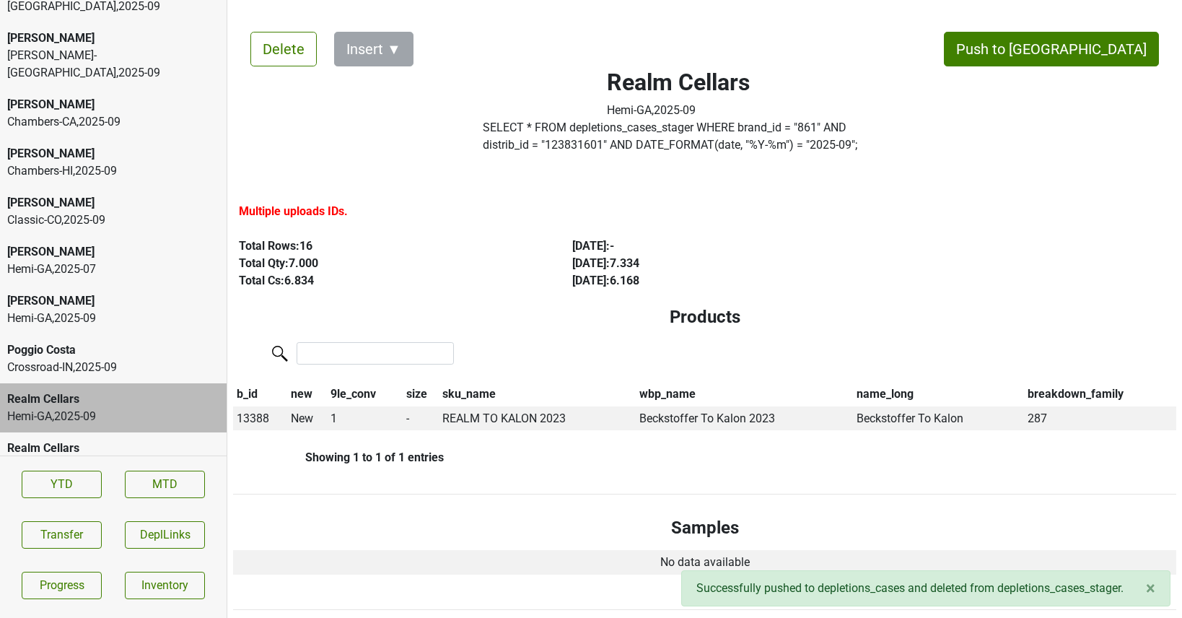
click at [156, 457] on div "Horizon-MA , 2025 - 09" at bounding box center [113, 465] width 212 height 17
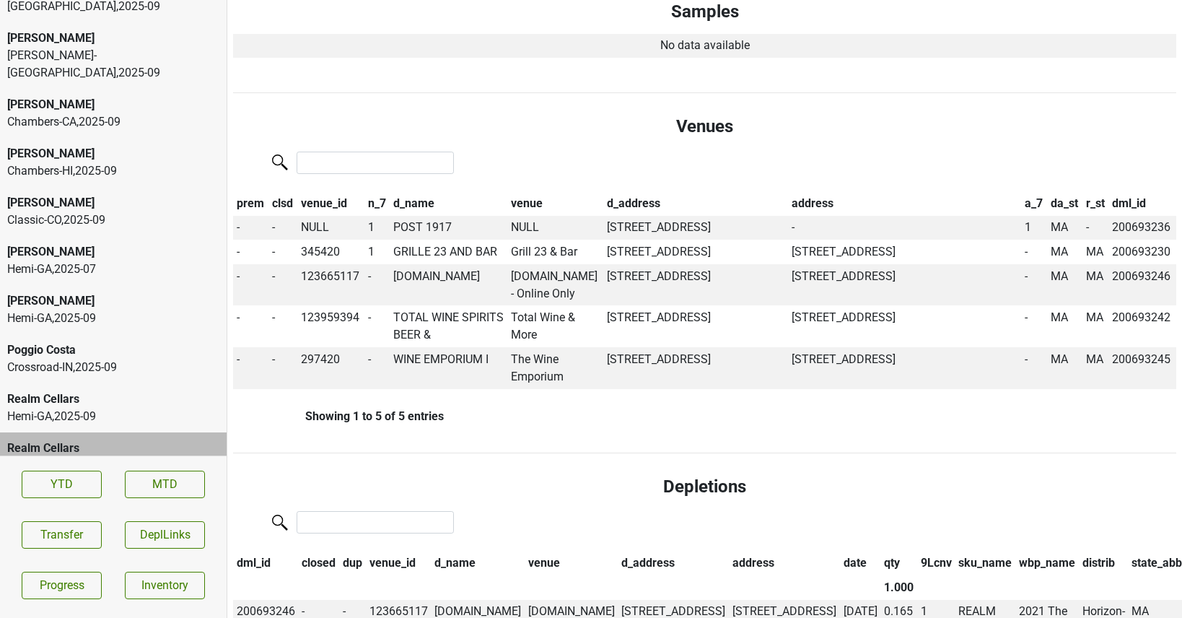
scroll to position [398, 0]
click at [71, 390] on div "Realm Cellars" at bounding box center [113, 398] width 212 height 17
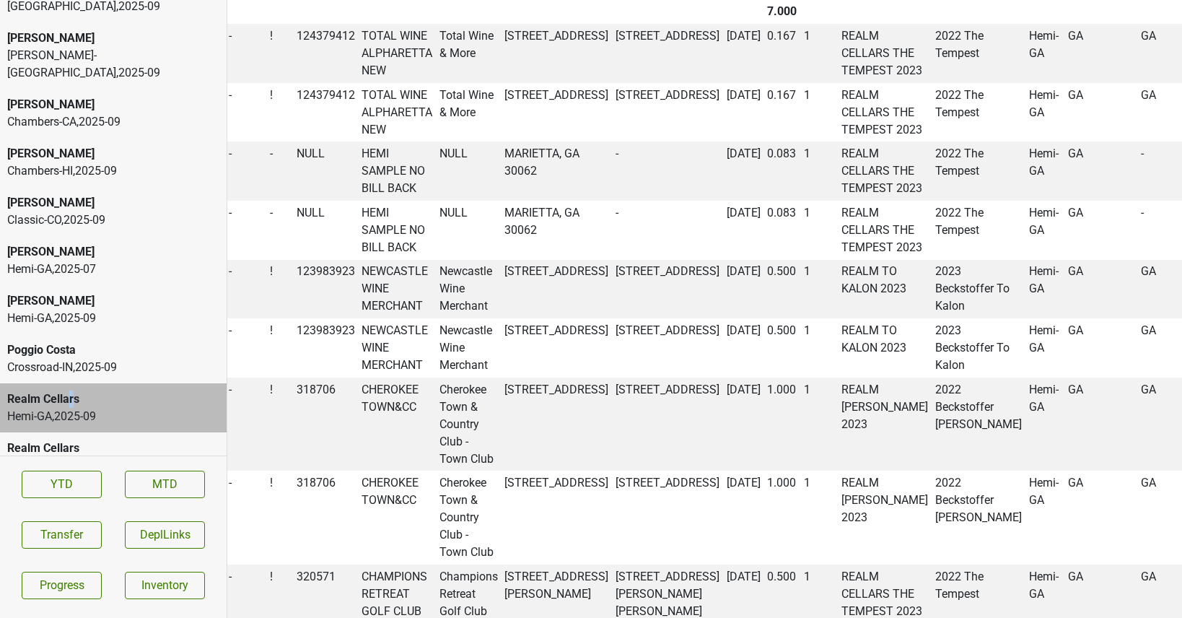
scroll to position [848, 73]
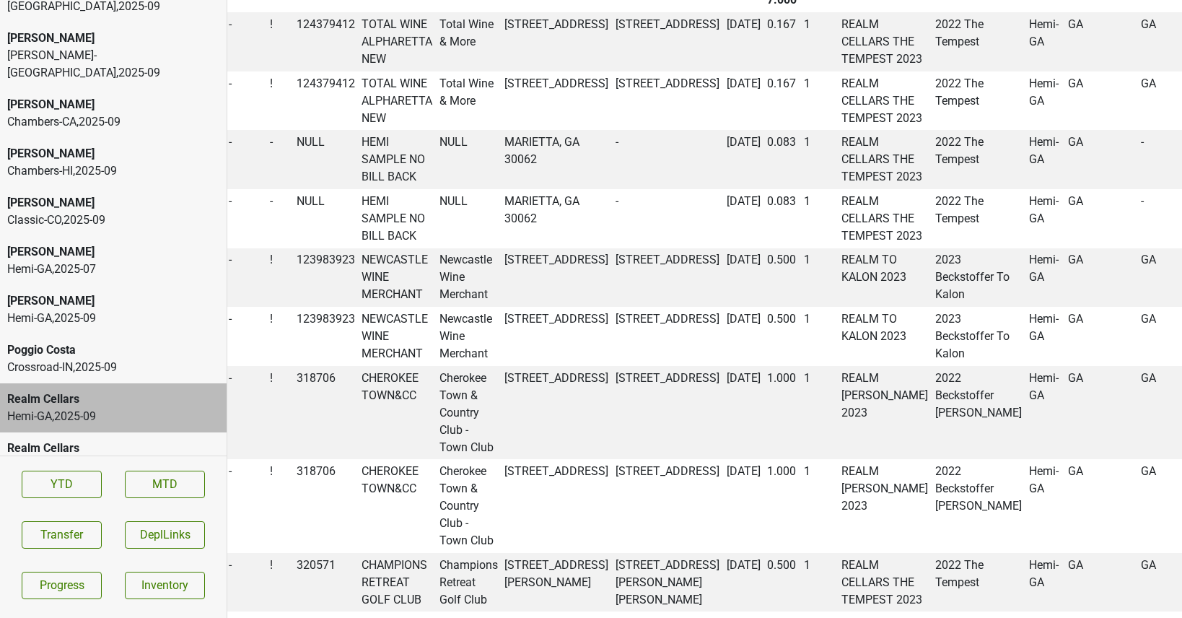
click at [105, 341] on div "Poggio Costa" at bounding box center [113, 349] width 212 height 17
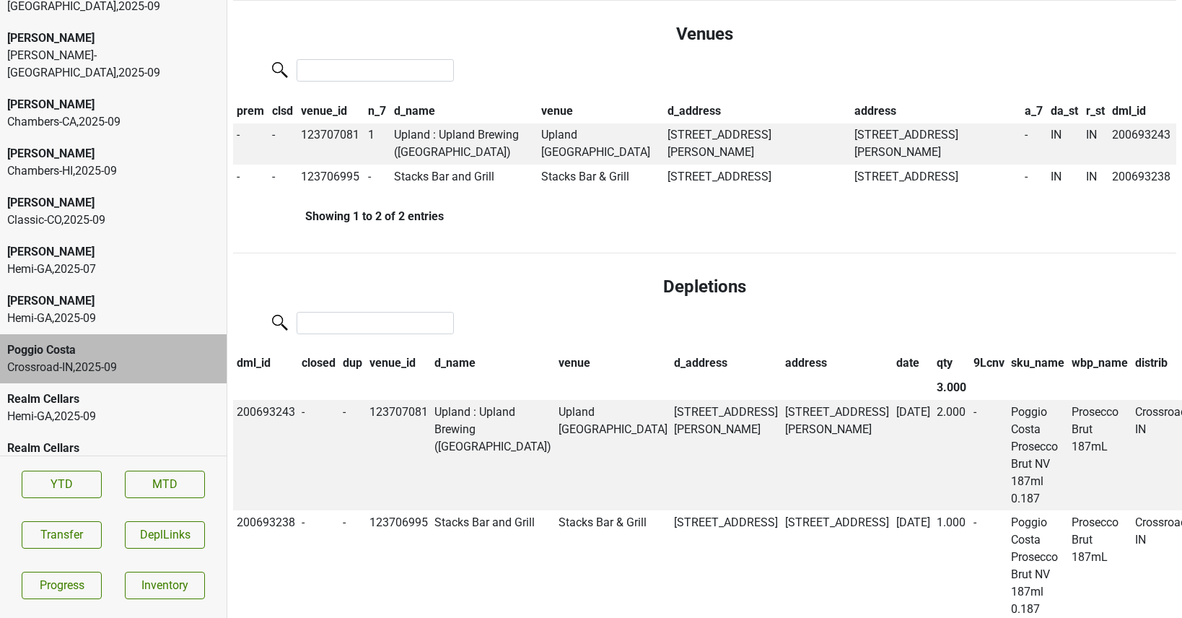
scroll to position [0, 0]
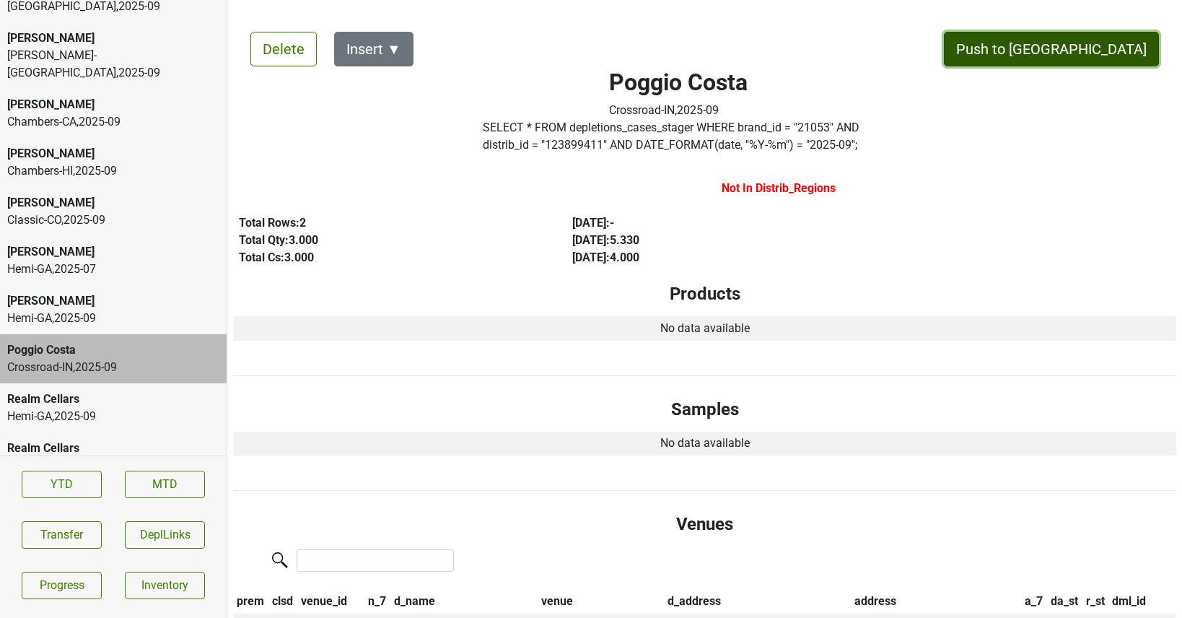
click at [1087, 57] on button "Push to [GEOGRAPHIC_DATA]" at bounding box center [1051, 49] width 215 height 35
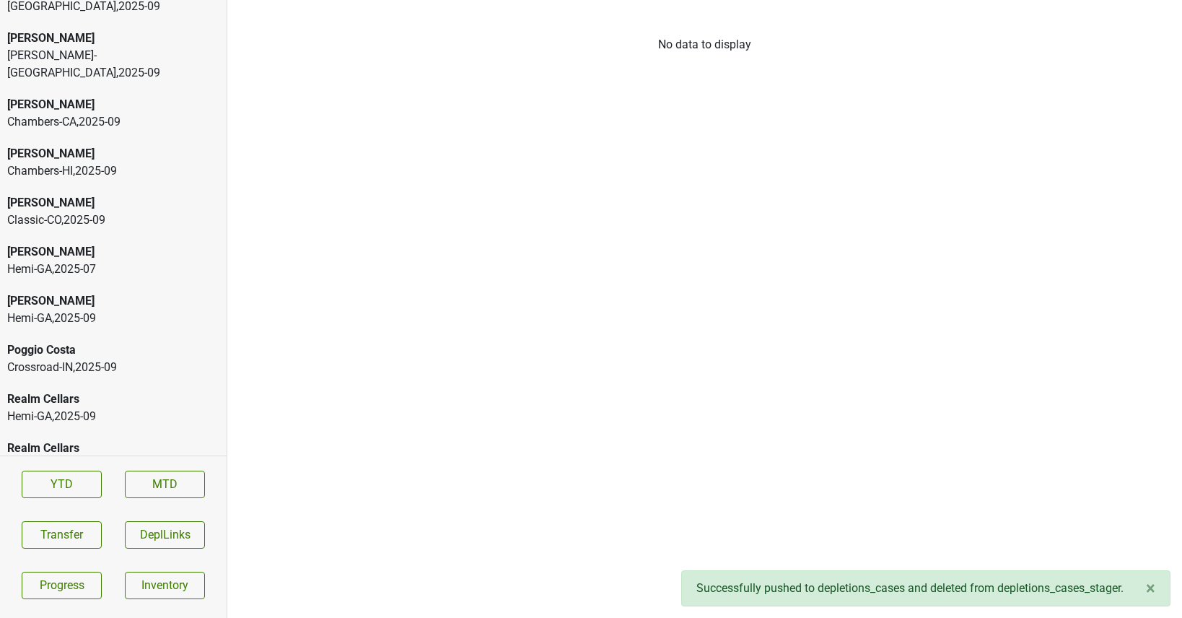
scroll to position [3616, 0]
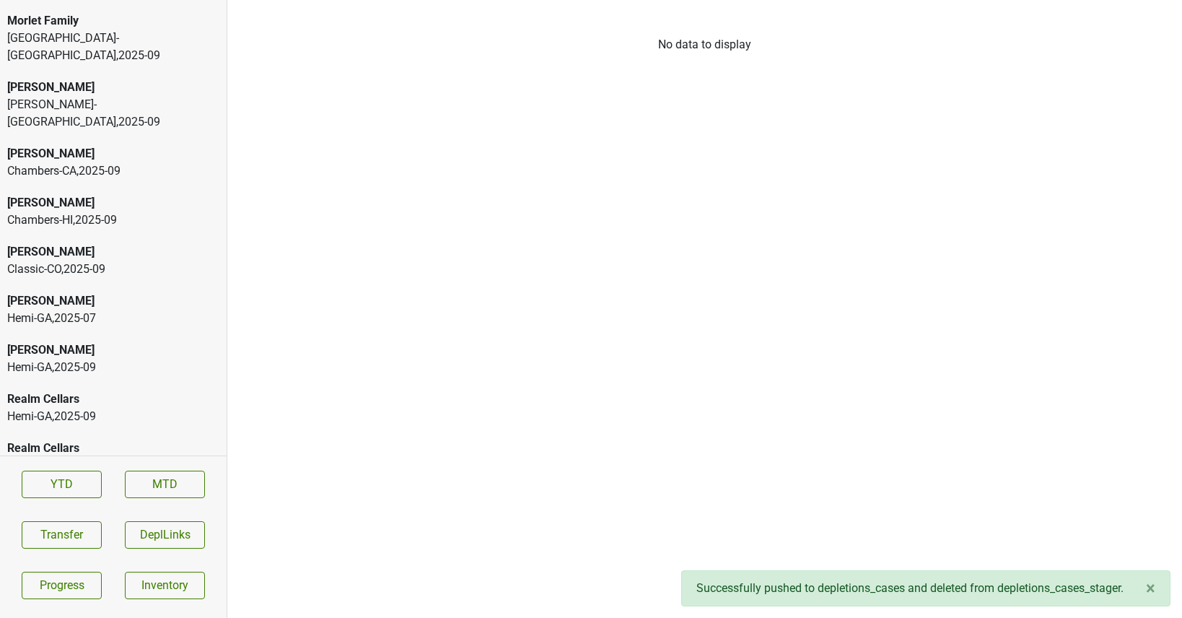
click at [115, 285] on div "Peter Michael Hemi-GA , 2025 - 07" at bounding box center [113, 309] width 227 height 49
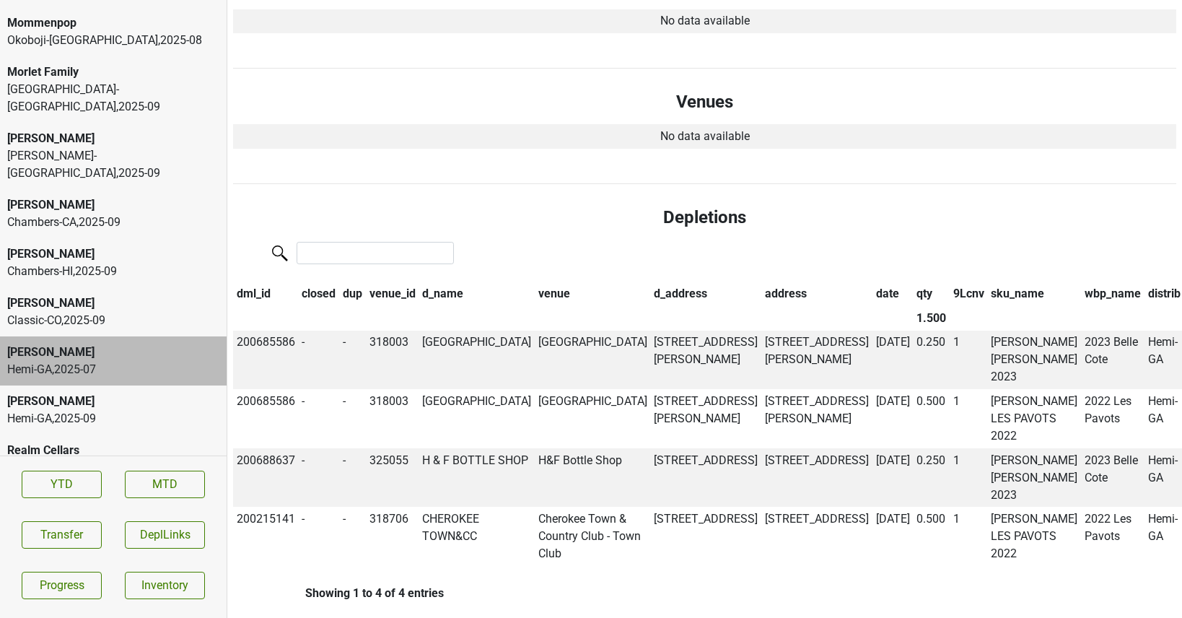
scroll to position [423, 0]
click at [73, 312] on div "Classic-CO , 2025 - 09" at bounding box center [113, 320] width 212 height 17
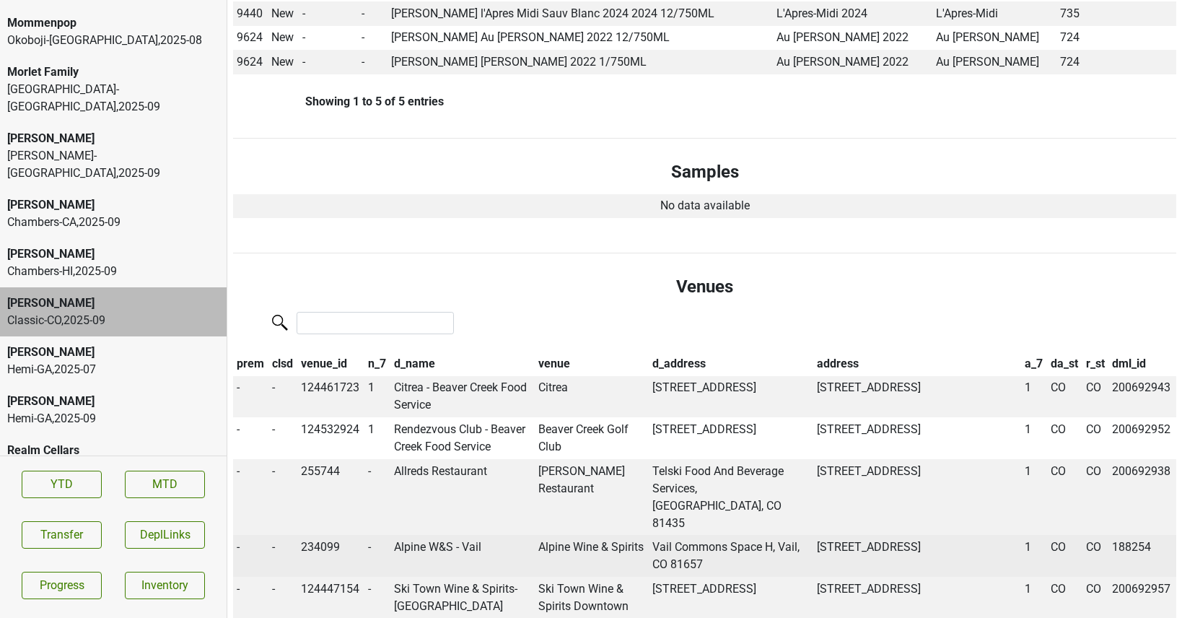
scroll to position [0, 0]
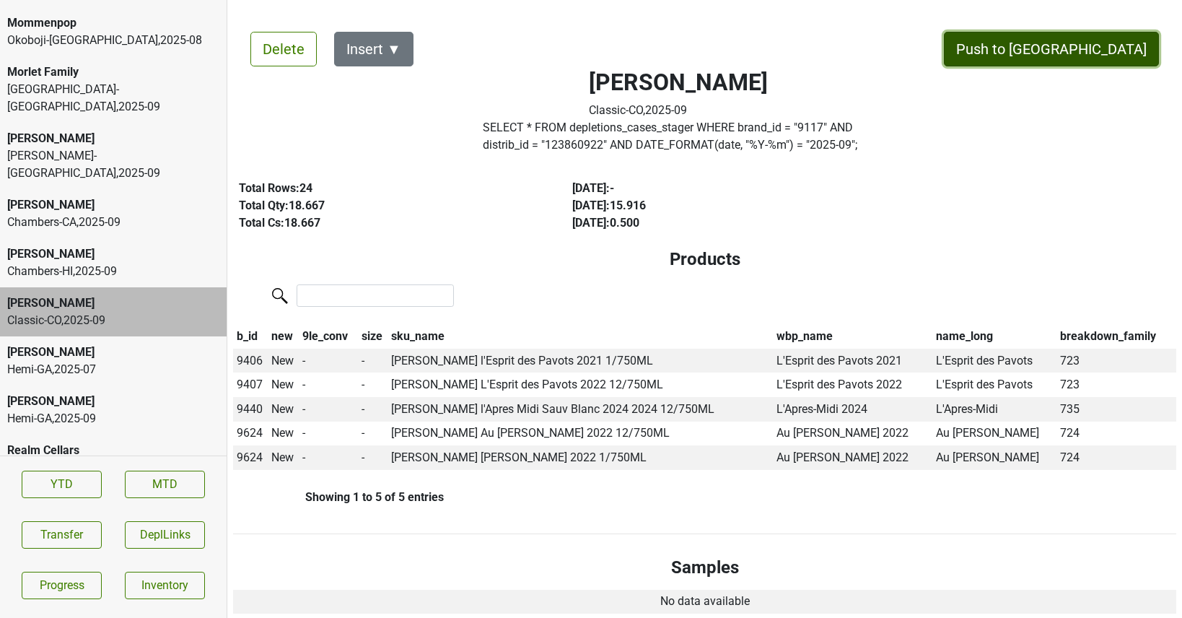
click at [1087, 59] on button "Push to [GEOGRAPHIC_DATA]" at bounding box center [1051, 49] width 215 height 35
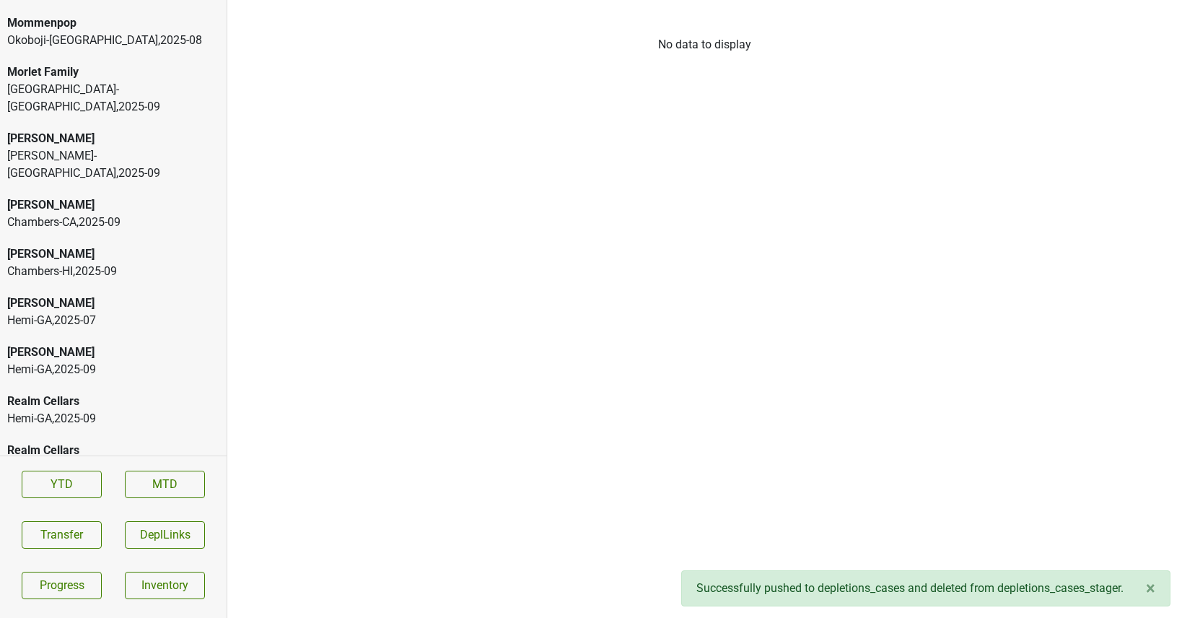
click at [144, 263] on div "Chambers-HI , 2025 - 09" at bounding box center [113, 271] width 212 height 17
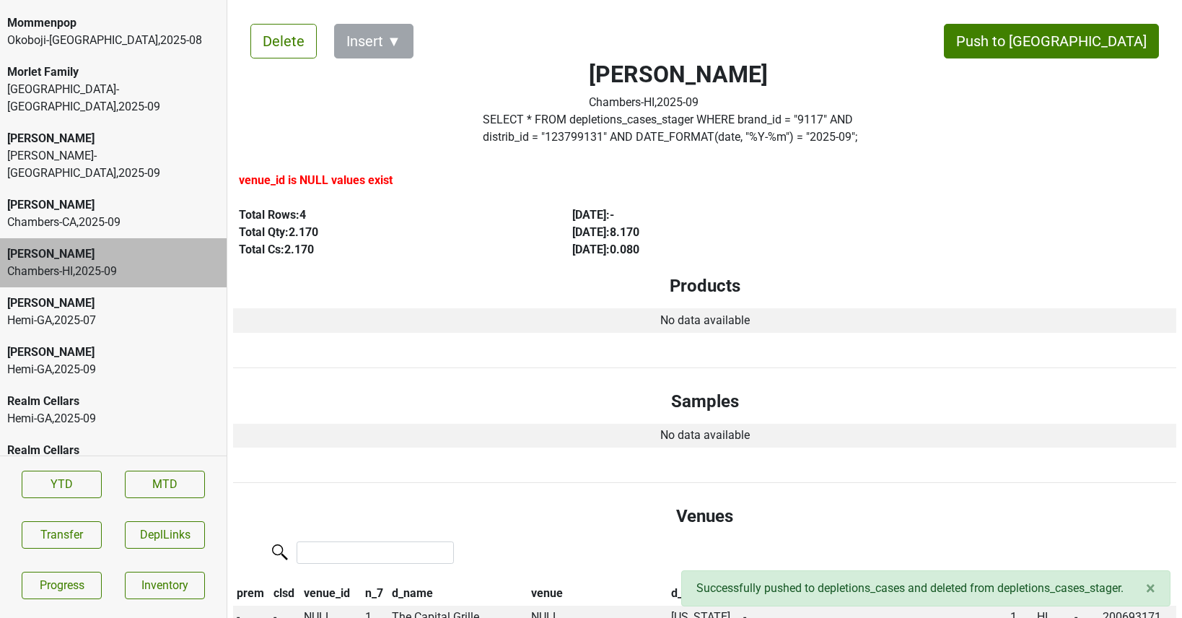
scroll to position [13, 0]
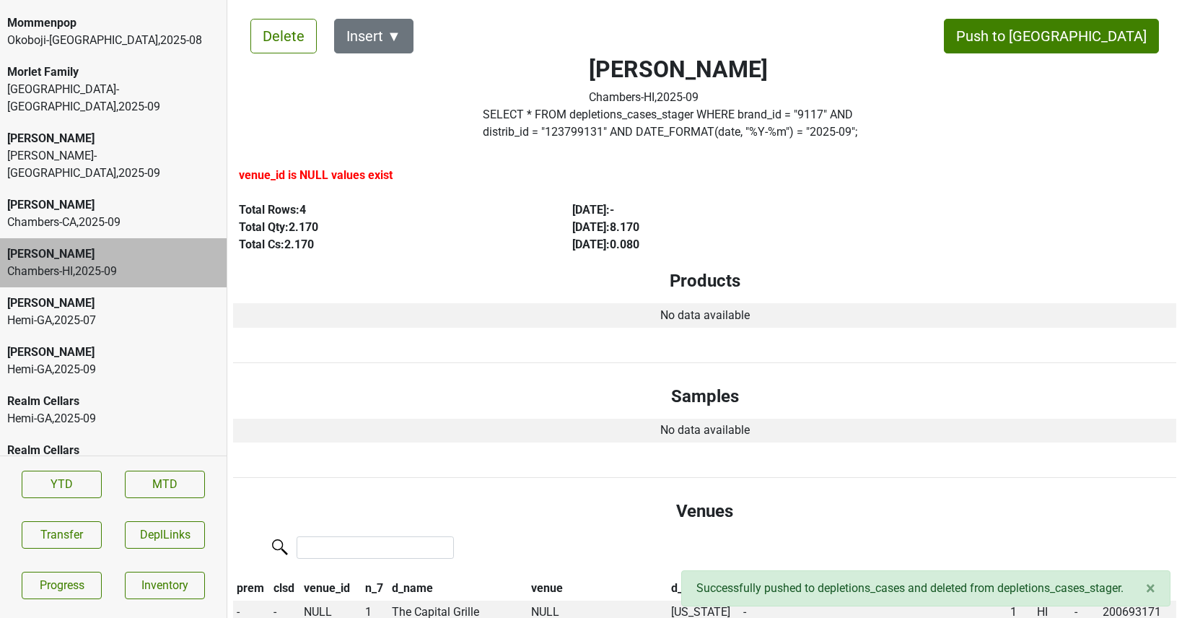
click at [93, 214] on div "Chambers-CA , 2025 - 09" at bounding box center [113, 222] width 212 height 17
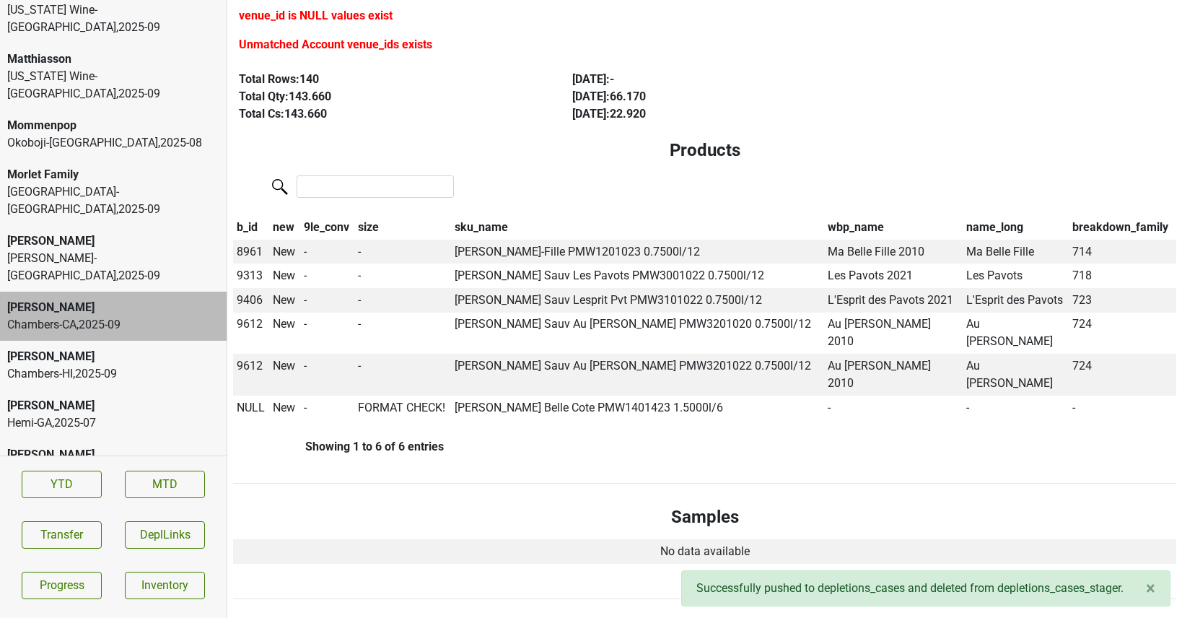
scroll to position [206, 0]
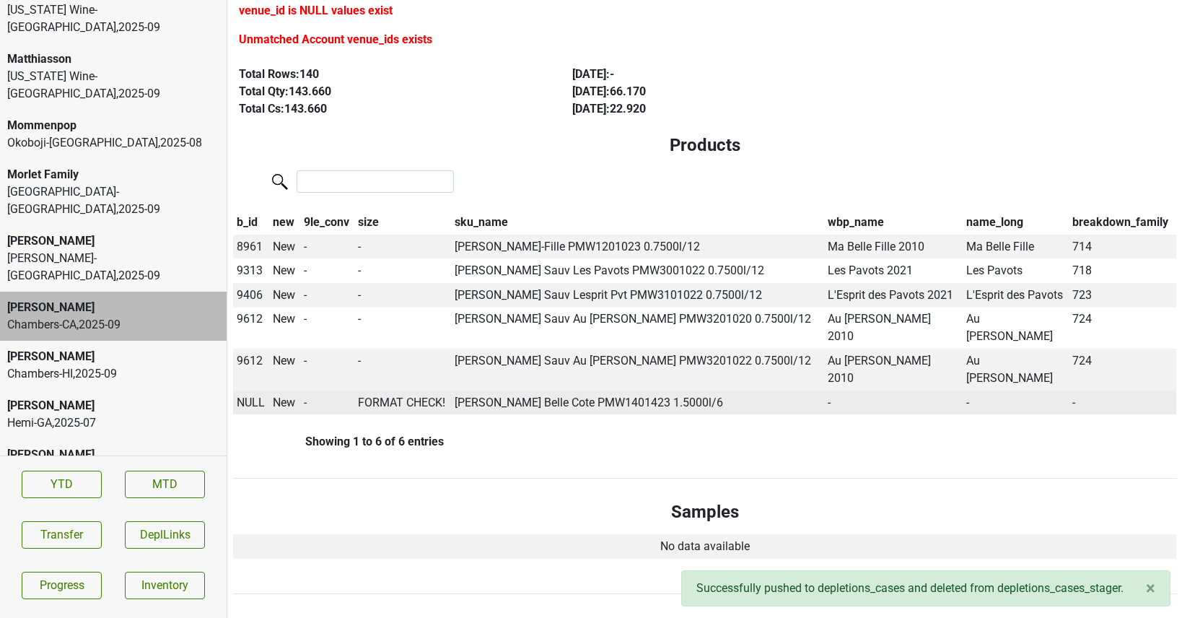
click at [246, 395] on span "NULL" at bounding box center [251, 402] width 28 height 14
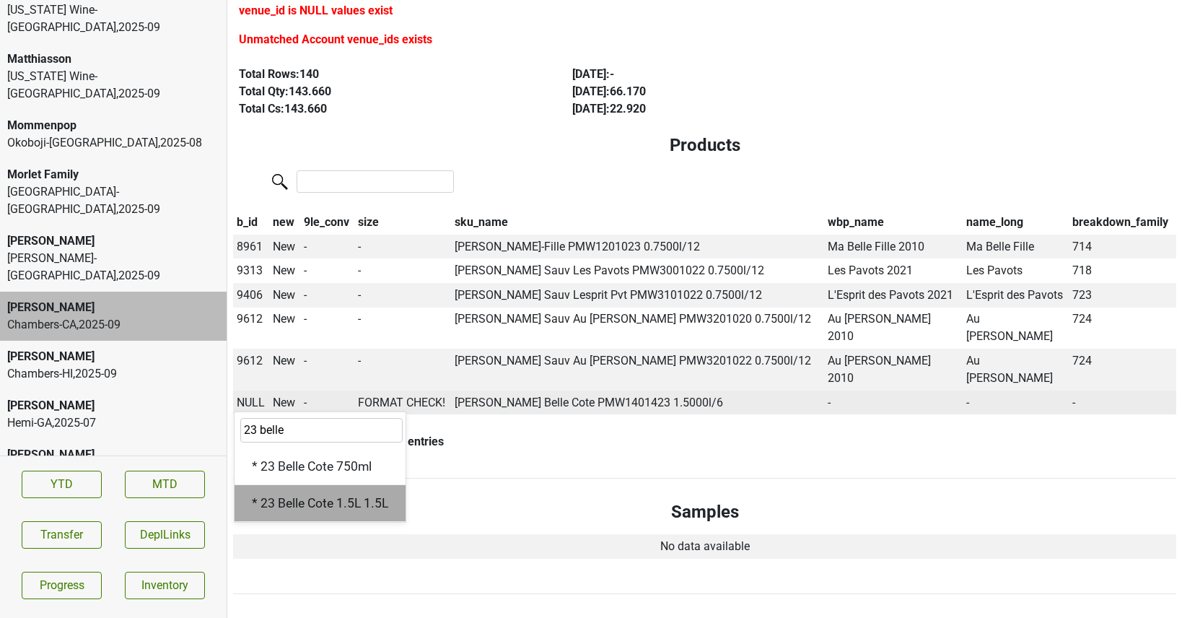
type input "23 belle"
click at [294, 485] on div "* 23 Belle Cote 1.5L 1.5L" at bounding box center [319, 503] width 171 height 37
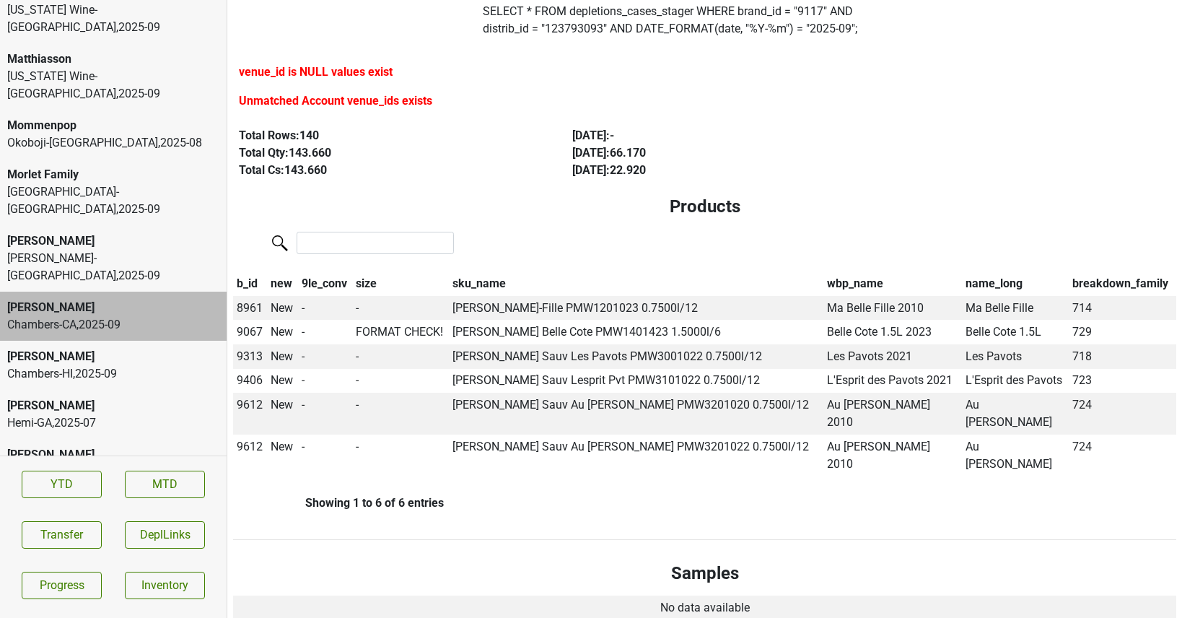
scroll to position [123, 0]
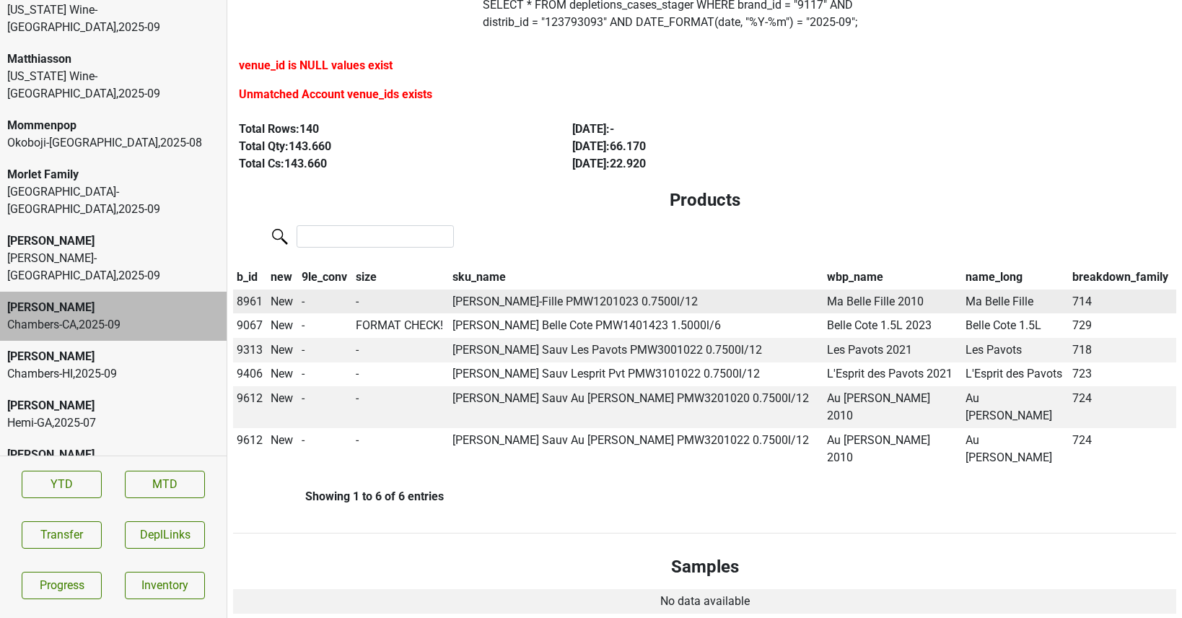
click at [250, 302] on span "8961" at bounding box center [250, 301] width 26 height 14
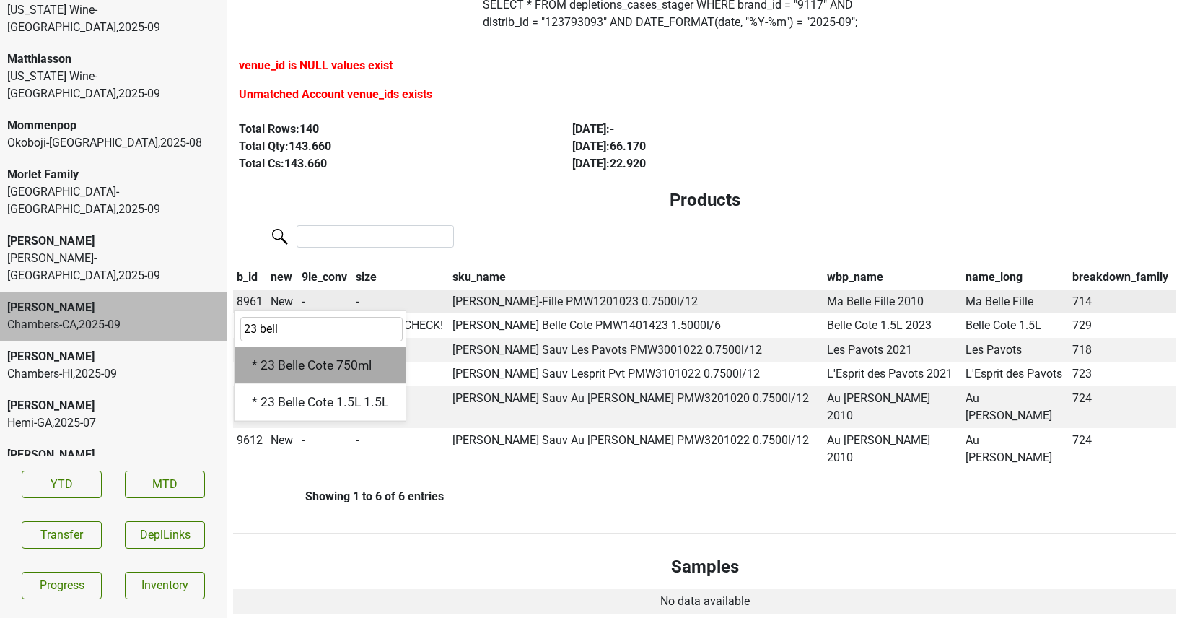
type input "23 bell"
click at [289, 373] on div "* 23 Belle Cote 750ml" at bounding box center [319, 365] width 171 height 37
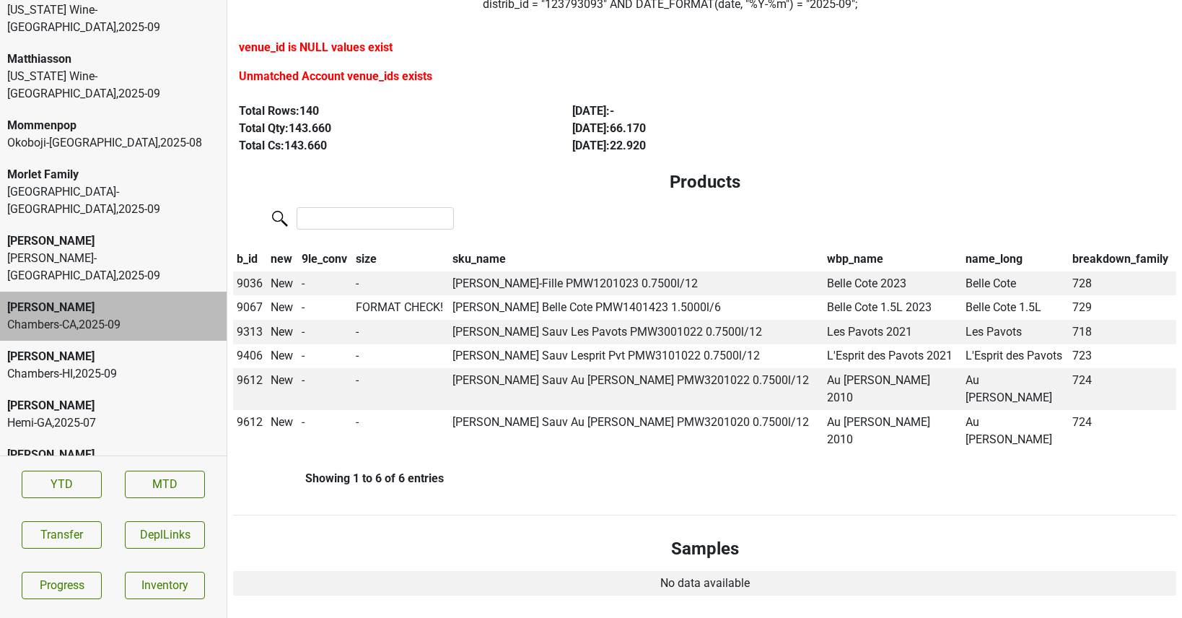
scroll to position [142, 0]
click at [251, 329] on span "9313" at bounding box center [250, 330] width 26 height 14
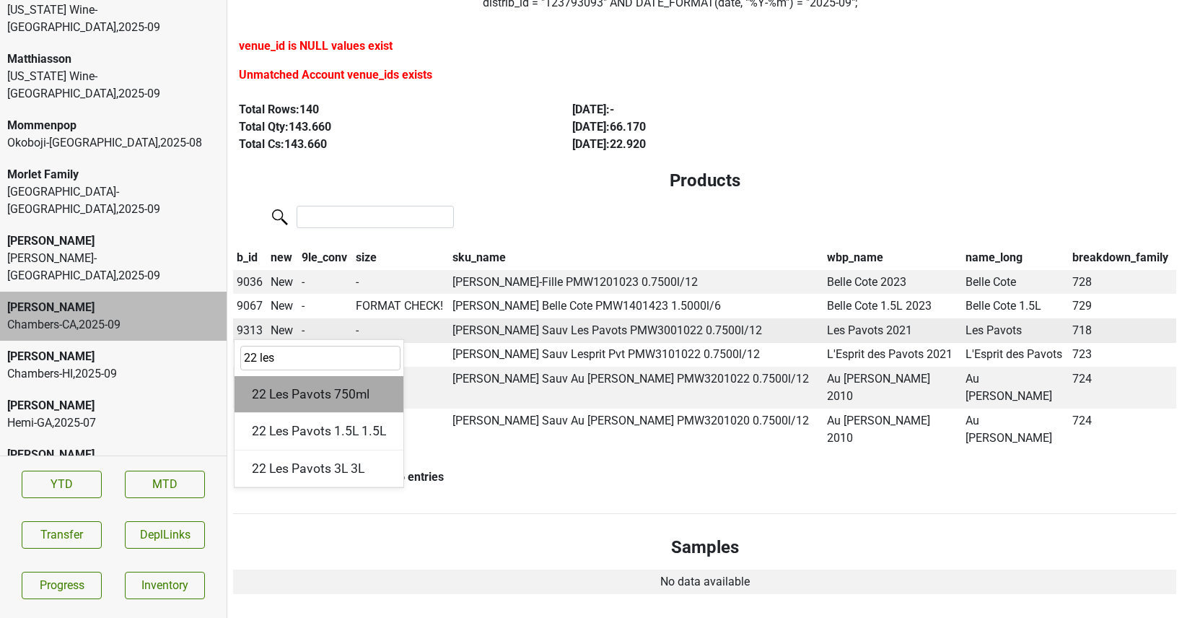
type input "22 les"
click at [292, 389] on div "22 Les Pavots 750ml" at bounding box center [318, 394] width 169 height 37
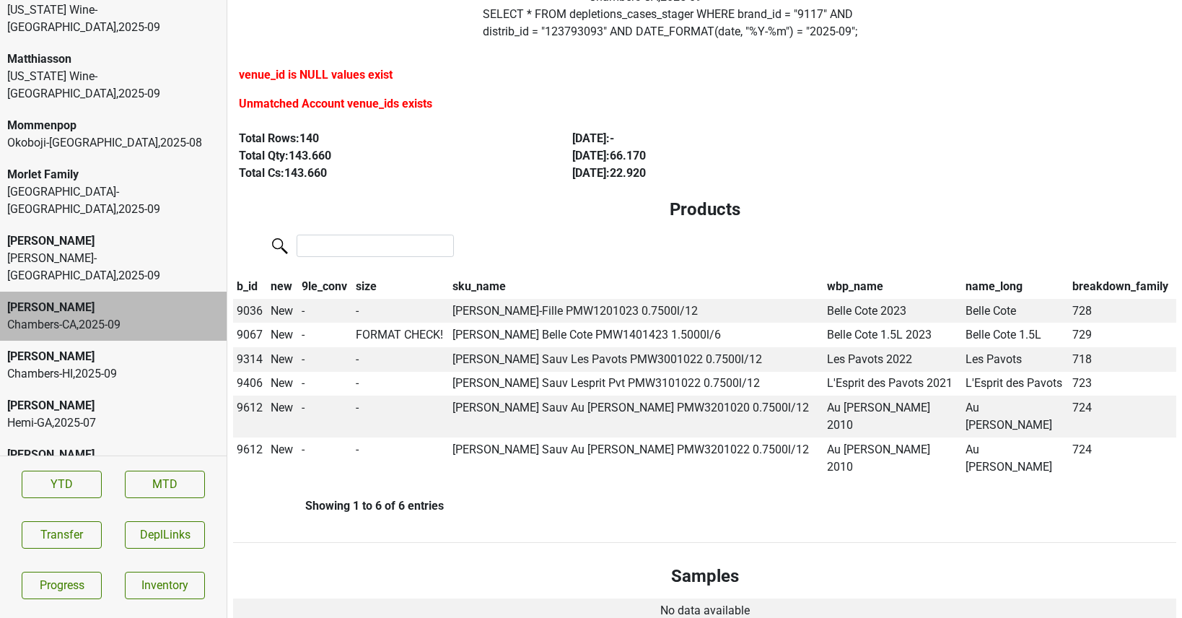
scroll to position [119, 0]
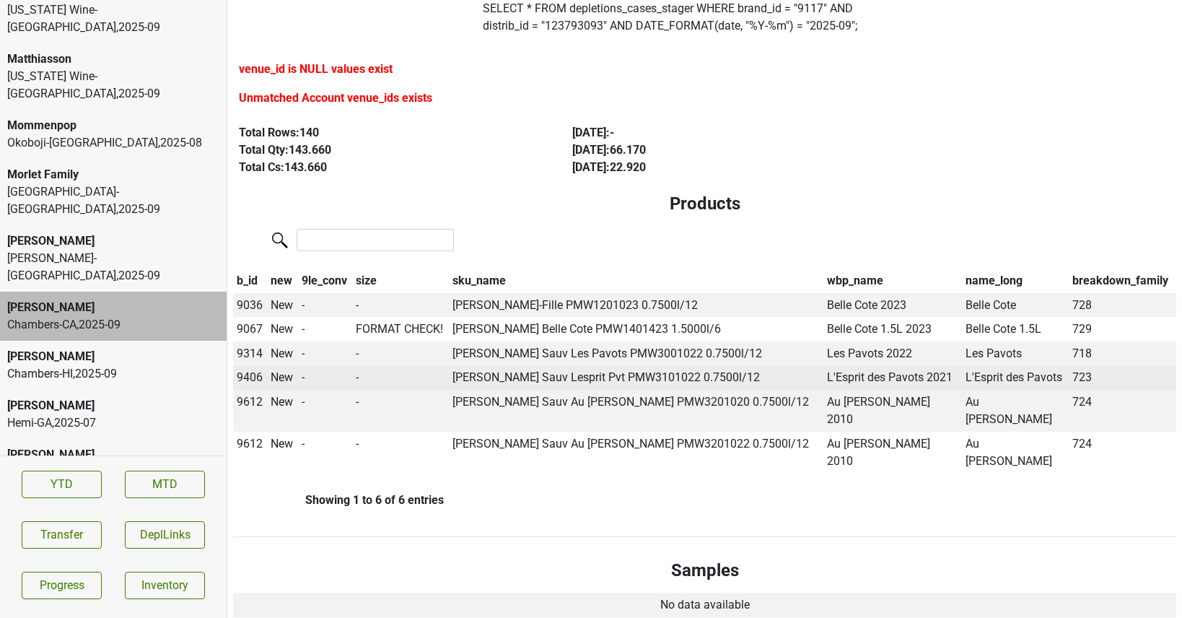
click at [247, 379] on span "9406" at bounding box center [250, 377] width 26 height 14
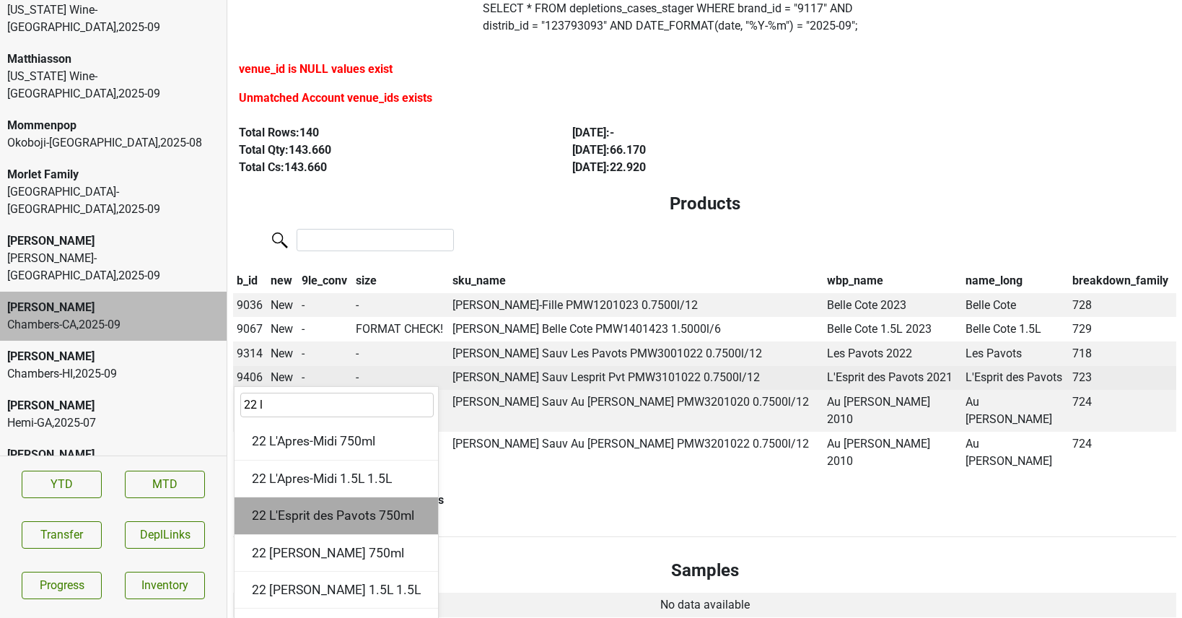
type input "22 l"
click at [291, 511] on div "22 L'Esprit des Pavots 750ml" at bounding box center [335, 515] width 203 height 37
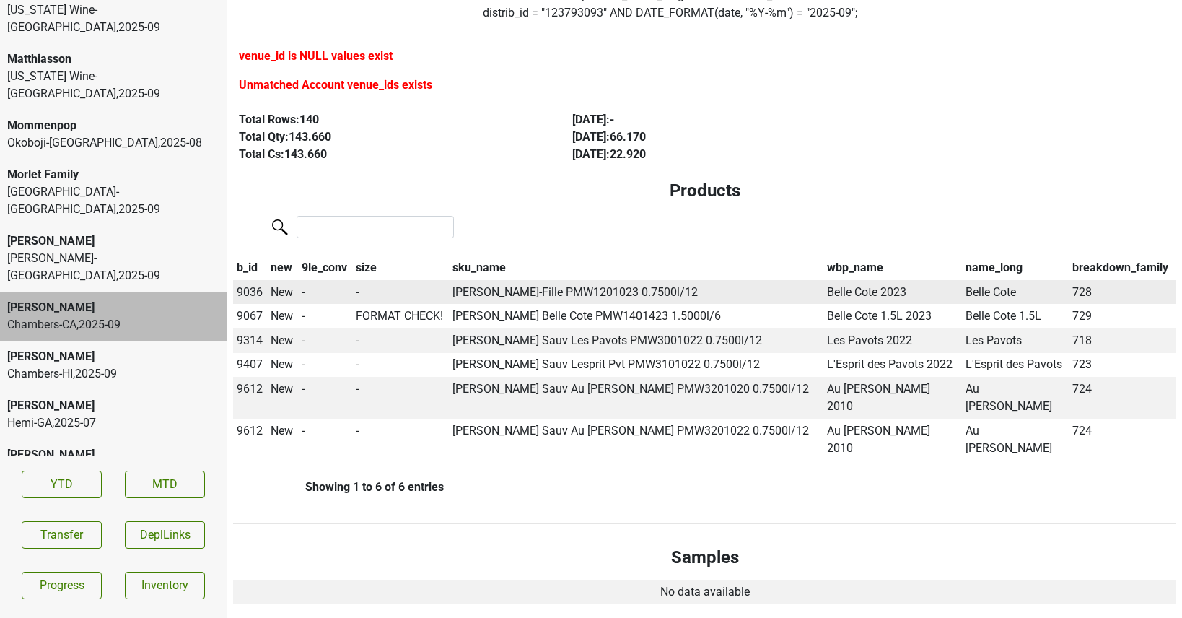
scroll to position [146, 0]
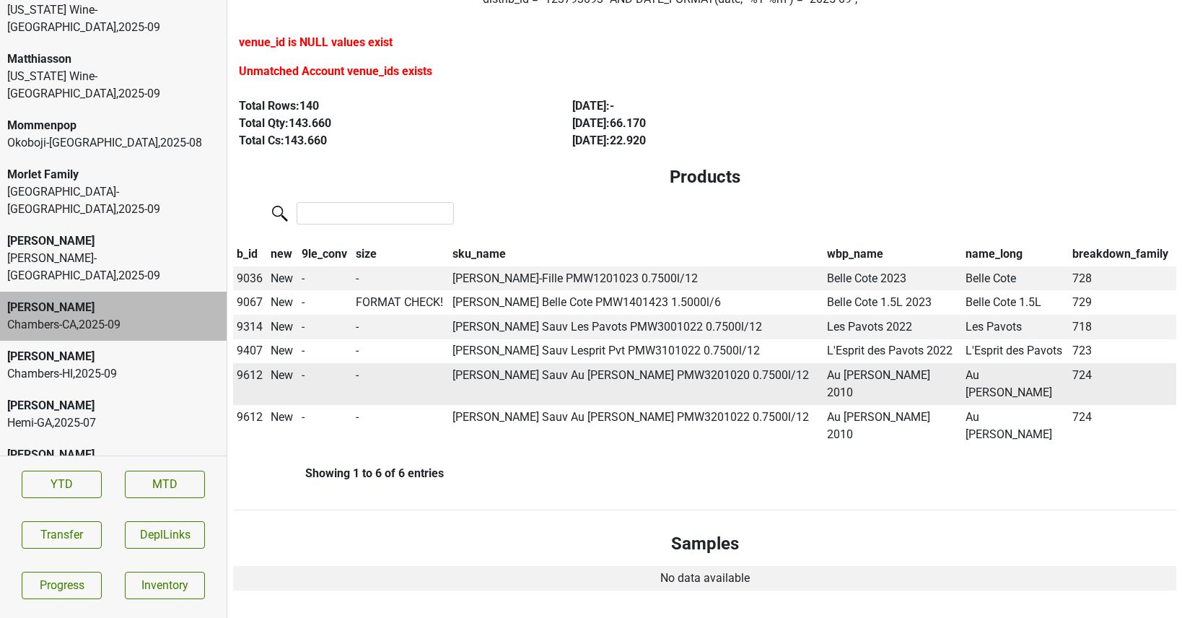
click at [245, 377] on span "9612" at bounding box center [250, 375] width 26 height 14
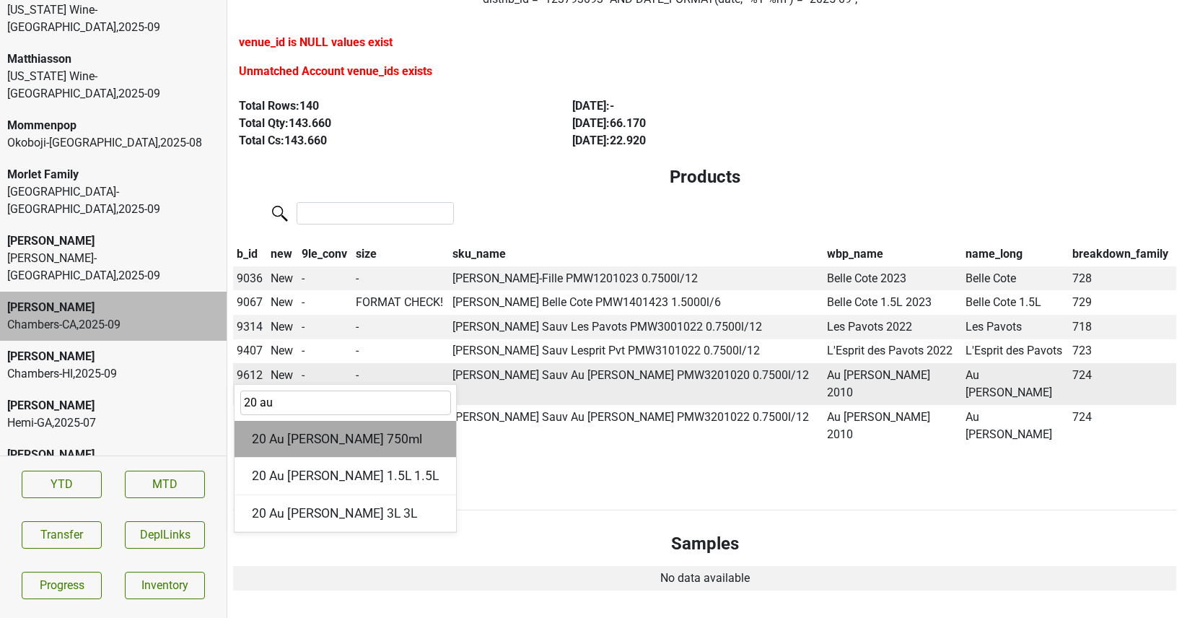
type input "20 au"
click at [295, 432] on div "20 Au Paradis 750ml" at bounding box center [344, 439] width 221 height 37
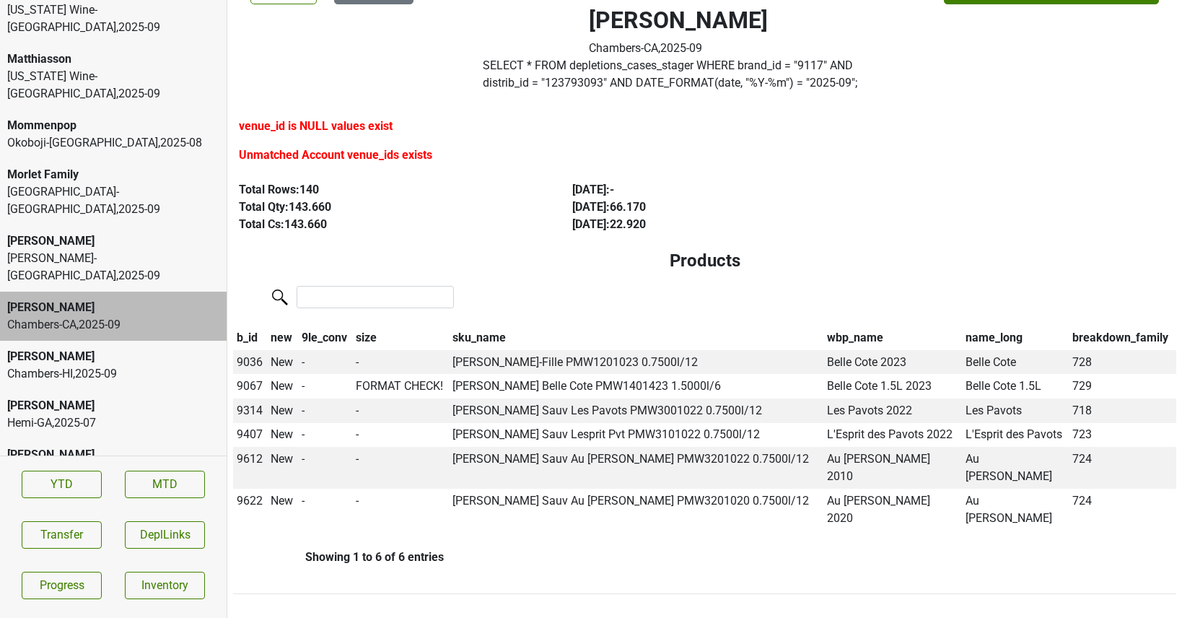
scroll to position [99, 0]
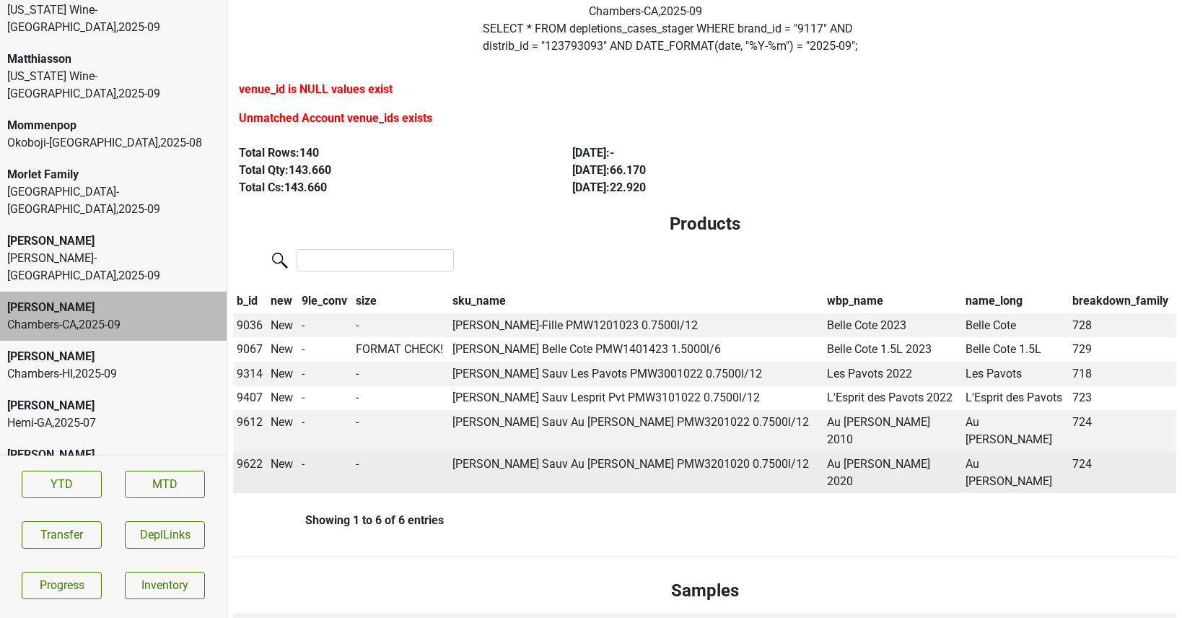
click at [253, 457] on span "9622" at bounding box center [250, 464] width 26 height 14
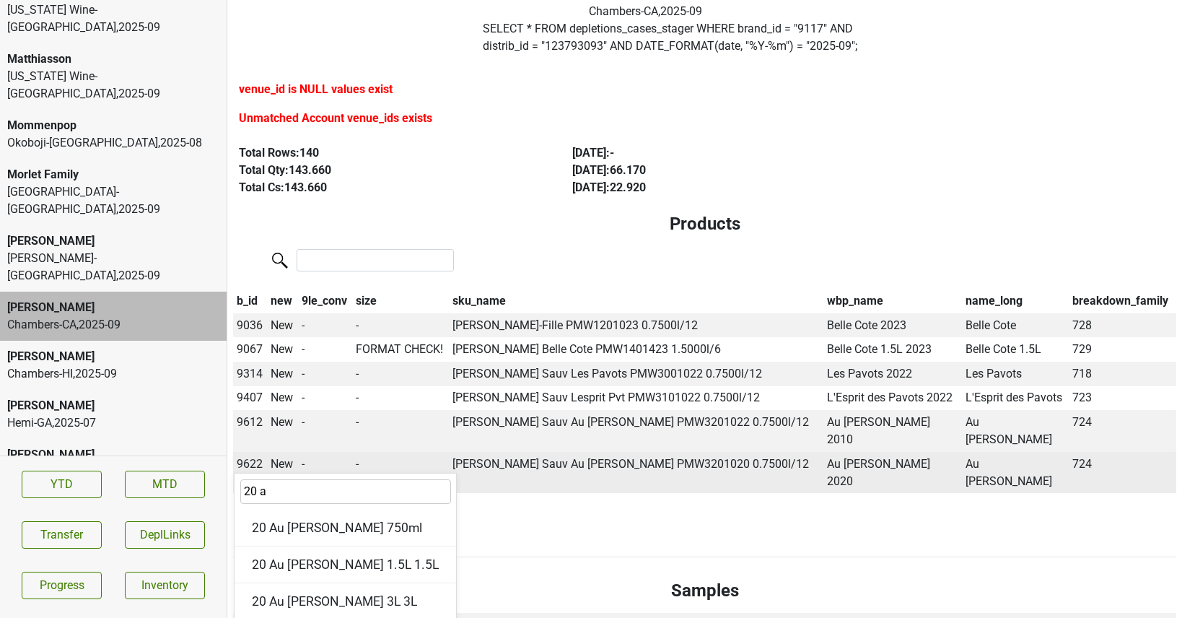
type input "20 au"
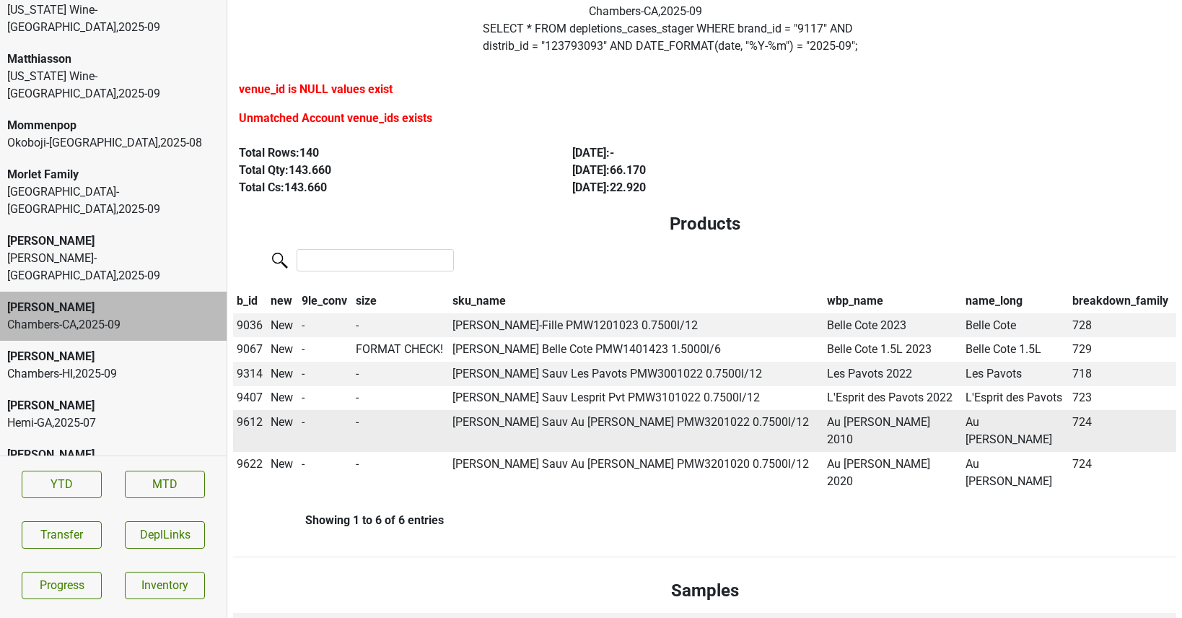
click at [250, 418] on span "9612" at bounding box center [250, 422] width 26 height 14
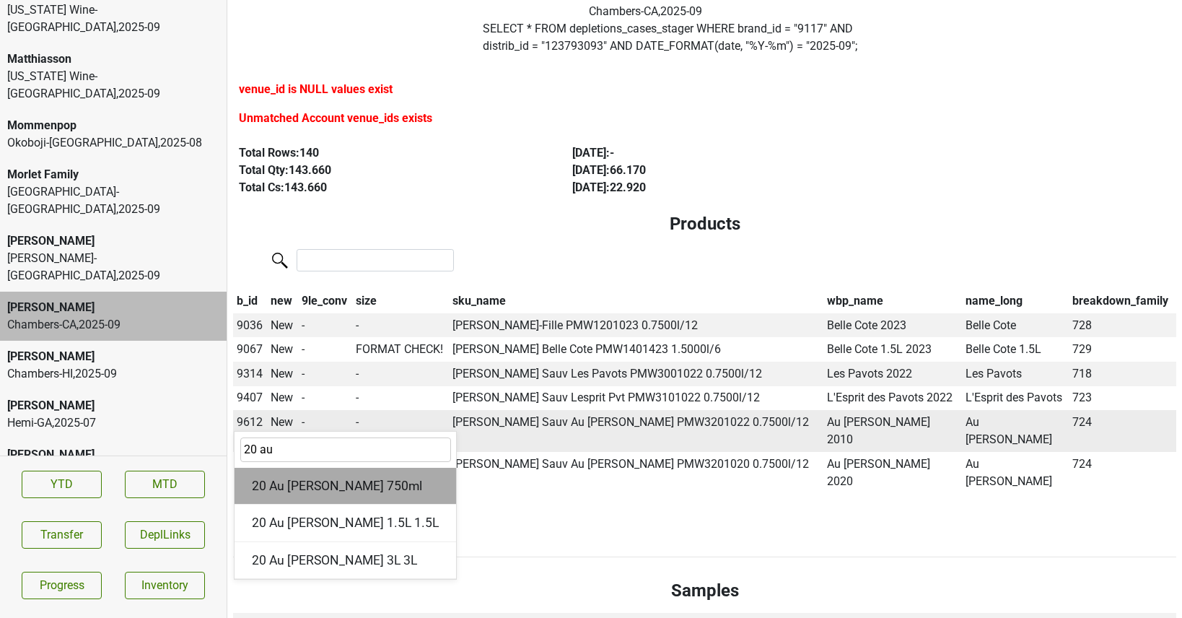
type input "20 au"
click at [282, 483] on div "20 Au Paradis 750ml" at bounding box center [344, 485] width 221 height 37
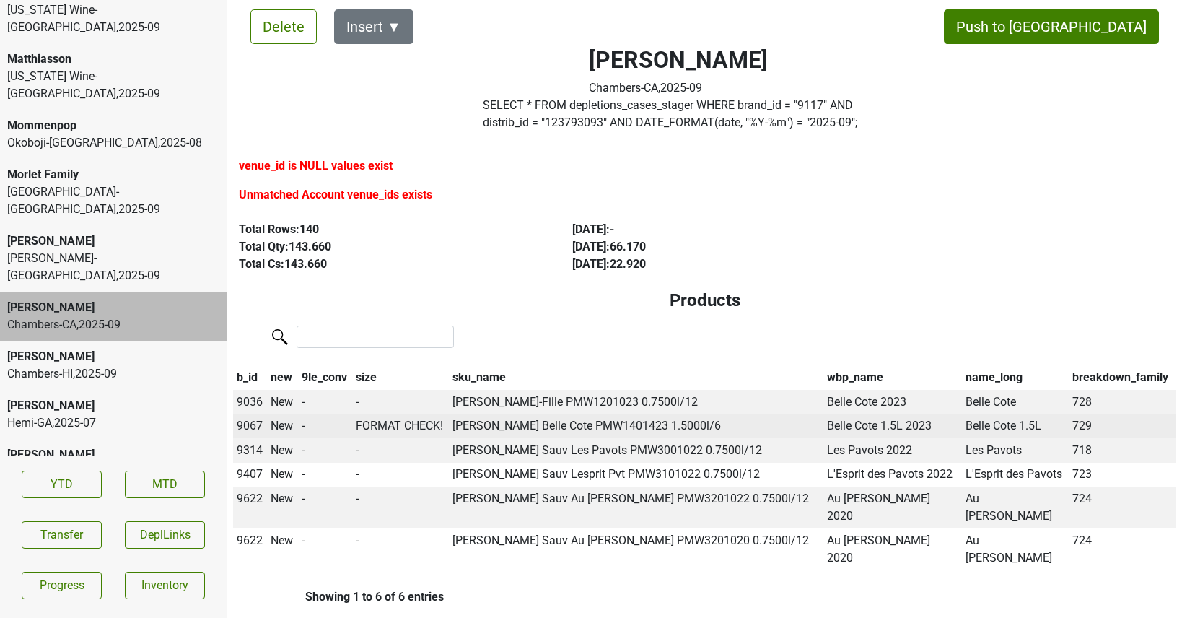
scroll to position [27, 0]
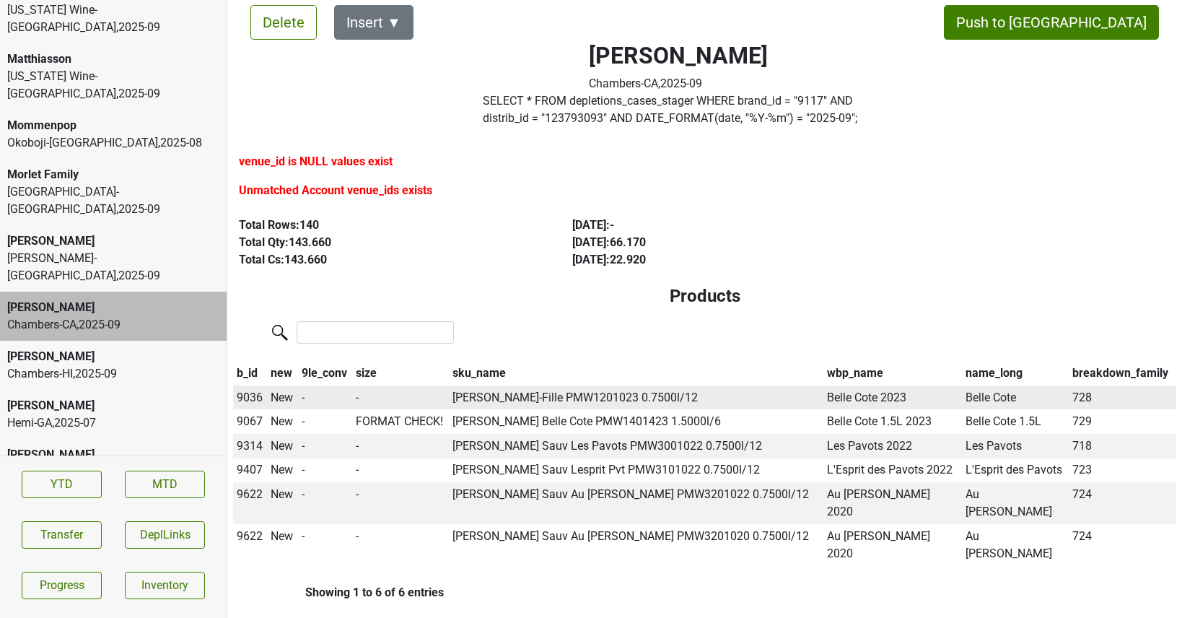
click at [252, 395] on span "9036" at bounding box center [250, 397] width 26 height 14
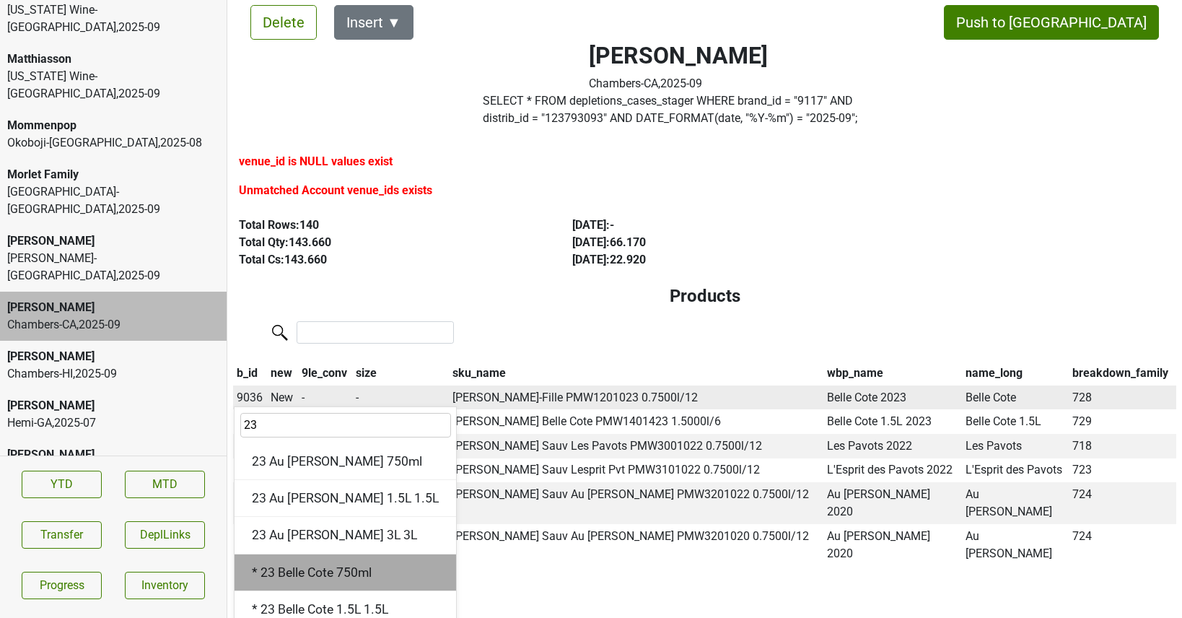
type input "2"
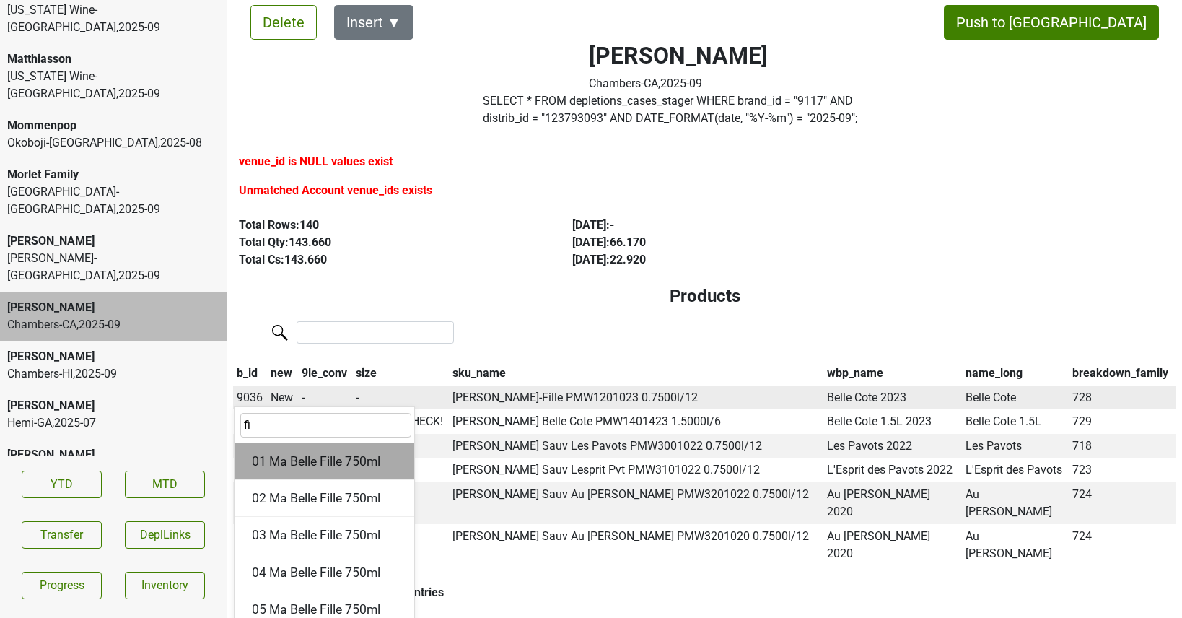
type input "f"
type input "23 ma"
click at [359, 461] on div "23 Ma Belle Fille 750ml" at bounding box center [326, 461] width 184 height 37
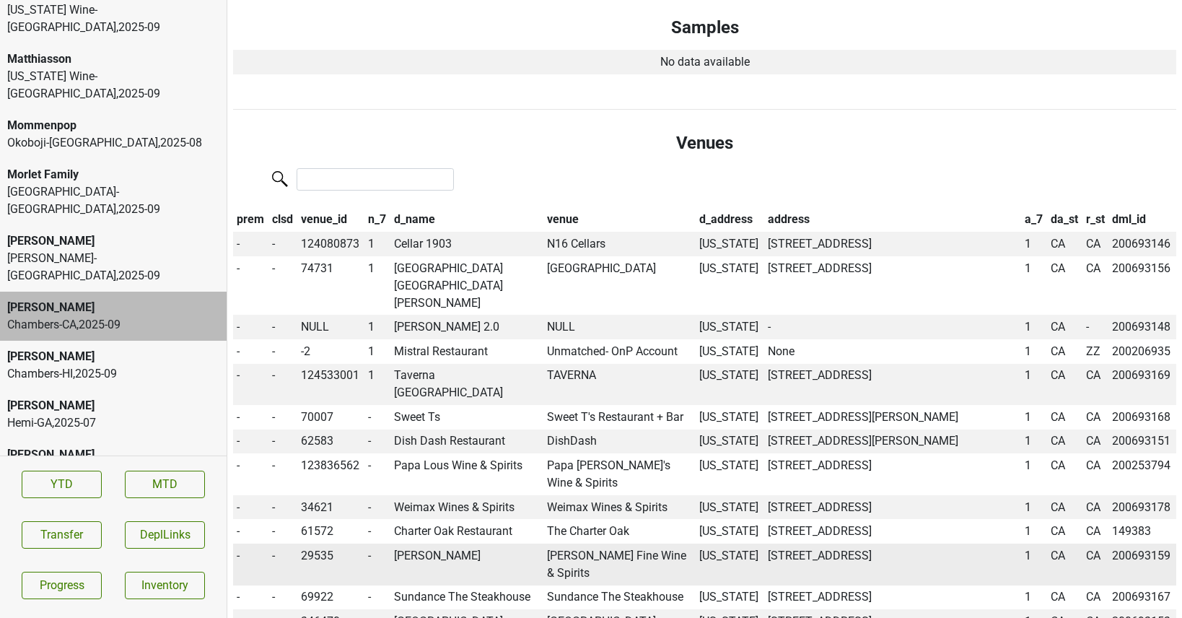
scroll to position [664, 0]
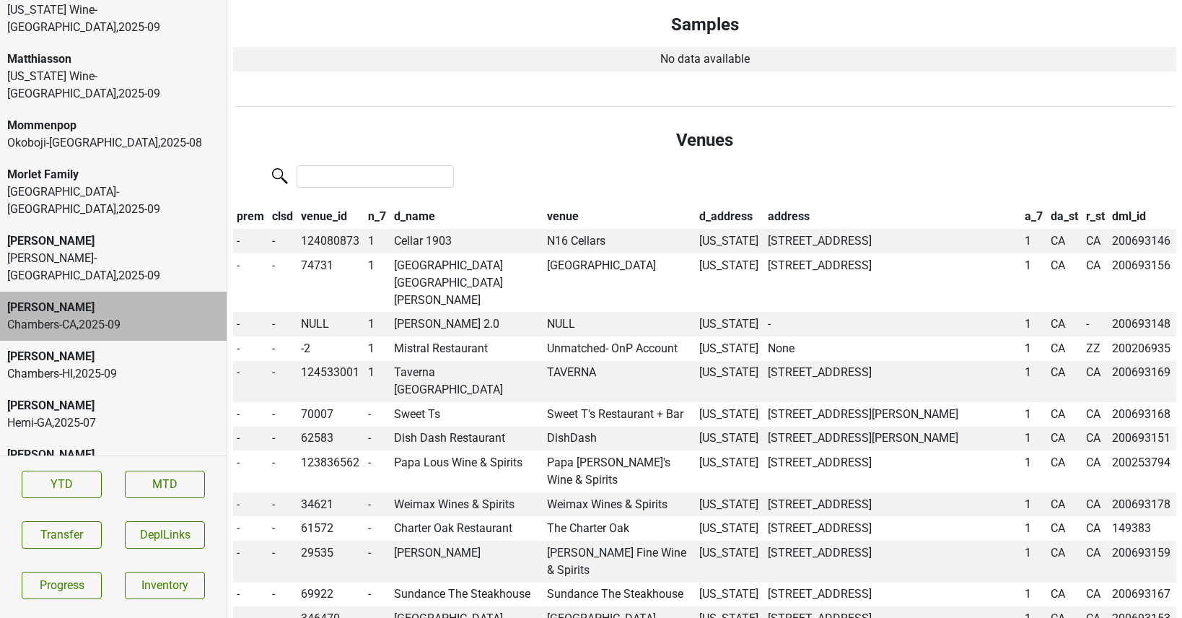
click at [67, 348] on div "Peter Michael" at bounding box center [113, 356] width 212 height 17
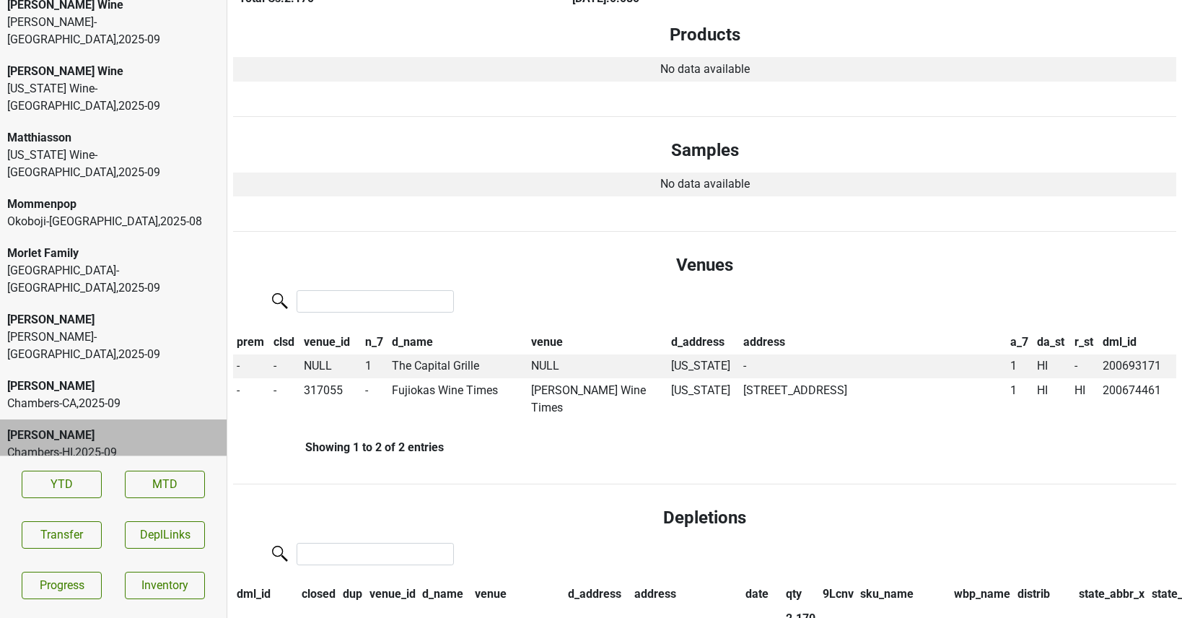
scroll to position [3381, 0]
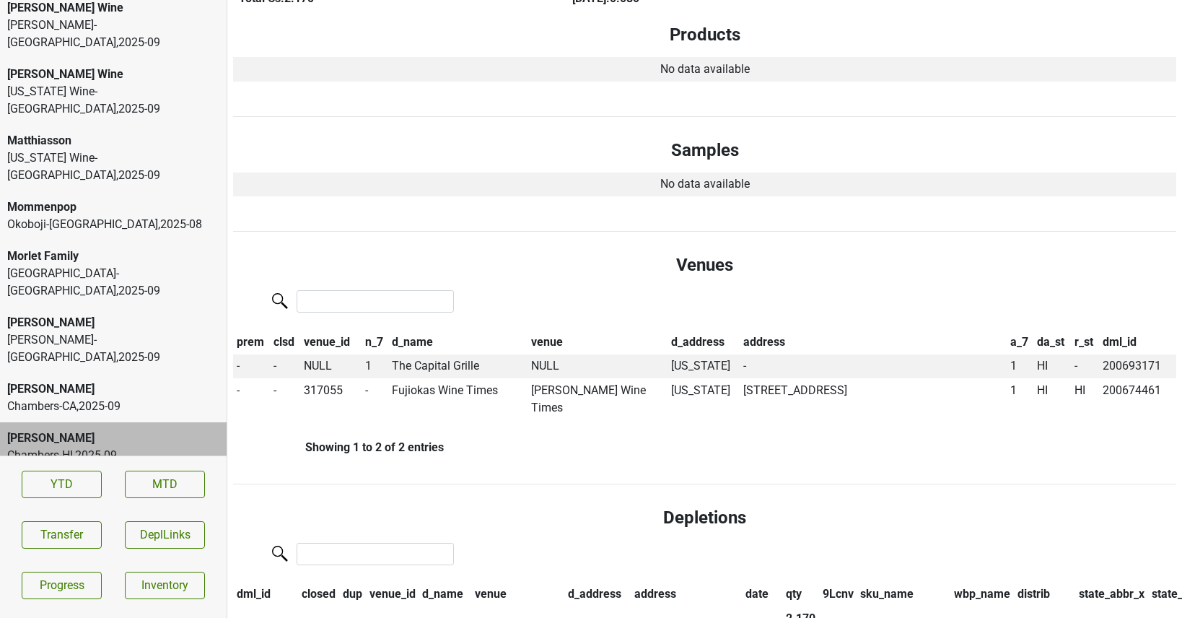
click at [124, 265] on div "Tramonte-OH , 2025 - 09" at bounding box center [113, 282] width 212 height 35
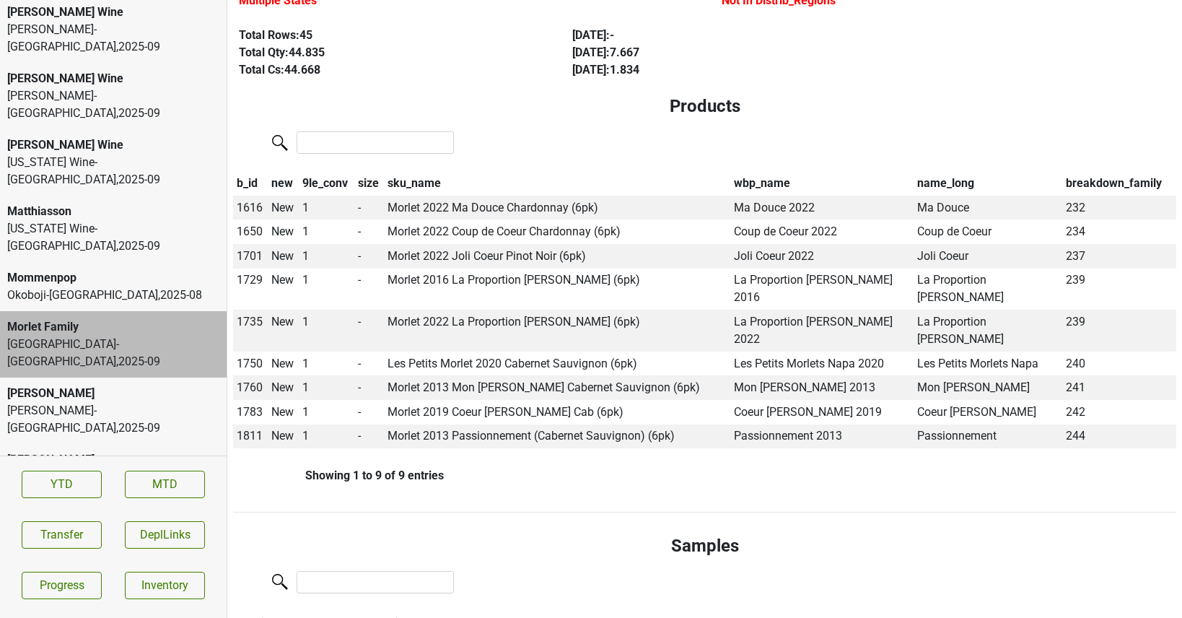
scroll to position [3310, 0]
click at [127, 286] on div "Okoboji-IA , 2025 - 08" at bounding box center [113, 294] width 212 height 17
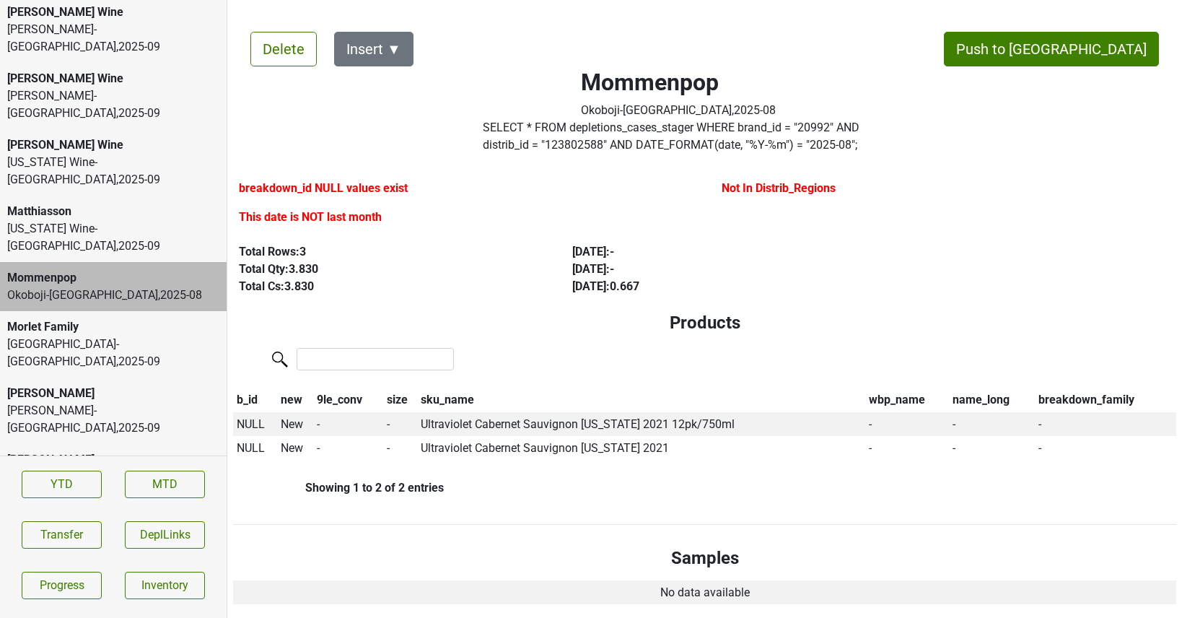
click at [127, 220] on div "Vermont Wine-VT , 2025 - 09" at bounding box center [113, 237] width 212 height 35
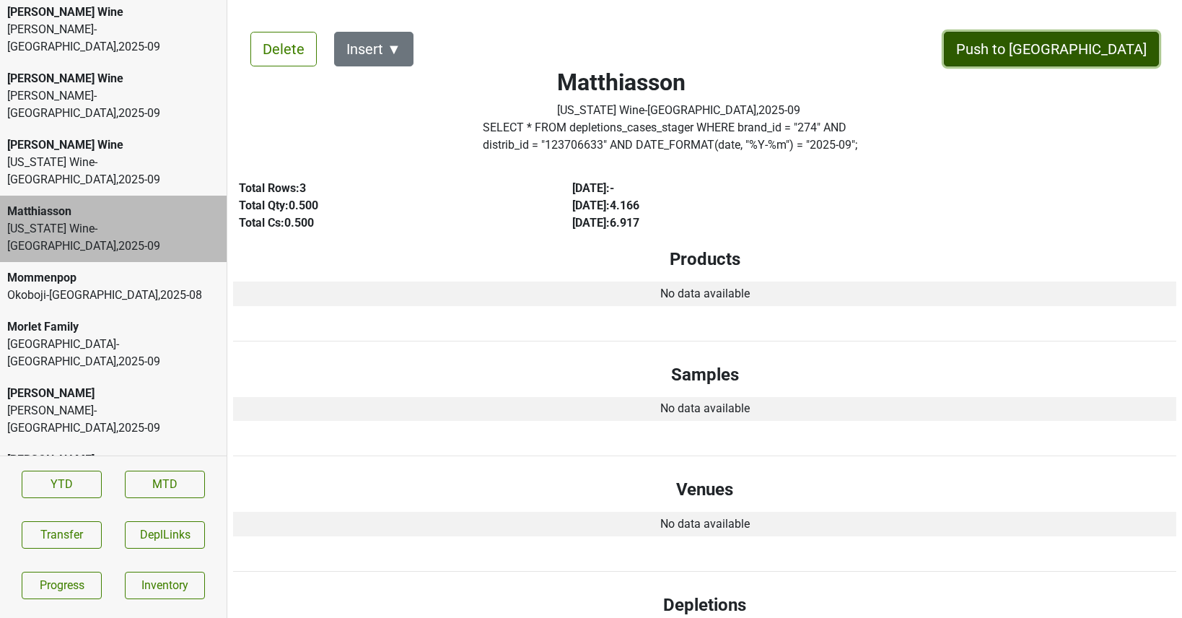
click at [1100, 43] on button "Push to DC" at bounding box center [1051, 49] width 215 height 35
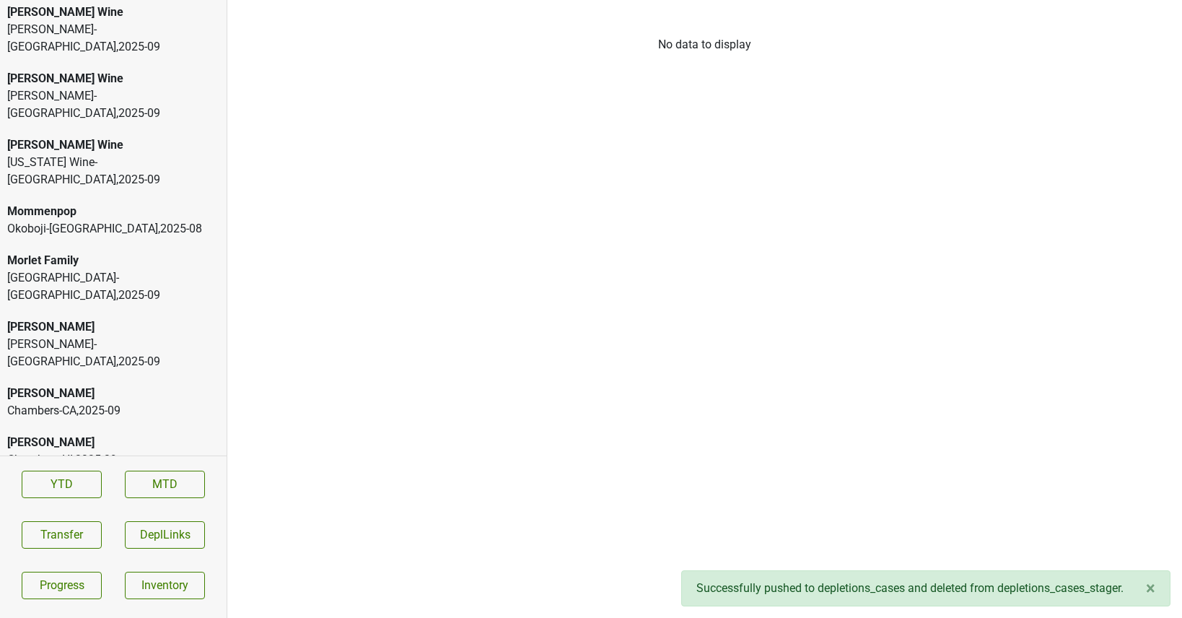
click at [162, 154] on div "Vermont Wine-VT , 2025 - 09" at bounding box center [113, 171] width 212 height 35
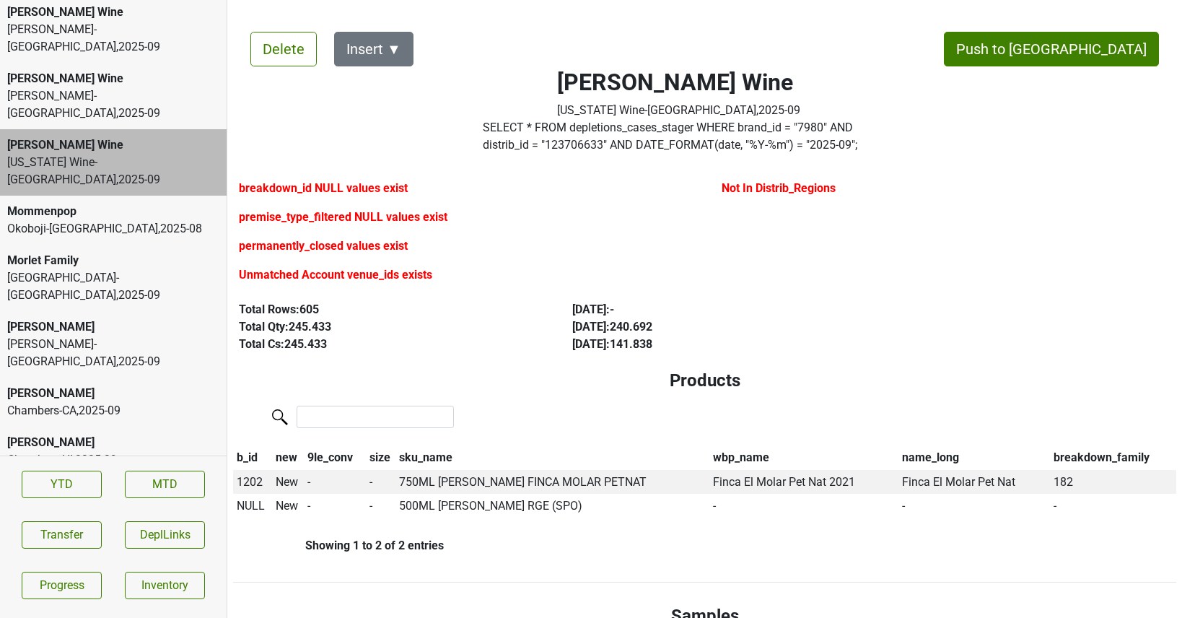
scroll to position [3518, 0]
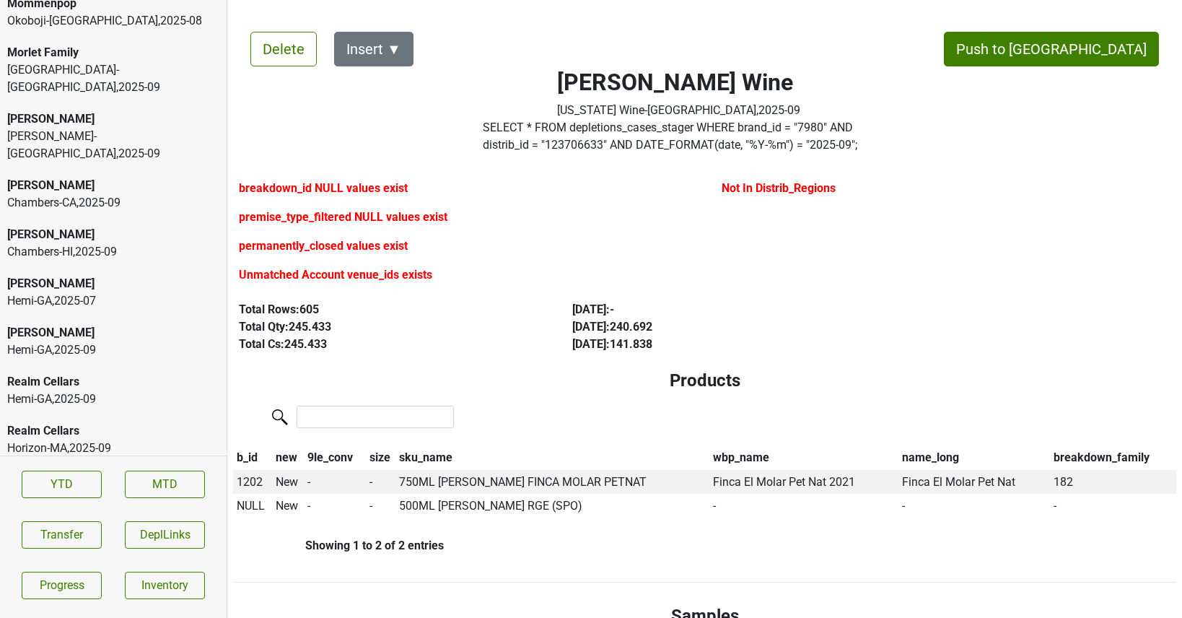
click at [83, 604] on div "Odin-WI , 2025 - 09" at bounding box center [113, 612] width 212 height 17
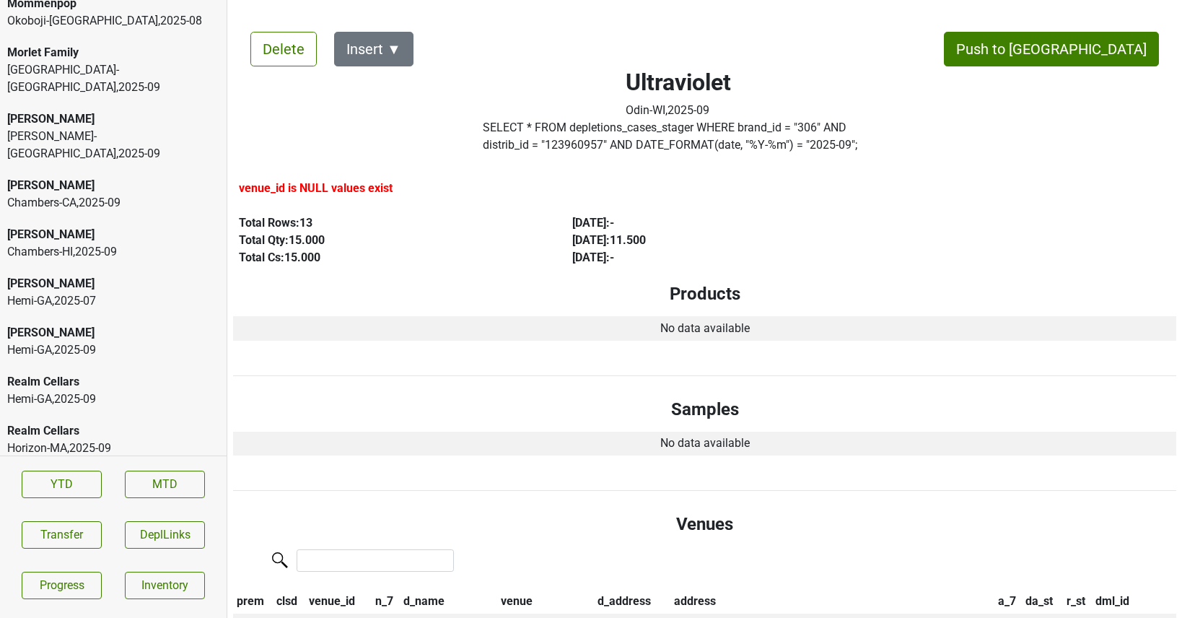
click at [62, 537] on div "Truchard" at bounding box center [113, 545] width 212 height 17
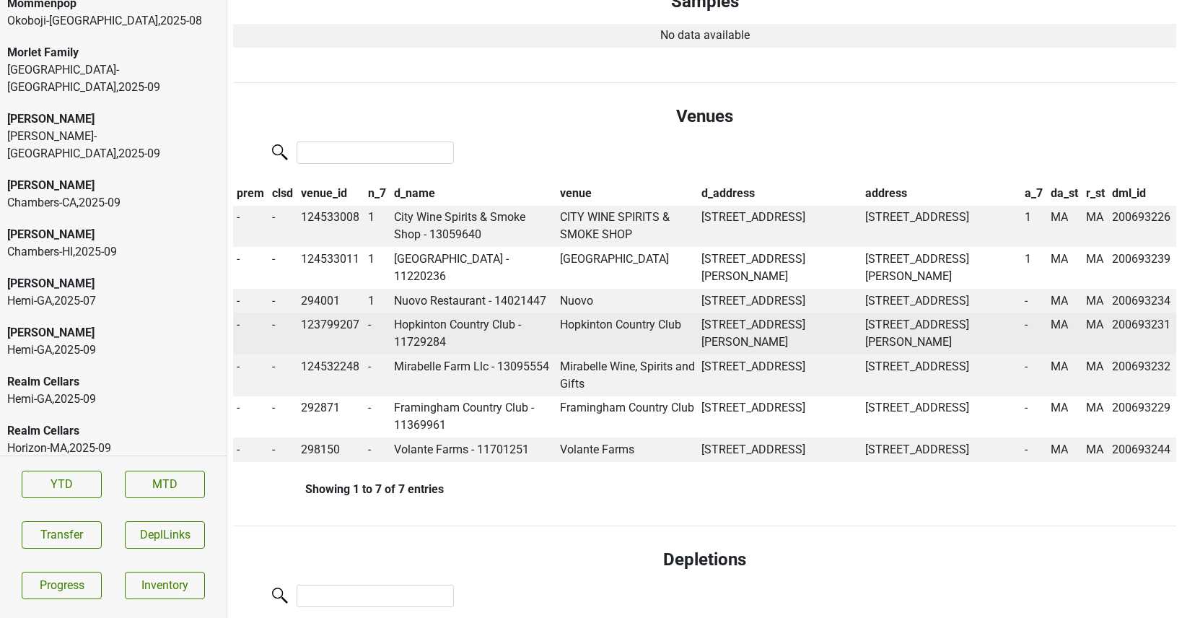
scroll to position [0, 0]
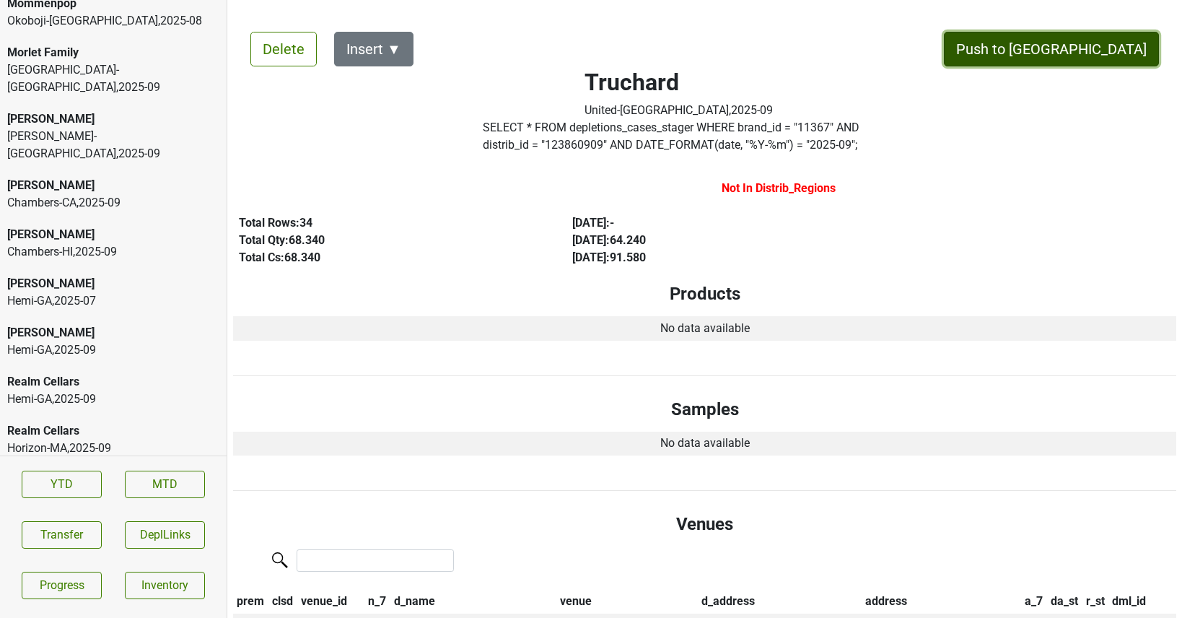
click at [1100, 45] on button "Push to DC" at bounding box center [1051, 49] width 215 height 35
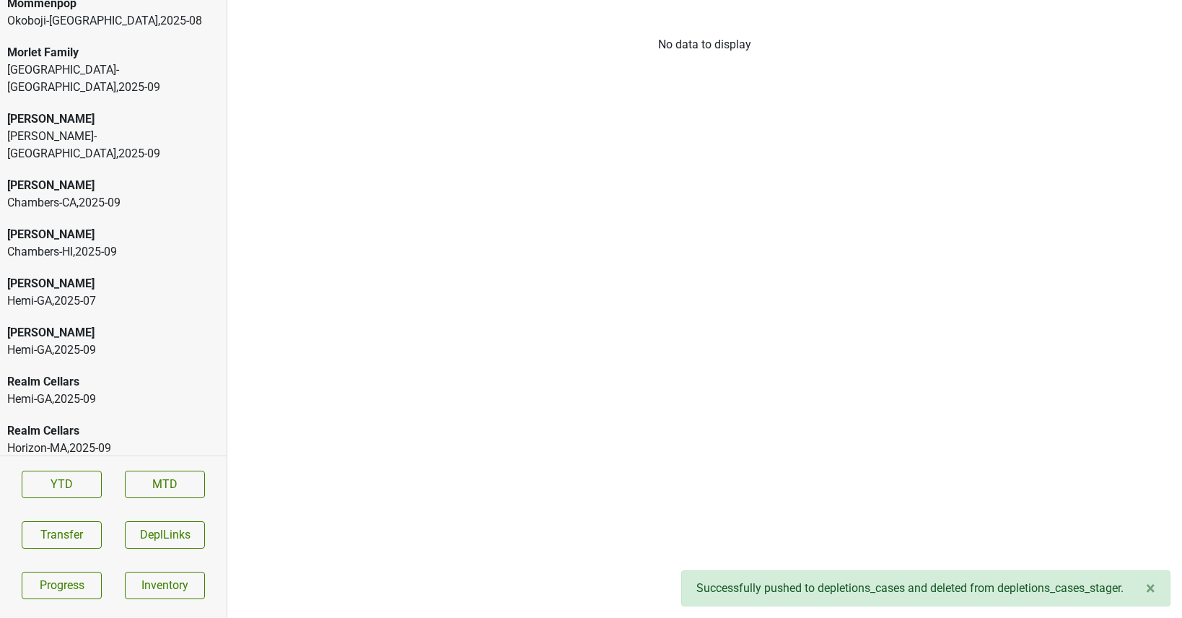
scroll to position [3469, 0]
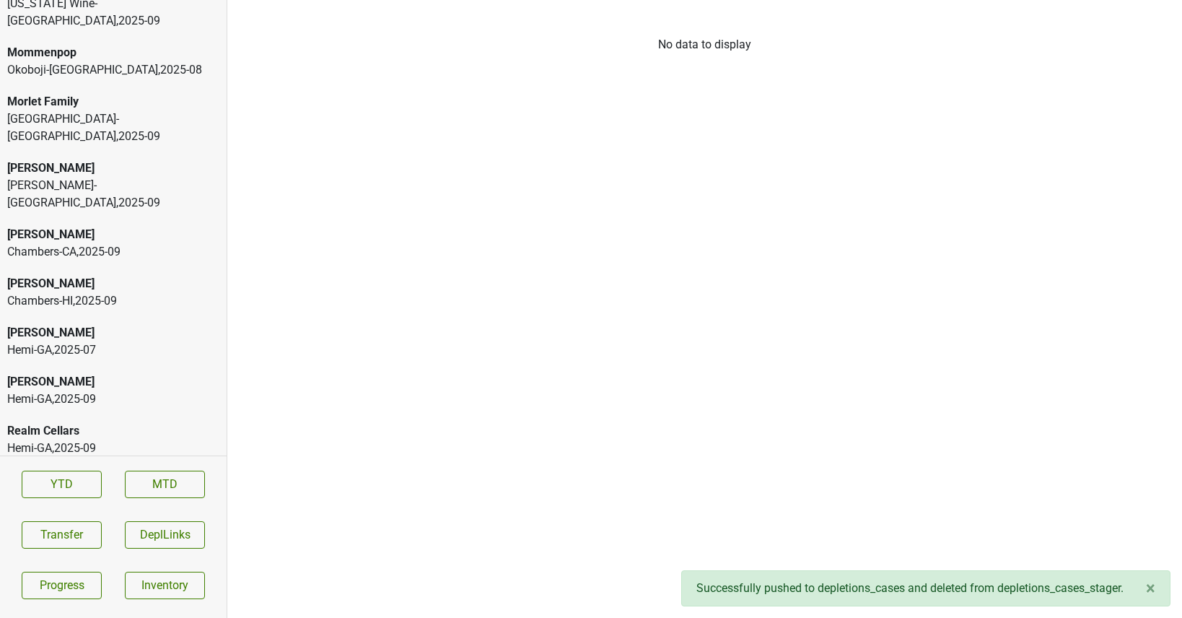
click at [85, 488] on div "Horizon-MA , 2025 - 09" at bounding box center [113, 496] width 212 height 17
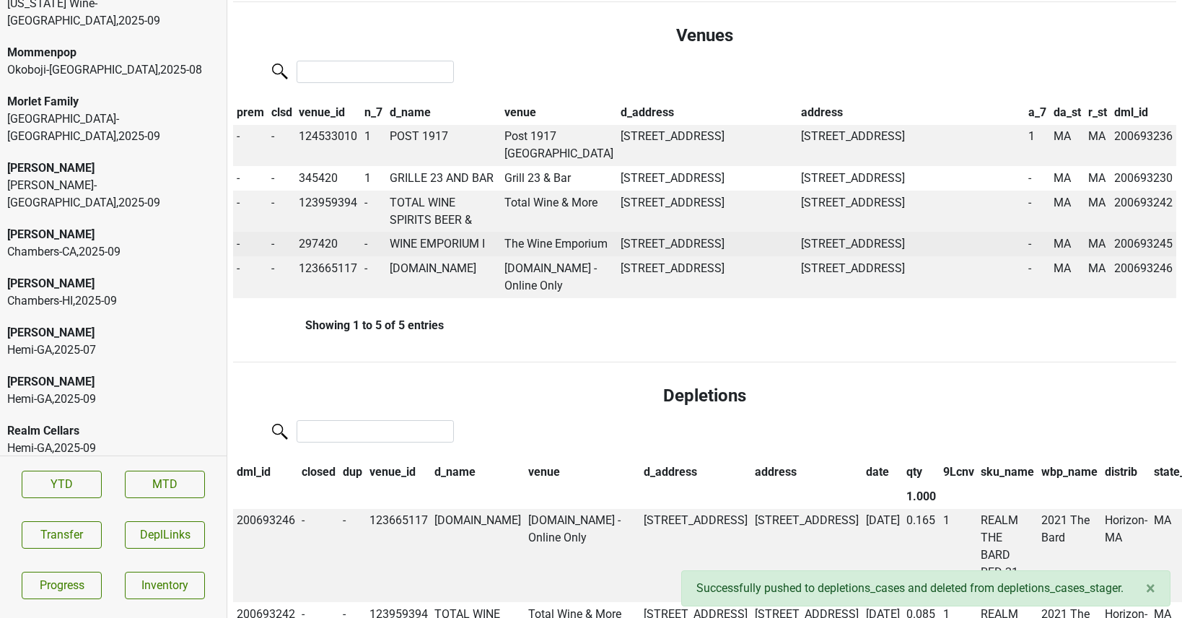
scroll to position [0, 0]
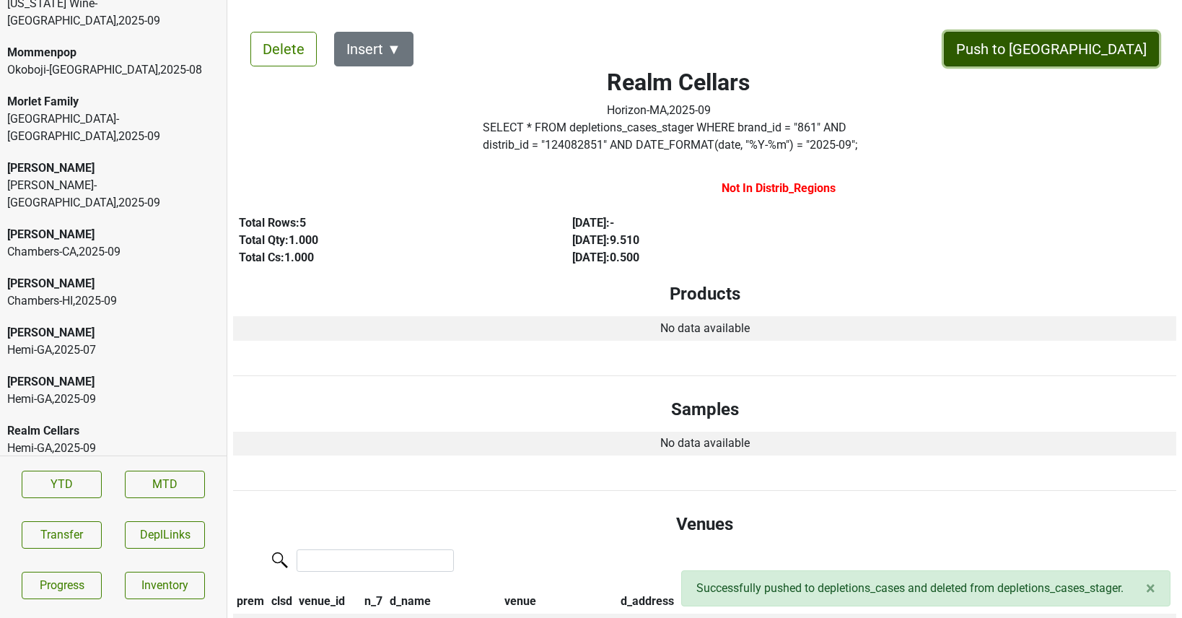
click at [1094, 53] on button "Push to DC" at bounding box center [1051, 49] width 215 height 35
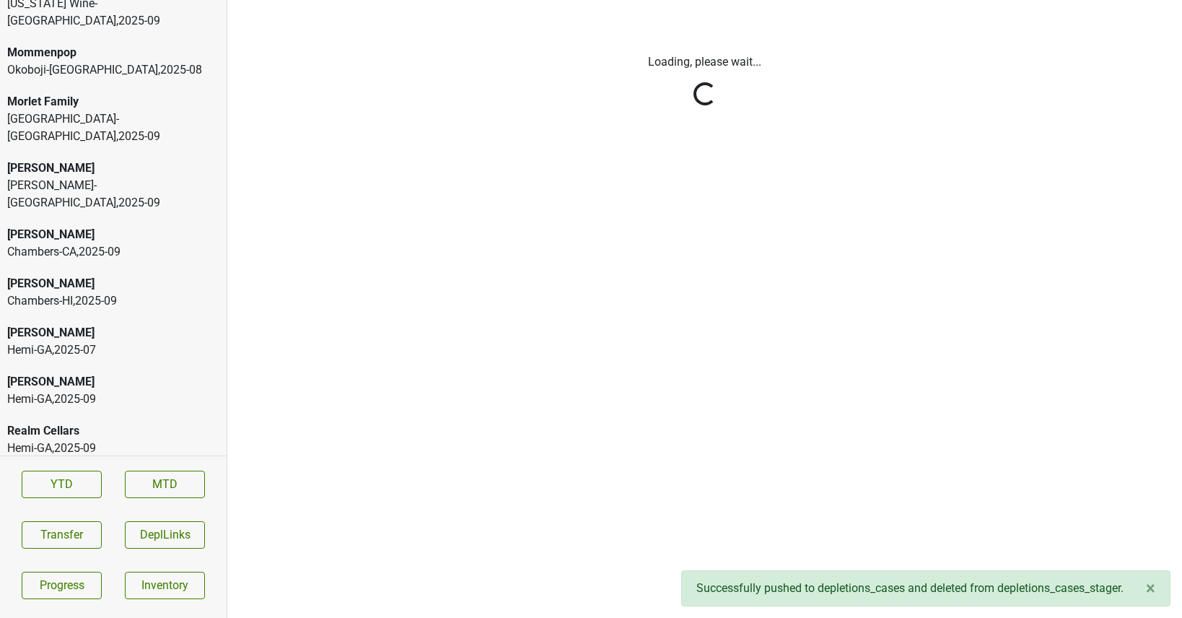
scroll to position [3420, 0]
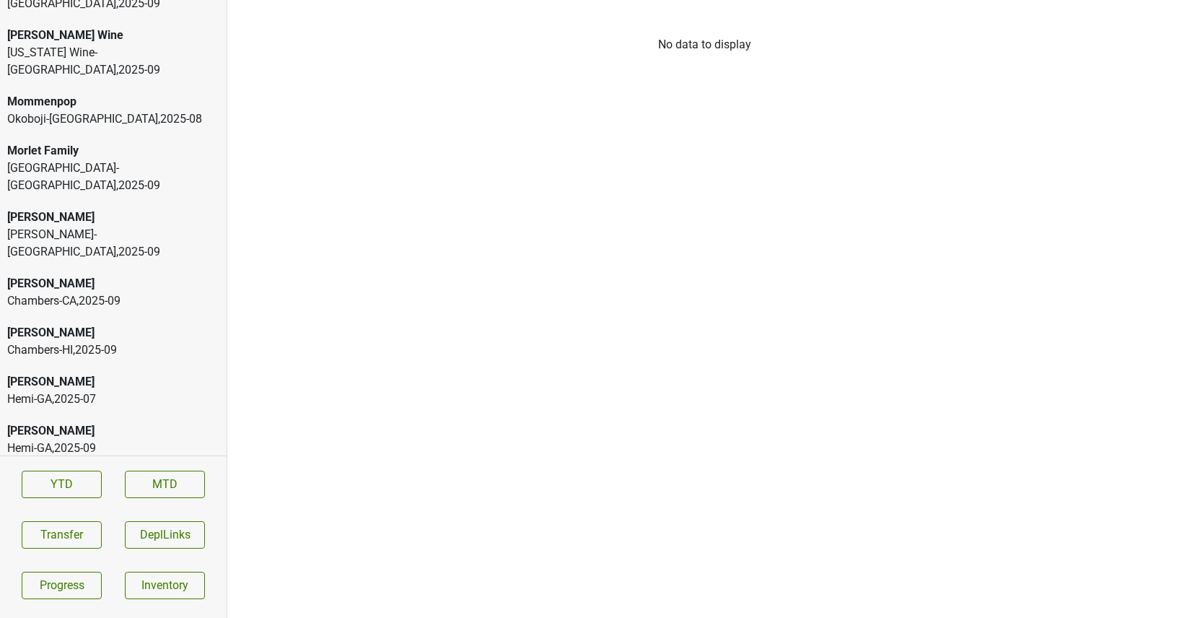
click at [92, 324] on div "Peter Michael" at bounding box center [113, 332] width 212 height 17
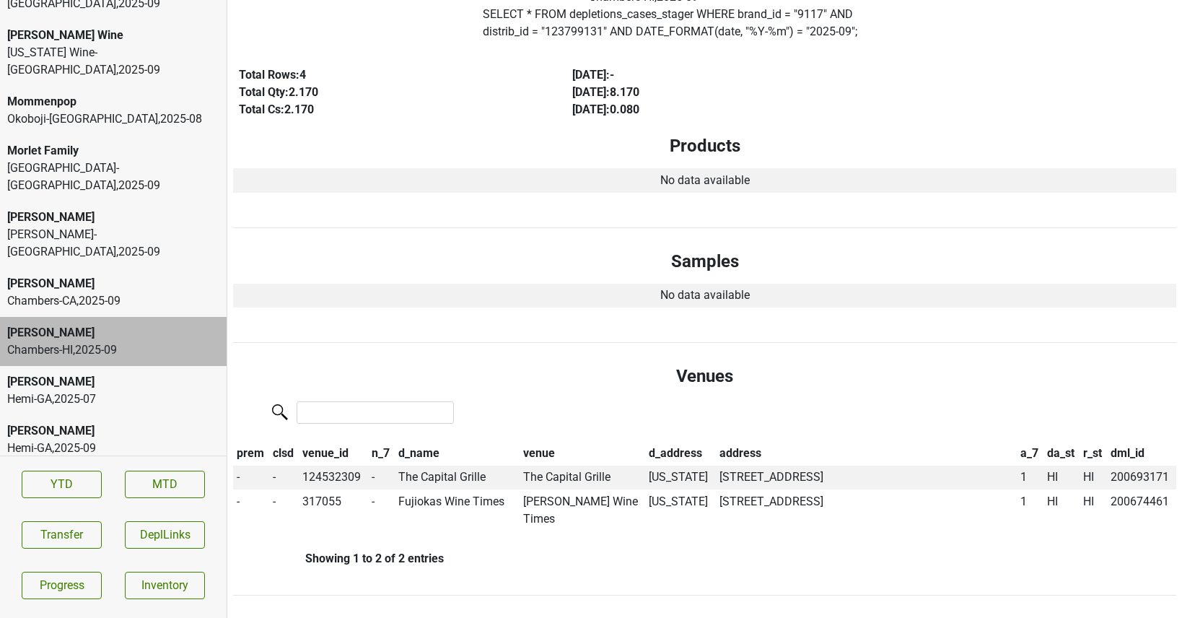
scroll to position [0, 0]
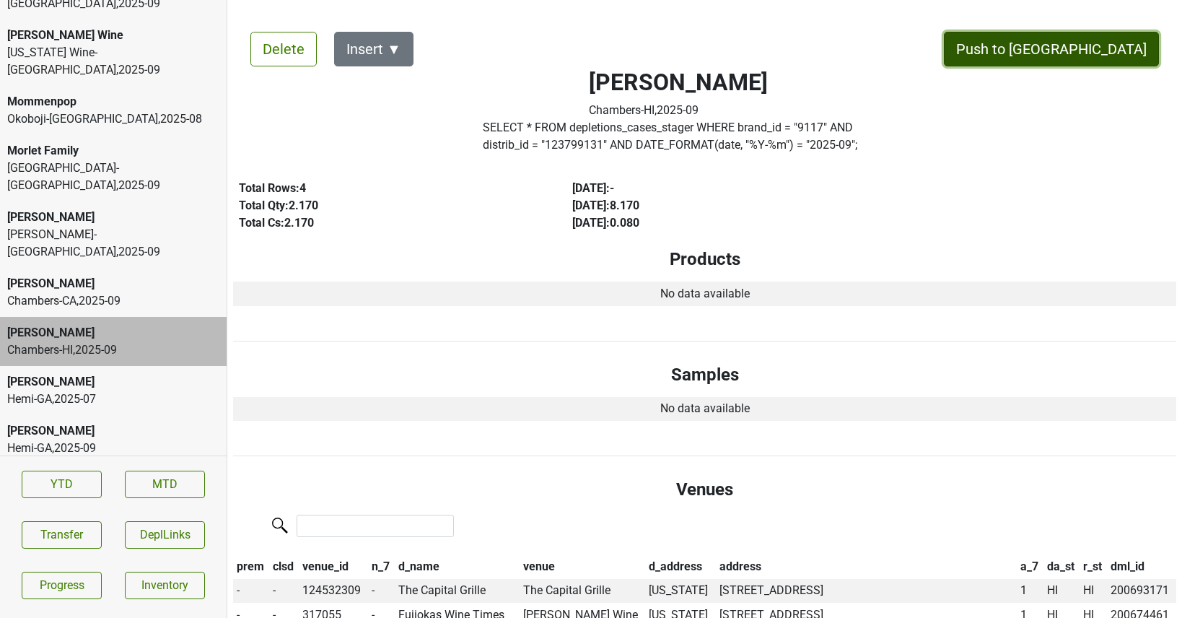
click at [1098, 47] on button "Push to DC" at bounding box center [1051, 49] width 215 height 35
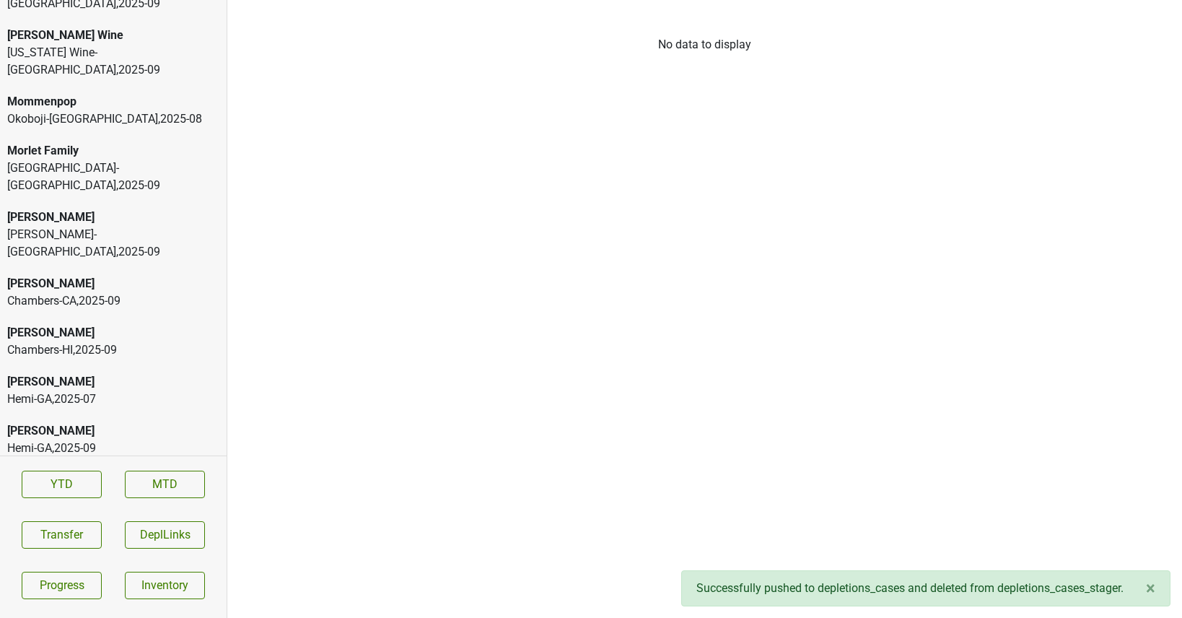
scroll to position [3371, 0]
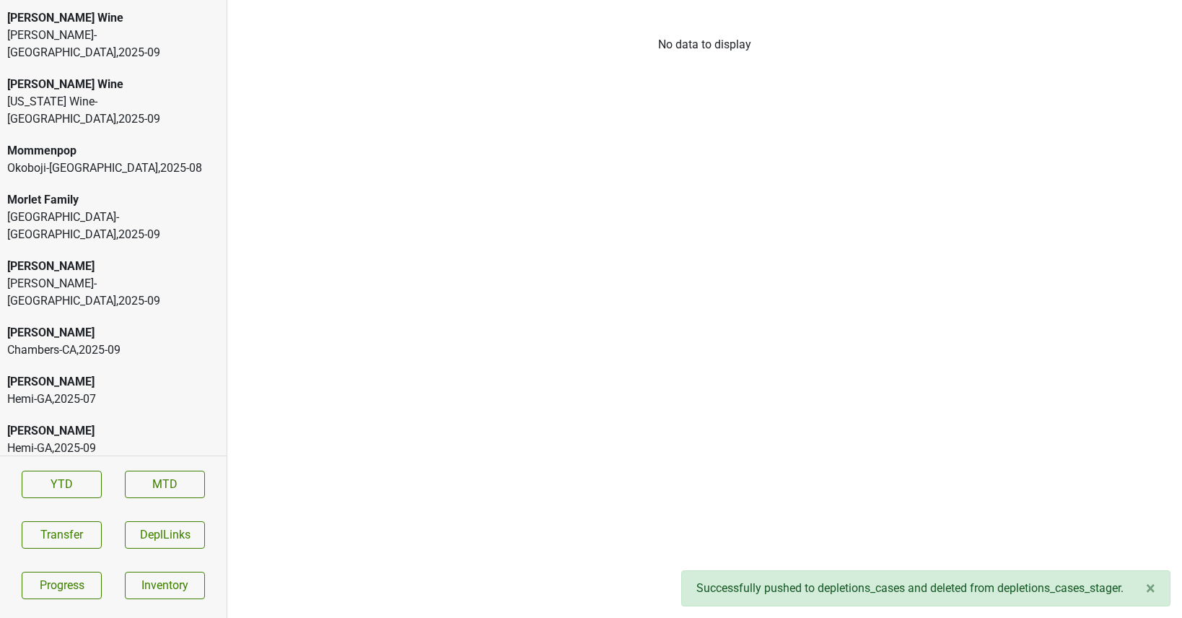
click at [131, 275] on div "Baker-VT , 2025 - 09" at bounding box center [113, 292] width 212 height 35
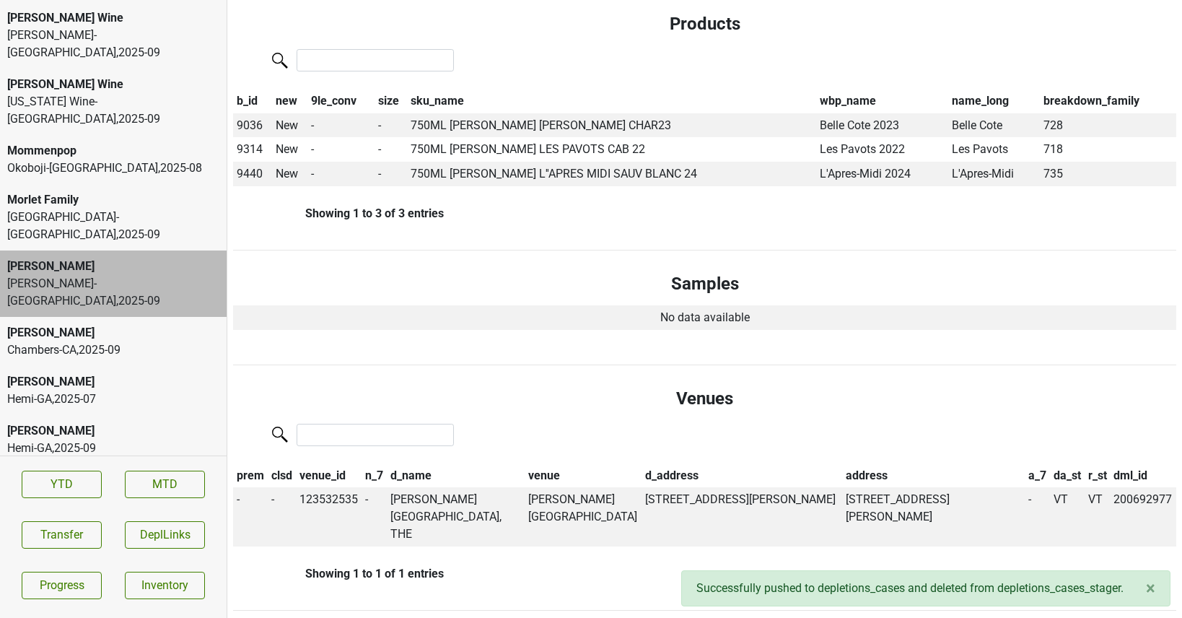
scroll to position [0, 0]
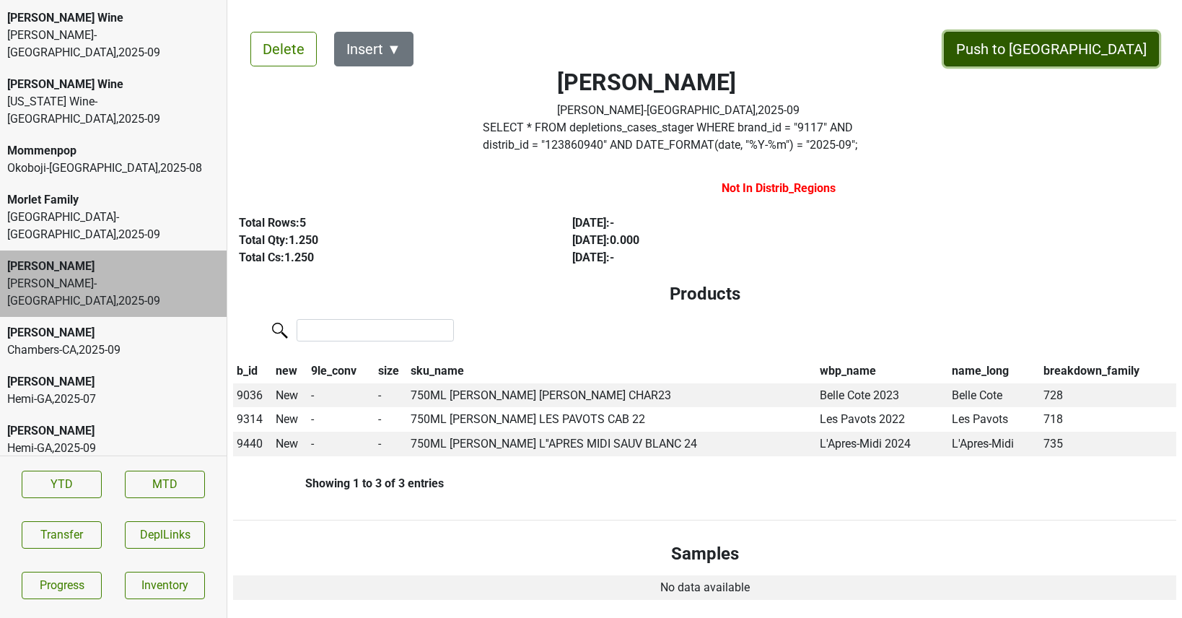
click at [1114, 38] on button "Push to DC" at bounding box center [1051, 49] width 215 height 35
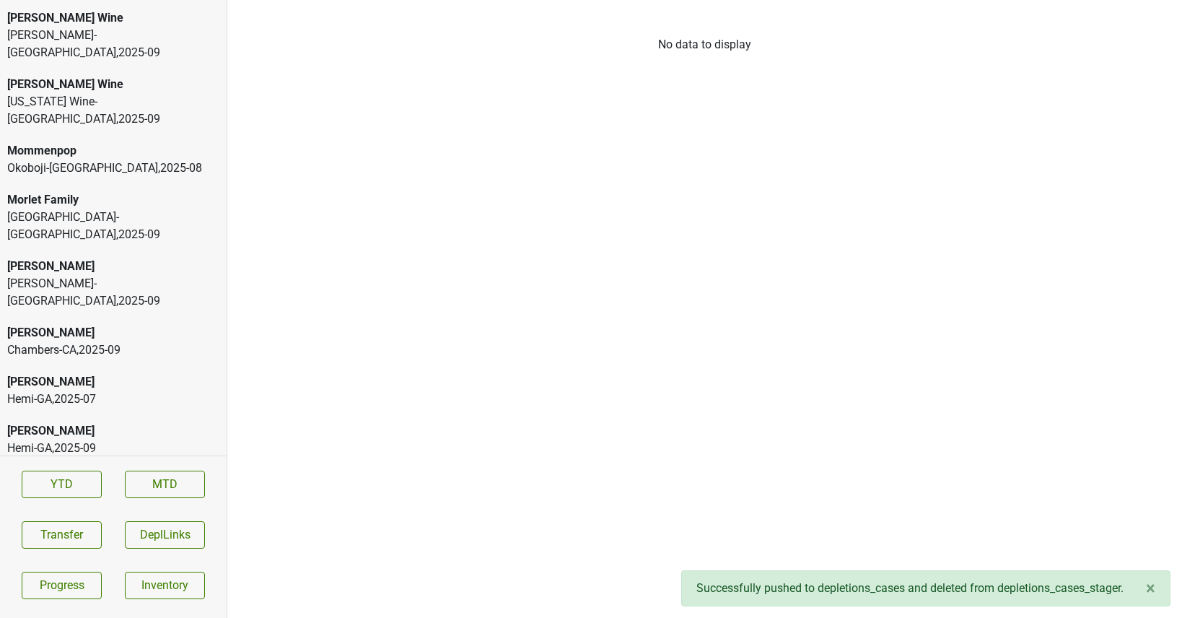
scroll to position [3322, 0]
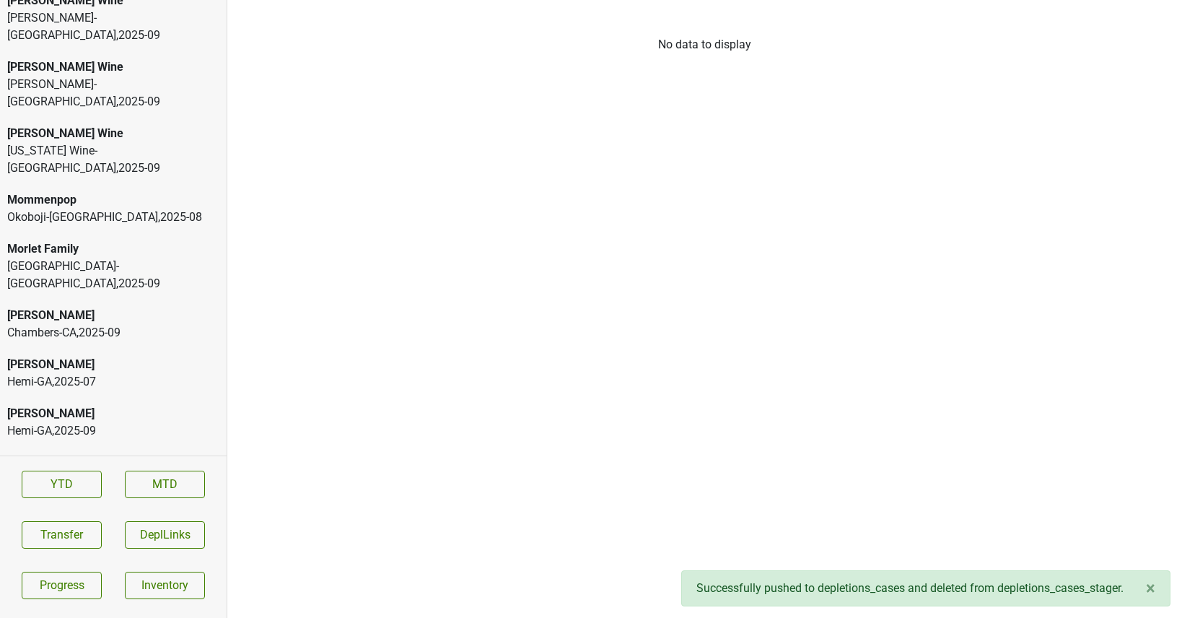
click at [90, 307] on div "Peter Michael" at bounding box center [113, 315] width 212 height 17
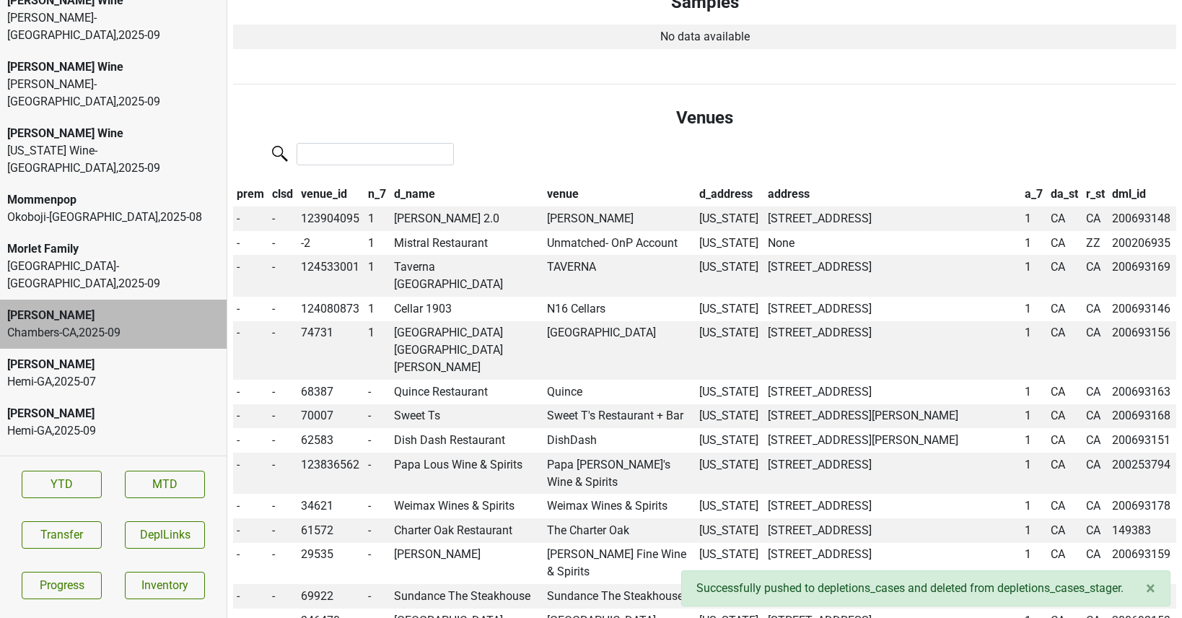
scroll to position [662, 0]
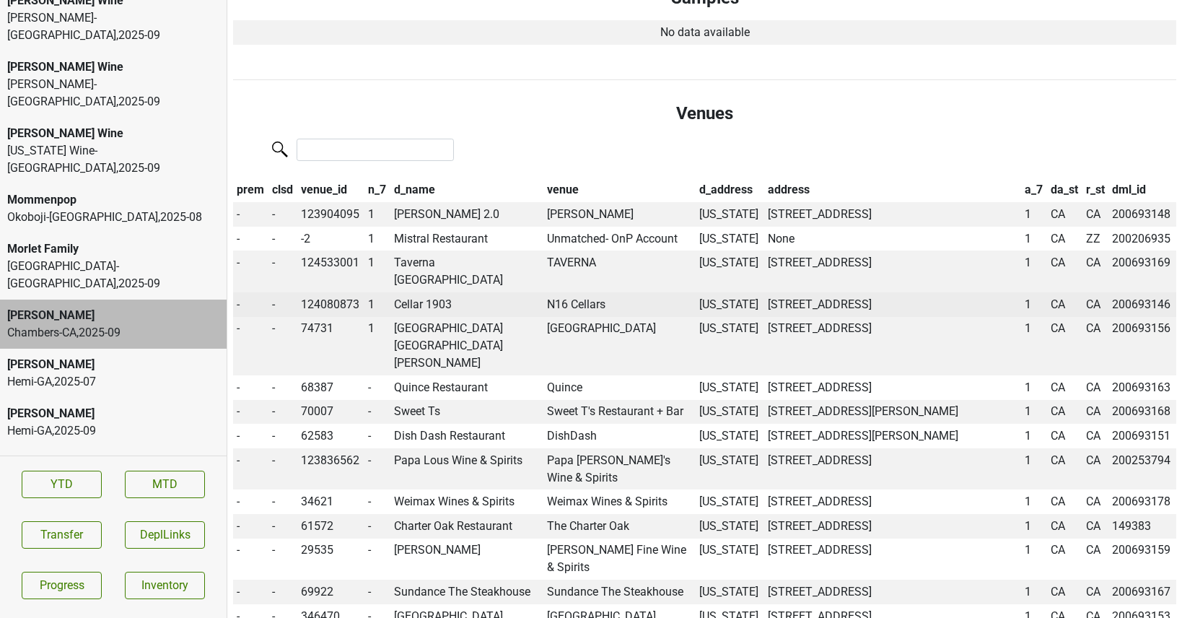
click at [430, 292] on td "Cellar 1903" at bounding box center [466, 304] width 153 height 25
click at [572, 292] on td "N16 Cellars" at bounding box center [619, 304] width 153 height 25
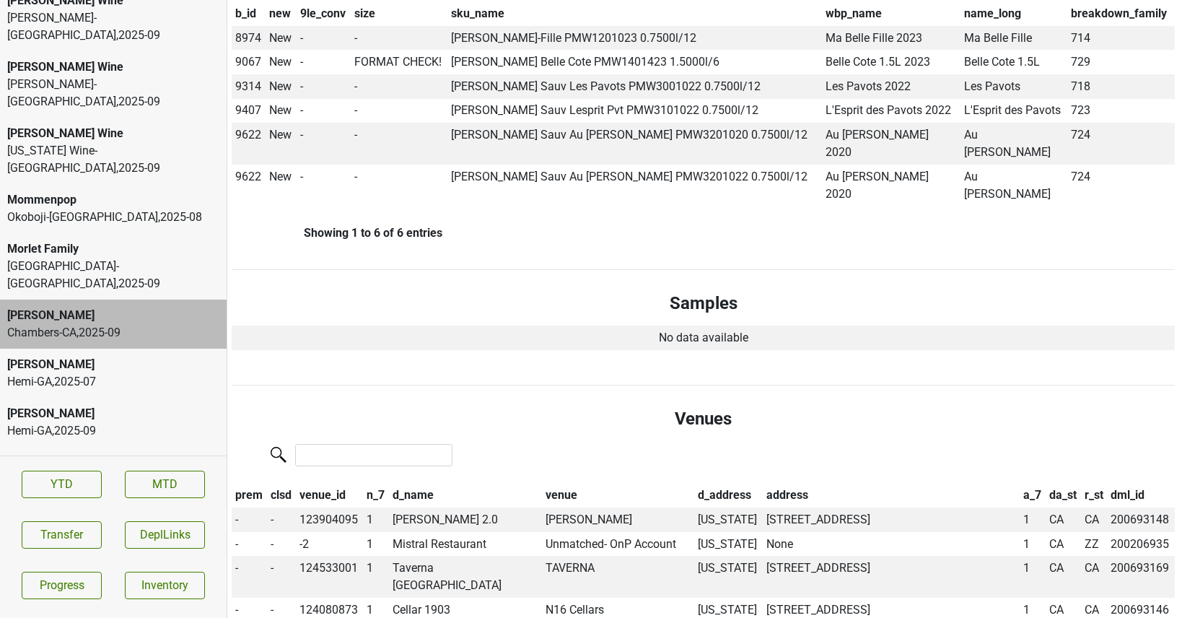
scroll to position [0, 1]
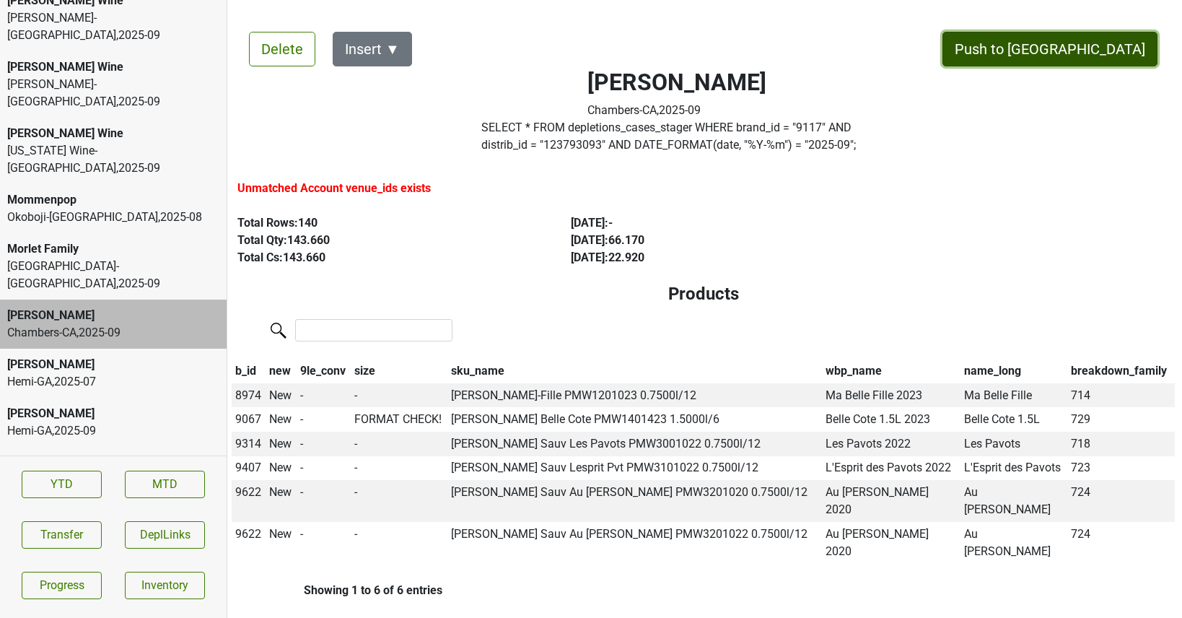
click at [1107, 53] on button "Push to DC" at bounding box center [1049, 49] width 215 height 35
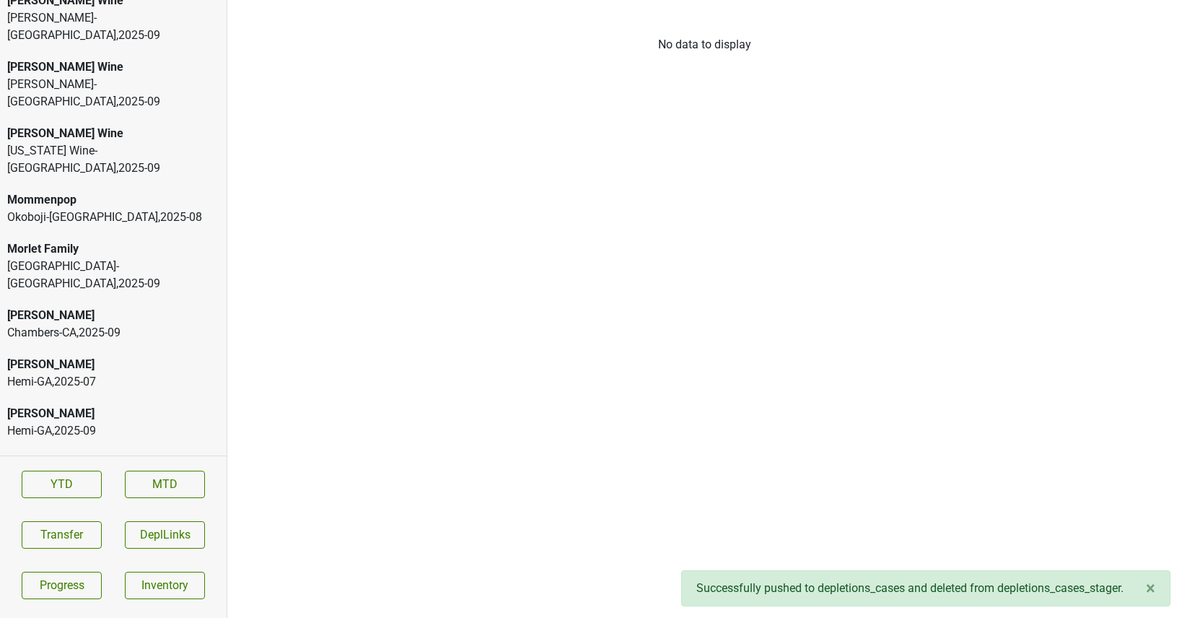
scroll to position [3273, 0]
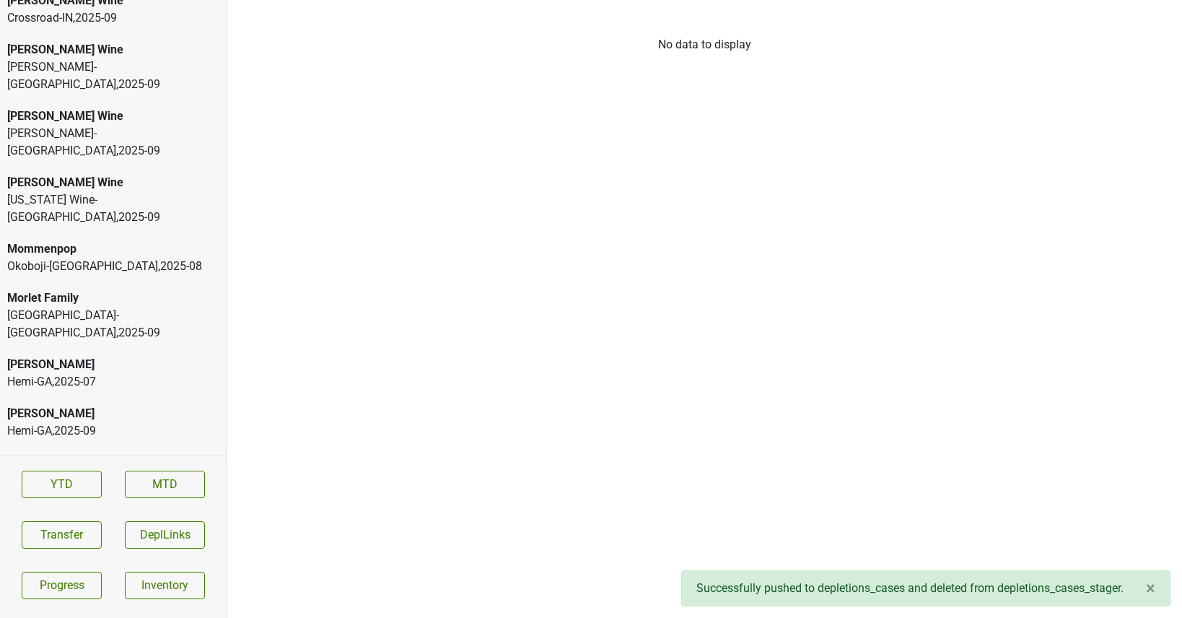
click at [149, 191] on div "Vermont Wine-VT , 2025 - 09" at bounding box center [113, 208] width 212 height 35
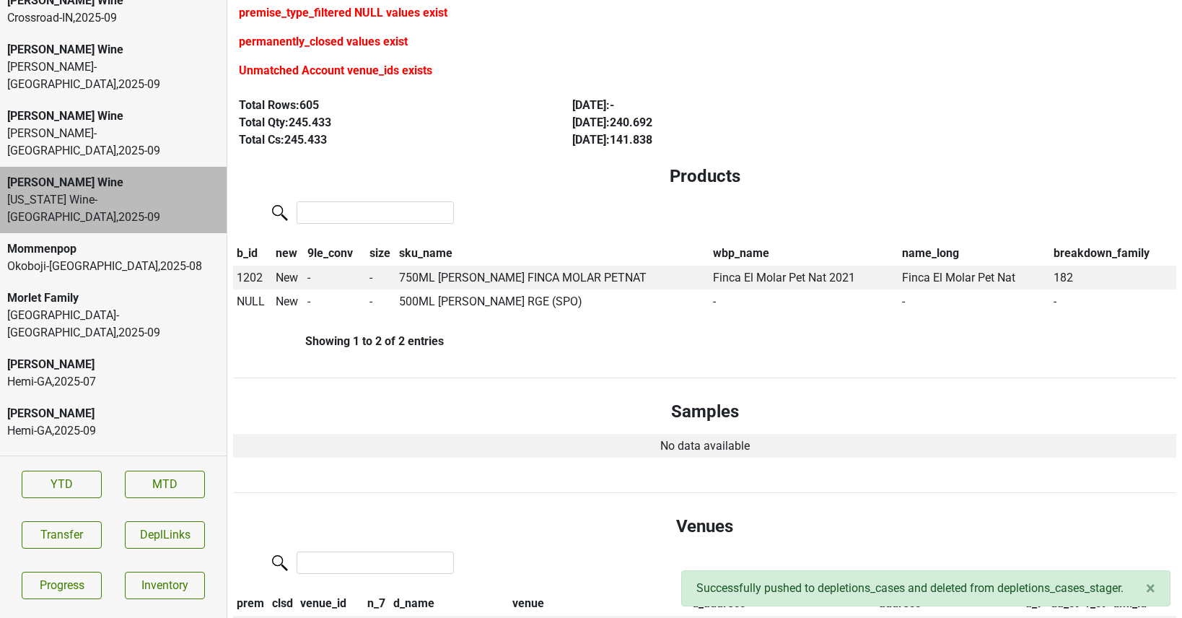
scroll to position [214, 0]
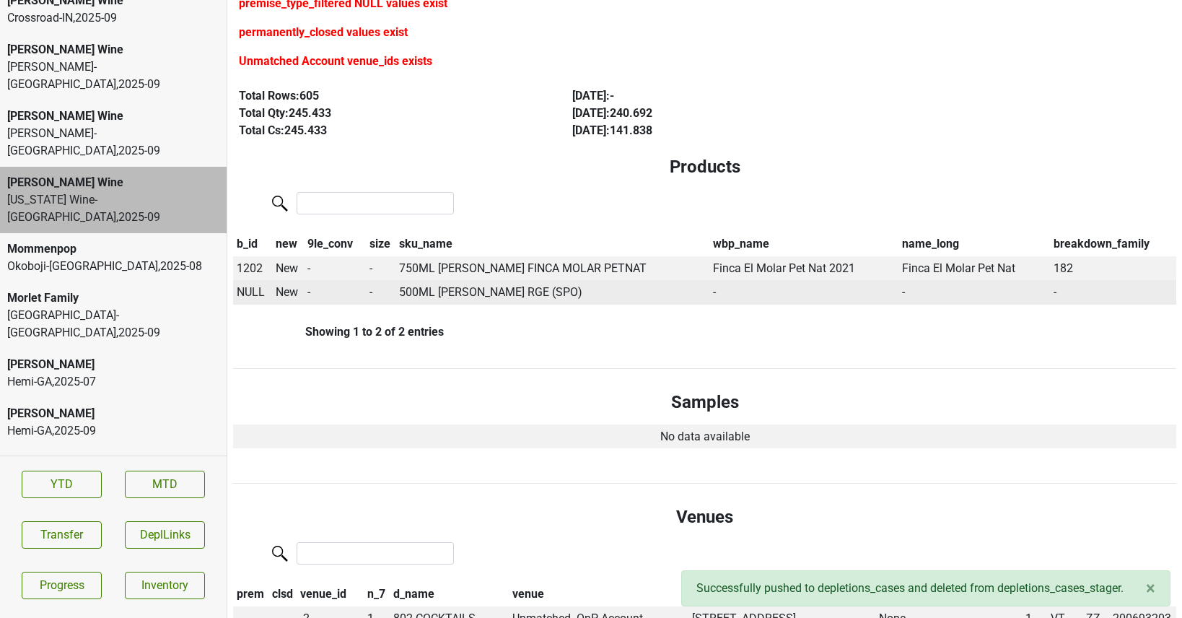
click at [245, 291] on span "NULL" at bounding box center [251, 292] width 28 height 14
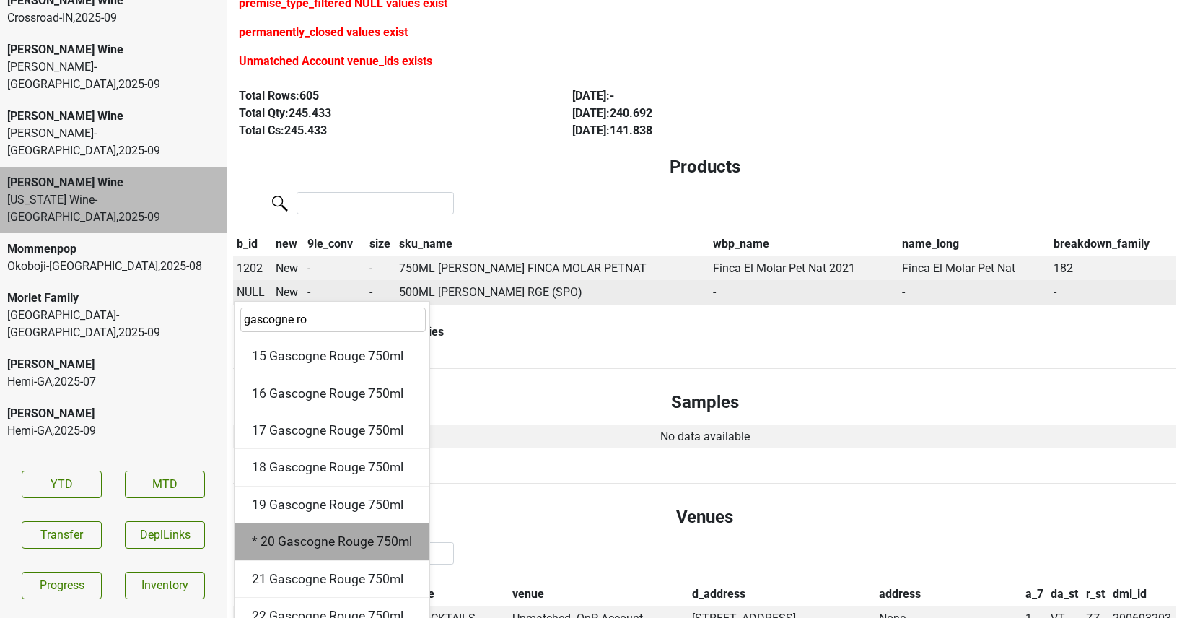
type input "gascogne ro"
click at [292, 537] on div "* 20 Gascogne Rouge 750ml" at bounding box center [331, 541] width 195 height 37
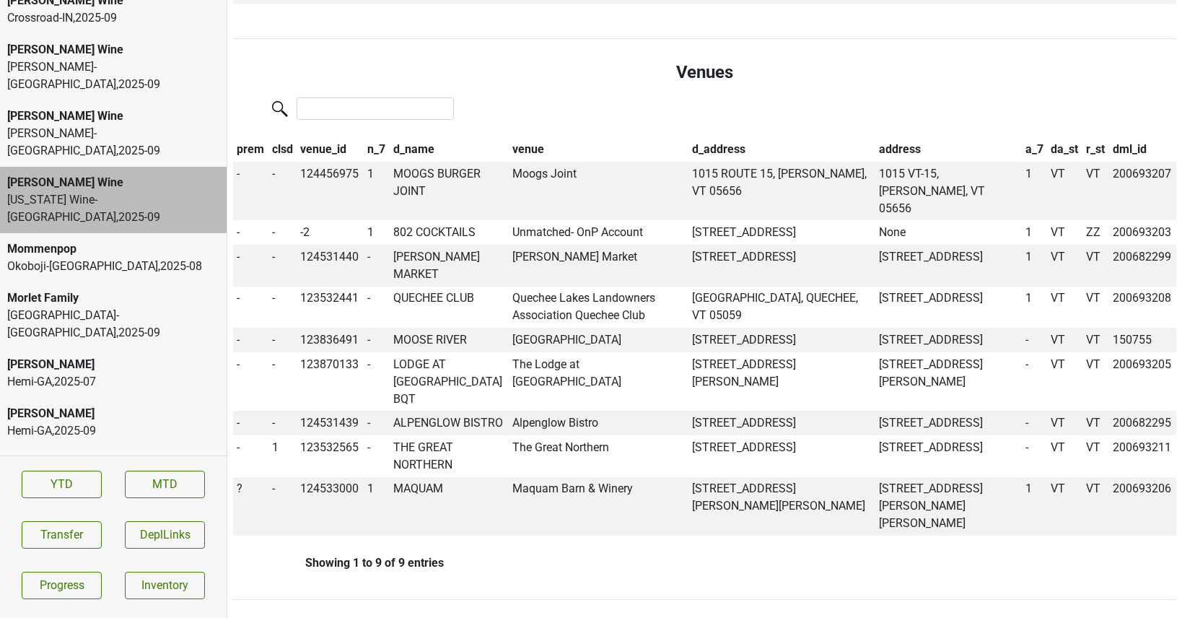
scroll to position [638, 0]
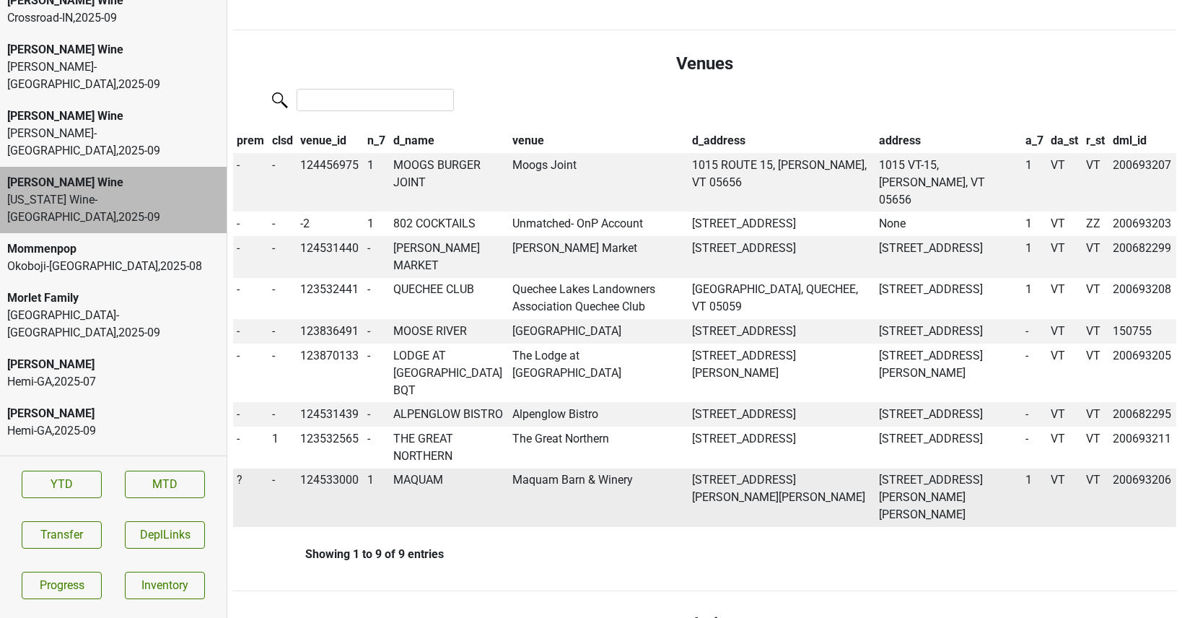
click at [402, 501] on td "MAQUAM" at bounding box center [449, 497] width 119 height 59
click at [239, 486] on span "?" at bounding box center [240, 480] width 6 height 14
click at [258, 524] on div "On" at bounding box center [291, 507] width 114 height 37
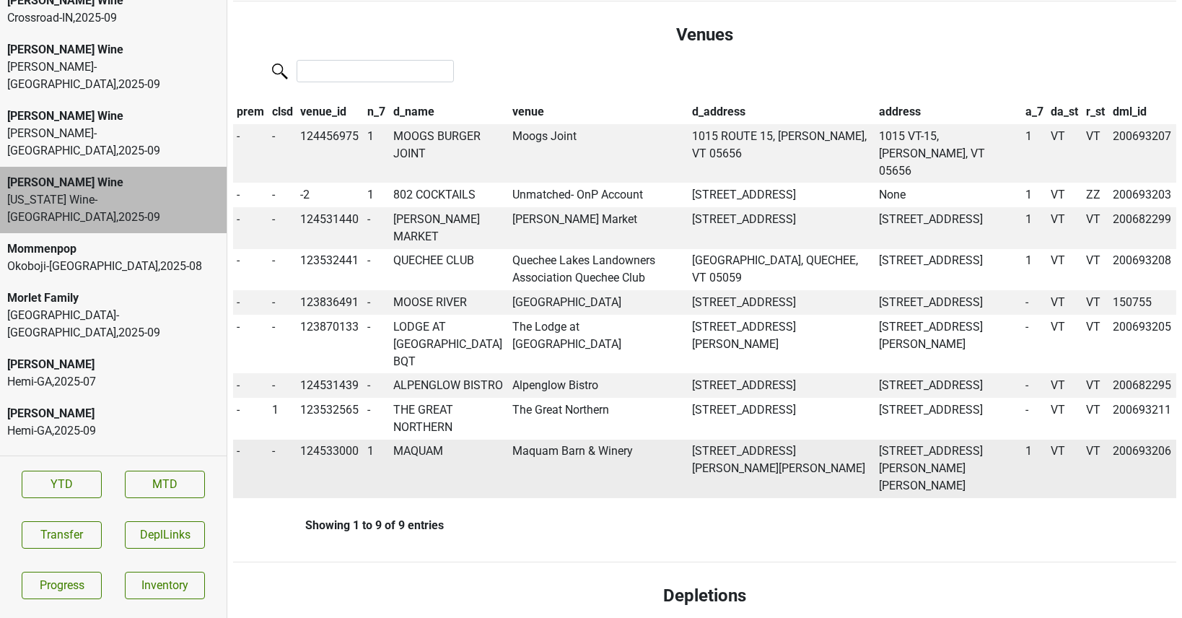
scroll to position [609, 0]
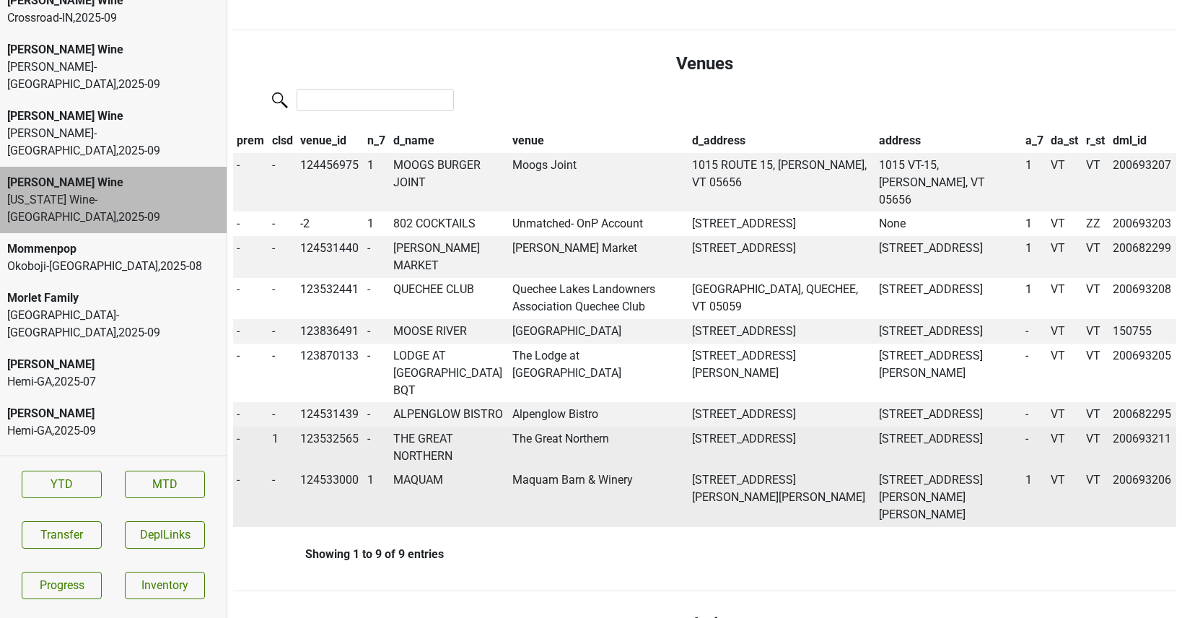
click at [424, 465] on td "THE GREAT NORTHERN" at bounding box center [449, 447] width 119 height 42
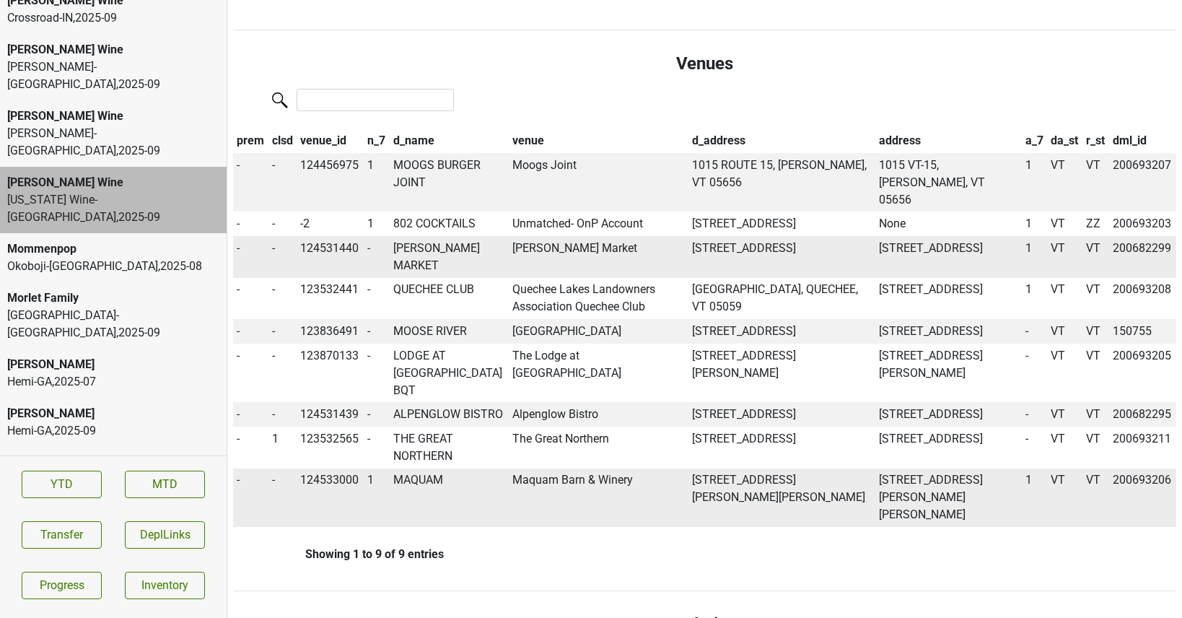
click at [424, 252] on td "COSTELLO'S MARKET" at bounding box center [449, 257] width 119 height 42
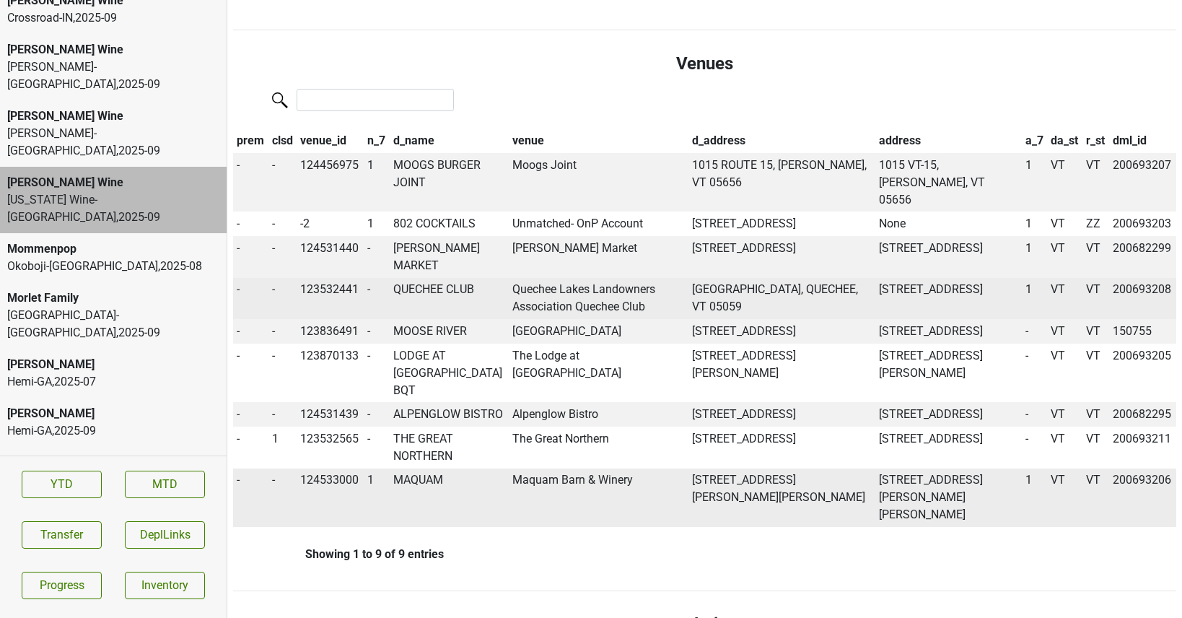
scroll to position [0, 0]
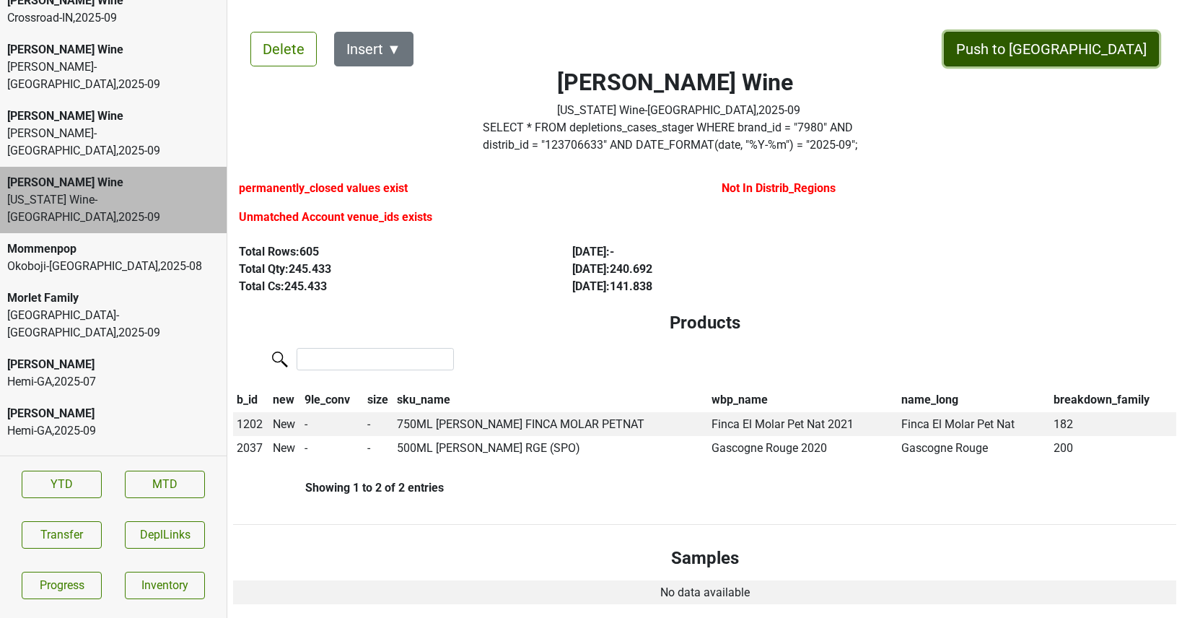
drag, startPoint x: 1090, startPoint y: 38, endPoint x: 509, endPoint y: 309, distance: 640.9
click at [1096, 50] on button "Push to DC" at bounding box center [1051, 49] width 215 height 35
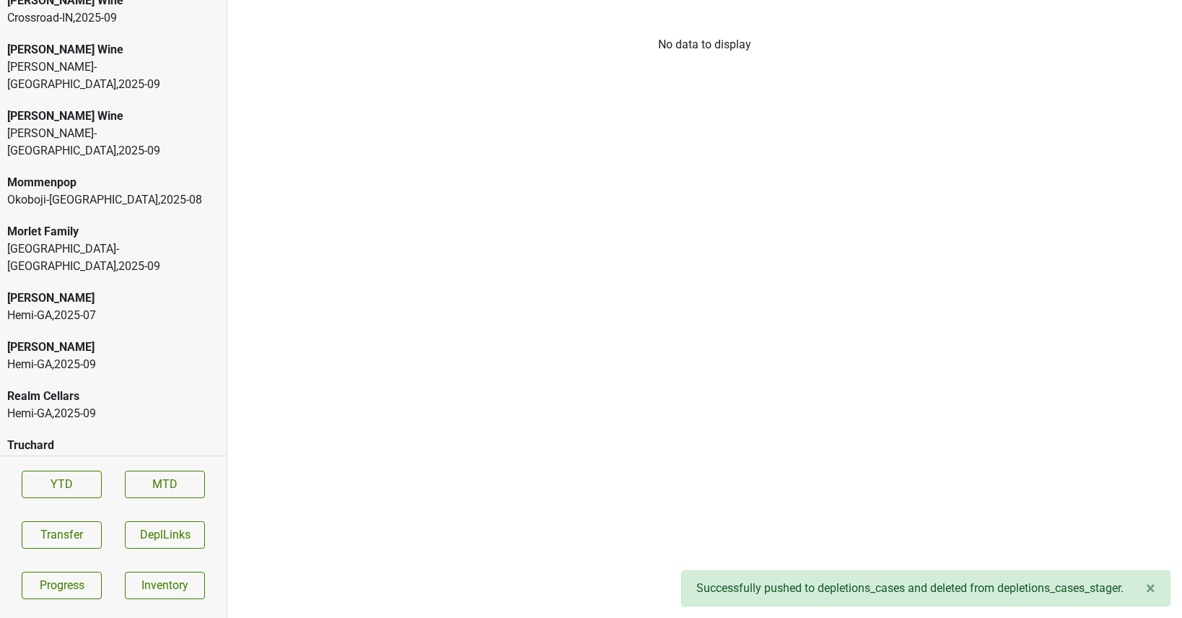
scroll to position [3224, 0]
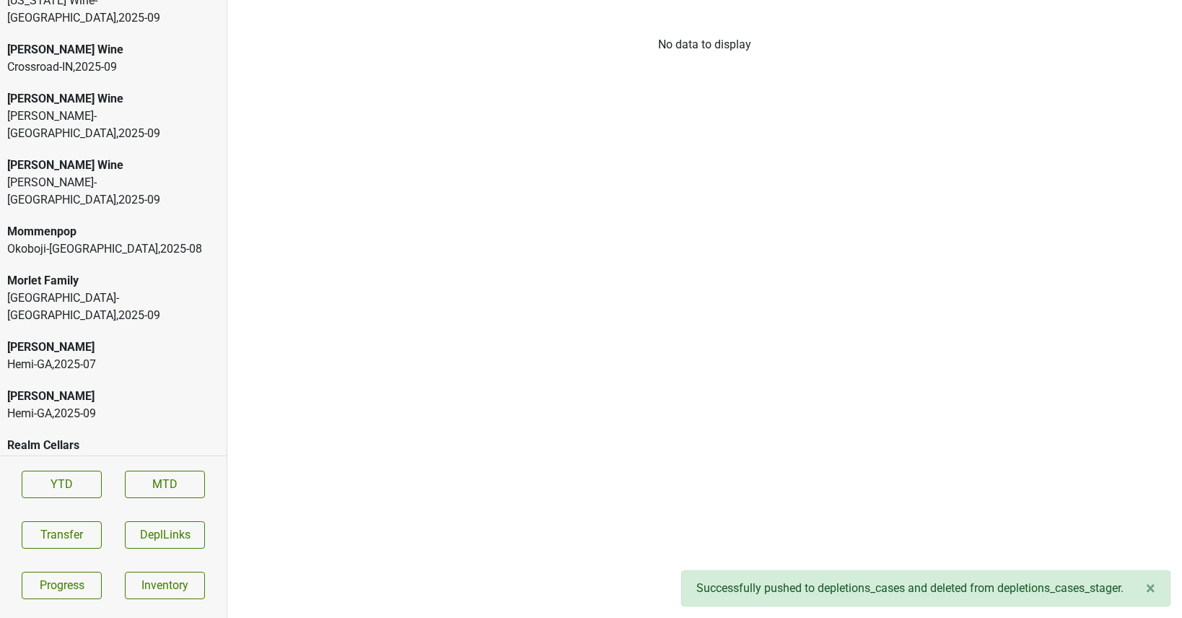
click at [115, 107] on div "David Bowler-NJ , 2025 - 09" at bounding box center [113, 124] width 212 height 35
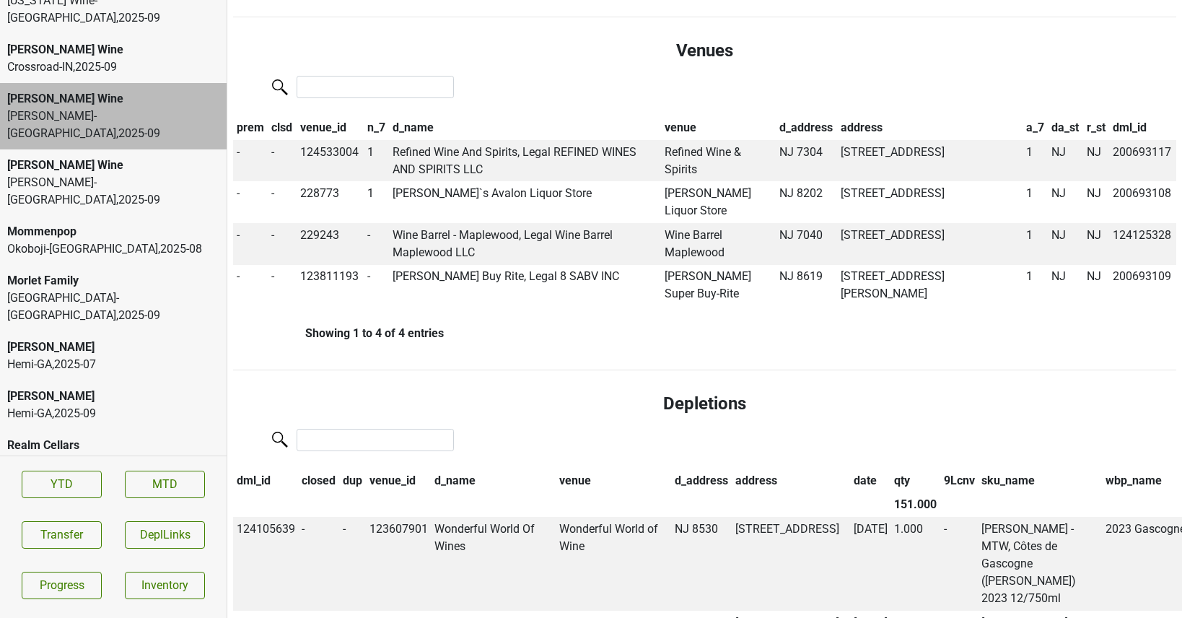
scroll to position [0, 0]
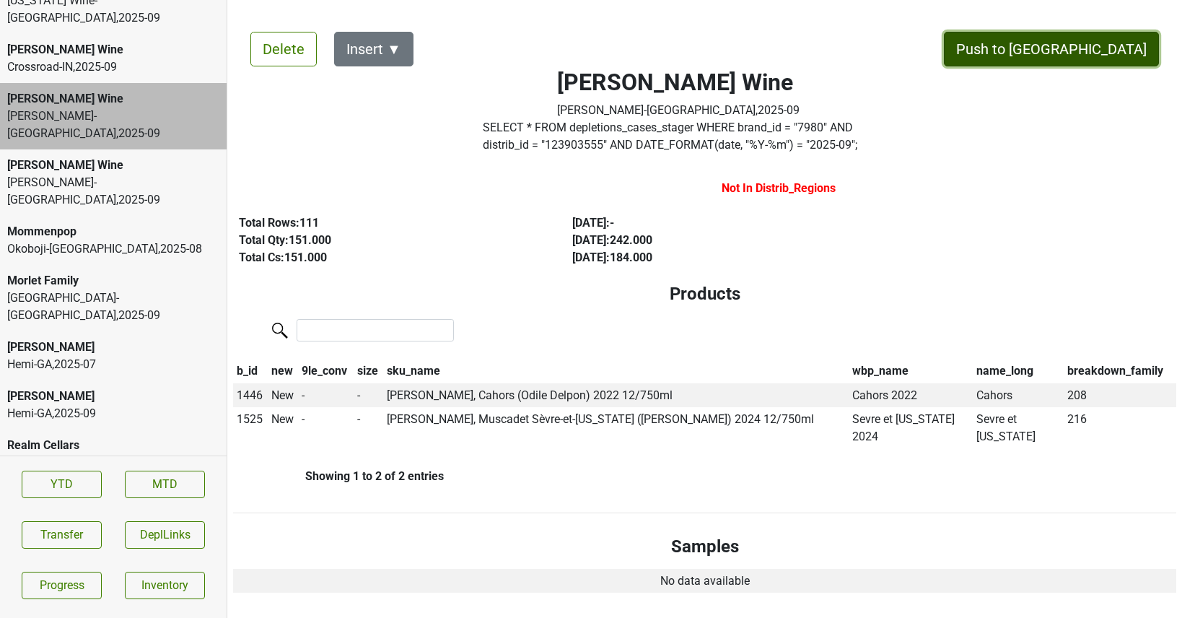
click at [1081, 42] on button "Push to DC" at bounding box center [1051, 49] width 215 height 35
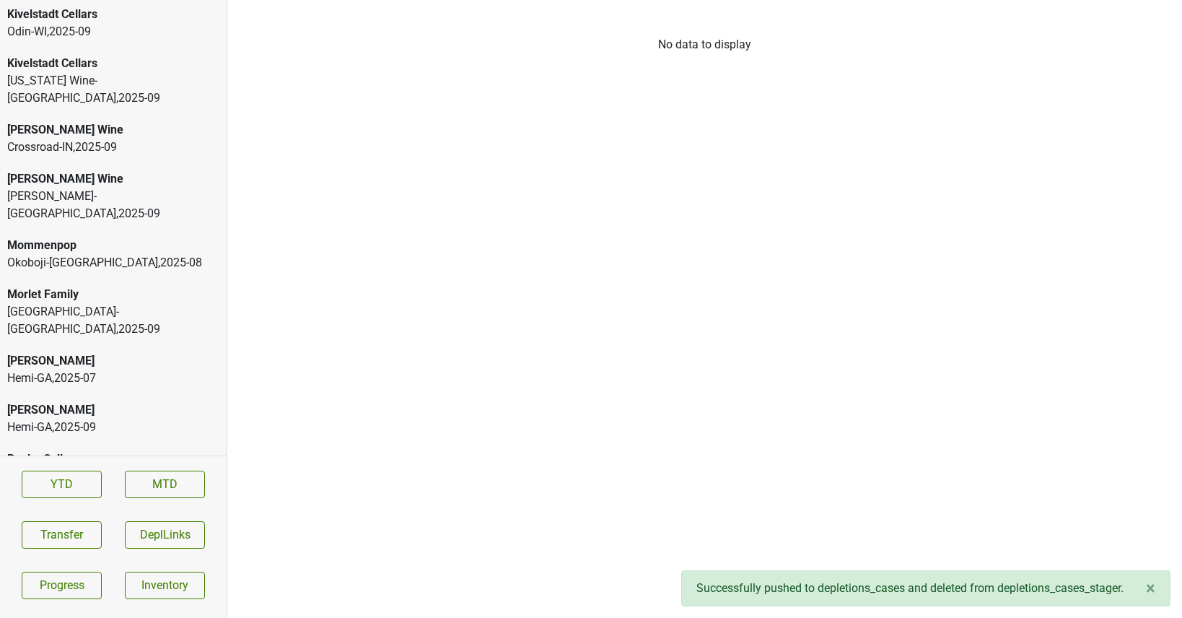
scroll to position [3137, 0]
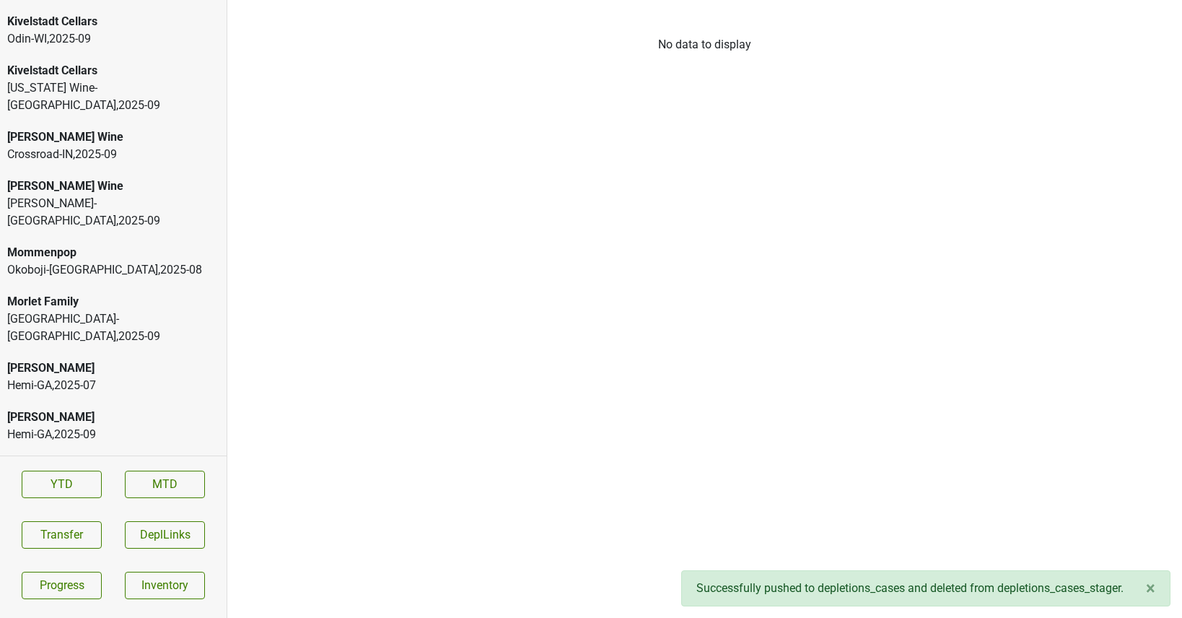
click at [41, 177] on div "Mary Taylor Wine" at bounding box center [113, 185] width 212 height 17
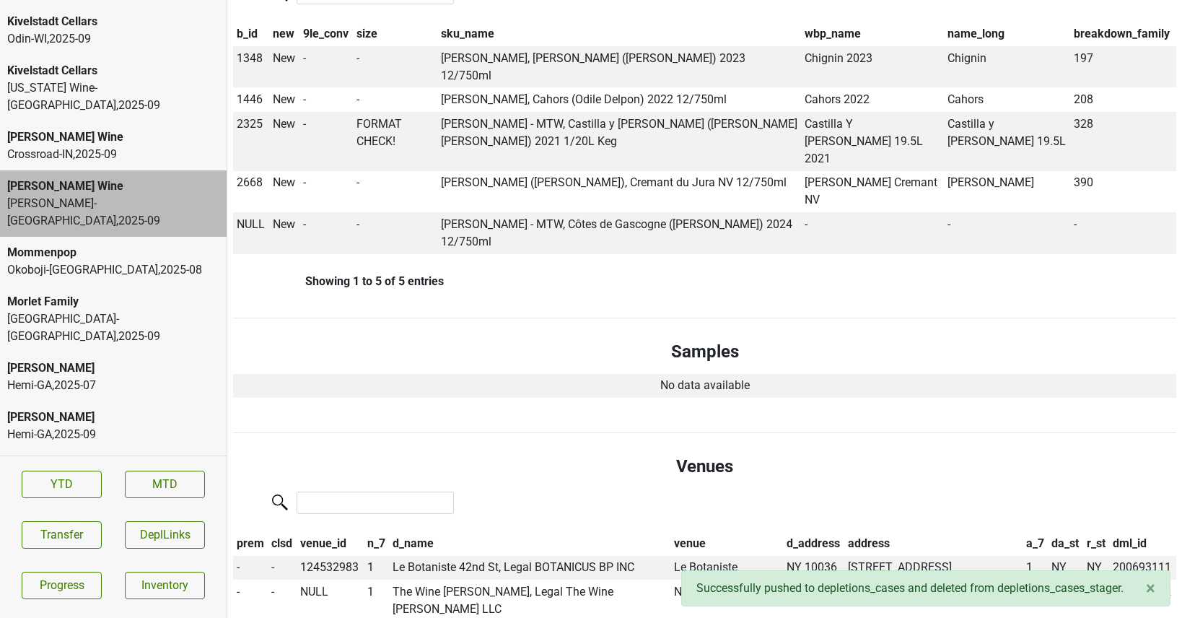
scroll to position [416, 0]
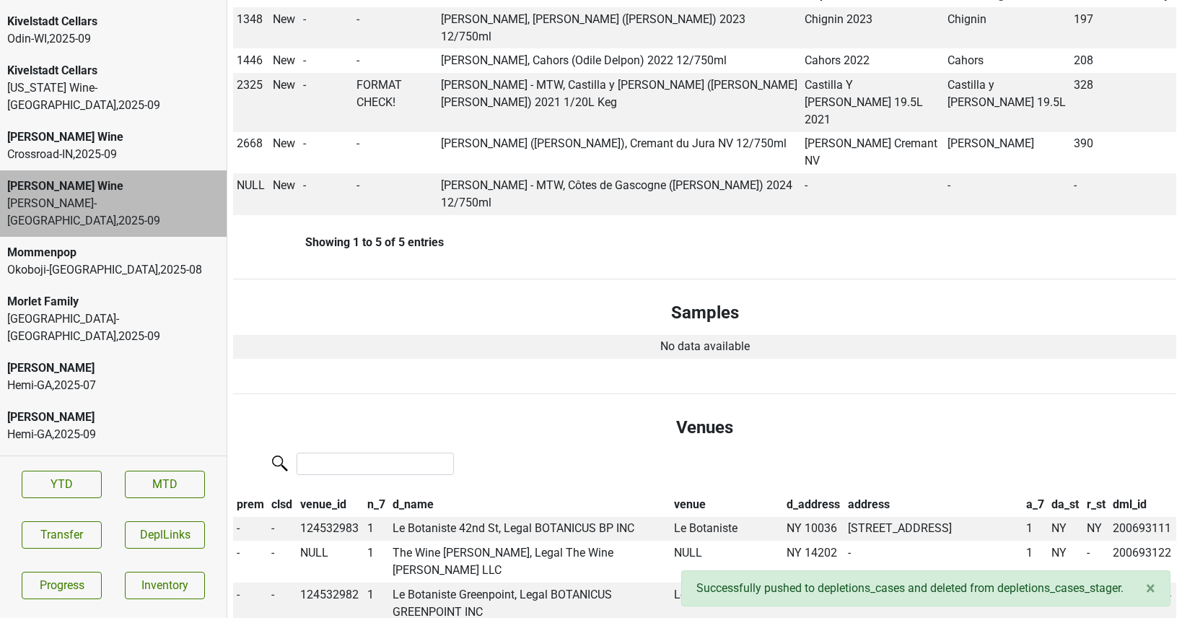
click at [107, 128] on div "Mary Taylor Wine" at bounding box center [113, 136] width 212 height 17
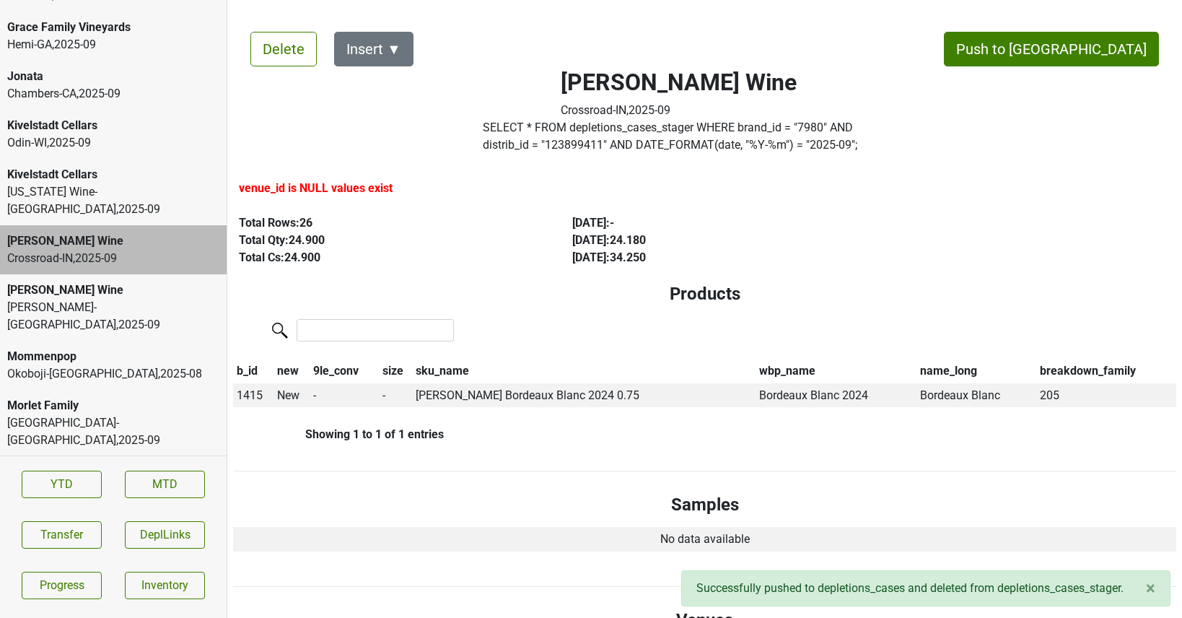
scroll to position [3021, 0]
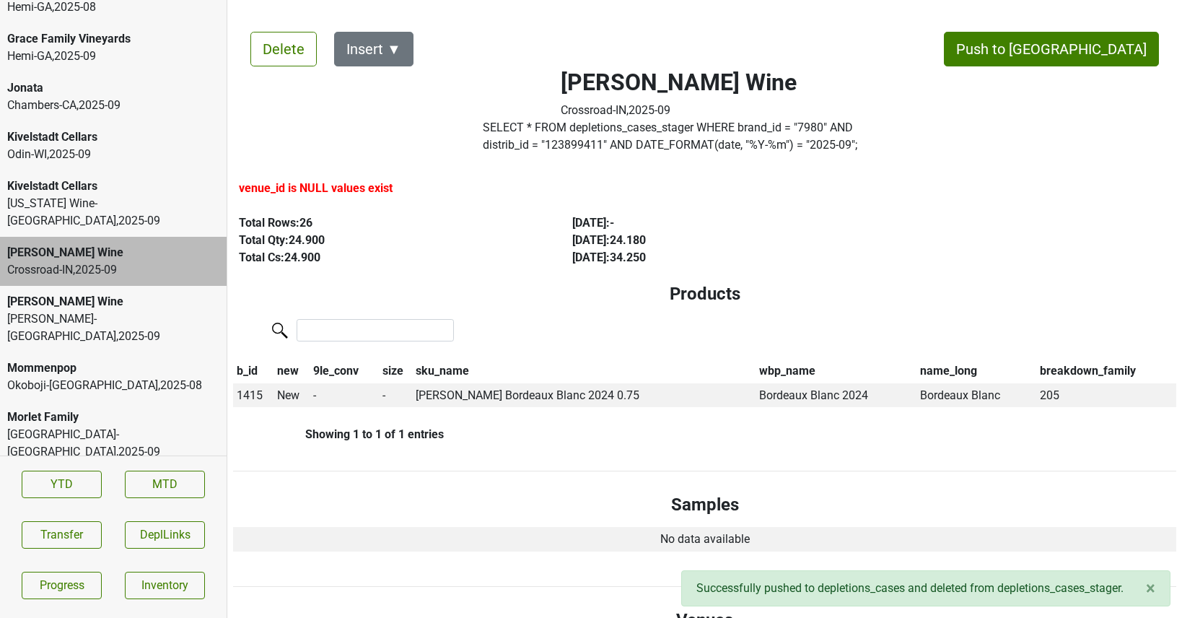
click at [76, 195] on div "Vermont Wine-VT , 2025 - 09" at bounding box center [113, 212] width 212 height 35
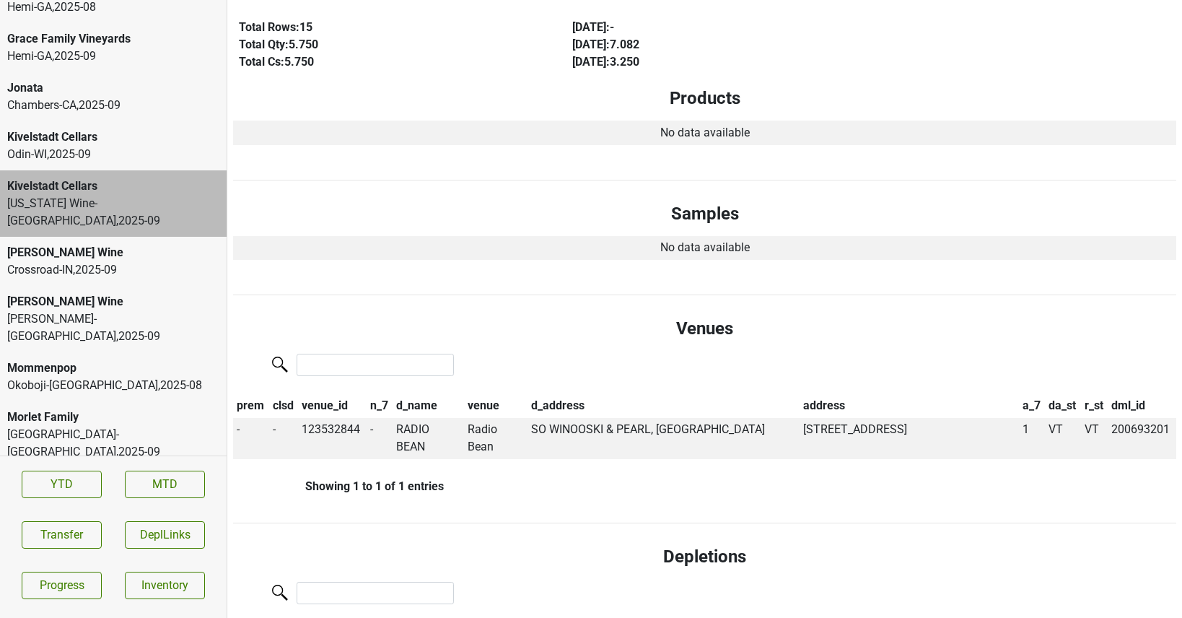
scroll to position [0, 0]
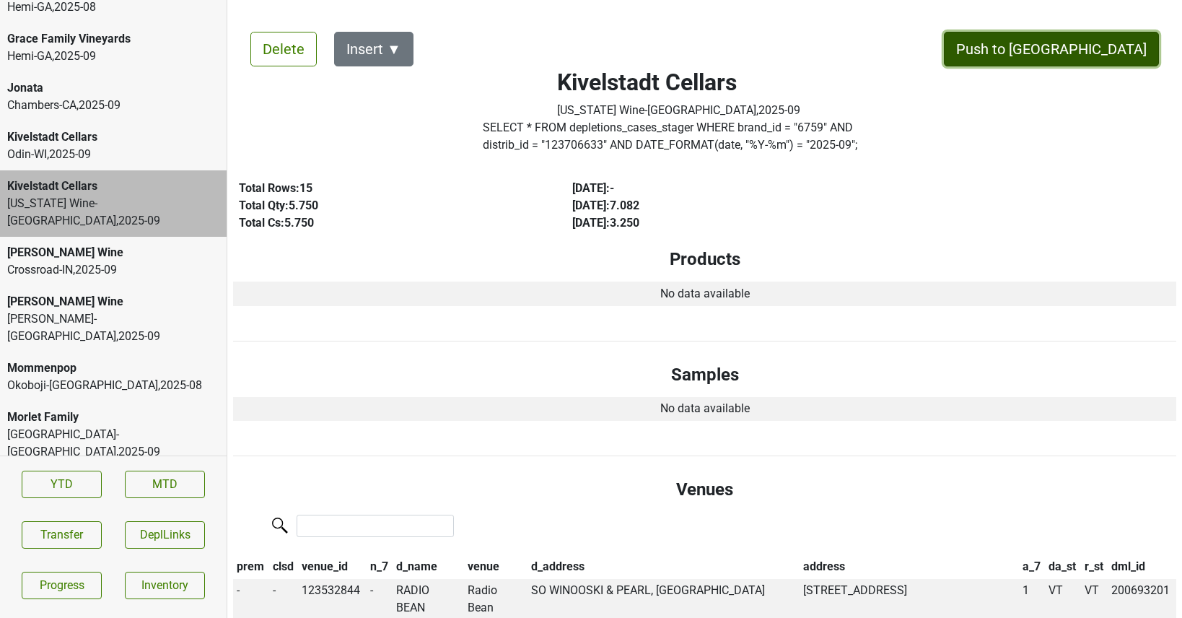
click at [1086, 43] on button "Push to DC" at bounding box center [1051, 49] width 215 height 35
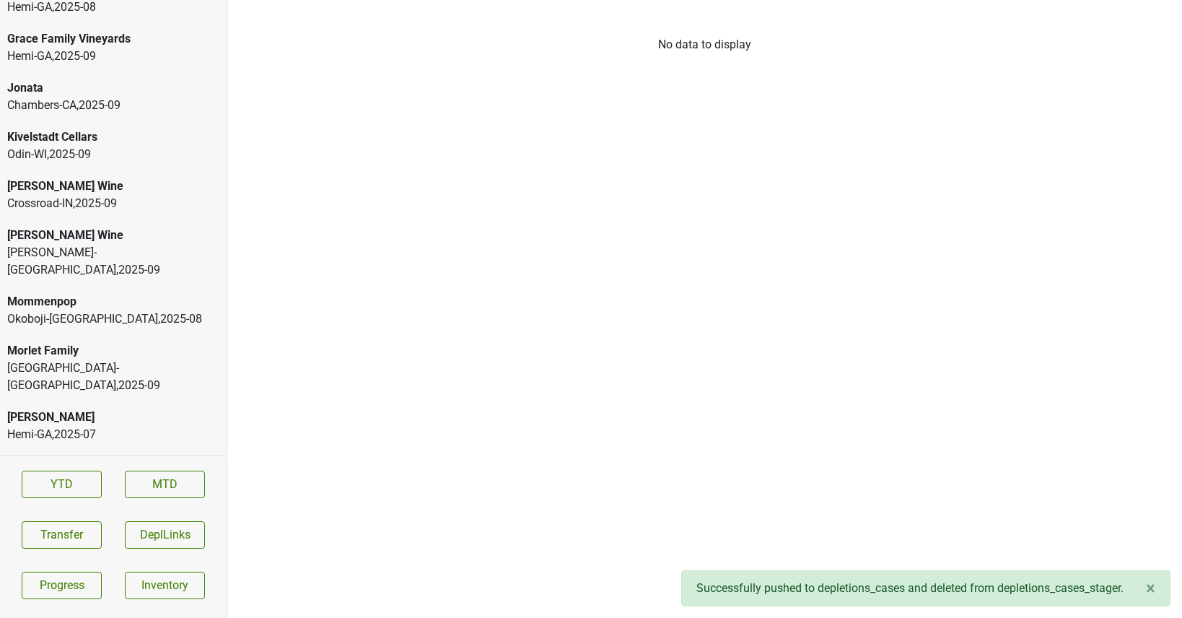
click at [66, 146] on div "Odin-WI , 2025 - 09" at bounding box center [113, 154] width 212 height 17
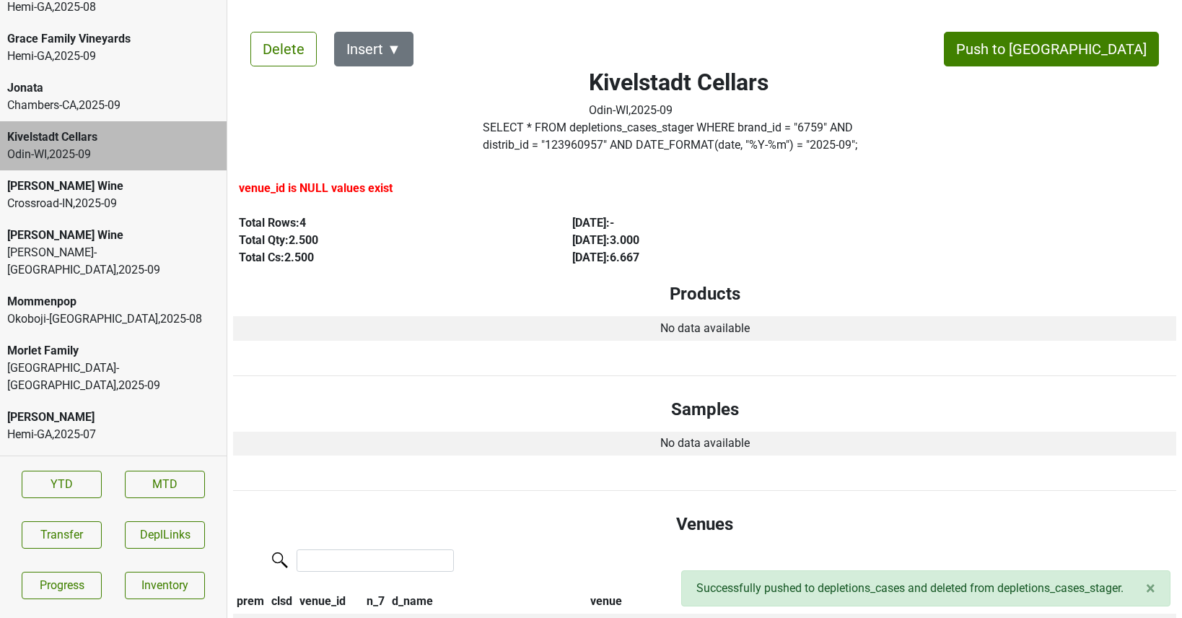
click at [74, 97] on div "Chambers-CA , 2025 - 09" at bounding box center [113, 105] width 212 height 17
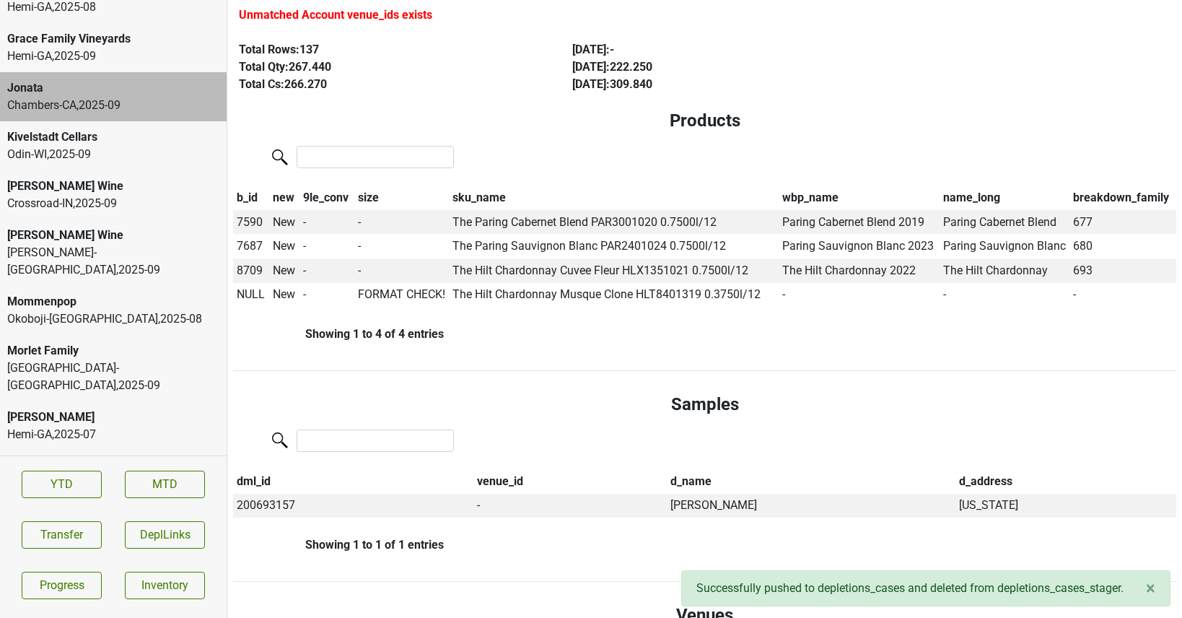
scroll to position [195, 0]
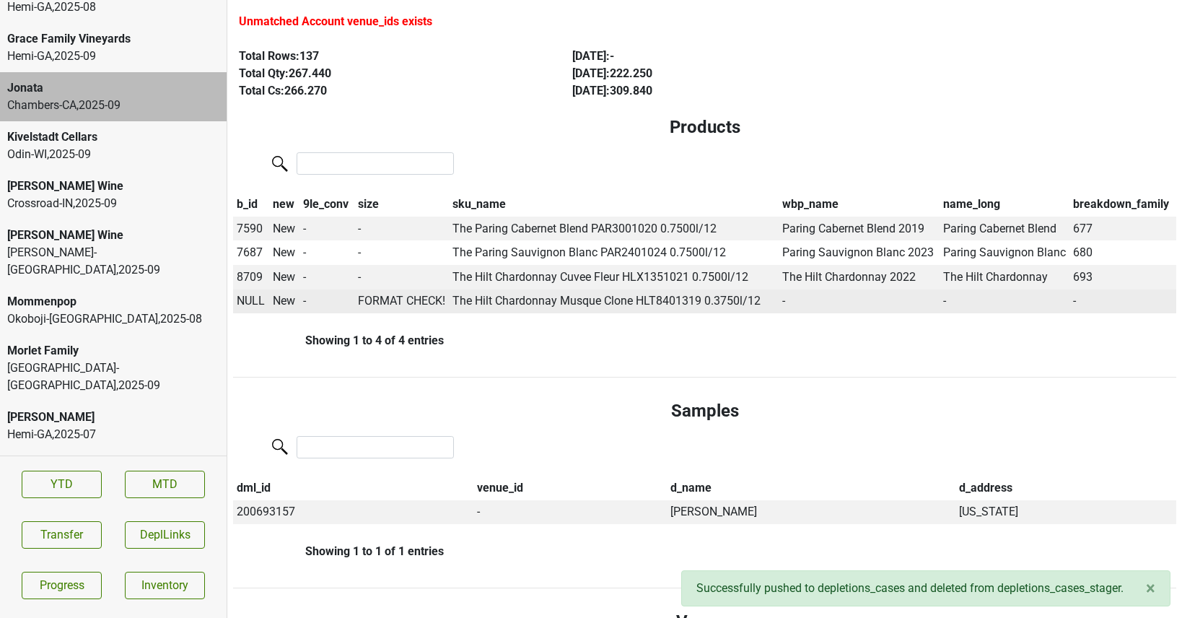
click at [250, 299] on span "NULL" at bounding box center [251, 301] width 28 height 14
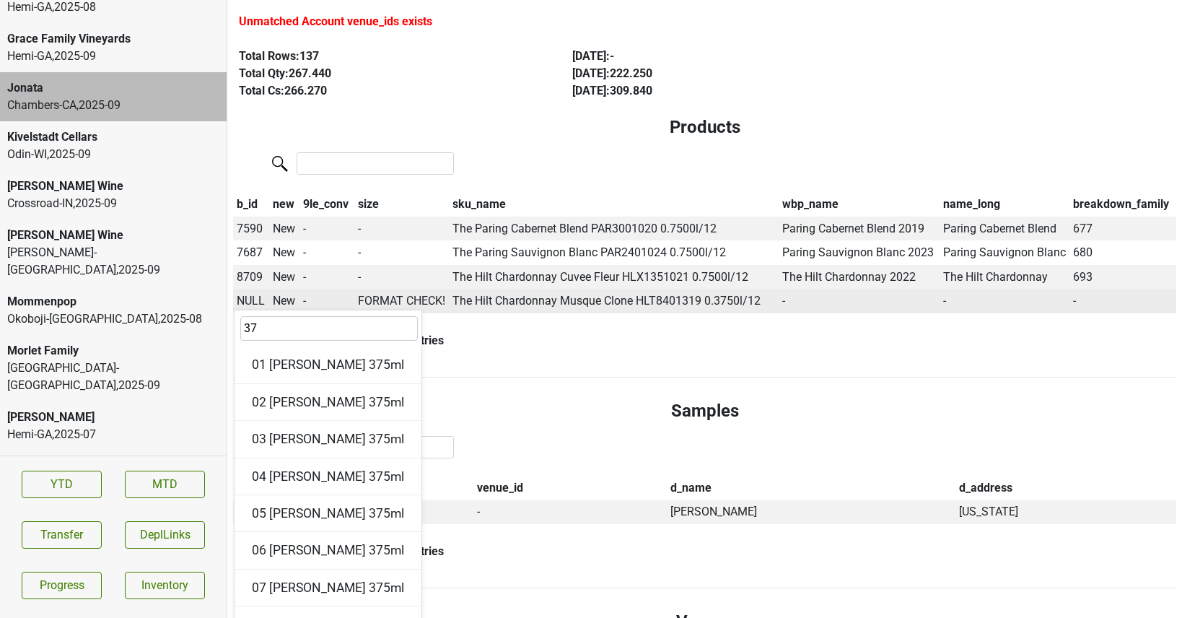
type input "375"
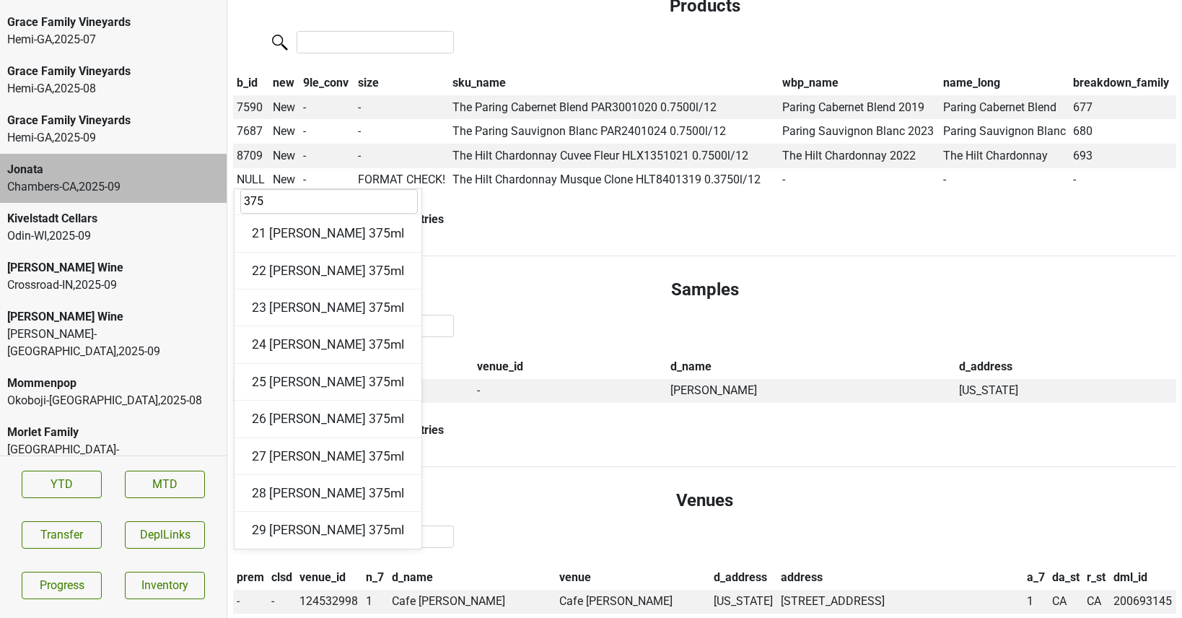
scroll to position [2929, 0]
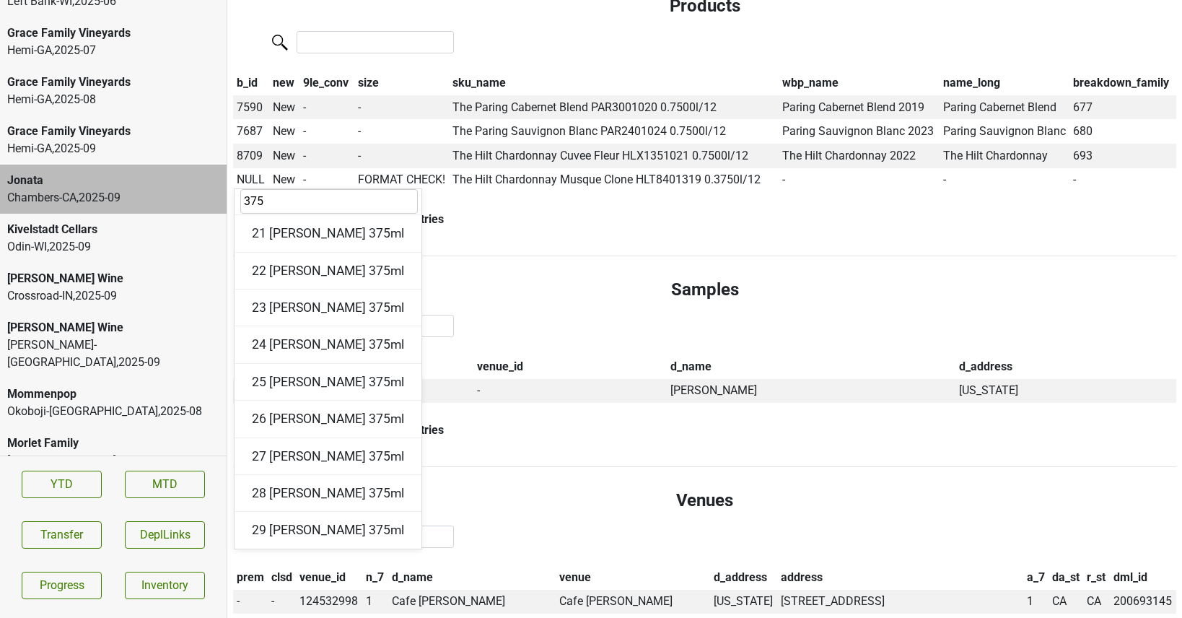
click at [93, 140] on div "Hemi-GA , 2025 - 09" at bounding box center [113, 148] width 212 height 17
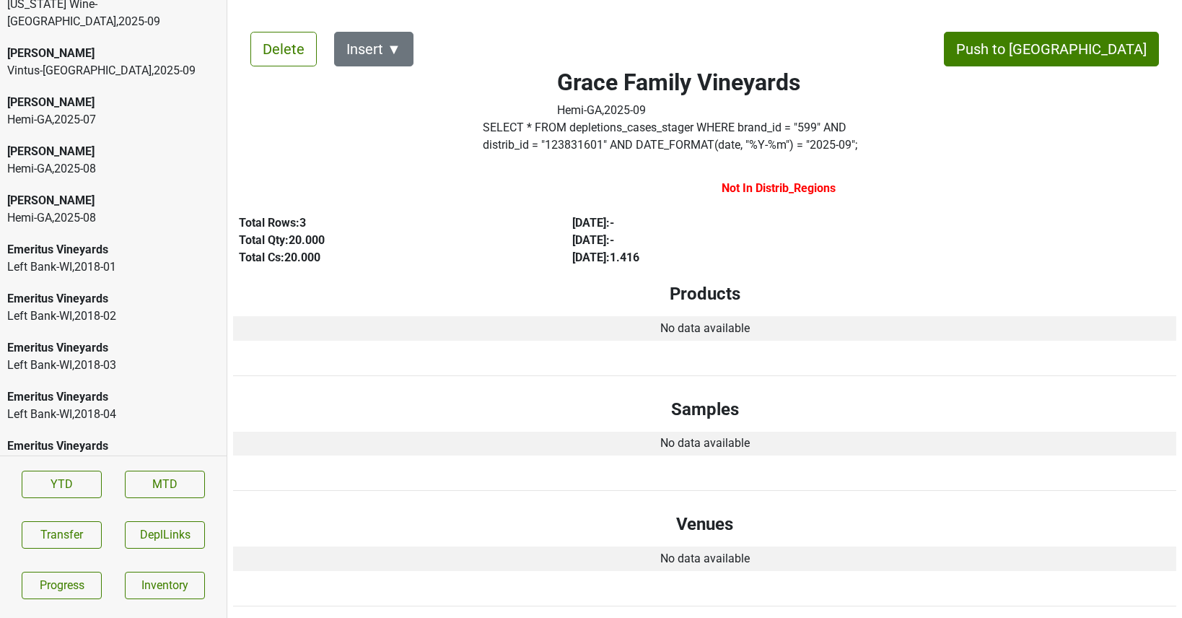
scroll to position [0, 0]
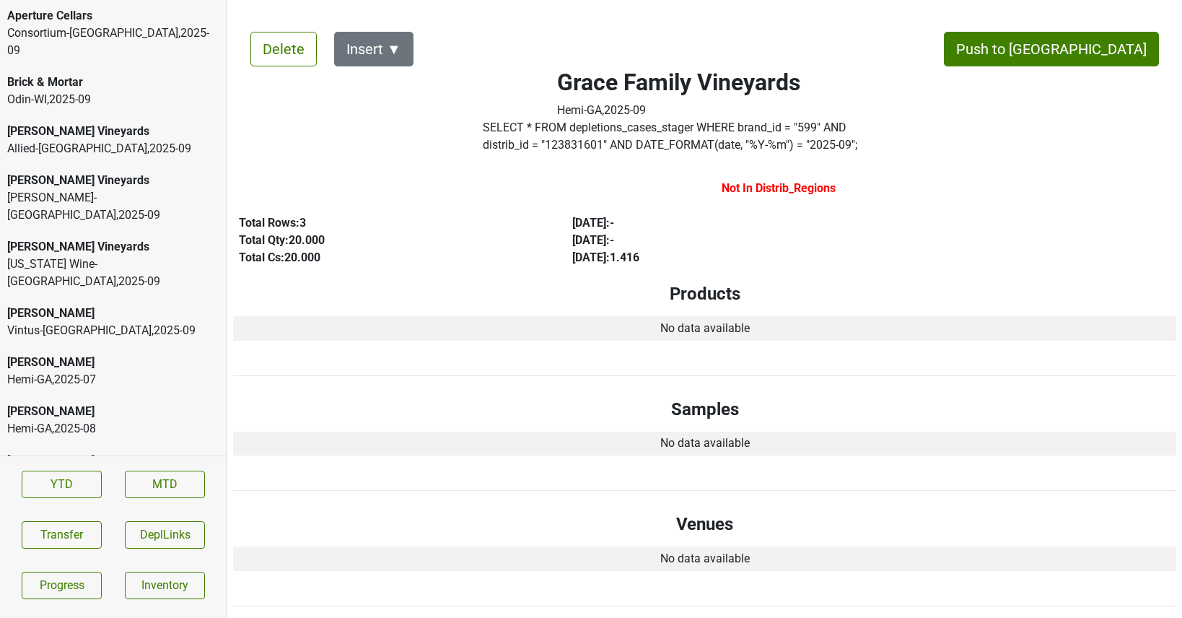
click at [86, 27] on div "Consortium-FL , 2025 - 09" at bounding box center [113, 42] width 212 height 35
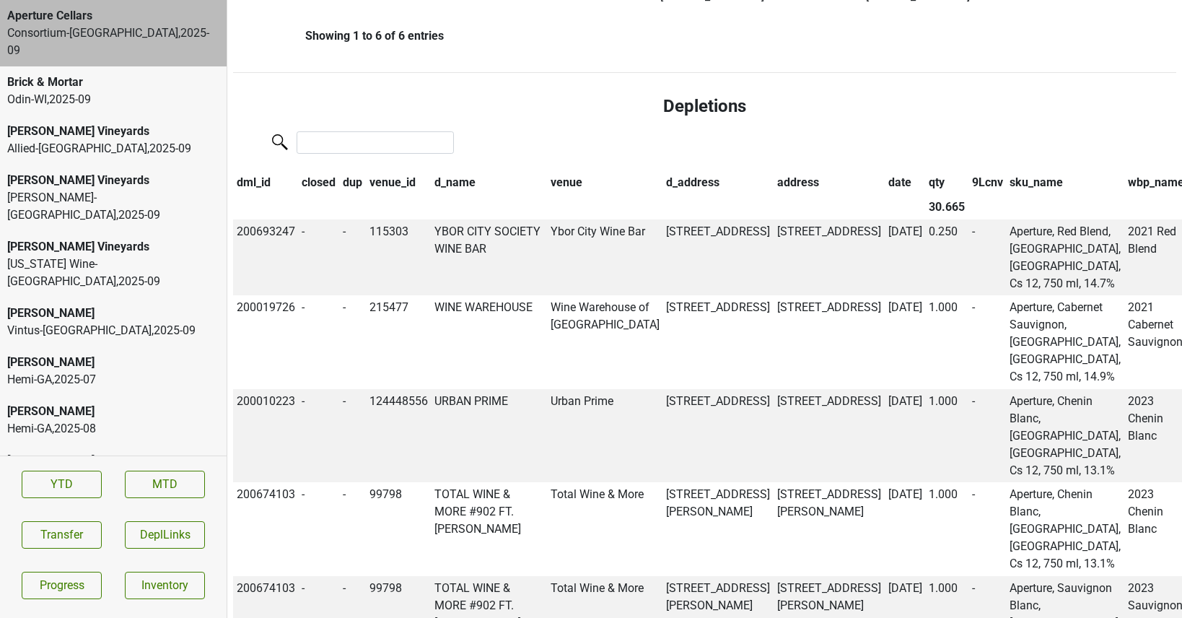
scroll to position [919, 0]
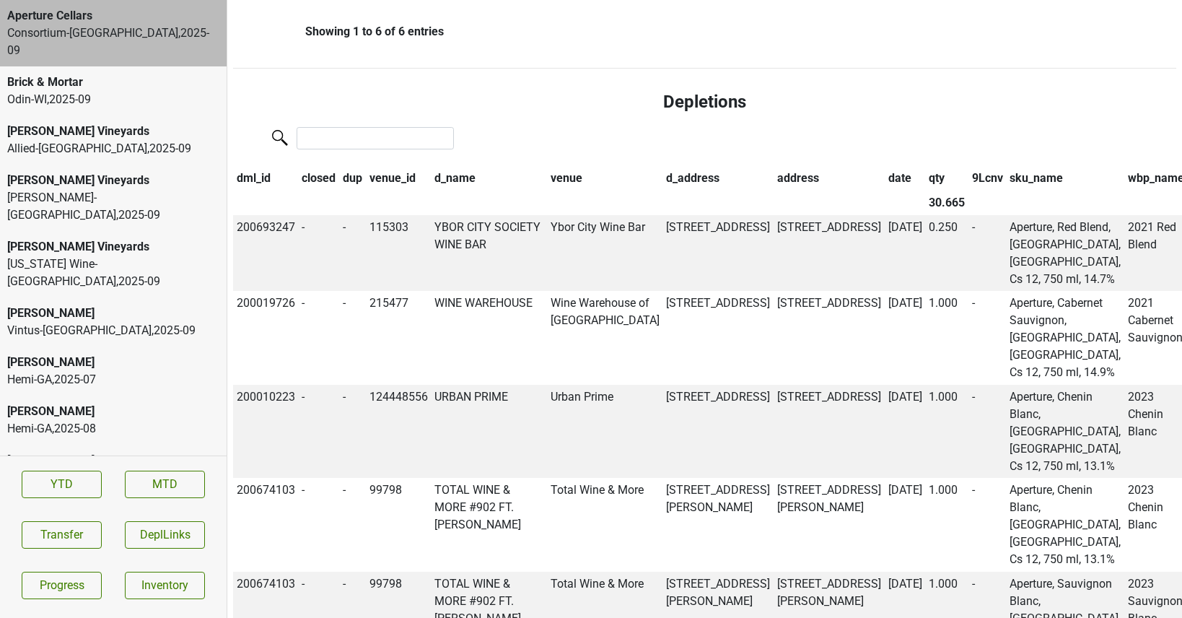
click at [925, 191] on th "qty" at bounding box center [946, 179] width 43 height 25
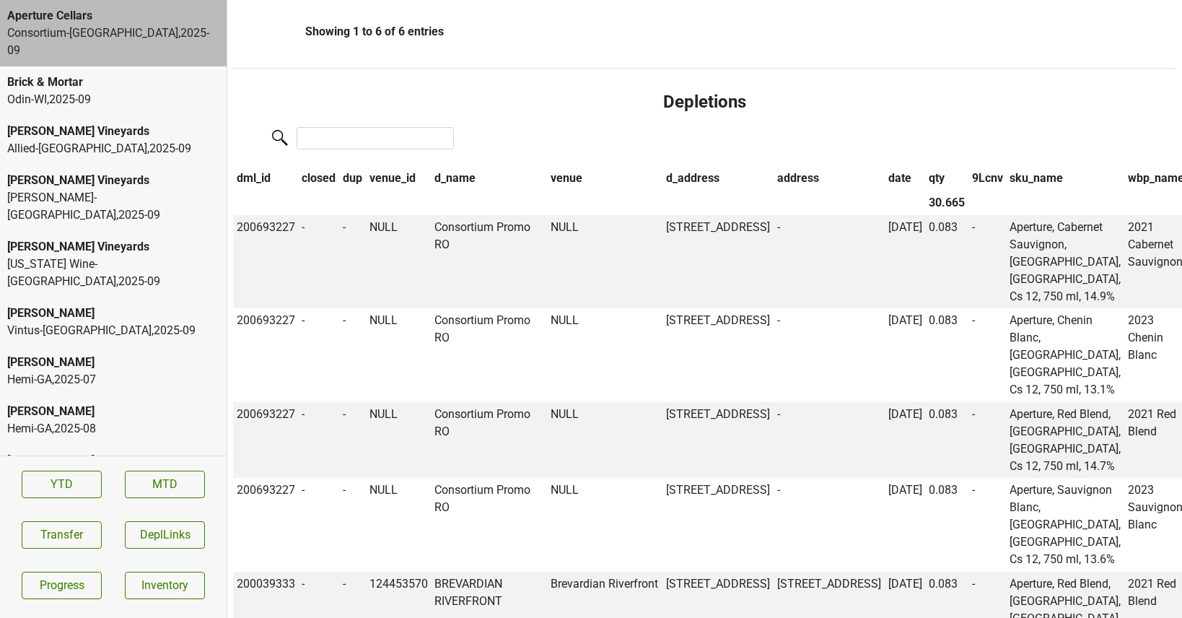
click at [925, 191] on th "qty" at bounding box center [946, 179] width 43 height 25
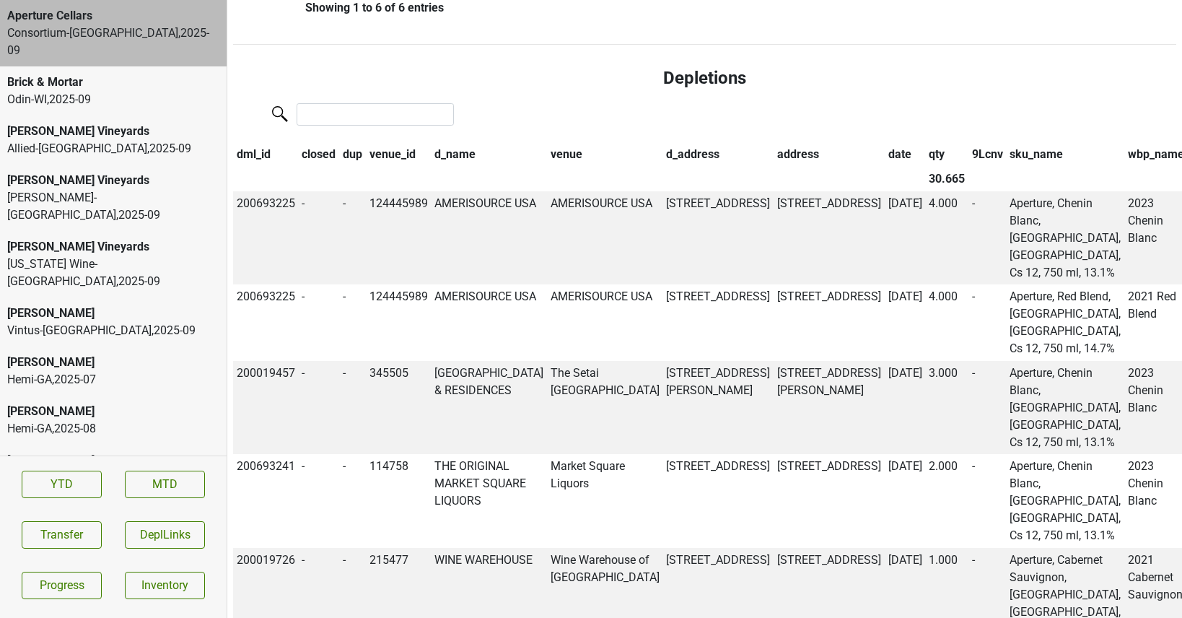
scroll to position [946, 0]
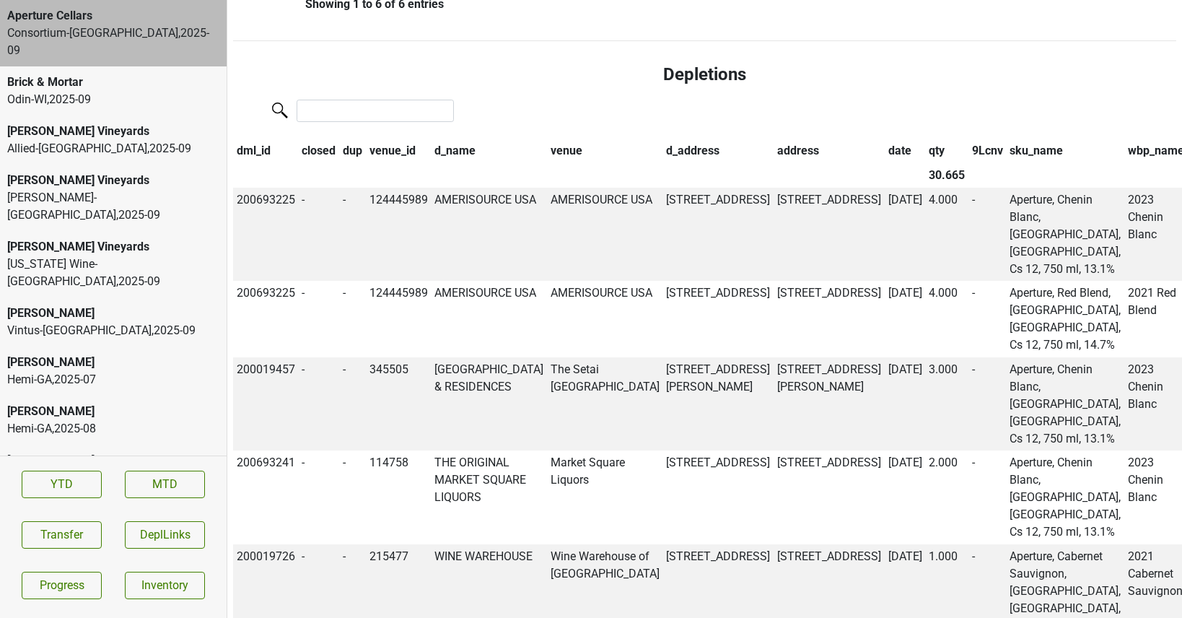
click at [925, 164] on th "qty" at bounding box center [946, 151] width 43 height 25
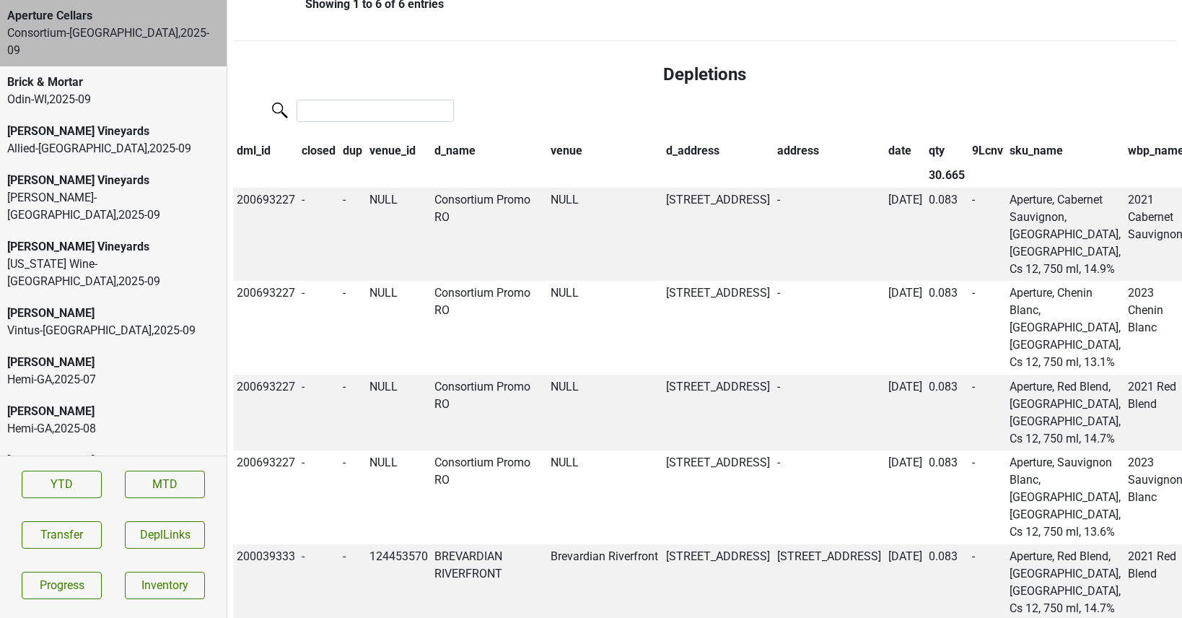
click at [968, 164] on th "9Lcnv" at bounding box center [987, 151] width 38 height 25
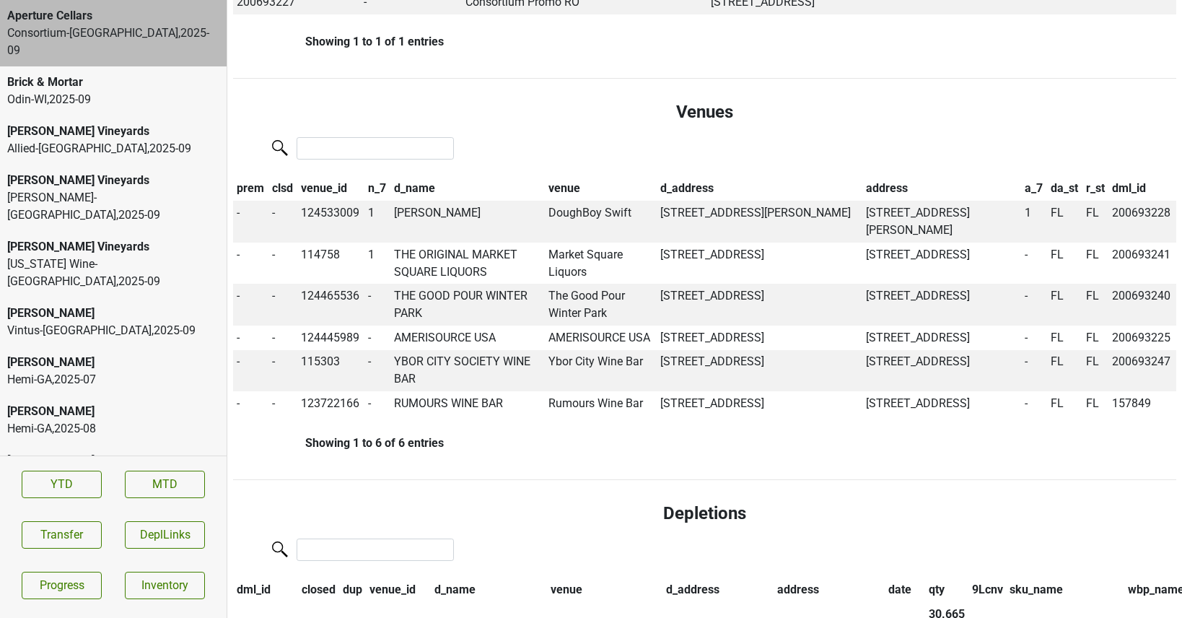
scroll to position [0, 0]
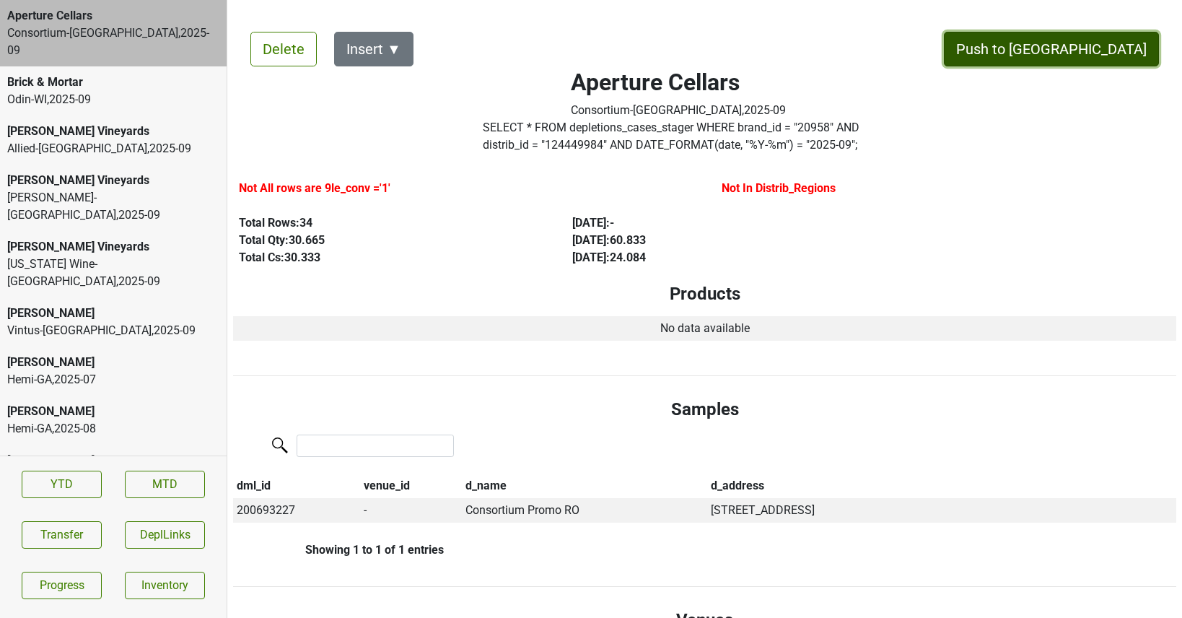
drag, startPoint x: 1127, startPoint y: 50, endPoint x: 952, endPoint y: 193, distance: 226.0
click at [1080, 42] on button "Push to DC" at bounding box center [1051, 49] width 215 height 35
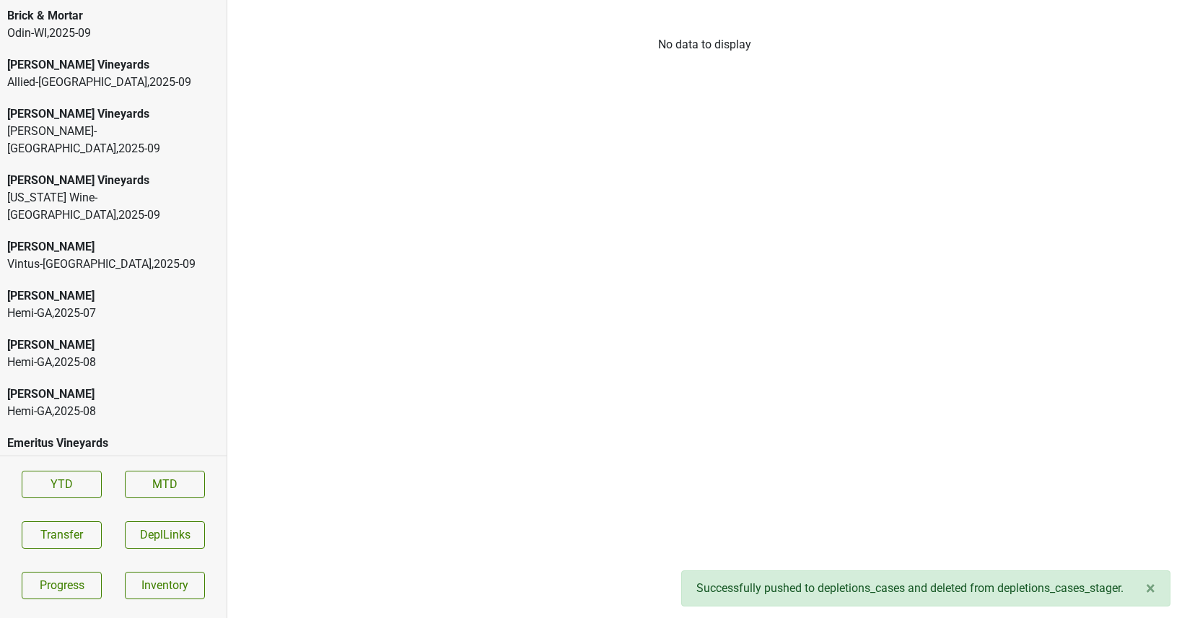
click at [119, 81] on div "Allied-NJ , 2025 - 09" at bounding box center [113, 82] width 212 height 17
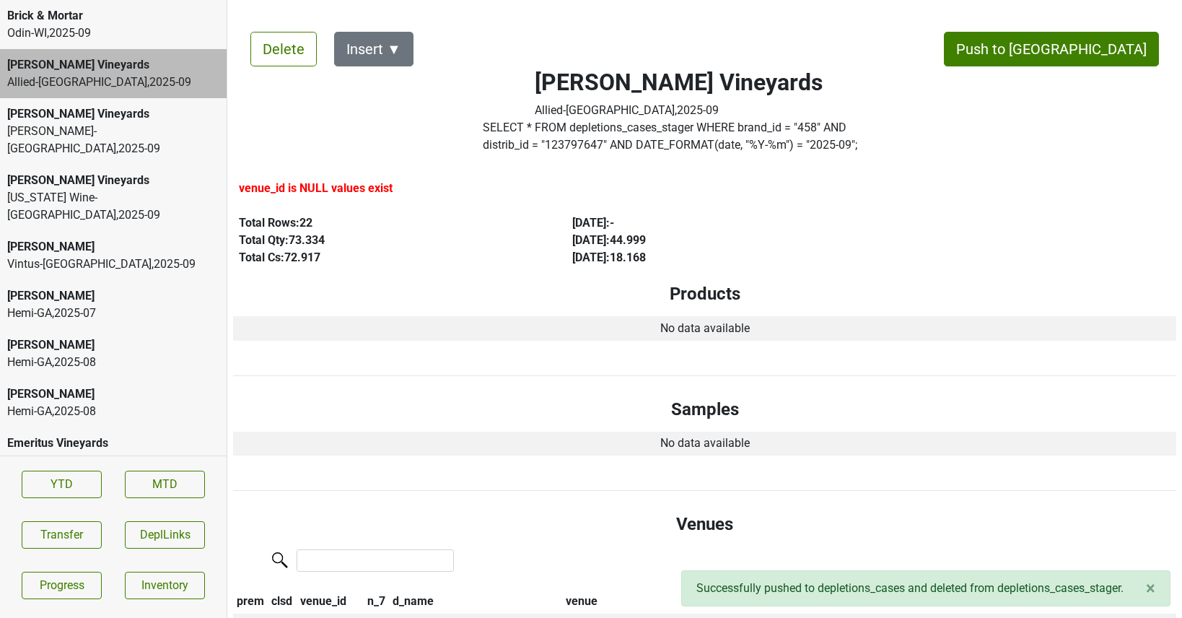
click at [99, 135] on div "Martignetti-NH , 2025 - 09" at bounding box center [113, 140] width 212 height 35
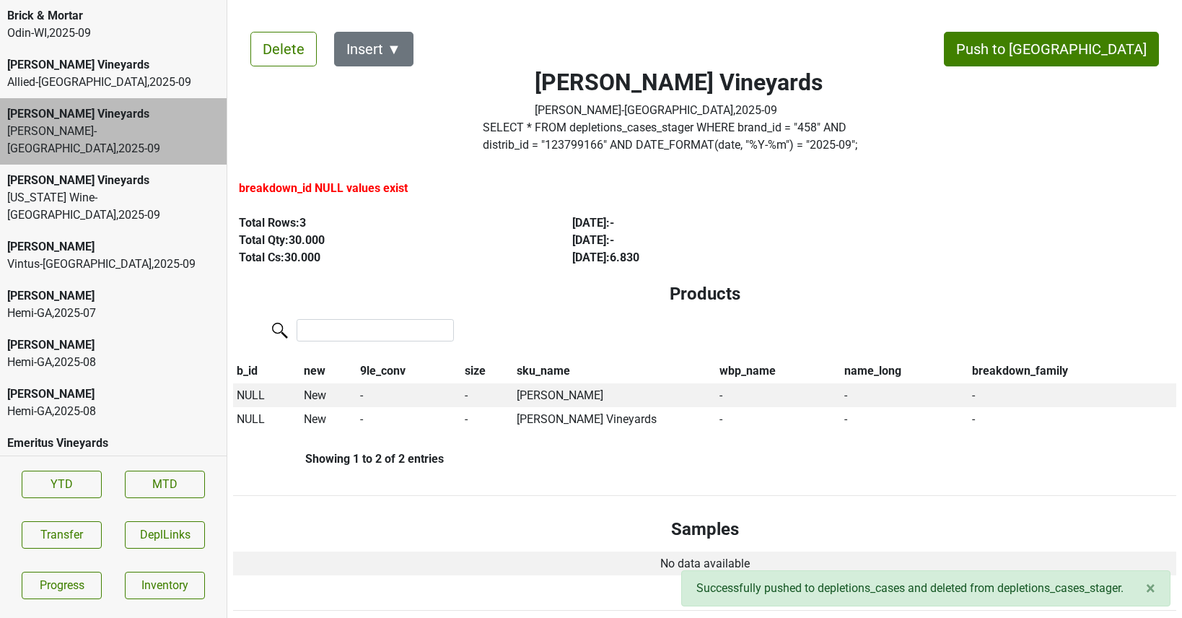
click at [103, 189] on div "Vermont Wine-VT , 2025 - 09" at bounding box center [113, 206] width 212 height 35
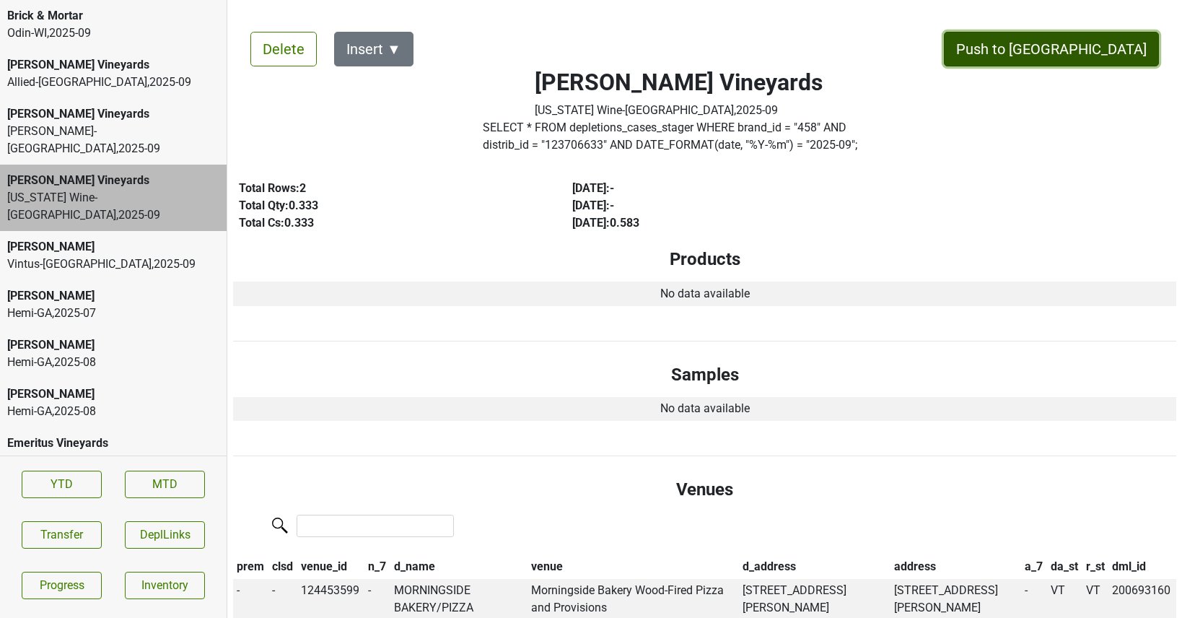
click at [1092, 56] on button "Push to DC" at bounding box center [1051, 49] width 215 height 35
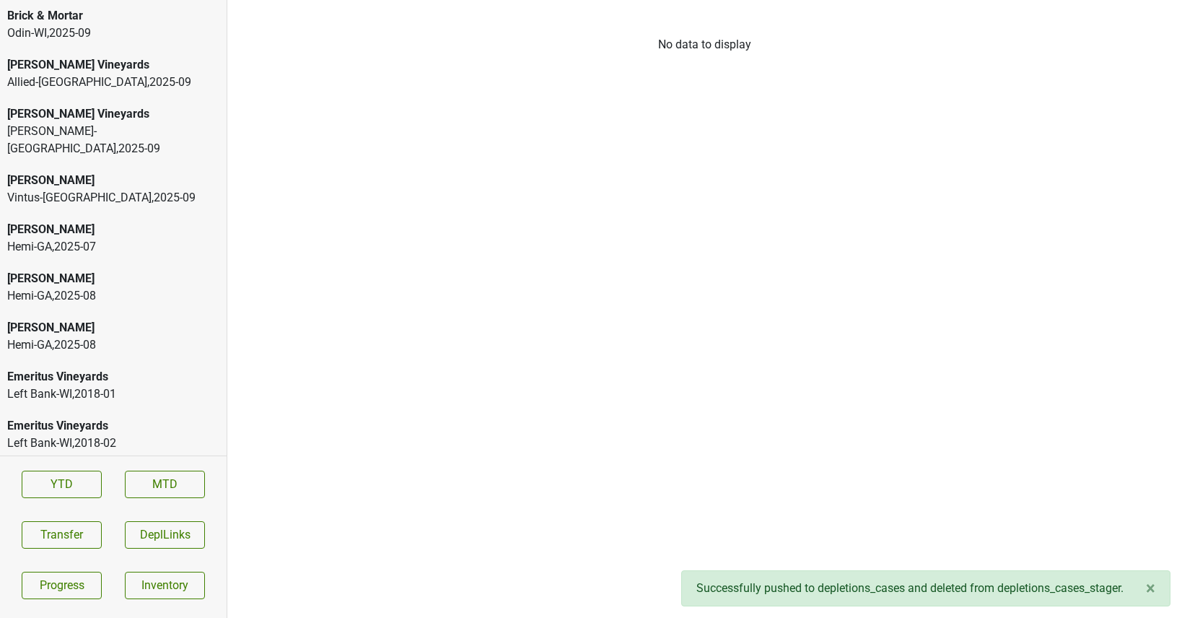
click at [6, 166] on div "Cobb Vintus-NY , 2025 - 09" at bounding box center [113, 188] width 227 height 49
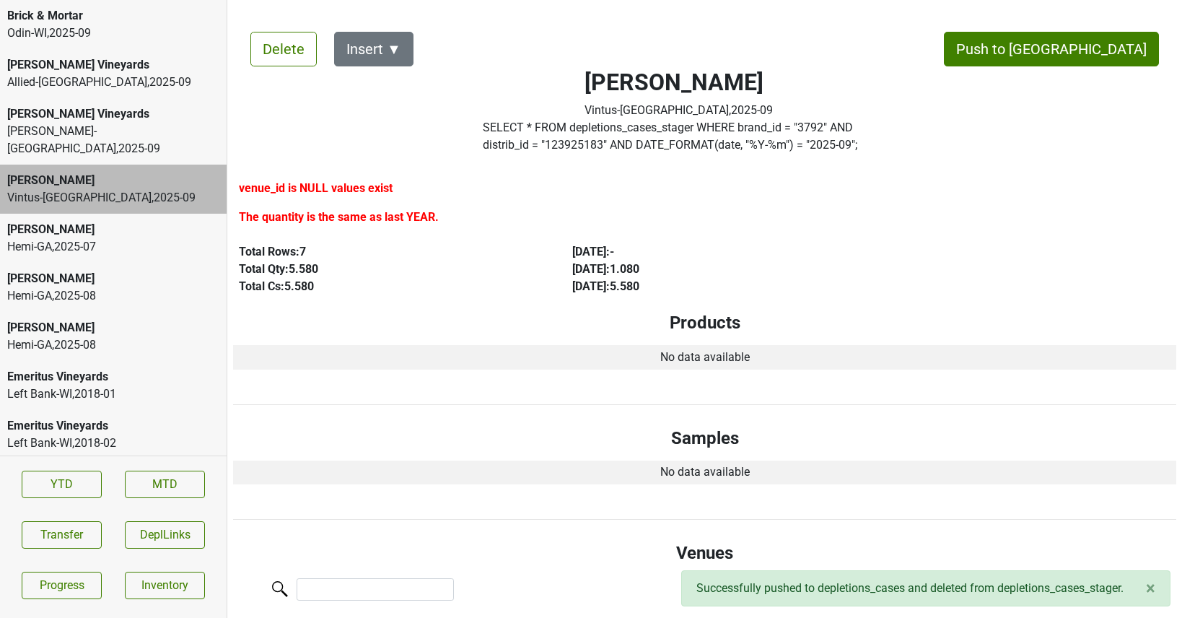
click at [92, 221] on div "[PERSON_NAME]" at bounding box center [113, 229] width 212 height 17
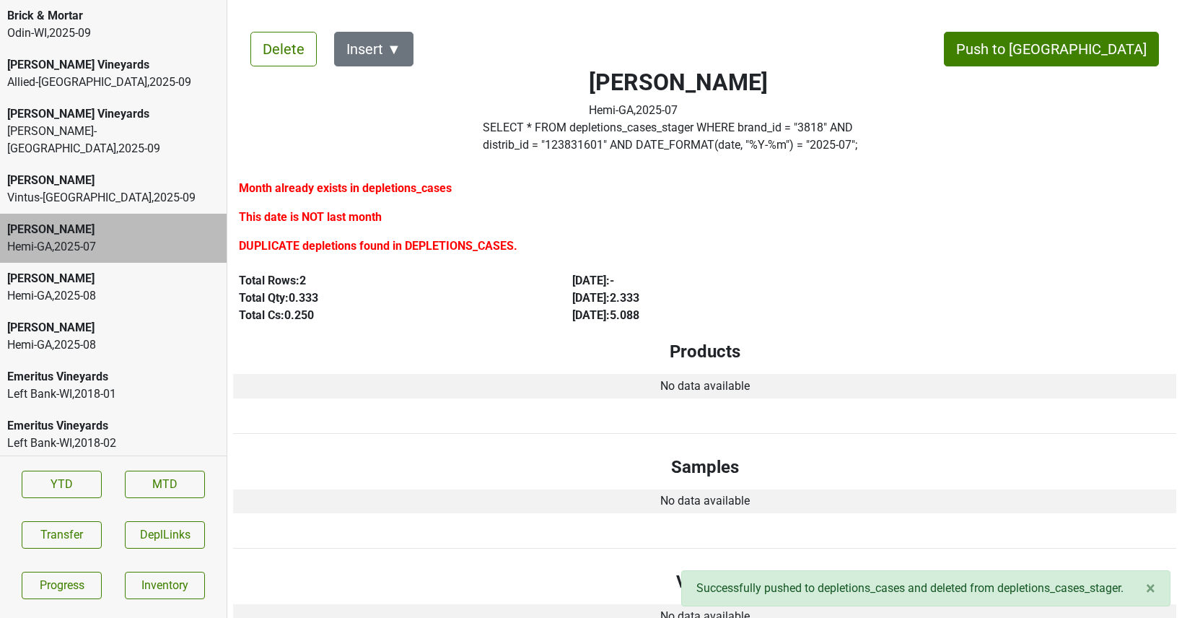
click at [93, 270] on div "[PERSON_NAME]" at bounding box center [113, 278] width 212 height 17
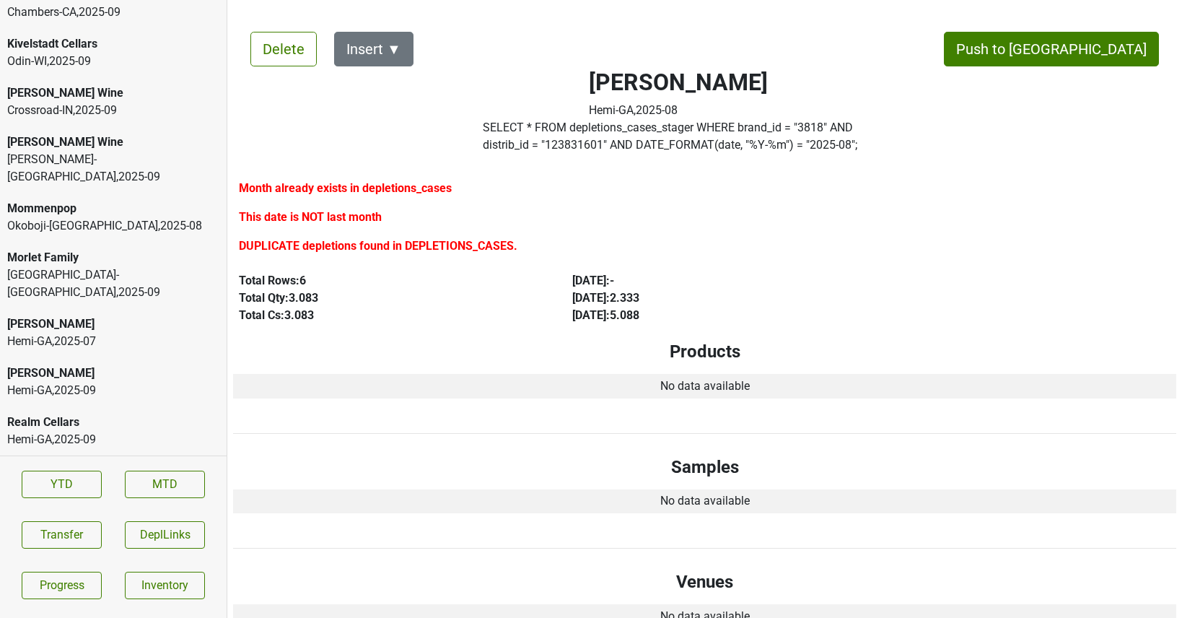
scroll to position [3028, 0]
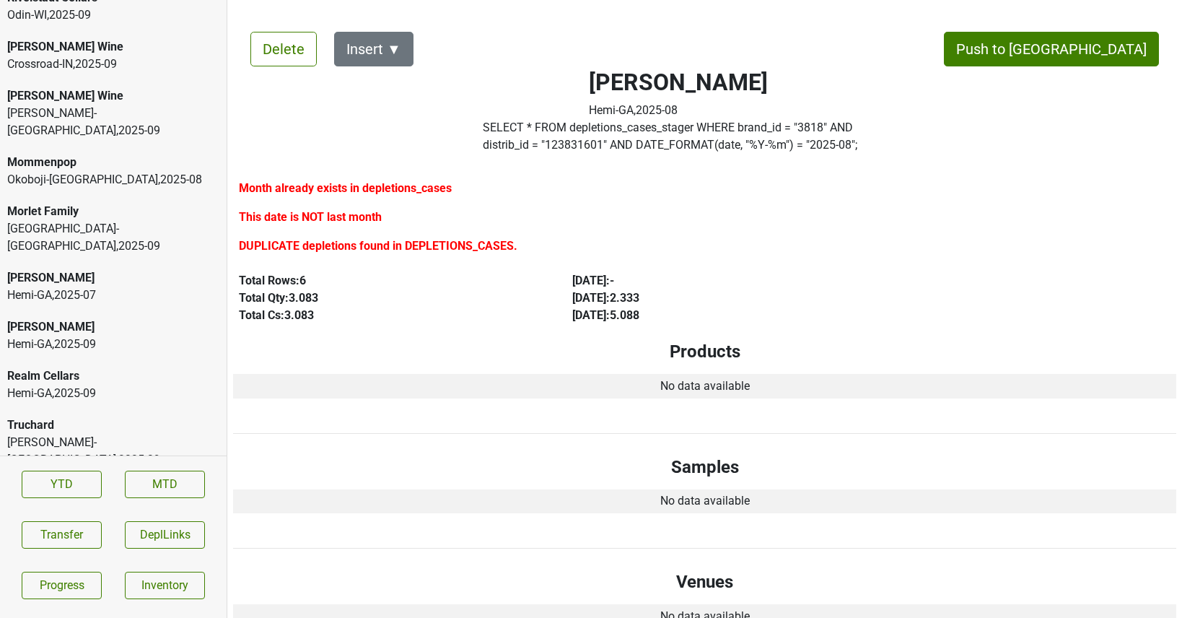
click at [85, 56] on div "Crossroad-IN , 2025 - 09" at bounding box center [113, 64] width 212 height 17
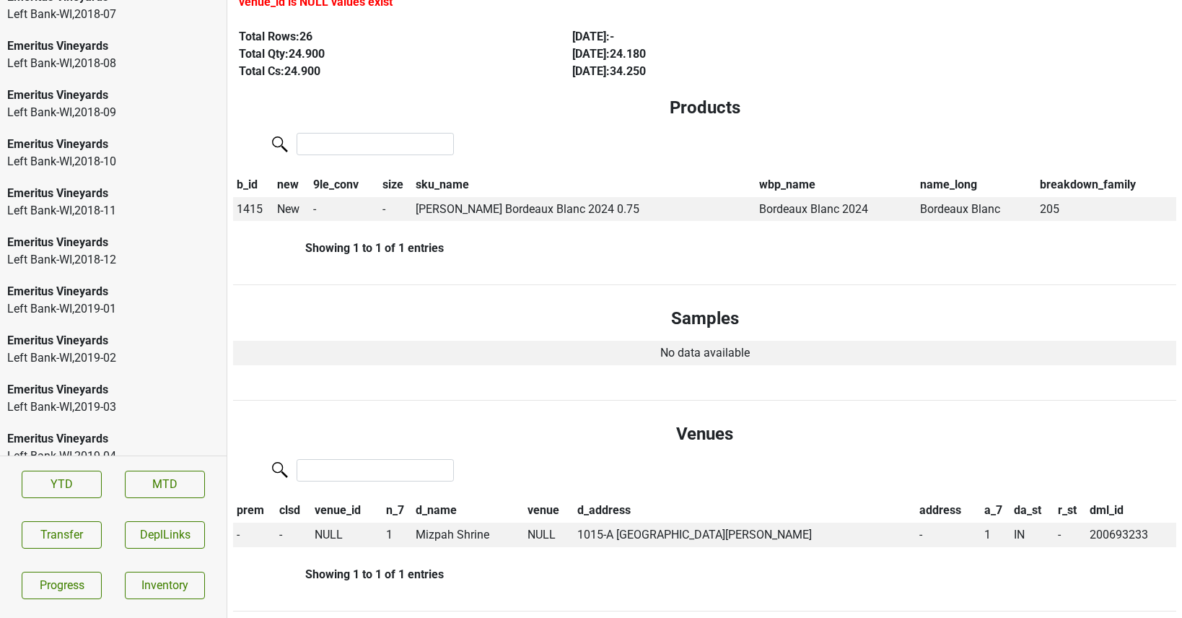
scroll to position [433, 0]
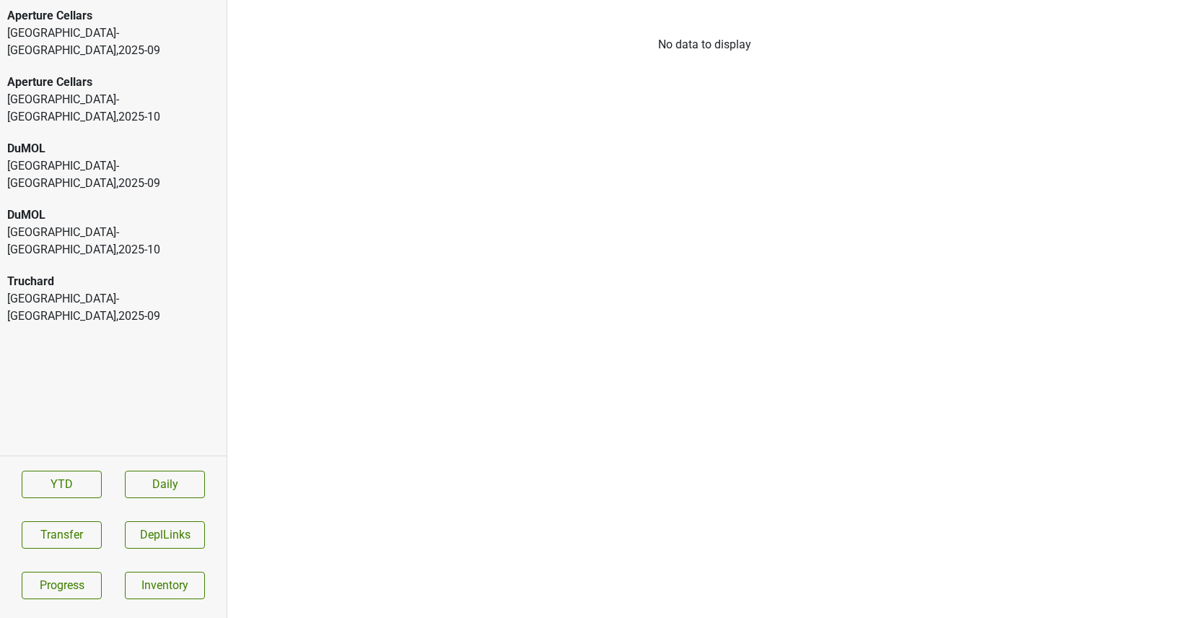
click at [122, 32] on div "[GEOGRAPHIC_DATA]-[GEOGRAPHIC_DATA] , 2025 - 09" at bounding box center [113, 42] width 212 height 35
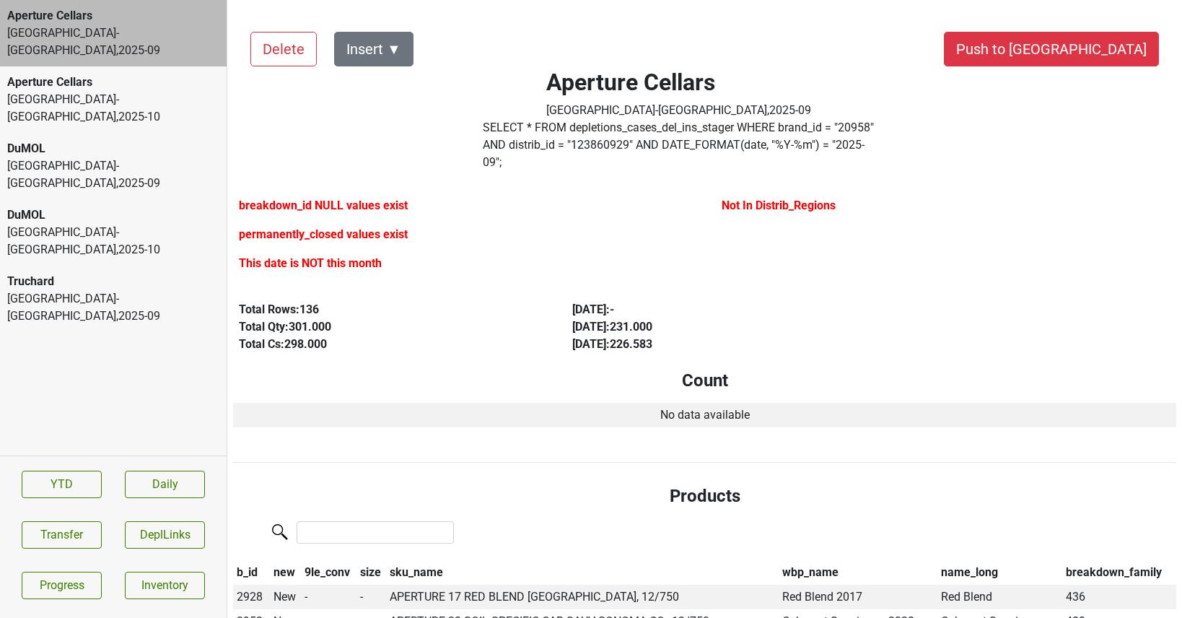
click at [120, 290] on div "[GEOGRAPHIC_DATA]-[GEOGRAPHIC_DATA] , 2025 - 09" at bounding box center [113, 307] width 212 height 35
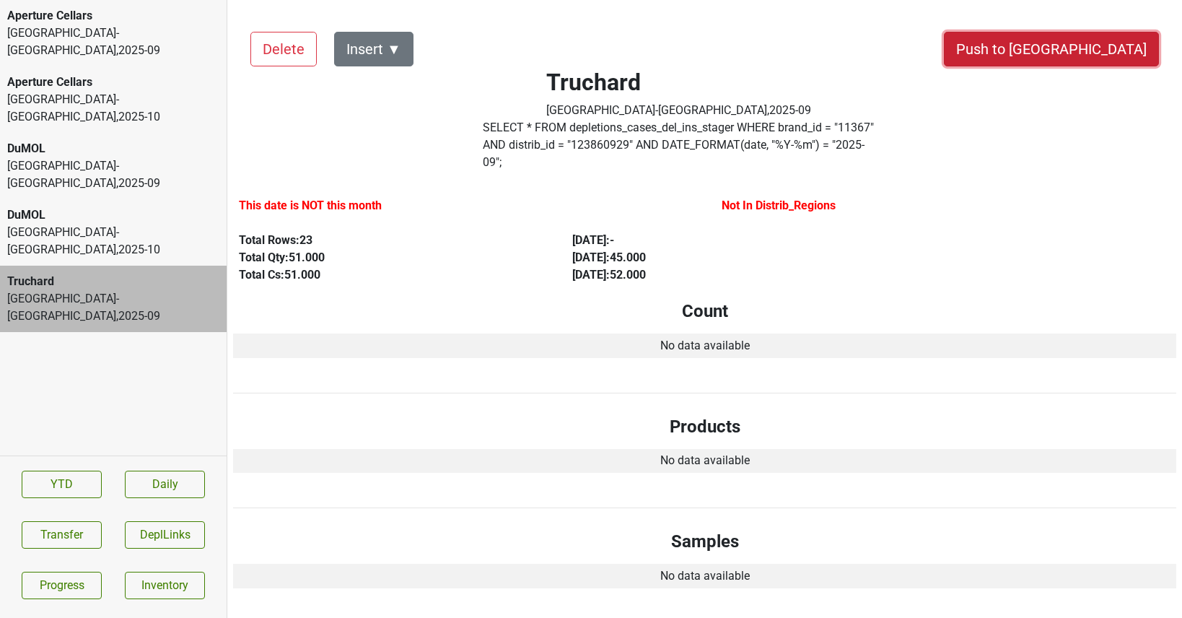
click at [1104, 58] on button "Push to [GEOGRAPHIC_DATA]" at bounding box center [1051, 49] width 215 height 35
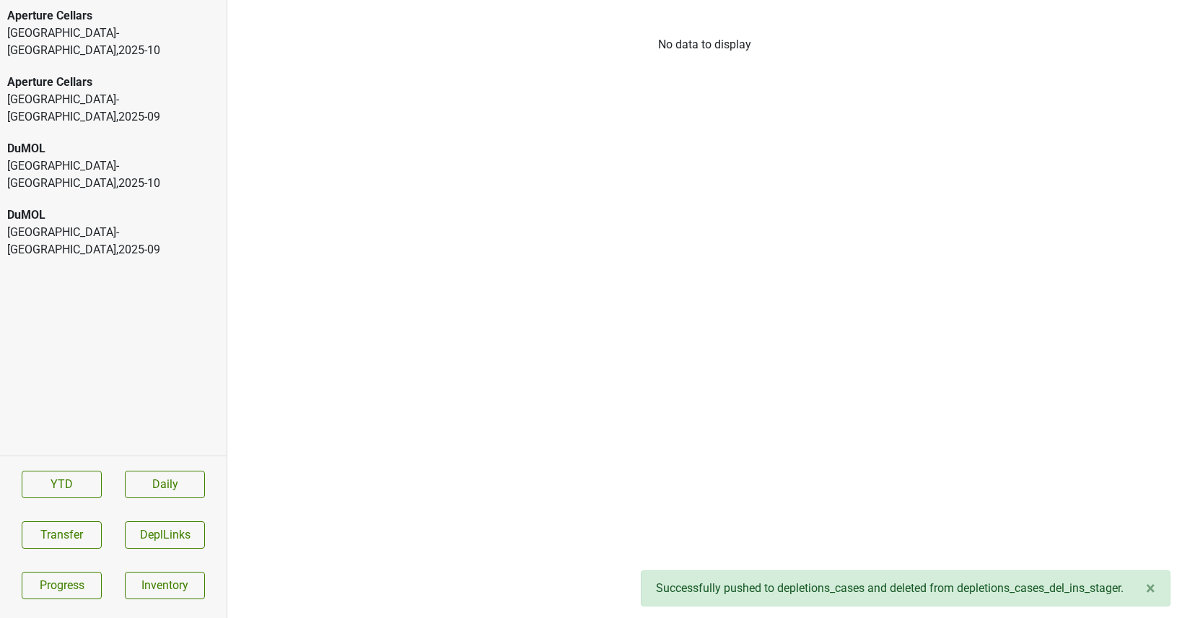
click at [93, 91] on div "[GEOGRAPHIC_DATA]-[GEOGRAPHIC_DATA] , 2025 - 09" at bounding box center [113, 108] width 212 height 35
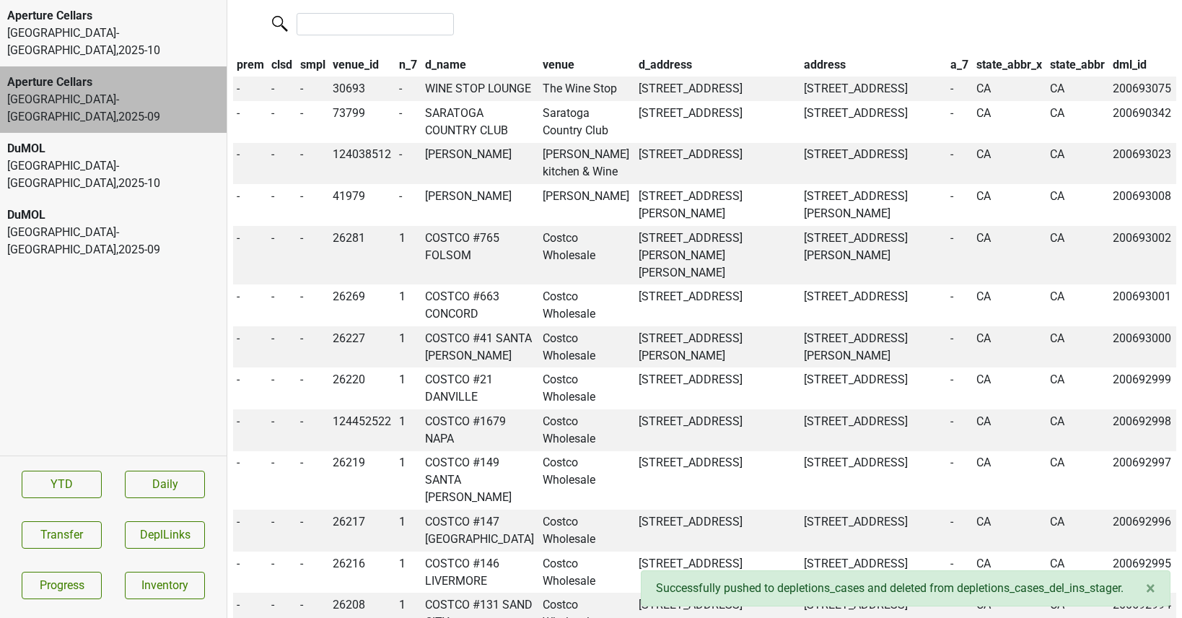
scroll to position [905, 0]
click at [126, 22] on div "Aperture Cellars" at bounding box center [113, 15] width 212 height 17
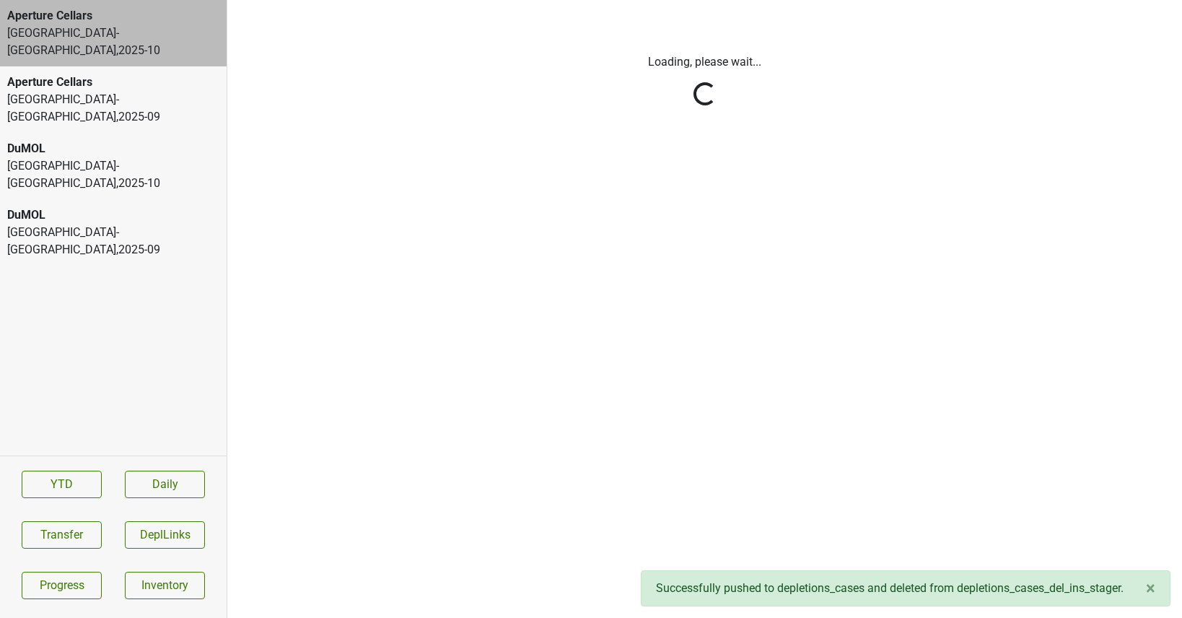
scroll to position [0, 0]
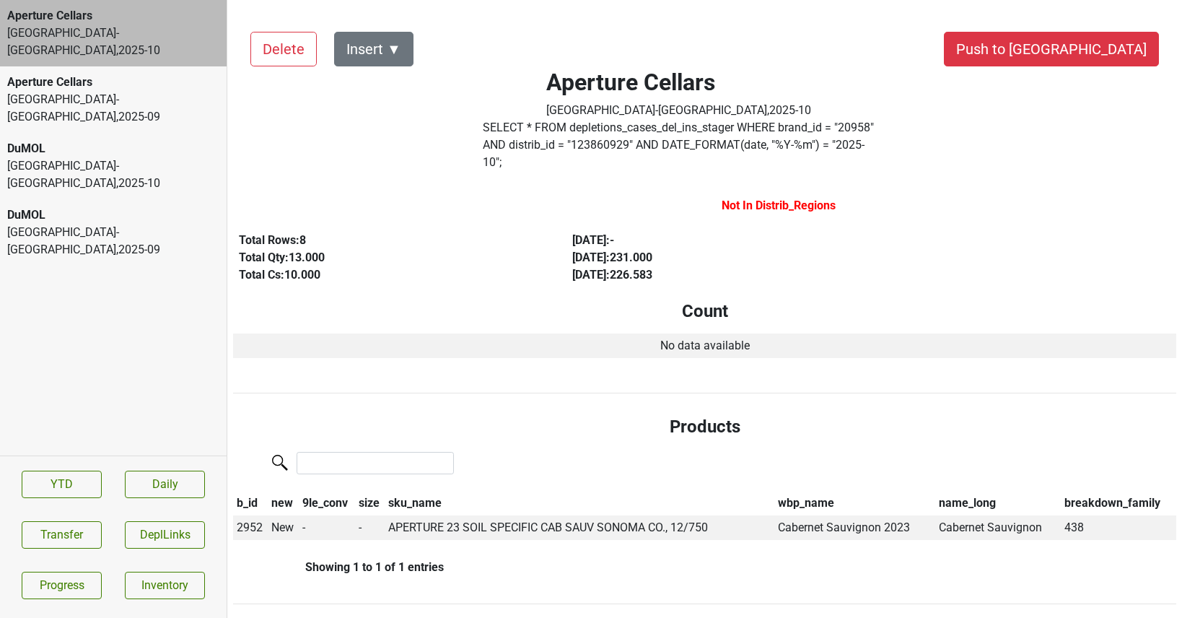
click at [527, 142] on label "SELECT * FROM depletions_cases_del_ins_stager WHERE brand_id = " 20958 " AND di…" at bounding box center [679, 145] width 392 height 52
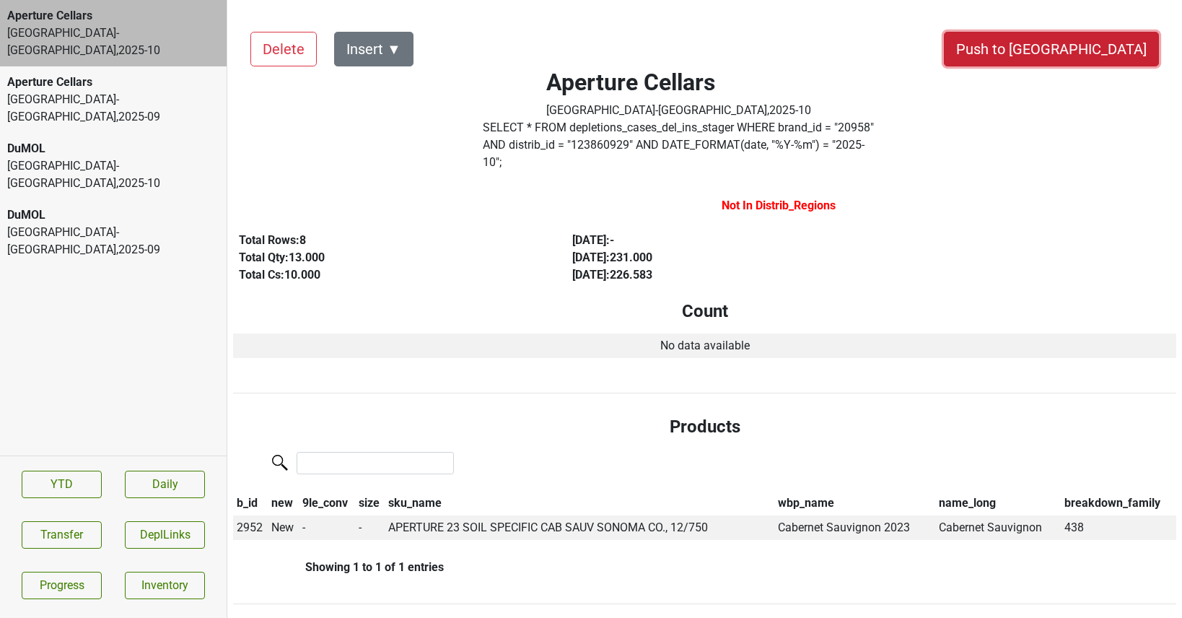
click at [1098, 42] on button "Push to [GEOGRAPHIC_DATA]" at bounding box center [1051, 49] width 215 height 35
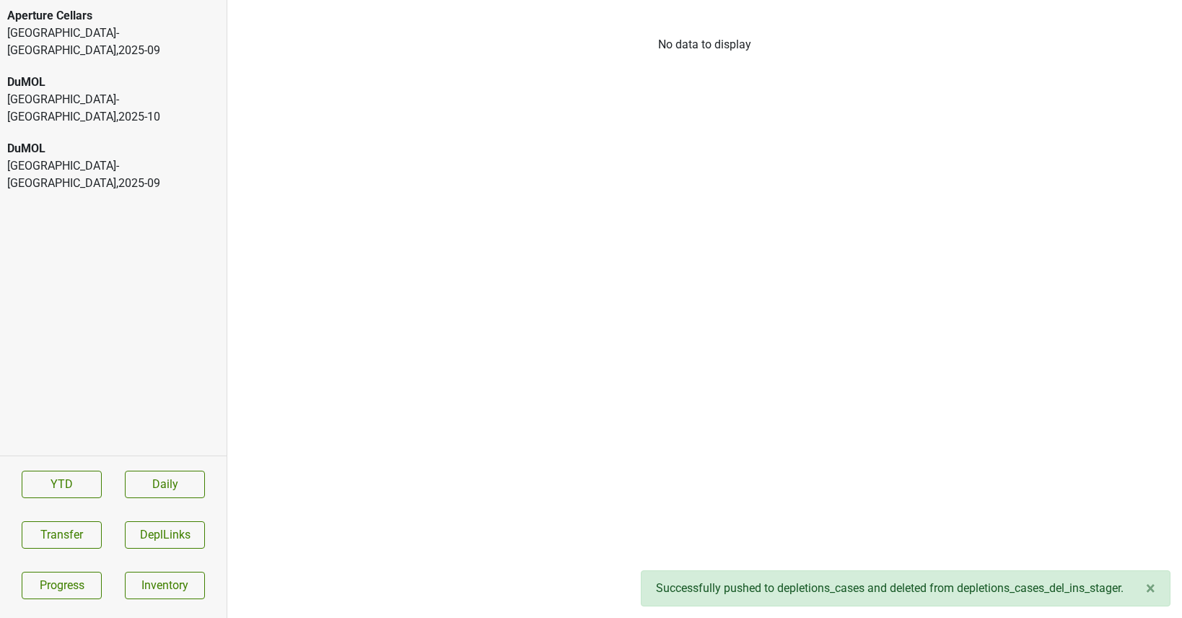
click at [156, 25] on div "[GEOGRAPHIC_DATA]-[GEOGRAPHIC_DATA] , 2025 - 09" at bounding box center [113, 42] width 212 height 35
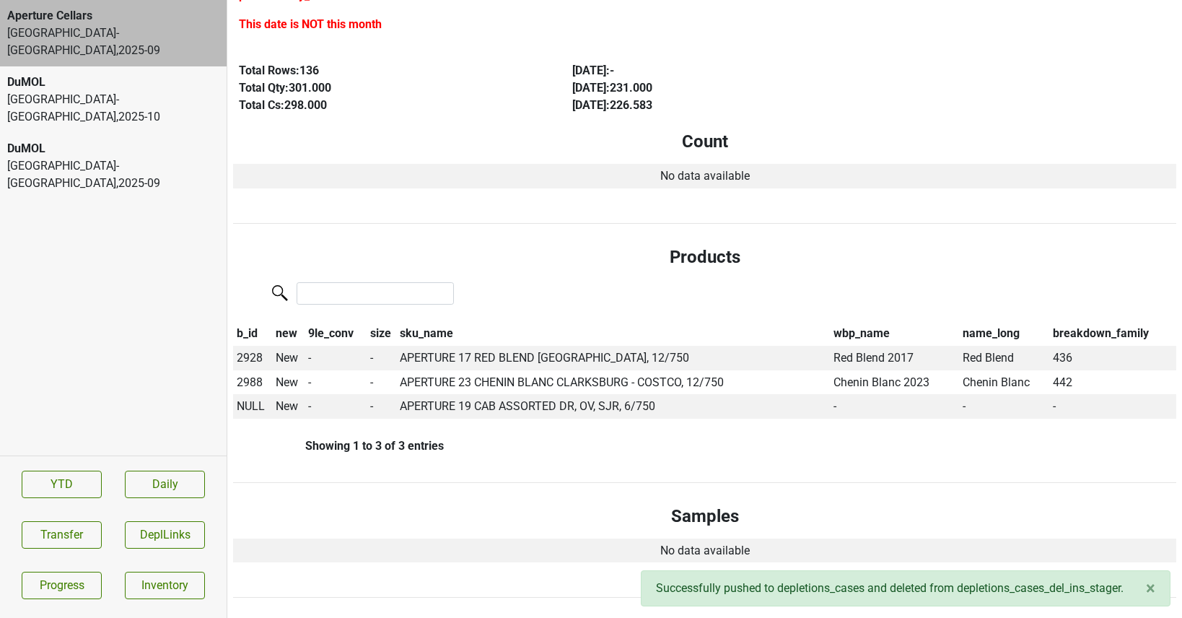
scroll to position [291, 0]
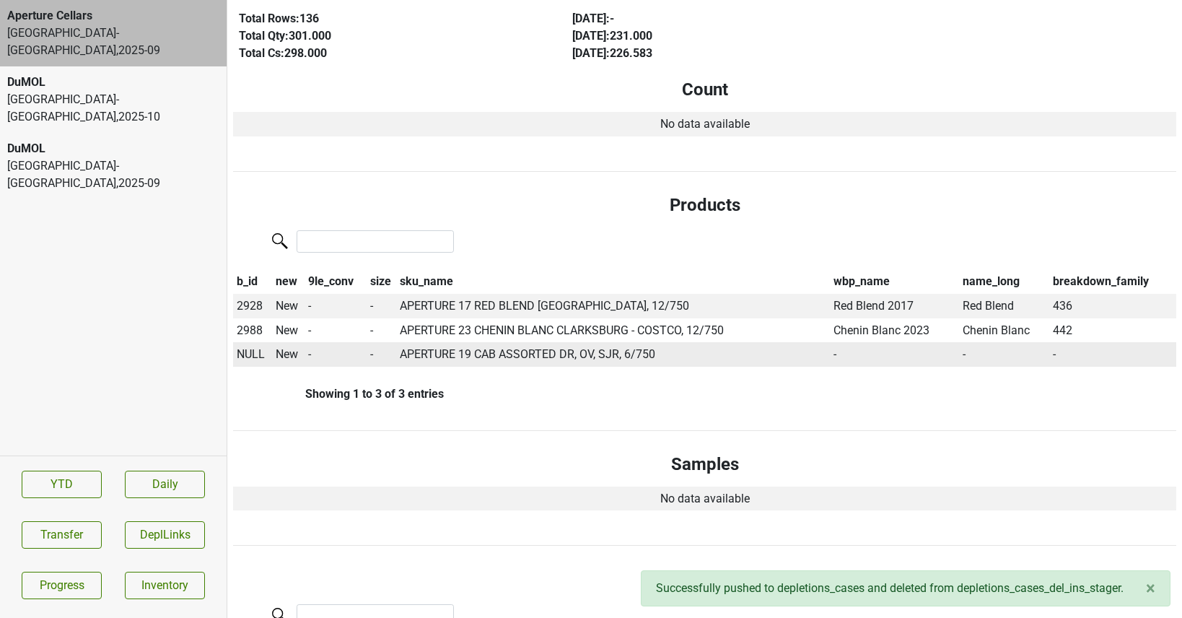
click at [255, 347] on span "NULL" at bounding box center [251, 354] width 28 height 14
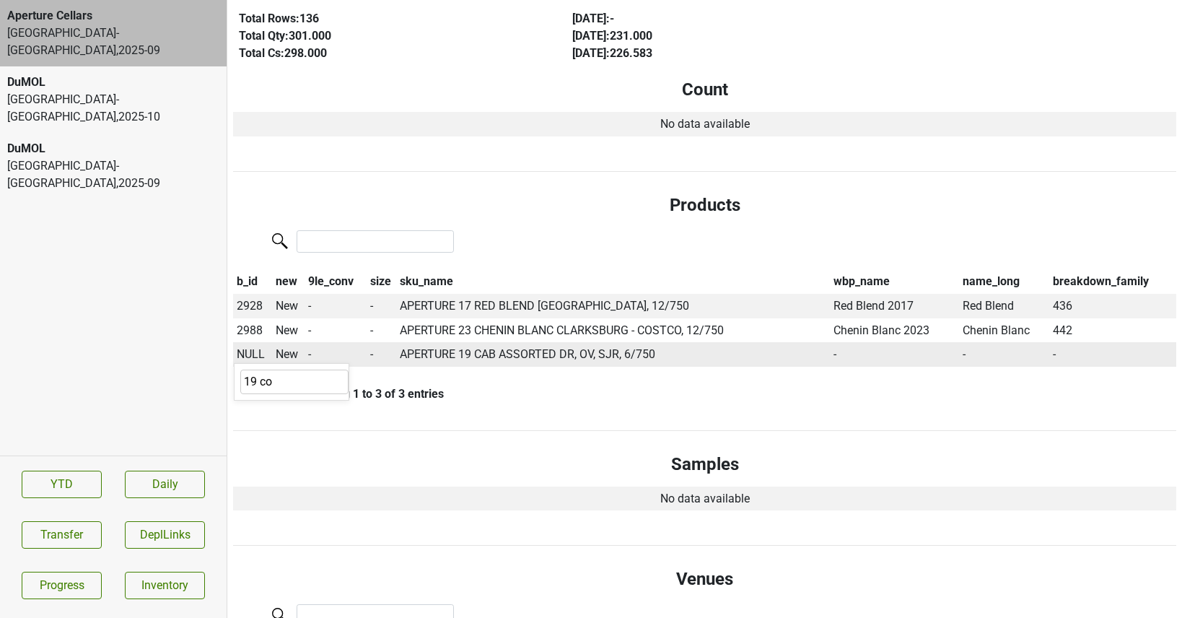
click at [319, 371] on input "19 co" at bounding box center [294, 381] width 108 height 25
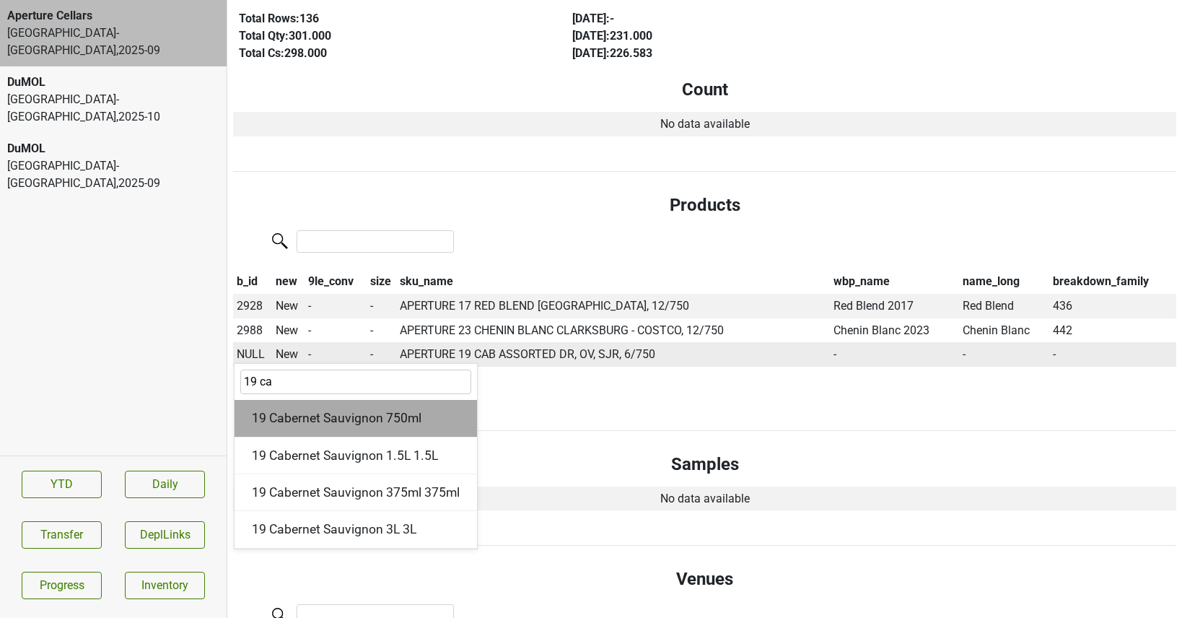
type input "19 ca"
click at [375, 400] on div "19 Cabernet Sauvignon 750ml" at bounding box center [355, 418] width 242 height 37
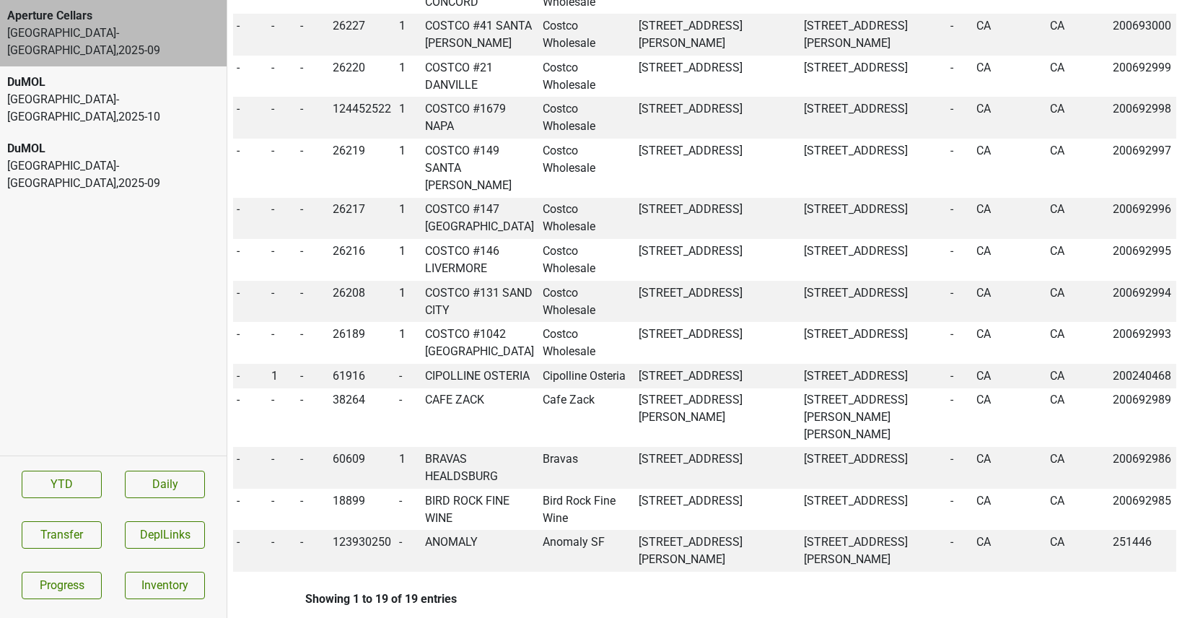
scroll to position [1166, 0]
click at [454, 363] on td "CIPOLLINE OSTERIA" at bounding box center [480, 375] width 118 height 25
click at [271, 363] on td "1" at bounding box center [282, 375] width 28 height 25
click at [272, 368] on span "1" at bounding box center [274, 375] width 6 height 14
click at [291, 384] on div "0" at bounding box center [326, 402] width 114 height 37
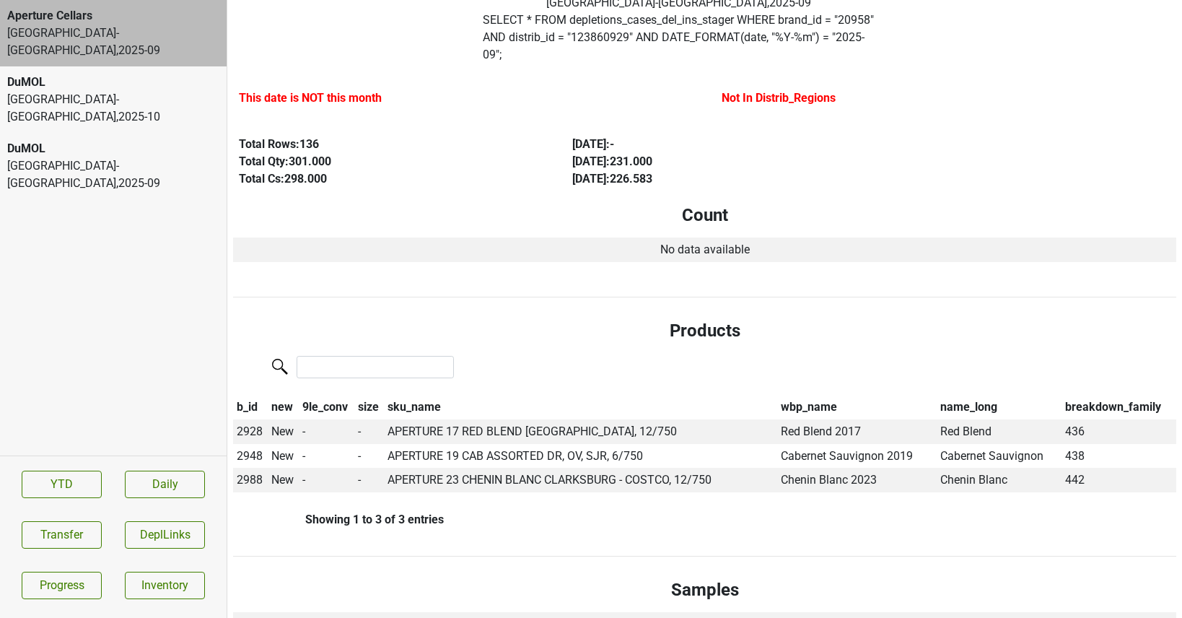
scroll to position [0, 0]
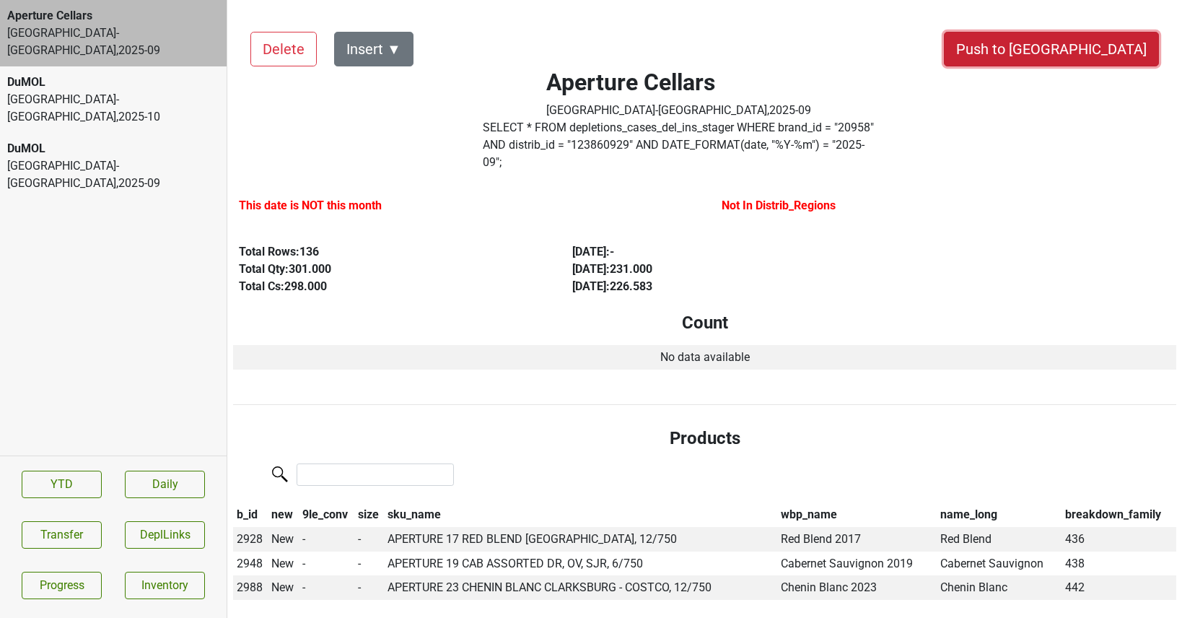
click at [1078, 49] on button "Push to DC" at bounding box center [1051, 49] width 215 height 35
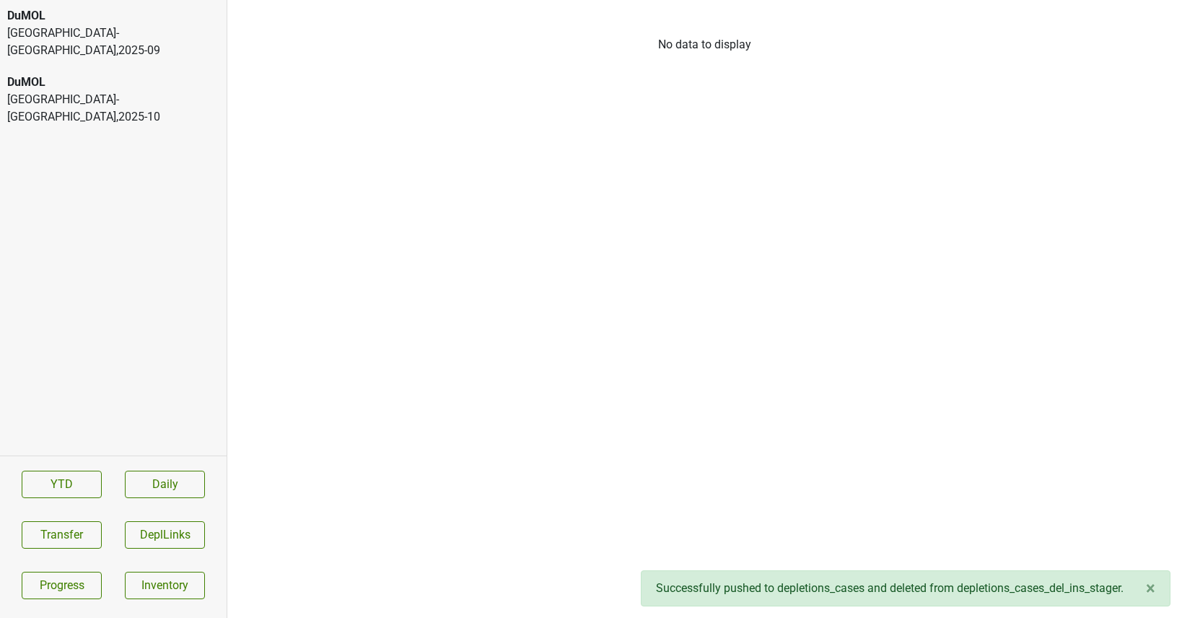
click at [100, 66] on div "DuMOL Monterey-CA , 2025 - 10" at bounding box center [113, 99] width 227 height 66
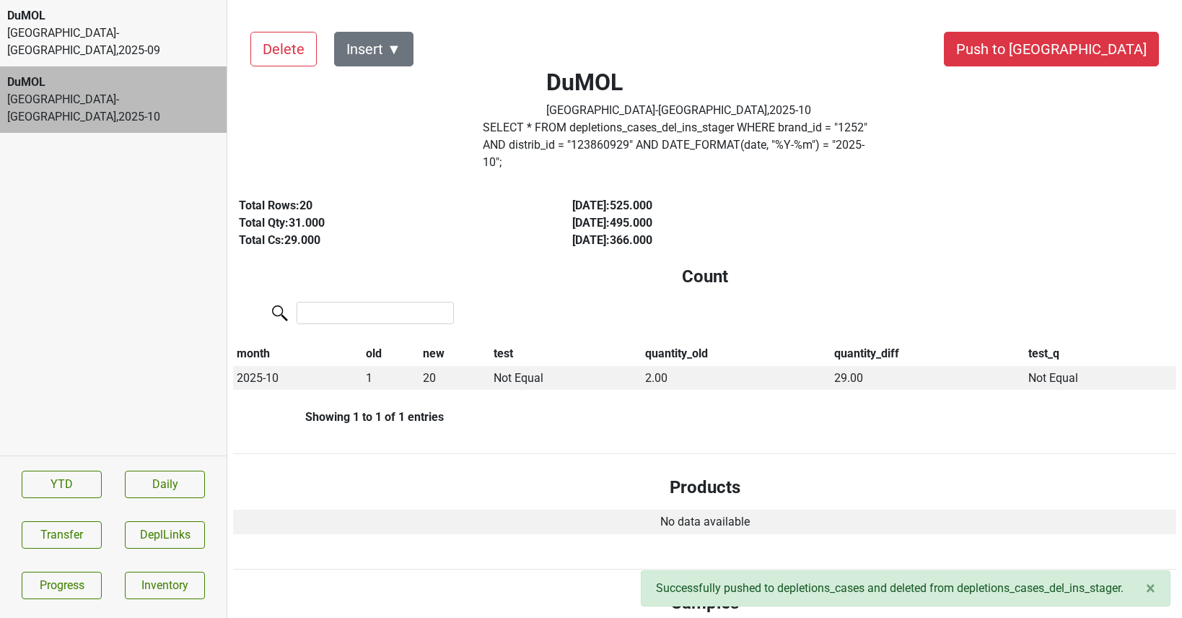
click at [104, 32] on div "Monterey-CA , 2025 - 09" at bounding box center [113, 42] width 212 height 35
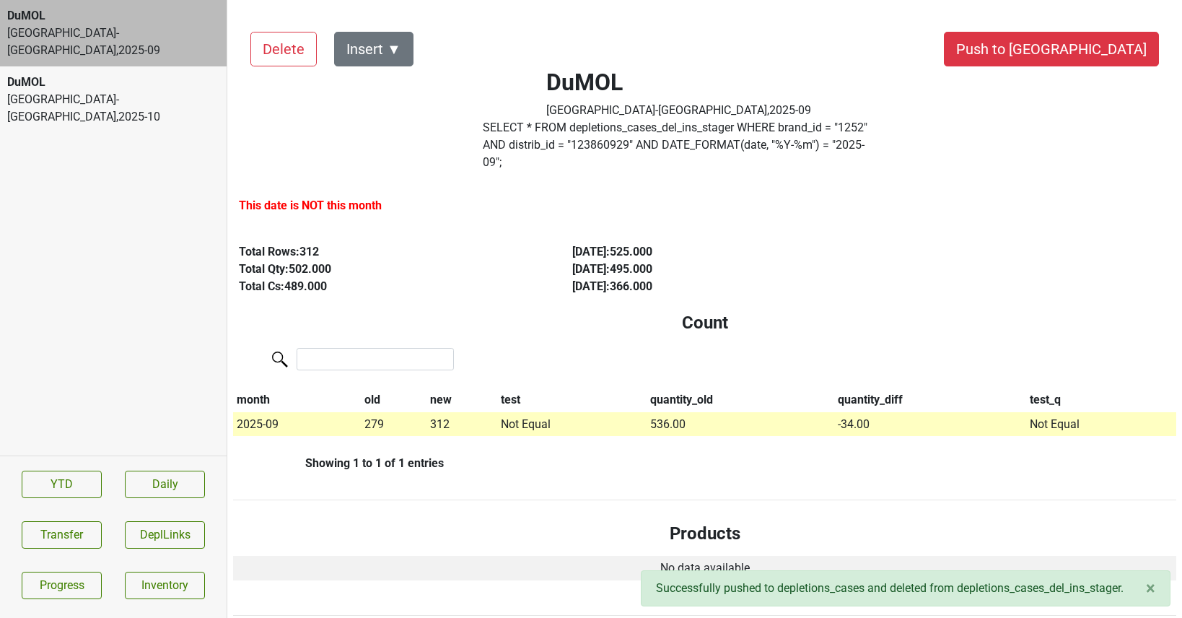
click at [71, 74] on div "DuMOL" at bounding box center [113, 82] width 212 height 17
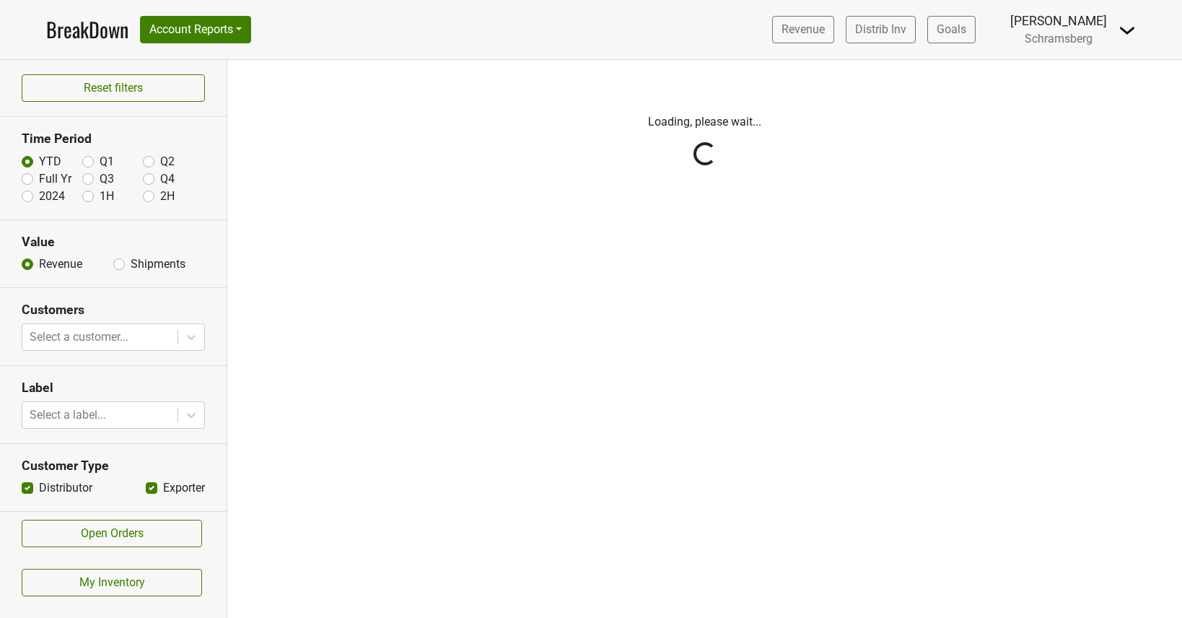
click at [1126, 27] on img at bounding box center [1126, 30] width 17 height 17
click at [1078, 101] on link "Logout" at bounding box center [1078, 104] width 114 height 23
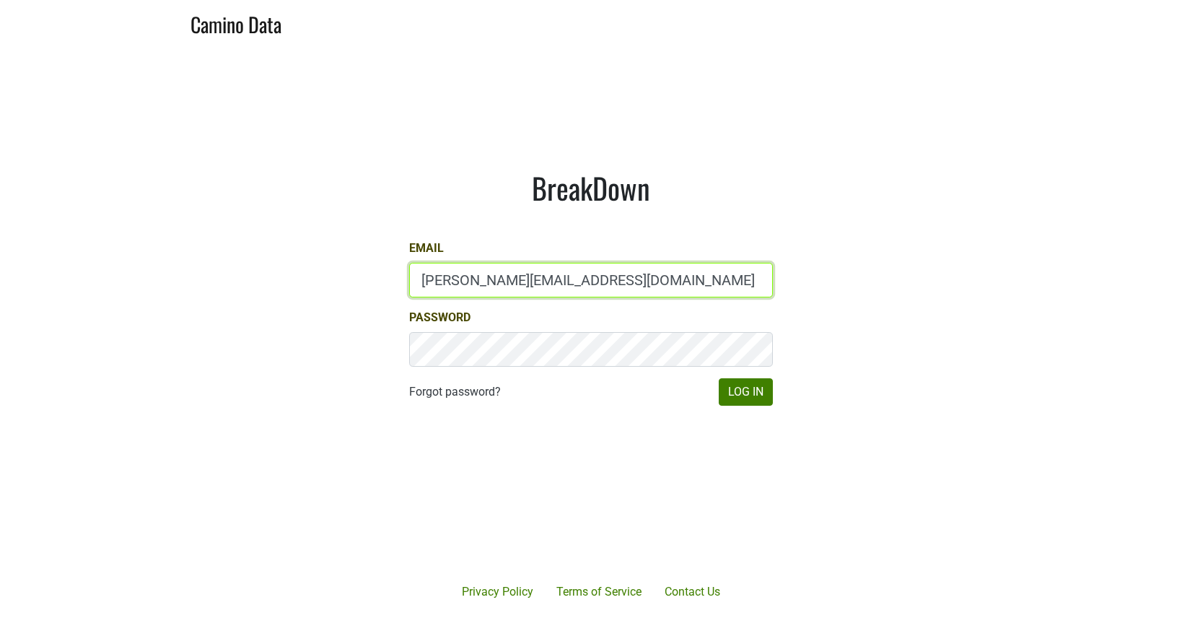
click at [443, 282] on input "[PERSON_NAME][EMAIL_ADDRESS][DOMAIN_NAME]" at bounding box center [591, 280] width 364 height 35
type input "[PERSON_NAME][EMAIL_ADDRESS][DOMAIN_NAME]"
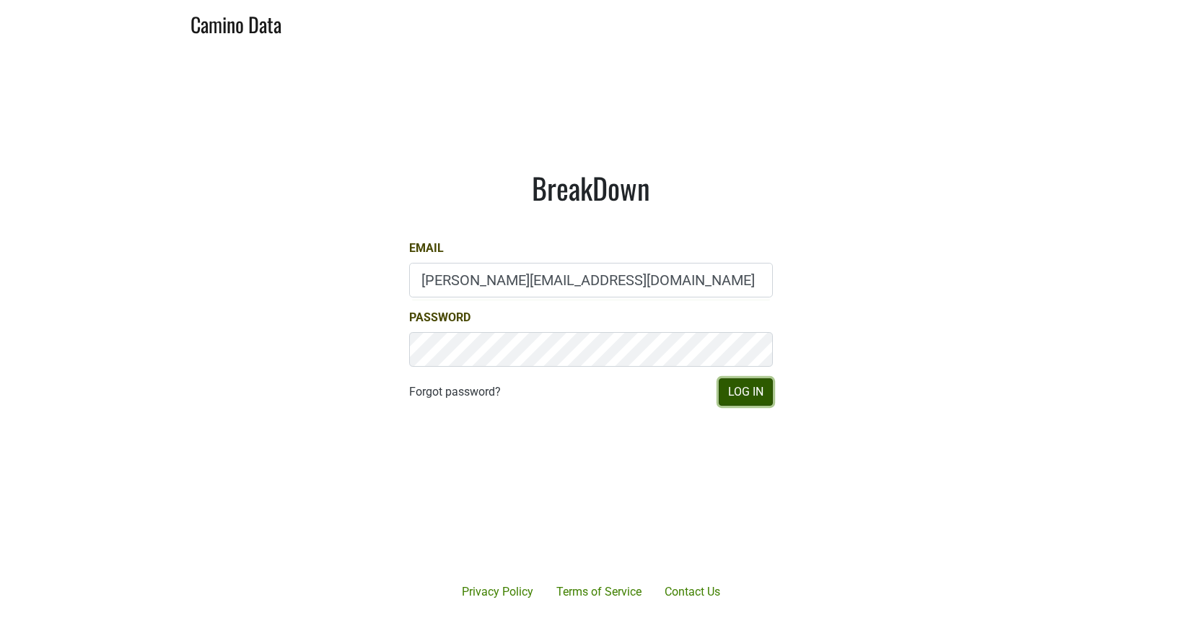
click at [741, 395] on button "Log In" at bounding box center [745, 391] width 54 height 27
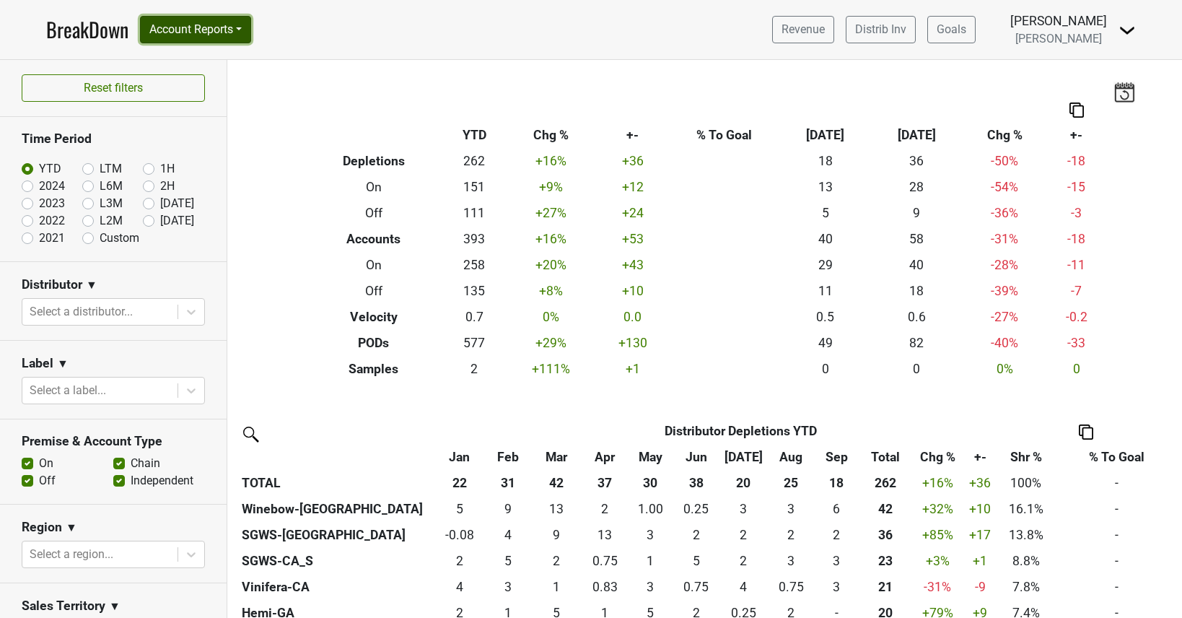
click at [234, 25] on button "Account Reports" at bounding box center [195, 29] width 111 height 27
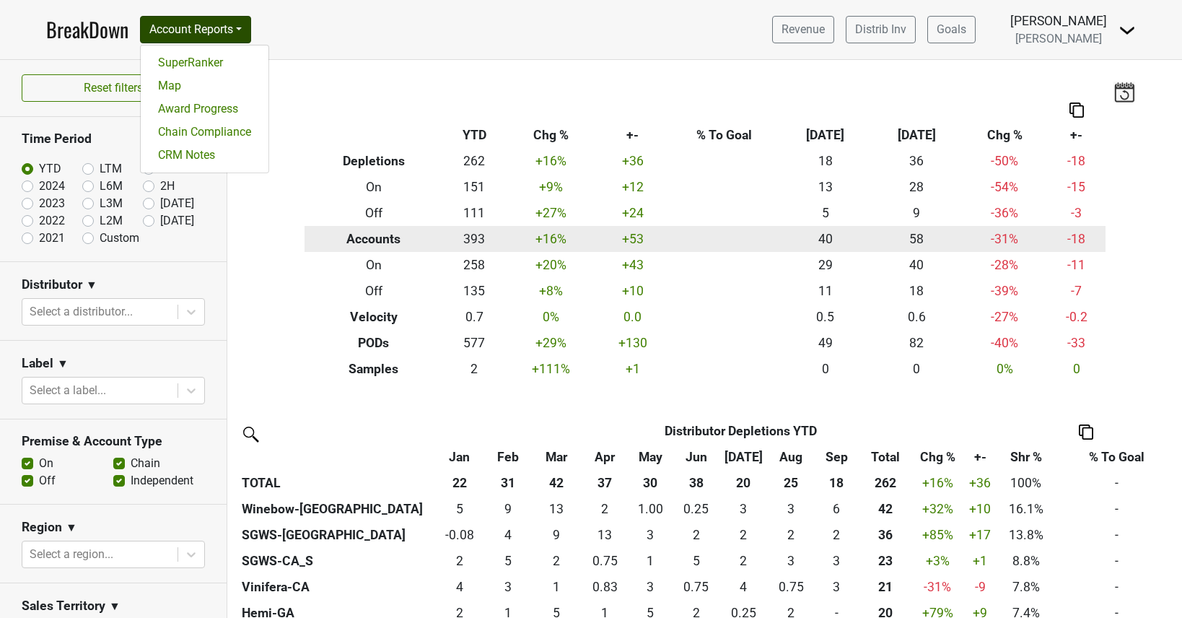
click at [308, 232] on th "Accounts" at bounding box center [373, 239] width 139 height 26
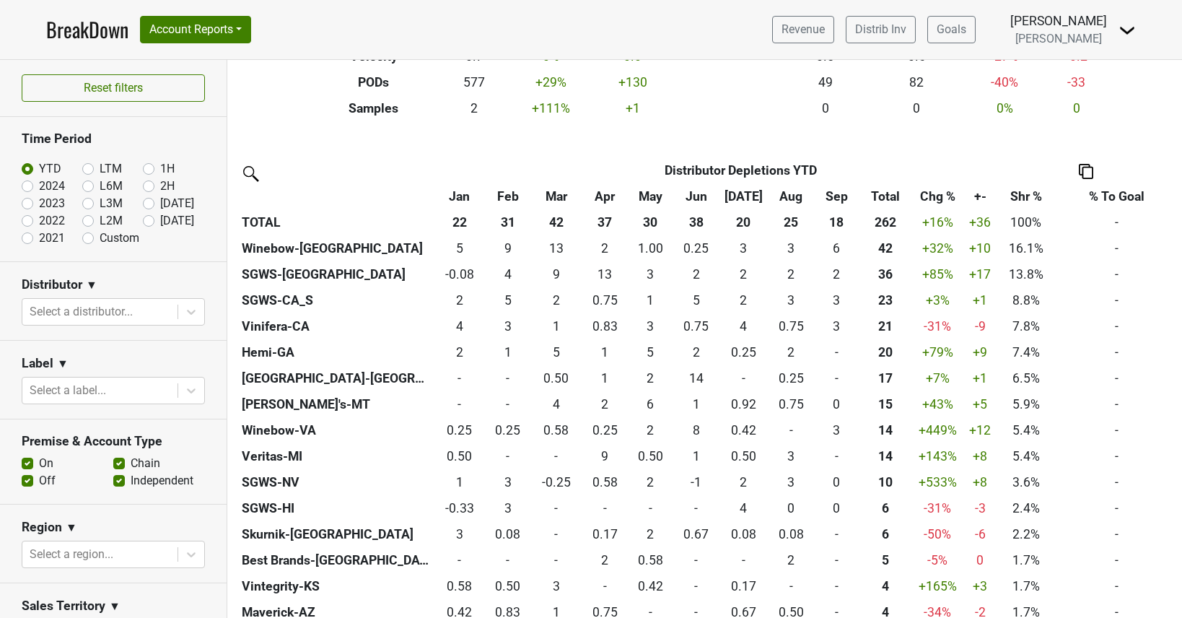
scroll to position [265, 0]
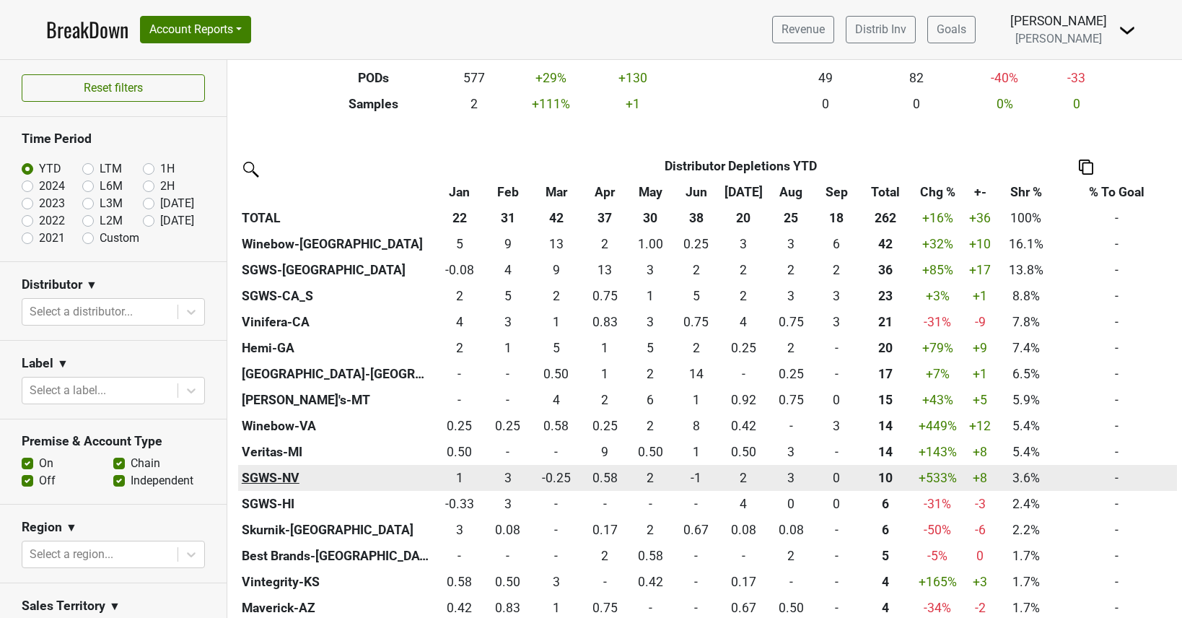
click at [284, 482] on th "SGWS-NV" at bounding box center [335, 478] width 195 height 26
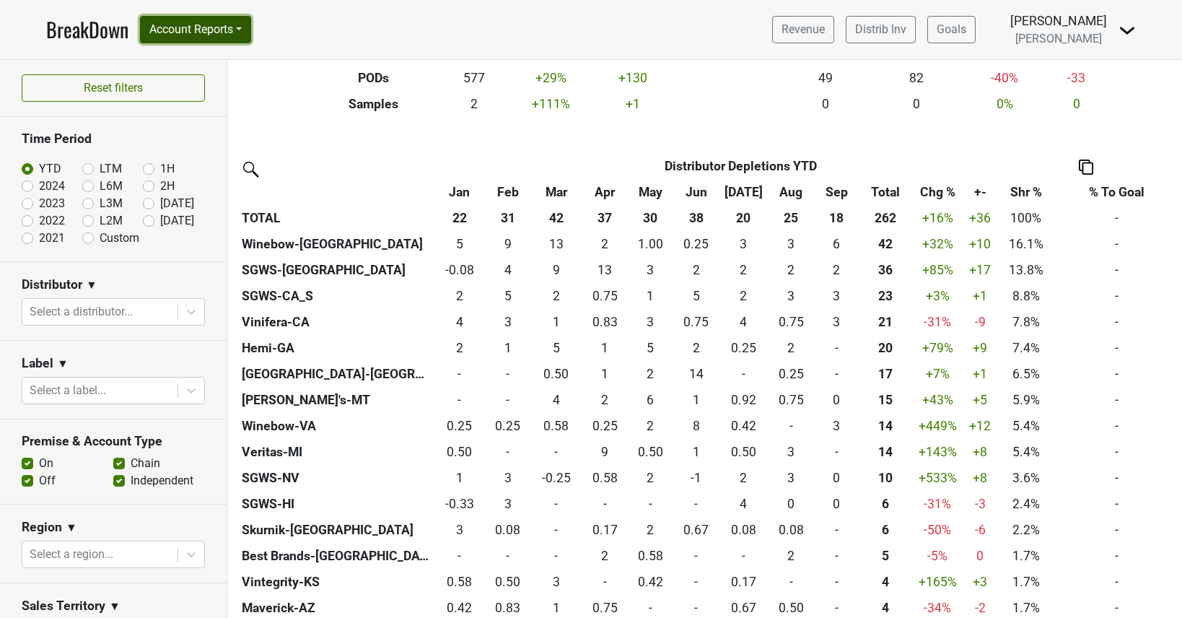
click at [194, 38] on button "Account Reports" at bounding box center [195, 29] width 111 height 27
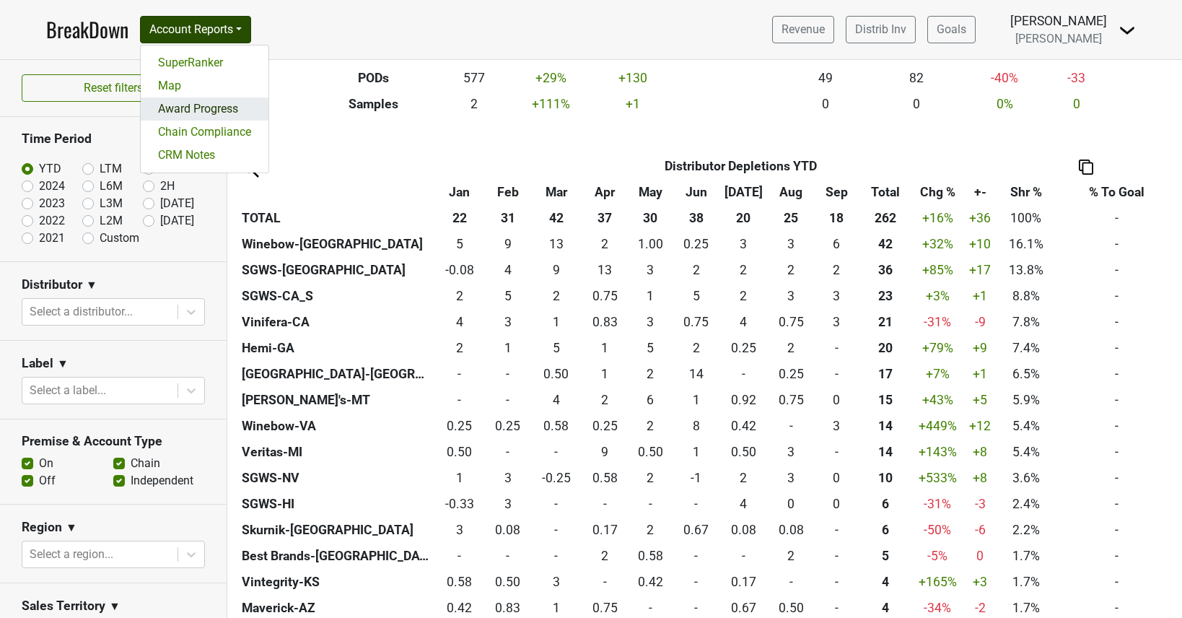
click at [201, 105] on link "Award Progress" at bounding box center [205, 108] width 128 height 23
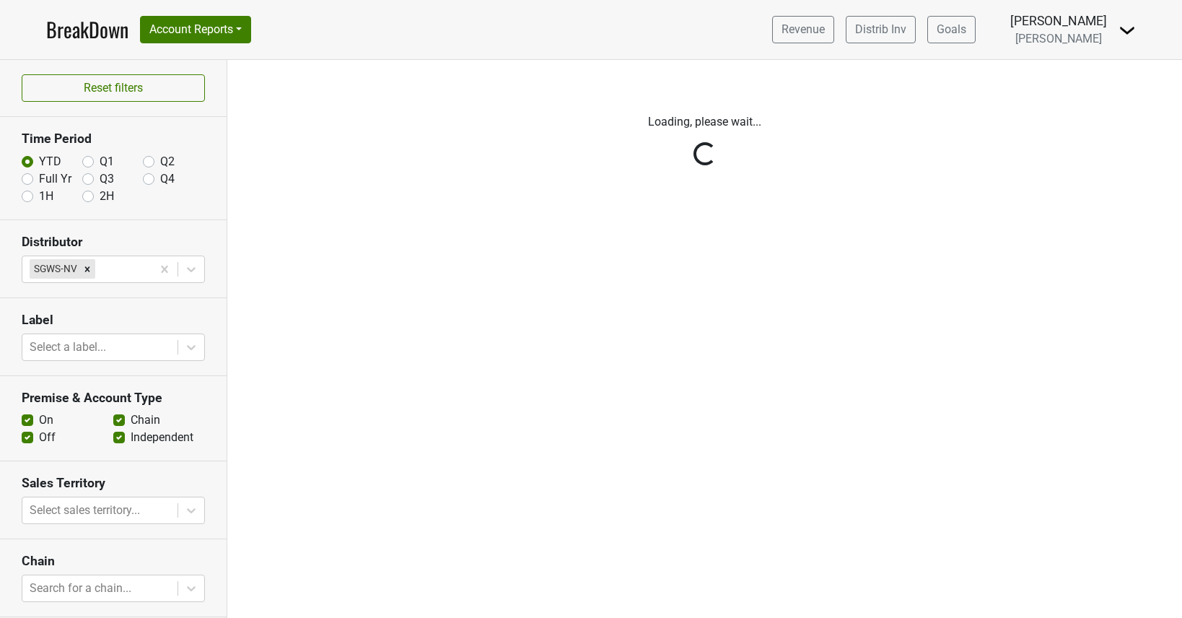
scroll to position [141, 0]
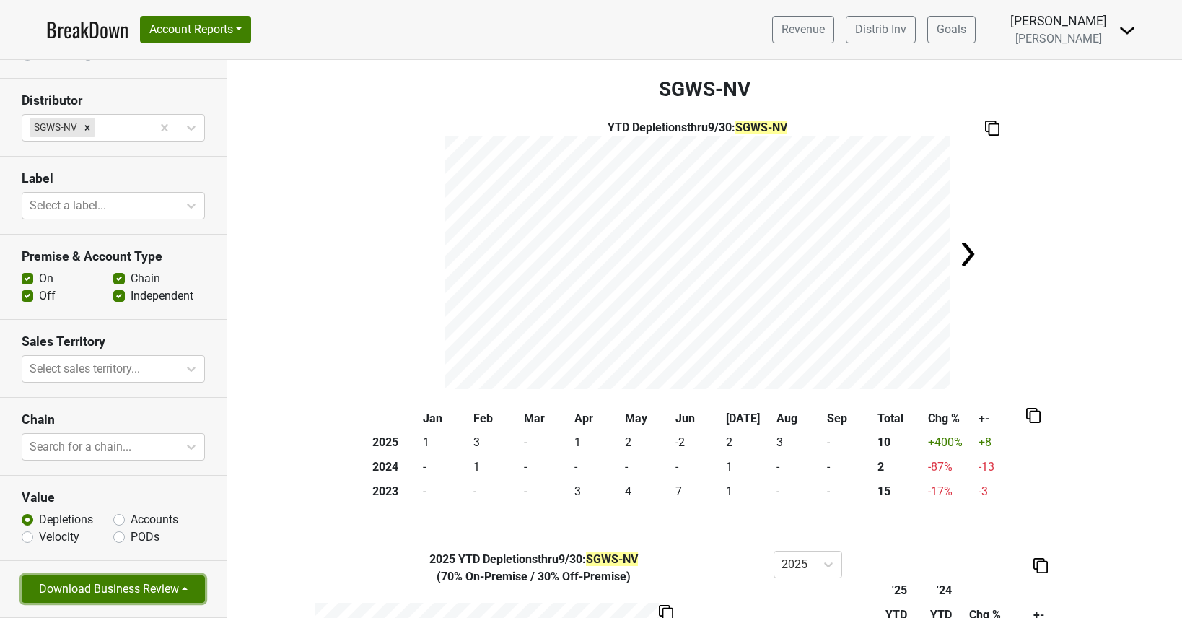
click at [126, 584] on button "Download Business Review" at bounding box center [113, 588] width 183 height 27
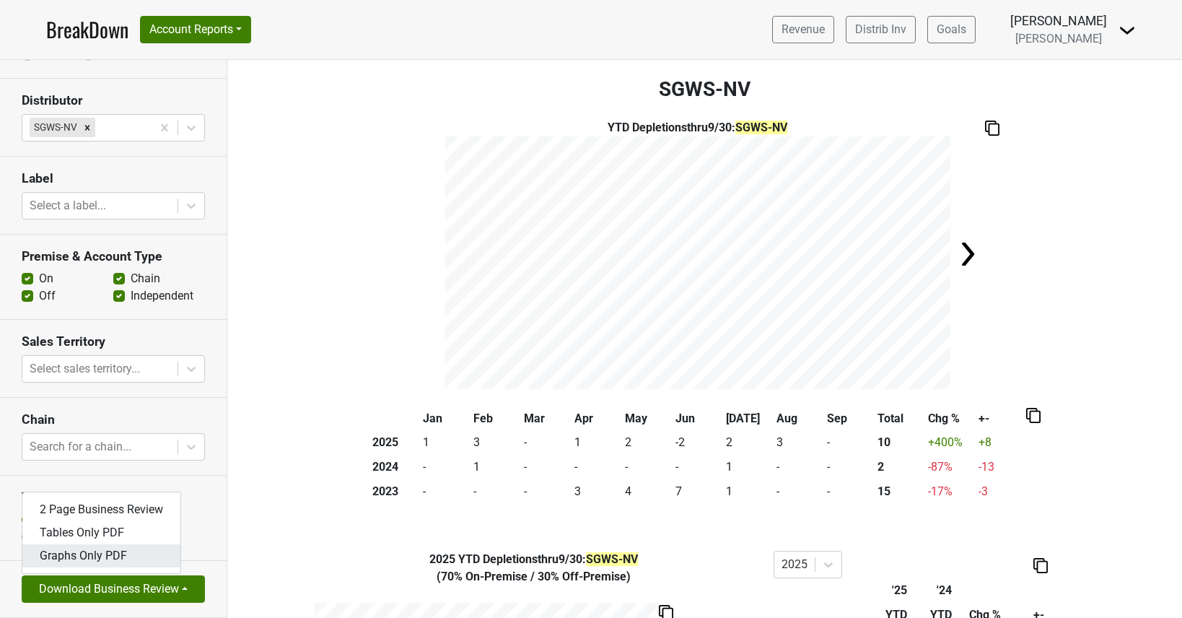
click at [103, 555] on link "Graphs Only PDF" at bounding box center [101, 555] width 158 height 23
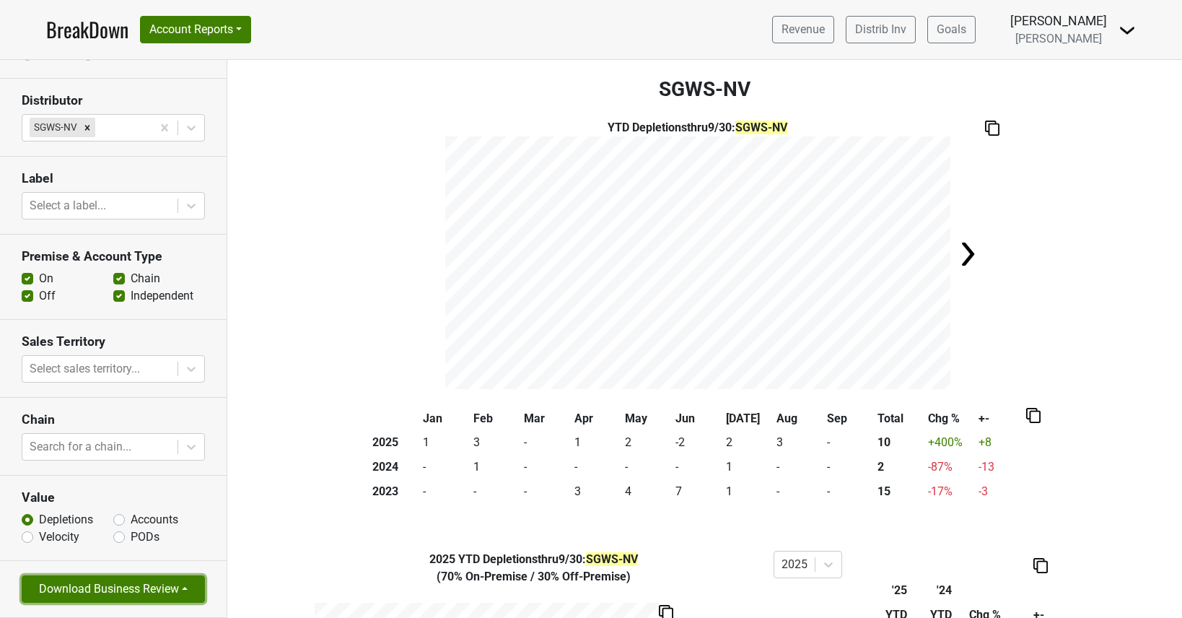
click at [152, 594] on button "Download Business Review" at bounding box center [113, 588] width 183 height 27
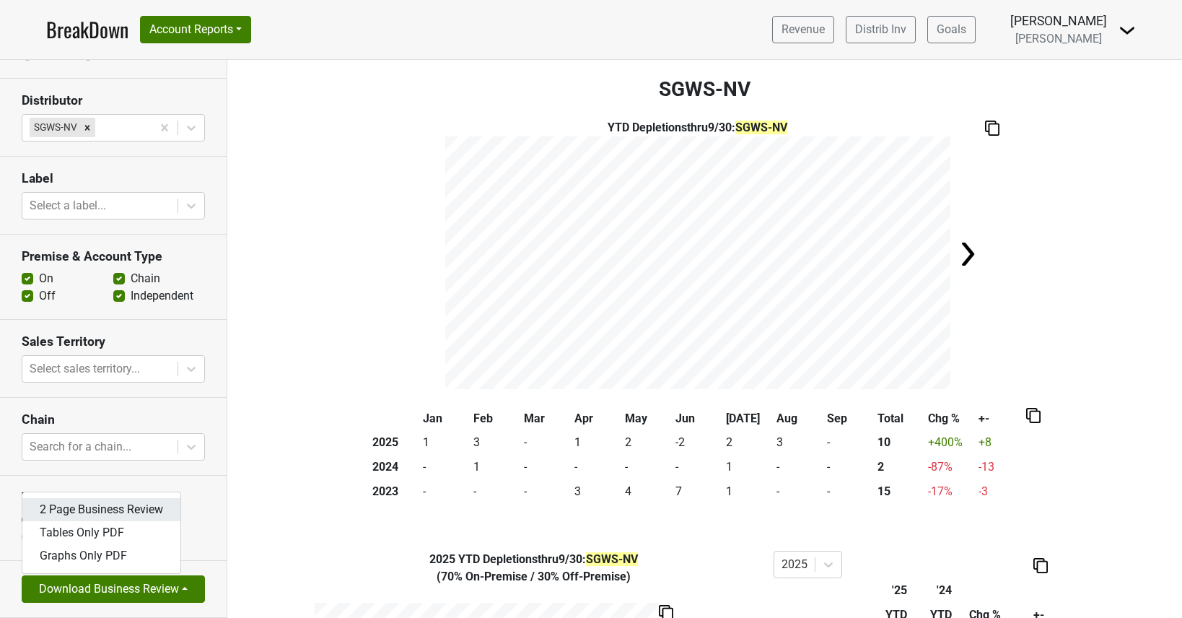
click at [109, 506] on link "2 Page Business Review" at bounding box center [101, 509] width 158 height 23
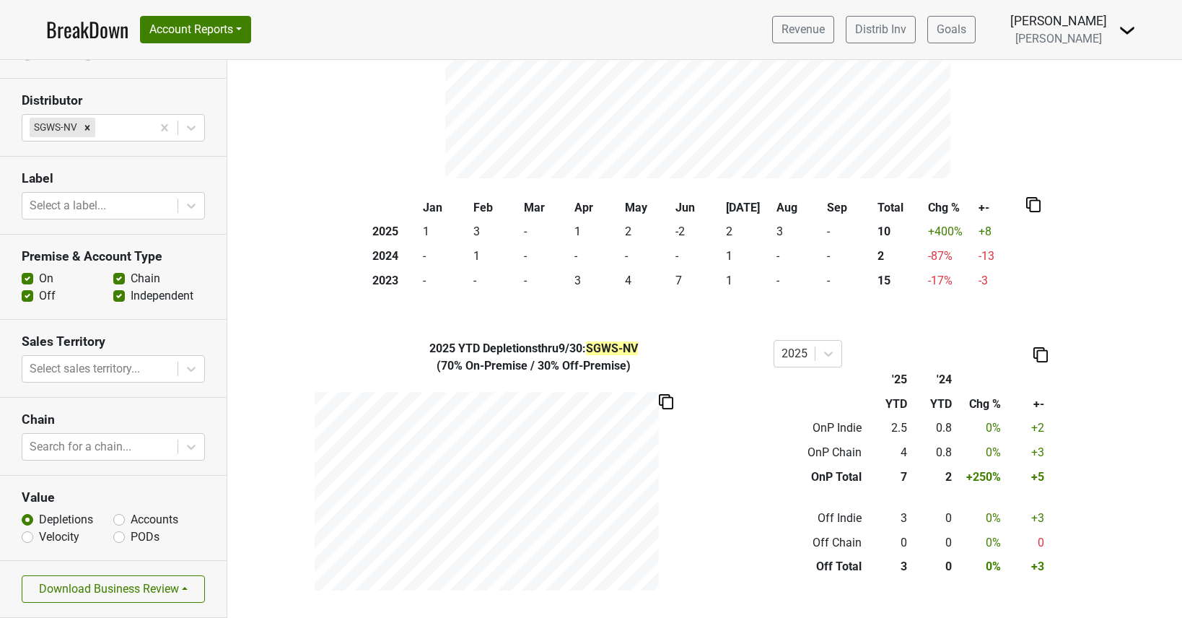
scroll to position [0, 0]
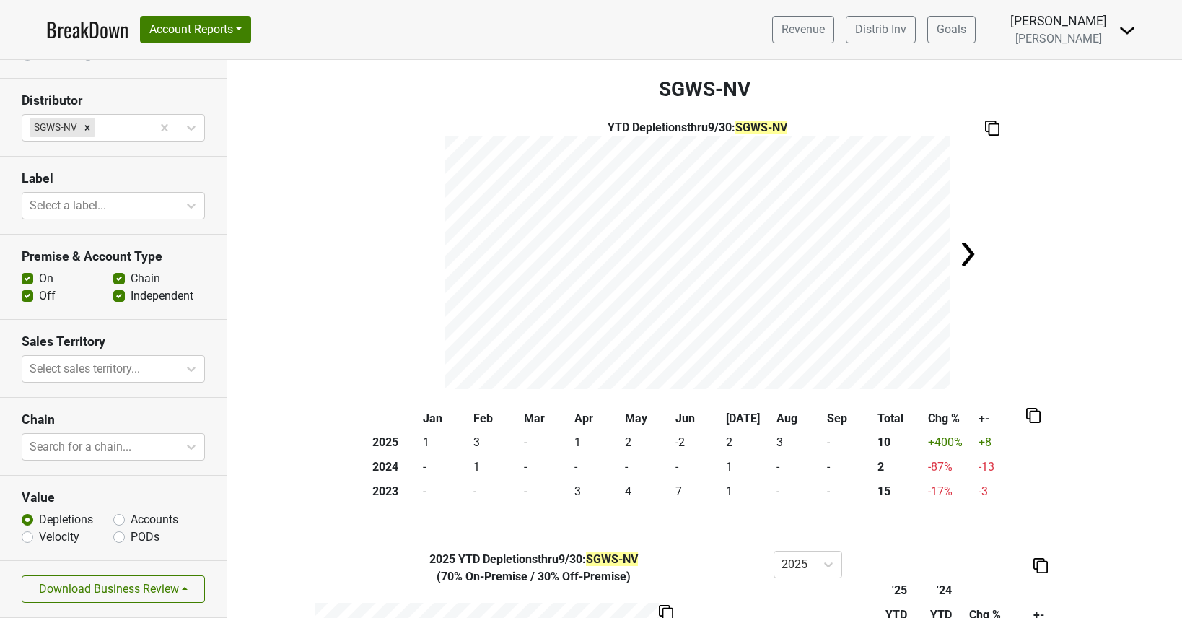
click at [127, 572] on section "Download Business Review 2 Page Business Review Tables Only PDF Graphs Only PDF" at bounding box center [113, 589] width 227 height 57
click at [125, 592] on button "Download Business Review" at bounding box center [113, 588] width 183 height 27
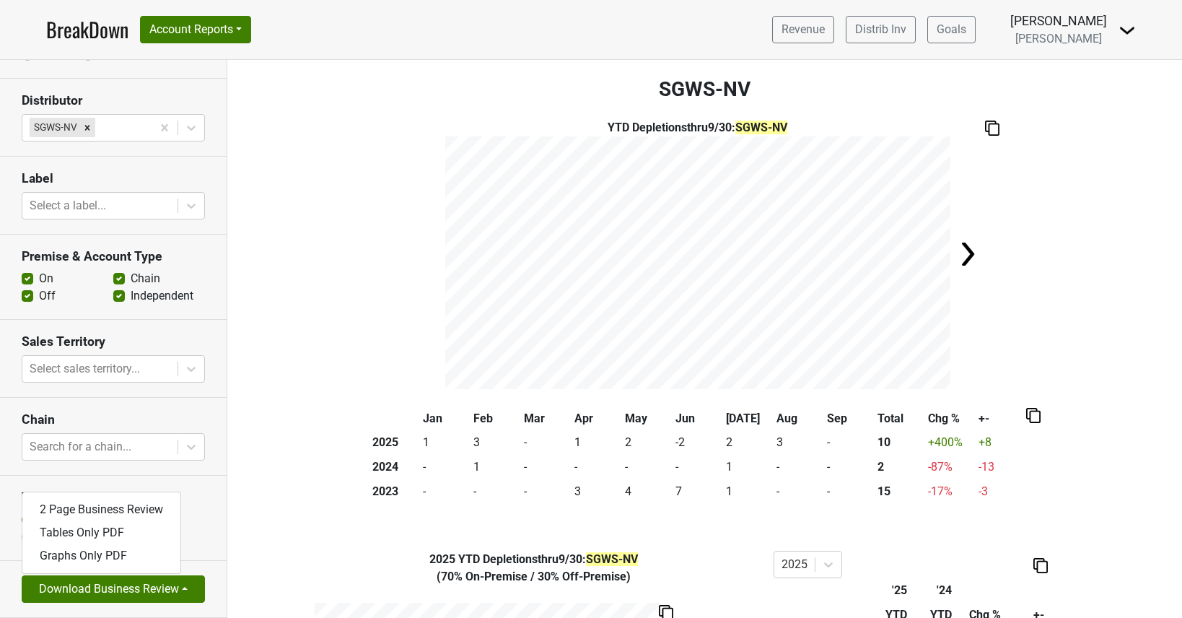
click at [167, 478] on section "Value Depletions Accounts Velocity PODs" at bounding box center [113, 517] width 227 height 85
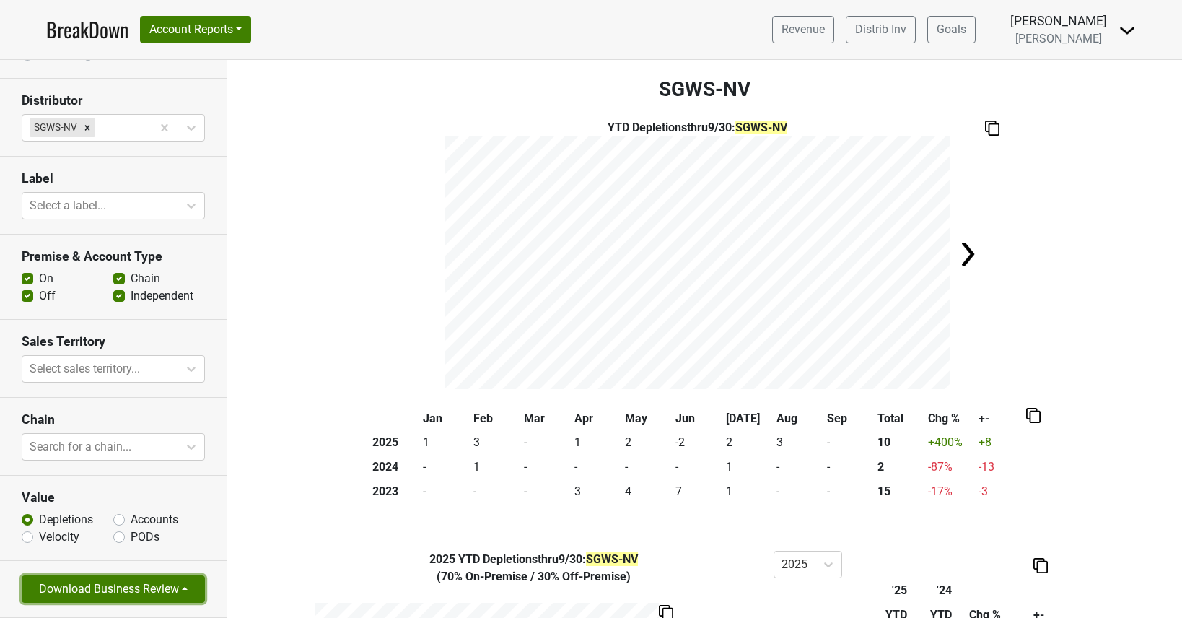
click at [157, 585] on button "Download Business Review" at bounding box center [113, 588] width 183 height 27
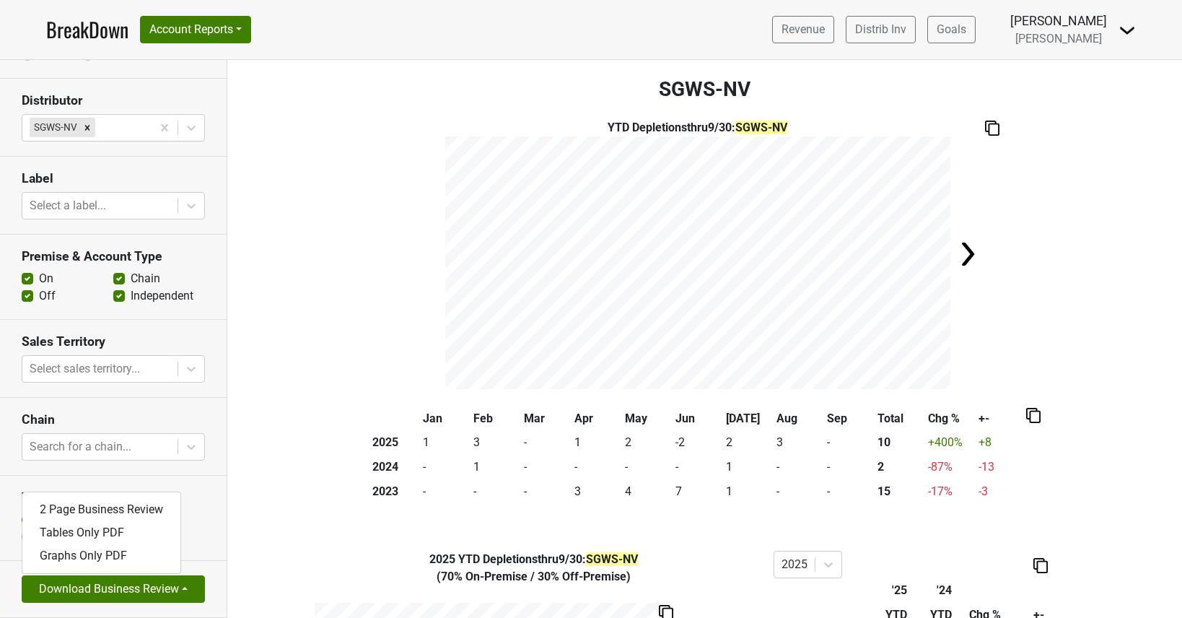
click at [212, 564] on section "Download Business Review 2 Page Business Review Tables Only PDF Graphs Only PDF" at bounding box center [113, 589] width 227 height 57
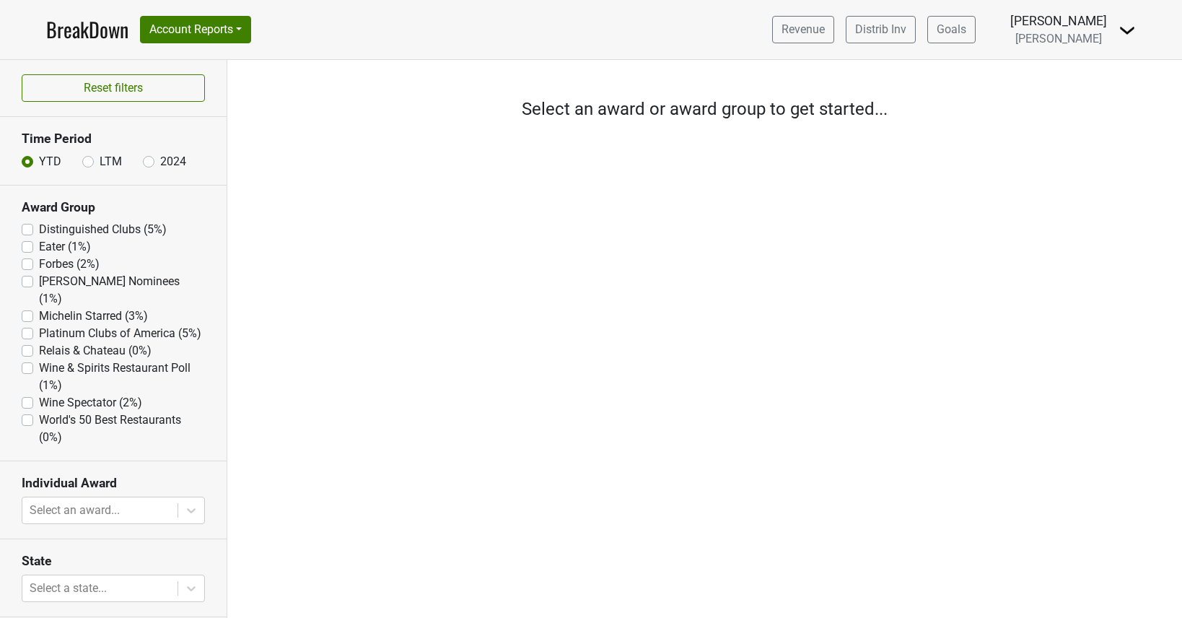
click at [97, 307] on label "Michelin Starred (3%)" at bounding box center [93, 315] width 109 height 17
click at [33, 307] on Starred "Michelin Starred (3%)" at bounding box center [28, 314] width 12 height 14
checkbox Starred "true"
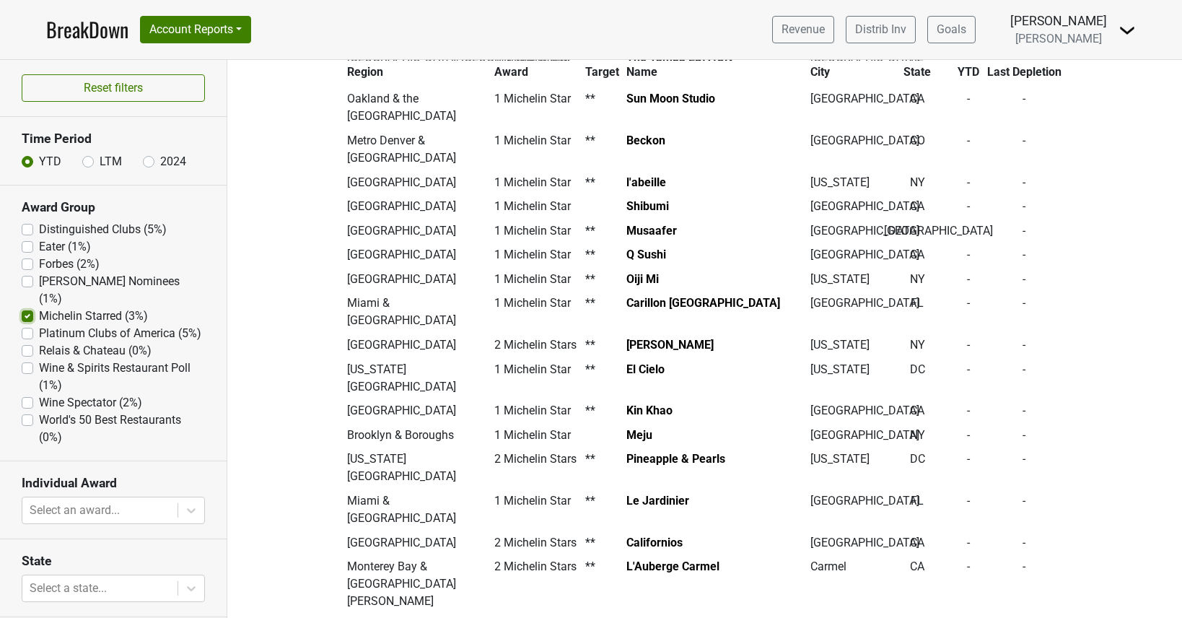
scroll to position [5238, 0]
